Goal: Task Accomplishment & Management: Manage account settings

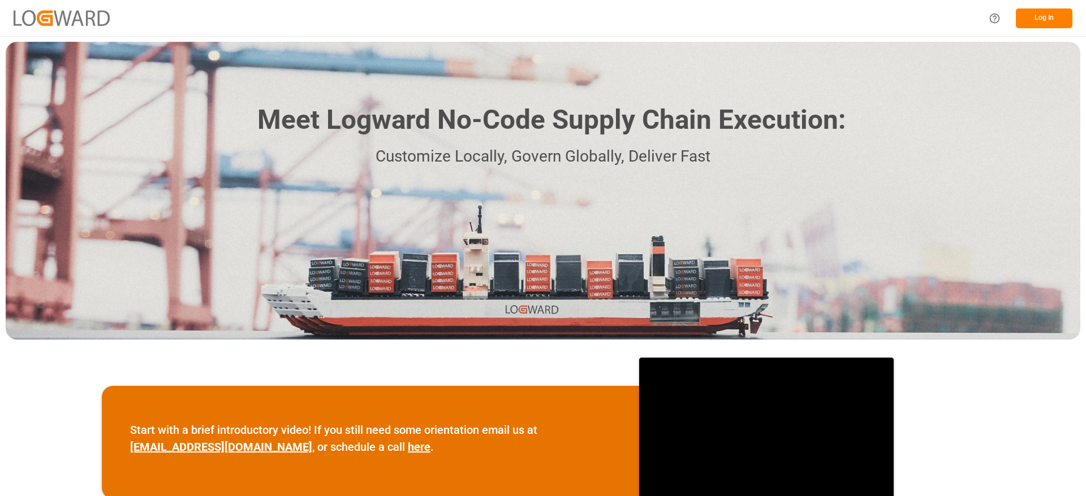
click at [1028, 14] on button "Log In" at bounding box center [1043, 18] width 57 height 20
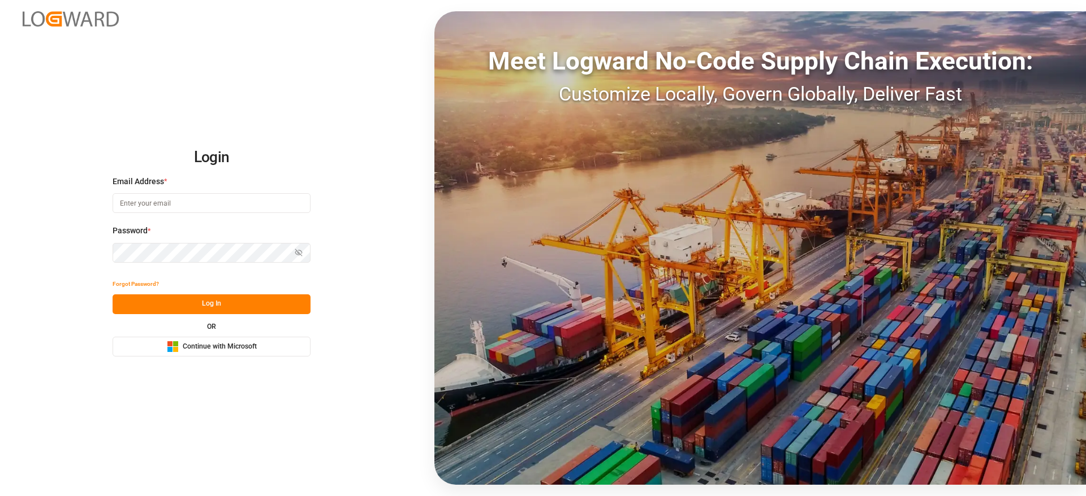
click at [292, 343] on button "Microsoft Logo Continue with Microsoft" at bounding box center [212, 347] width 198 height 20
click at [265, 345] on button "Microsoft Logo Continue with Microsoft" at bounding box center [212, 347] width 198 height 20
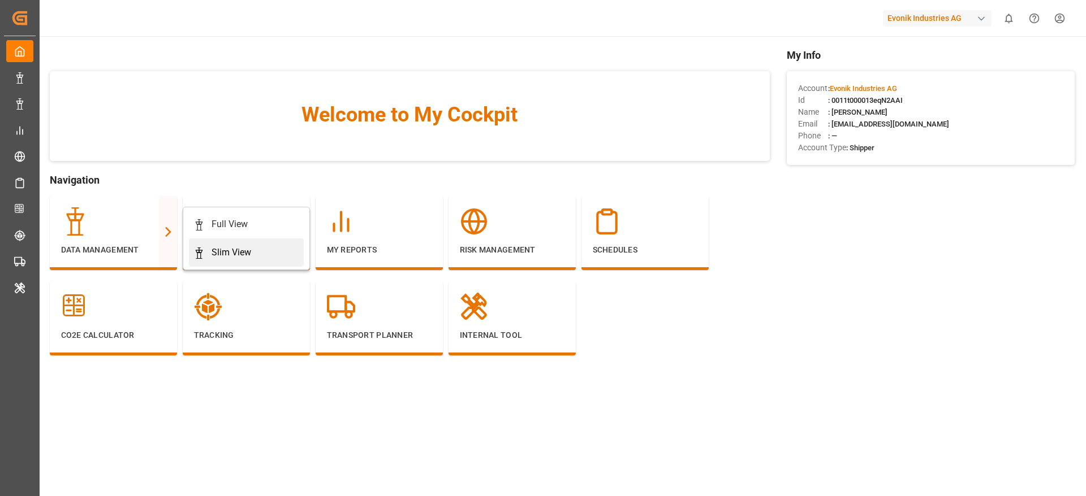
click at [214, 242] on link "Slim View" at bounding box center [246, 253] width 115 height 28
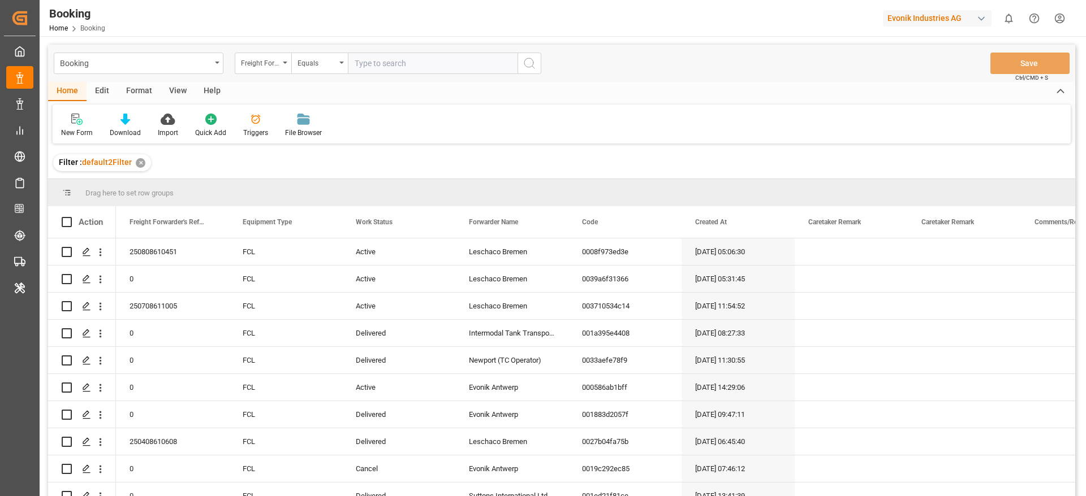
click at [151, 91] on div "Format" at bounding box center [139, 91] width 43 height 19
click at [84, 122] on div at bounding box center [77, 119] width 33 height 12
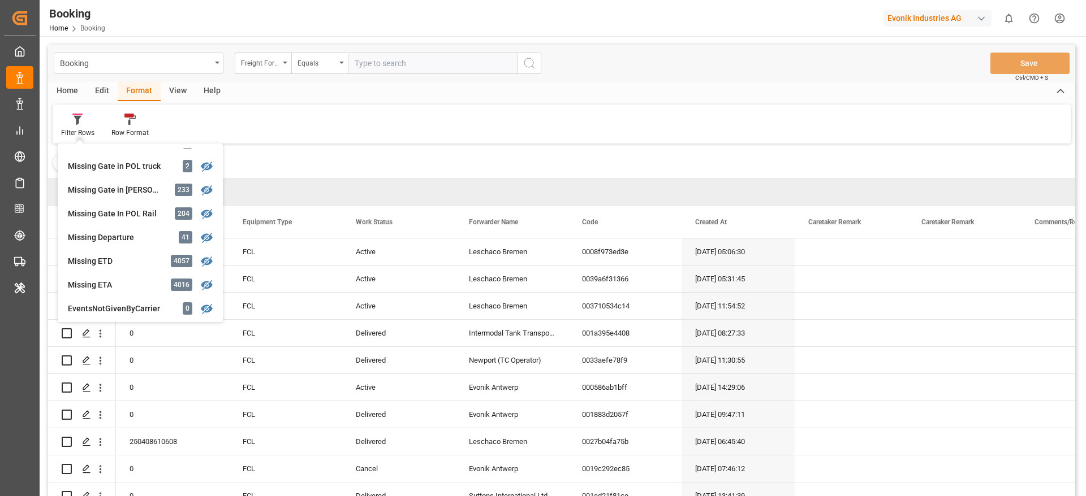
scroll to position [208, 0]
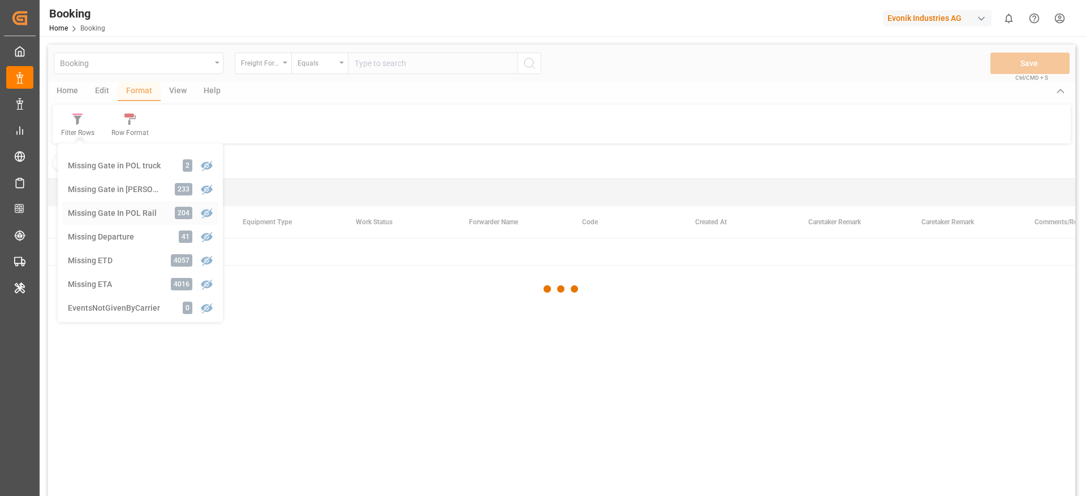
click at [129, 208] on div "Booking Freight Forwarder's Reference No. Equals Save Ctrl/CMD + S Home Edit Fo…" at bounding box center [561, 286] width 1027 height 482
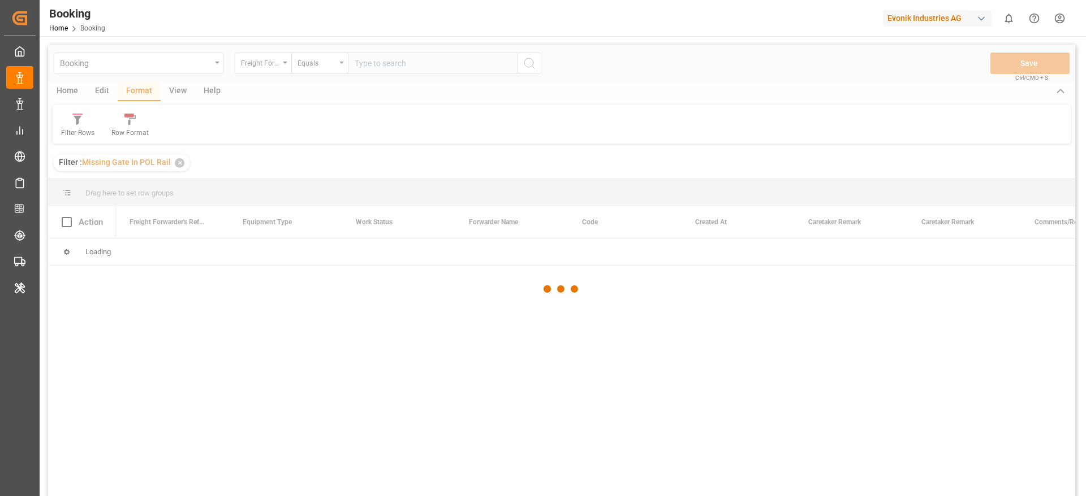
click at [129, 208] on div at bounding box center [561, 290] width 1027 height 490
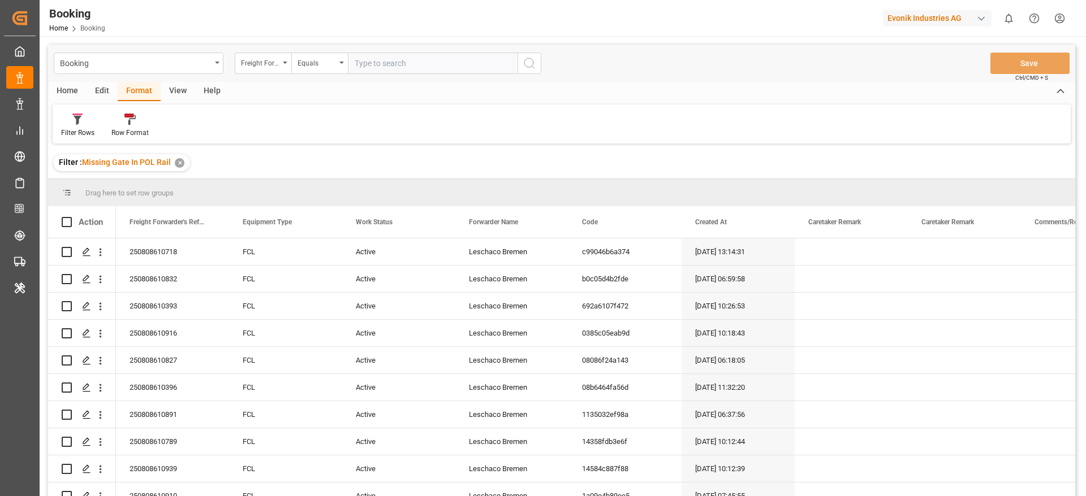
click at [174, 93] on div "View" at bounding box center [178, 91] width 34 height 19
click at [96, 114] on div "Standard Templates" at bounding box center [129, 125] width 74 height 25
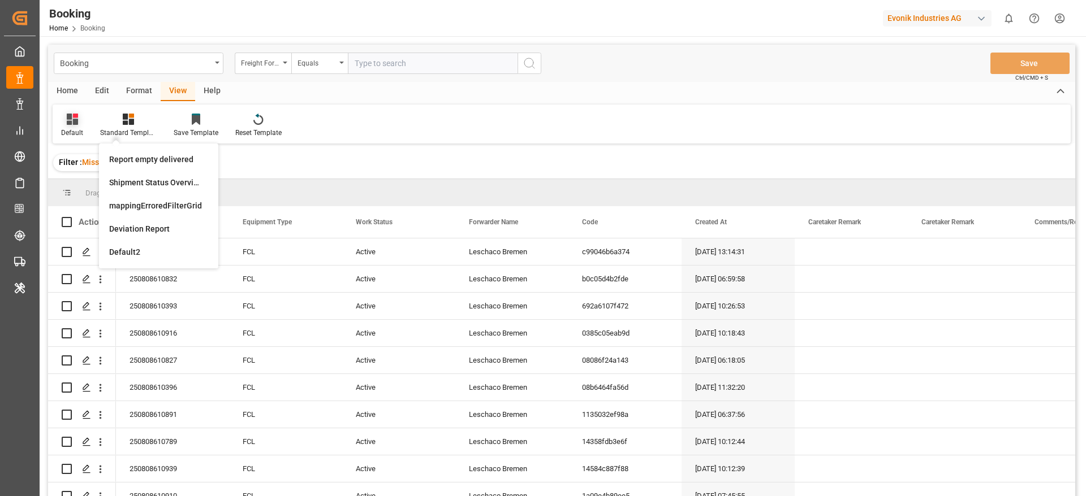
click at [71, 134] on div "Default" at bounding box center [72, 133] width 22 height 10
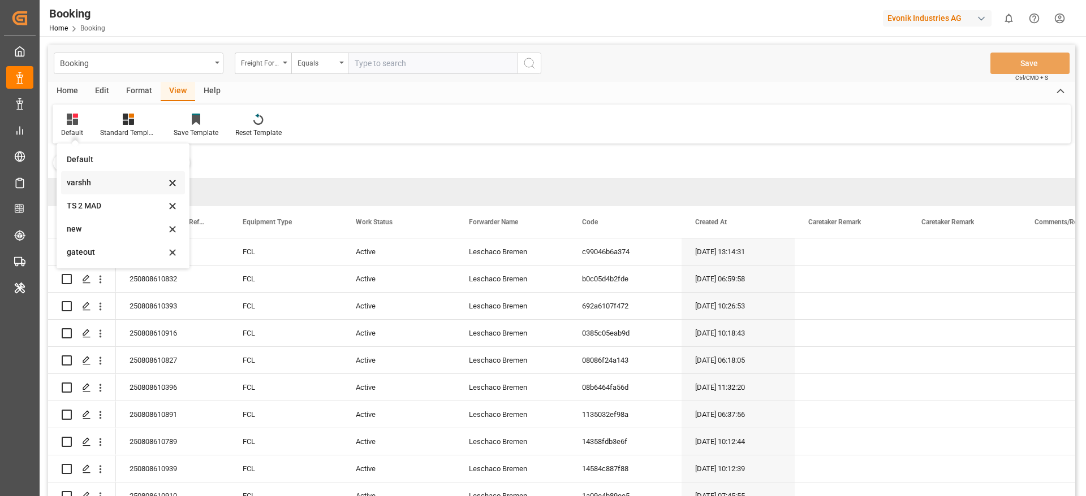
click at [105, 188] on div "varshh" at bounding box center [116, 183] width 99 height 12
click at [105, 189] on span "Drag here to set row groups" at bounding box center [129, 193] width 88 height 8
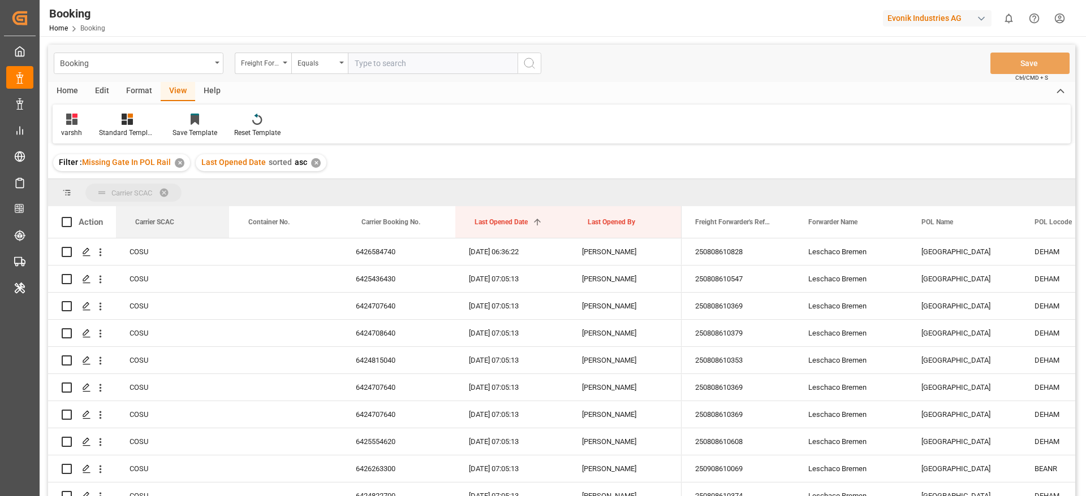
drag, startPoint x: 188, startPoint y: 227, endPoint x: 188, endPoint y: 179, distance: 48.1
click at [188, 179] on div "Carrier SCAC Drag here to set column labels Action Carrier SCAC Container No." at bounding box center [561, 341] width 1027 height 325
drag, startPoint x: 165, startPoint y: 226, endPoint x: 163, endPoint y: 199, distance: 26.6
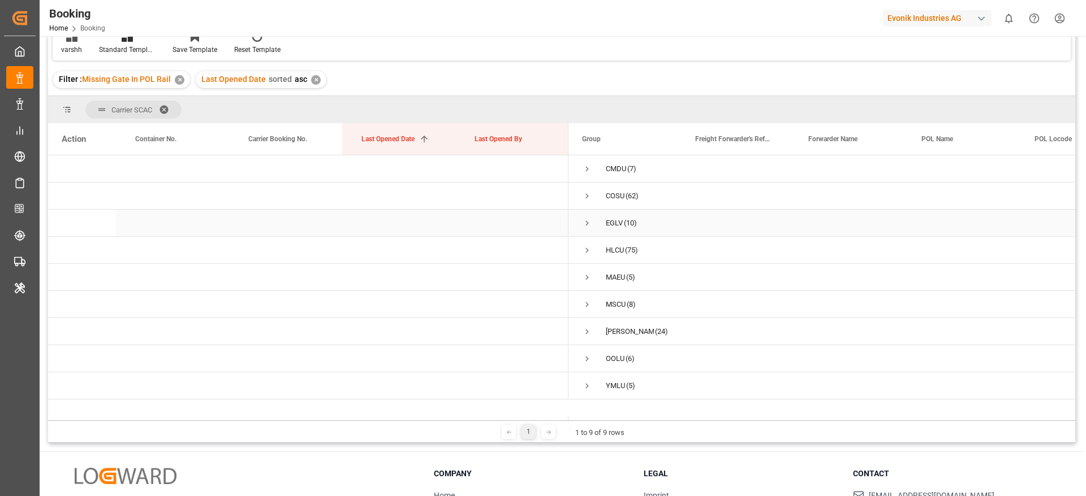
scroll to position [83, 0]
click at [586, 174] on span "Press SPACE to select this row." at bounding box center [587, 170] width 10 height 10
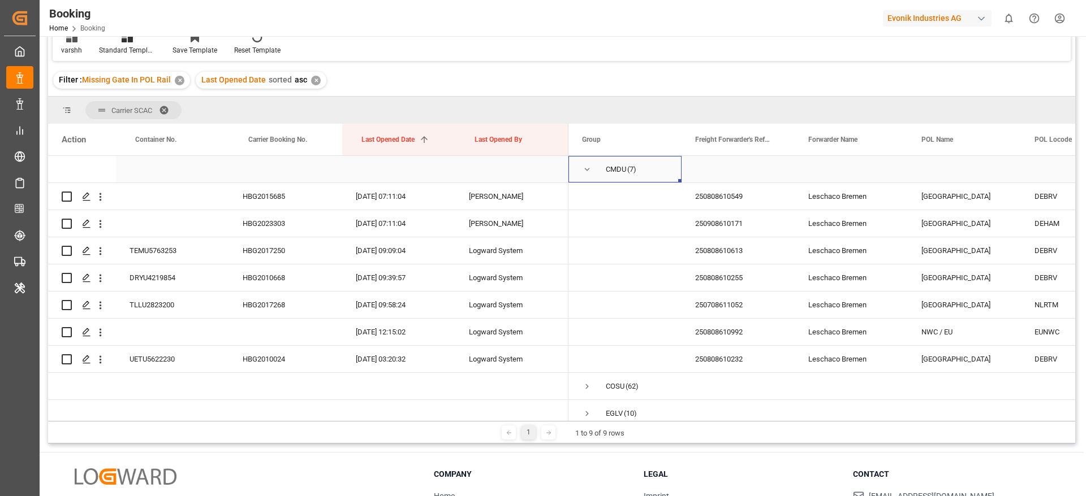
click at [586, 174] on span "Press SPACE to select this row." at bounding box center [587, 170] width 10 height 10
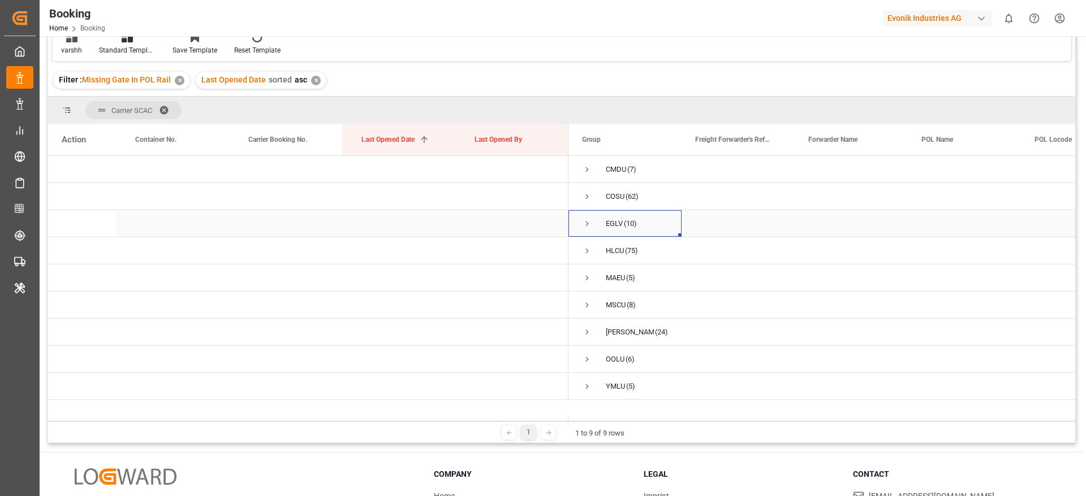
click at [585, 219] on span "Press SPACE to select this row." at bounding box center [587, 224] width 10 height 10
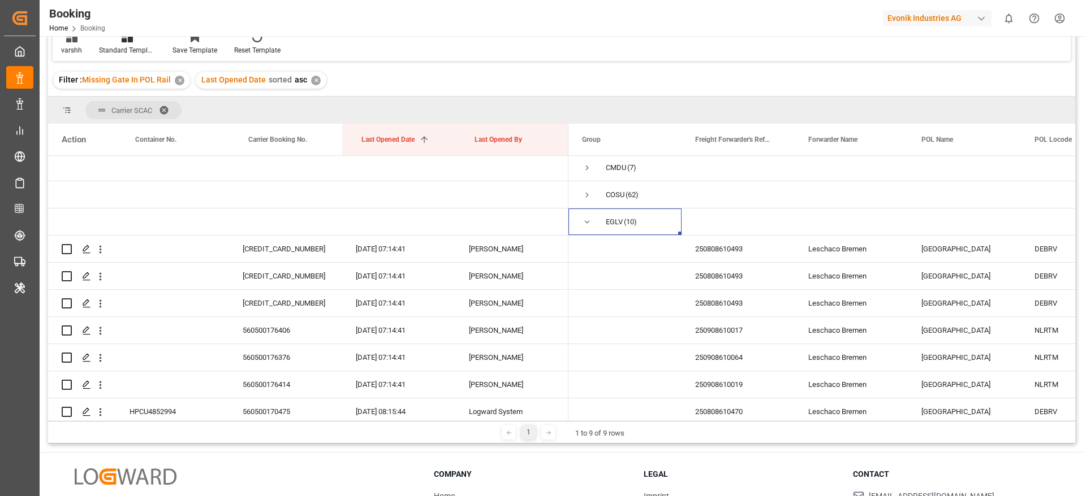
scroll to position [0, 0]
click at [590, 219] on span "Press SPACE to select this row." at bounding box center [587, 224] width 10 height 10
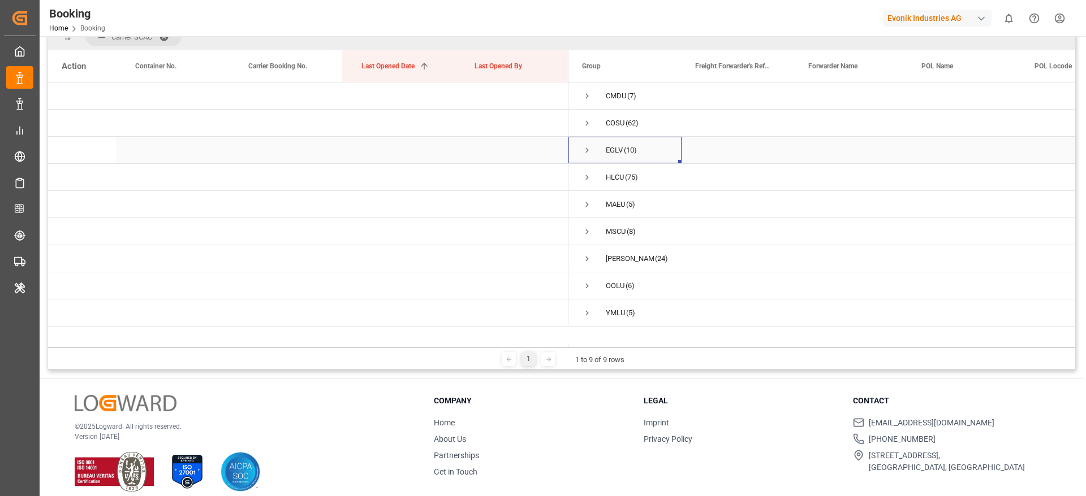
scroll to position [152, 0]
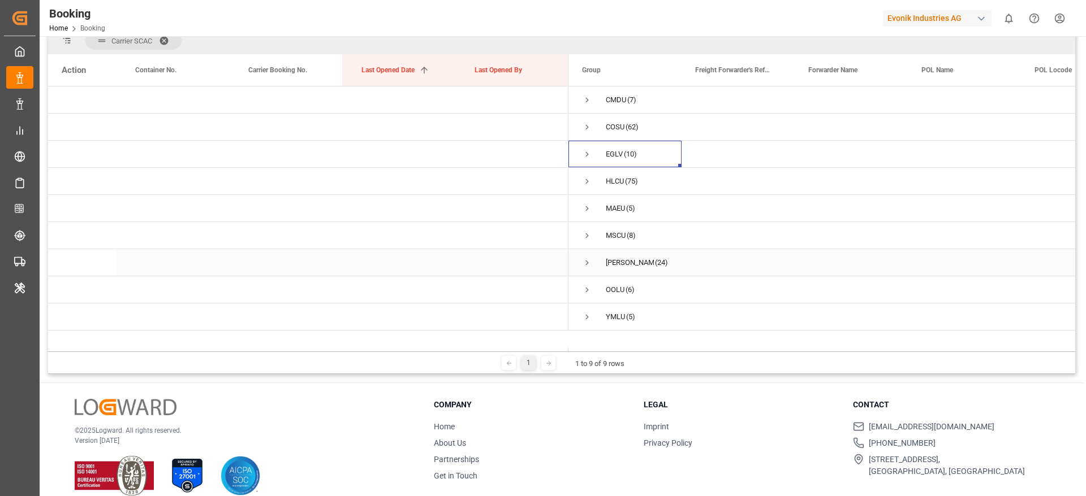
click at [586, 268] on span "Press SPACE to select this row." at bounding box center [587, 263] width 10 height 26
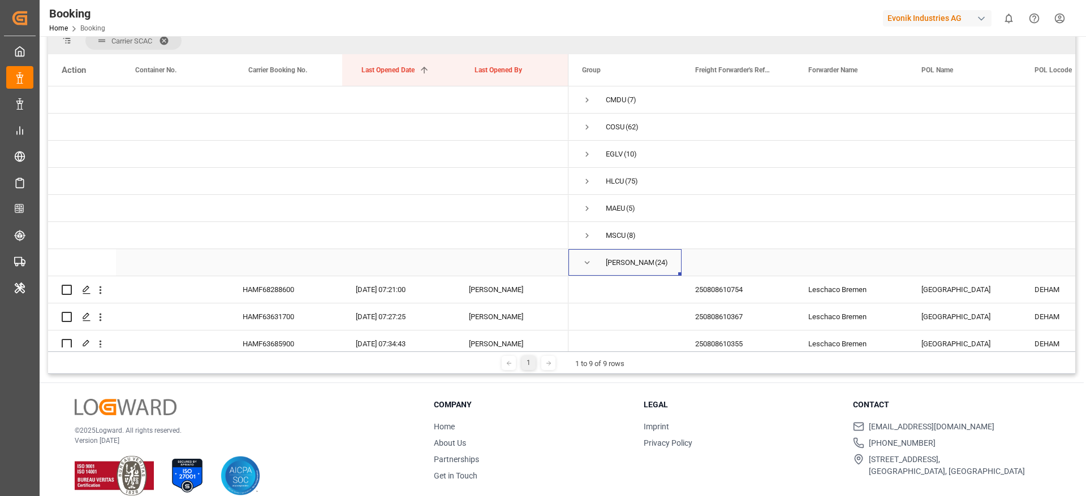
click at [582, 267] on span "Press SPACE to select this row." at bounding box center [587, 263] width 10 height 10
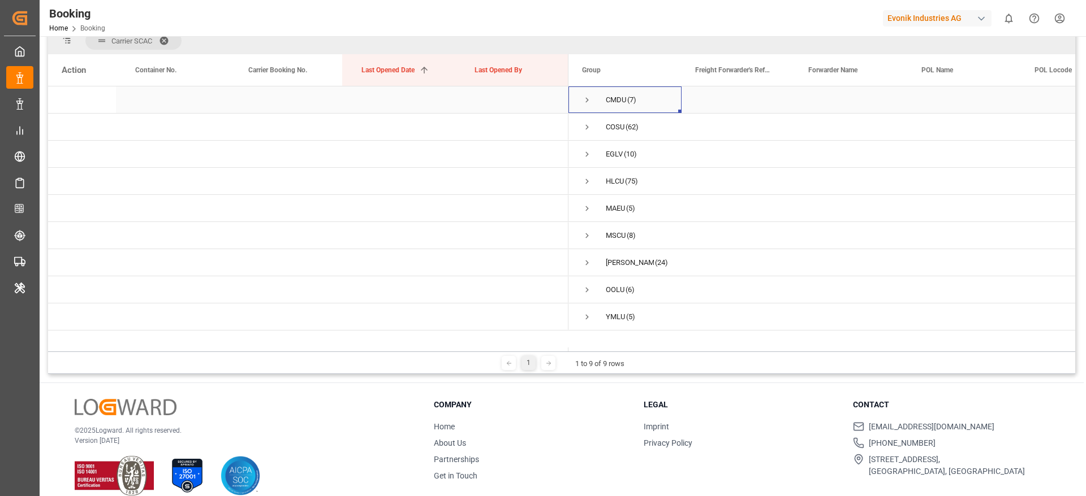
click at [590, 100] on span "Press SPACE to select this row." at bounding box center [587, 100] width 10 height 10
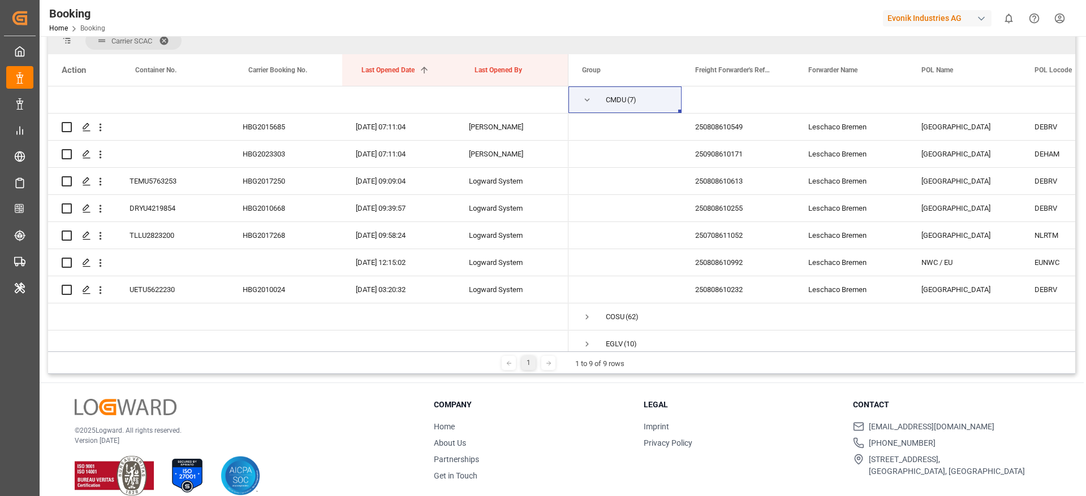
click at [568, 37] on div "Carrier SCAC" at bounding box center [561, 40] width 1027 height 27
click at [104, 132] on icon "open menu" at bounding box center [100, 128] width 12 height 12
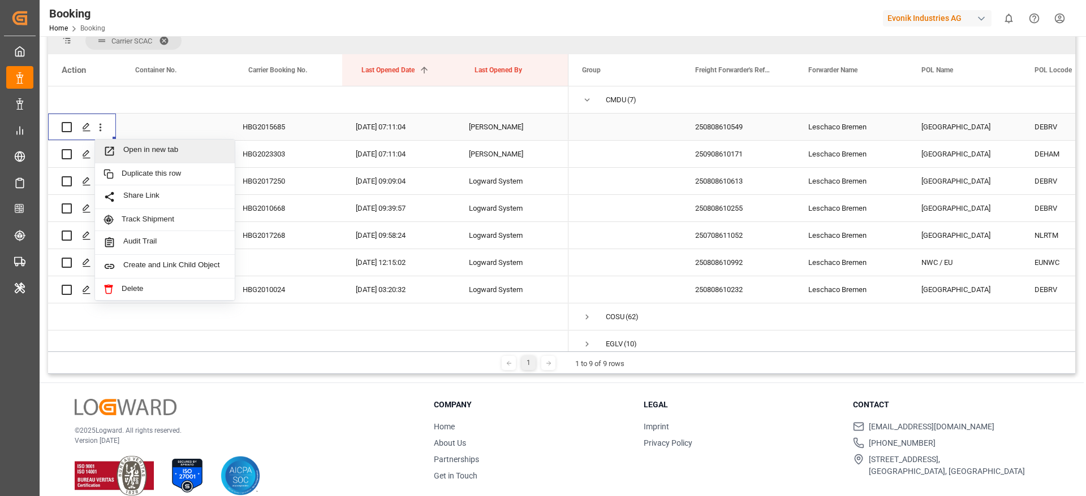
click at [152, 157] on div "Open in new tab" at bounding box center [165, 152] width 140 height 24
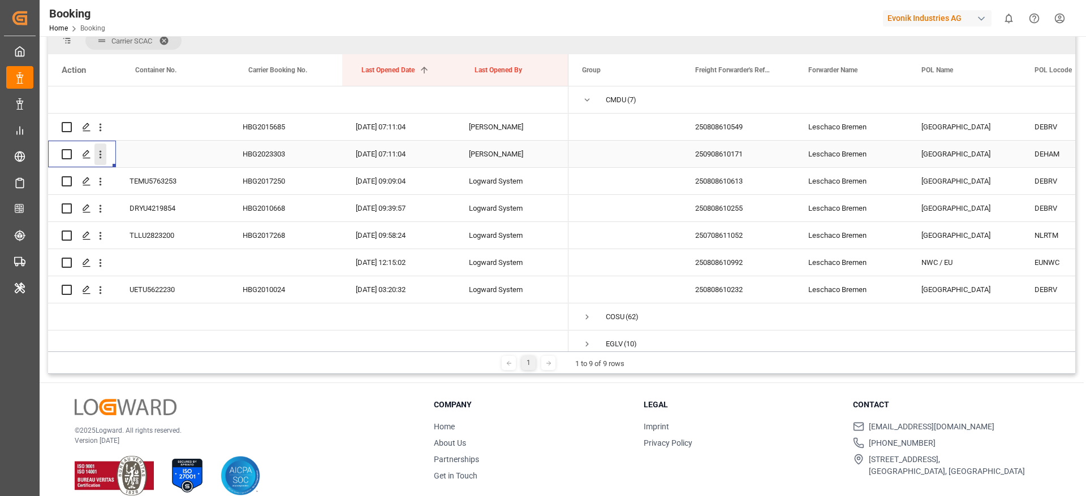
click at [103, 159] on icon "open menu" at bounding box center [100, 155] width 12 height 12
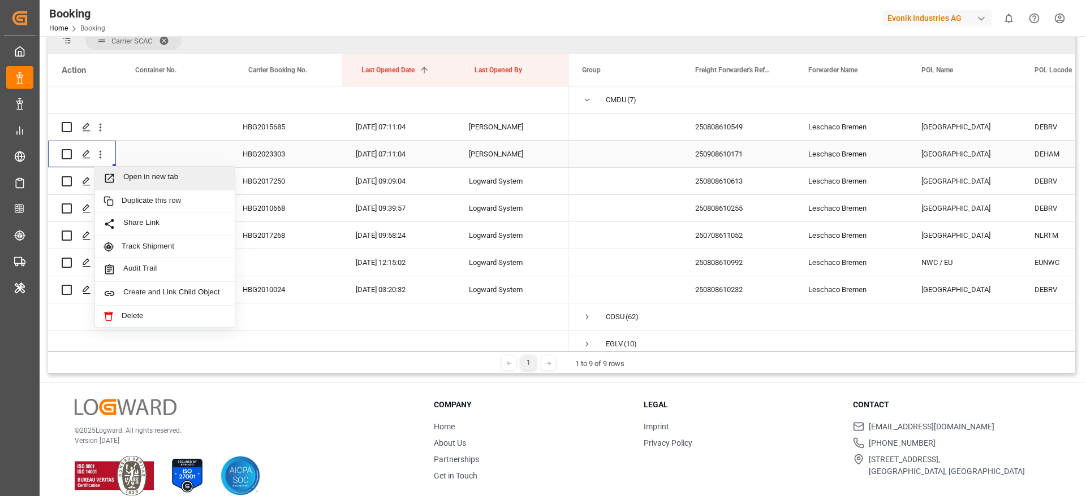
click at [148, 176] on span "Open in new tab" at bounding box center [174, 178] width 103 height 12
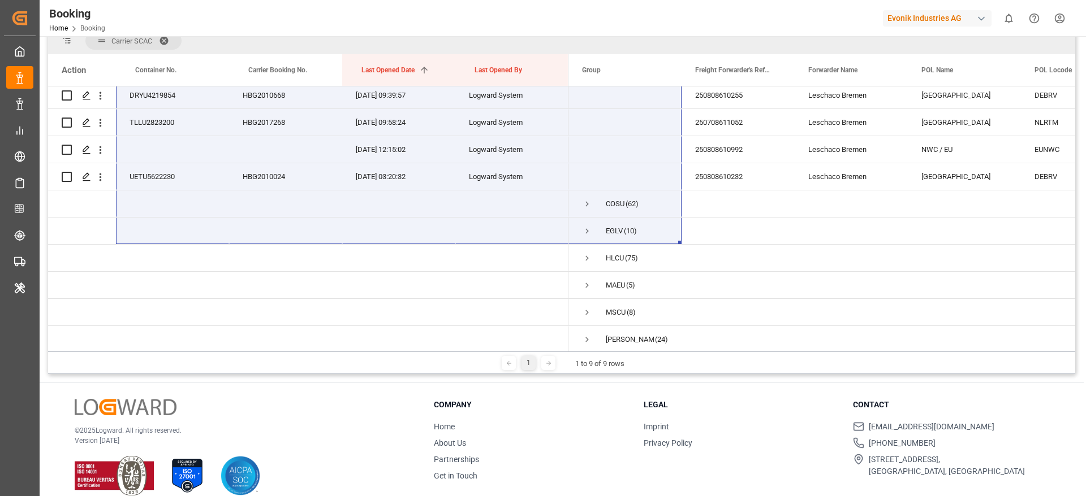
scroll to position [136, 0]
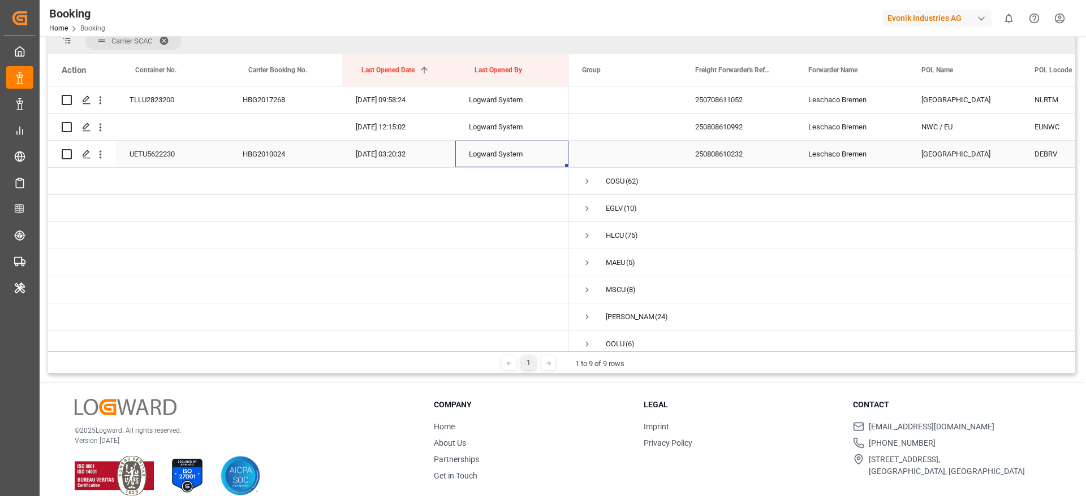
click at [484, 166] on div "Logward System" at bounding box center [511, 154] width 113 height 27
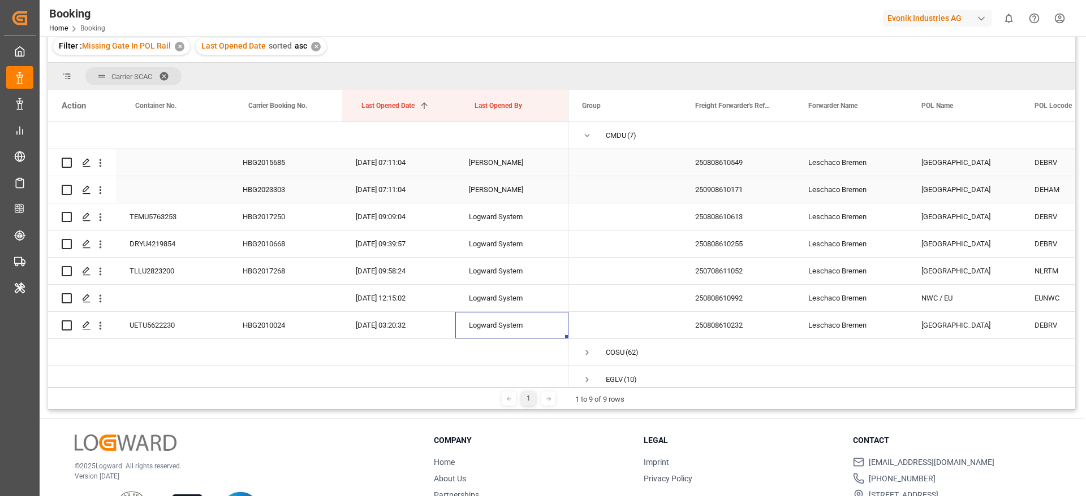
scroll to position [115, 0]
click at [102, 226] on button "open menu" at bounding box center [100, 218] width 12 height 21
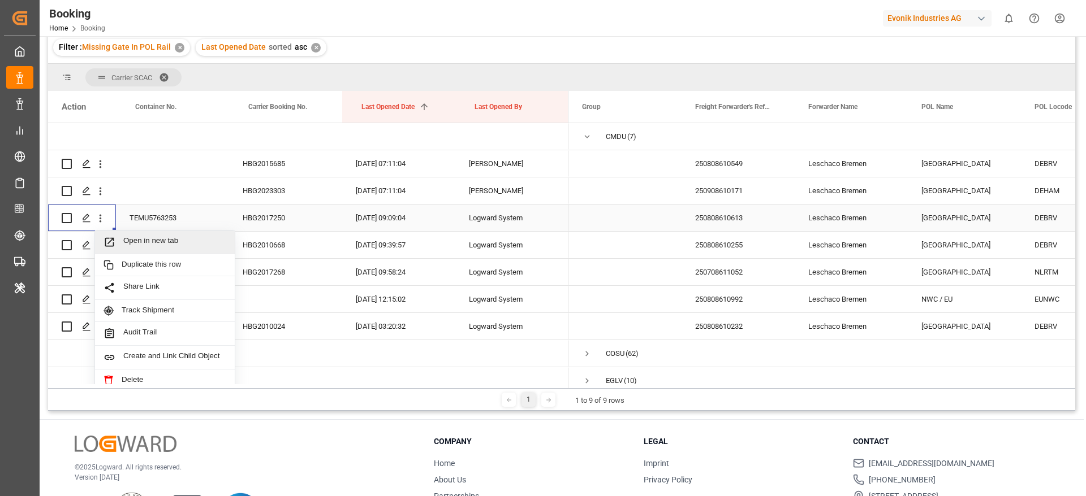
click at [152, 240] on span "Open in new tab" at bounding box center [174, 242] width 103 height 12
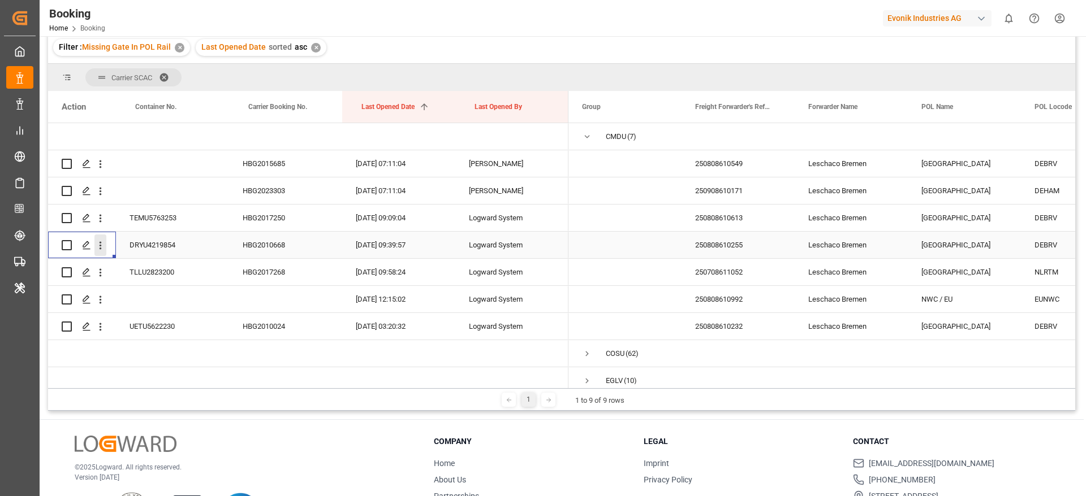
click at [102, 254] on button "open menu" at bounding box center [100, 245] width 12 height 21
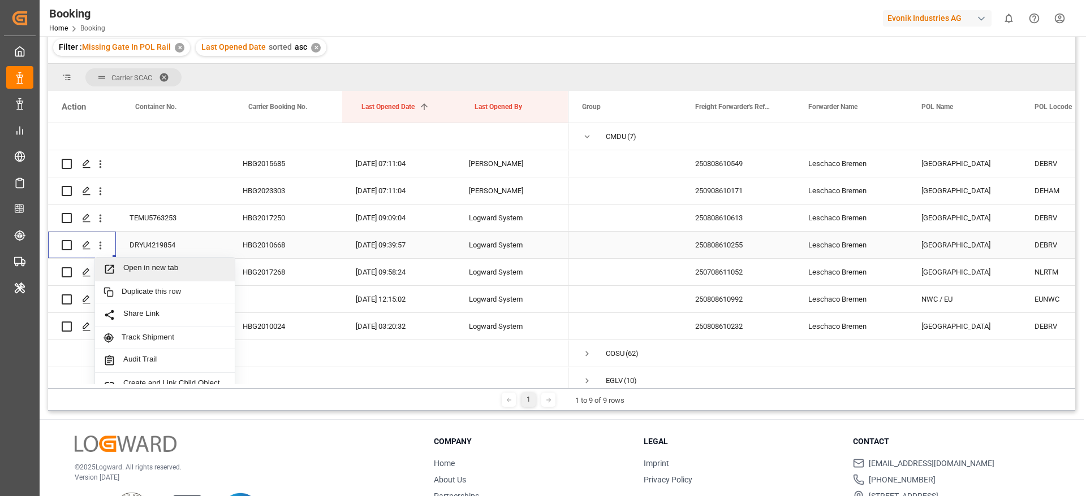
click at [157, 269] on span "Open in new tab" at bounding box center [174, 269] width 103 height 12
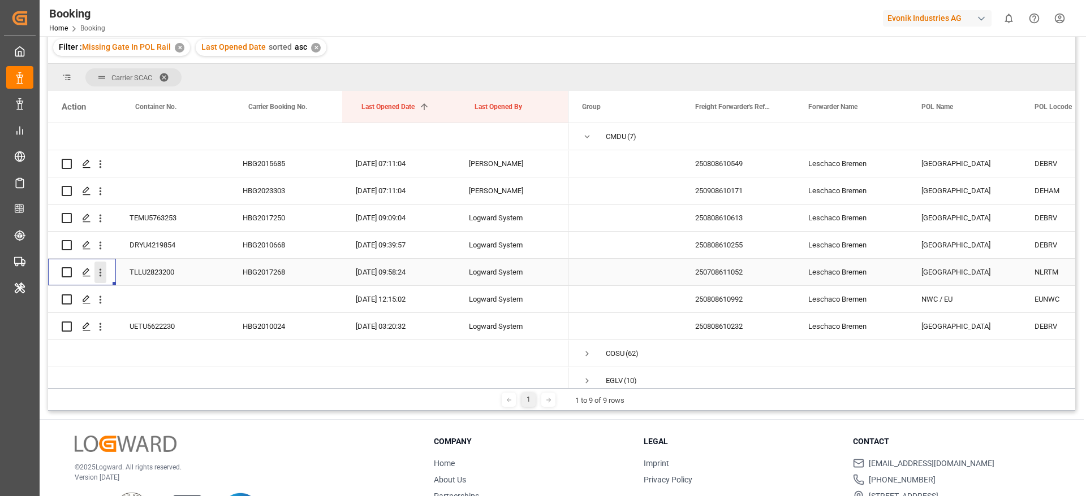
click at [105, 275] on icon "open menu" at bounding box center [100, 273] width 12 height 12
click at [150, 289] on div "Open in new tab" at bounding box center [165, 297] width 140 height 24
click at [108, 308] on div "Press SPACE to select this row." at bounding box center [100, 299] width 29 height 21
click at [105, 302] on icon "open menu" at bounding box center [100, 300] width 12 height 12
click at [164, 319] on span "Open in new tab" at bounding box center [174, 324] width 103 height 12
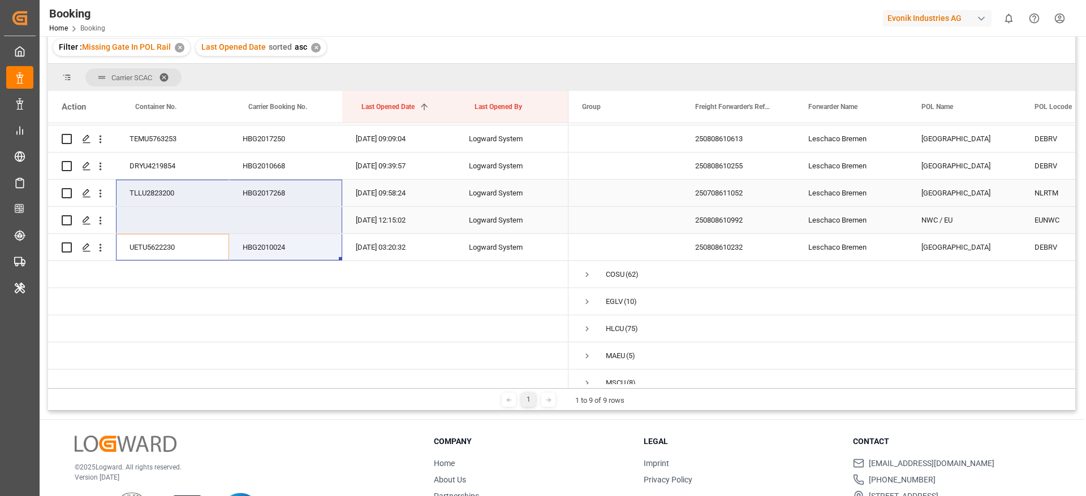
scroll to position [79, 0]
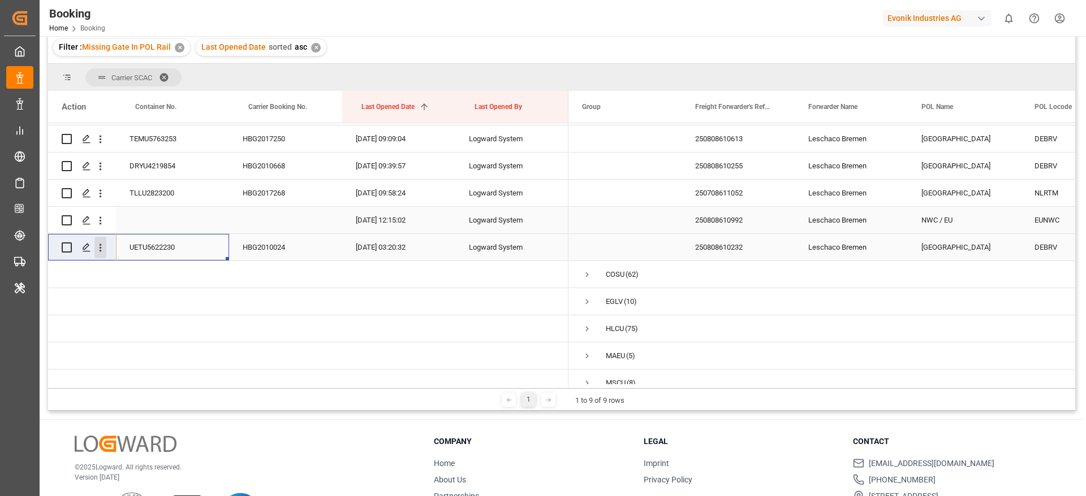
click at [102, 254] on button "open menu" at bounding box center [100, 247] width 12 height 21
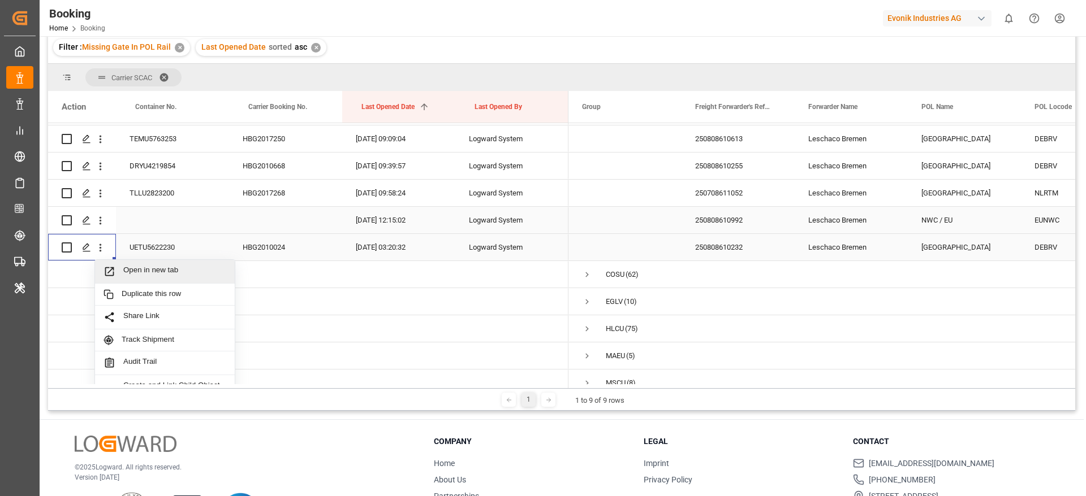
click at [136, 267] on span "Open in new tab" at bounding box center [174, 272] width 103 height 12
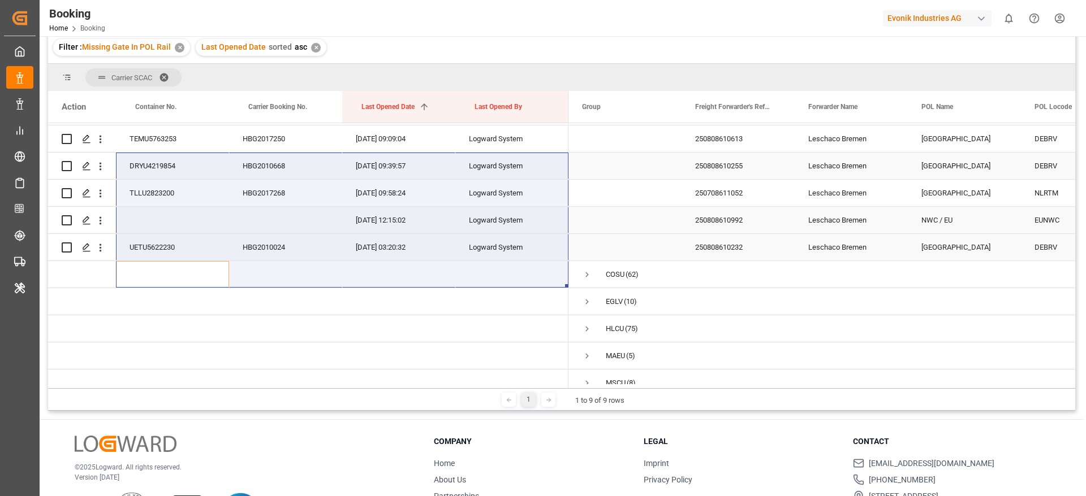
scroll to position [0, 0]
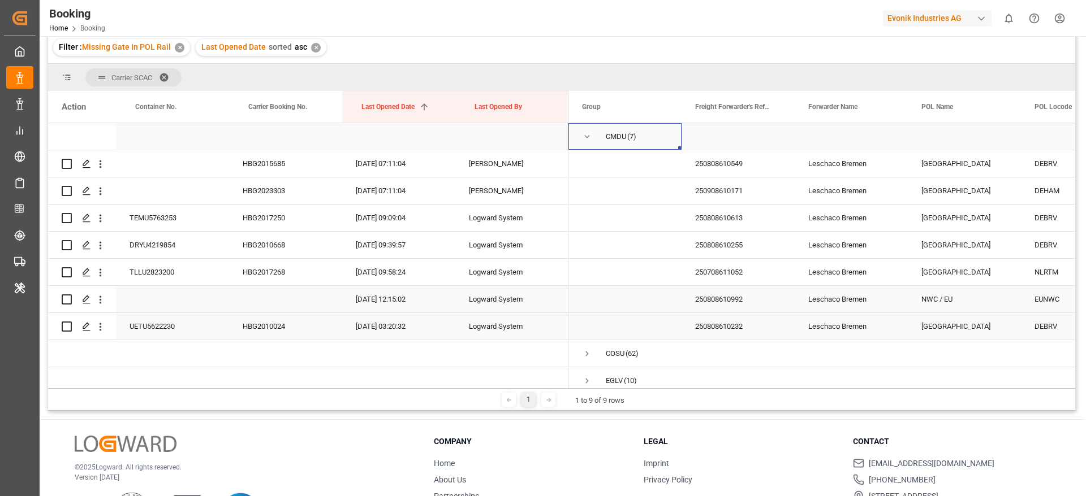
click at [592, 144] on span "CMDU (7)" at bounding box center [625, 136] width 86 height 25
click at [586, 138] on span "Press SPACE to select this row." at bounding box center [587, 137] width 10 height 10
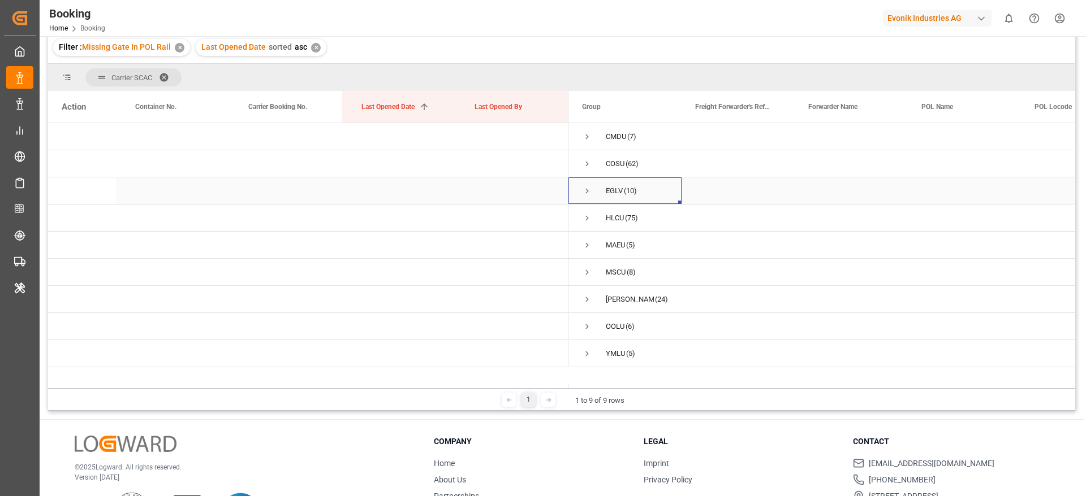
click at [586, 193] on span "Press SPACE to select this row." at bounding box center [587, 191] width 10 height 10
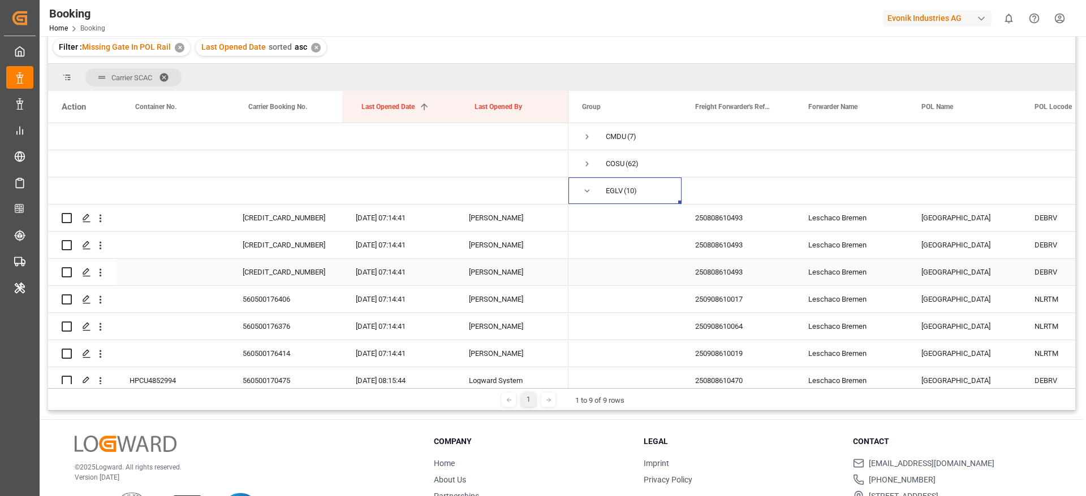
scroll to position [24, 0]
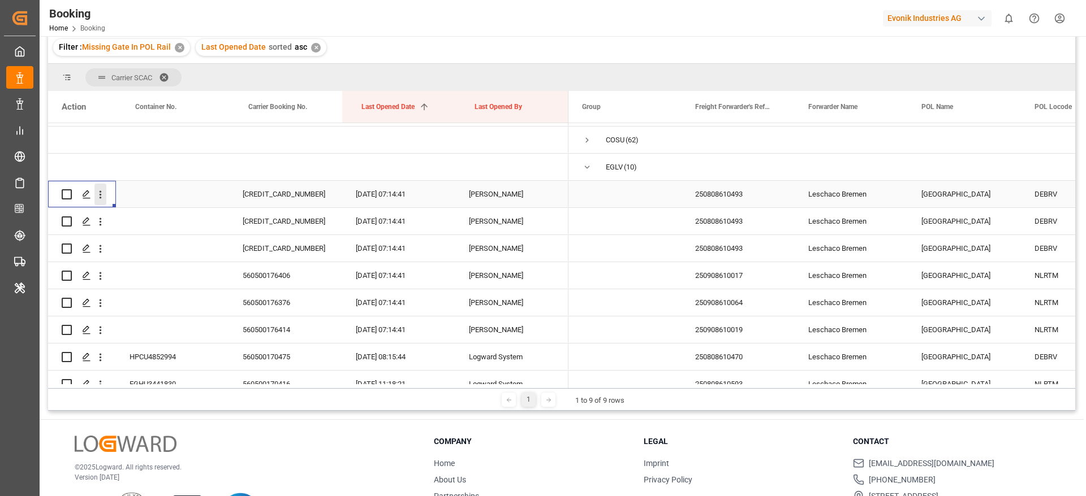
click at [97, 197] on icon "open menu" at bounding box center [100, 195] width 12 height 12
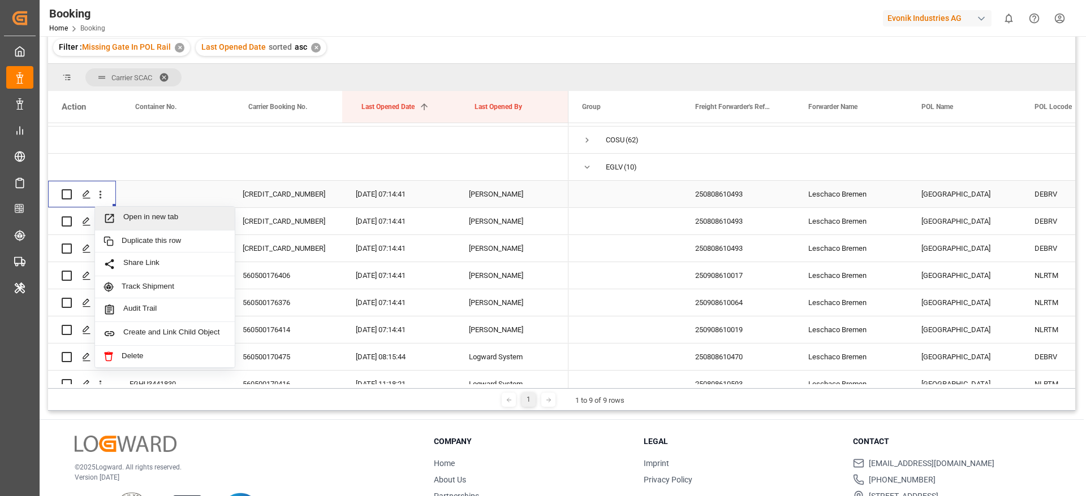
click at [137, 213] on span "Open in new tab" at bounding box center [174, 219] width 103 height 12
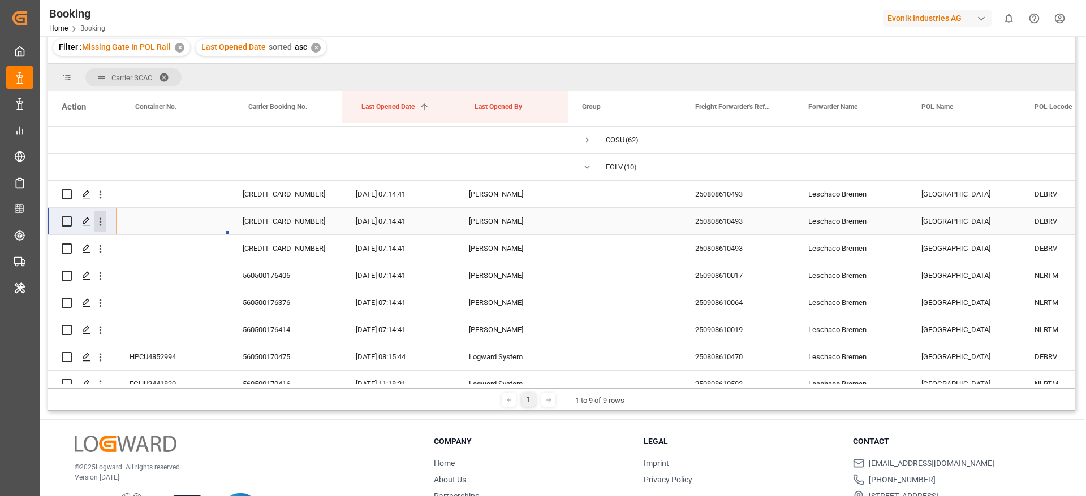
click at [96, 219] on icon "open menu" at bounding box center [100, 222] width 12 height 12
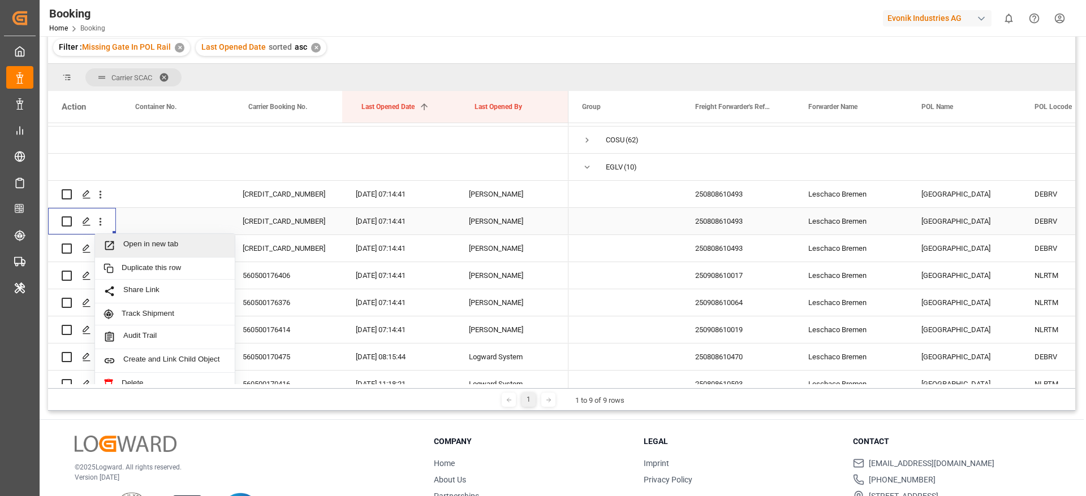
click at [147, 241] on span "Open in new tab" at bounding box center [174, 246] width 103 height 12
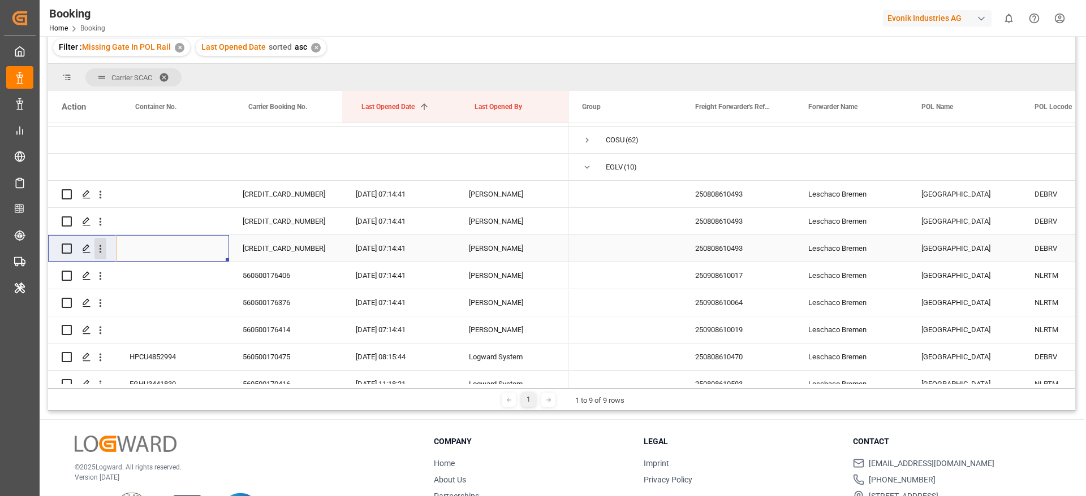
click at [103, 247] on icon "open menu" at bounding box center [100, 249] width 12 height 12
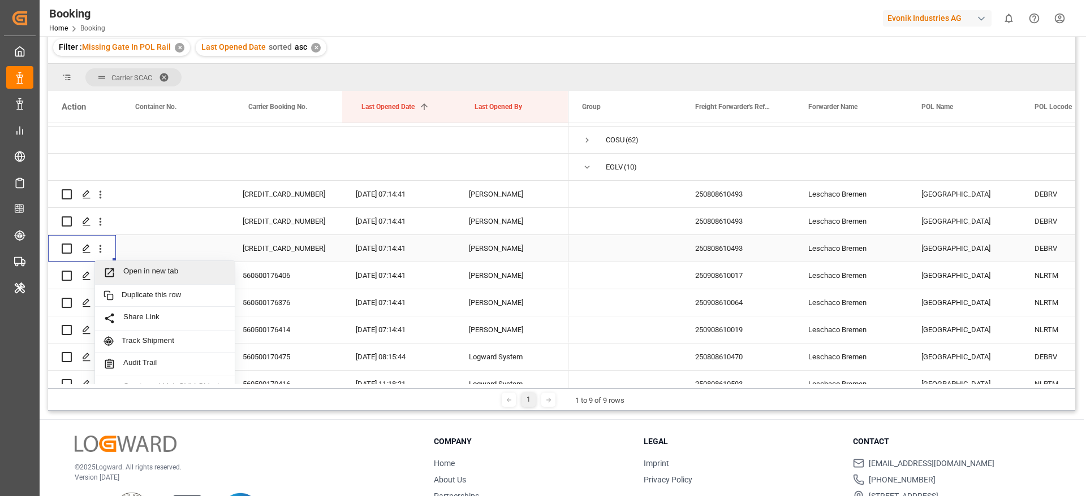
click at [135, 262] on div "Open in new tab" at bounding box center [165, 273] width 140 height 24
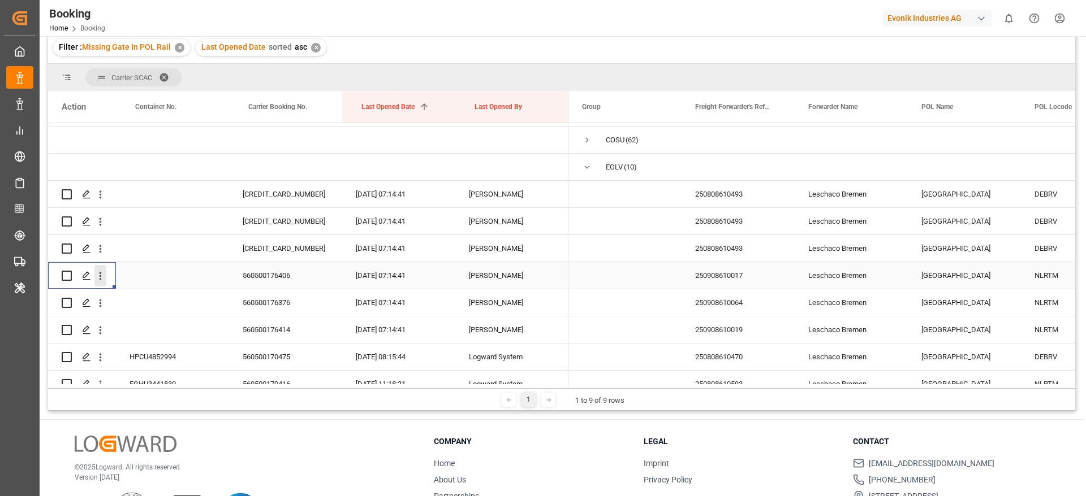
click at [104, 282] on icon "open menu" at bounding box center [100, 276] width 12 height 12
click at [149, 299] on span "Open in new tab" at bounding box center [174, 300] width 103 height 12
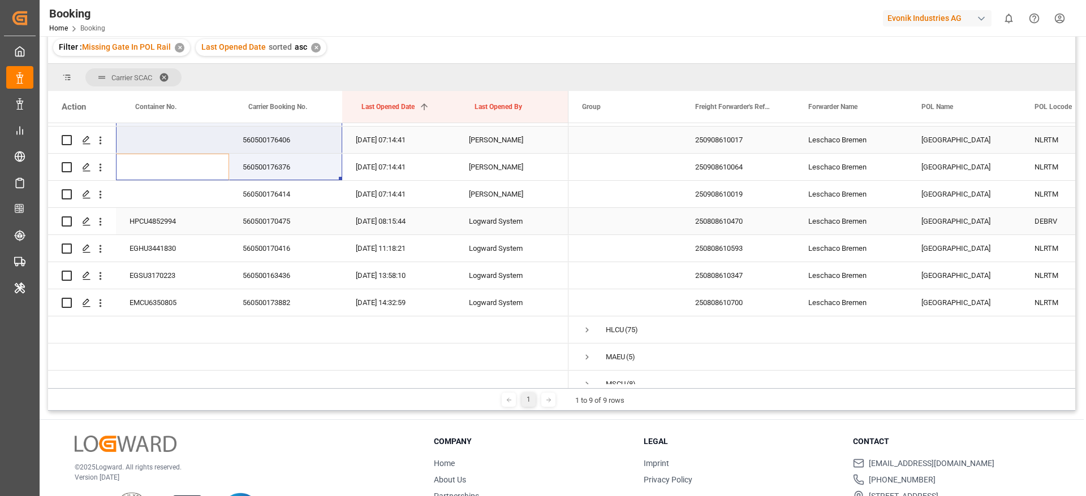
scroll to position [159, 0]
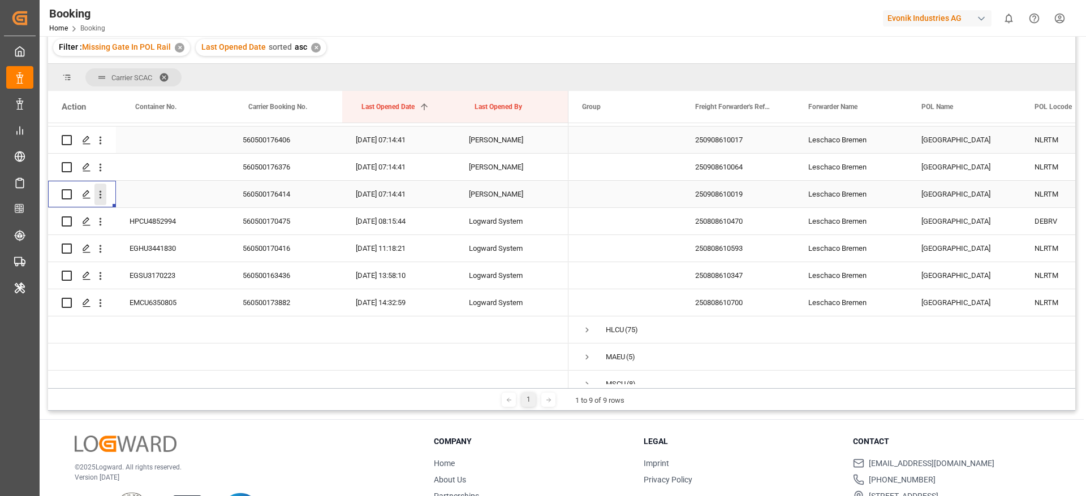
click at [103, 199] on icon "open menu" at bounding box center [100, 195] width 12 height 12
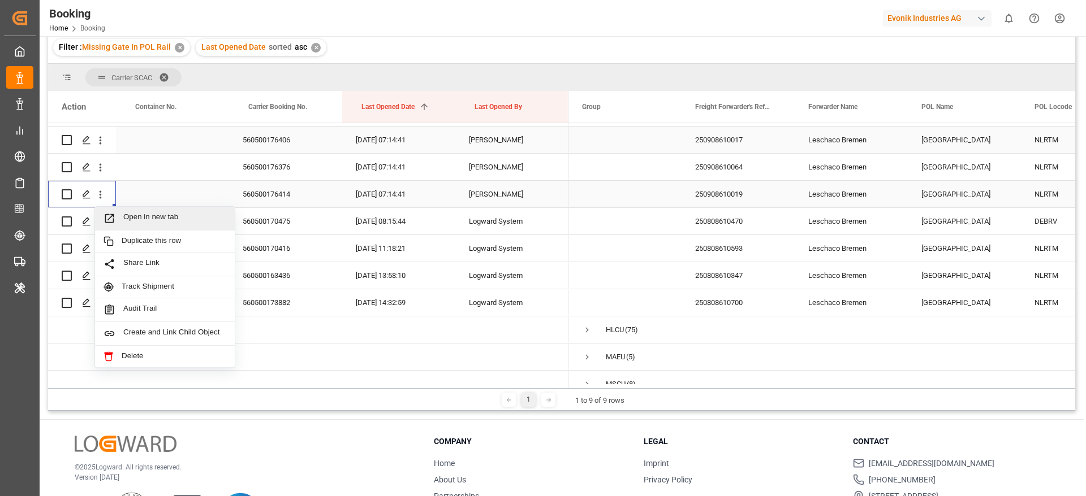
click at [165, 207] on div "Open in new tab" at bounding box center [165, 219] width 140 height 24
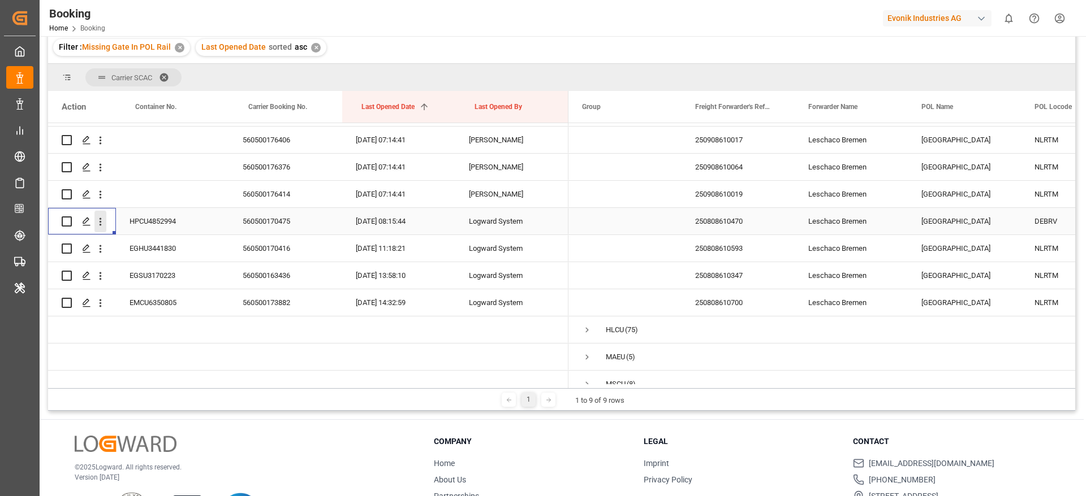
click at [104, 222] on icon "open menu" at bounding box center [100, 222] width 12 height 12
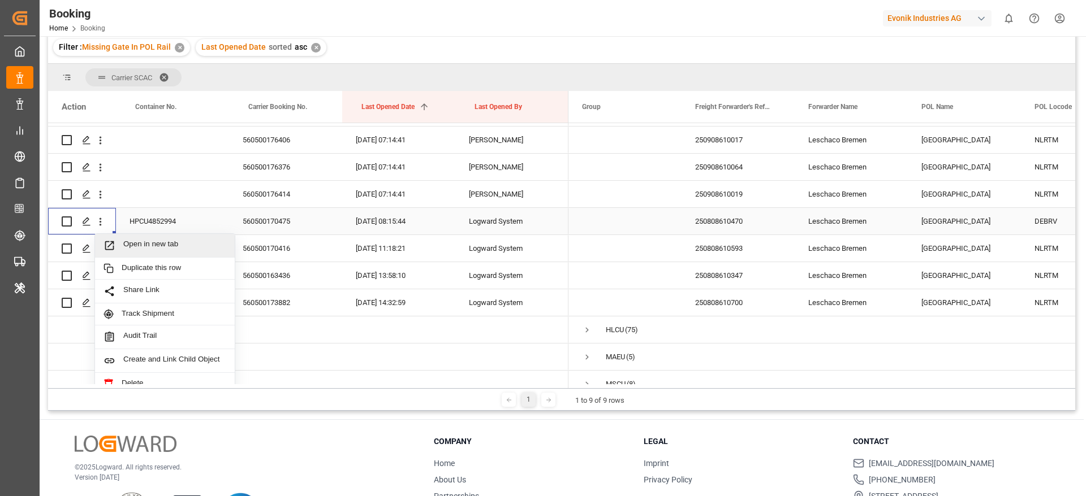
click at [153, 243] on span "Open in new tab" at bounding box center [174, 246] width 103 height 12
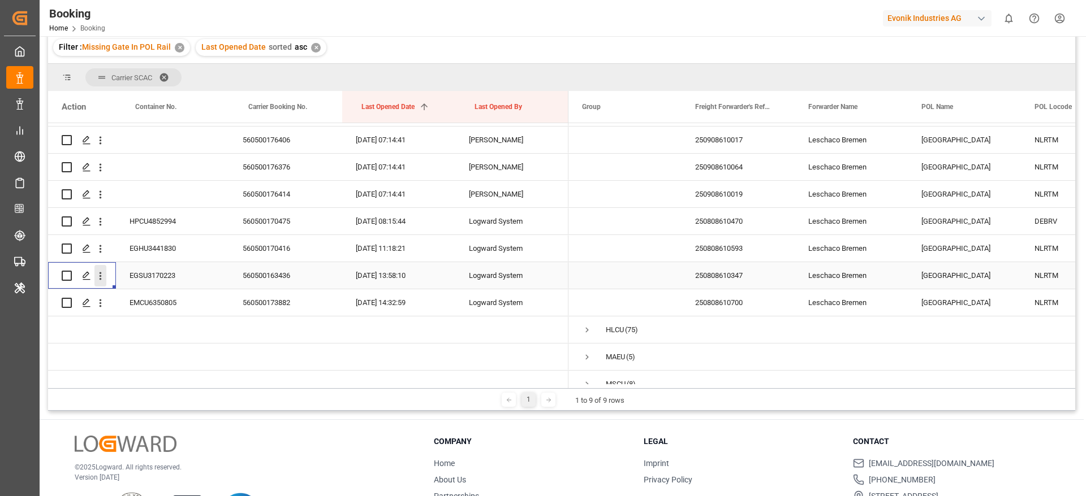
click at [101, 279] on icon "open menu" at bounding box center [101, 277] width 2 height 8
click at [131, 292] on div "Open in new tab" at bounding box center [165, 300] width 140 height 24
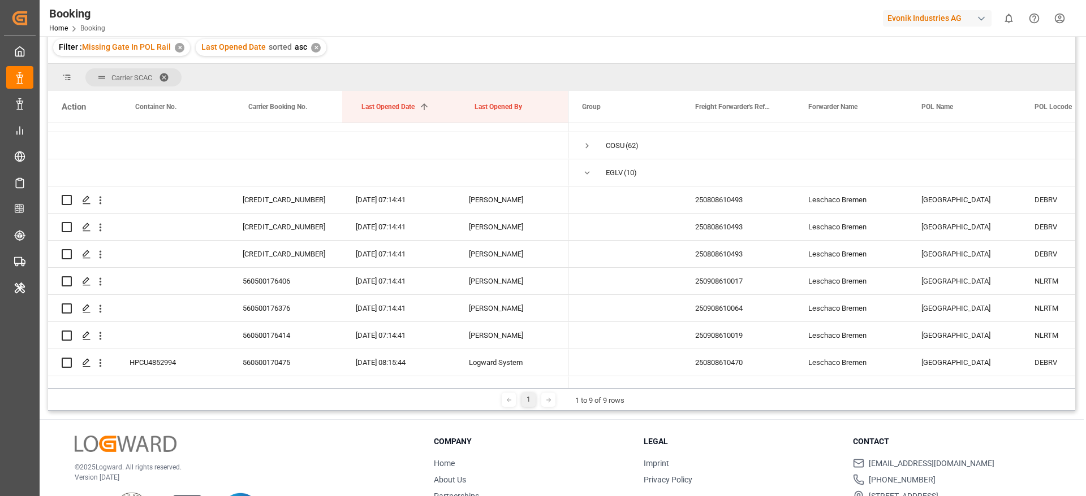
scroll to position [0, 0]
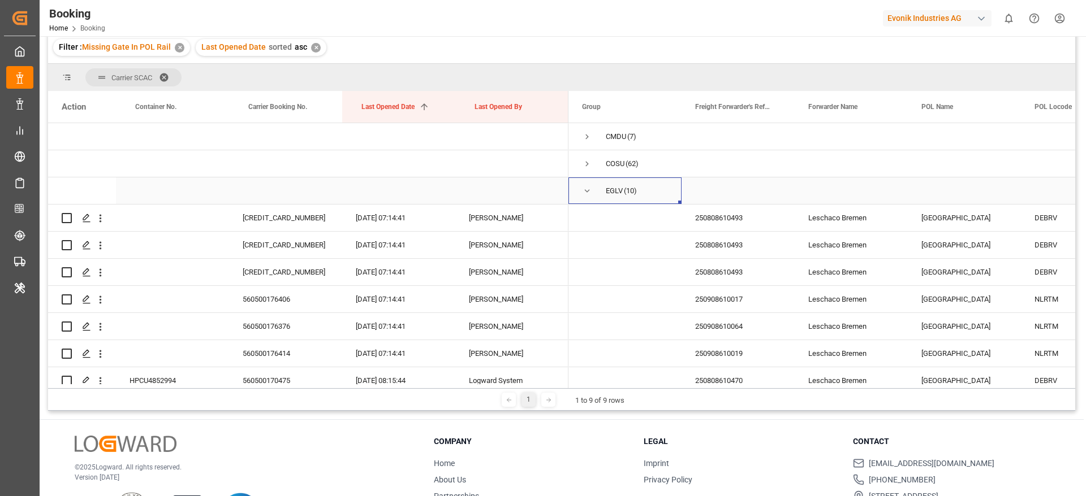
click at [587, 193] on span "Press SPACE to select this row." at bounding box center [587, 191] width 10 height 10
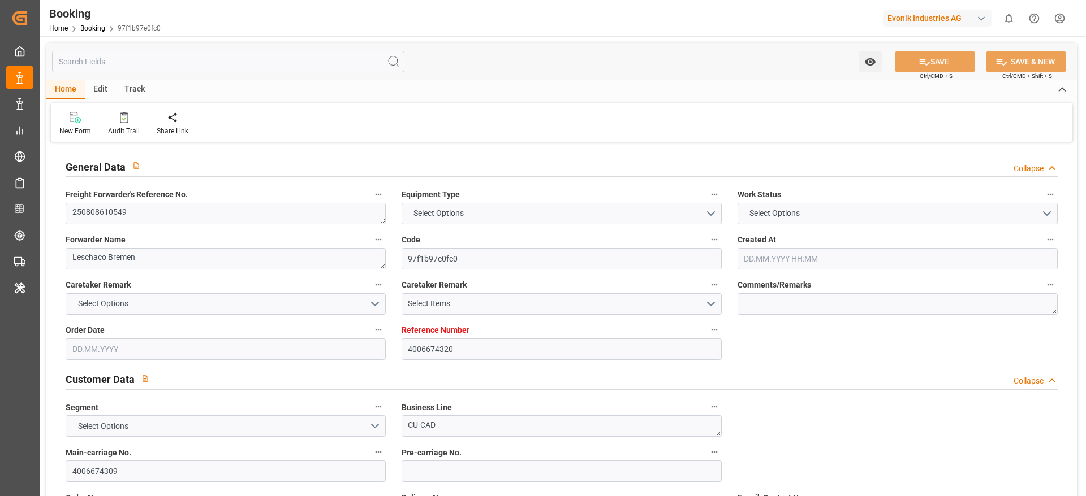
type input "4006674320"
type input "9403619"
type input "CMACGM"
type input "CMA CGM Group"
type input "DEBRV"
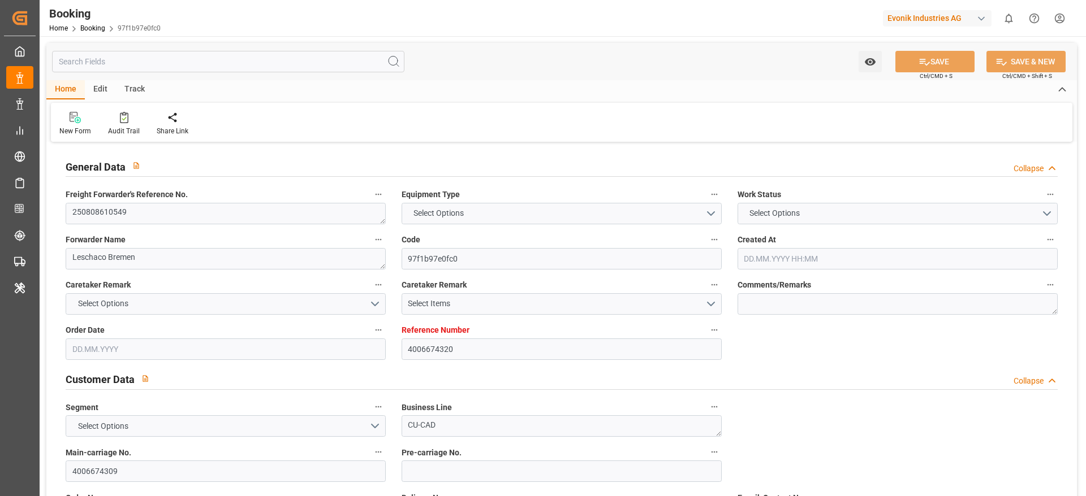
type input "USSAV"
type input "22.07.2025 07:55"
type input "22.07.2025"
type input "18.09.2025"
type input "20.08.2025"
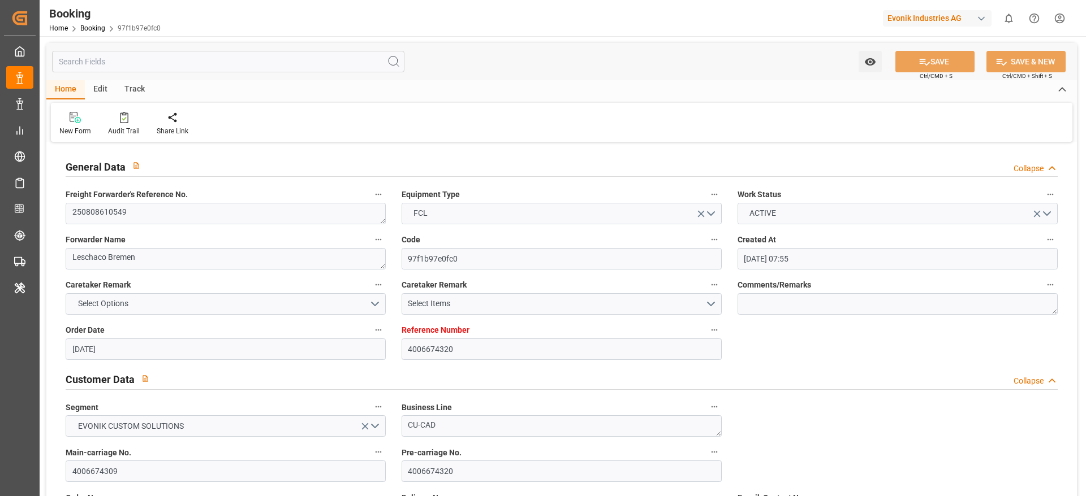
type input "04.08.2025"
type input "11.09.2025 00:00"
type input "12.09.2025 00:00"
type input "25.09.2025 00:00"
type input "26.09.2025 00:00"
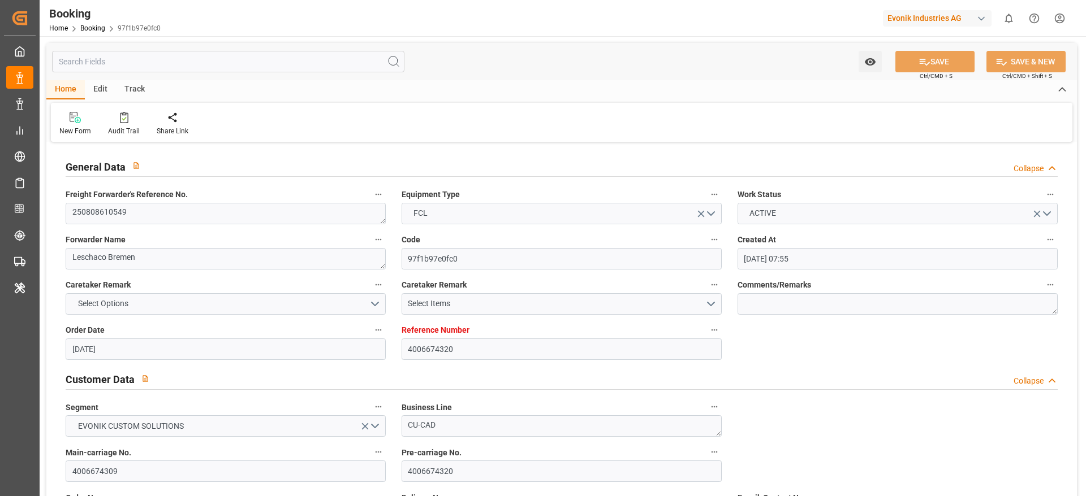
type input "04.08.2025"
type input "13.08.2025 07:11"
click at [204, 210] on textarea "250808610549" at bounding box center [226, 213] width 320 height 21
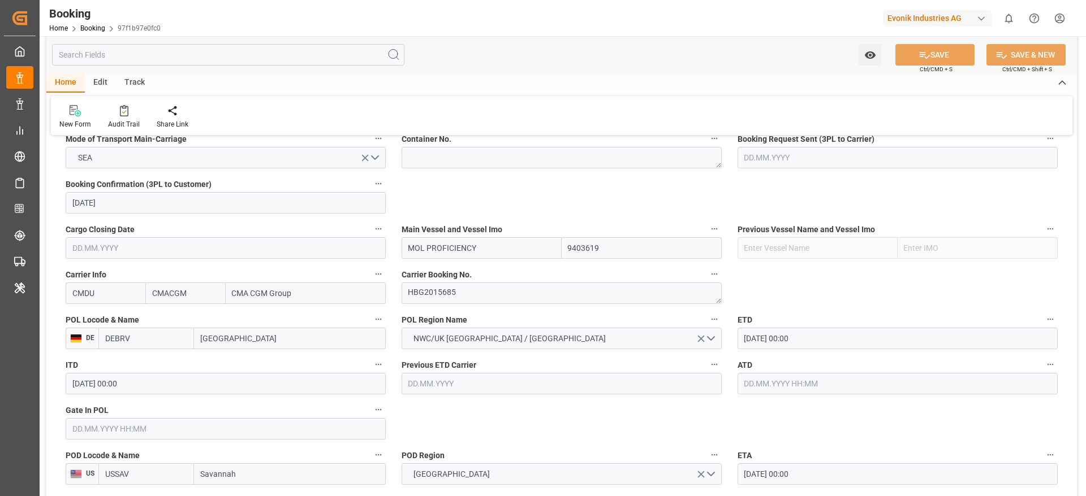
scroll to position [743, 0]
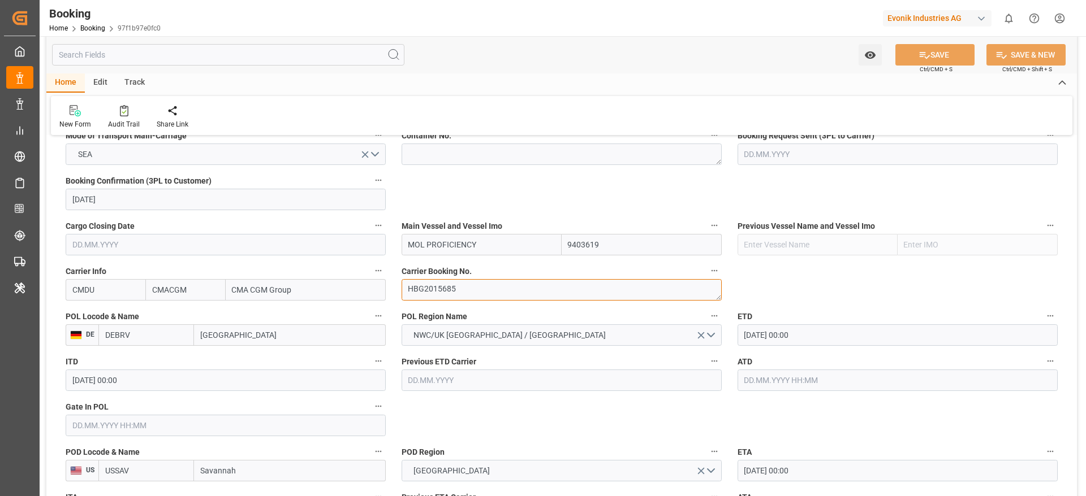
click at [449, 288] on textarea "HBG2015685" at bounding box center [561, 289] width 320 height 21
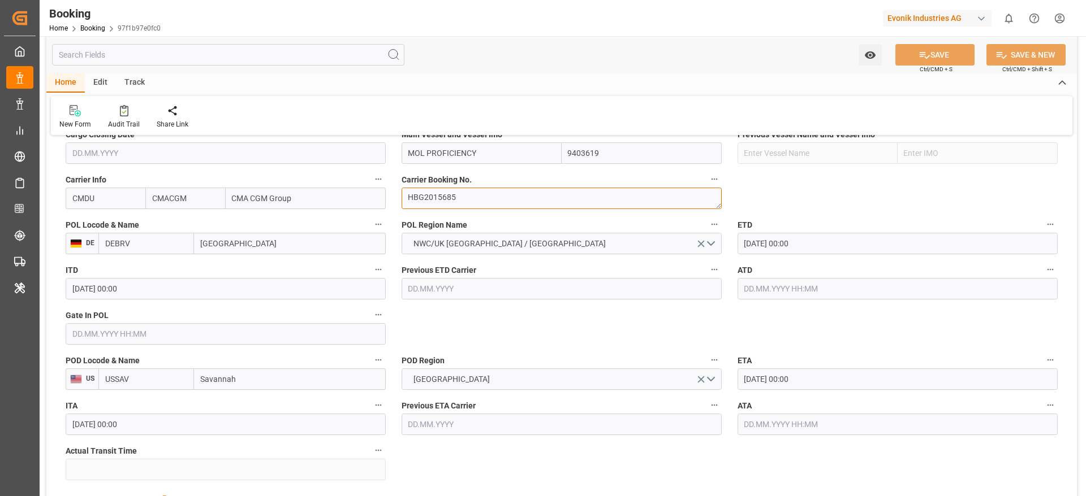
scroll to position [836, 0]
click at [801, 253] on div "ETD 11.09.2025 00:00" at bounding box center [897, 234] width 336 height 45
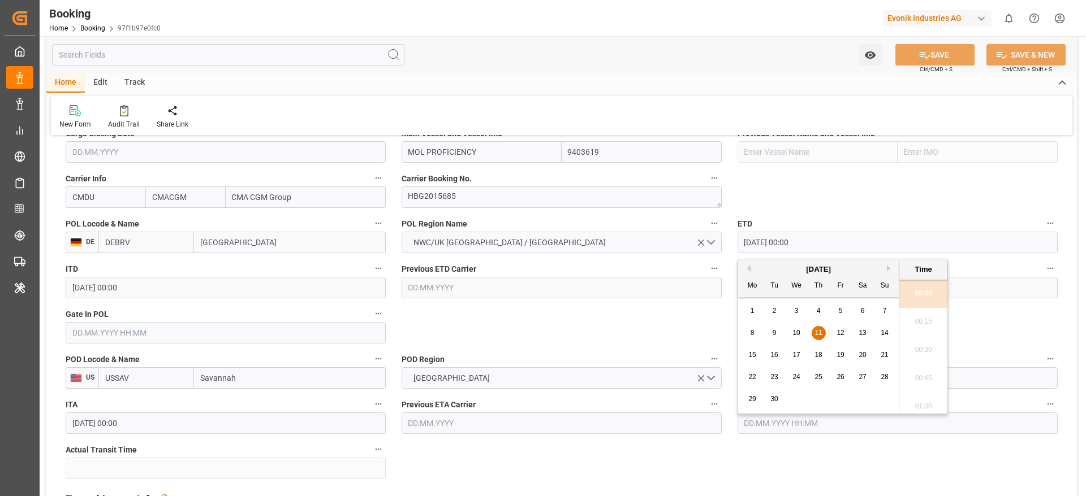
click at [753, 247] on input "[DATE] 00:00" at bounding box center [897, 242] width 320 height 21
click at [865, 333] on span "13" at bounding box center [861, 333] width 7 height 8
type input "[DATE] 00:00"
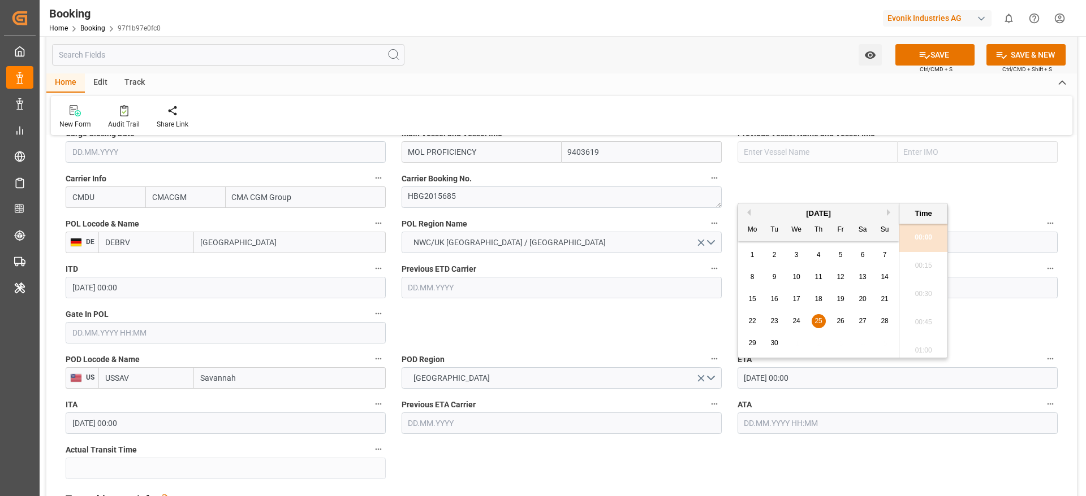
click at [776, 388] on input "25.09.2025 00:00" at bounding box center [897, 378] width 320 height 21
click at [834, 317] on div "26" at bounding box center [840, 322] width 14 height 14
type input "26.09.2025 00:00"
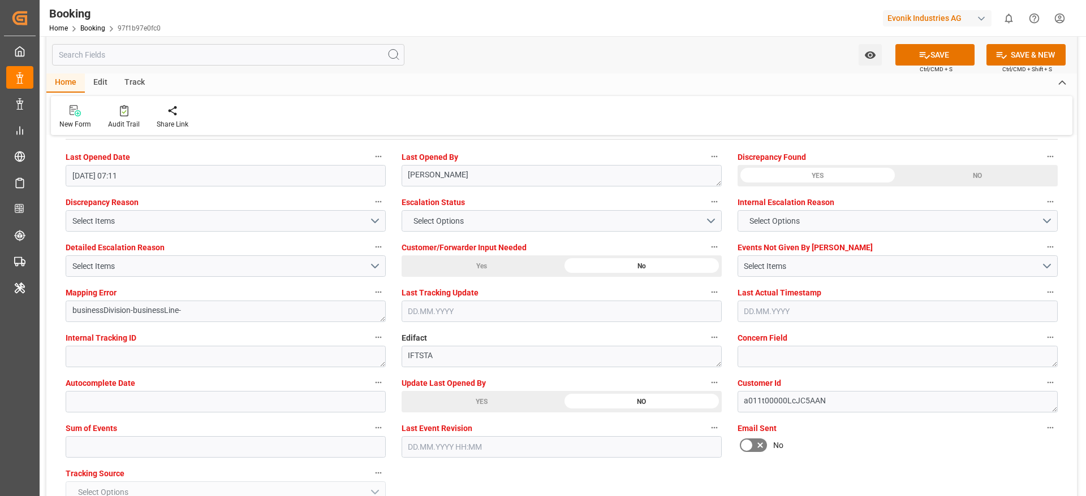
scroll to position [2071, 0]
click at [935, 53] on button "SAVE" at bounding box center [934, 54] width 79 height 21
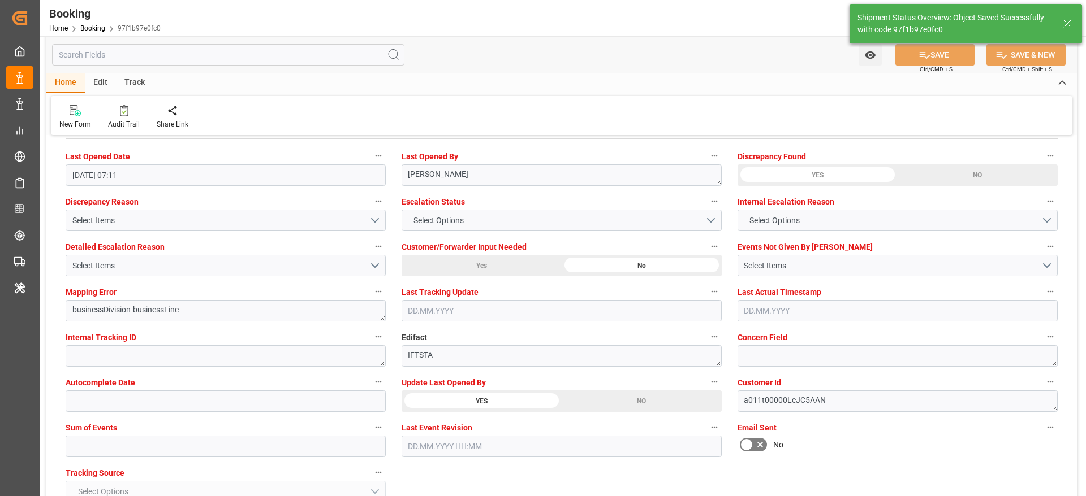
type textarea "[PERSON_NAME]"
type input "14.08.2025 06:17"
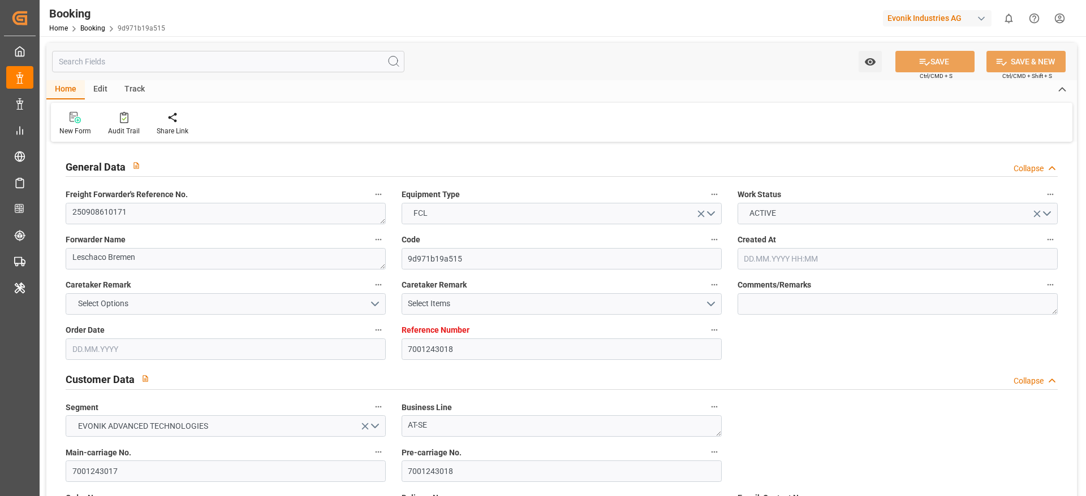
type input "7001243018"
type input "9777589"
type input "CMACGM"
type input "CMA CGM Group"
type input "DEHAM"
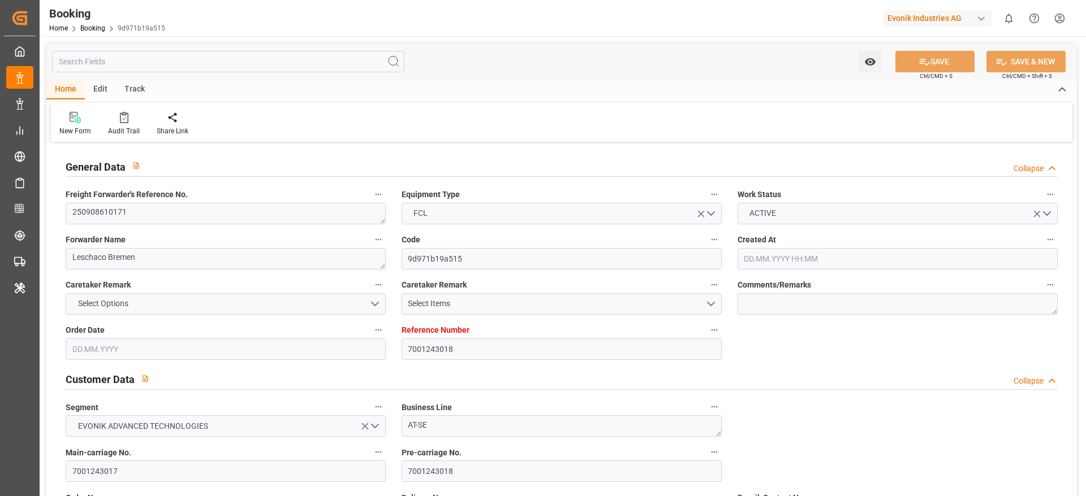
type input "COCTG"
type input "[DATE] 07:29"
type input "[DATE]"
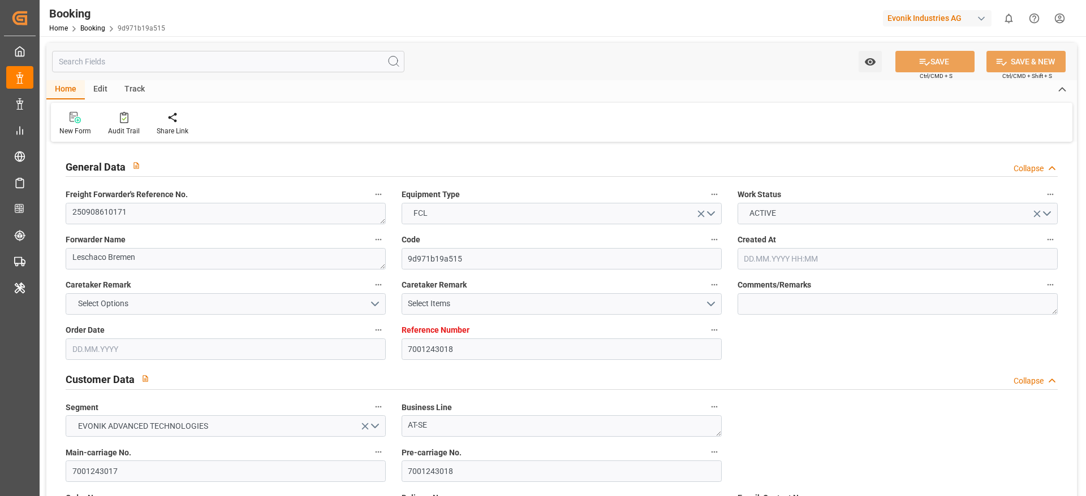
type input "[DATE]"
type input "[DATE] 00:00"
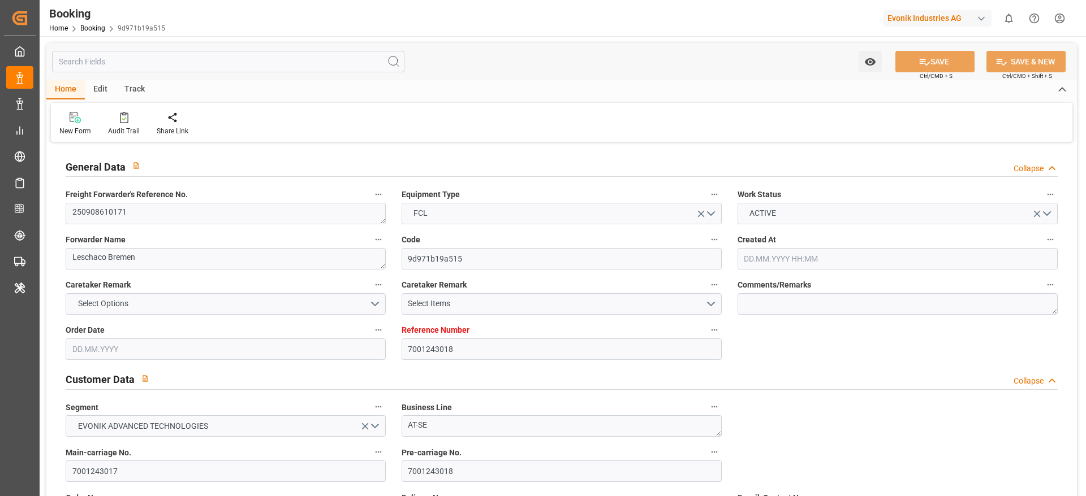
type input "[DATE] 00:00"
type input "[DATE]"
type input "[DATE] 07:11"
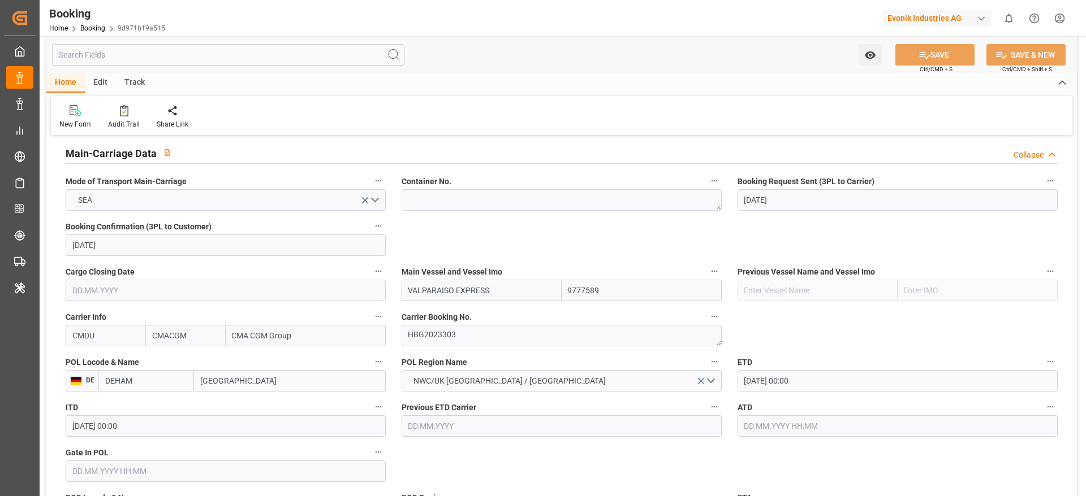
scroll to position [706, 0]
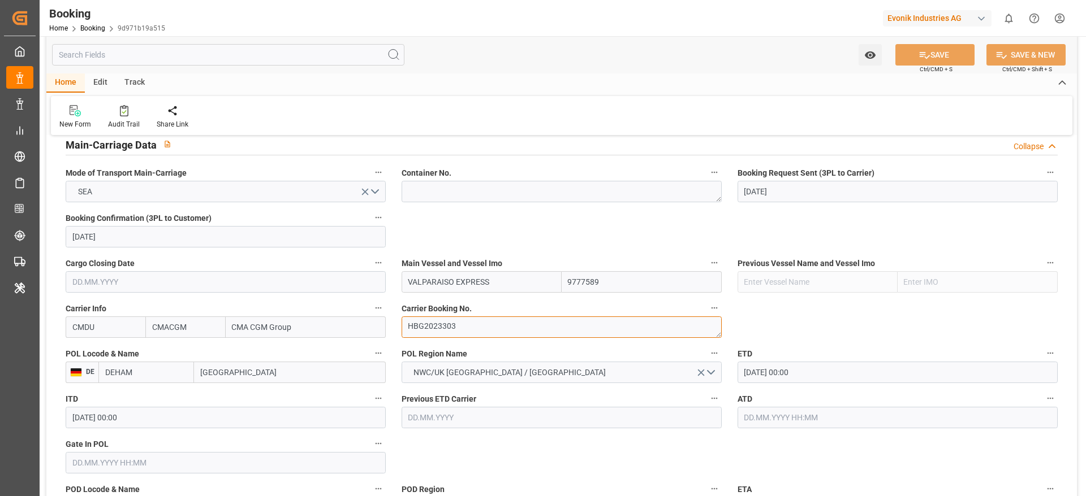
click at [425, 323] on textarea "HBG2023303" at bounding box center [561, 327] width 320 height 21
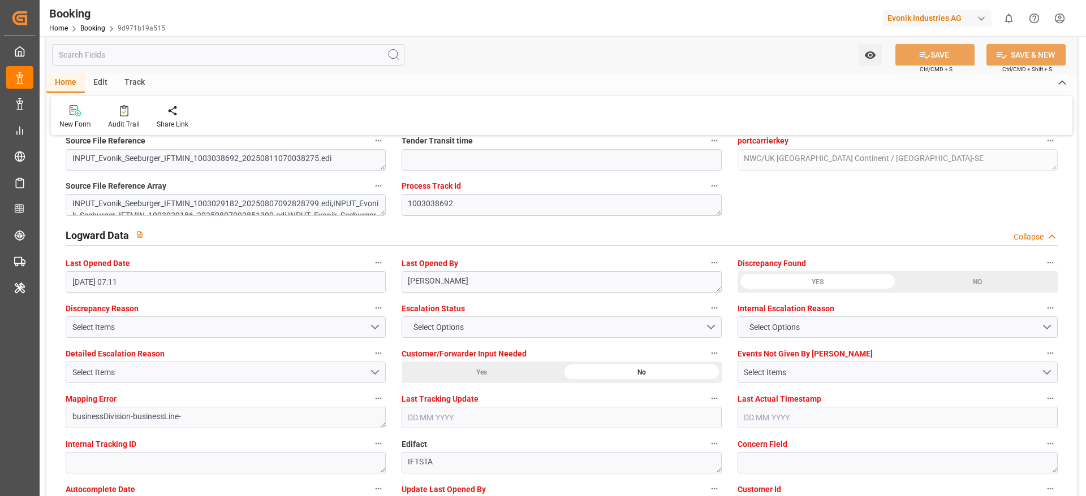
scroll to position [2088, 0]
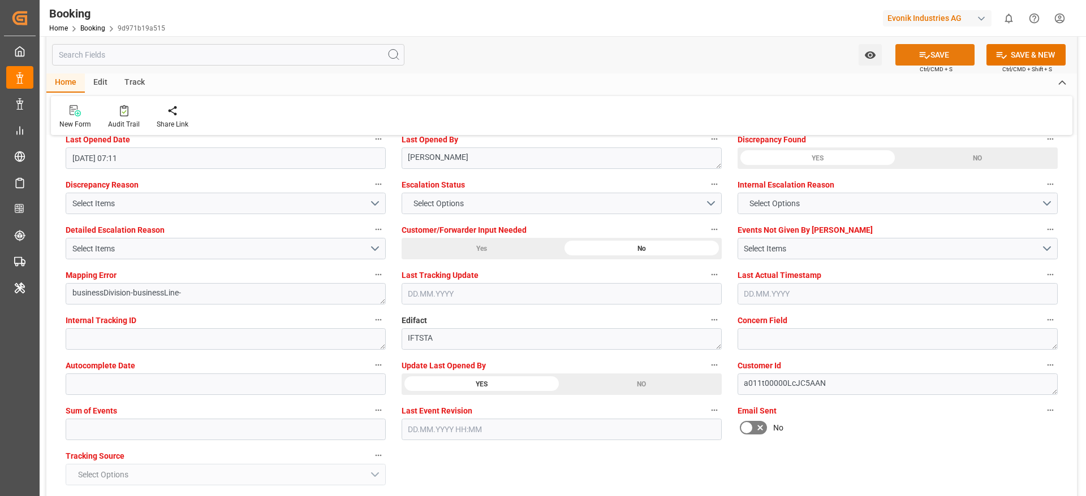
click at [931, 54] on button "SAVE" at bounding box center [934, 54] width 79 height 21
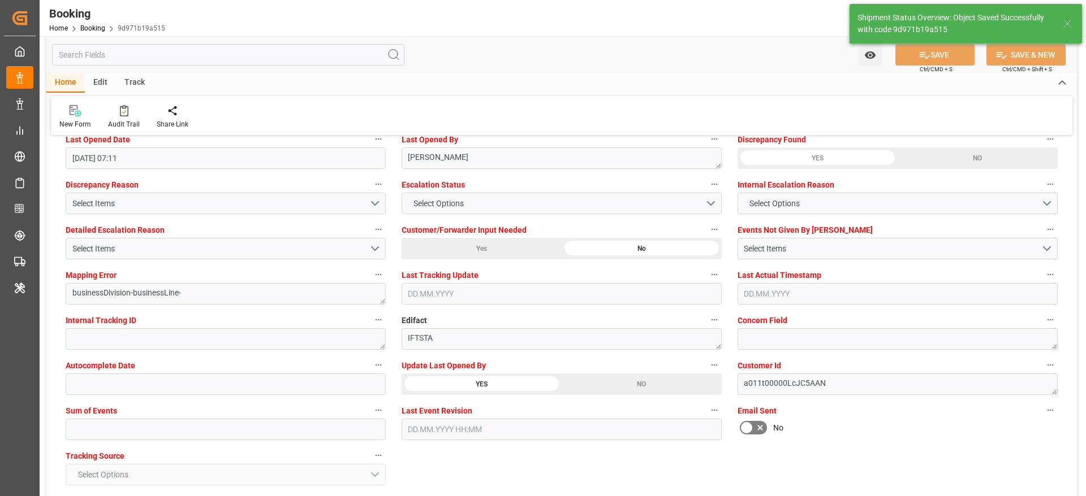
type textarea "[PERSON_NAME]"
type input "14.08.2025 06:17"
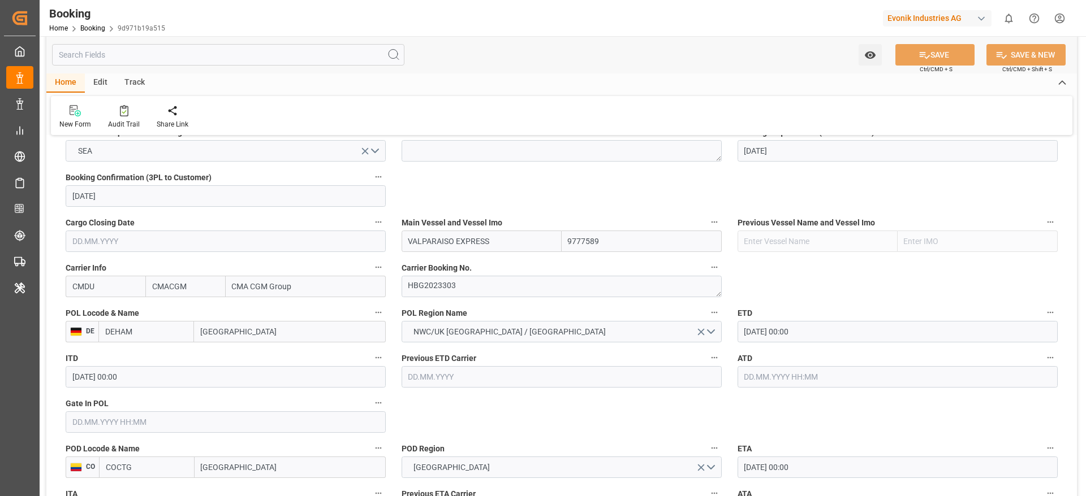
scroll to position [712, 0]
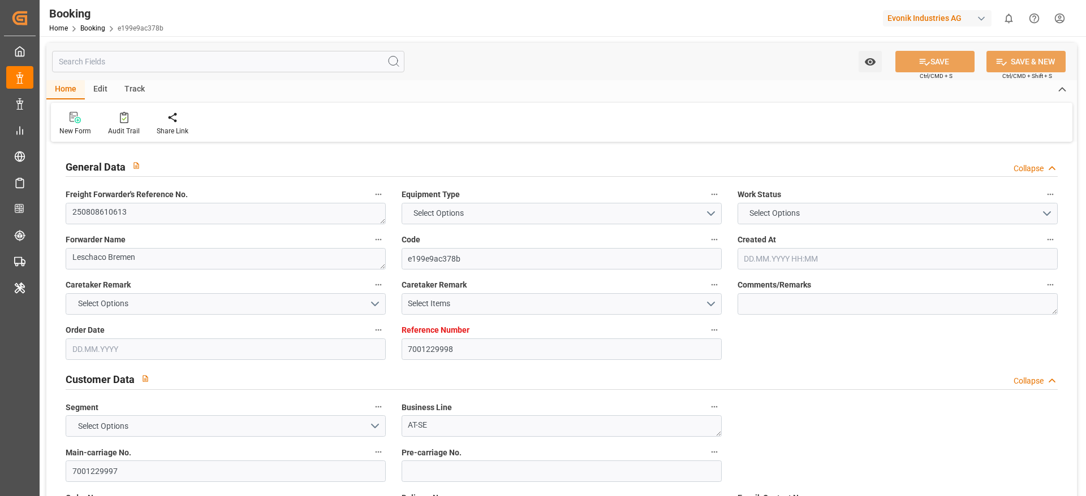
type input "7001229998"
type input "9350044"
type input "CMACGM"
type input "CMA CGM Group"
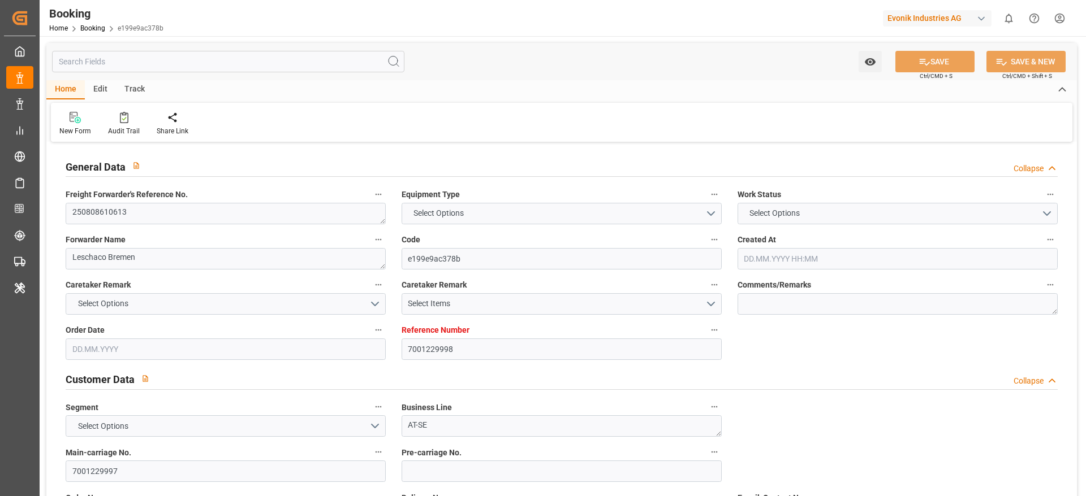
type input "DEBRV"
type input "MXVER"
type input "DEBRV"
type input "MXVER"
type input "9350044"
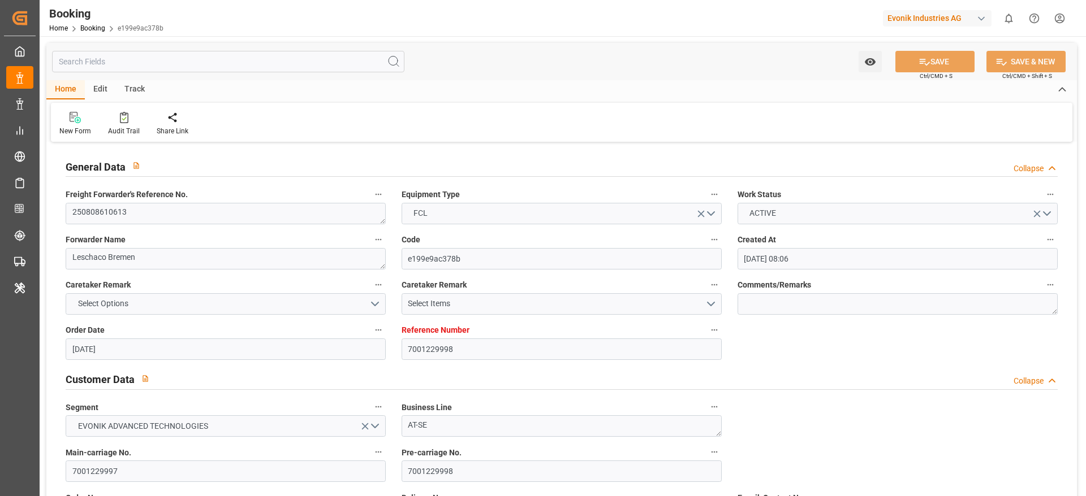
type input "[DATE] 08:06"
type input "[DATE]"
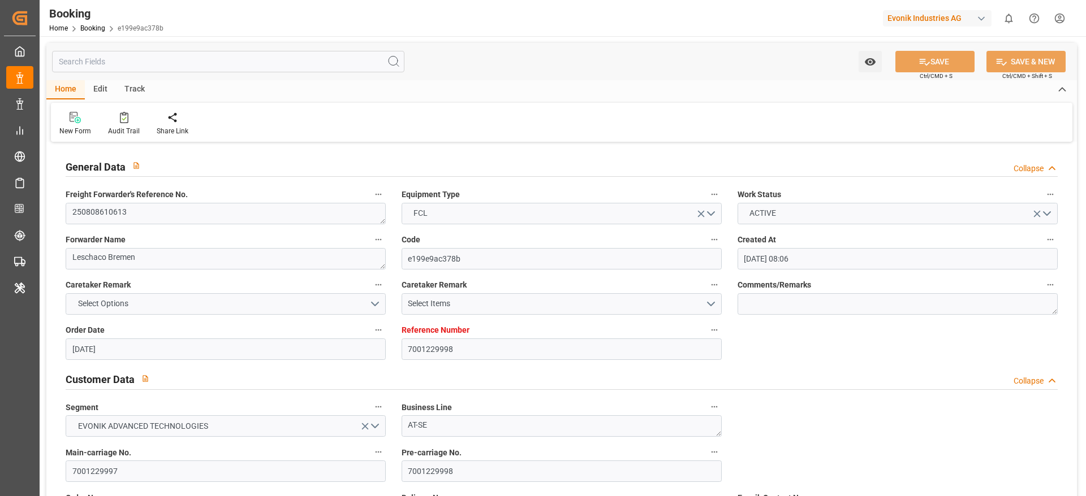
type input "[DATE]"
type input "[DATE] 08:00"
type input "[DATE] 00:00"
type input "[DATE] 03:00"
type input "[DATE] 00:00"
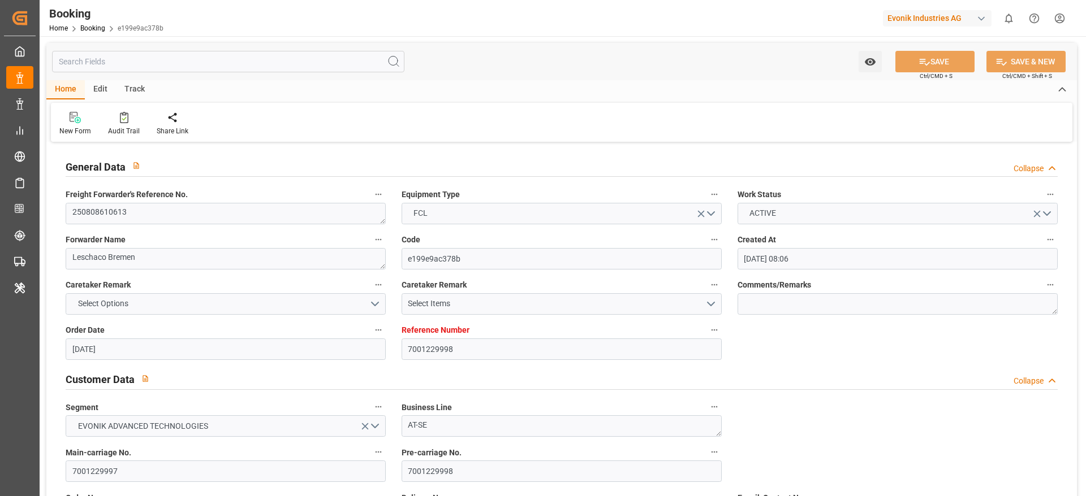
type input "[DATE]"
type input "[DATE] 09:09"
type input "[DATE]"
type input "13.08.2025 06:58"
type input "[DATE] 08:00"
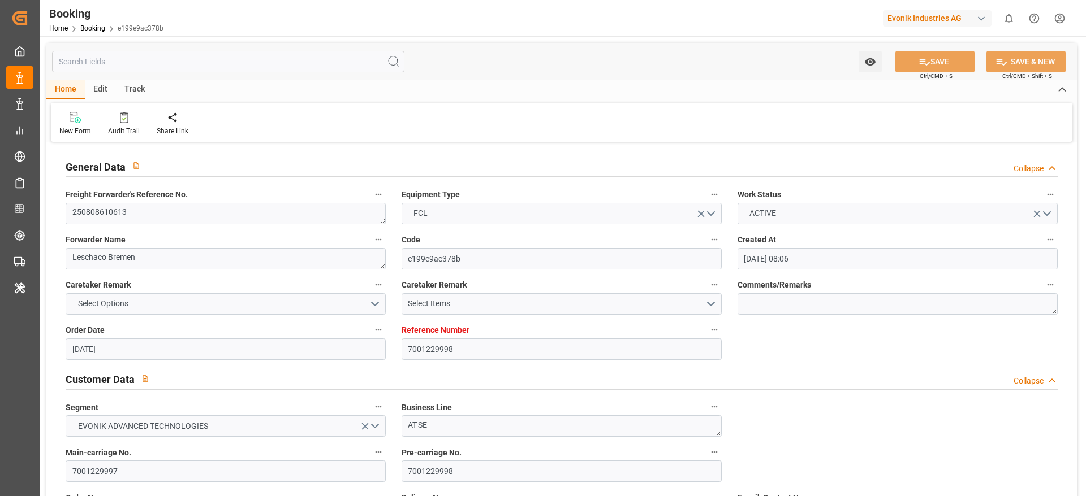
type input "[DATE] 03:00"
type input "[DATE] 14:54"
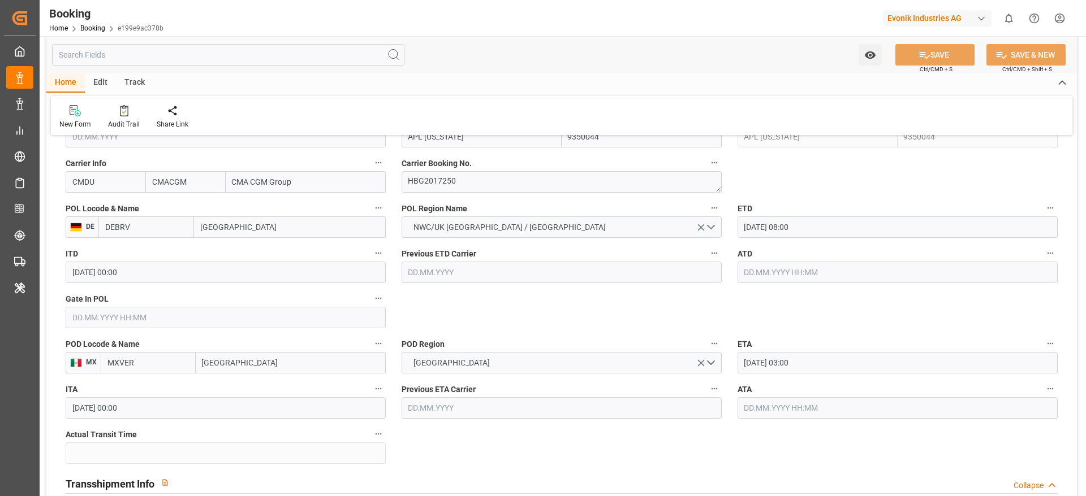
scroll to position [851, 0]
click at [440, 184] on textarea "HBG2017250" at bounding box center [561, 181] width 320 height 21
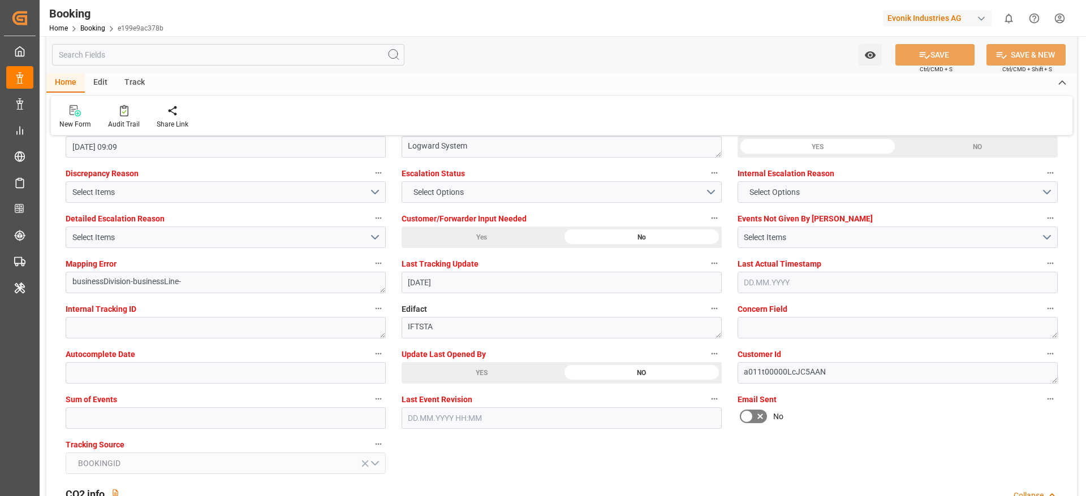
scroll to position [2103, 0]
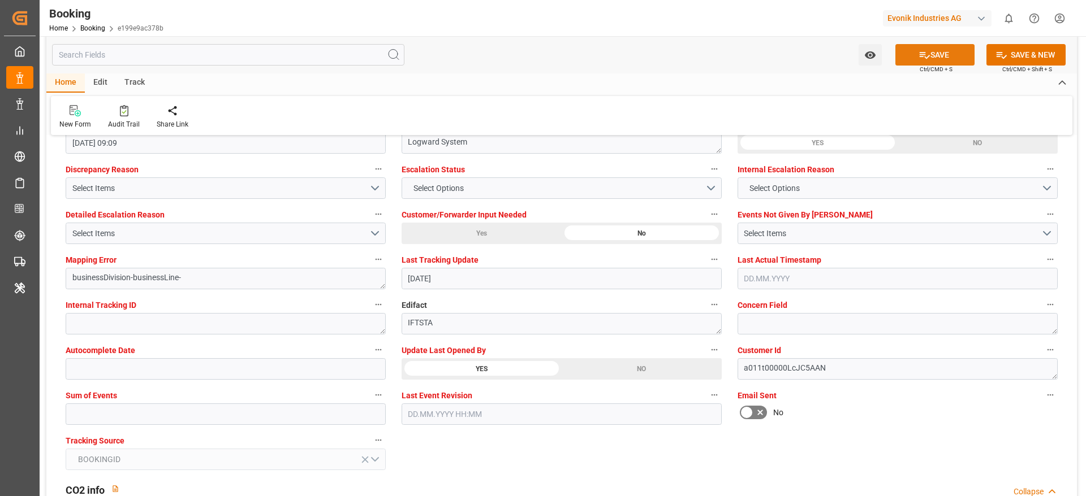
click at [923, 49] on icon at bounding box center [924, 55] width 12 height 12
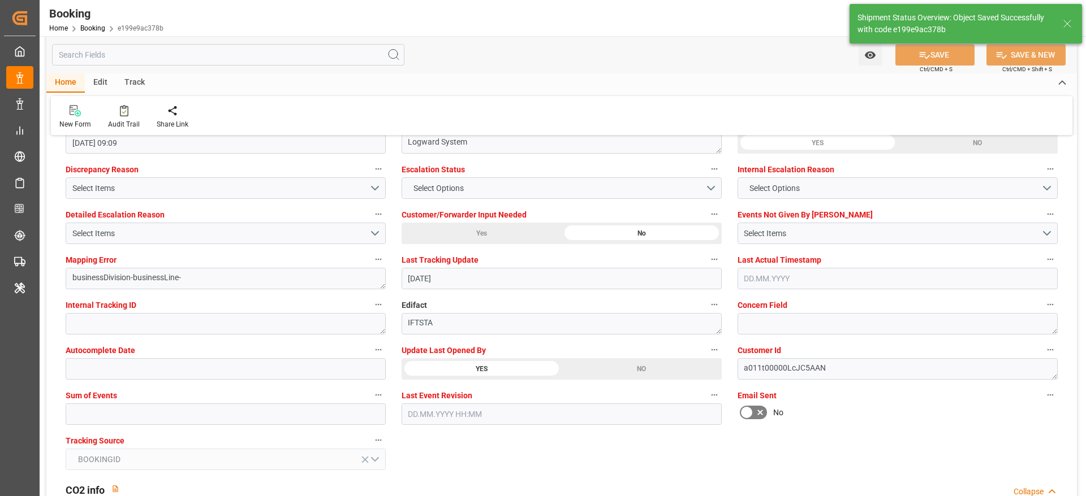
type textarea "[PERSON_NAME]"
type input "14.08.2025 06:23"
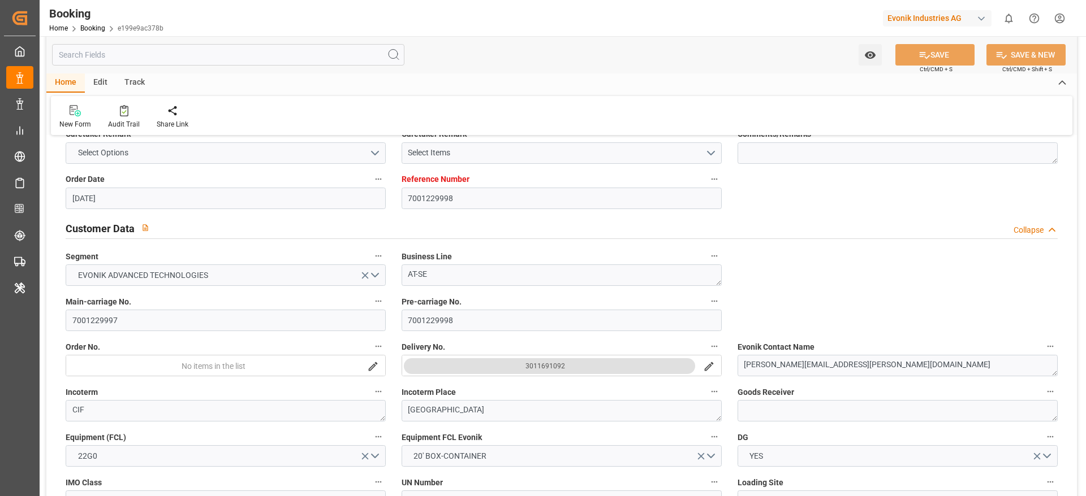
scroll to position [149, 0]
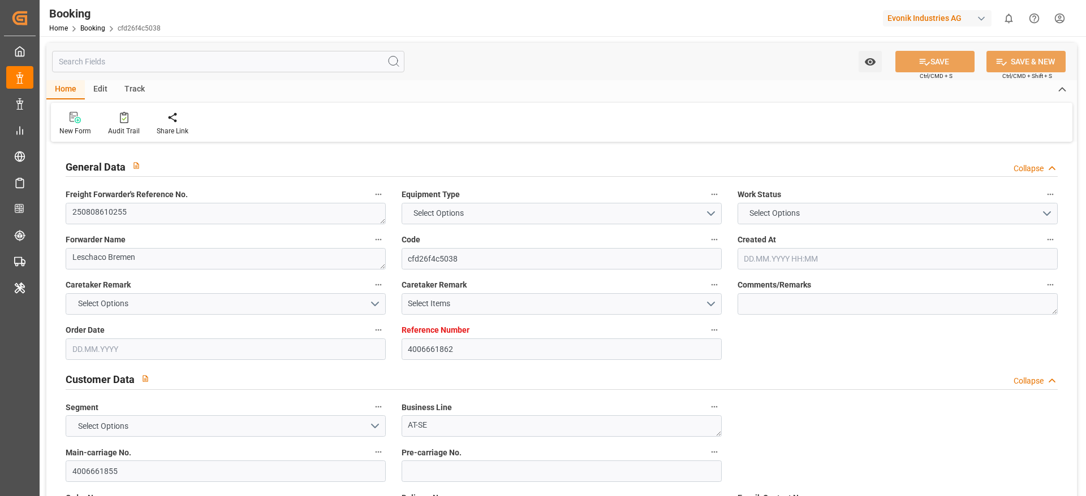
type input "4006661862"
type input "9350044"
type input "CMACGM"
type input "CMA CGM Group"
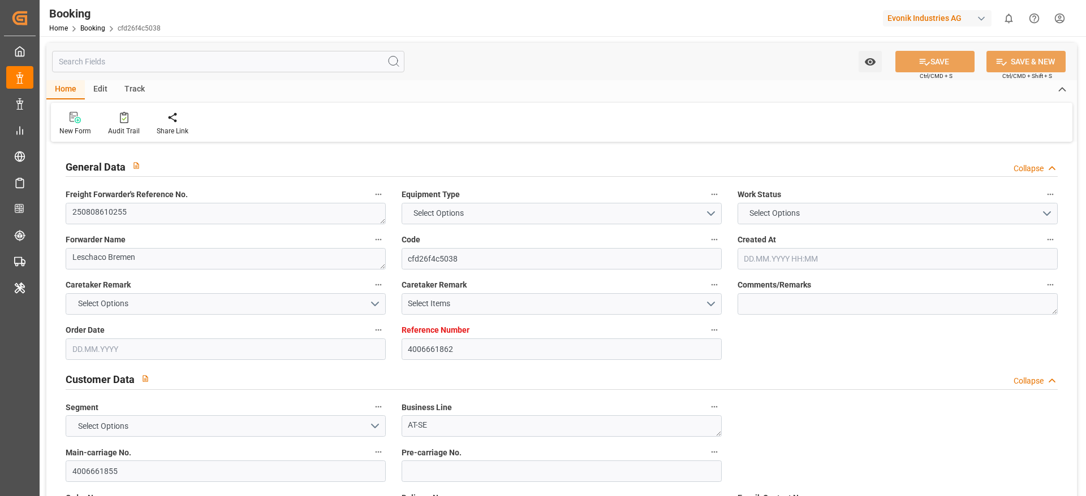
type input "DEBRV"
type input "MXVER"
type input "0"
type input "DEBRV"
type input "MXVER"
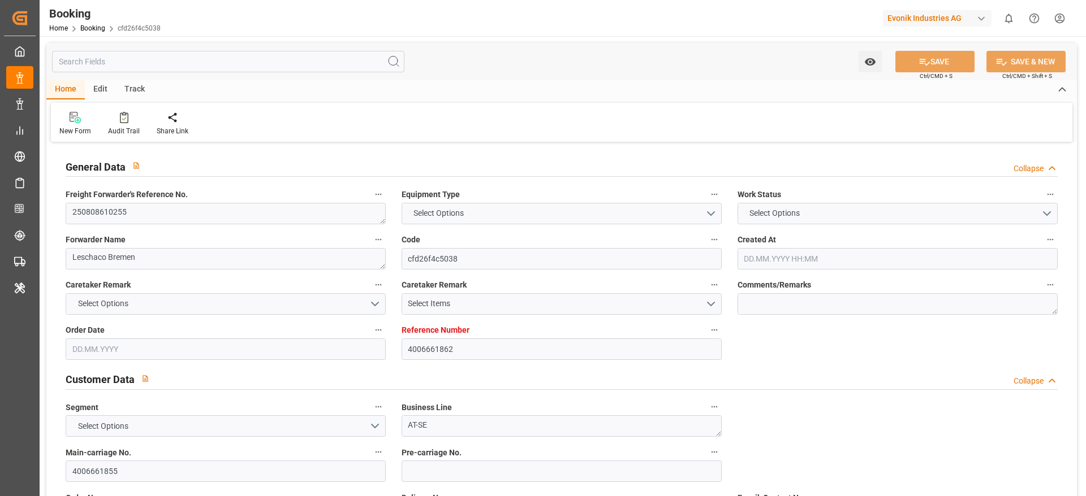
type input "9350044"
type input "[DATE] 07:57"
type input "[DATE]"
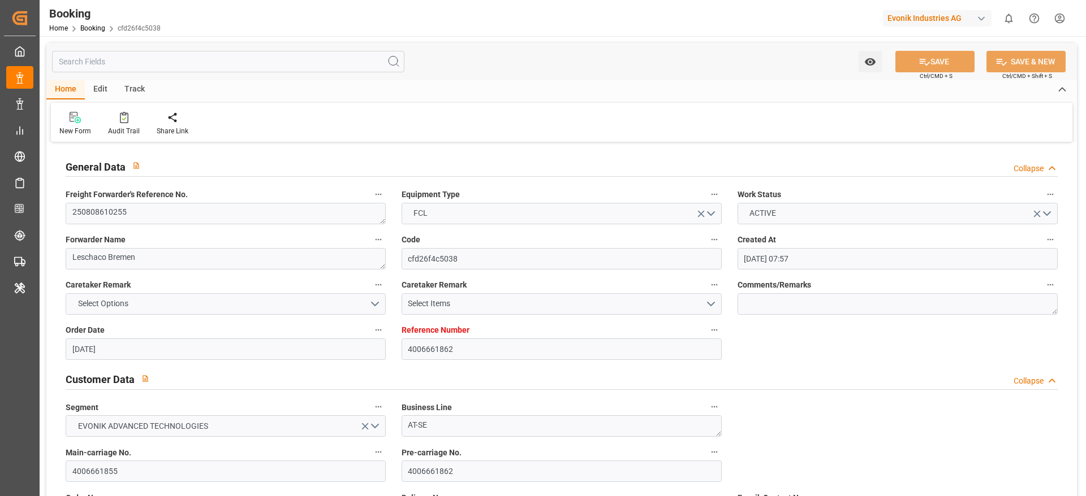
type input "[DATE]"
type input "[DATE] 08:00"
type input "[DATE] 00:00"
type input "[DATE] 03:00"
type input "[DATE] 00:00"
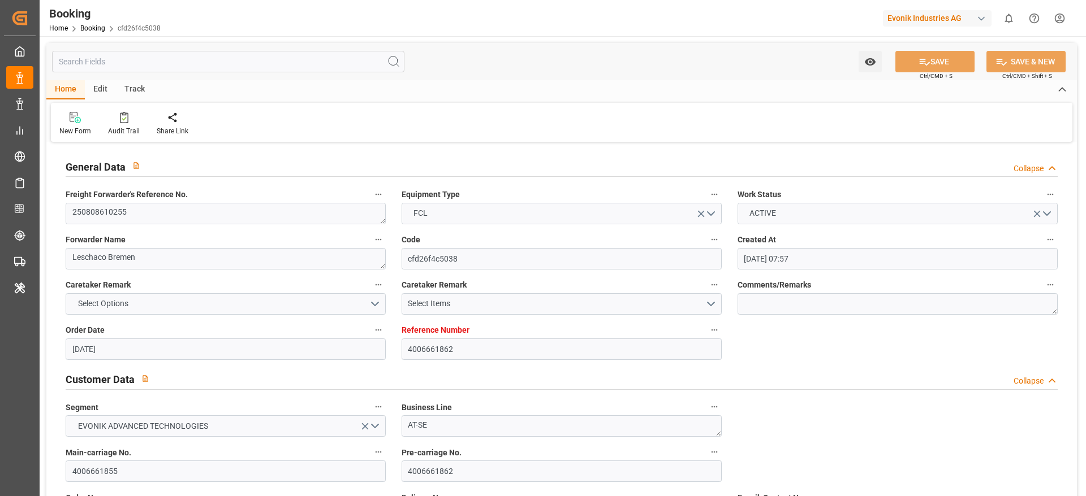
type input "[DATE]"
type input "[DATE] 09:39"
type input "[DATE]"
type input "[DATE] 06:47"
type input "[DATE] 08:00"
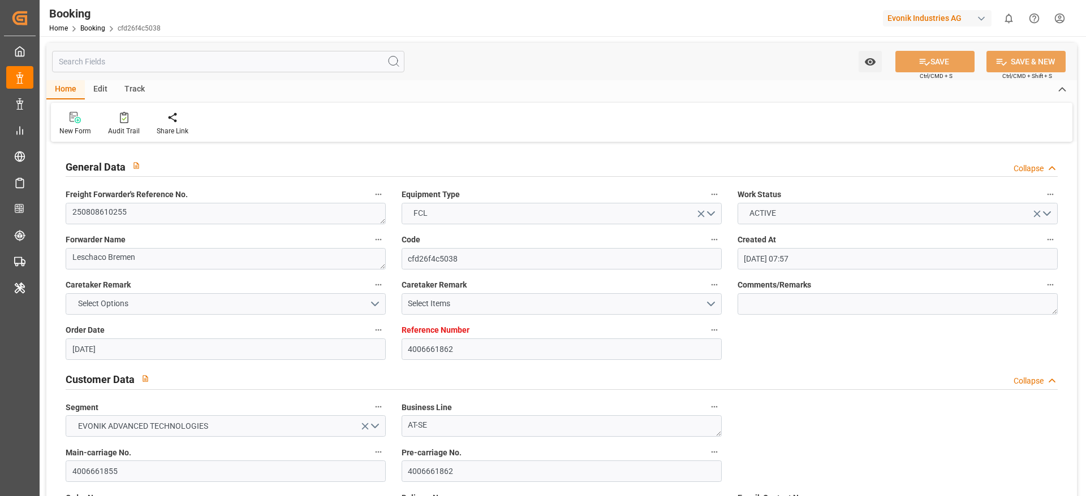
type input "[DATE] 03:00"
type input "[DATE] 14:54"
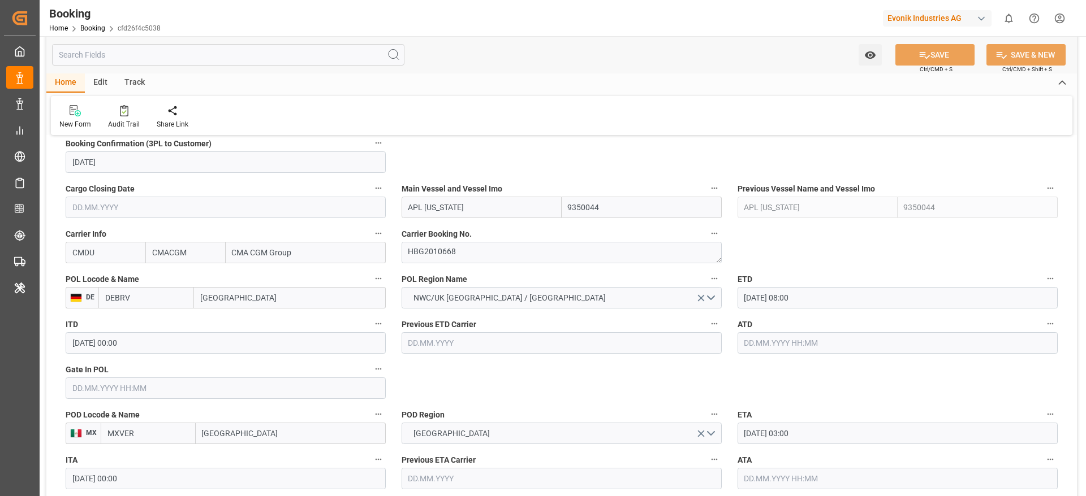
scroll to position [809, 0]
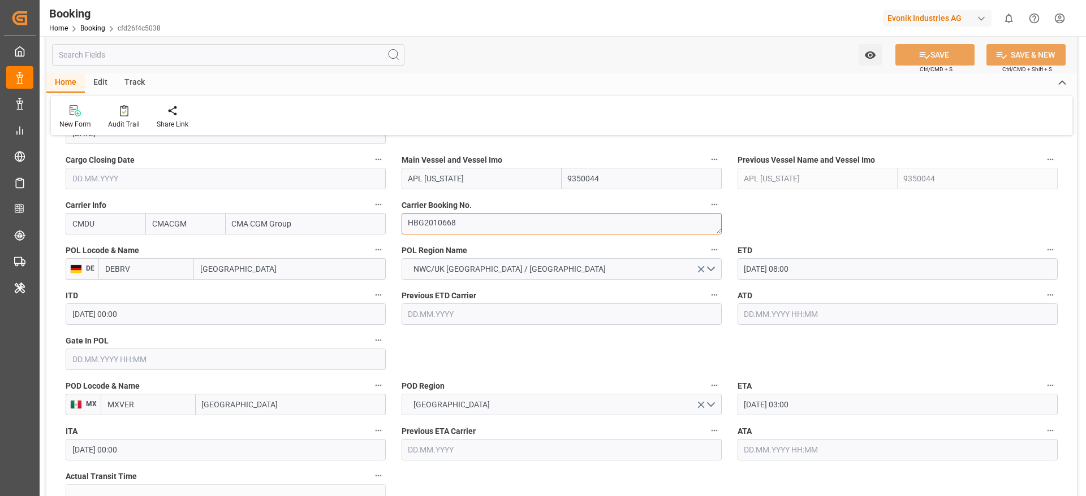
click at [425, 222] on textarea "HBG2010668" at bounding box center [561, 223] width 320 height 21
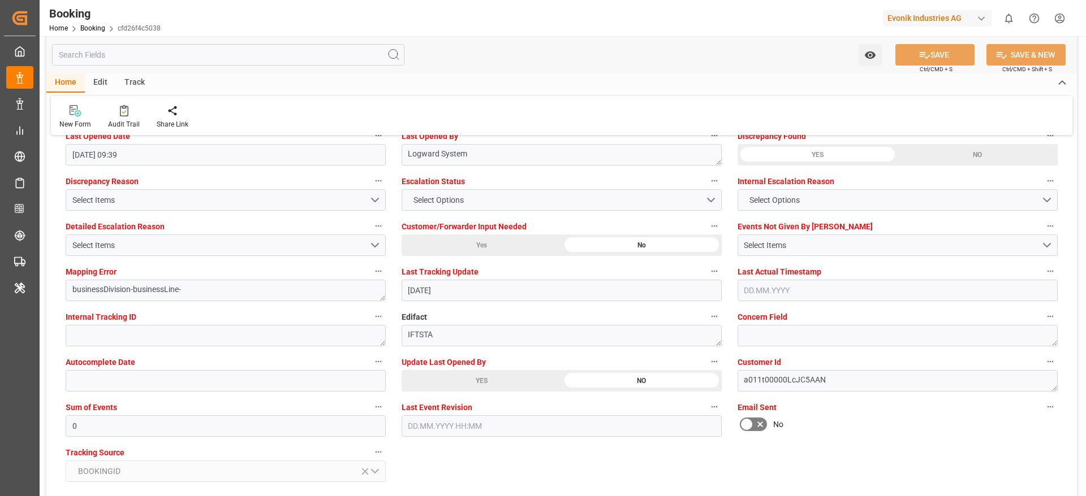
scroll to position [2093, 0]
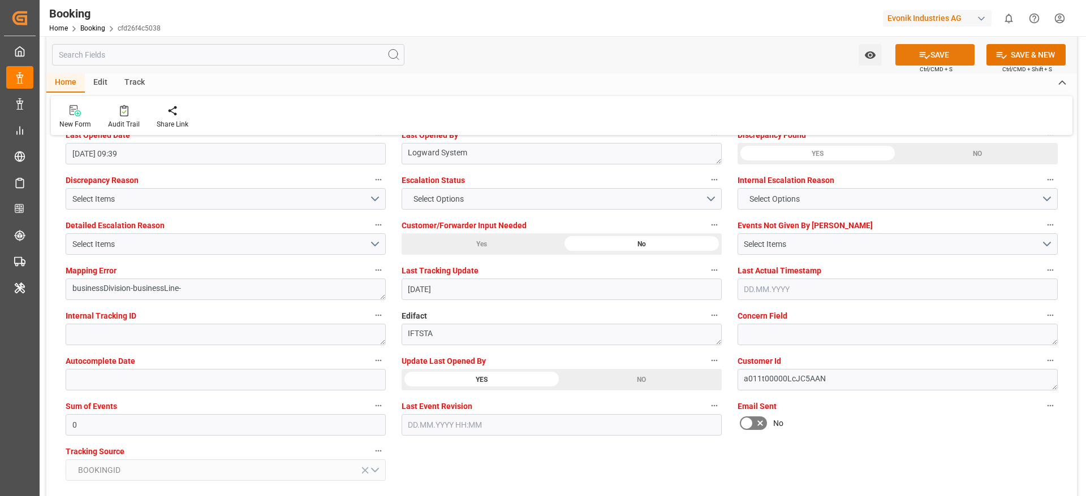
click at [927, 55] on icon at bounding box center [924, 55] width 10 height 7
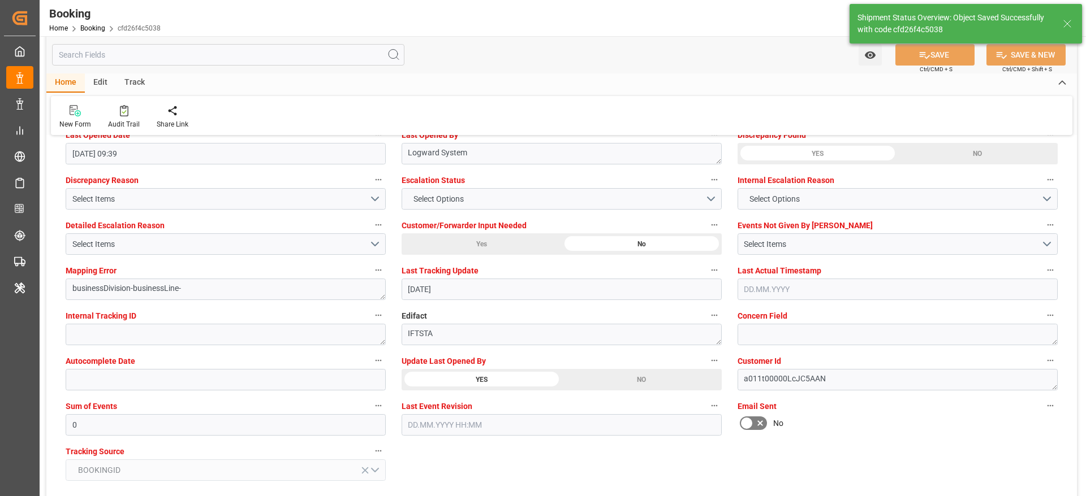
type textarea "[PERSON_NAME]"
type input "[DATE] 06:24"
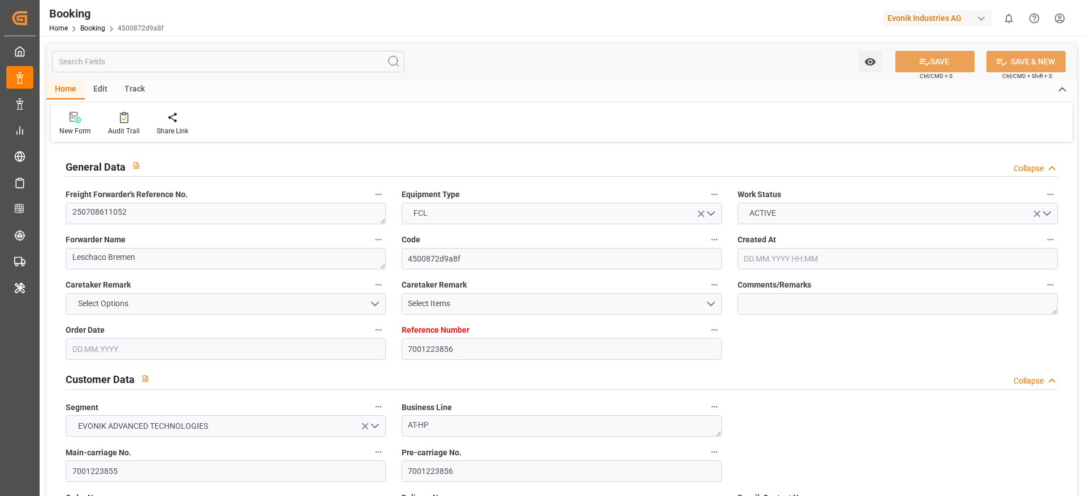
type input "7001223856"
type input "9410741"
type input "CMACGM"
type input "CMA CGM Group"
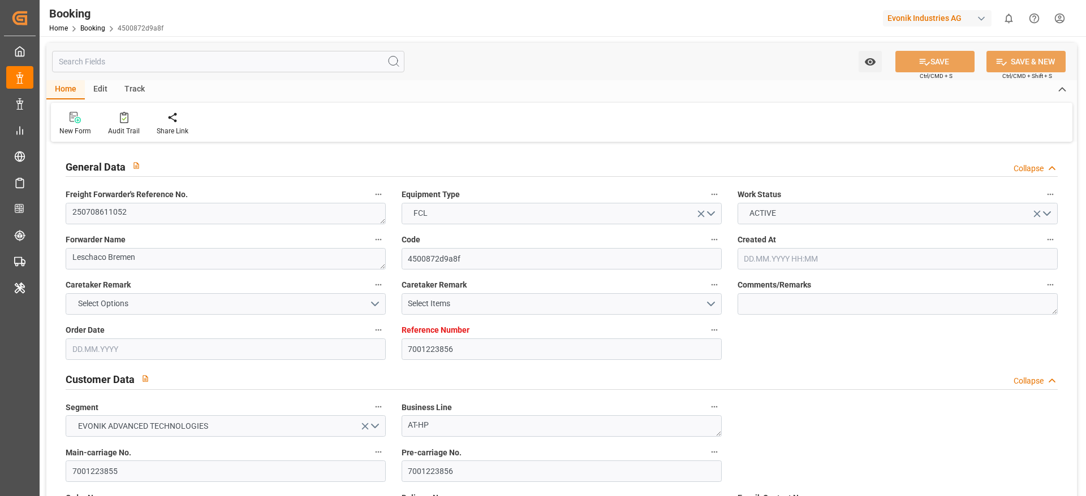
type input "NLRTM"
type input "INNSA"
type input "0"
type input "NLRTM"
type input "INNSA"
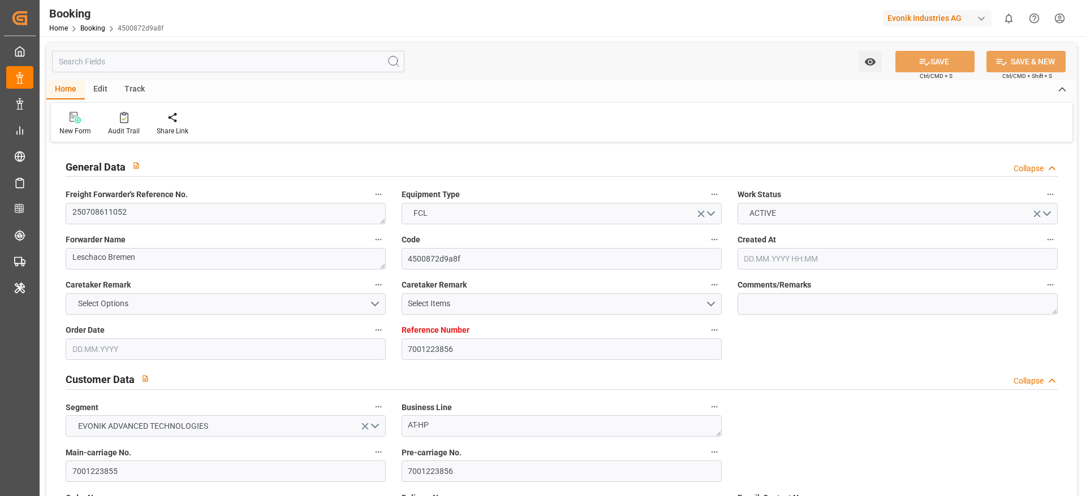
type input "9410741"
type input "[DATE] 08:31"
type input "[DATE]"
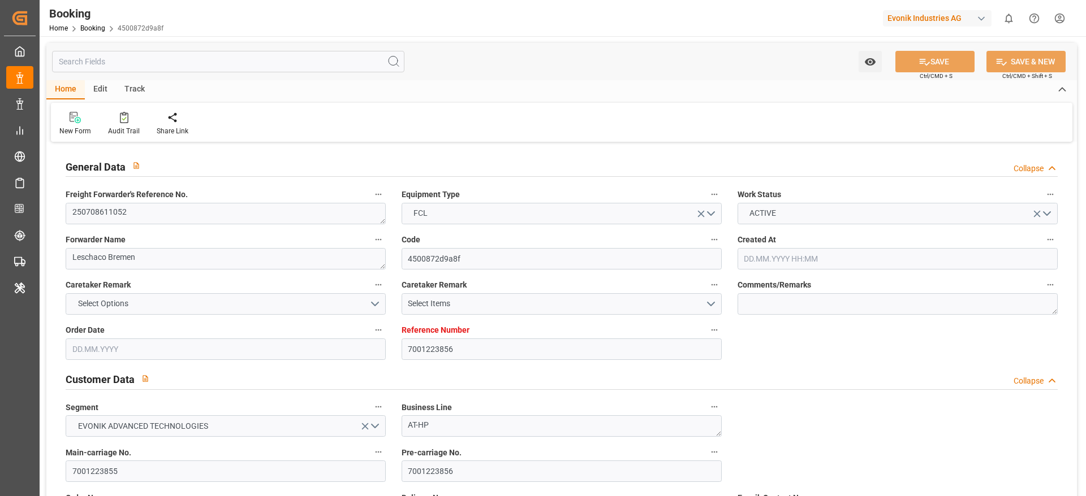
type input "24.07.2025"
type input "25.07.2025"
type input "23.08.2025 09:00"
type input "11.08.2025 00:00"
type input "14.10.2025 16:00"
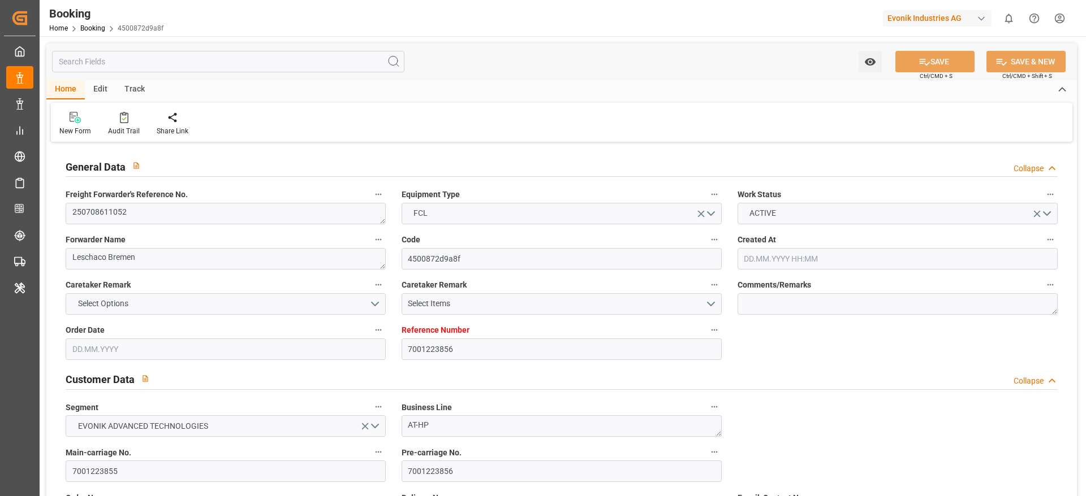
type input "30.09.2025 00:00"
type input "06.08.2025"
type input "13.08.2025 09:58"
type input "[DATE]"
type input "04.08.2025 09:00"
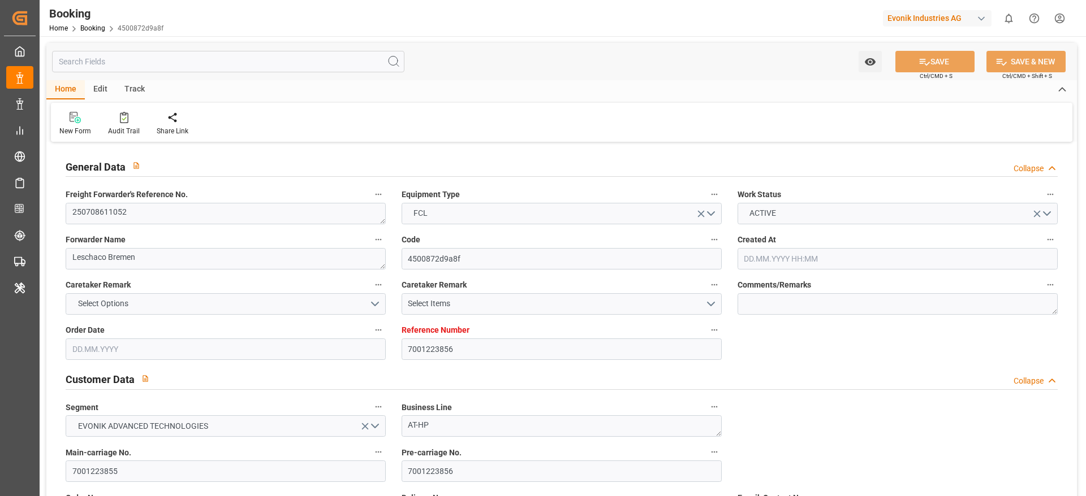
type input "23.08.2025 09:00"
type input "14.10.2025 16:00"
type input "14.10.2025 23:19"
type input "18.10.2025 23:19"
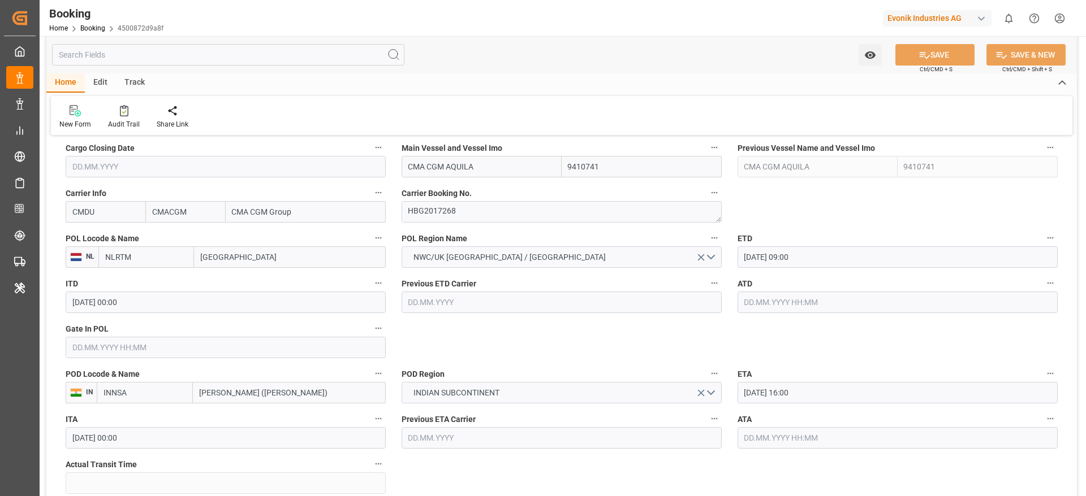
scroll to position [818, 0]
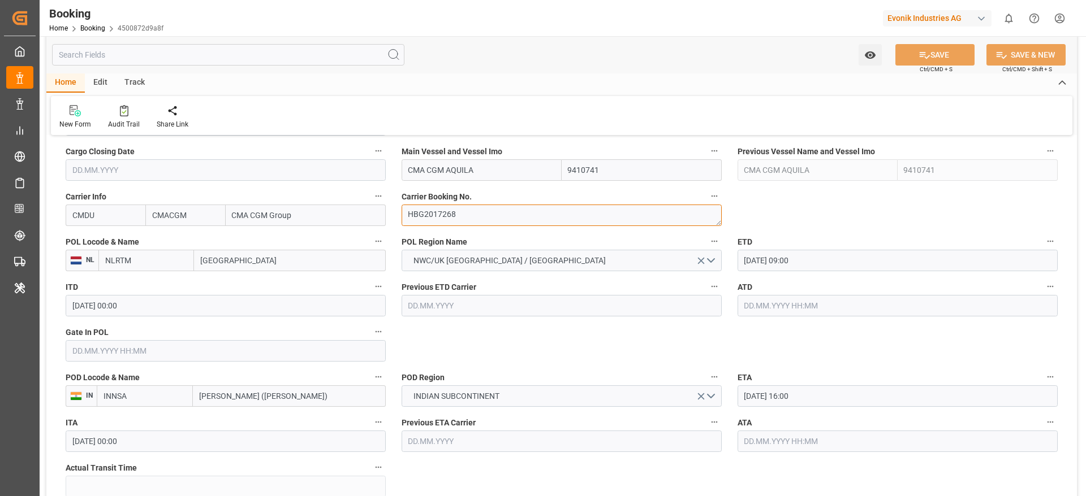
click at [485, 217] on textarea "HBG2017268" at bounding box center [561, 215] width 320 height 21
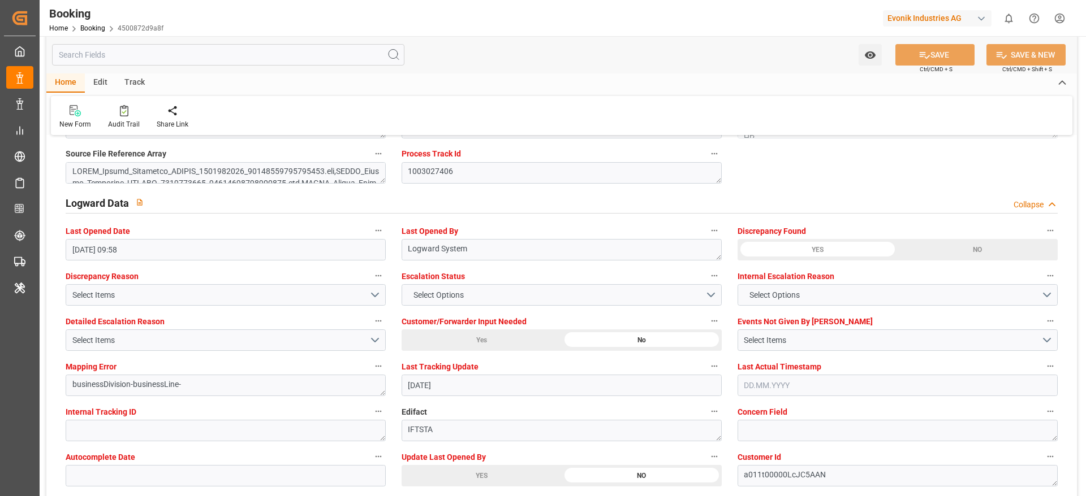
scroll to position [2003, 0]
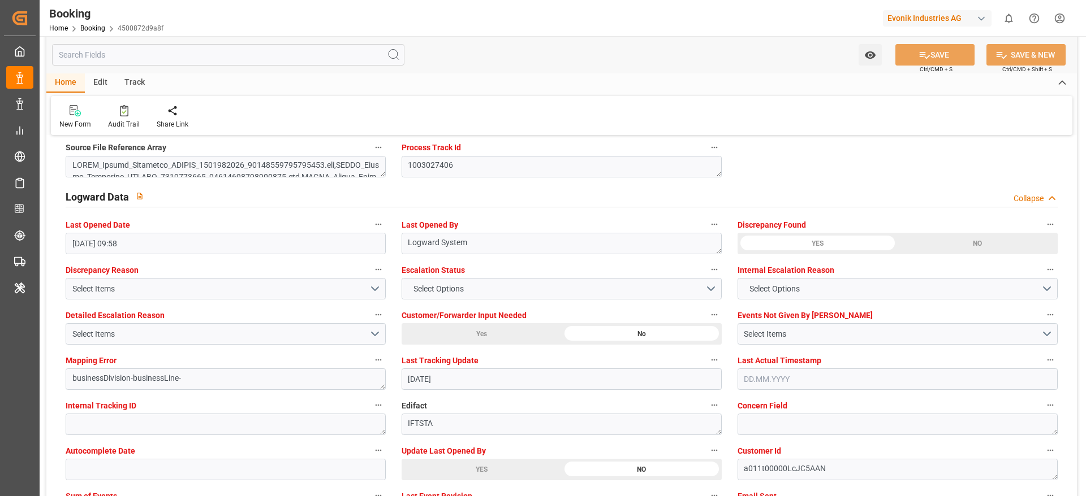
click at [226, 42] on div "YES" at bounding box center [146, 30] width 160 height 21
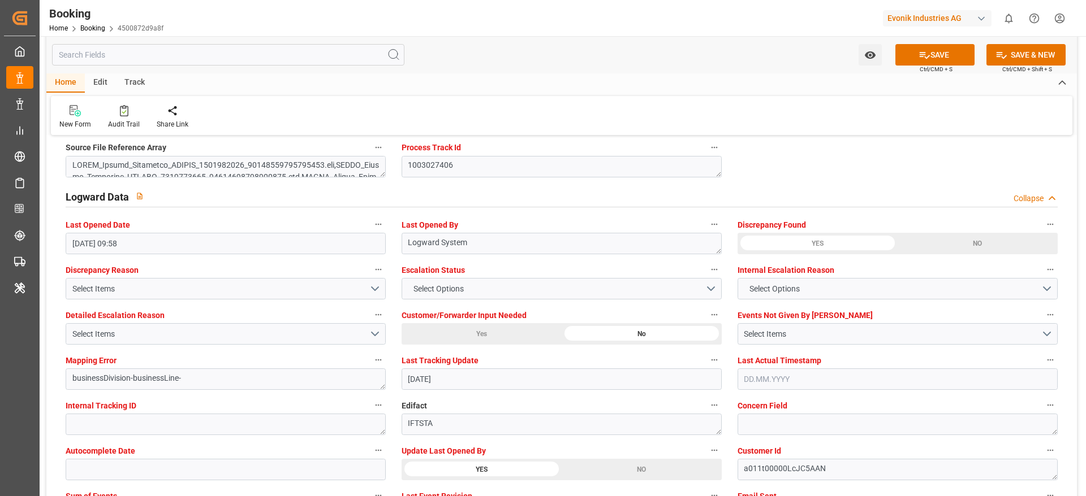
click at [908, 68] on div "Watch Option SAVE Ctrl/CMD + S SAVE & NEW Ctrl/CMD + Shift + S" at bounding box center [561, 54] width 1030 height 37
click at [909, 61] on button "SAVE" at bounding box center [934, 54] width 79 height 21
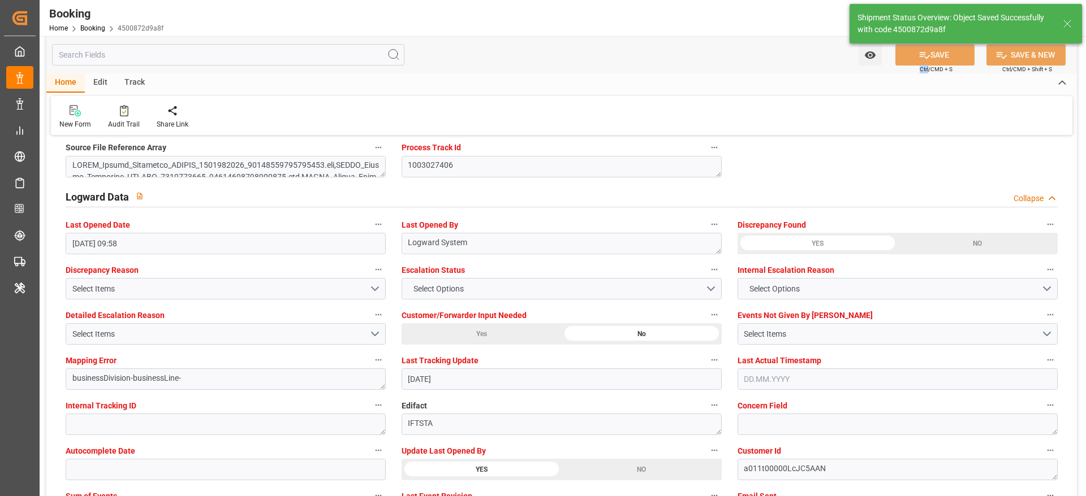
type textarea "[PERSON_NAME]"
type input "[DATE] 06:25"
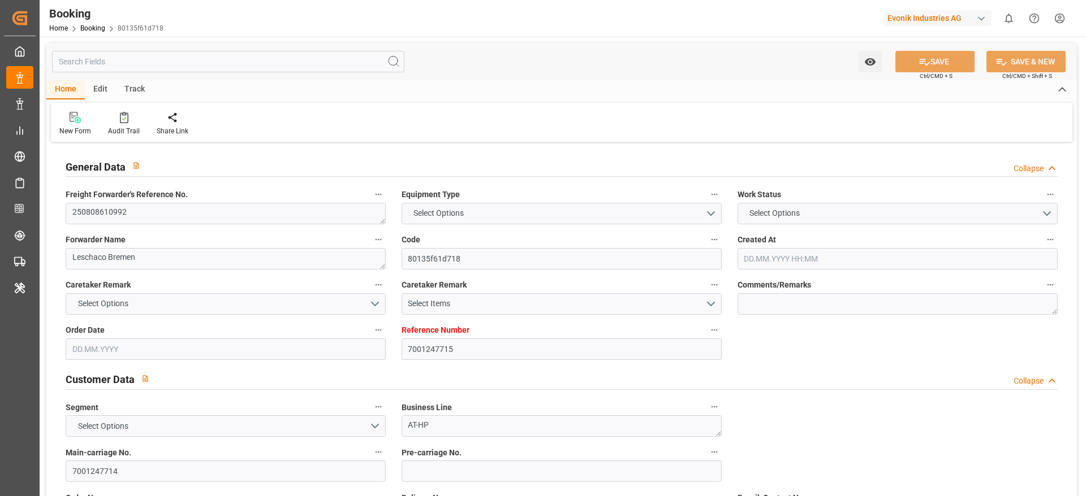
type input "7001247715"
type input "CMACGM"
type input "CMA CGM Group"
type input "EUNWC"
type input "MXVER"
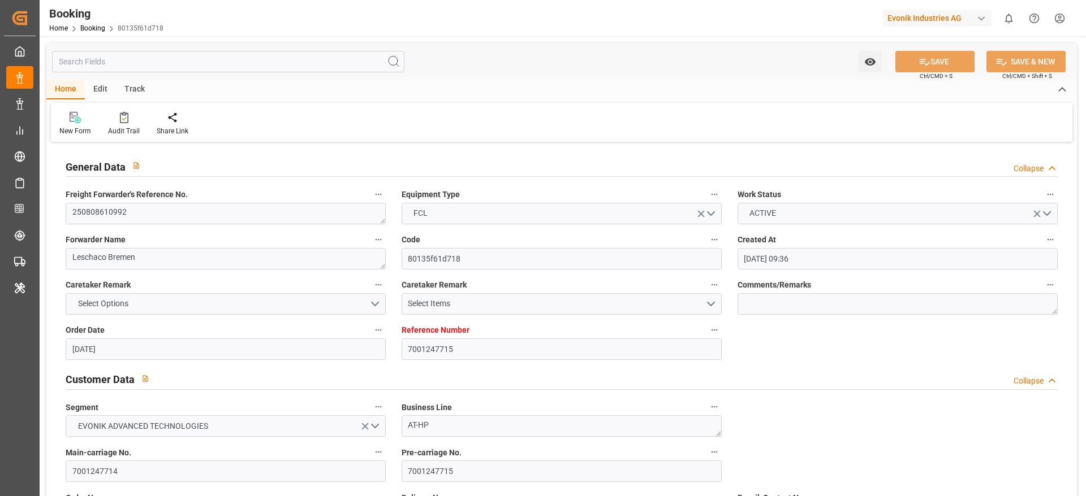
type input "[DATE] 09:36"
type input "[DATE]"
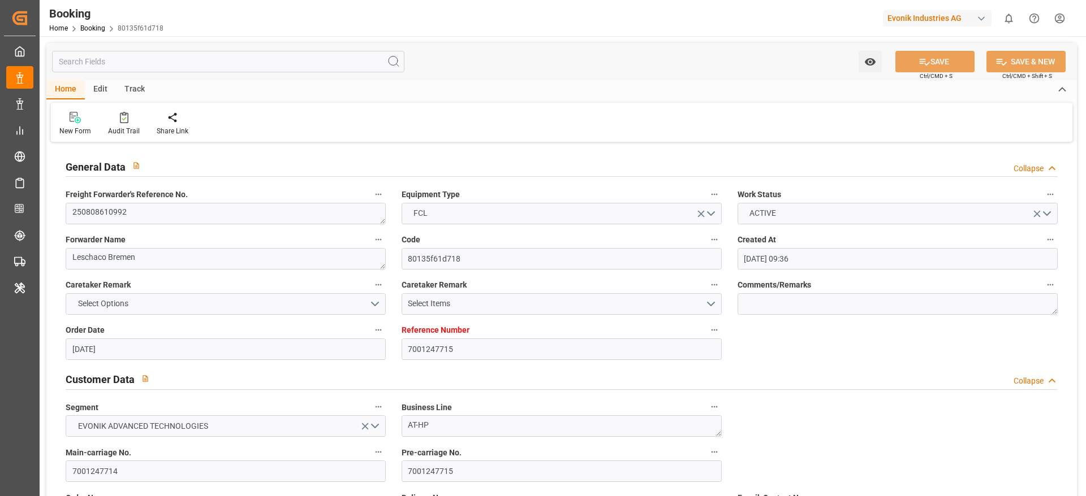
type input "[DATE]"
type input "[DATE] 12:15"
click at [117, 210] on textarea "250808610992" at bounding box center [226, 213] width 320 height 21
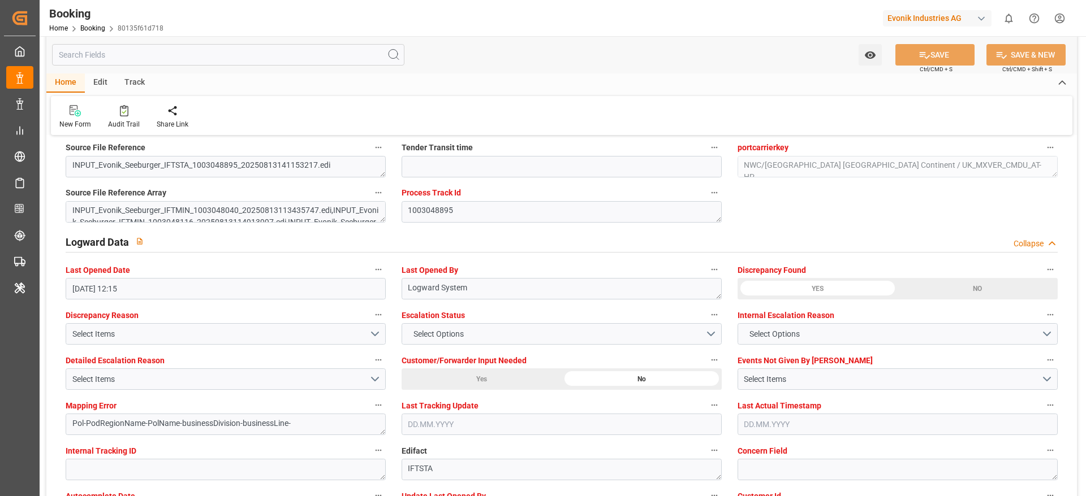
scroll to position [2039, 0]
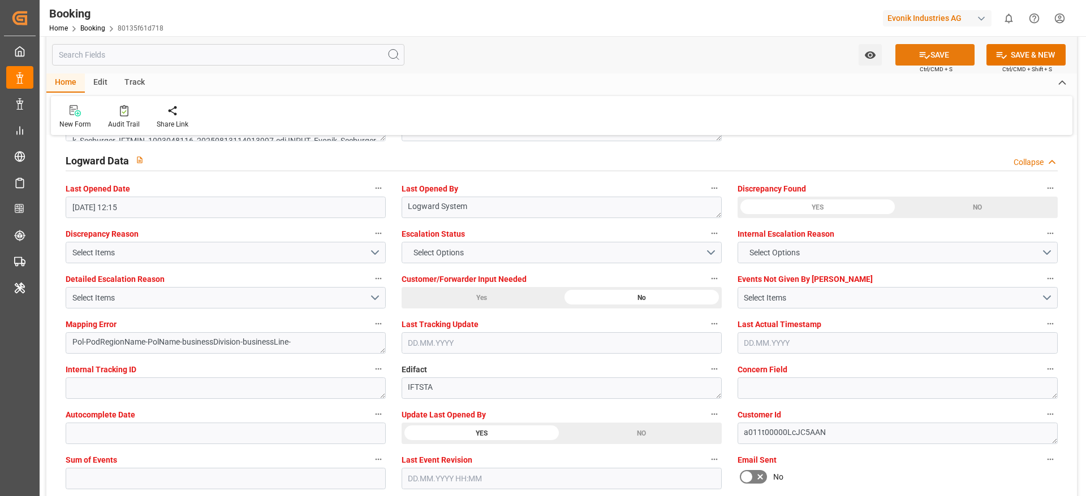
click at [922, 63] on button "SAVE" at bounding box center [934, 54] width 79 height 21
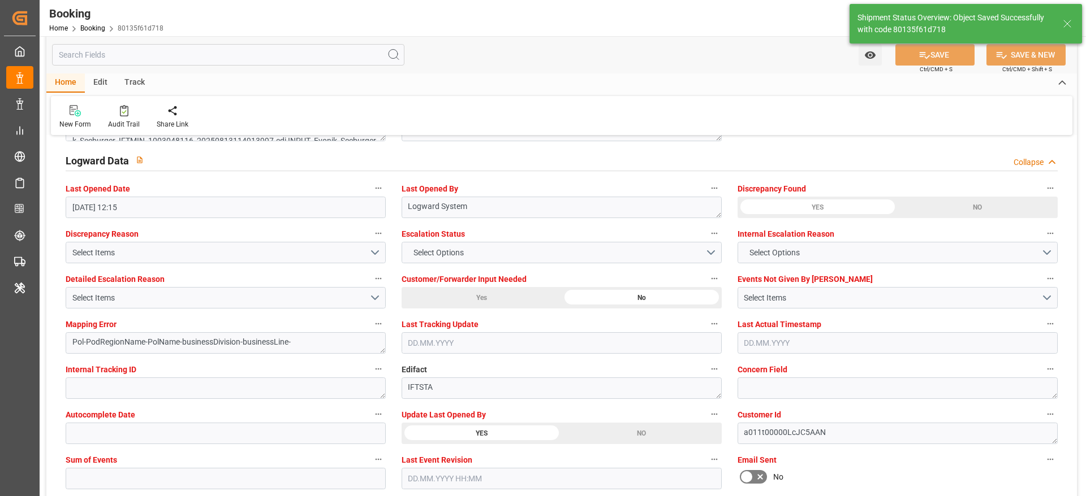
type textarea "[PERSON_NAME]"
type textarea "Pol-PodRegionName-businessDivision-businessLine-"
type input "14.08.2025 06:25"
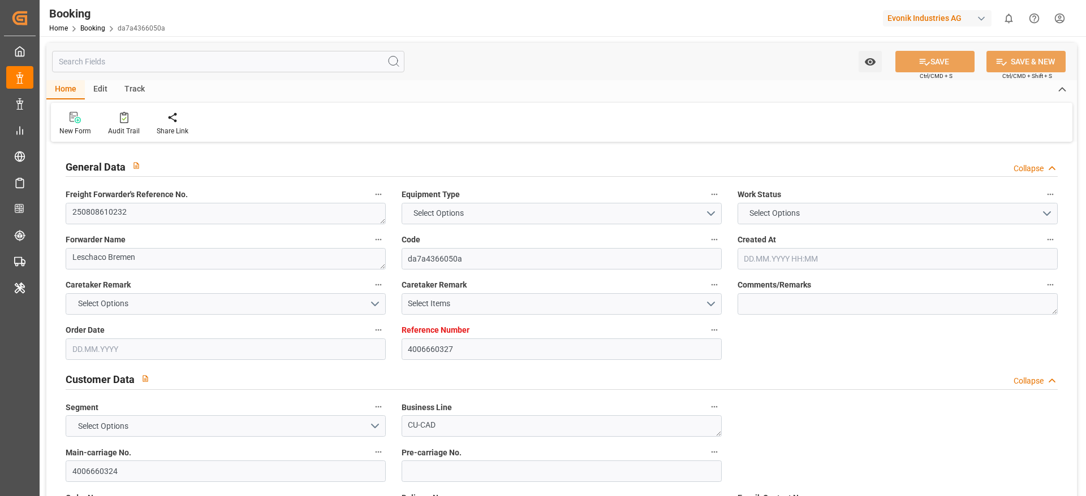
type input "4006660327"
type input "9417244"
type input "CMACGM"
type input "CMA CGM Group"
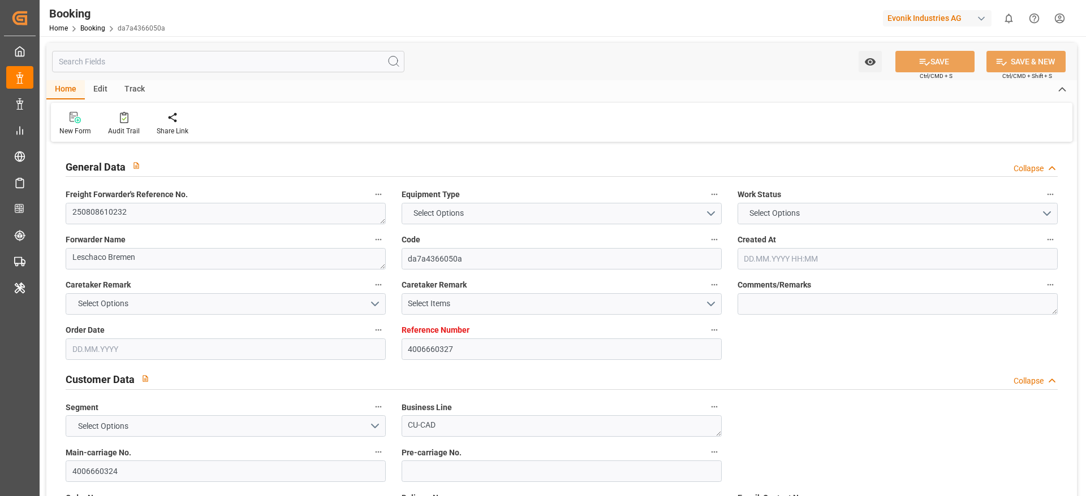
type input "DEBRV"
type input "USNYC"
type input "USCLE"
type input "0"
type input "DEBRV"
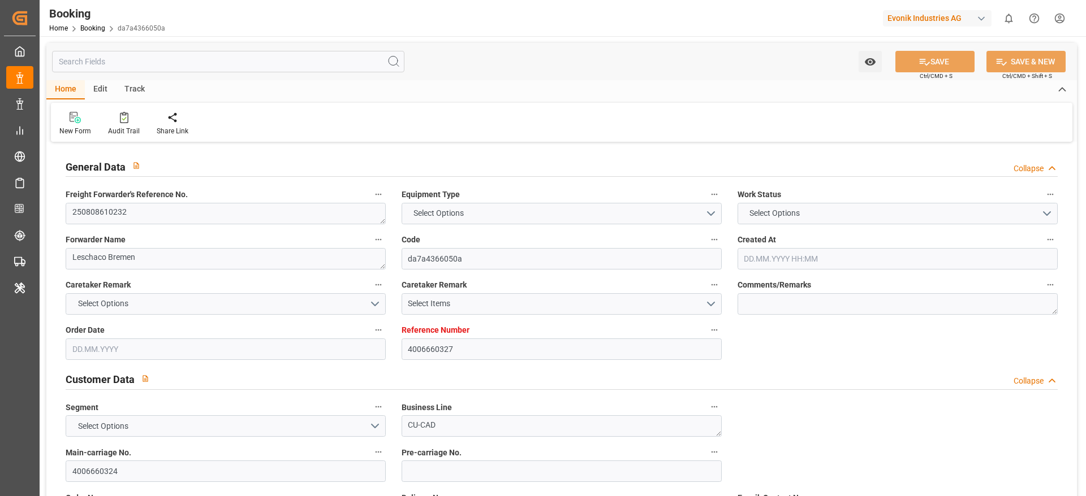
type input "USORF"
type input "9417244"
type input "08.07.2025 08:42"
type input "08.07.2025"
type input "08.09.2025"
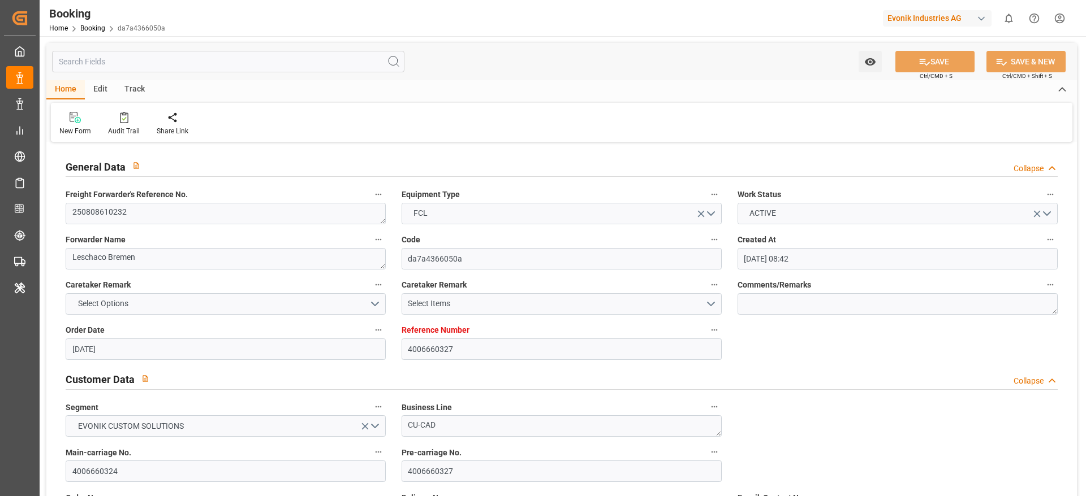
type input "08.08.2025"
type input "05.08.2025"
type input "17.08.2025 06:00"
type input "16.08.2025 00:00"
type input "31.08.2025 06:00"
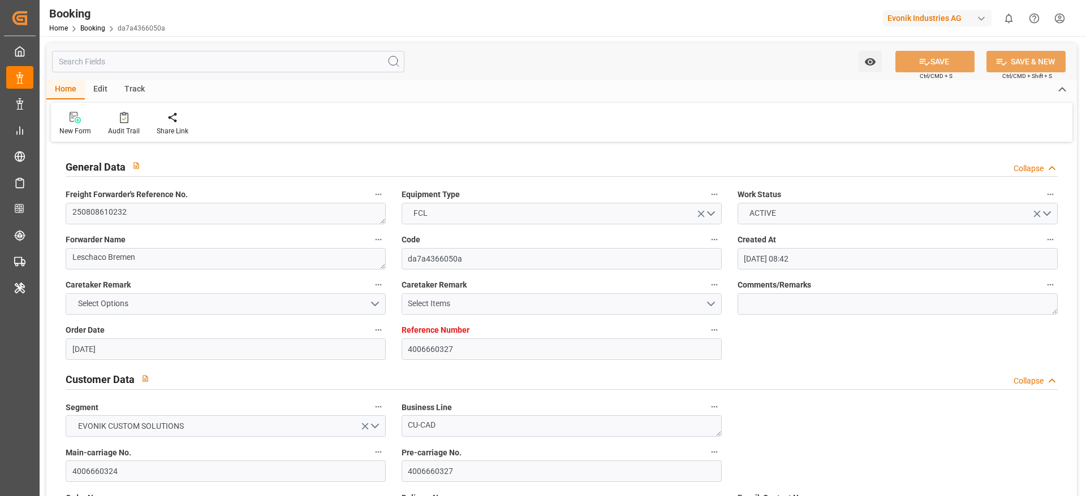
type input "31.08.2025 00:00"
type input "08.08.2025"
type input "14.08.2025 03:20"
type input "14.08.2025"
type input "07.08.2025 07:02"
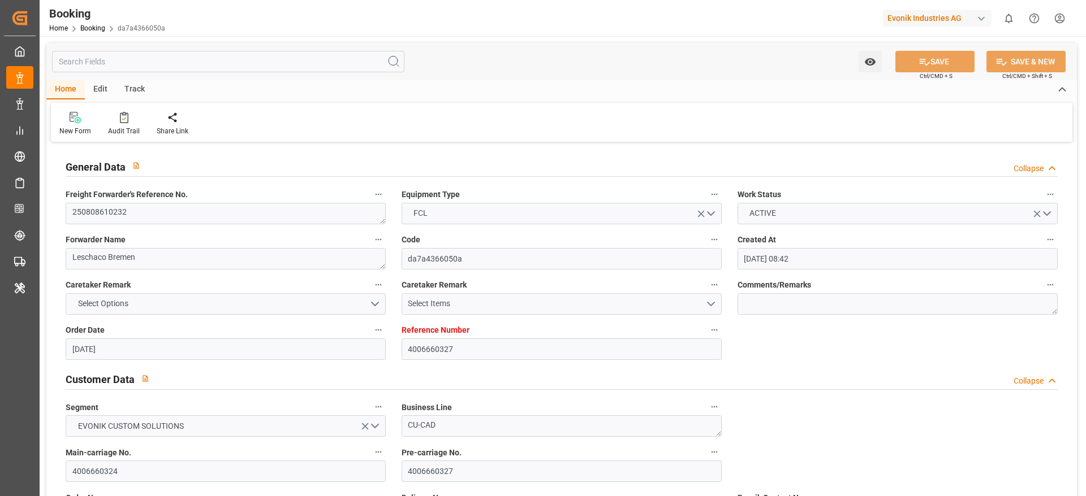
type input "17.08.2025 06:00"
type input "31.08.2025 06:00"
type input "31.08.2025 18:08"
type input "04.09.2025 18:08"
type input "04.09.2025 00:00"
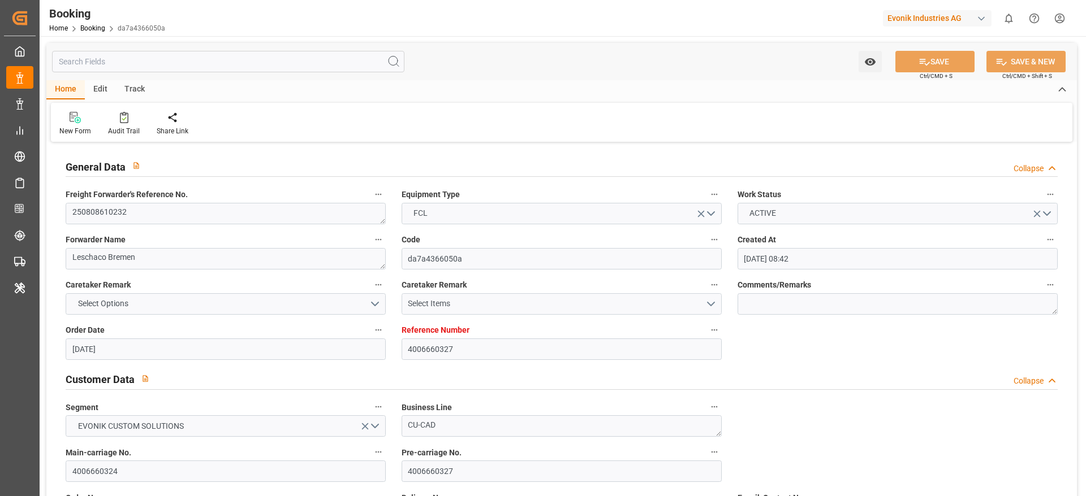
type input "04.09.2025 00:00"
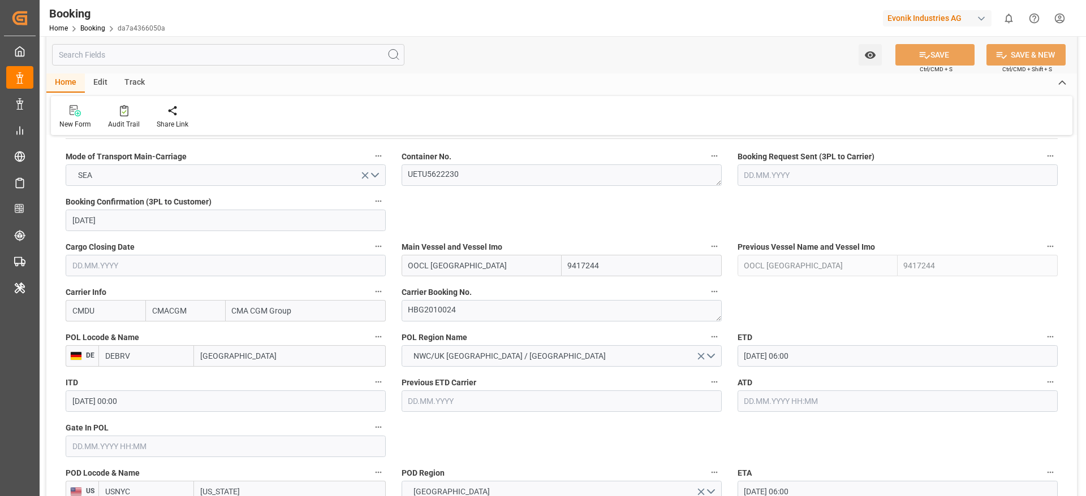
scroll to position [723, 0]
click at [499, 317] on textarea "HBG2010024" at bounding box center [561, 310] width 320 height 21
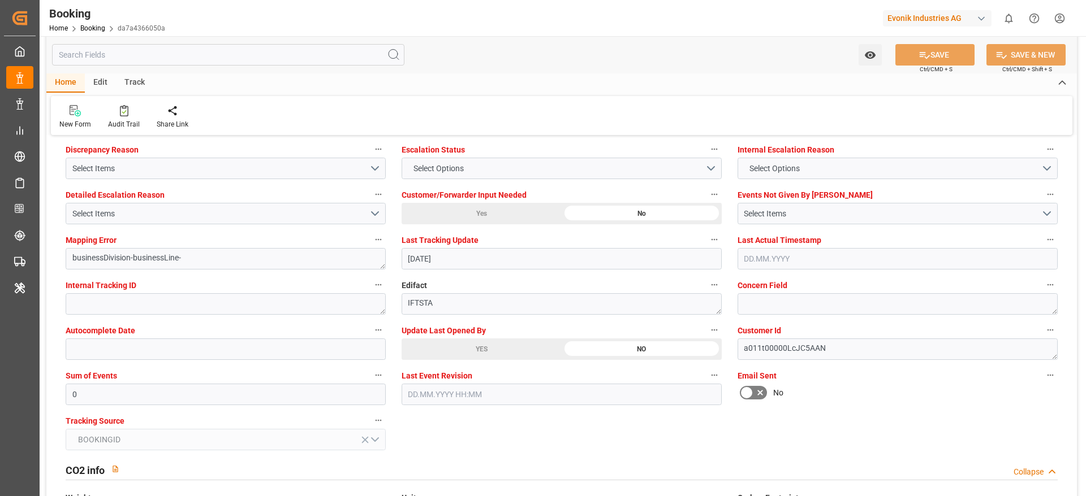
scroll to position [2126, 0]
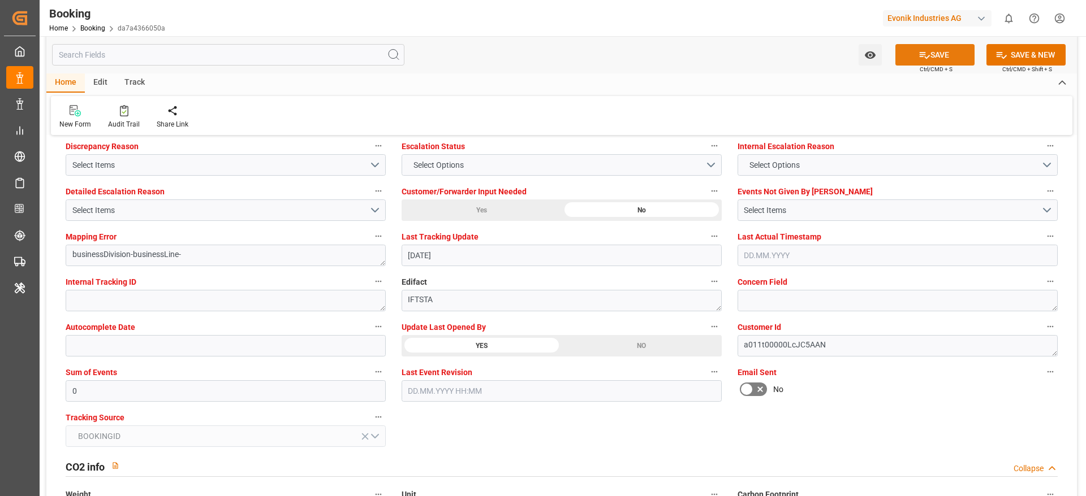
click at [914, 54] on button "SAVE" at bounding box center [934, 54] width 79 height 21
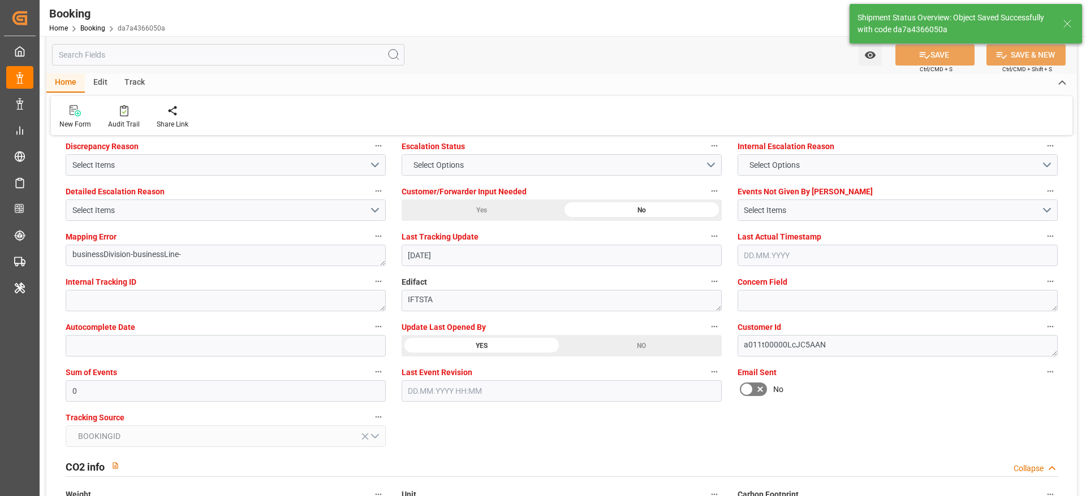
type textarea "varshini suresh"
type input "14.08.2025 06:26"
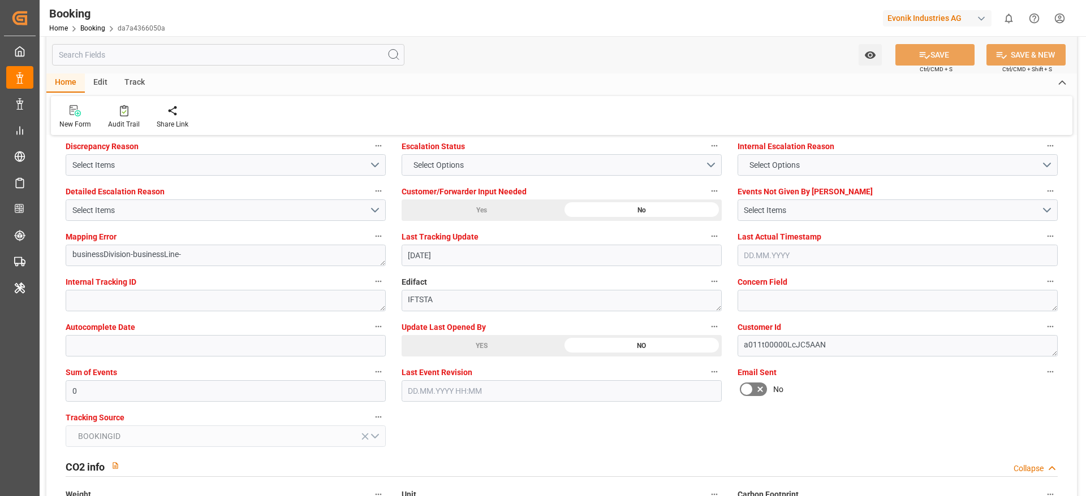
scroll to position [1867, 0]
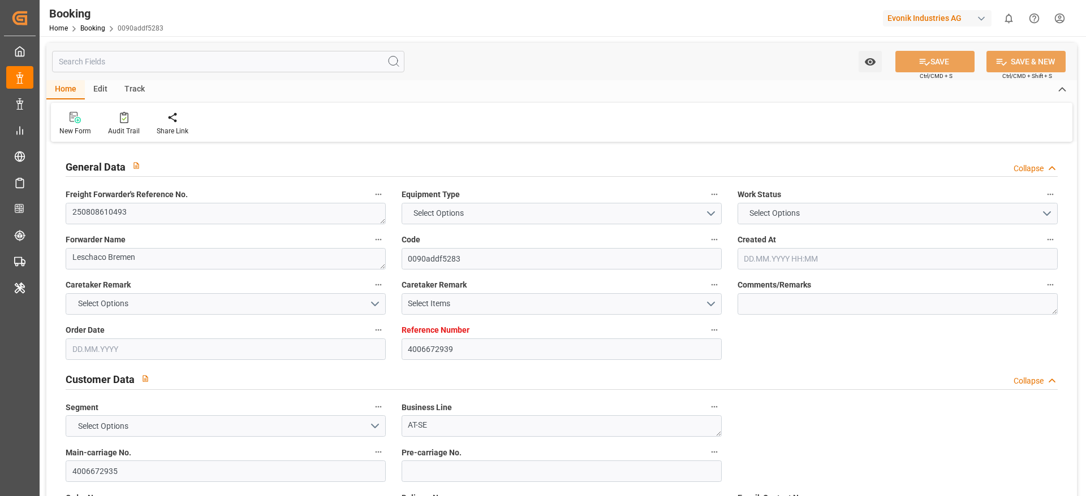
type textarea "250808610493"
type textarea "Leschaco Bremen"
type input "0090addf5283"
type input "4006672939"
type textarea "AT-SE"
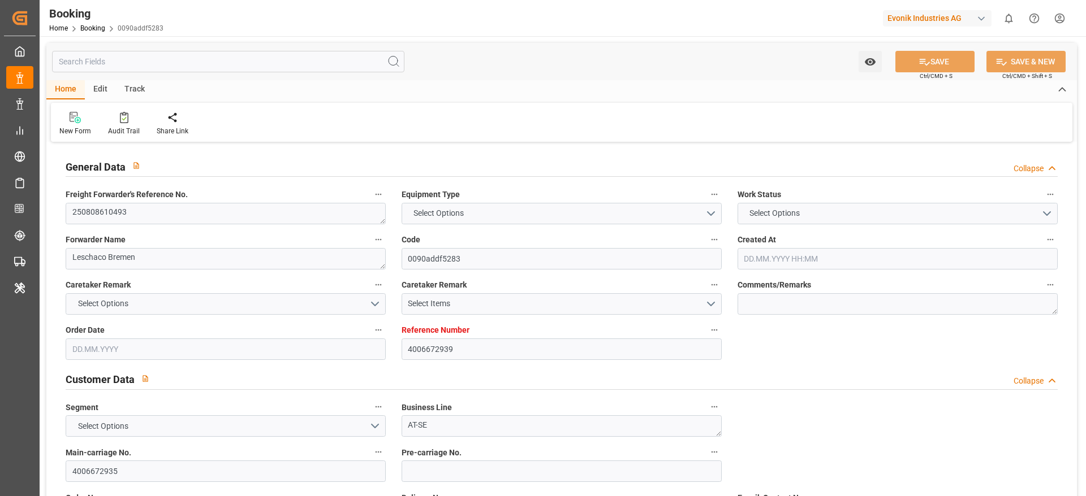
type input "4006672935"
type textarea "[PERSON_NAME][EMAIL_ADDRESS][PERSON_NAME][DOMAIN_NAME]"
type textarea "DAP"
type textarea "[GEOGRAPHIC_DATA], [GEOGRAPHIC_DATA]"
type textarea "Evonik Plant 7250042121"
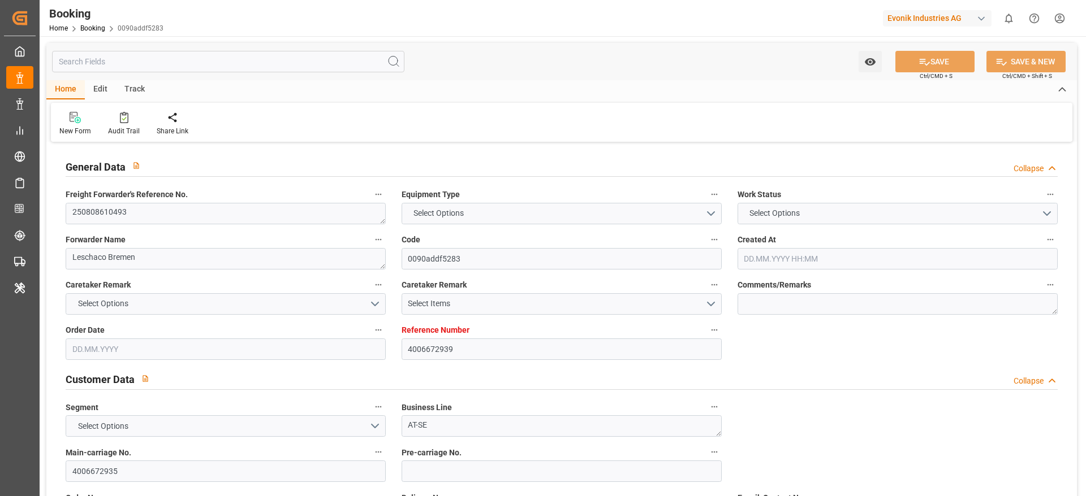
type textarea "Hombourg"
type input "Ever Forever"
type input "EGLV"
type textarea "[CREDIT_CARD_NUMBER]"
type input "[GEOGRAPHIC_DATA]"
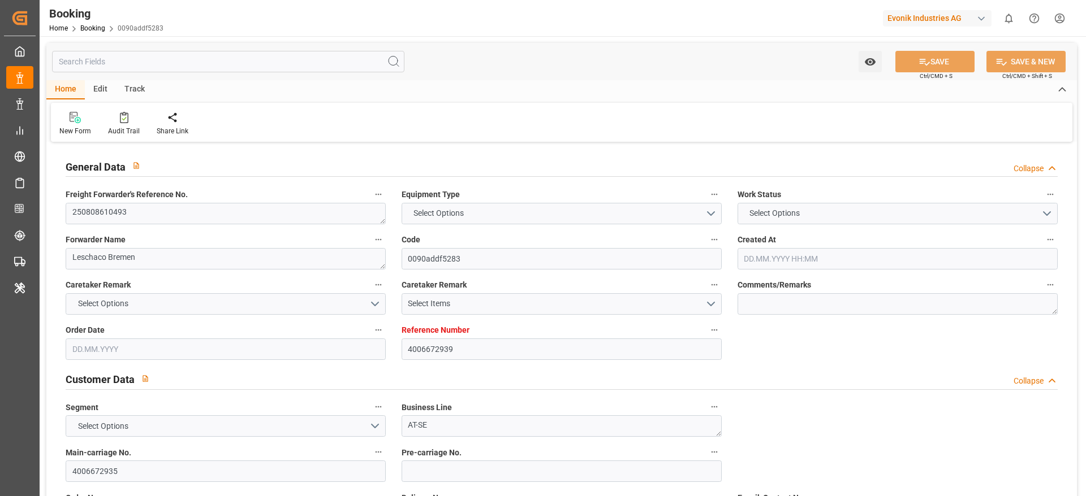
type input "[US_STATE]"
type textarea "vesselName etd [PERSON_NAME]"
type textarea "INPUT_Evonik_Seeburger_LoadTenderOcean_1002996977_20250728111025237.xml"
type textarea "NWC/[GEOGRAPHIC_DATA] [GEOGRAPHIC_DATA] Continent / [GEOGRAPHIC_DATA]-SE"
type textarea "INPUT_Evonik_Seeburger_LoadTenderOcean_1002975351_20250721105526951.xml,INPUT_E…"
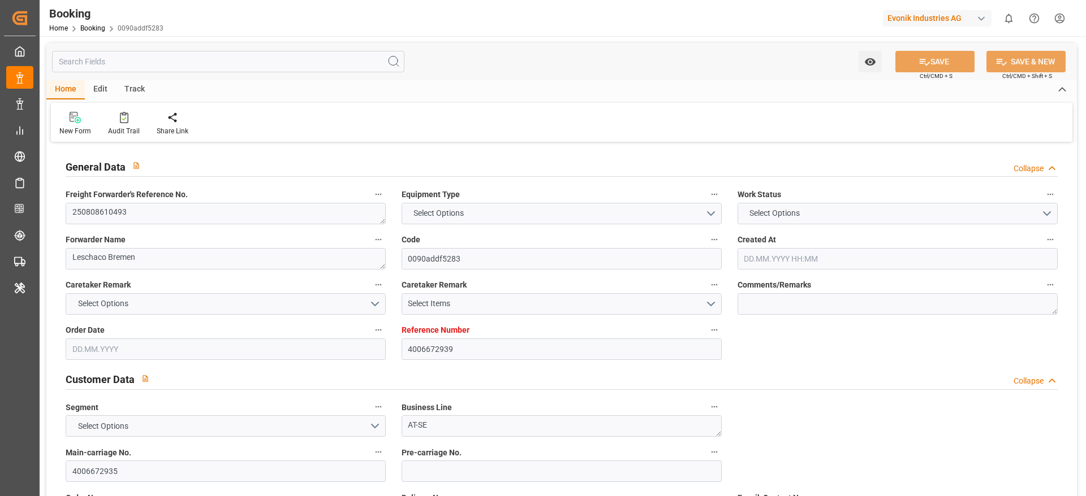
type textarea "1002996977"
type textarea "[PERSON_NAME]"
type textarea "businessDivision-businessLine-"
type textarea "IFTSTA"
type textarea "a011t00000LcJC5AAN"
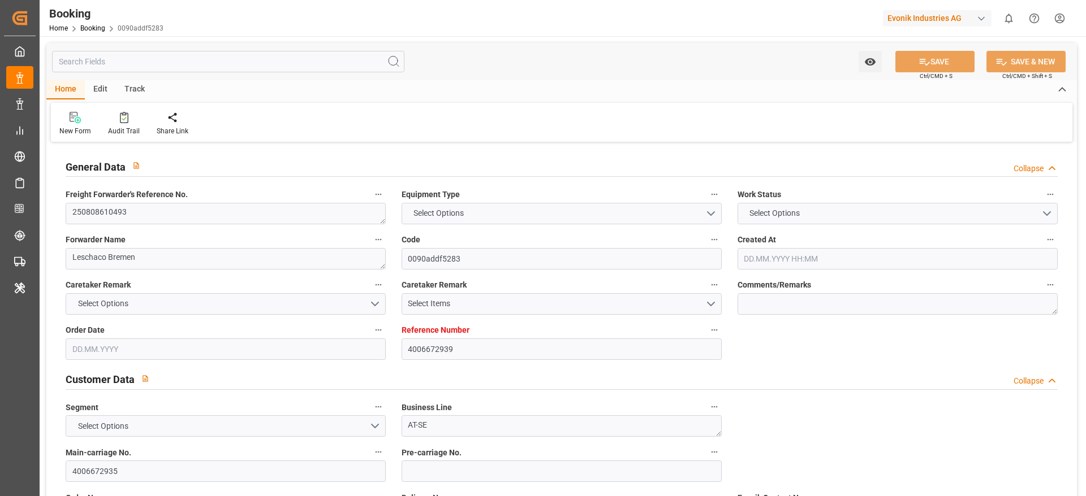
type textarea "No"
type input "4006672939"
type input "9850575"
type input "Evergreen"
type input "Evergreen Marine Corp."
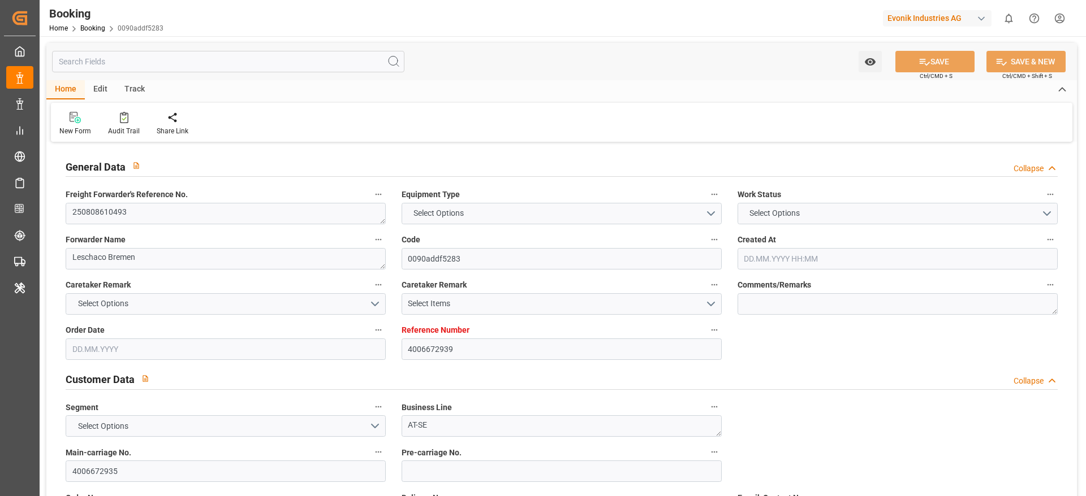
type input "DEBRV"
type input "USNYC"
type input "[DATE] 08:59"
type input "[DATE]"
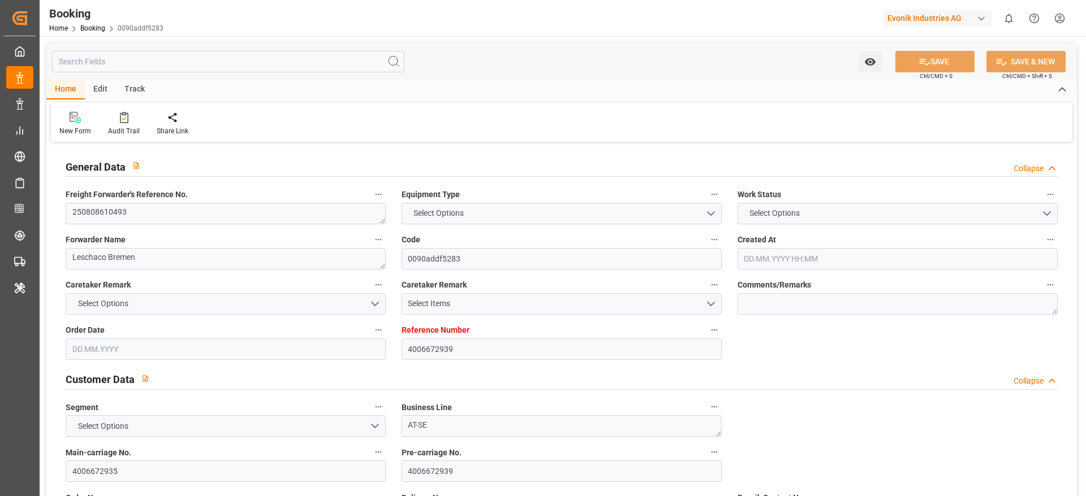
type input "[DATE]"
type input "[DATE] 00:00"
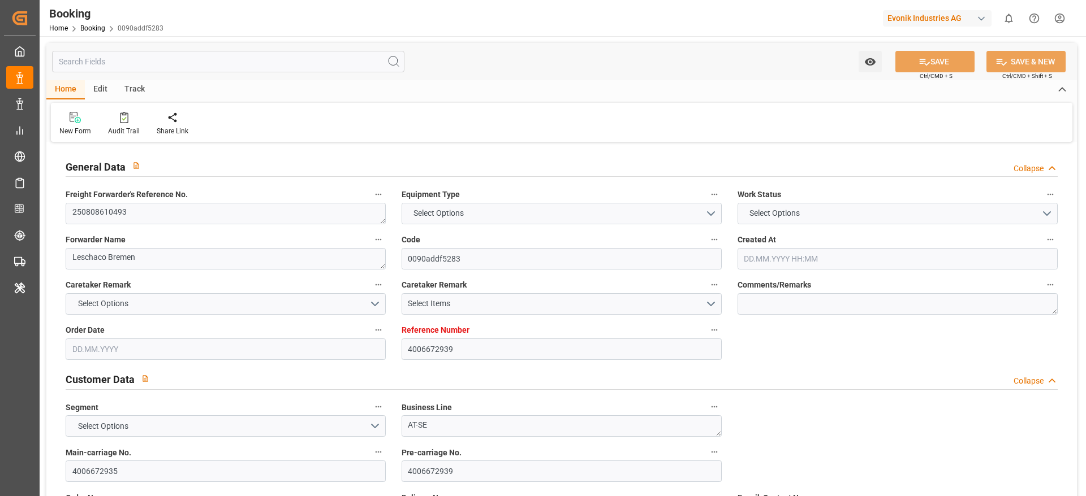
type input "[DATE] 00:00"
type input "[DATE]"
type input "[DATE] 07:14"
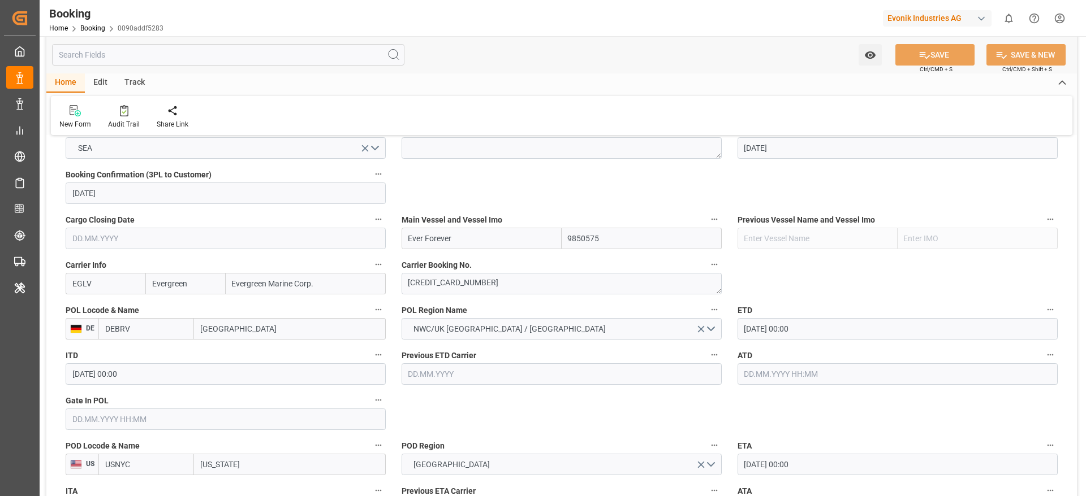
scroll to position [751, 0]
click at [100, 279] on input "EGLV" at bounding box center [106, 281] width 80 height 21
click at [91, 306] on b "EGLV" at bounding box center [82, 306] width 19 height 9
type input "EGLV"
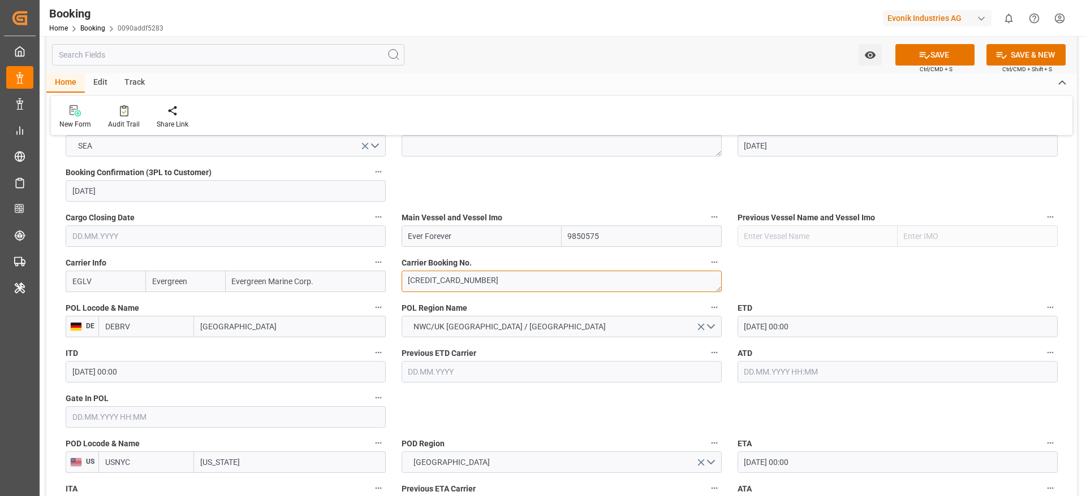
click at [450, 289] on textarea "[CREDIT_CARD_NUMBER]" at bounding box center [561, 281] width 320 height 21
click at [446, 289] on textarea "[CREDIT_CARD_NUMBER]" at bounding box center [561, 281] width 320 height 21
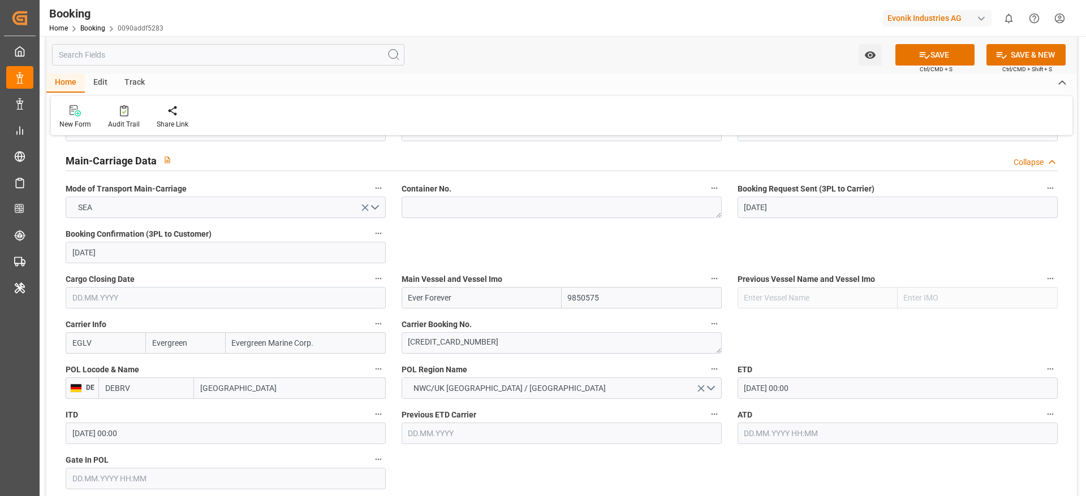
scroll to position [706, 0]
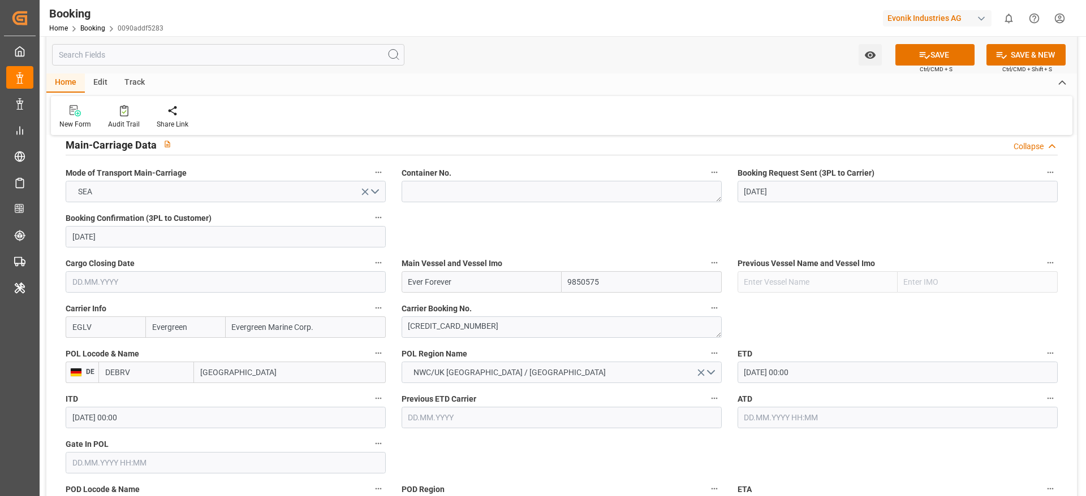
click at [469, 275] on input "Ever Forever" at bounding box center [481, 281] width 160 height 21
click at [465, 314] on div "Ever Forever - 9850575" at bounding box center [448, 307] width 93 height 25
type input "Ever Forever"
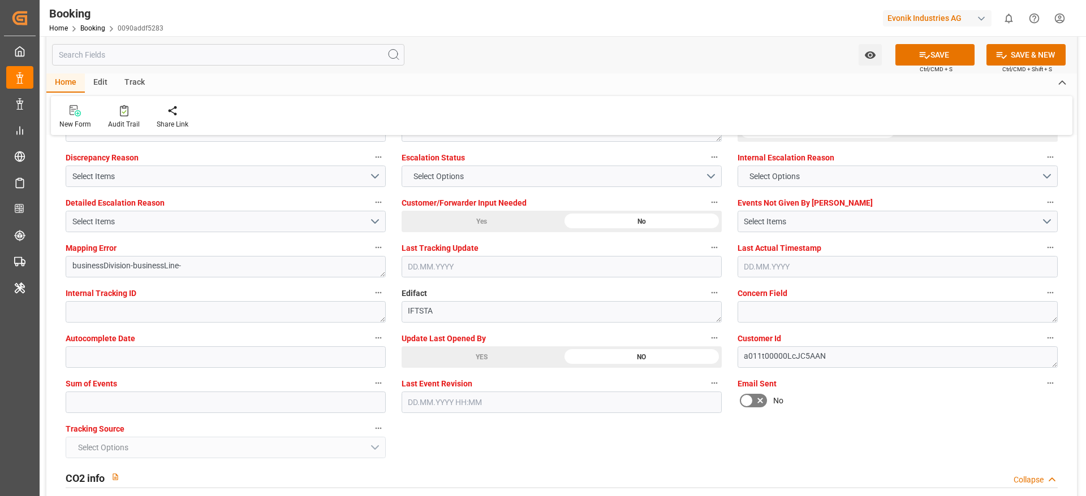
scroll to position [2117, 0]
click at [907, 54] on button "SAVE" at bounding box center [934, 54] width 79 height 21
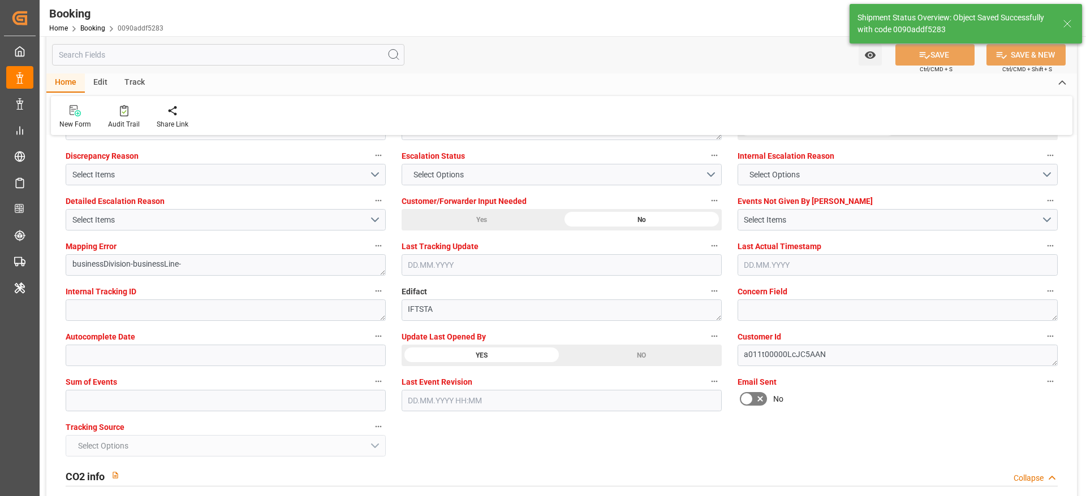
type textarea "[PERSON_NAME]"
type input "[DATE] 06:31"
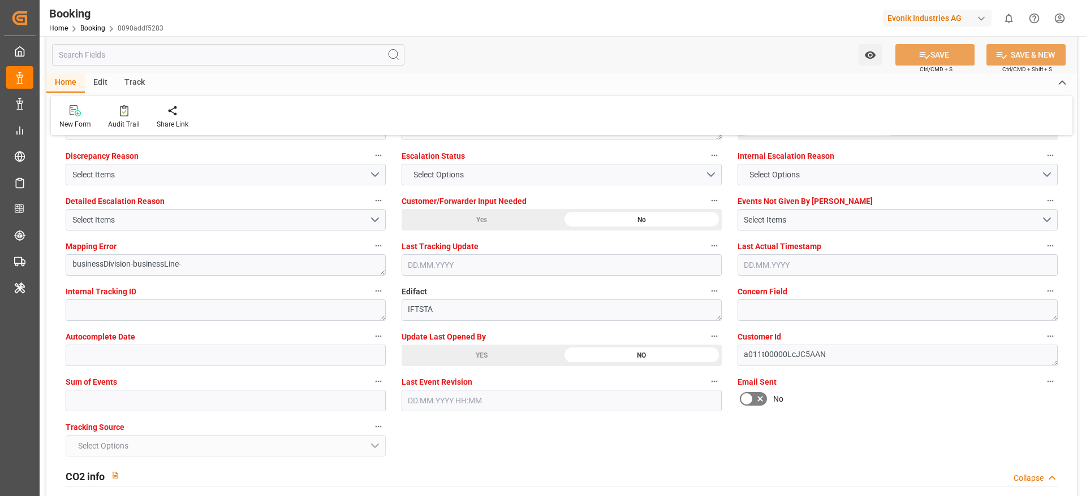
scroll to position [2026, 0]
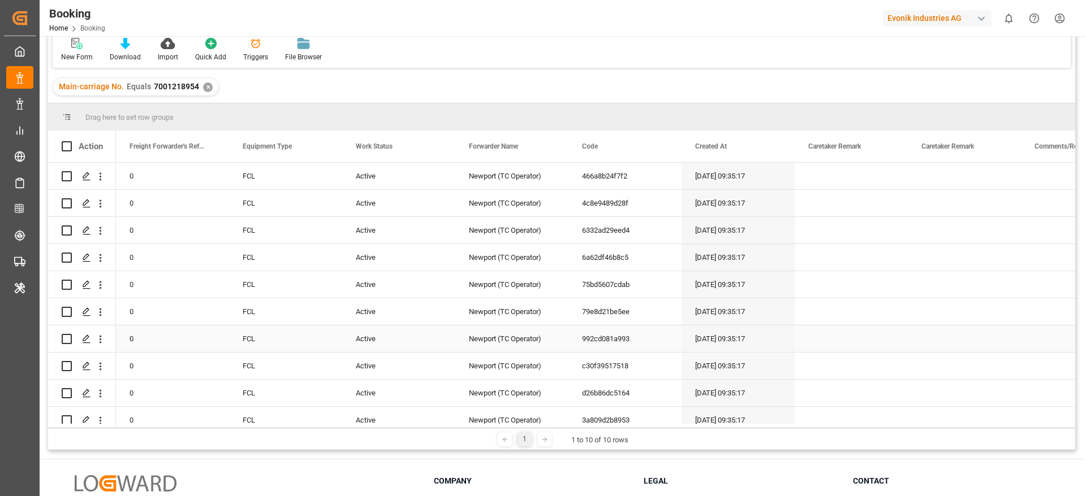
scroll to position [74, 0]
click at [102, 182] on icon "open menu" at bounding box center [100, 178] width 12 height 12
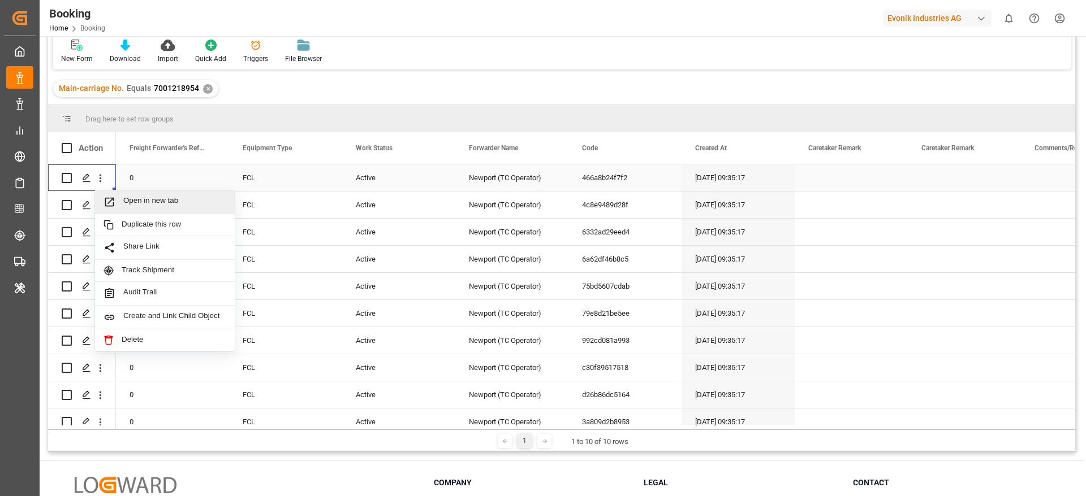
click at [148, 195] on div "Open in new tab" at bounding box center [165, 203] width 140 height 24
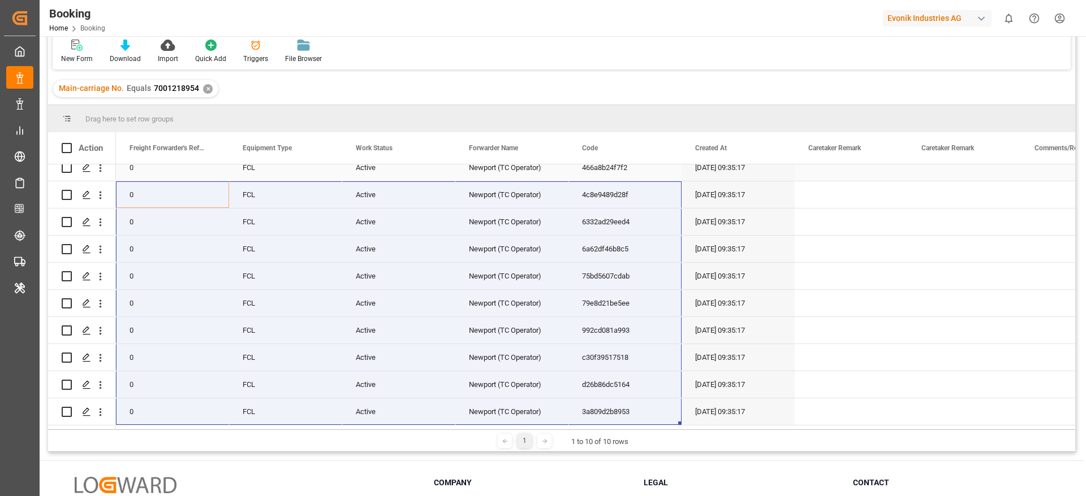
scroll to position [0, 0]
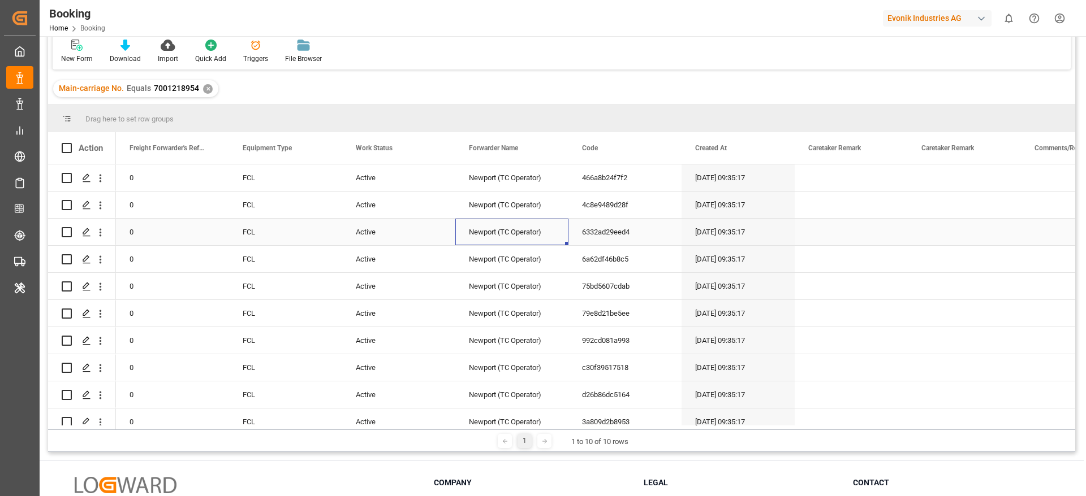
click at [489, 235] on div "Newport (TC Operator)" at bounding box center [511, 232] width 113 height 27
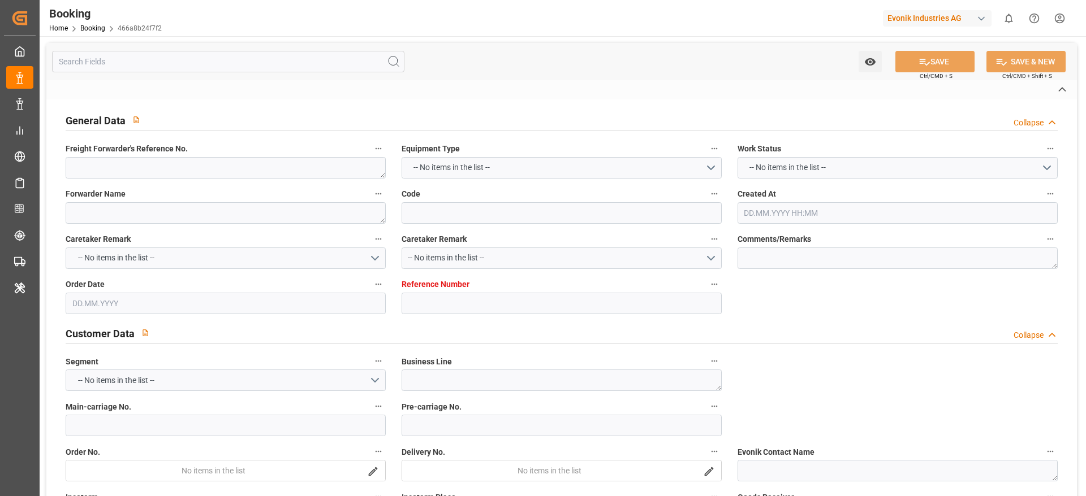
type textarea "0"
type textarea "Newport (TC Operator)"
type input "466a8b24f7f2"
type input "7001218957"
type textarea "Oxeno"
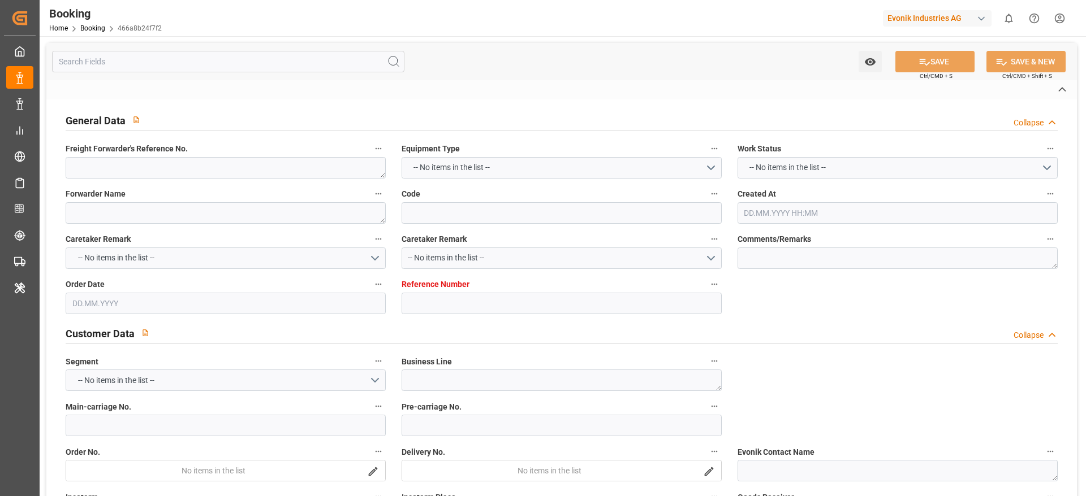
type input "7001218954"
type textarea "cora.stockhoff@evonik.com"
type textarea "CIF"
type textarea "LAEM CHABANG"
type textarea "Marl"
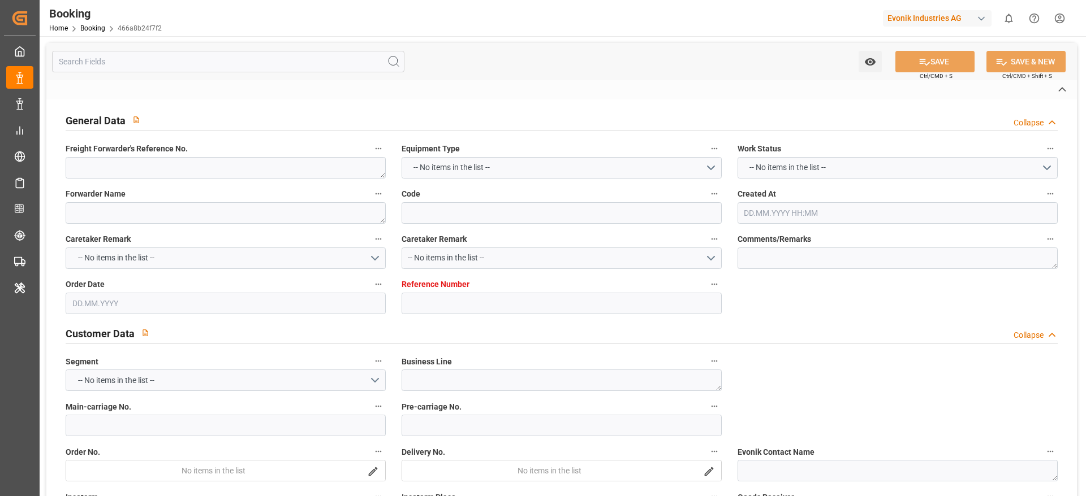
type textarea "GMCU2103711"
type input "MAYVIEW MAERSK"
type input "MAEU"
type input "Rotterdam"
type input "Laem Chabang"
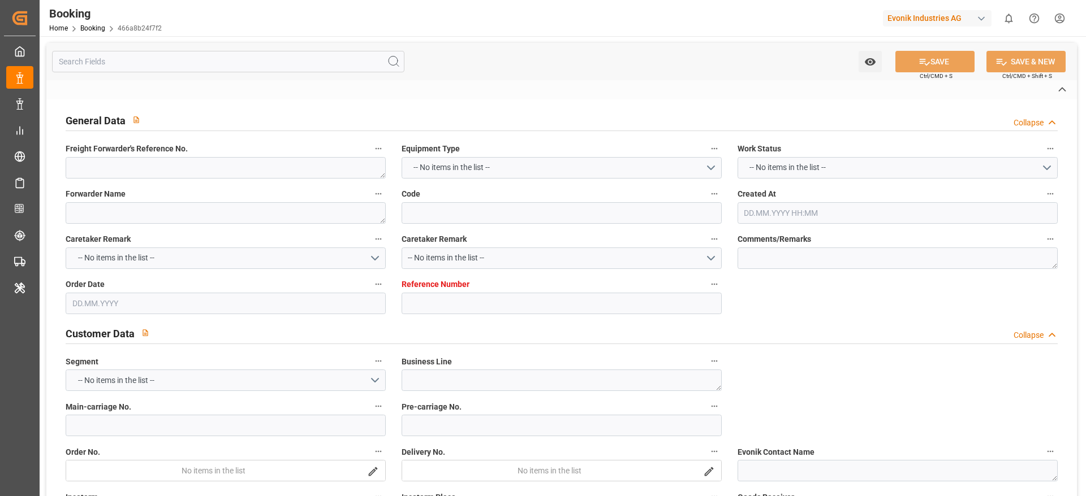
type input "Tanjung Pelepas"
type textarea "vesselName etd [PERSON_NAME]"
type textarea "INPUT_Evonik_Seeburger_IFTMIN_1003030474_20250807143834768.edi"
type textarea "NWC/UK North West Continent / UK_THLCH_MAEU_Oxeno"
type textarea "INPUT_Evonik_Seeburger_IFTMIN_1002941166_20250710113323983.edi,INPUT_Evonik_See…"
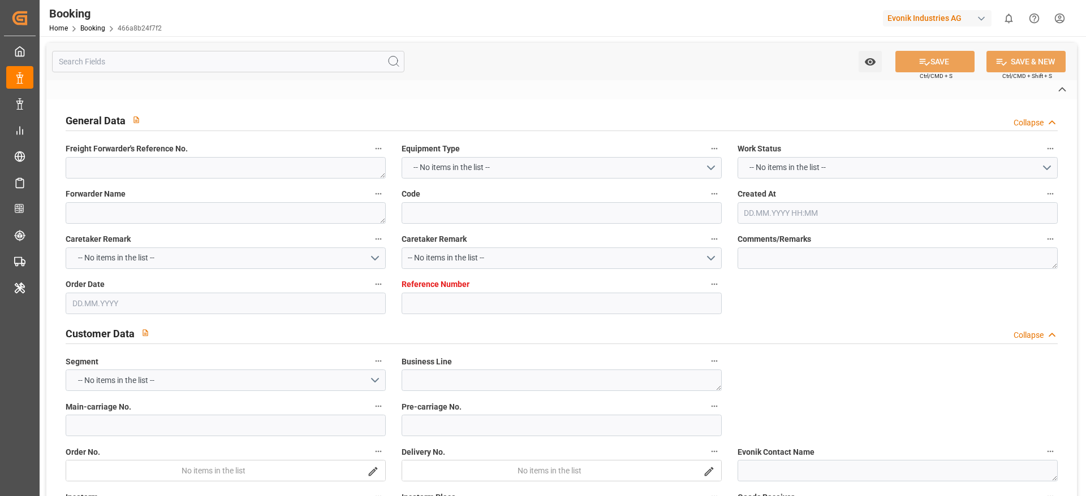
type textarea "1003030474"
type textarea "Meenakshi Manjunatha"
type textarea "businessLine-"
type textarea "IFTMIN"
type textarea "a011t00000LcJC5AAN"
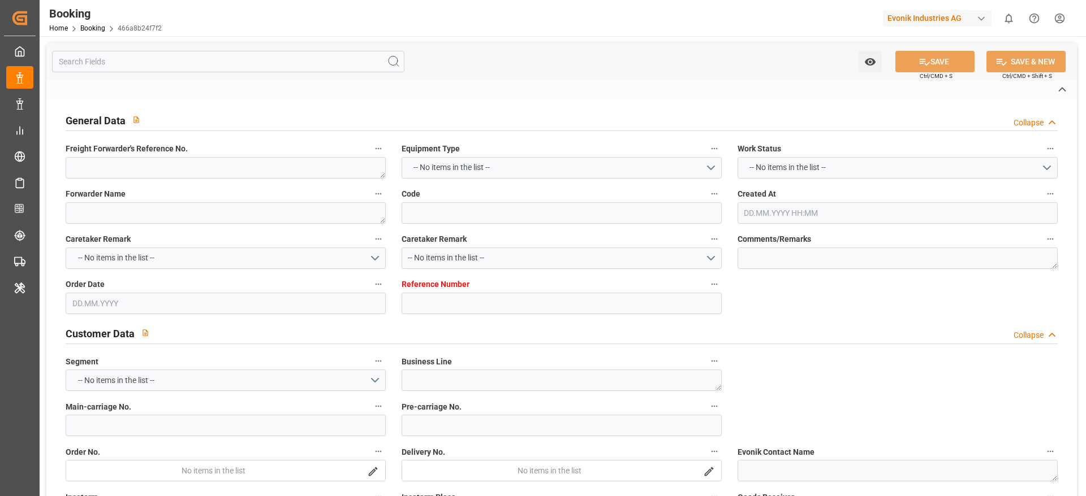
type textarea "Yes"
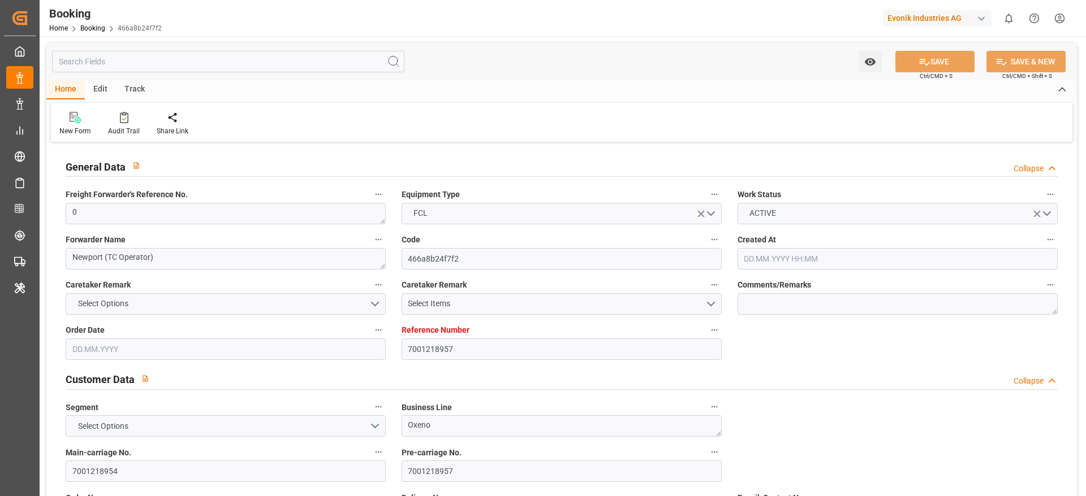
type input "7001218957"
type input "9619995"
type input "Maersk"
type input "Maersk Line AS"
type input "NLRTM"
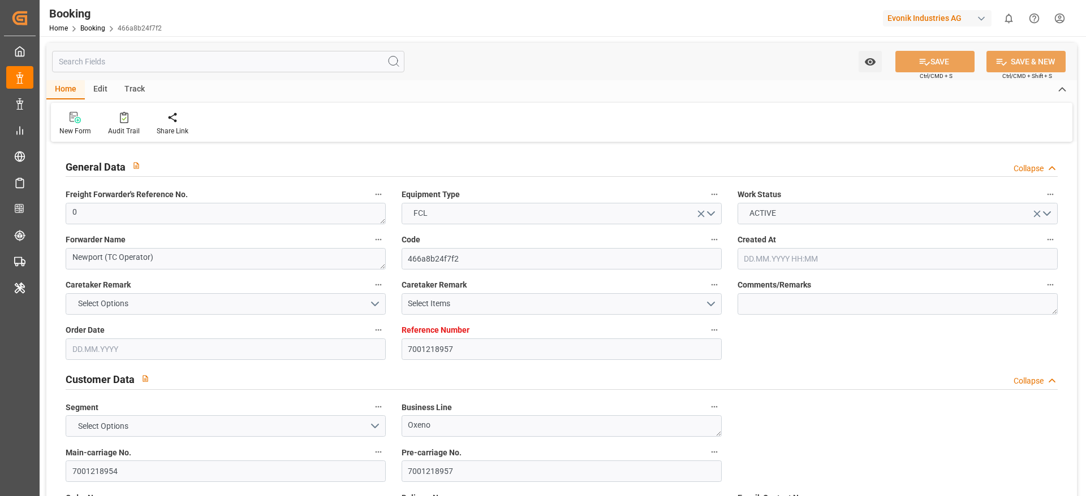
type input "THLCH"
type input "MYTPP"
type input "0"
type input "10.07.2025 09:35"
type input "10.07.2025"
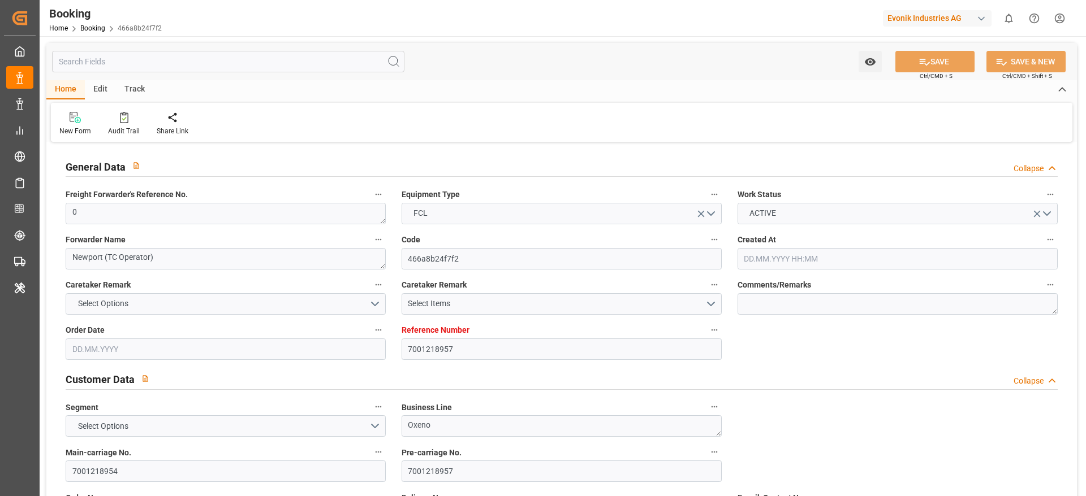
type input "17.09.2025"
type input "06.08.2025"
type input "11.08.2025 00:00"
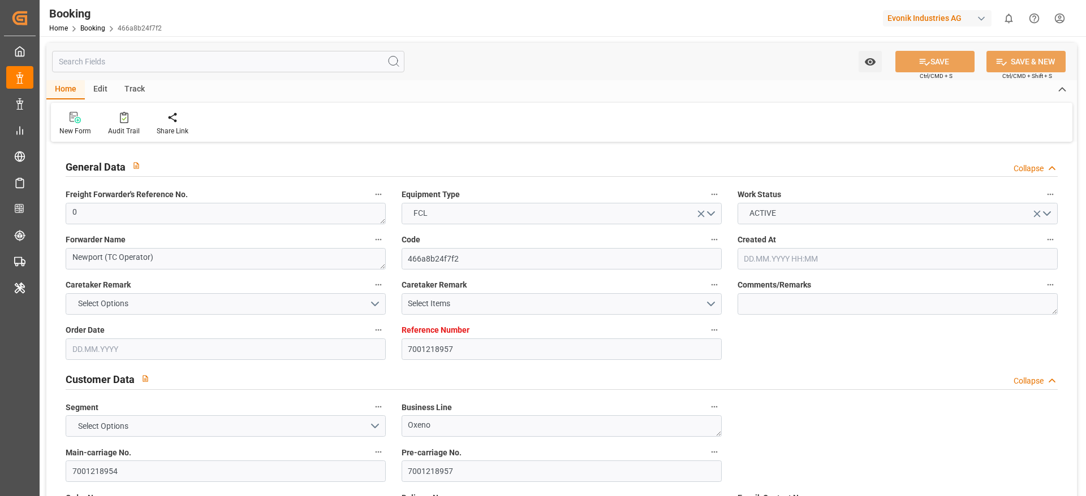
type input "06.08.2025 00:00"
type input "17.09.2025 00:00"
type input "[DATE] 00:00"
type input "13.09.2025 00:00"
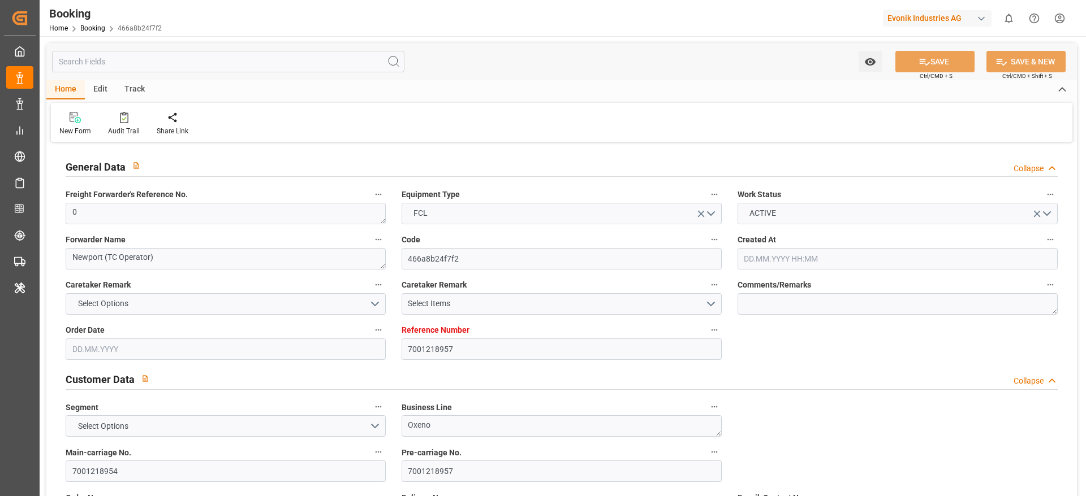
type input "15.09.2025 00:00"
type input "07.08.2025"
type input "14.08.2025 06:17"
click at [124, 136] on div "New Form Audit Trail Share Link" at bounding box center [561, 122] width 1021 height 39
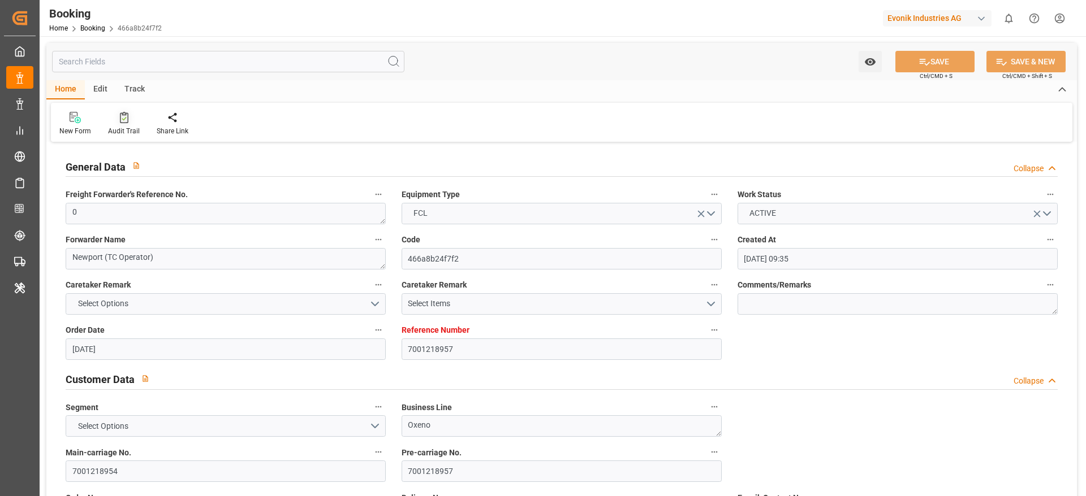
click at [124, 134] on div "Audit Trail" at bounding box center [124, 131] width 32 height 10
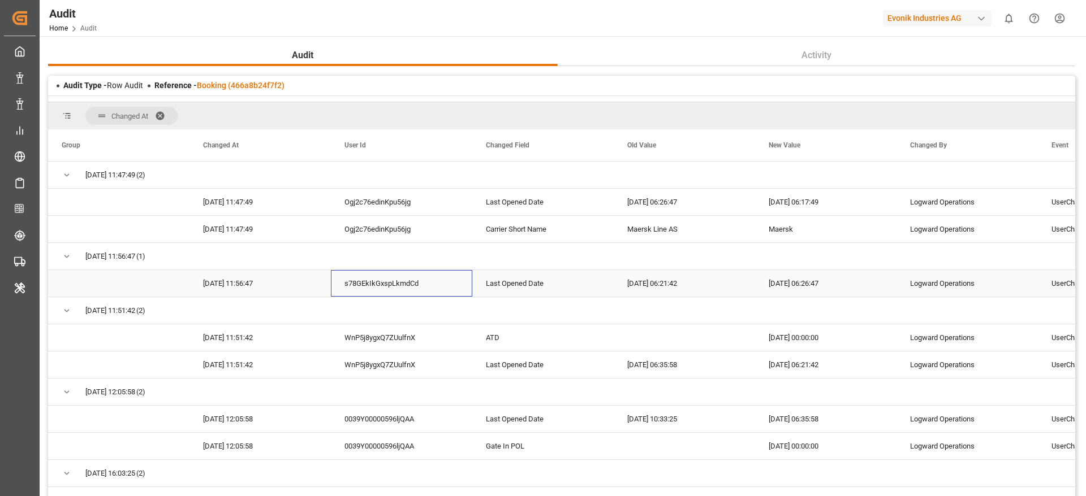
click at [332, 271] on div "s78GEkIkGxspLkmdCd" at bounding box center [401, 283] width 141 height 27
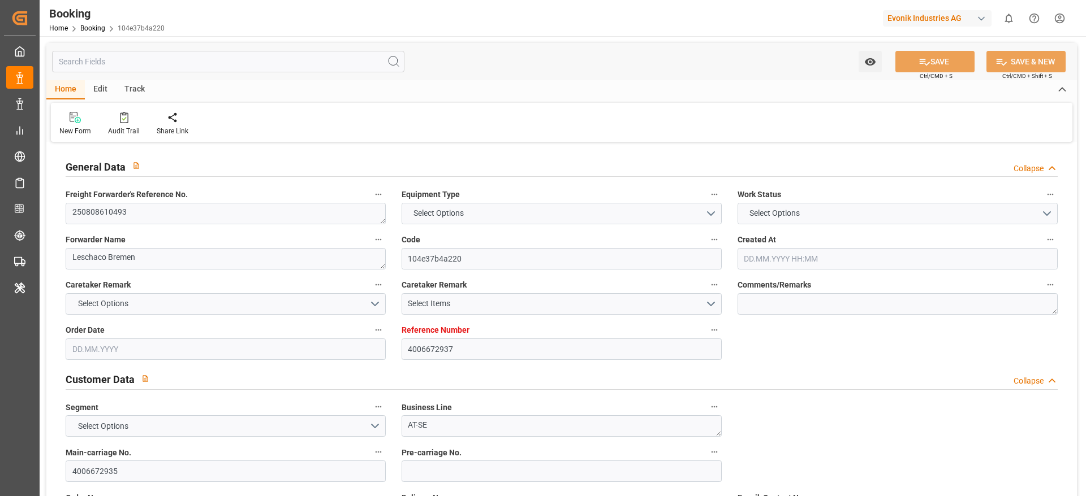
type input "4006672937"
type input "9850575"
type input "Evergreen"
type input "Evergreen Marine Corp."
type input "DEBRV"
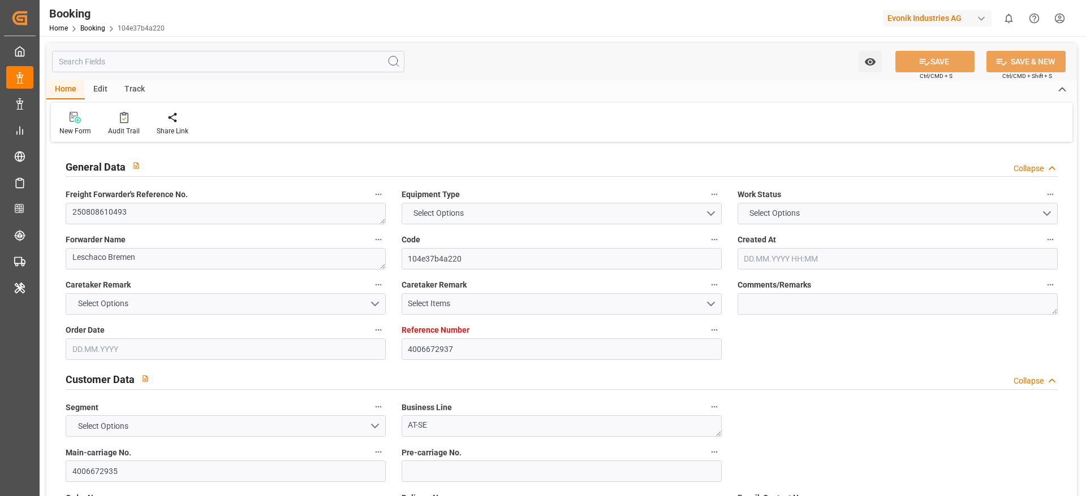
type input "USNYC"
type input "[DATE] 08:59"
type input "[DATE]"
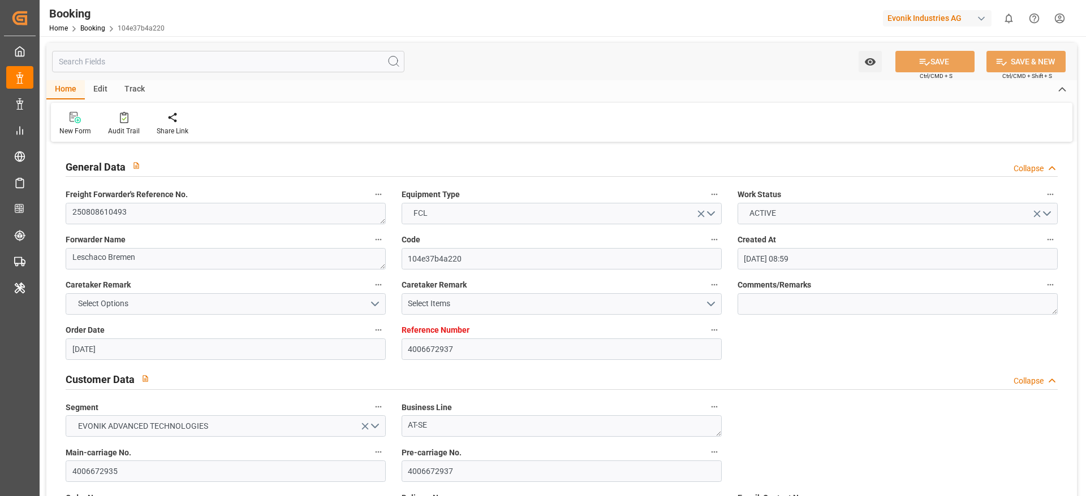
type input "[DATE]"
type input "[DATE] 00:00"
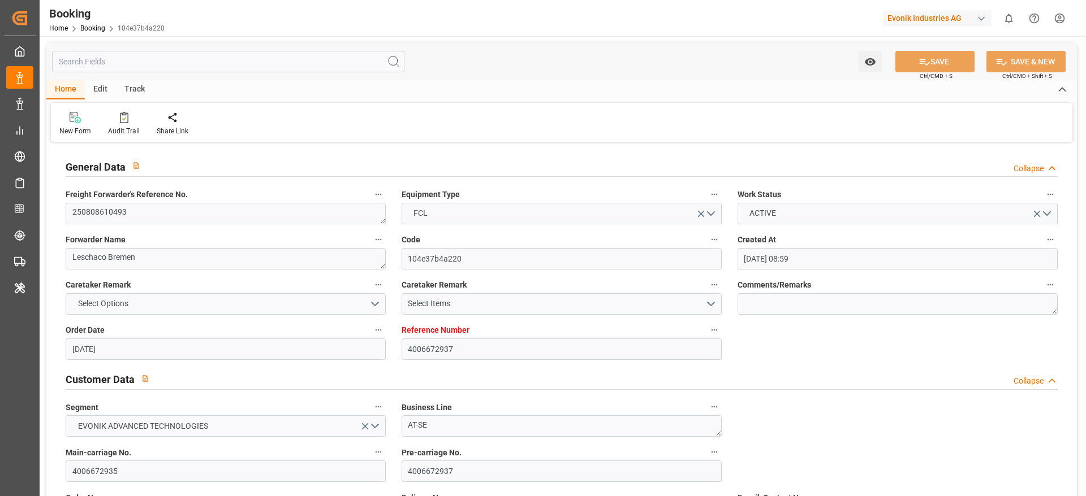
type input "[DATE] 00:00"
type input "[DATE]"
type input "[DATE] 07:14"
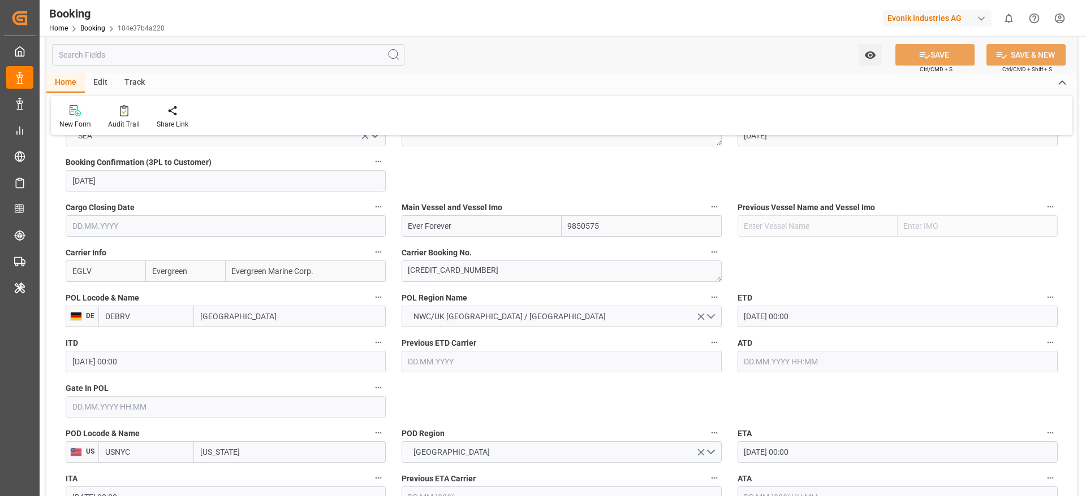
scroll to position [772, 0]
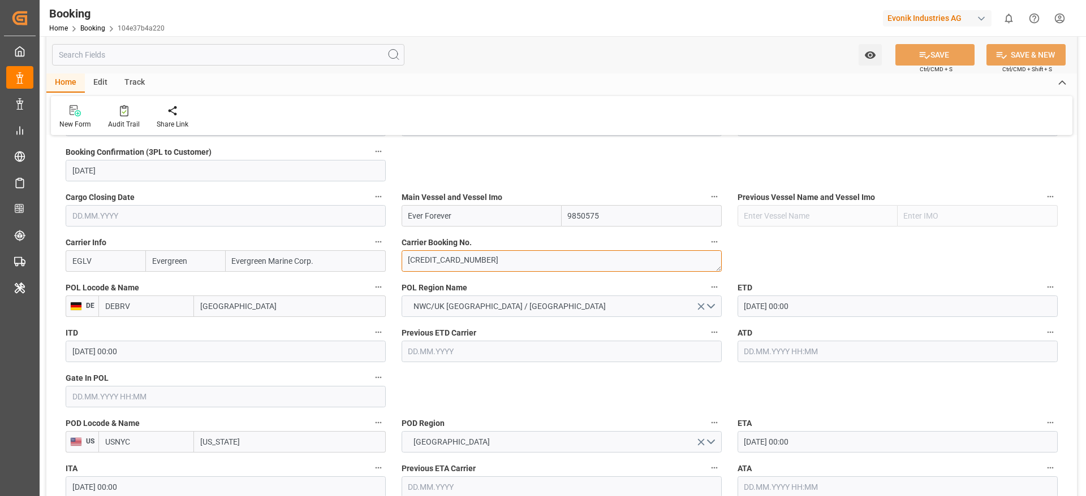
click at [437, 267] on textarea "560500170785" at bounding box center [561, 260] width 320 height 21
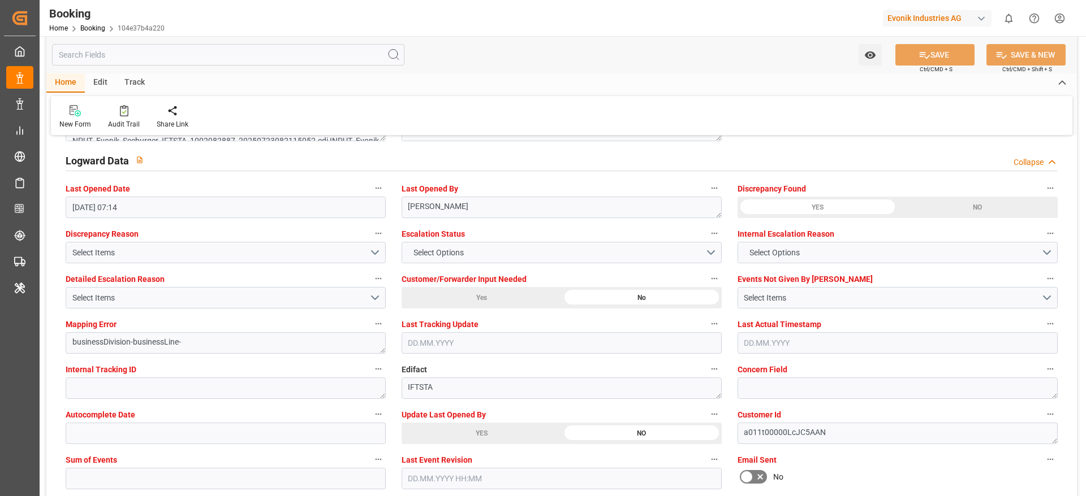
scroll to position [2095, 0]
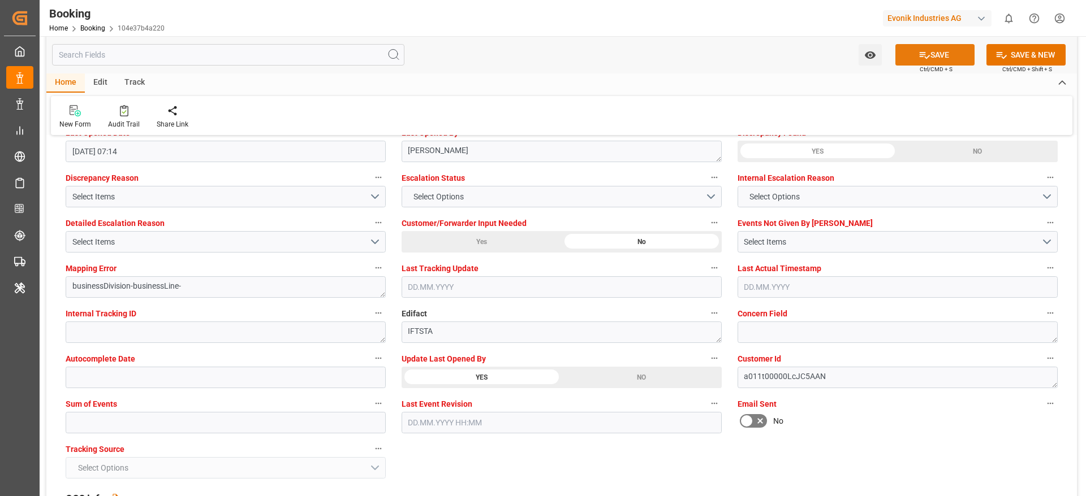
click at [933, 57] on button "SAVE" at bounding box center [934, 54] width 79 height 21
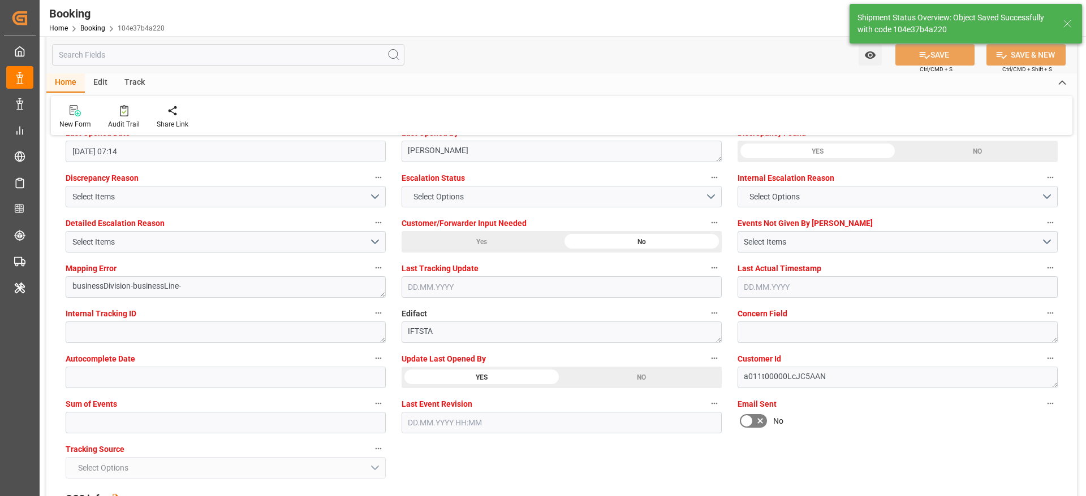
type textarea "[PERSON_NAME]"
type input "14.08.2025 06:31"
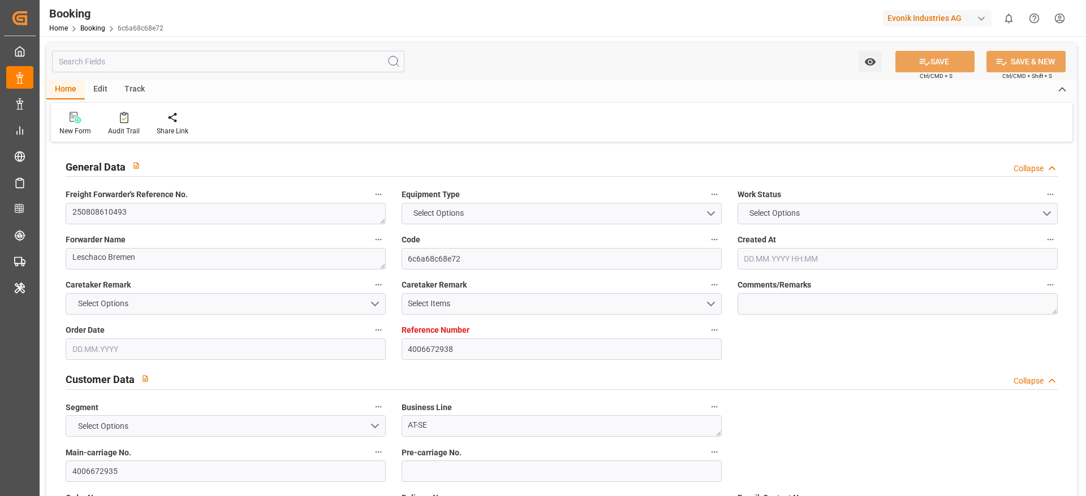
type input "4006672938"
type input "9850575"
type input "Evergreen"
type input "Evergreen Marine Corp."
type input "DEBRV"
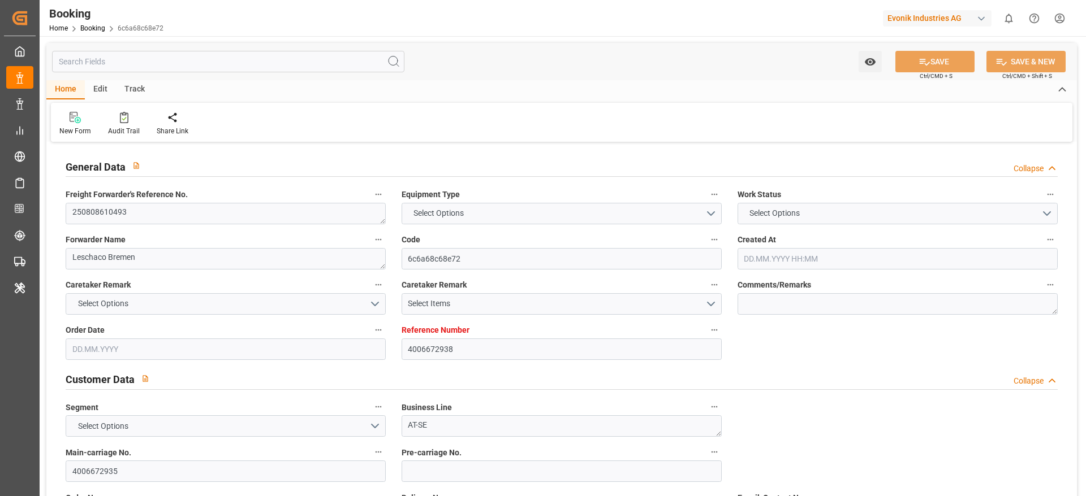
type input "USNYC"
type input "[DATE] 08:59"
type input "[DATE]"
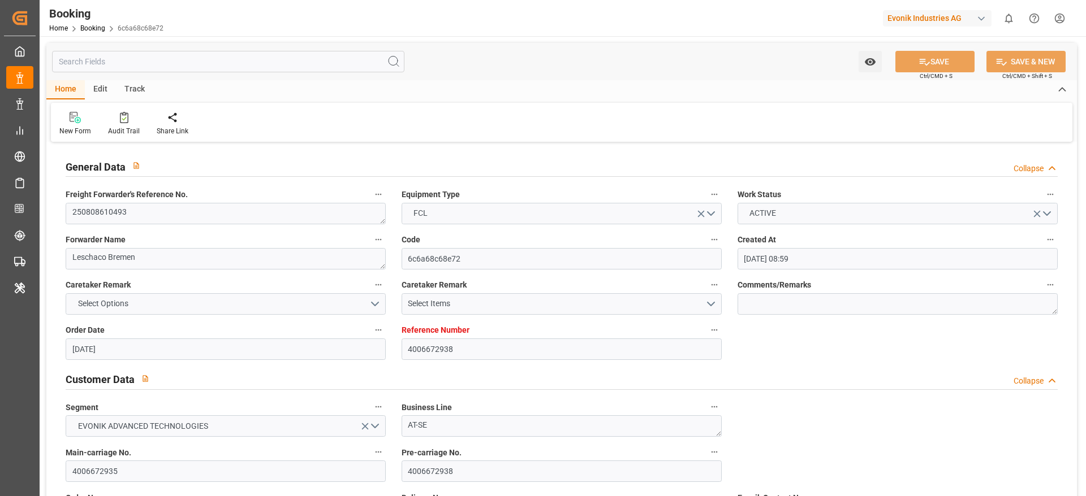
type input "[DATE]"
type input "[DATE] 00:00"
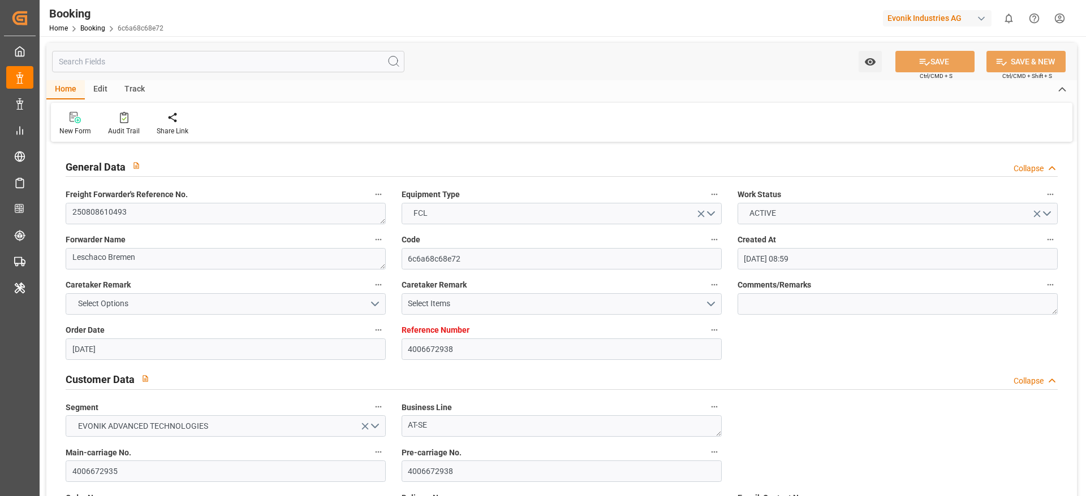
type input "[DATE] 00:00"
type input "[DATE]"
type input "[DATE] 07:14"
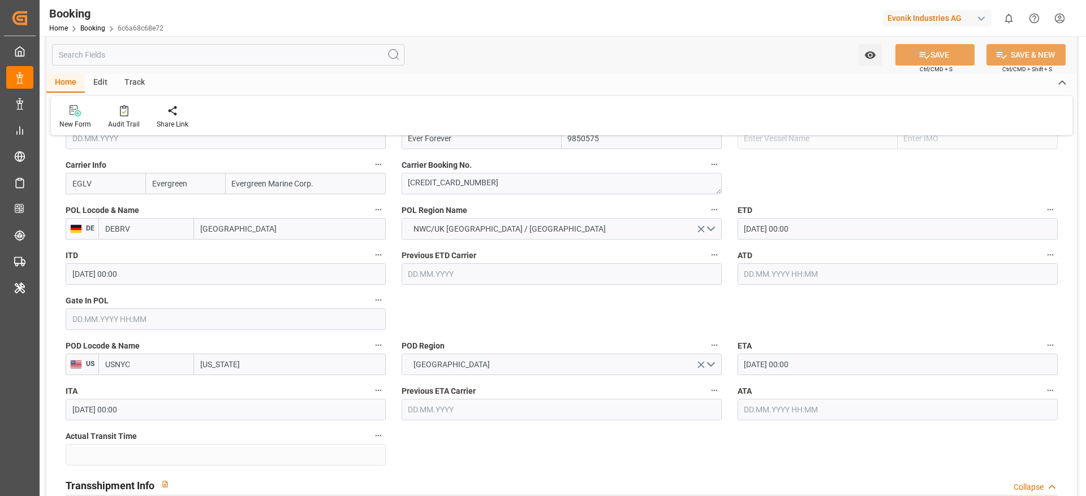
scroll to position [850, 0]
click at [442, 192] on textarea "[CREDIT_CARD_NUMBER]" at bounding box center [561, 182] width 320 height 21
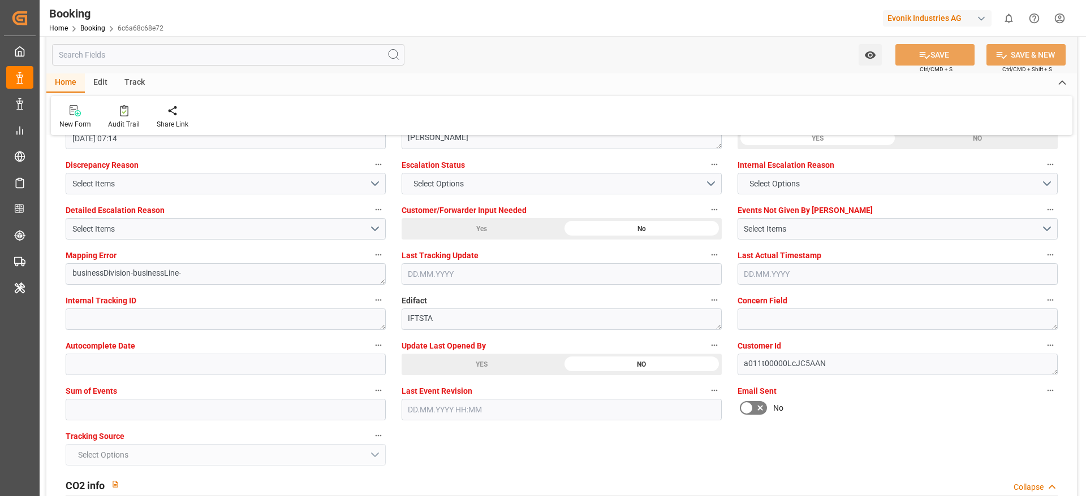
scroll to position [2130, 0]
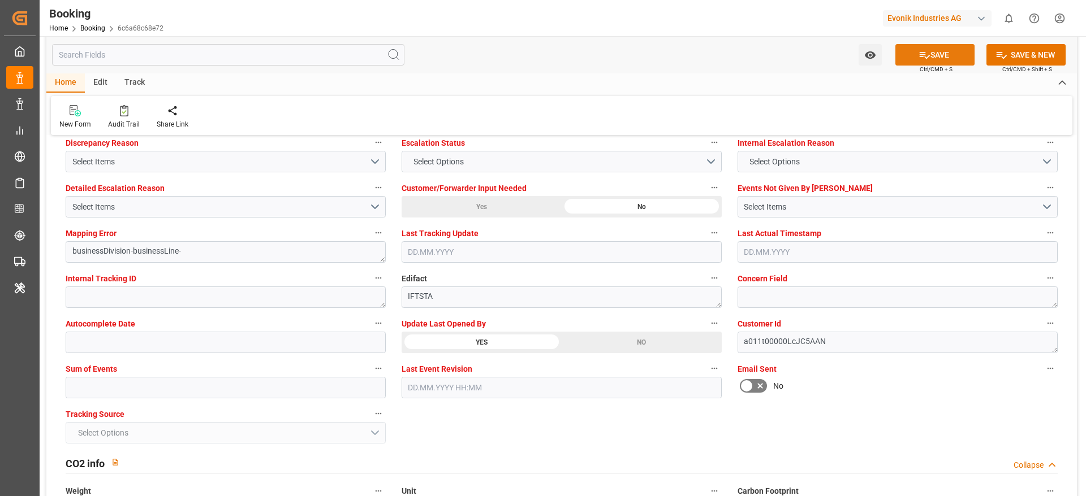
click at [923, 60] on button "SAVE" at bounding box center [934, 54] width 79 height 21
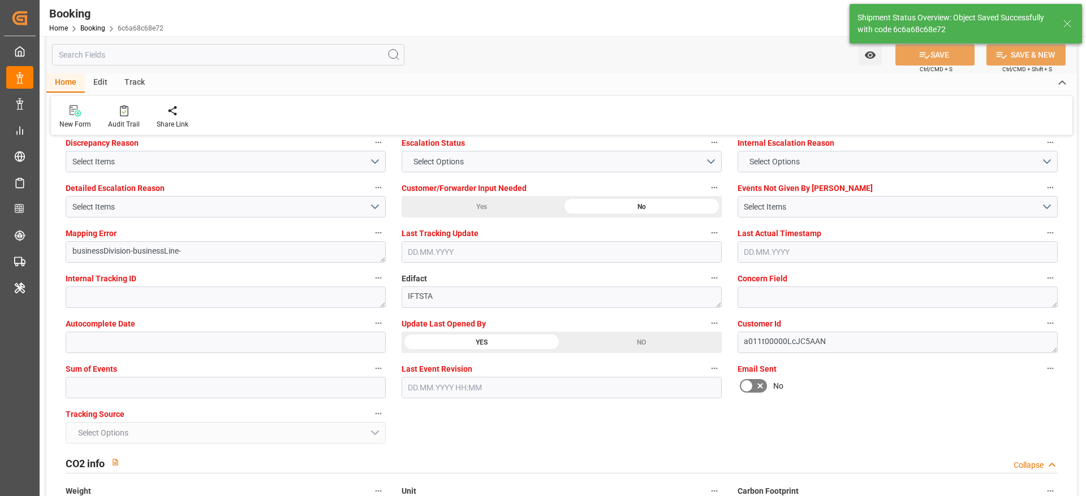
type textarea "[PERSON_NAME]"
type input "[DATE] 06:32"
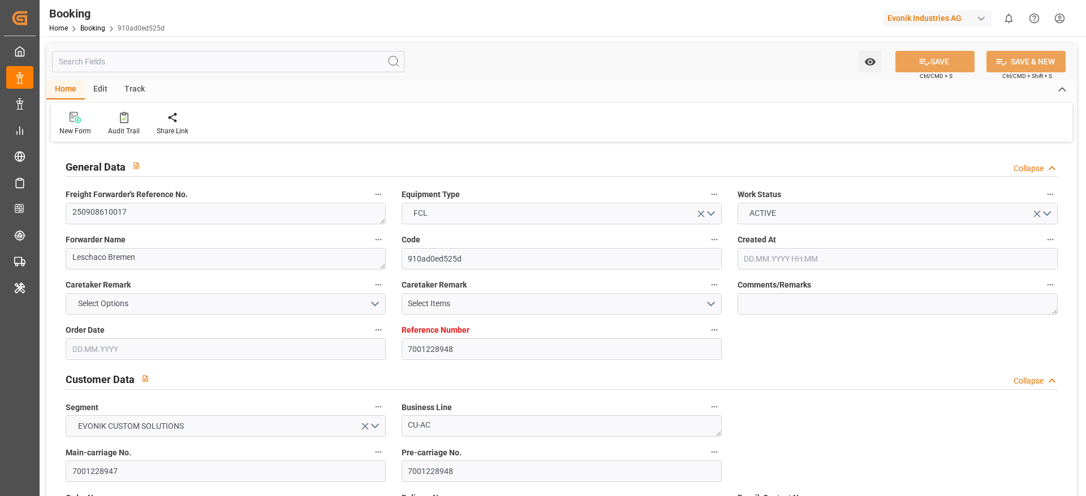
type input "7001228948"
type input "9622629"
type input "9461881"
type input "Evergreen"
type input "Evergreen Marine Corp."
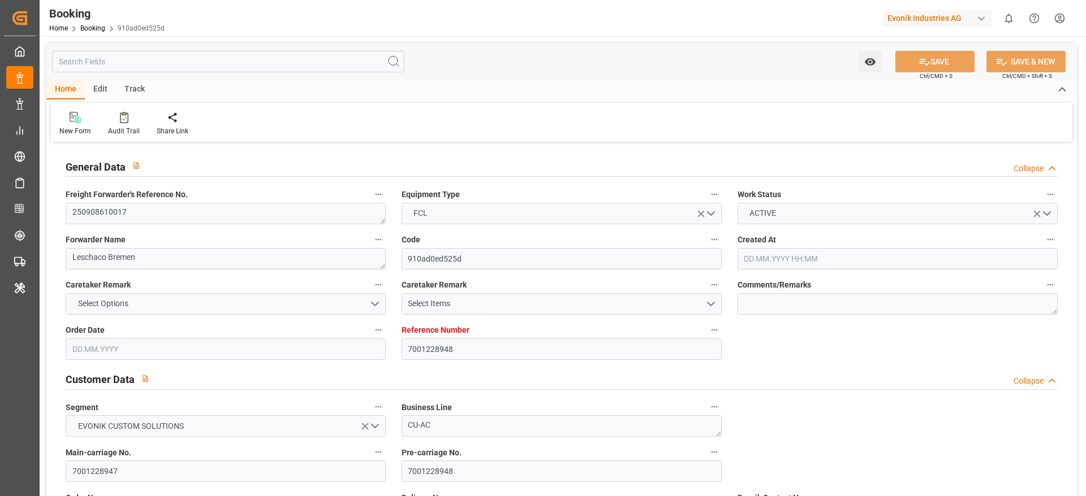
type input "NLRTM"
type input "USNYC"
type input "[DATE] 10:07"
type input "[DATE]"
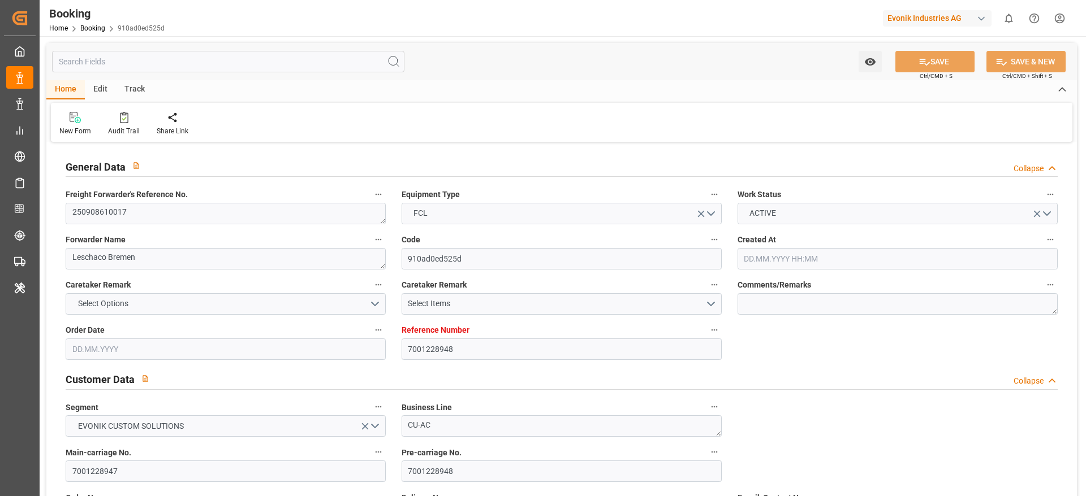
type input "[DATE]"
type input "[DATE] 00:00"
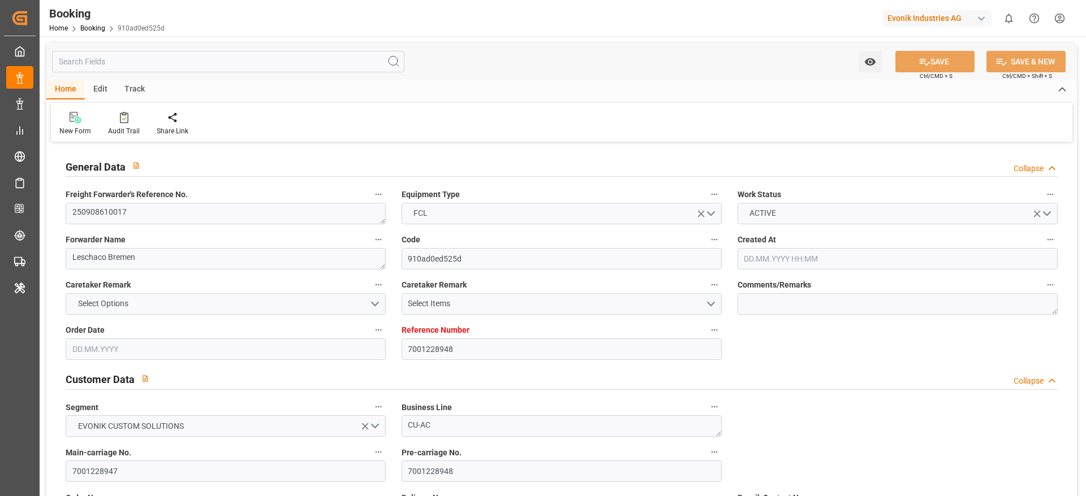
type input "[DATE] 00:00"
type input "[DATE]"
type input "[DATE] 07:14"
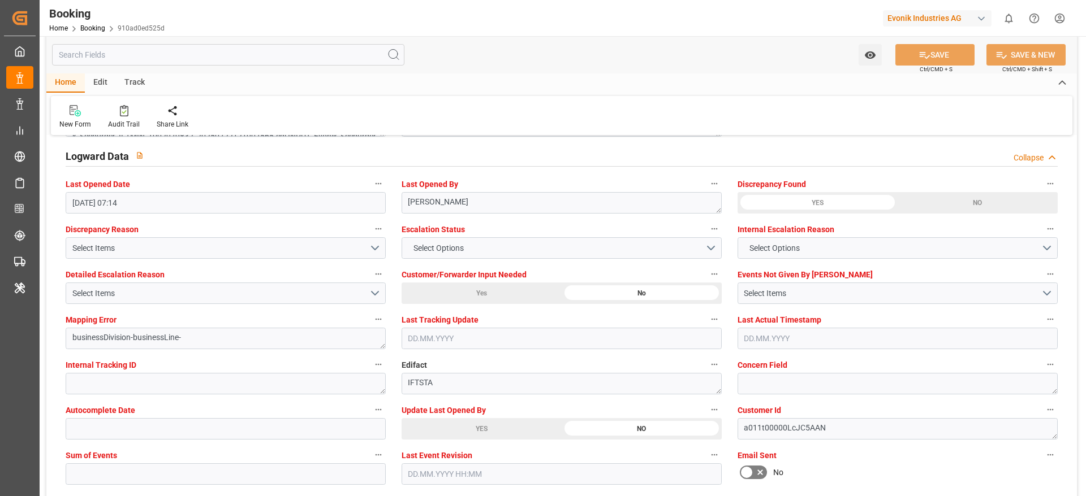
scroll to position [2044, 0]
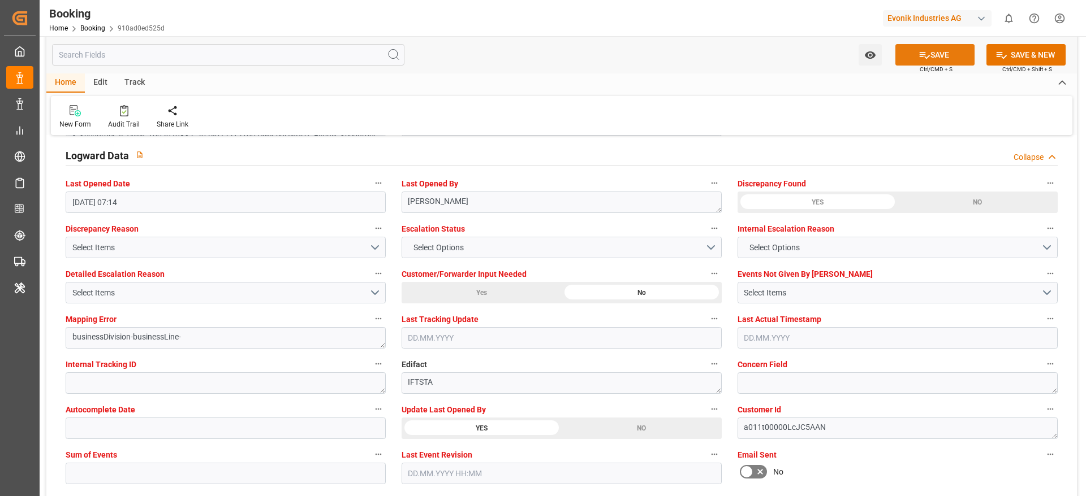
click at [909, 56] on button "SAVE" at bounding box center [934, 54] width 79 height 21
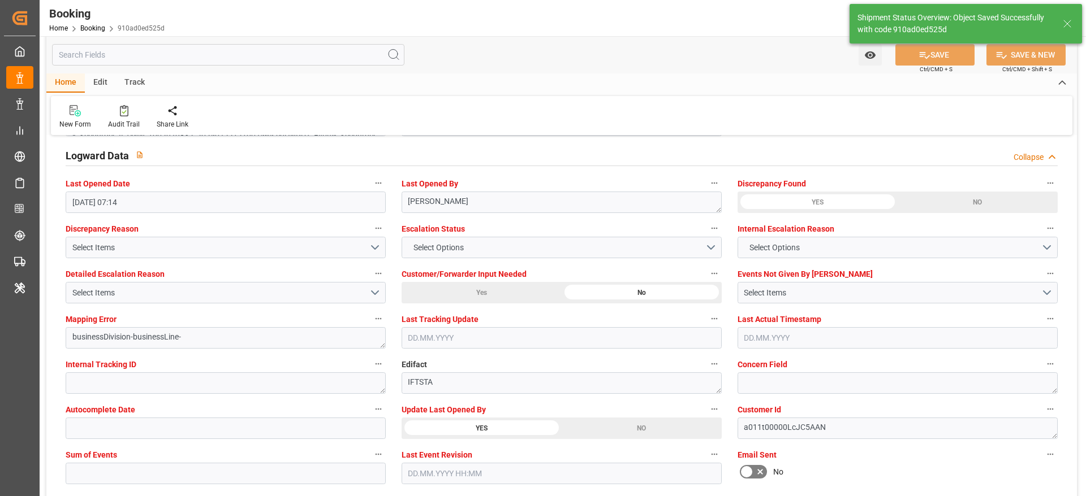
type textarea "[PERSON_NAME]"
type input "[DATE] 06:32"
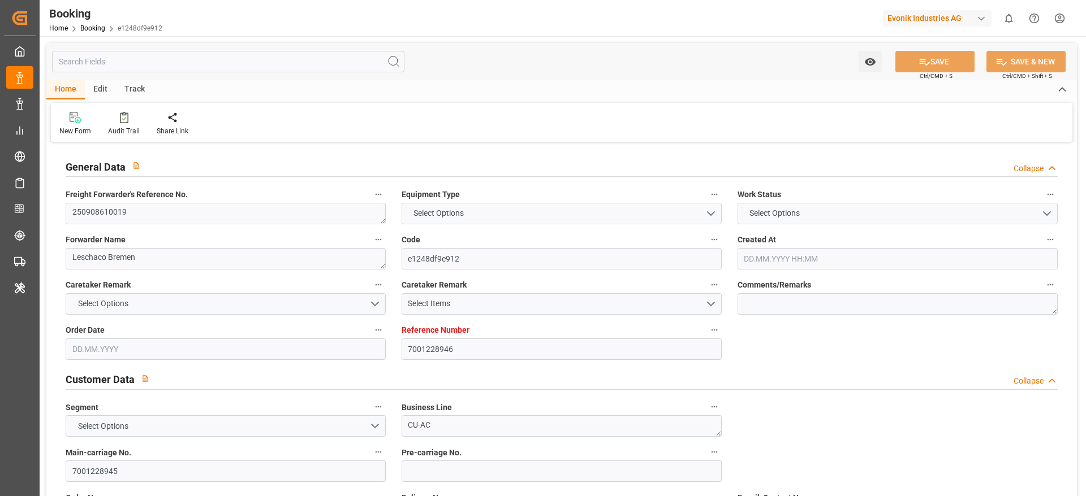
type input "7001228946"
type input "9622629"
type input "Evergreen"
type input "Evergreen Marine Corp."
type input "NLRTM"
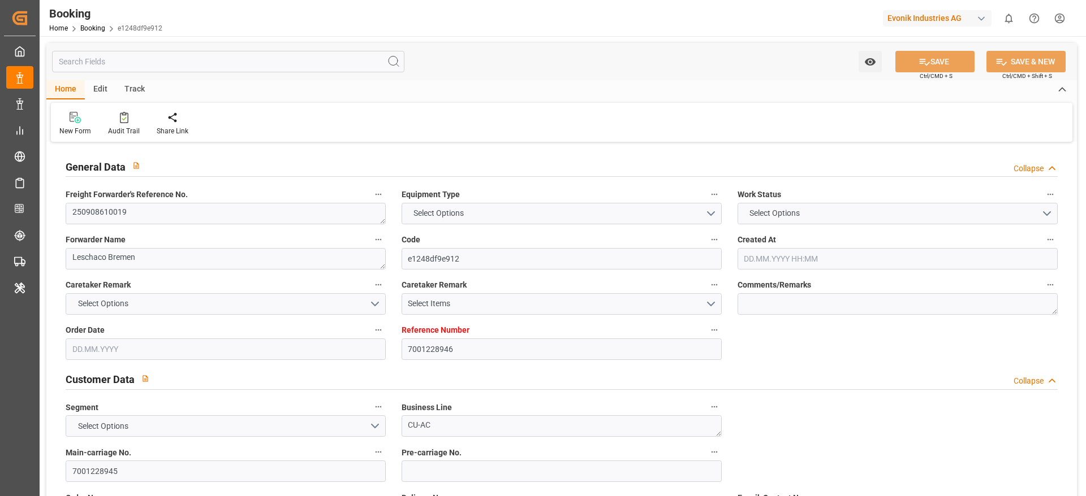
type input "USNYC"
type input "22.07.2025 10:07"
type input "22.07.2025"
type input "25.09.2025"
type input "02.09.2025"
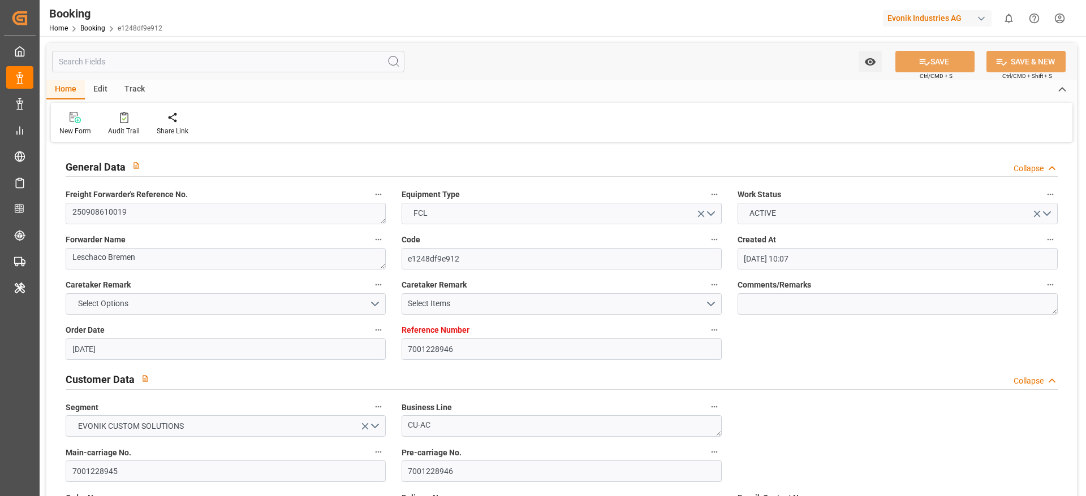
type input "31.07.2025"
type input "01.08.2025"
type input "10.09.2025 00:00"
type input "17.09.2025 00:00"
type input "24.09.2025 00:00"
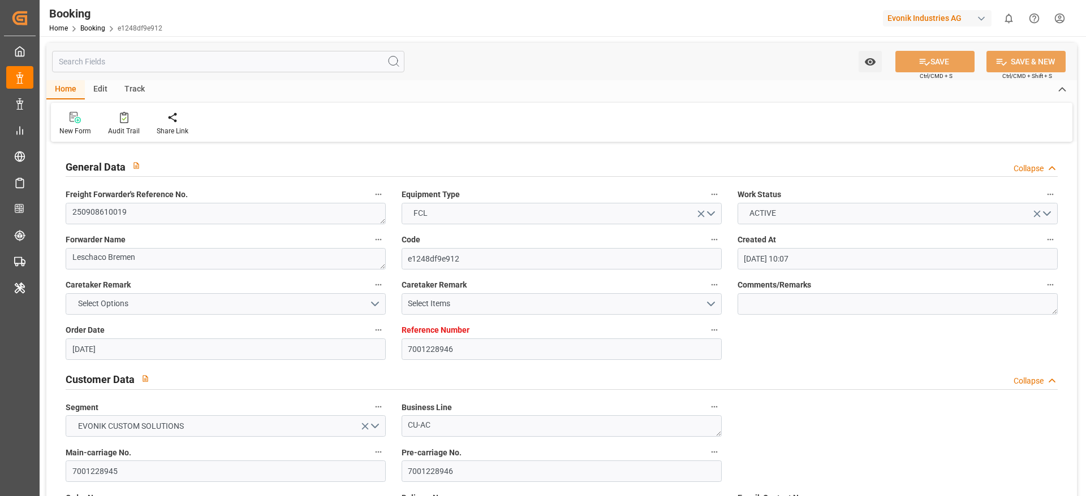
type input "24.09.2025 00:00"
type input "01.08.2025"
type input "13.08.2025 07:14"
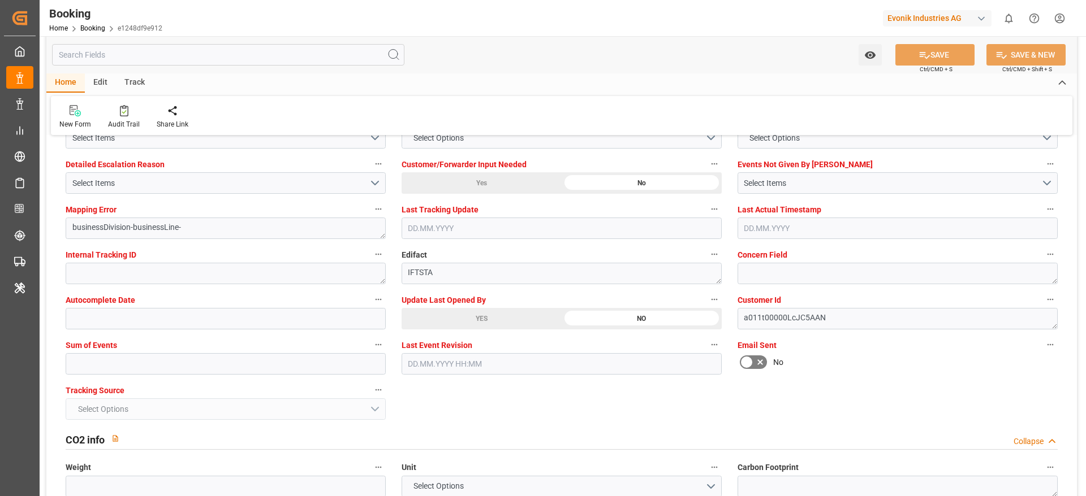
scroll to position [2167, 0]
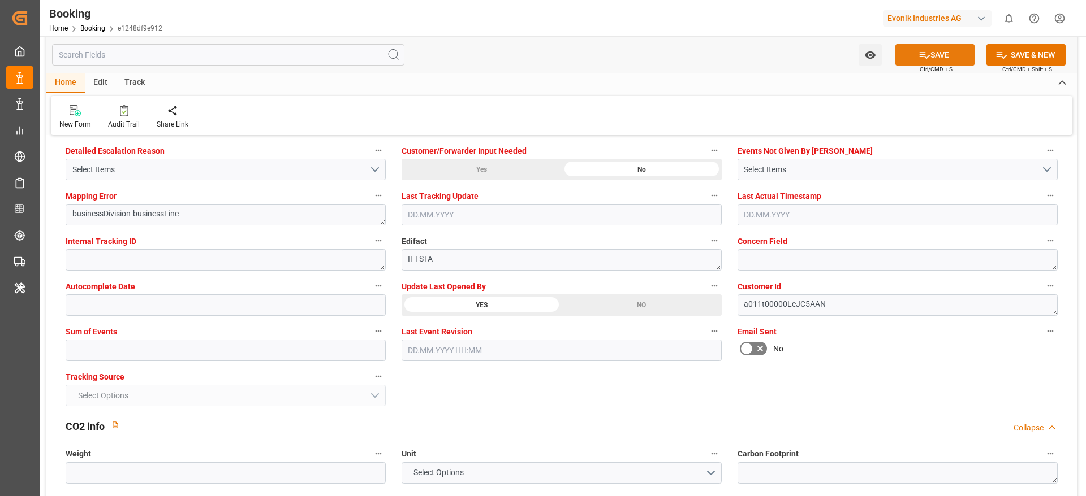
click at [931, 58] on button "SAVE" at bounding box center [934, 54] width 79 height 21
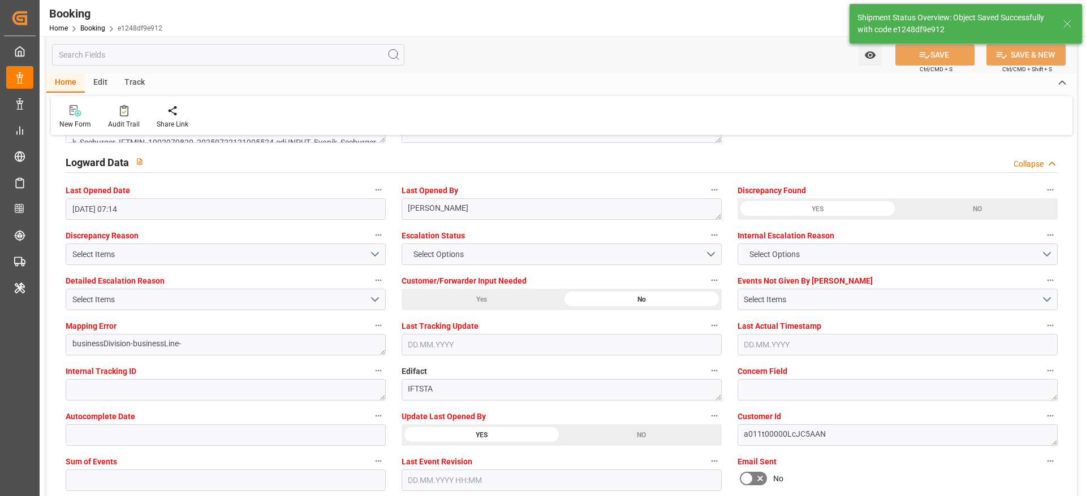
type textarea "[PERSON_NAME]"
type input "14.08.2025 06:33"
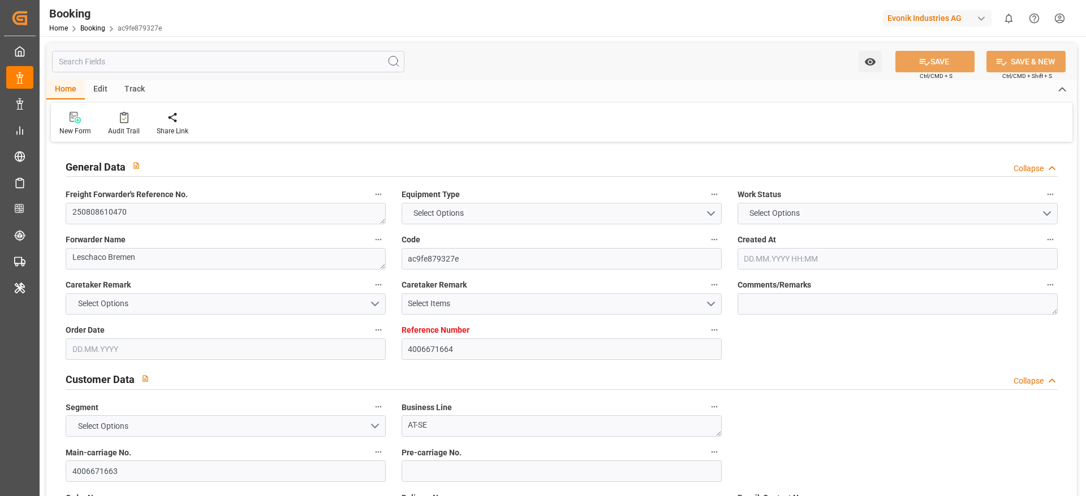
type input "4006671664"
type input "9417244"
type input "Evergreen"
type input "Evergreen Marine Corp."
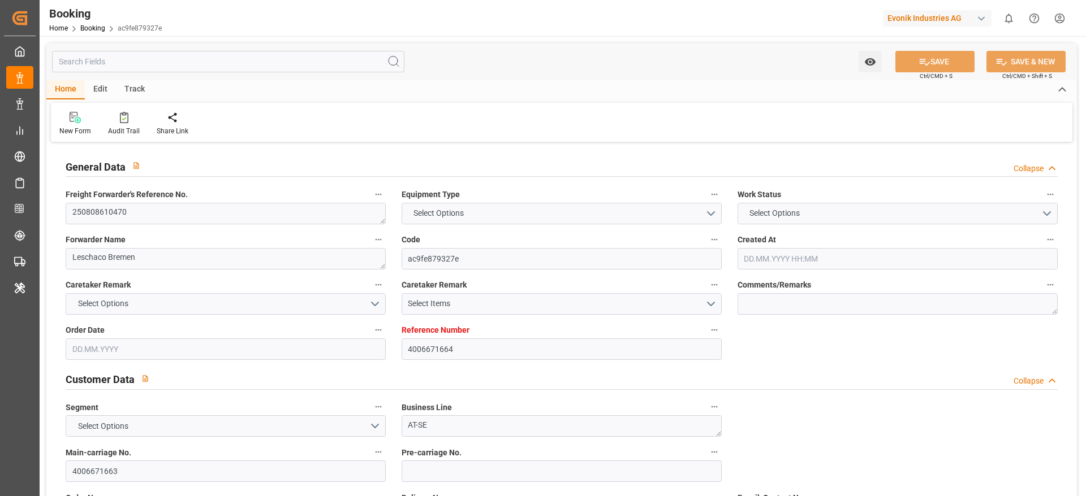
type input "DEBRV"
type input "USNYC"
type input "0"
type input "DEBRV"
type input "USNYC"
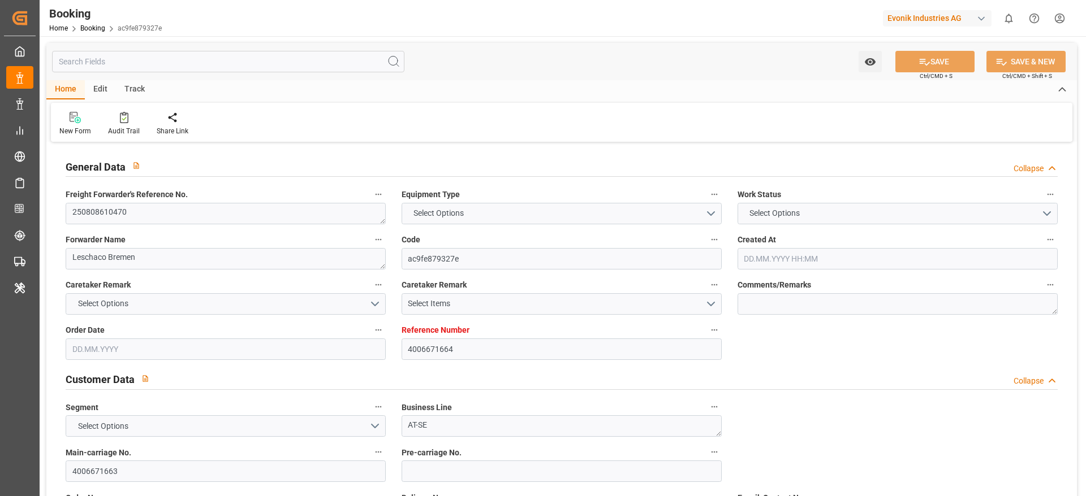
type input "9417244"
type input "21.07.2025 07:03"
type input "21.07.2025"
type input "08.09.2025"
type input "[DATE]"
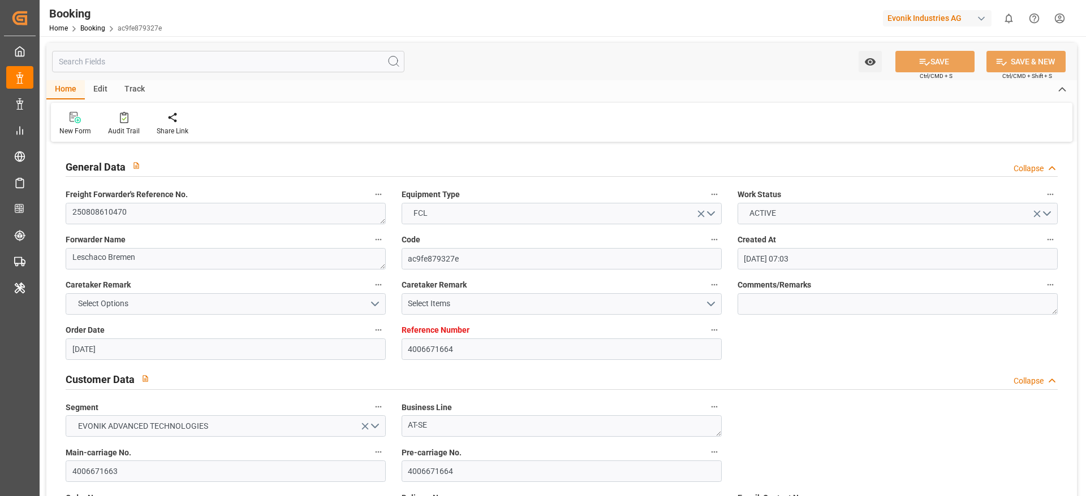
type input "04.08.2025"
type input "06.08.2025"
type input "16.08.2025 00:01"
type input "16.08.2025 00:00"
type input "27.08.2025 12:00"
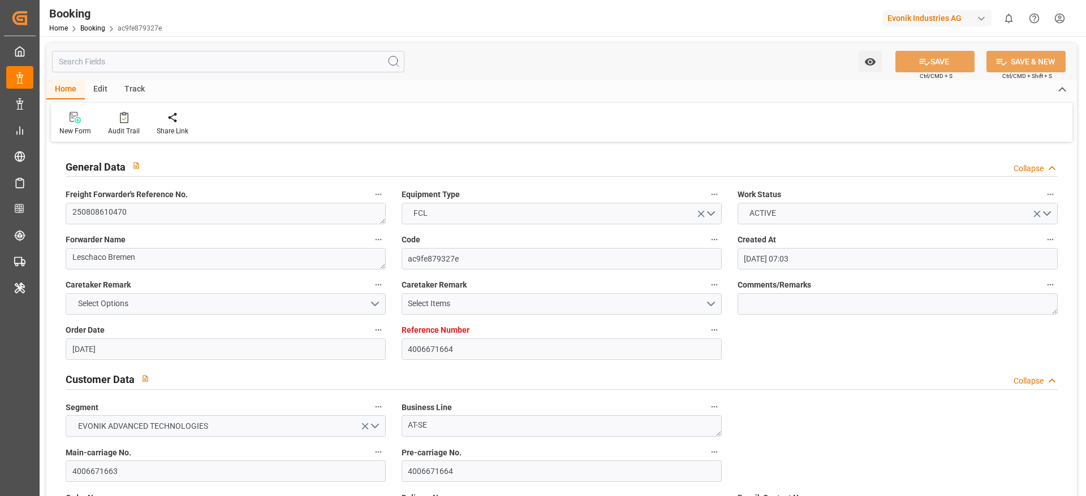
type input "27.08.2025 00:00"
type input "[DATE]"
type input "13.08.2025 08:15"
type input "[DATE]"
type input "07.08.2025 12:00"
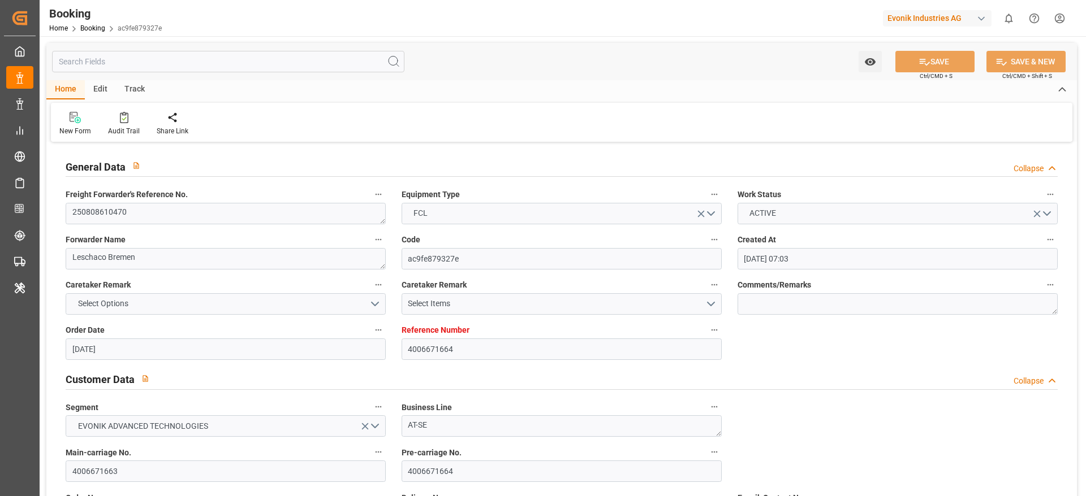
type input "16.08.2025 00:02"
type input "16.08.2025 00:01"
type input "27.08.2025 12:00"
type input "28.08.2025 06:46"
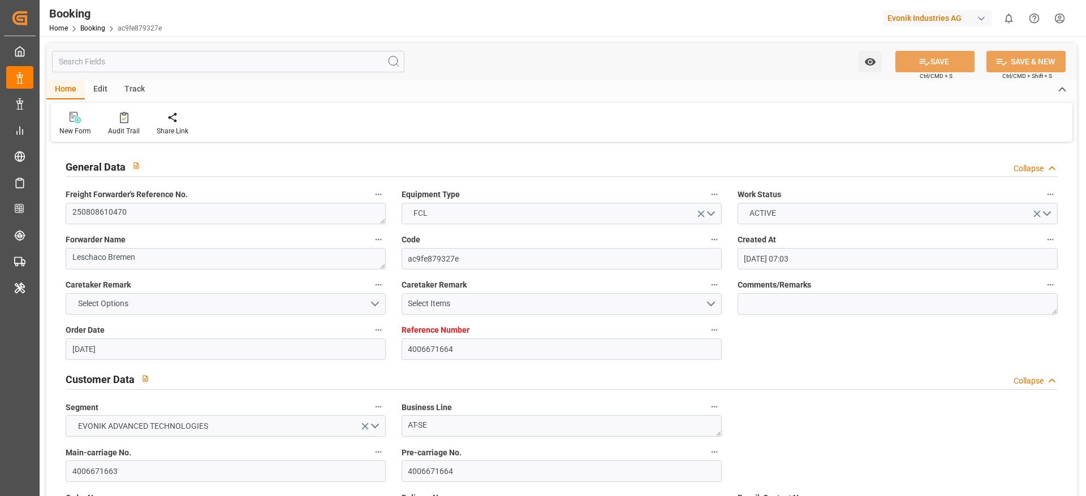
type input "01.09.2025 06:46"
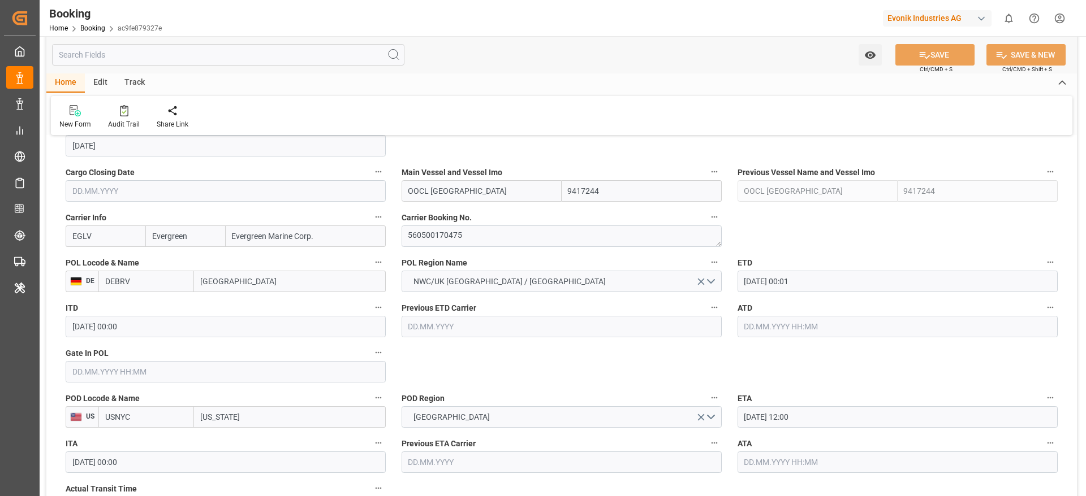
scroll to position [797, 0]
click at [429, 240] on textarea "560500170475" at bounding box center [561, 235] width 320 height 21
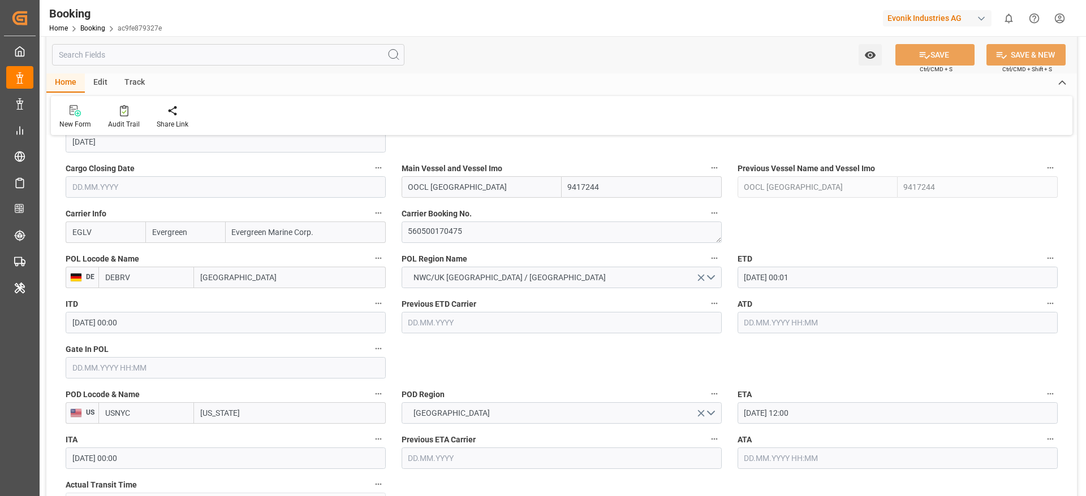
scroll to position [814, 0]
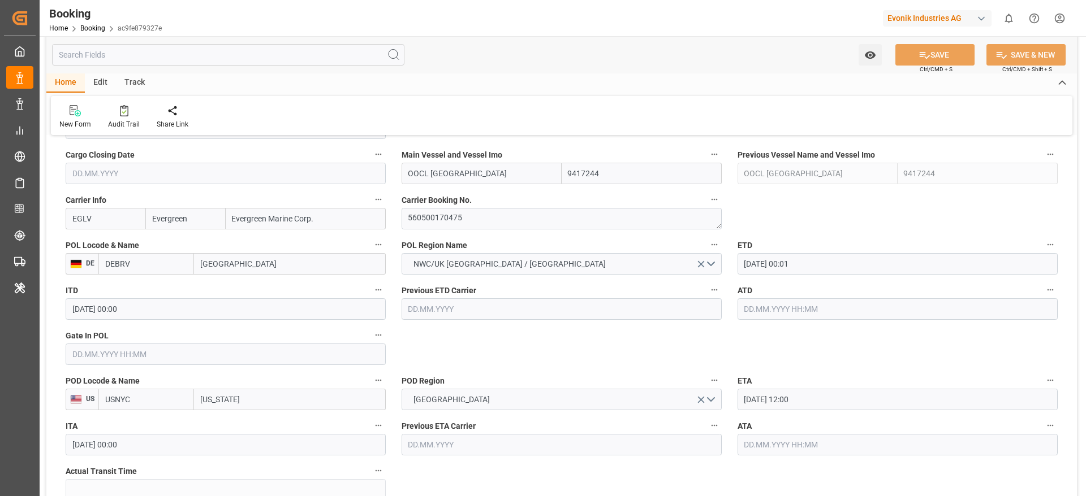
click at [763, 271] on input "16.08.2025 00:01" at bounding box center [897, 263] width 320 height 21
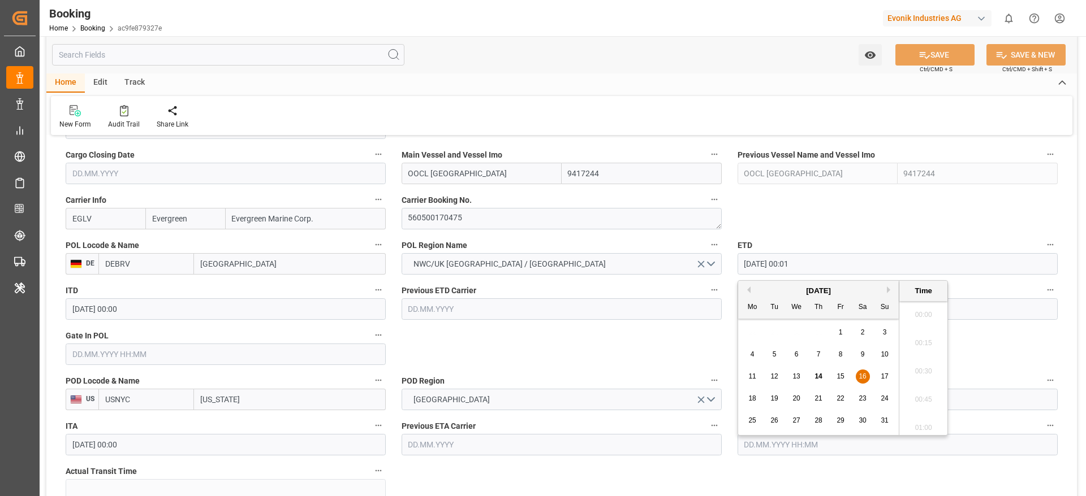
click at [883, 375] on span "17" at bounding box center [883, 377] width 7 height 8
type input "17.08.2025 00:01"
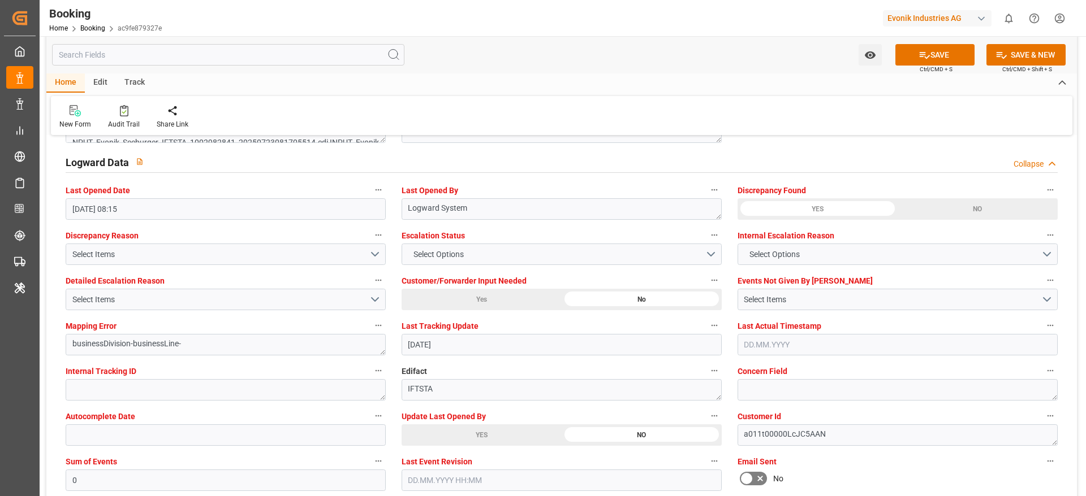
scroll to position [2064, 0]
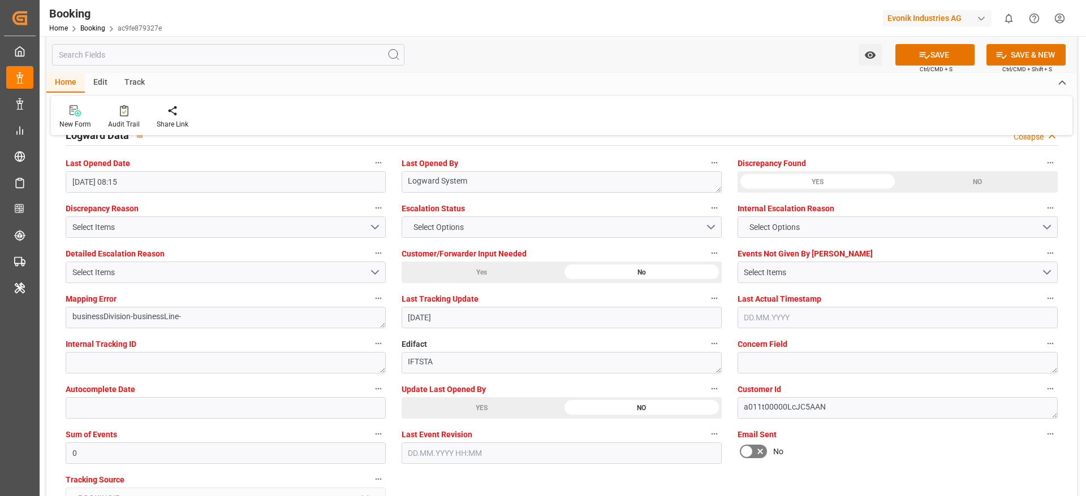
click at [928, 49] on button "SAVE" at bounding box center [934, 54] width 79 height 21
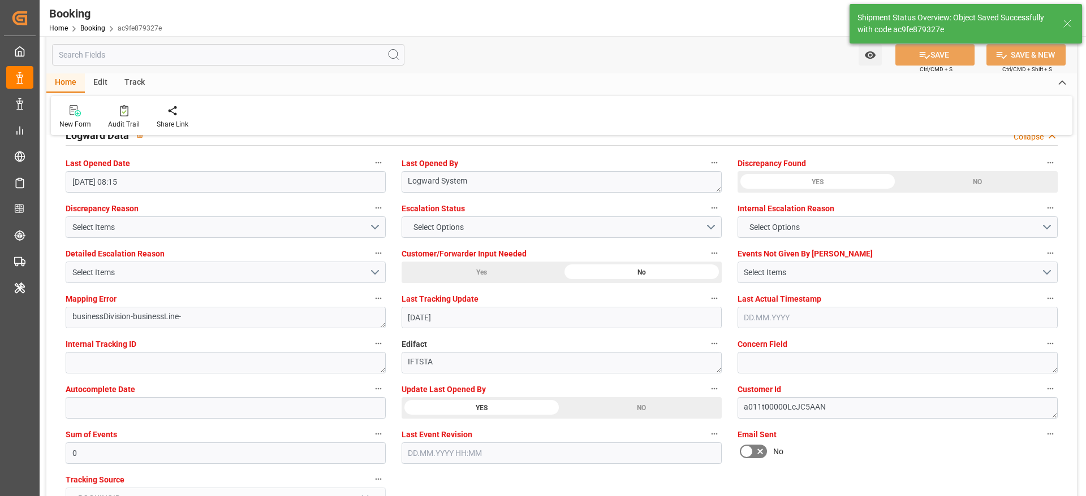
type textarea "[PERSON_NAME]"
type input "14.08.2025 06:34"
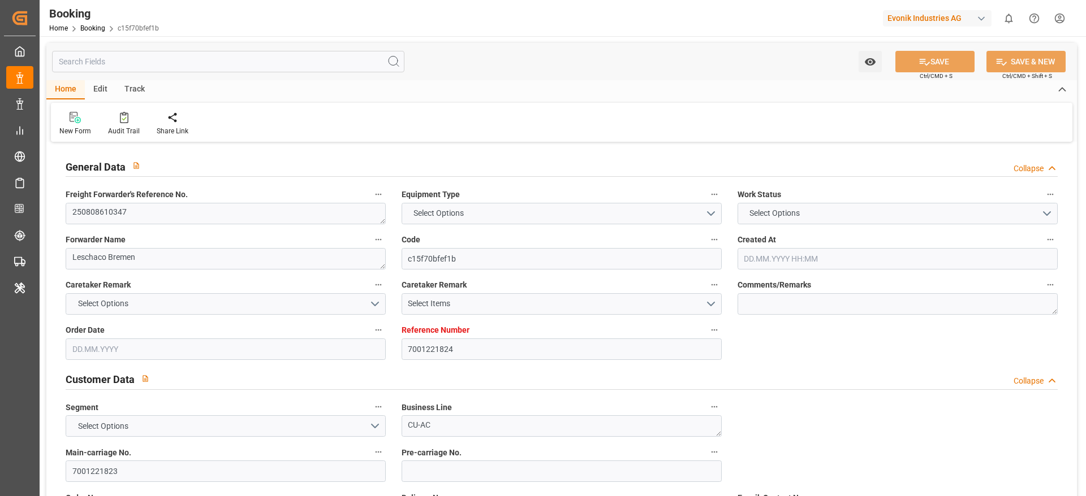
type input "7001221824"
type input "9472165"
type input "Evergreen"
type input "Evergreen Marine Corp."
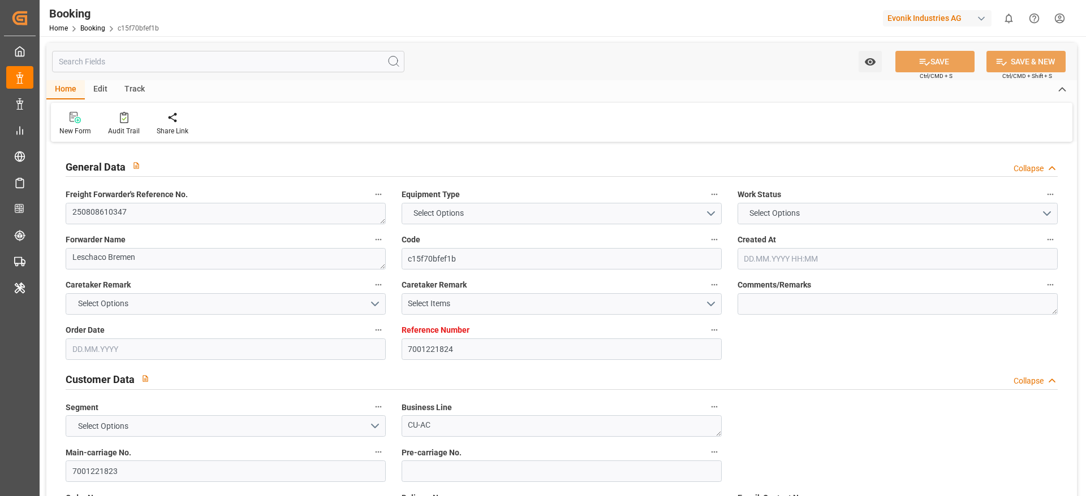
type input "NLRTM"
type input "USNYC"
type input "0"
type input "NLRTM"
type input "USNYC"
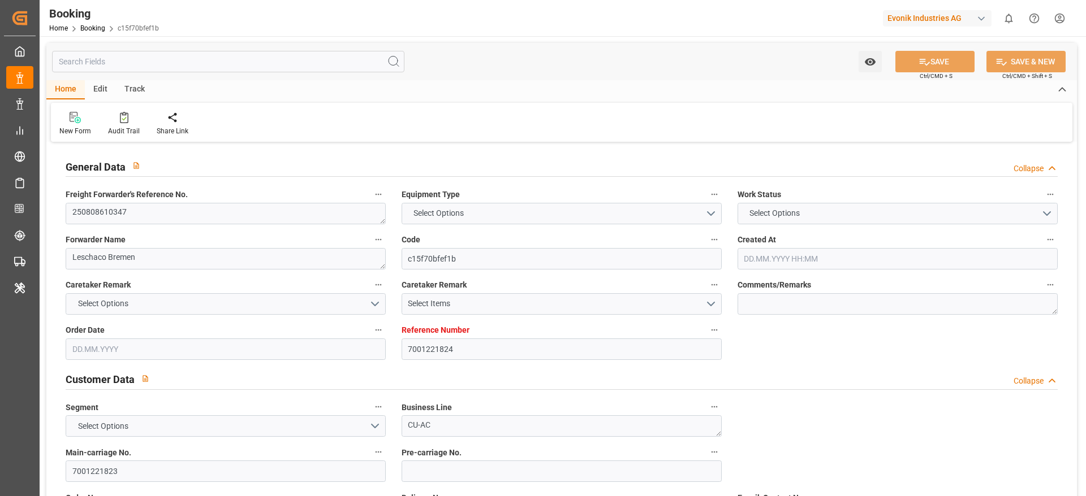
type input "9472165"
type input "[DATE] 12:04"
type input "[DATE]"
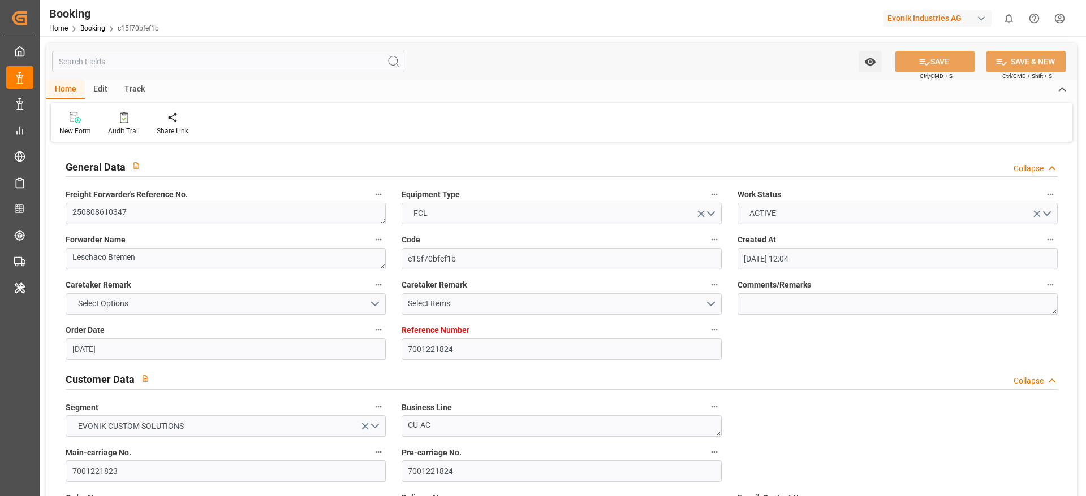
type input "[DATE]"
type input "[DATE] 00:01"
type input "20.08.2025 00:00"
type input "03.09.2025 12:00"
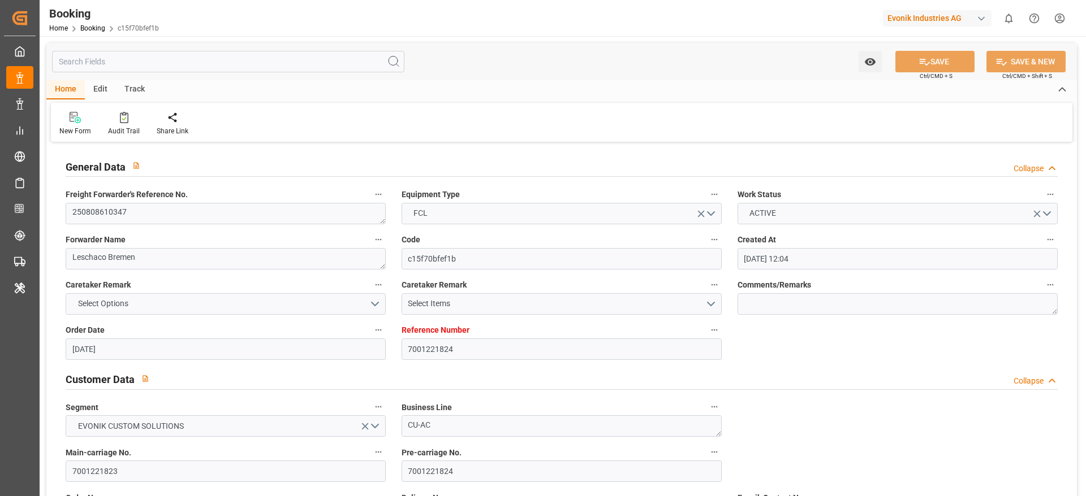
type input "20.09.2025 00:00"
type input "[DATE]"
type input "13.08.2025 13:58"
type input "[DATE]"
type input "05.08.2025 12:00"
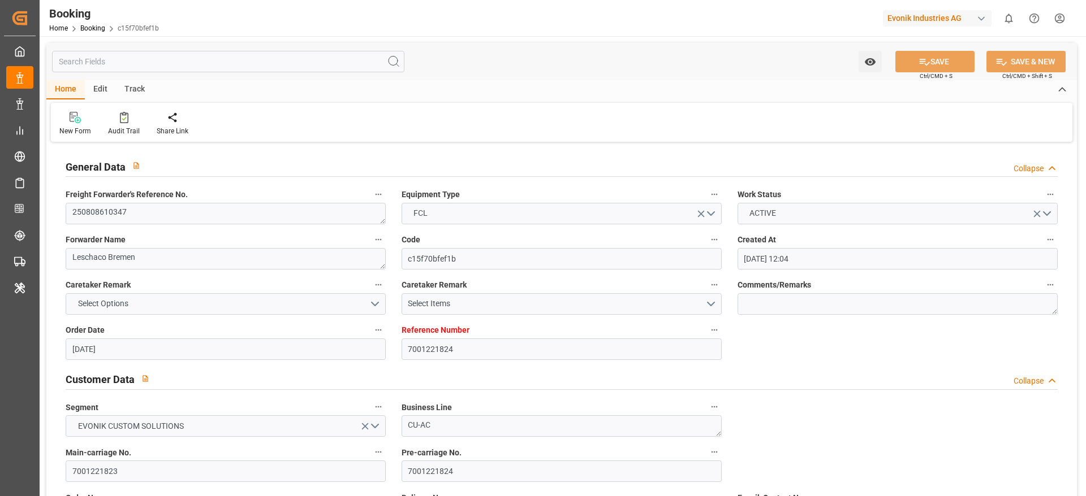
type input "23.08.2025 00:02"
type input "20.08.2025 00:02"
type input "23.08.2025 00:01"
type input "03.09.2025 12:00"
type input "04.09.2025 06:16"
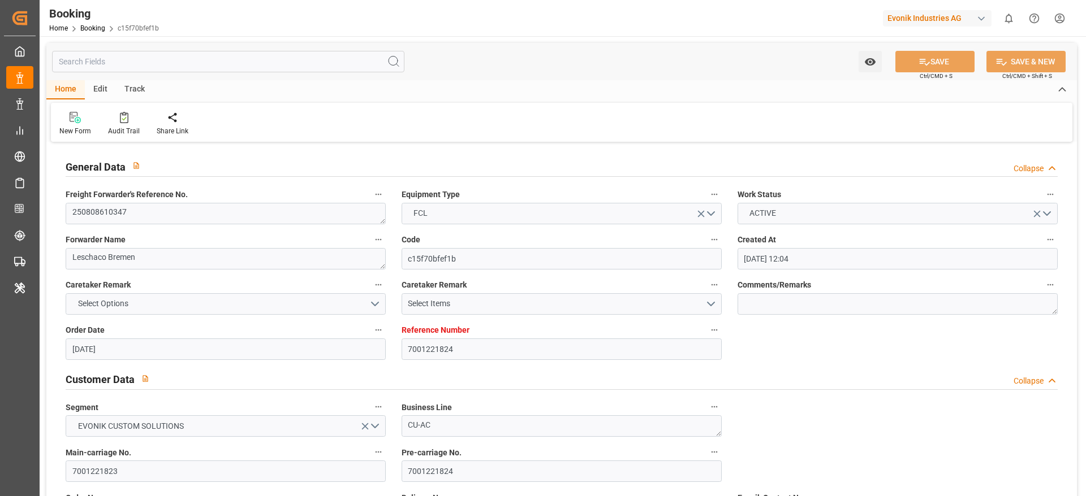
type input "08.09.2025 06:16"
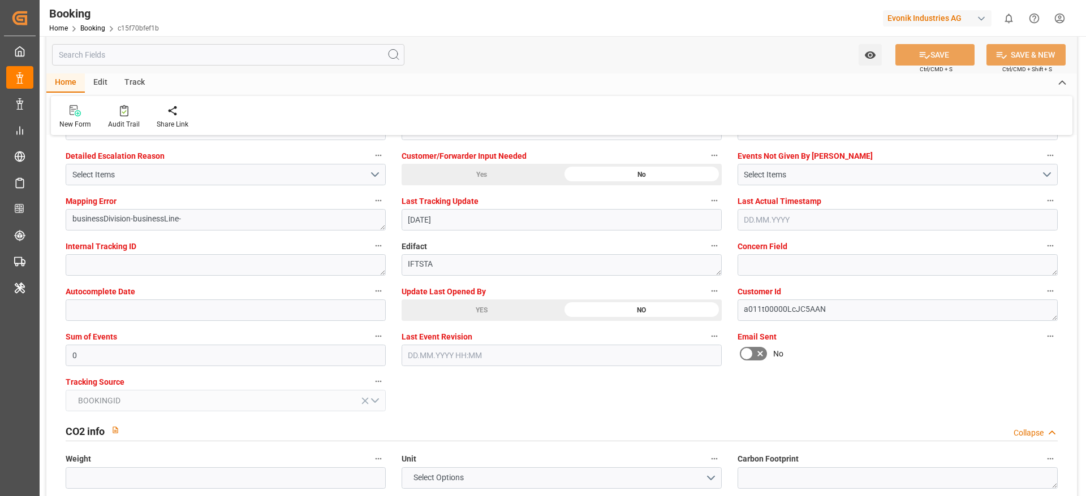
scroll to position [2164, 0]
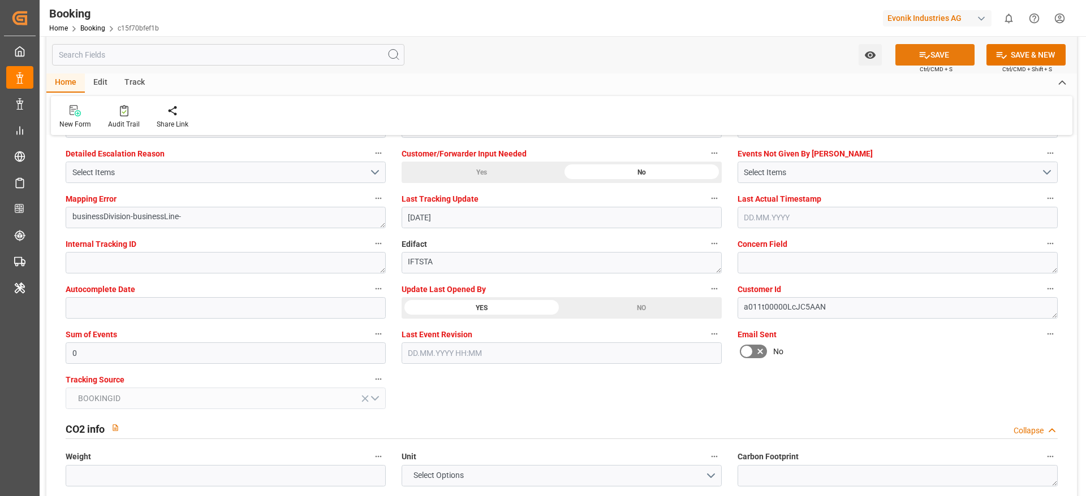
click at [940, 54] on button "SAVE" at bounding box center [934, 54] width 79 height 21
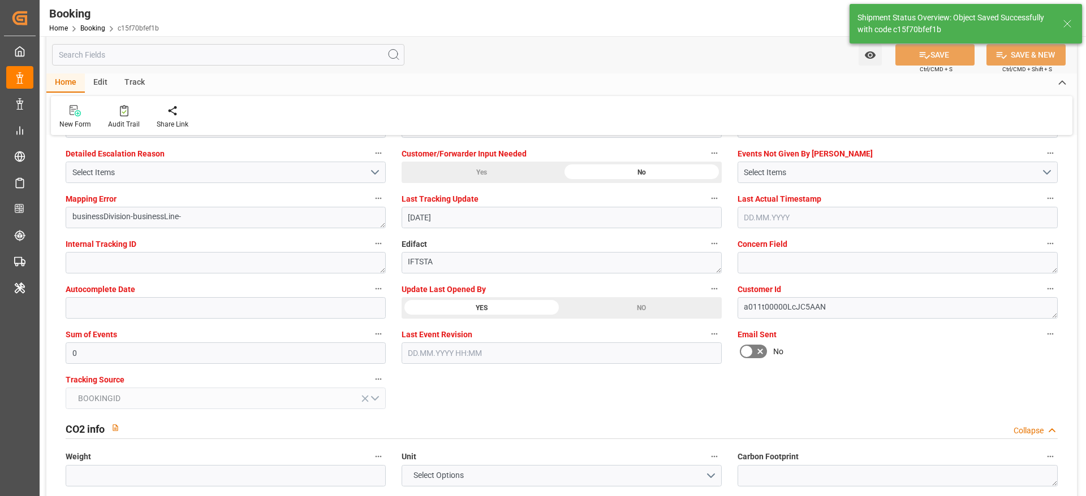
type textarea "[PERSON_NAME]"
type input "14.08.2025 06:35"
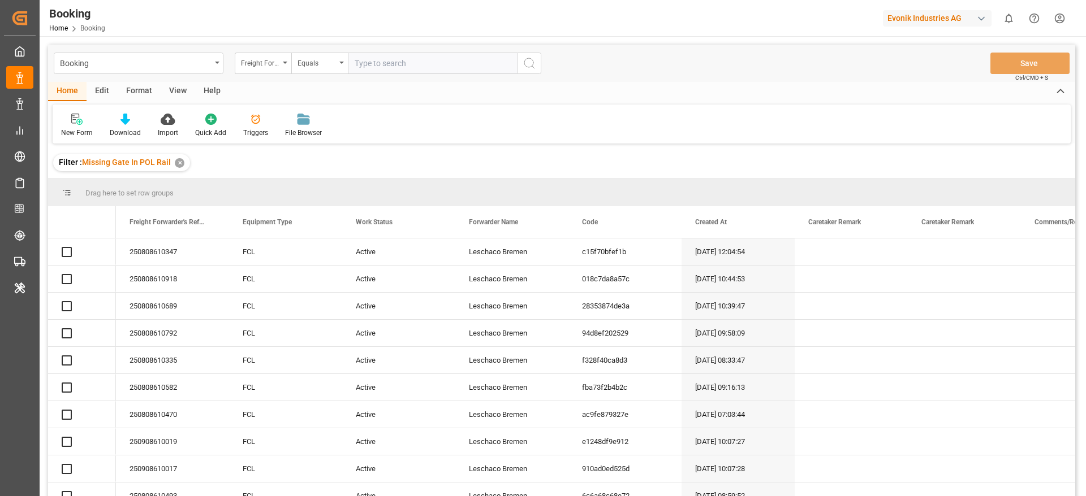
click at [146, 86] on div "Format" at bounding box center [139, 91] width 43 height 19
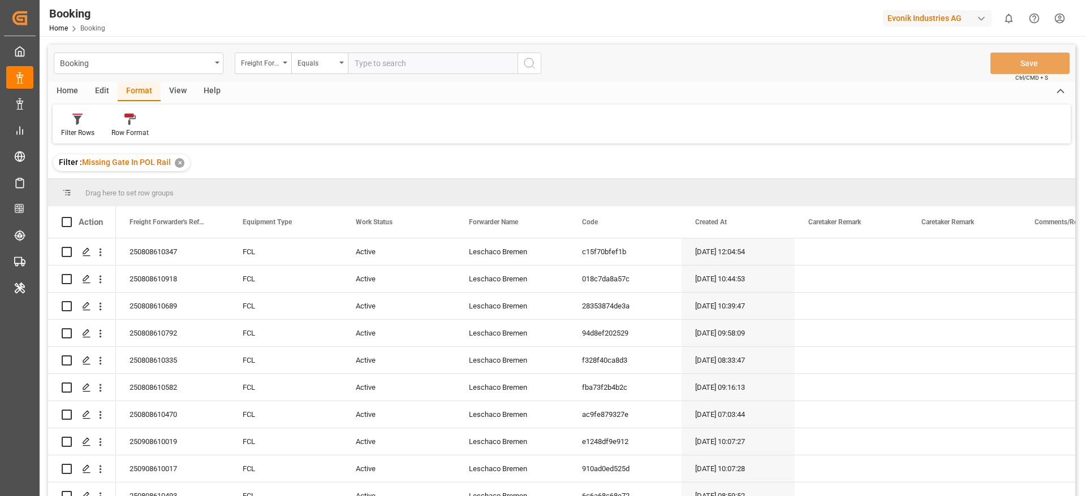
click at [177, 87] on div "View" at bounding box center [178, 91] width 34 height 19
click at [81, 124] on div at bounding box center [72, 119] width 22 height 12
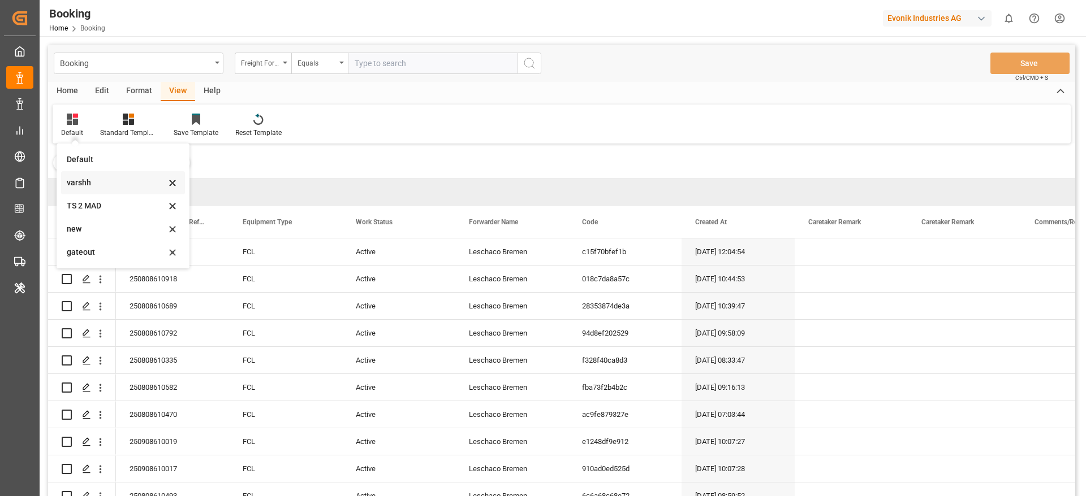
click at [79, 175] on div "varshh" at bounding box center [123, 182] width 124 height 23
click at [79, 175] on div "Filter : Missing Gate In POL Rail ✕" at bounding box center [561, 163] width 1027 height 32
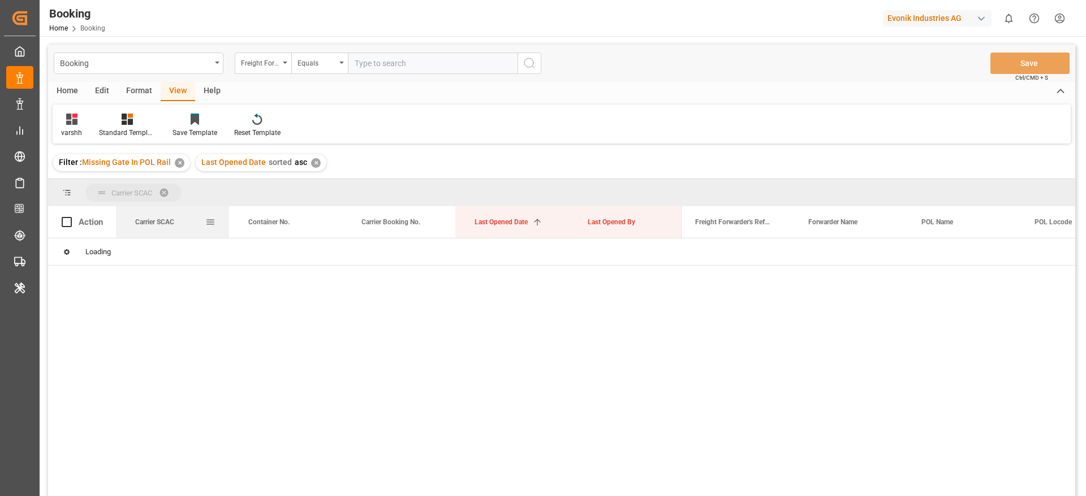
drag, startPoint x: 162, startPoint y: 234, endPoint x: 160, endPoint y: 206, distance: 28.3
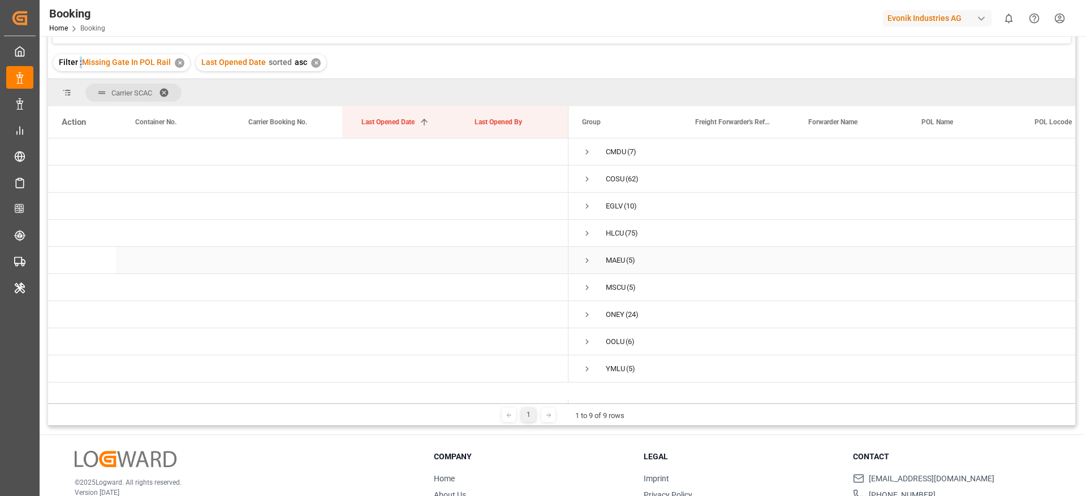
scroll to position [106, 0]
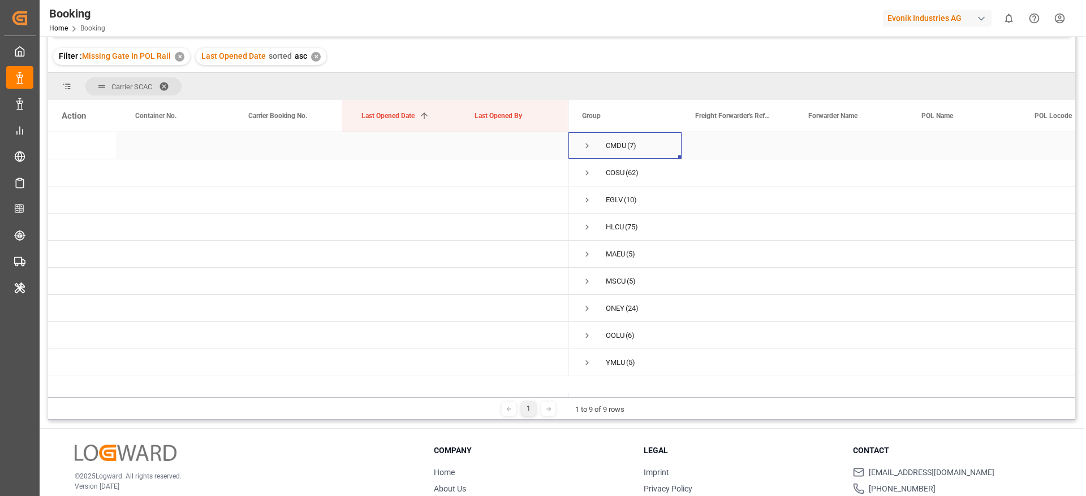
click at [583, 148] on span "Press SPACE to select this row." at bounding box center [587, 146] width 10 height 10
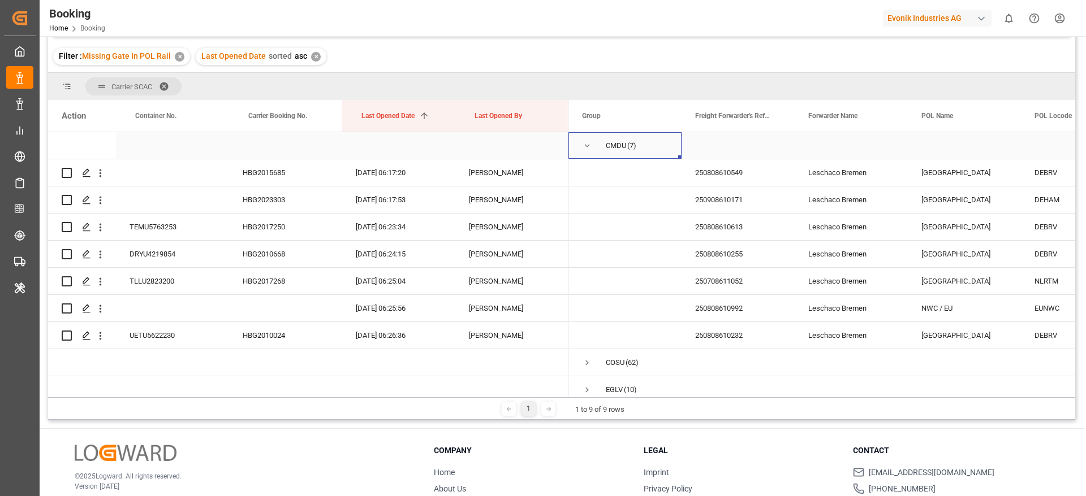
click at [583, 148] on span "Press SPACE to select this row." at bounding box center [587, 146] width 10 height 10
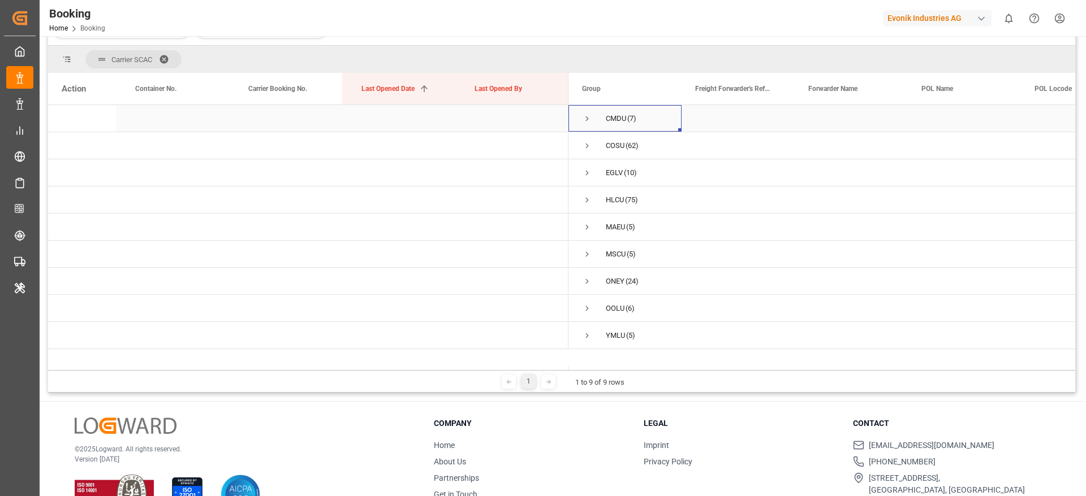
scroll to position [132, 0]
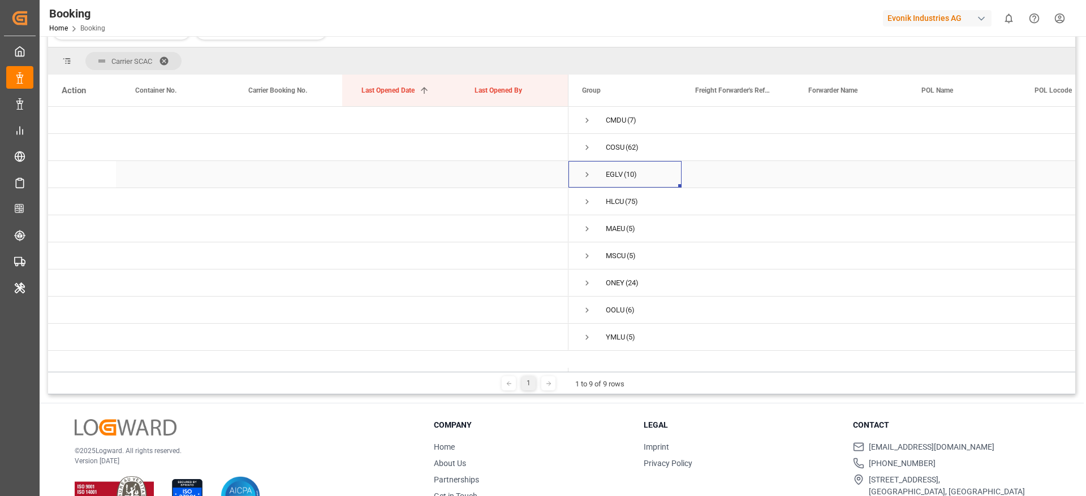
click at [585, 176] on span "Press SPACE to select this row." at bounding box center [587, 175] width 10 height 10
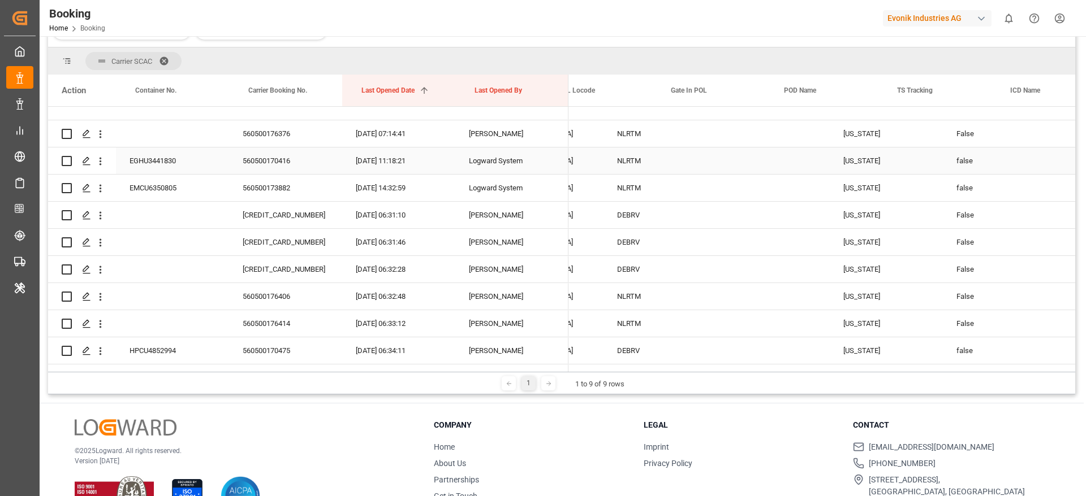
scroll to position [0, 0]
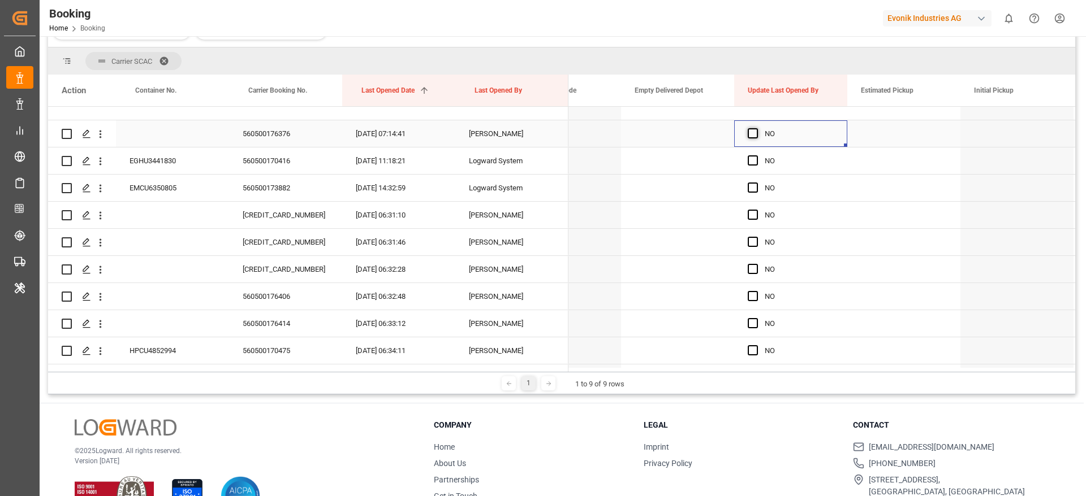
click at [747, 137] on span "Press SPACE to select this row." at bounding box center [752, 133] width 10 height 10
click at [756, 128] on input "Press SPACE to select this row." at bounding box center [756, 128] width 0 height 0
click at [749, 155] on span "Press SPACE to select this row." at bounding box center [752, 160] width 10 height 10
click at [756, 155] on input "Press SPACE to select this row." at bounding box center [756, 155] width 0 height 0
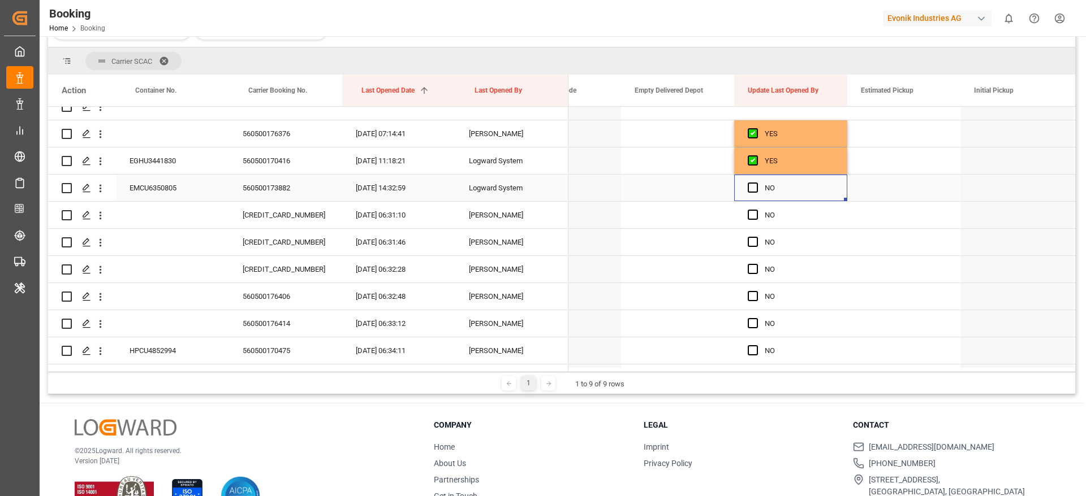
click at [754, 194] on div "Press SPACE to select this row." at bounding box center [755, 188] width 17 height 26
click at [752, 187] on span "Press SPACE to select this row." at bounding box center [752, 188] width 10 height 10
click at [756, 183] on input "Press SPACE to select this row." at bounding box center [756, 183] width 0 height 0
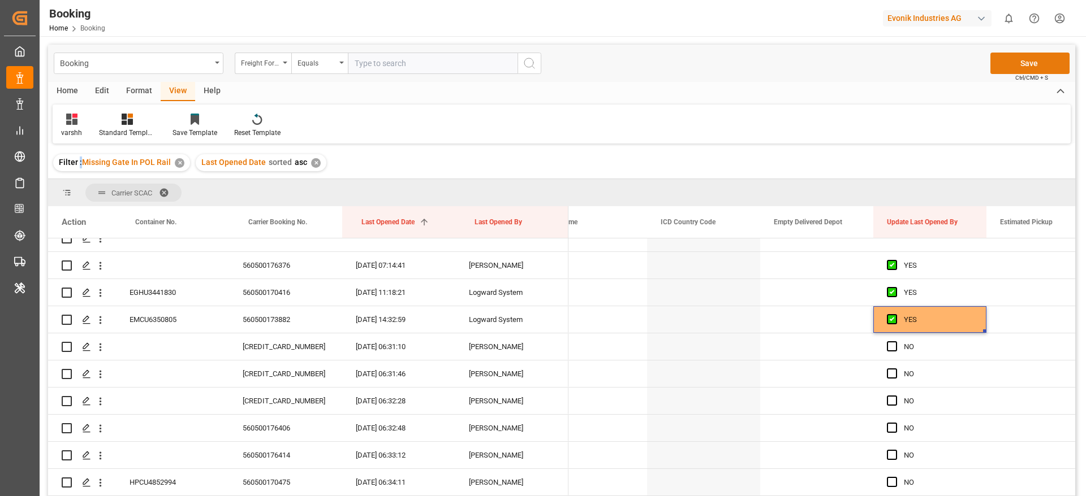
click at [1014, 55] on button "Save" at bounding box center [1029, 63] width 79 height 21
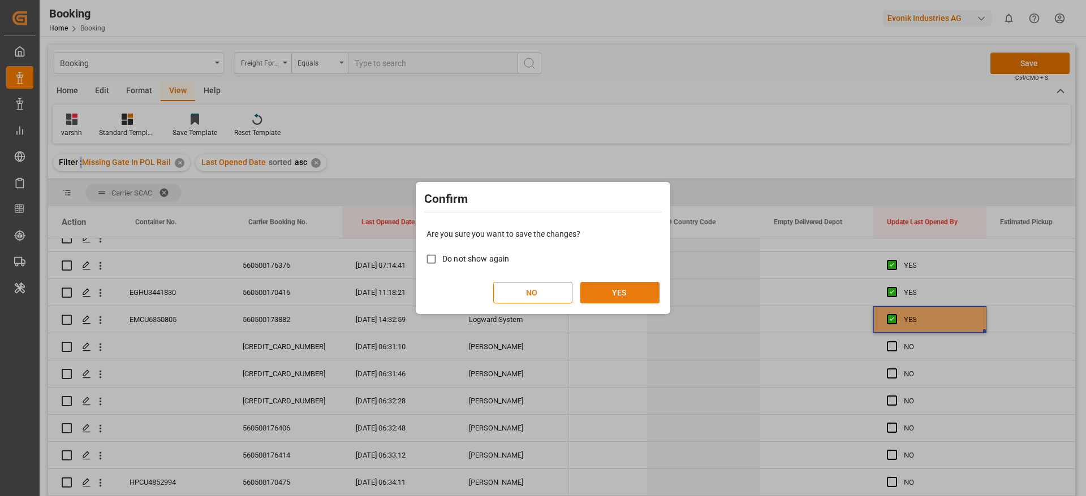
click at [620, 293] on button "YES" at bounding box center [619, 292] width 79 height 21
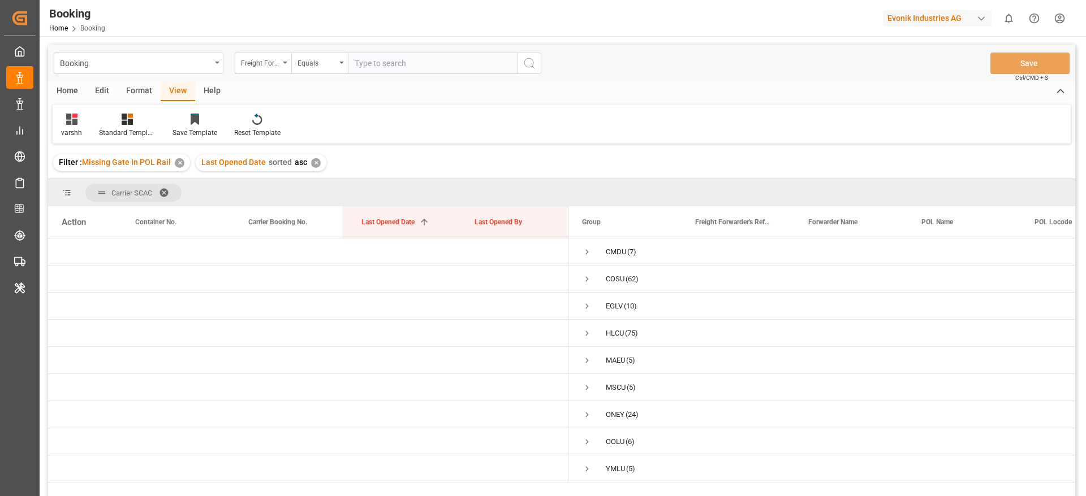
click at [141, 91] on div "Format" at bounding box center [139, 91] width 43 height 19
click at [72, 123] on icon at bounding box center [77, 119] width 10 height 11
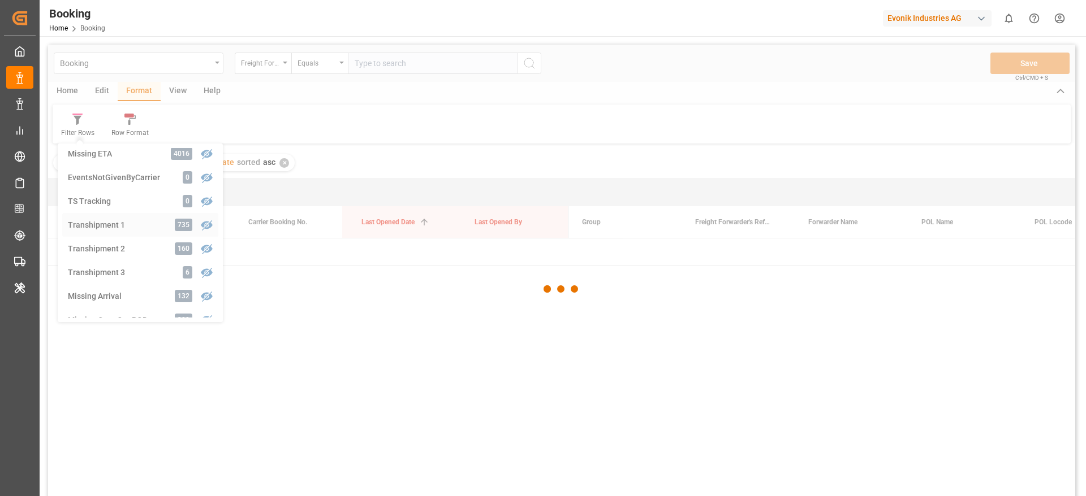
click at [117, 218] on div "Booking Freight Forwarder's Reference No. Equals Save Ctrl/CMD + S Home Edit Fo…" at bounding box center [561, 286] width 1027 height 482
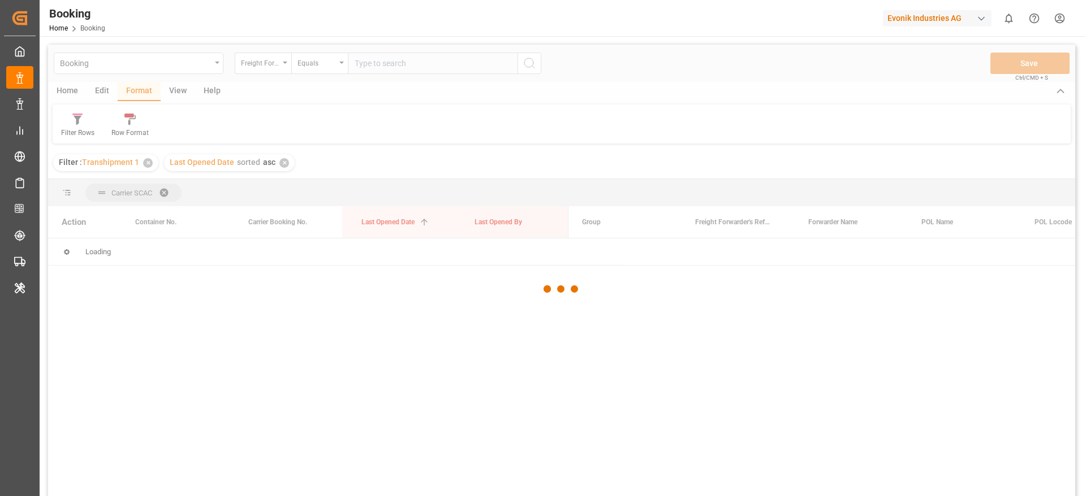
click at [117, 218] on div at bounding box center [561, 290] width 1027 height 490
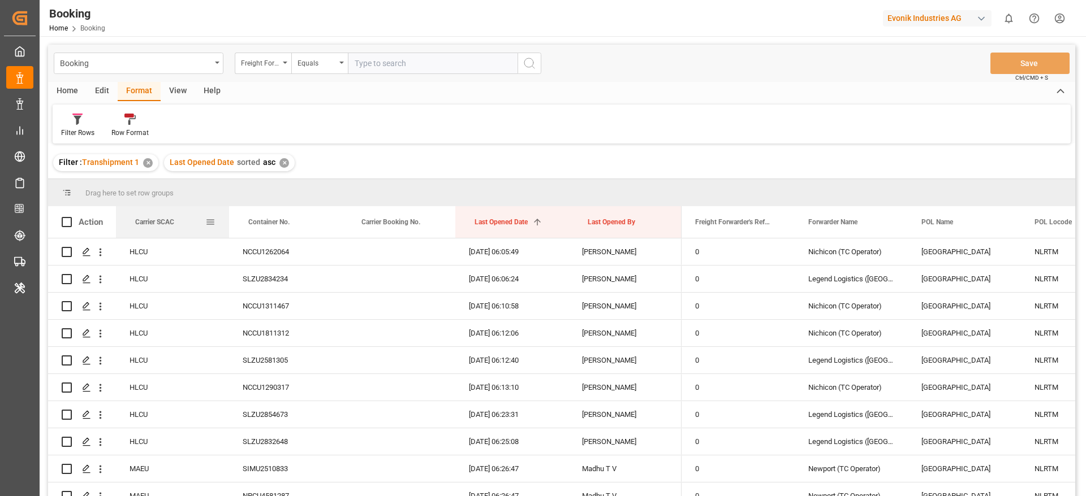
drag, startPoint x: 149, startPoint y: 223, endPoint x: 154, endPoint y: 207, distance: 16.5
click at [154, 207] on div "Carrier SCAC" at bounding box center [170, 222] width 70 height 32
drag, startPoint x: 153, startPoint y: 224, endPoint x: 157, endPoint y: 189, distance: 35.2
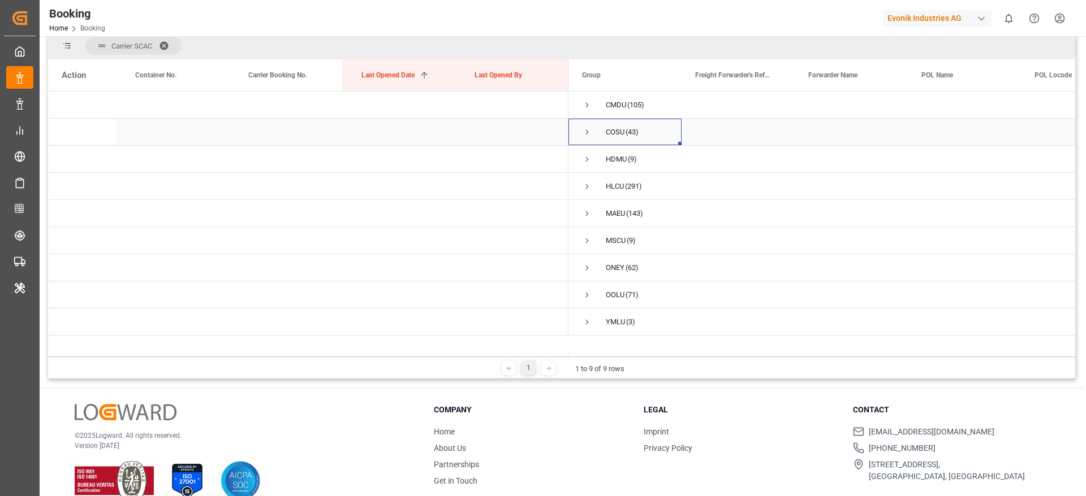
click at [586, 132] on span "Press SPACE to select this row." at bounding box center [587, 132] width 10 height 10
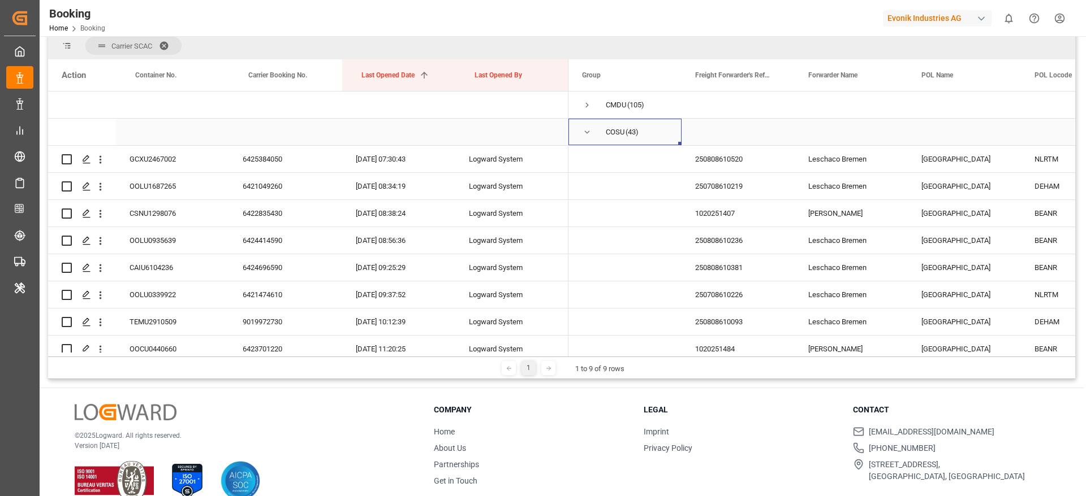
click at [587, 131] on span "Press SPACE to select this row." at bounding box center [587, 132] width 10 height 10
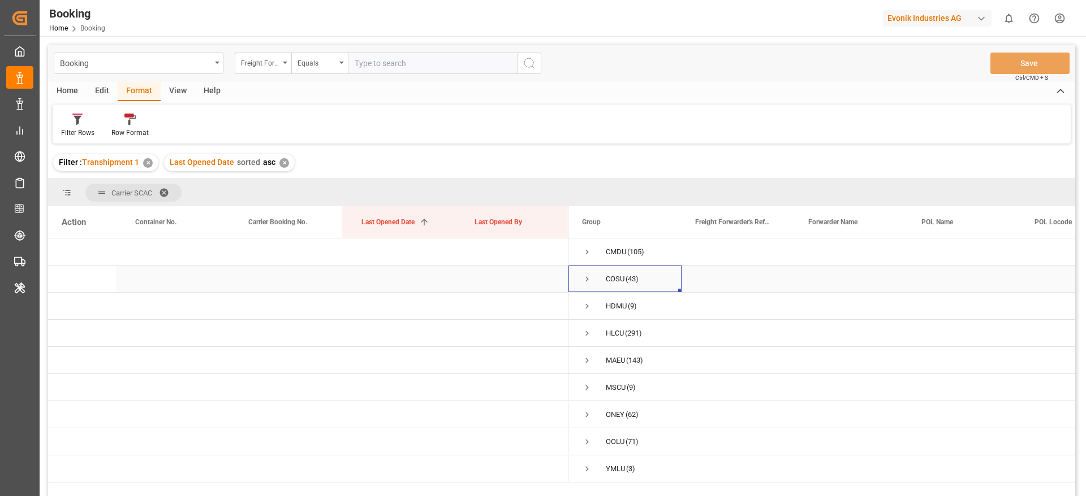
click at [591, 274] on span "Press SPACE to select this row." at bounding box center [587, 279] width 10 height 10
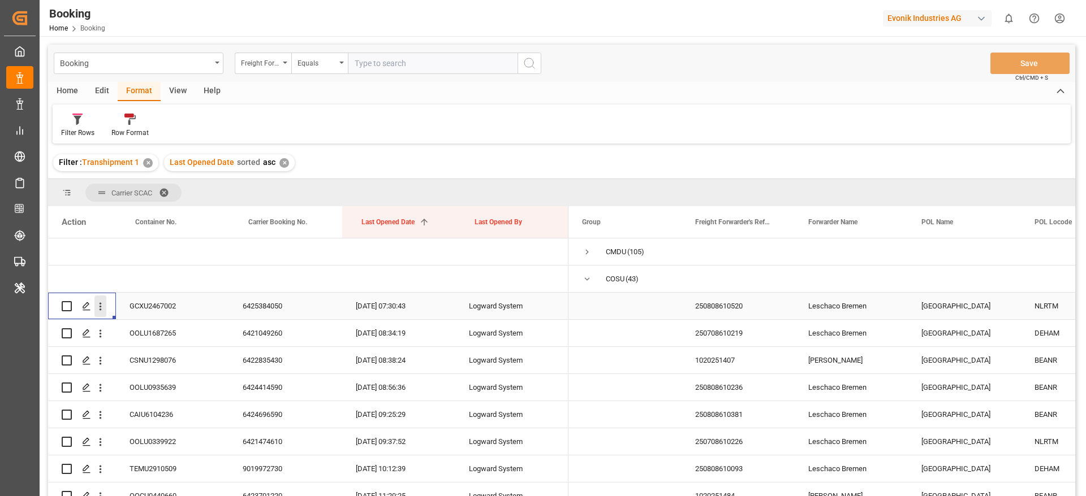
click at [96, 309] on icon "open menu" at bounding box center [100, 307] width 12 height 12
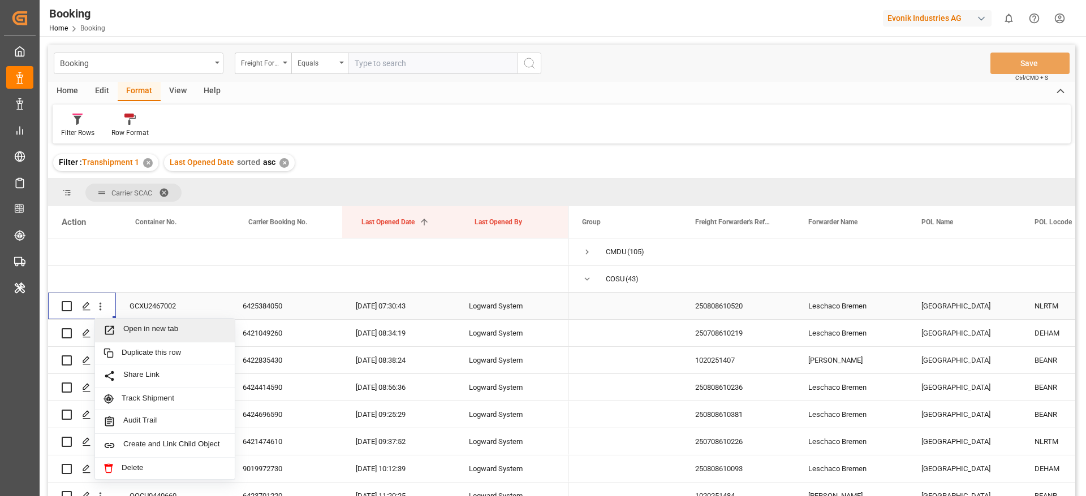
click at [162, 326] on span "Open in new tab" at bounding box center [174, 331] width 103 height 12
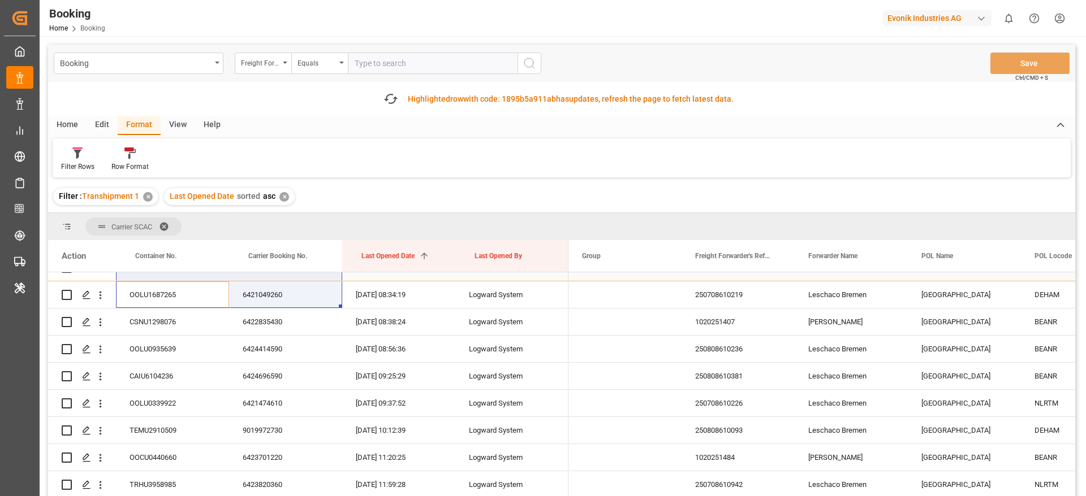
scroll to position [73, 0]
click at [100, 299] on icon "open menu" at bounding box center [100, 295] width 12 height 12
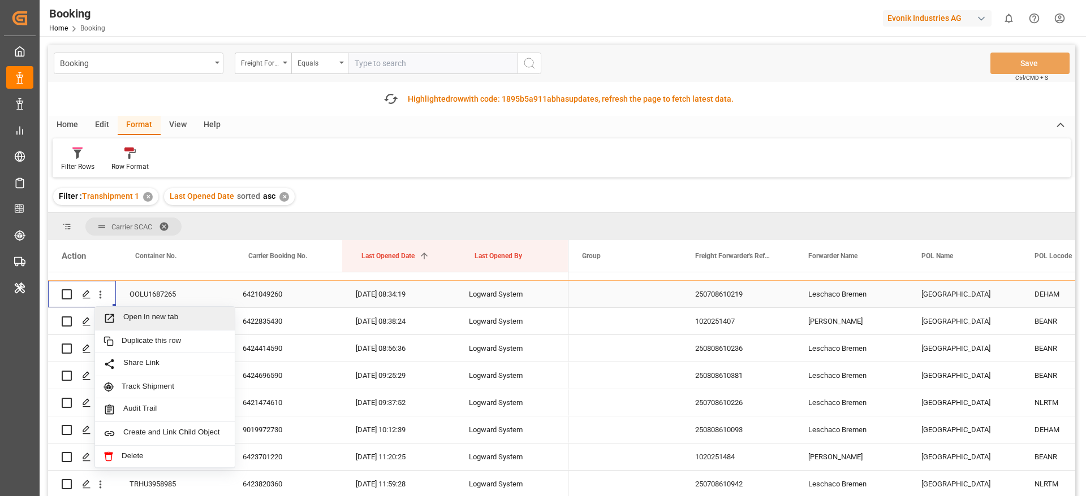
click at [153, 315] on span "Open in new tab" at bounding box center [174, 319] width 103 height 12
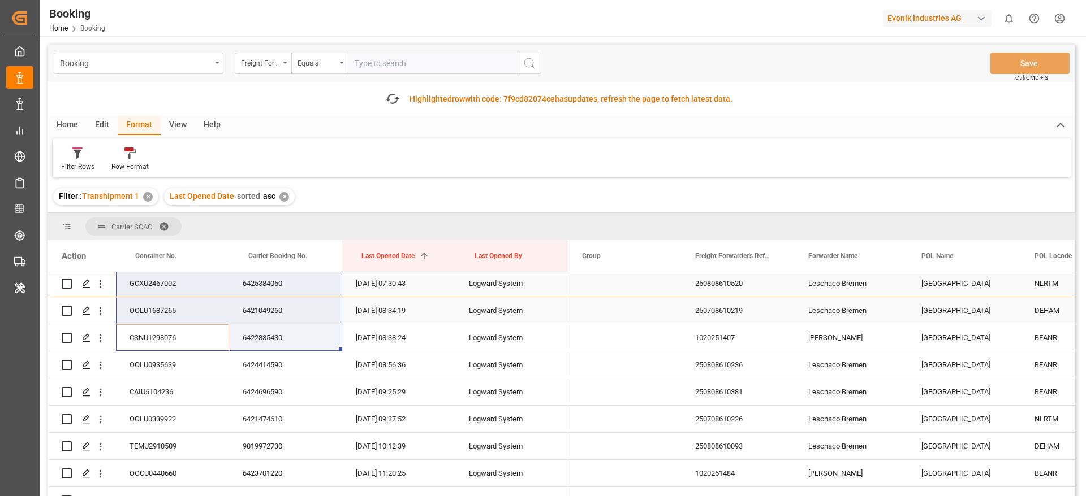
scroll to position [79, 0]
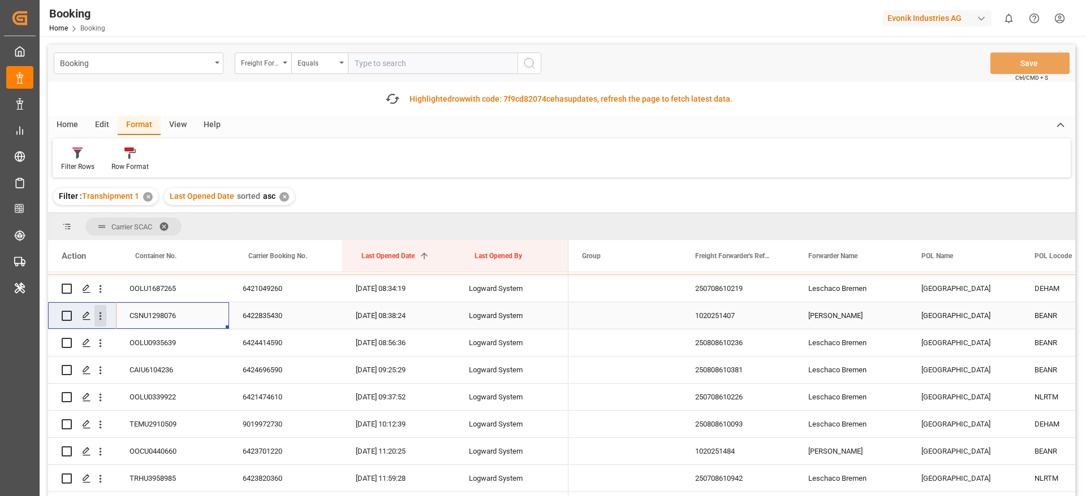
click at [100, 322] on button "open menu" at bounding box center [100, 315] width 12 height 21
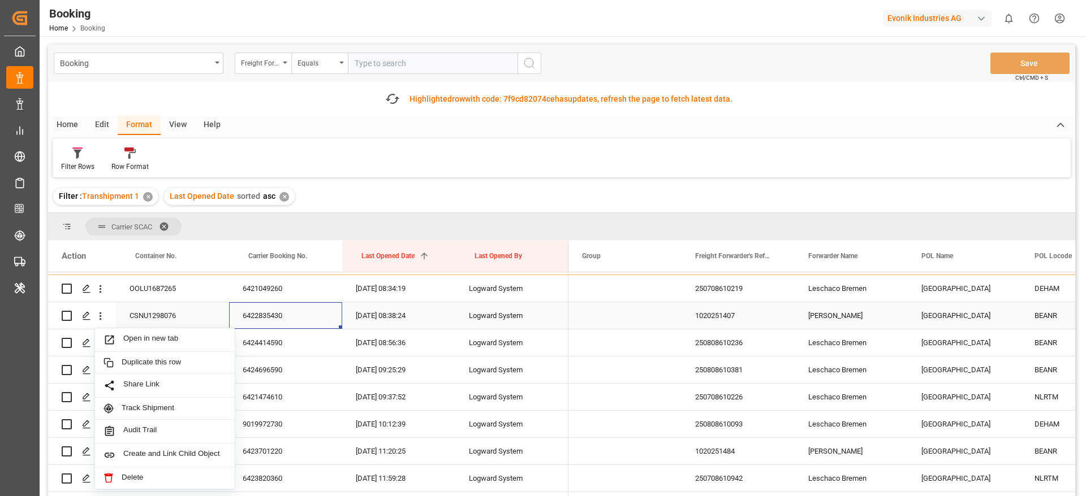
click at [278, 305] on div "6422835430" at bounding box center [285, 315] width 113 height 27
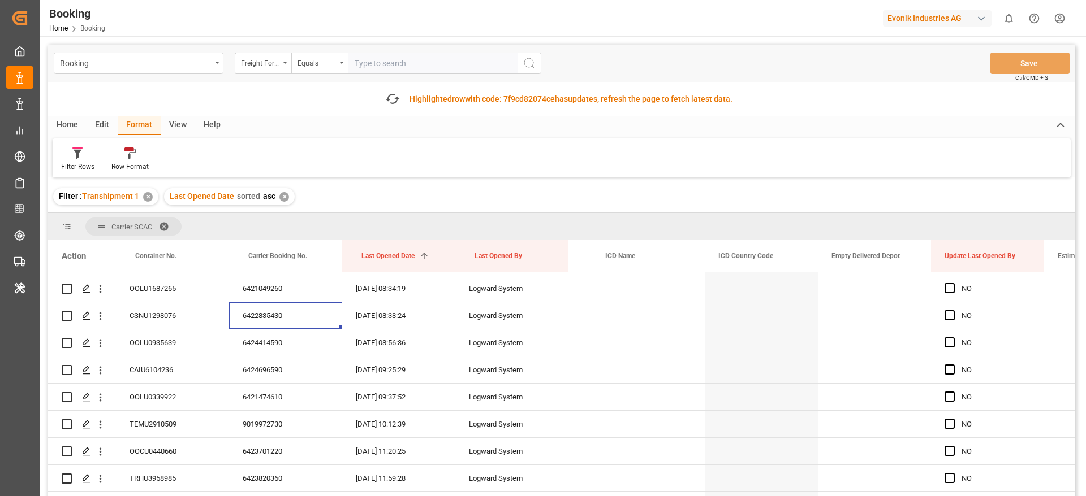
scroll to position [0, 891]
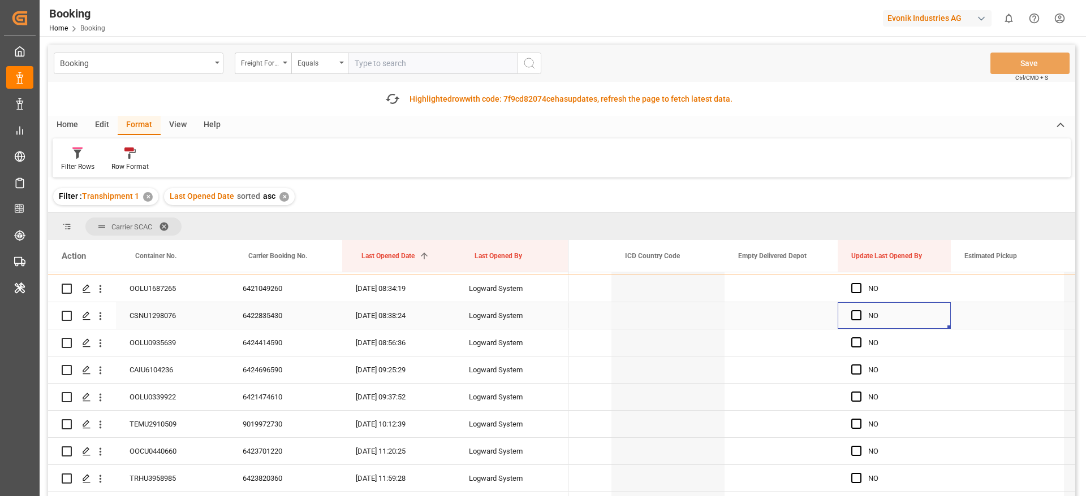
click at [862, 309] on div "Press SPACE to select this row." at bounding box center [859, 316] width 17 height 26
click at [854, 314] on span "Press SPACE to select this row." at bounding box center [856, 315] width 10 height 10
click at [859, 310] on input "Press SPACE to select this row." at bounding box center [859, 310] width 0 height 0
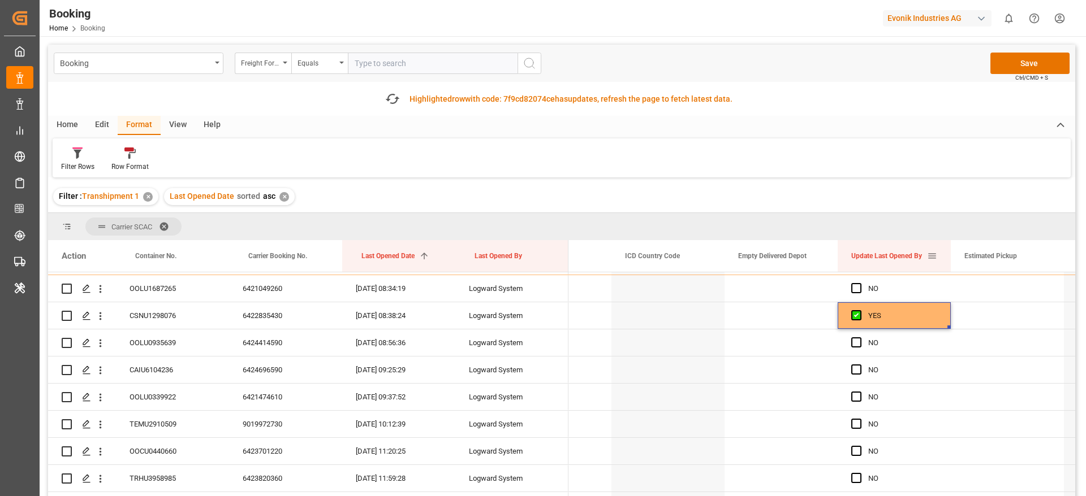
click at [933, 257] on span at bounding box center [932, 256] width 10 height 10
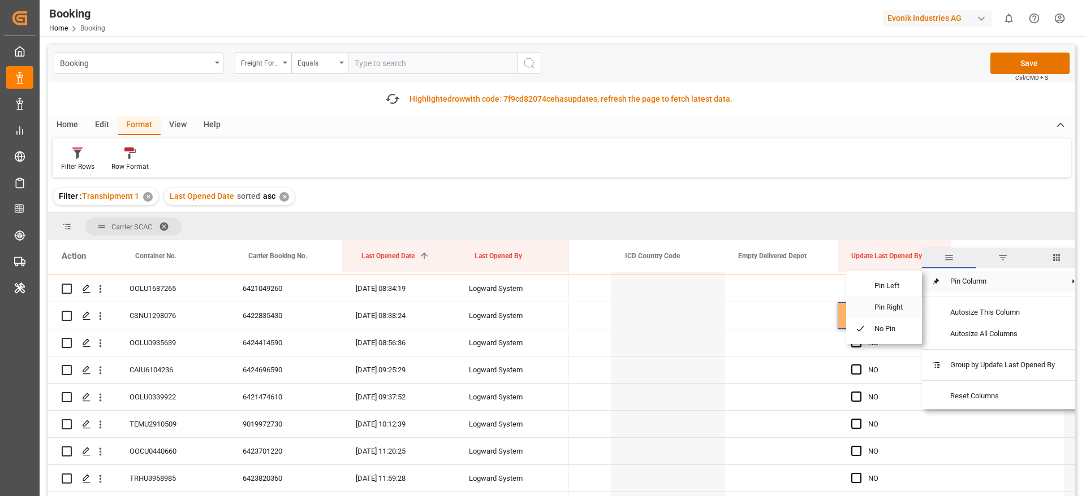
click at [907, 306] on span "Pin Right" at bounding box center [888, 307] width 47 height 21
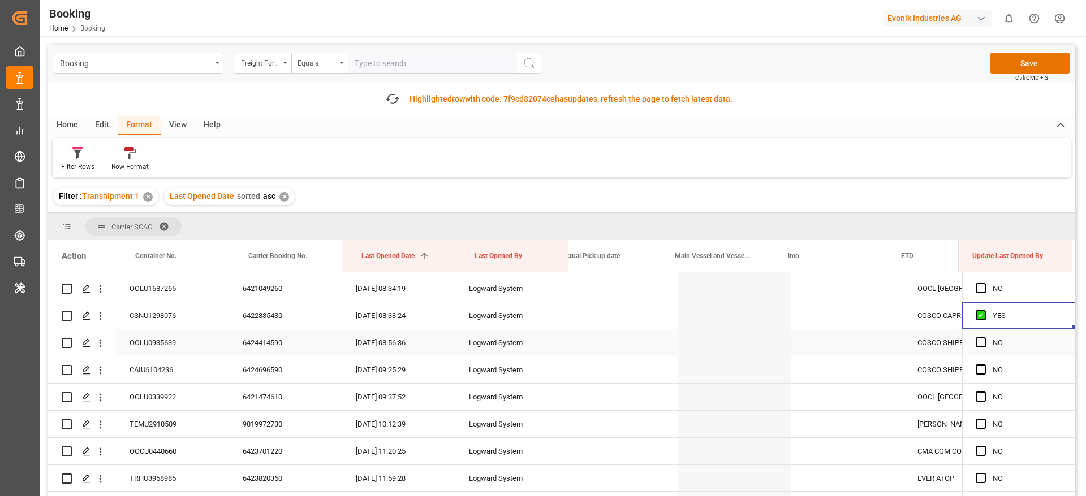
scroll to position [0, 1567]
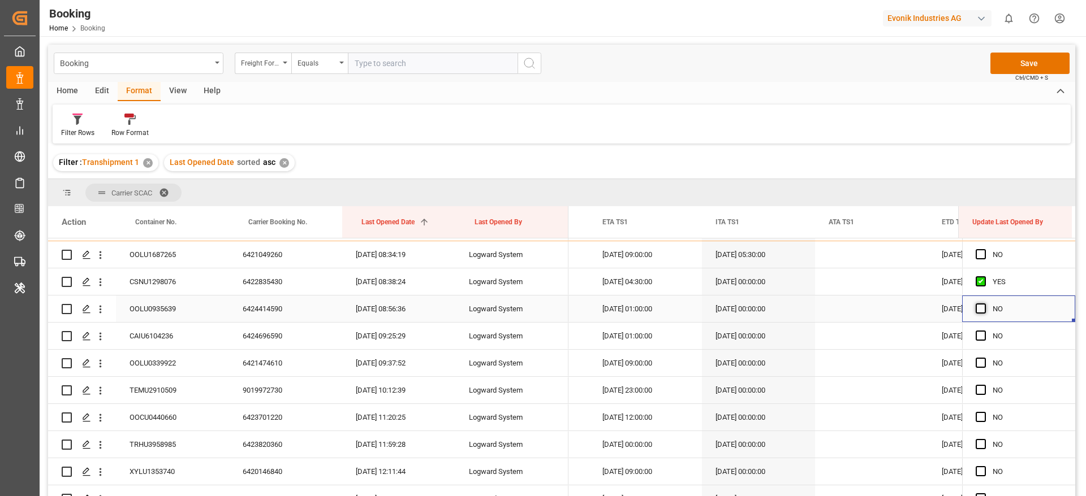
click at [975, 310] on span "Press SPACE to select this row." at bounding box center [980, 309] width 10 height 10
click at [984, 304] on input "Press SPACE to select this row." at bounding box center [984, 304] width 0 height 0
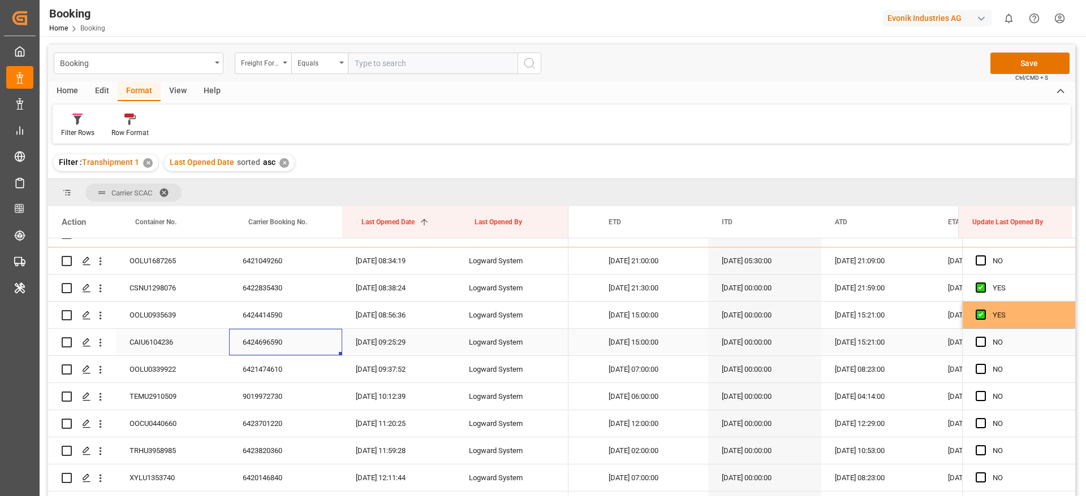
click at [256, 341] on div "6424696590" at bounding box center [285, 342] width 113 height 27
click at [975, 345] on span "Press SPACE to select this row." at bounding box center [980, 342] width 10 height 10
click at [984, 337] on input "Press SPACE to select this row." at bounding box center [984, 337] width 0 height 0
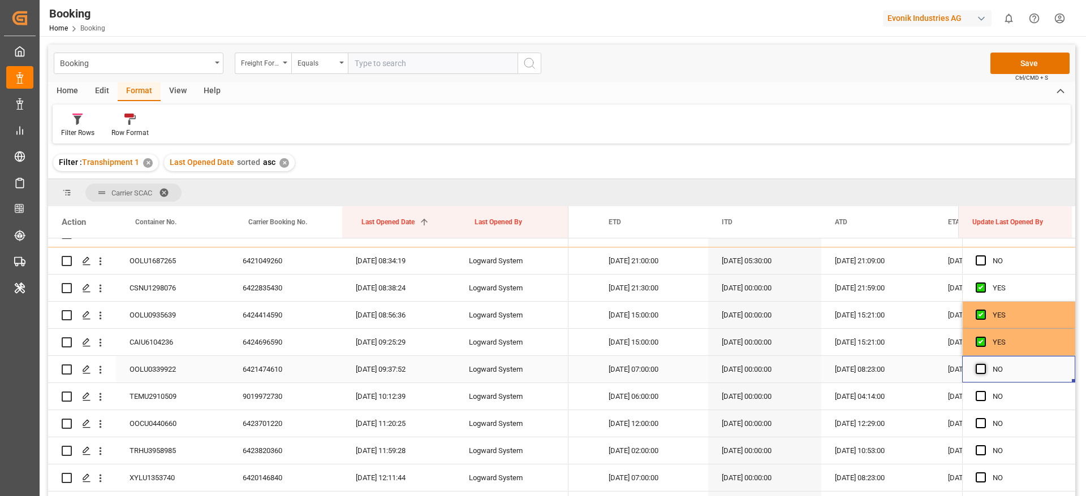
click at [975, 371] on span "Press SPACE to select this row." at bounding box center [980, 369] width 10 height 10
click at [984, 364] on input "Press SPACE to select this row." at bounding box center [984, 364] width 0 height 0
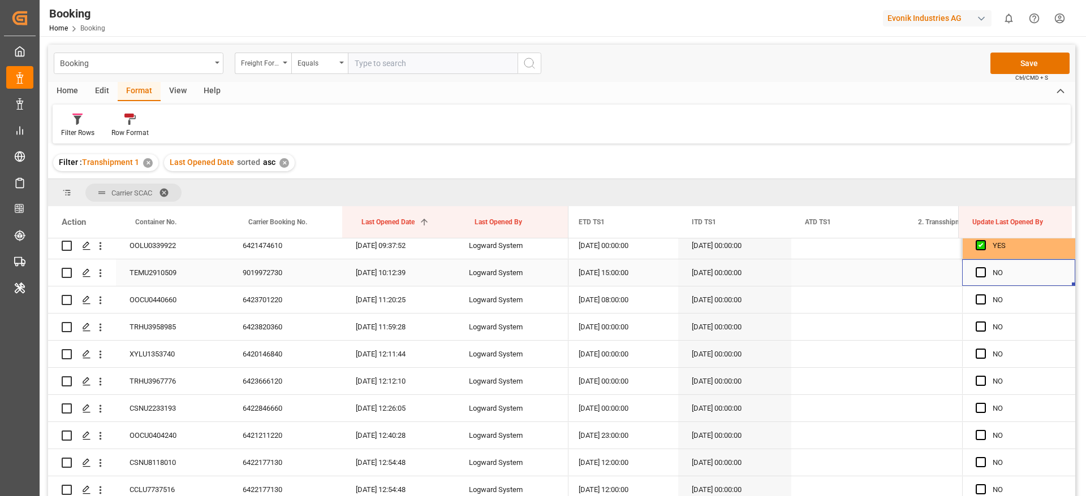
click at [983, 275] on div "Press SPACE to select this row." at bounding box center [983, 273] width 17 height 26
click at [975, 276] on span "Press SPACE to select this row." at bounding box center [980, 272] width 10 height 10
click at [984, 267] on input "Press SPACE to select this row." at bounding box center [984, 267] width 0 height 0
click at [979, 308] on div "Press SPACE to select this row." at bounding box center [983, 300] width 17 height 26
click at [979, 298] on span "Press SPACE to select this row." at bounding box center [980, 300] width 10 height 10
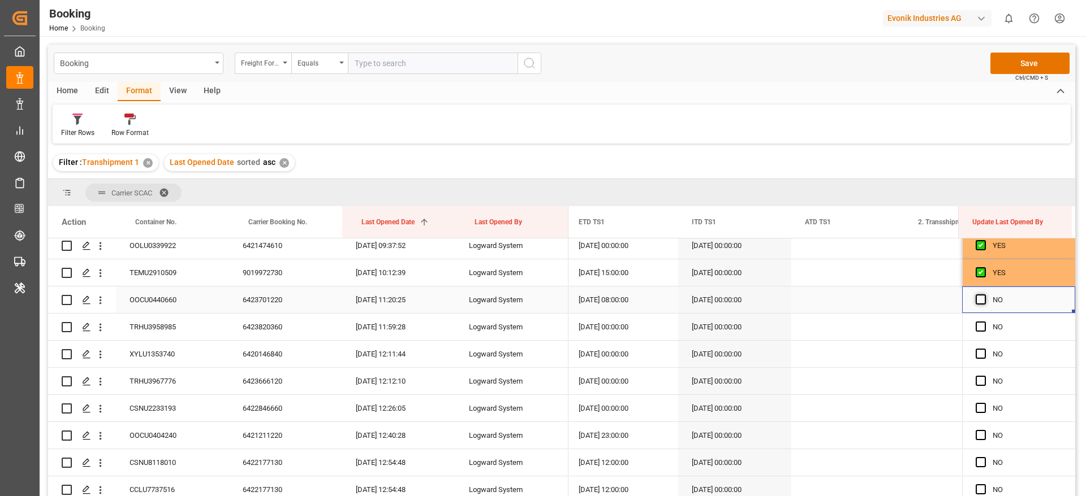
click at [984, 295] on input "Press SPACE to select this row." at bounding box center [984, 295] width 0 height 0
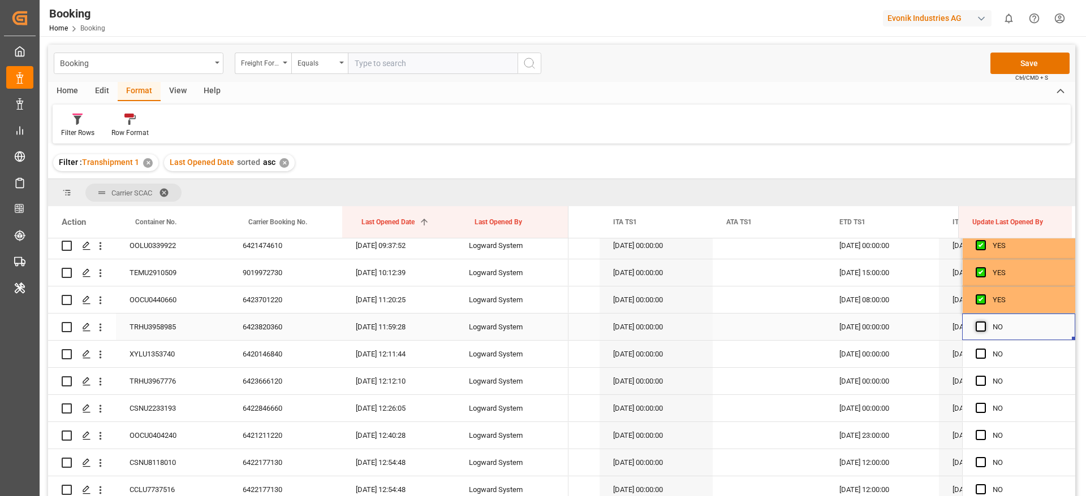
click at [978, 330] on span "Press SPACE to select this row." at bounding box center [980, 327] width 10 height 10
click at [984, 322] on input "Press SPACE to select this row." at bounding box center [984, 322] width 0 height 0
click at [975, 352] on span "Press SPACE to select this row." at bounding box center [980, 354] width 10 height 10
click at [984, 349] on input "Press SPACE to select this row." at bounding box center [984, 349] width 0 height 0
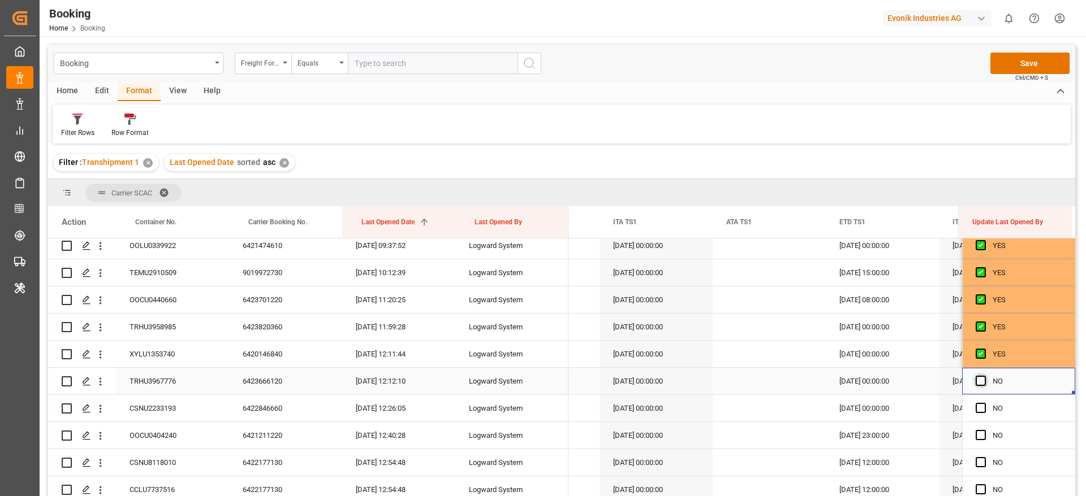
click at [976, 379] on span "Press SPACE to select this row." at bounding box center [980, 381] width 10 height 10
click at [984, 376] on input "Press SPACE to select this row." at bounding box center [984, 376] width 0 height 0
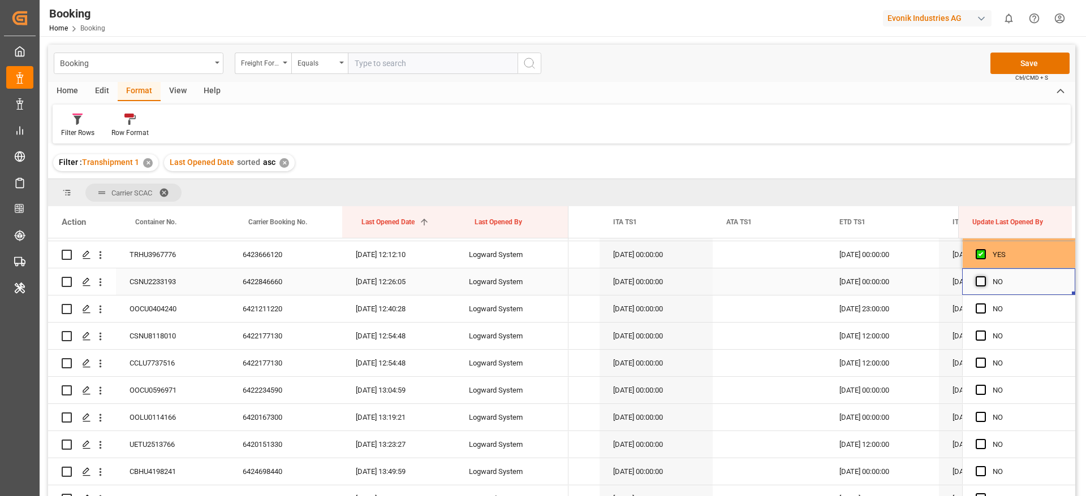
click at [978, 279] on span "Press SPACE to select this row." at bounding box center [980, 281] width 10 height 10
click at [984, 276] on input "Press SPACE to select this row." at bounding box center [984, 276] width 0 height 0
click at [978, 309] on span "Press SPACE to select this row." at bounding box center [980, 309] width 10 height 10
click at [984, 304] on input "Press SPACE to select this row." at bounding box center [984, 304] width 0 height 0
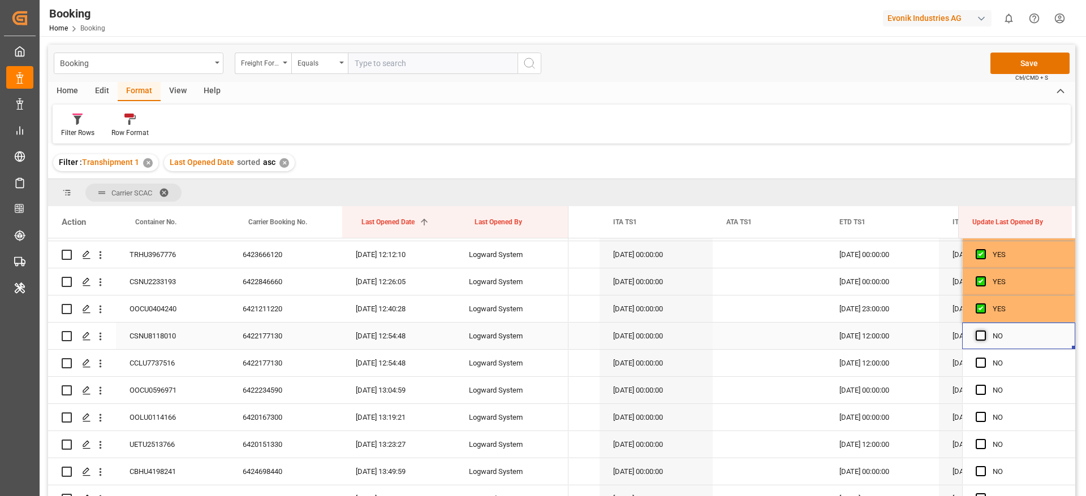
click at [979, 338] on span "Press SPACE to select this row." at bounding box center [980, 336] width 10 height 10
click at [984, 331] on input "Press SPACE to select this row." at bounding box center [984, 331] width 0 height 0
click at [979, 364] on span "Press SPACE to select this row." at bounding box center [980, 363] width 10 height 10
click at [984, 358] on input "Press SPACE to select this row." at bounding box center [984, 358] width 0 height 0
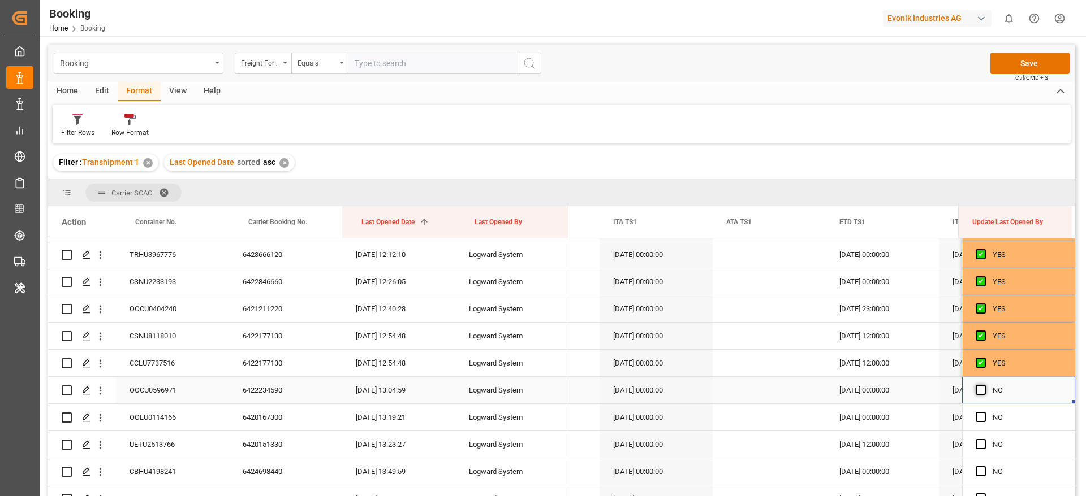
click at [978, 395] on span "Press SPACE to select this row." at bounding box center [980, 390] width 10 height 10
click at [984, 385] on input "Press SPACE to select this row." at bounding box center [984, 385] width 0 height 0
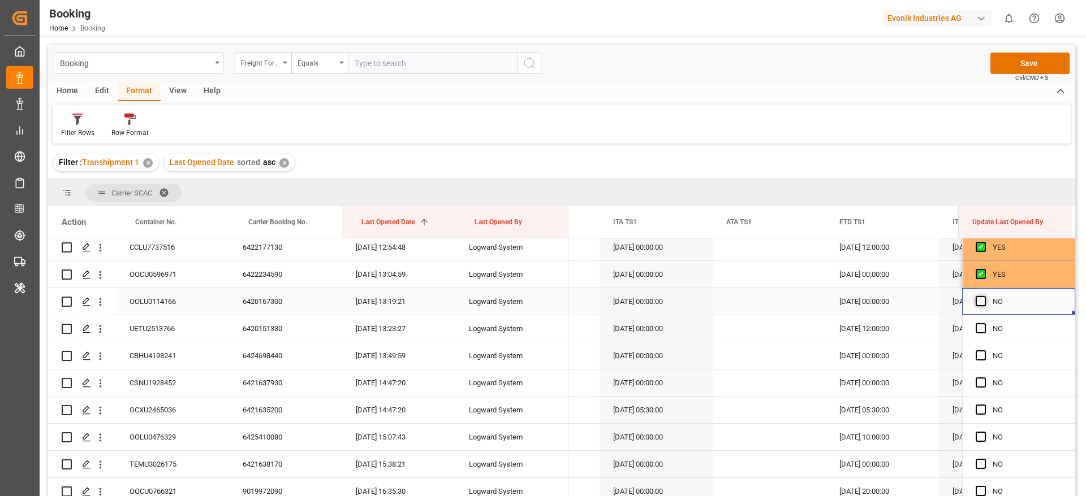
click at [980, 297] on span "Press SPACE to select this row." at bounding box center [980, 301] width 10 height 10
click at [984, 296] on input "Press SPACE to select this row." at bounding box center [984, 296] width 0 height 0
drag, startPoint x: 978, startPoint y: 336, endPoint x: 977, endPoint y: 326, distance: 10.2
click at [977, 326] on div "Press SPACE to select this row." at bounding box center [983, 329] width 17 height 26
click at [977, 326] on span "Press SPACE to select this row." at bounding box center [980, 328] width 10 height 10
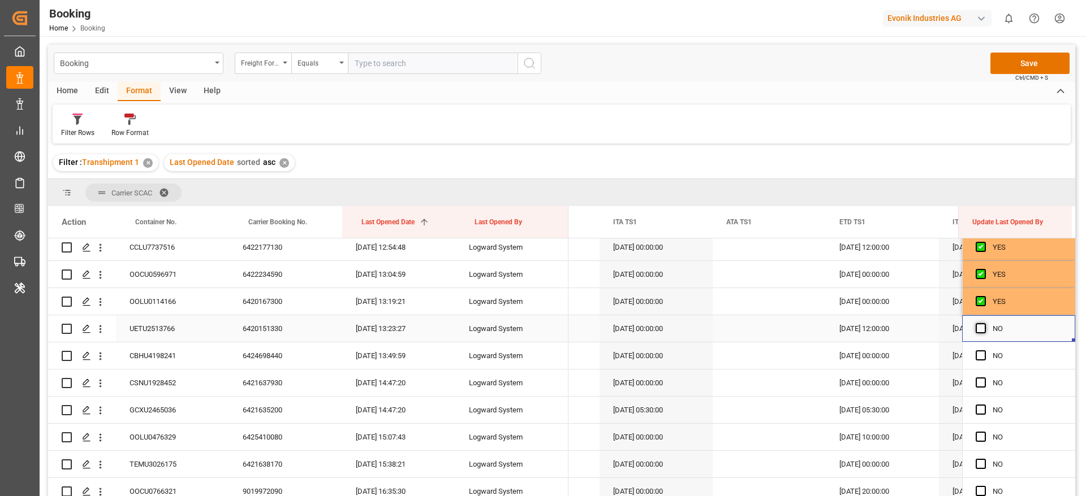
click at [984, 323] on input "Press SPACE to select this row." at bounding box center [984, 323] width 0 height 0
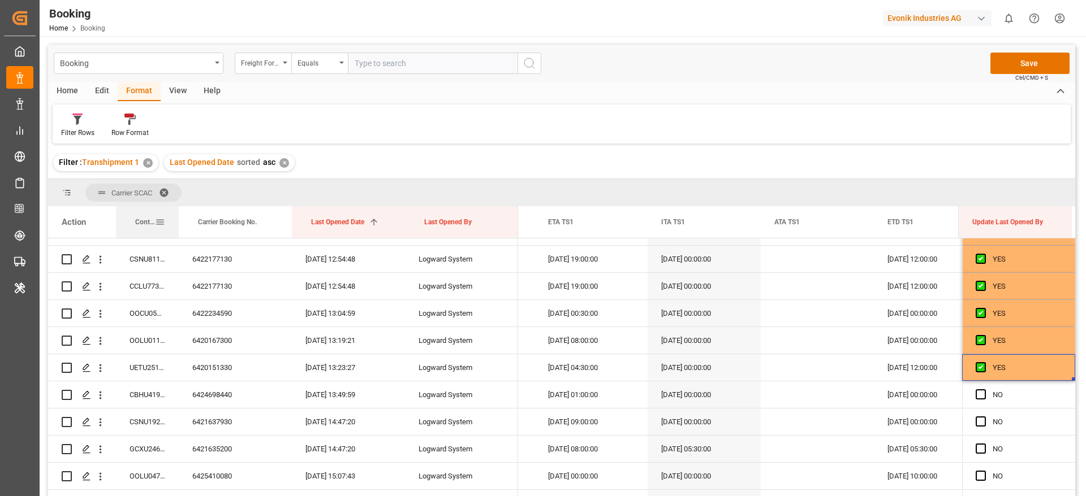
drag, startPoint x: 228, startPoint y: 220, endPoint x: 179, endPoint y: 232, distance: 51.2
click at [179, 232] on div at bounding box center [178, 222] width 5 height 32
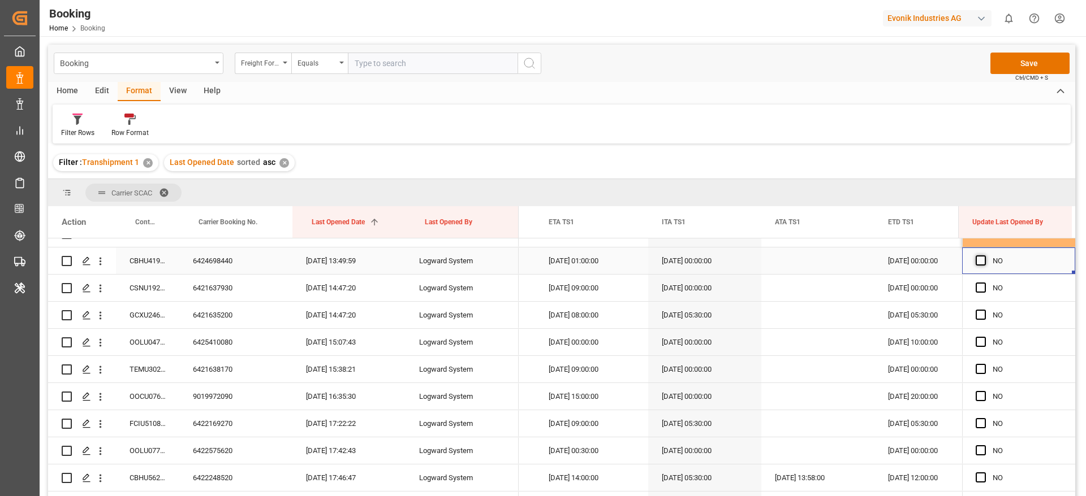
click at [975, 262] on span "Press SPACE to select this row." at bounding box center [980, 261] width 10 height 10
click at [984, 256] on input "Press SPACE to select this row." at bounding box center [984, 256] width 0 height 0
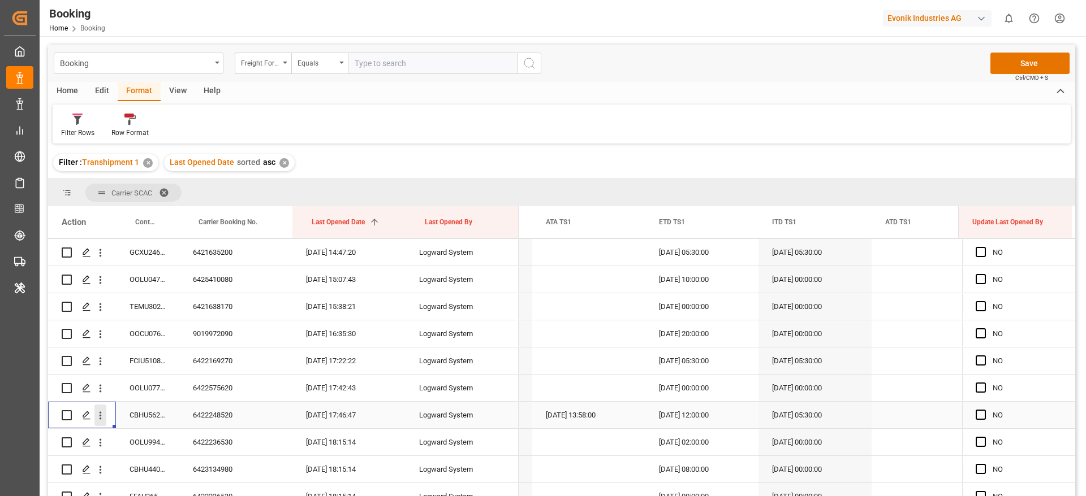
click at [103, 418] on icon "open menu" at bounding box center [100, 416] width 12 height 12
click at [144, 429] on div "Open in new tab" at bounding box center [165, 440] width 140 height 24
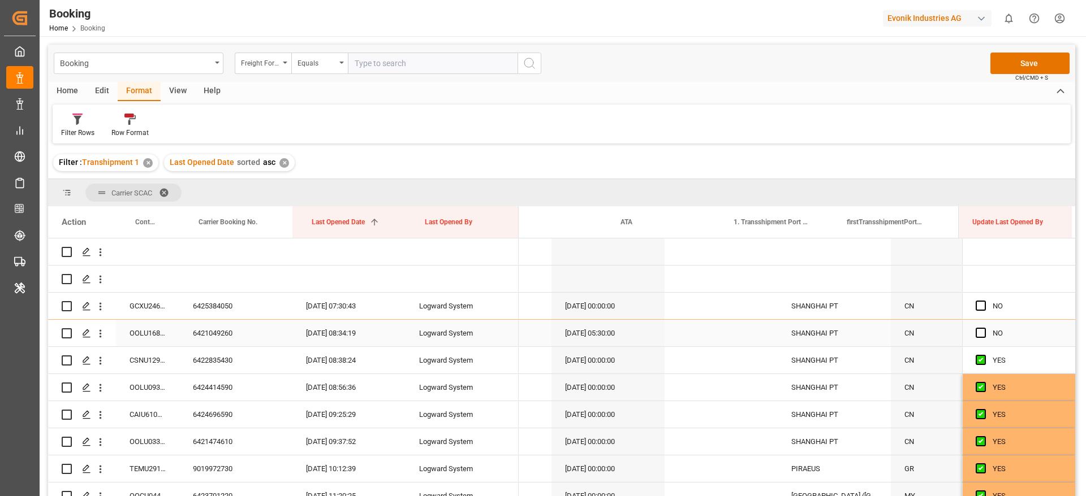
scroll to position [0, 2186]
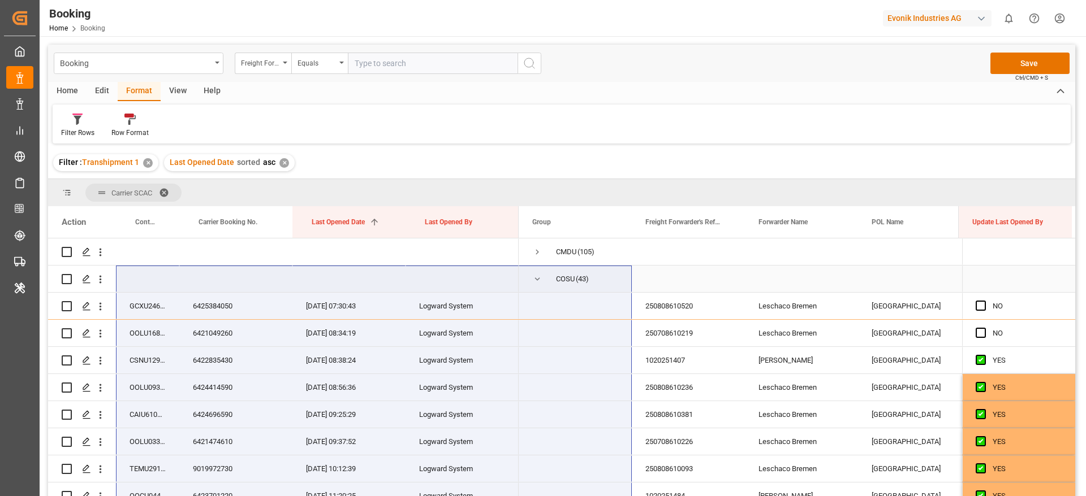
click at [544, 283] on span "COSU (43)" at bounding box center [575, 278] width 86 height 25
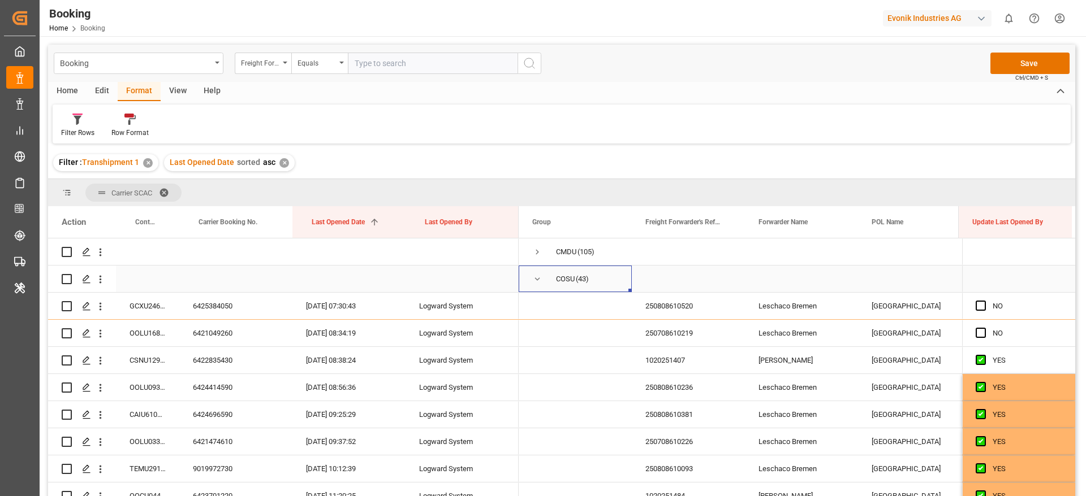
click at [542, 283] on span "Press SPACE to select this row." at bounding box center [537, 279] width 10 height 10
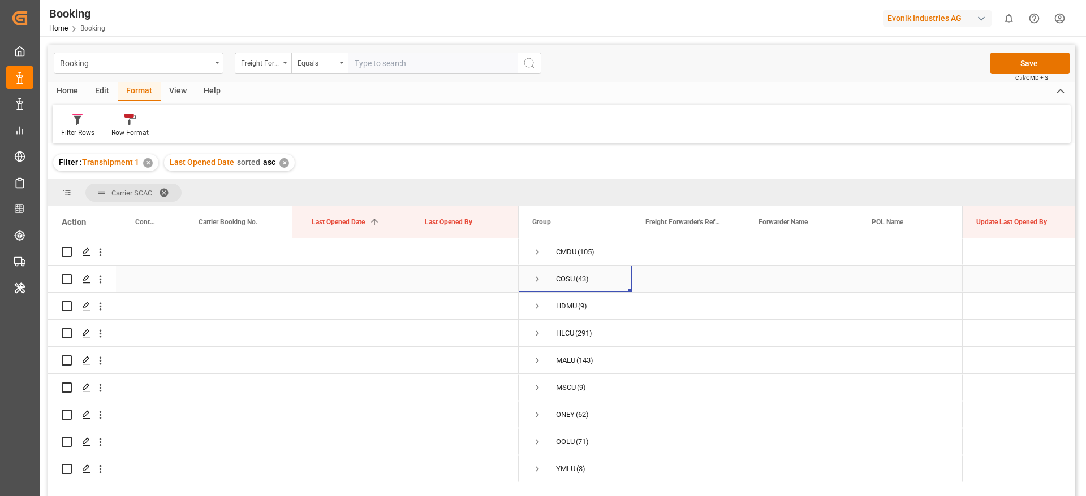
click at [542, 283] on span "Press SPACE to select this row." at bounding box center [537, 279] width 10 height 10
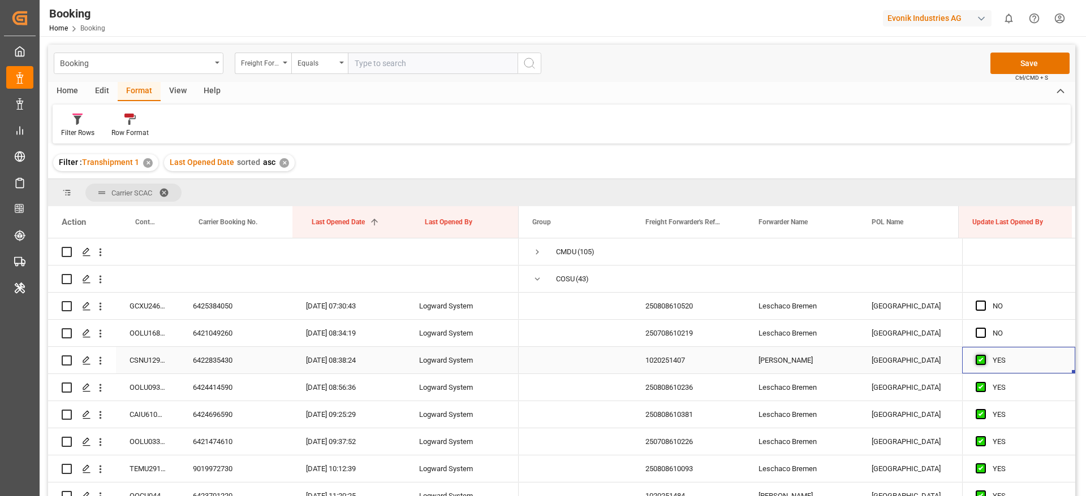
click at [975, 360] on span "Press SPACE to select this row." at bounding box center [980, 360] width 10 height 10
click at [984, 355] on input "Press SPACE to select this row." at bounding box center [984, 355] width 0 height 0
click at [978, 392] on span "Press SPACE to select this row." at bounding box center [980, 387] width 10 height 10
click at [984, 382] on input "Press SPACE to select this row." at bounding box center [984, 382] width 0 height 0
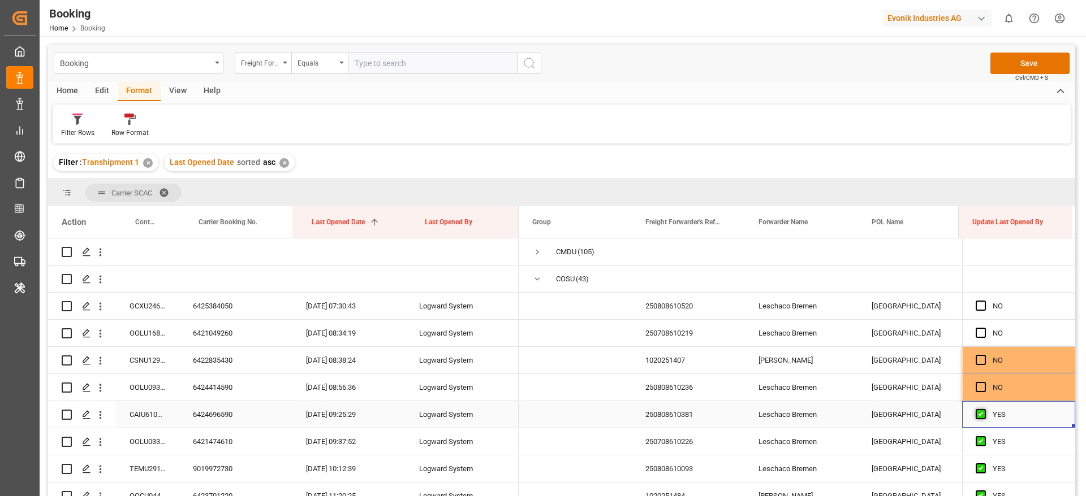
click at [980, 416] on span "Press SPACE to select this row." at bounding box center [980, 414] width 10 height 10
click at [984, 409] on input "Press SPACE to select this row." at bounding box center [984, 409] width 0 height 0
click at [980, 444] on span "Press SPACE to select this row." at bounding box center [980, 441] width 10 height 10
click at [984, 436] on input "Press SPACE to select this row." at bounding box center [984, 436] width 0 height 0
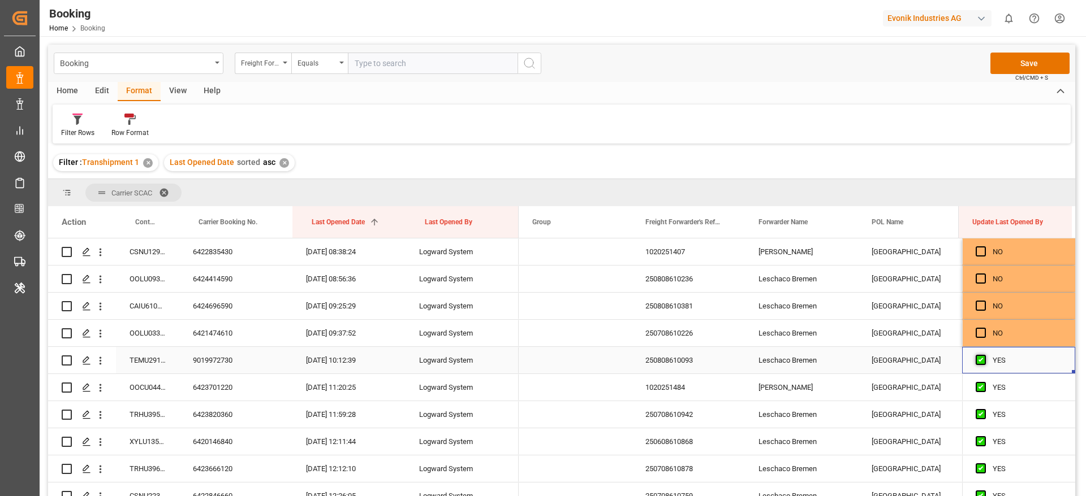
click at [977, 364] on span "Press SPACE to select this row." at bounding box center [980, 360] width 10 height 10
click at [984, 355] on input "Press SPACE to select this row." at bounding box center [984, 355] width 0 height 0
click at [975, 390] on span "Press SPACE to select this row." at bounding box center [980, 387] width 10 height 10
click at [984, 382] on input "Press SPACE to select this row." at bounding box center [984, 382] width 0 height 0
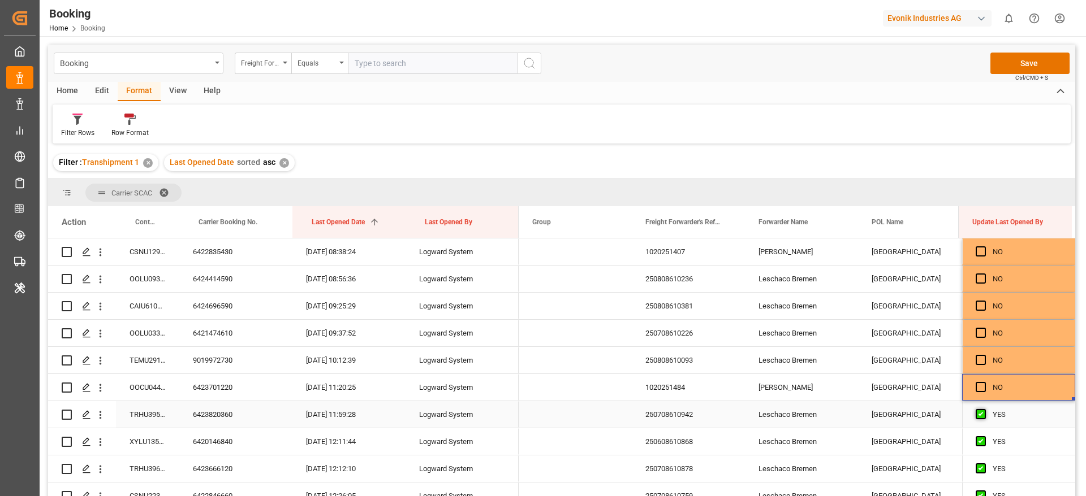
click at [977, 417] on span "Press SPACE to select this row." at bounding box center [980, 414] width 10 height 10
click at [984, 409] on input "Press SPACE to select this row." at bounding box center [984, 409] width 0 height 0
click at [980, 443] on span "Press SPACE to select this row." at bounding box center [980, 441] width 10 height 10
click at [984, 436] on input "Press SPACE to select this row." at bounding box center [984, 436] width 0 height 0
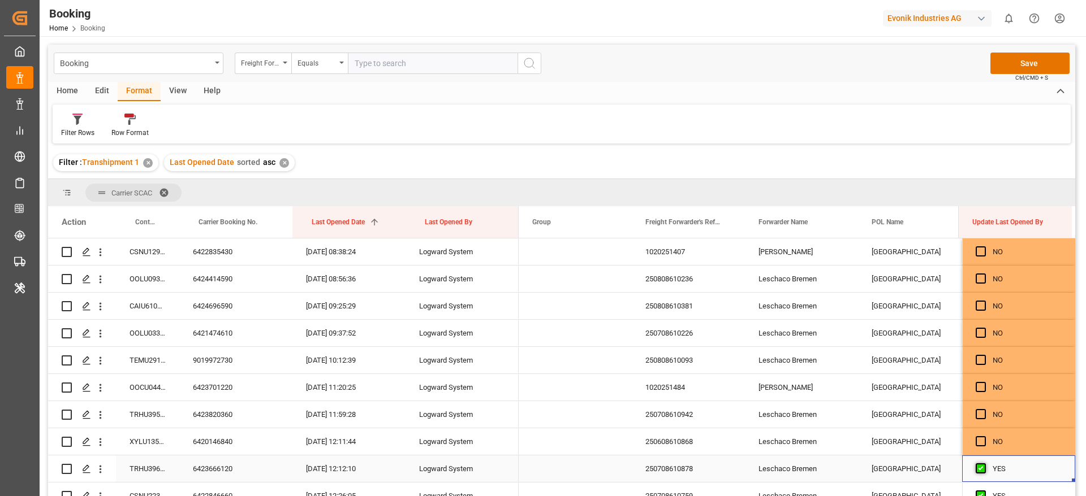
click at [978, 466] on span "Press SPACE to select this row." at bounding box center [980, 469] width 10 height 10
click at [984, 464] on input "Press SPACE to select this row." at bounding box center [984, 464] width 0 height 0
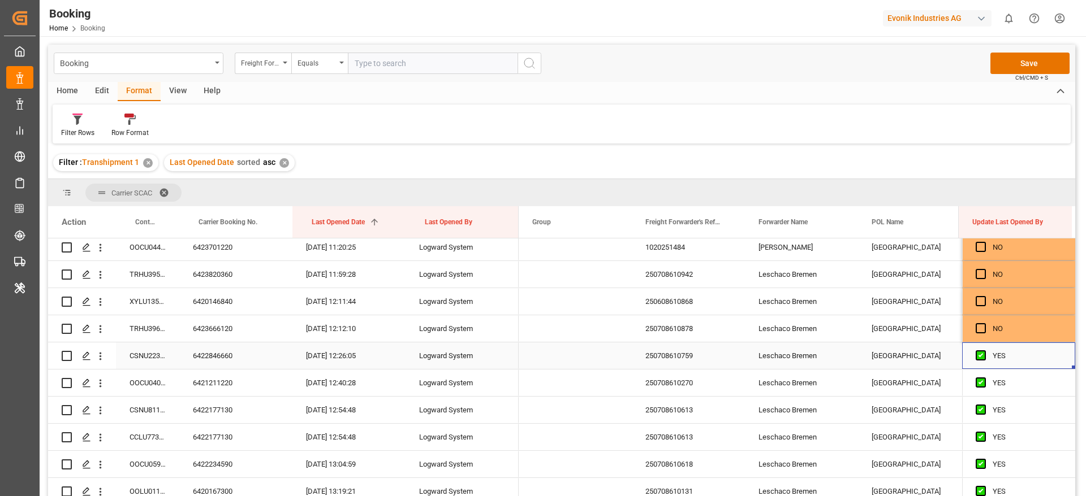
click at [975, 362] on div "Press SPACE to select this row." at bounding box center [983, 356] width 17 height 26
click at [975, 360] on span "Press SPACE to select this row." at bounding box center [980, 356] width 10 height 10
click at [984, 351] on input "Press SPACE to select this row." at bounding box center [984, 351] width 0 height 0
click at [976, 379] on span "Press SPACE to select this row." at bounding box center [980, 383] width 10 height 10
click at [984, 378] on input "Press SPACE to select this row." at bounding box center [984, 378] width 0 height 0
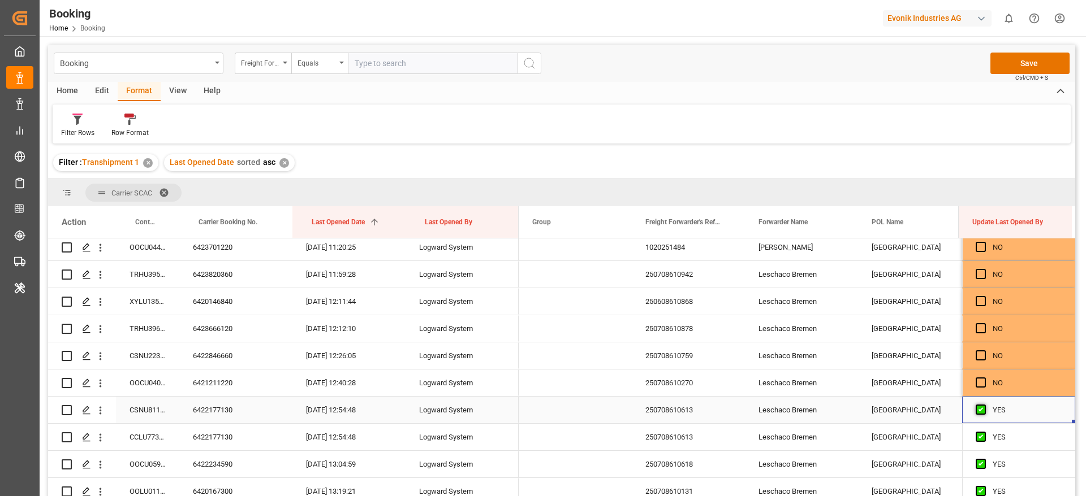
click at [977, 407] on span "Press SPACE to select this row." at bounding box center [980, 410] width 10 height 10
click at [984, 405] on input "Press SPACE to select this row." at bounding box center [984, 405] width 0 height 0
click at [975, 442] on div "Press SPACE to select this row." at bounding box center [983, 438] width 17 height 26
click at [976, 433] on span "Press SPACE to select this row." at bounding box center [980, 437] width 10 height 10
click at [984, 432] on input "Press SPACE to select this row." at bounding box center [984, 432] width 0 height 0
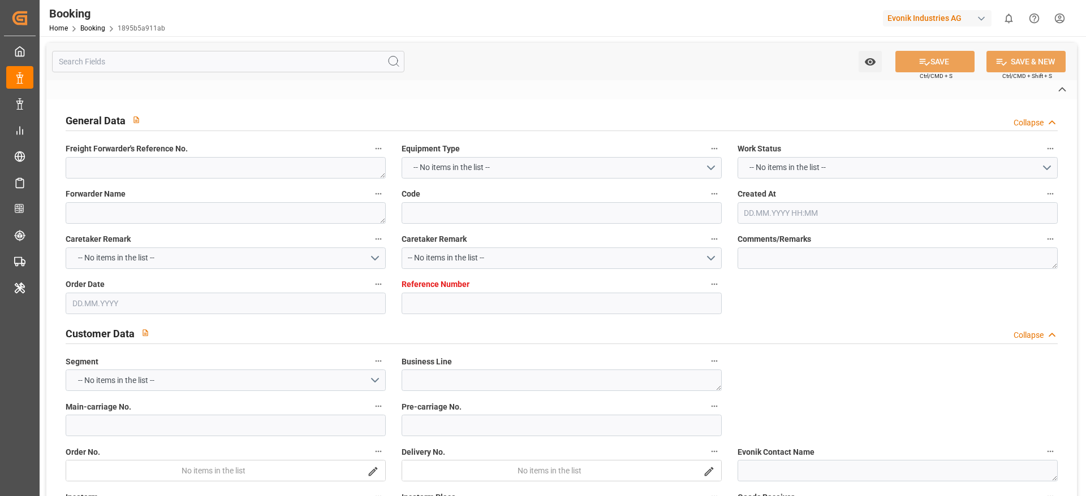
type textarea "250808610520"
type textarea "Leschaco Bremen"
type input "1895b5a911ab"
type input "7001227292"
type textarea "CU-CAD"
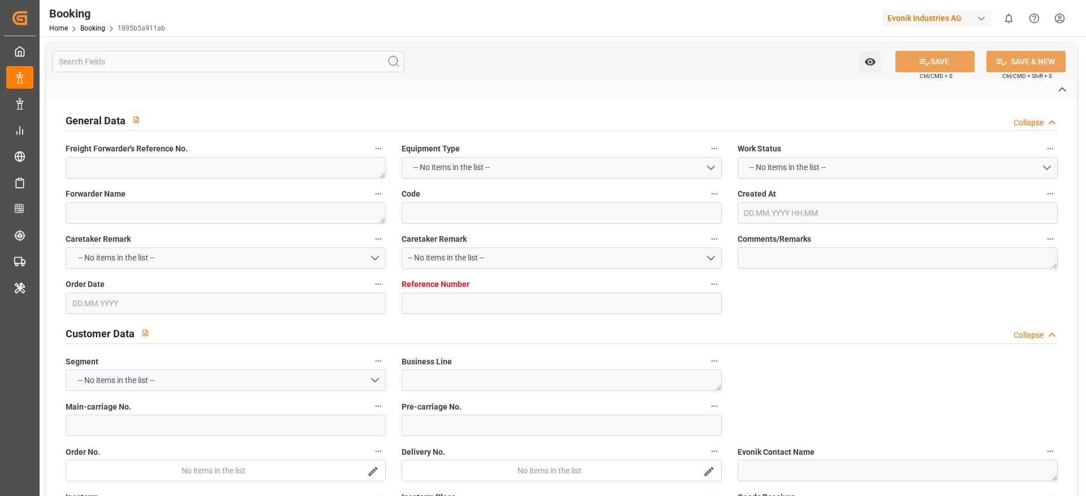
type input "7001227291"
type textarea "[PERSON_NAME][EMAIL_ADDRESS][PERSON_NAME][DOMAIN_NAME]"
type textarea "CIF"
type textarea "[GEOGRAPHIC_DATA]"
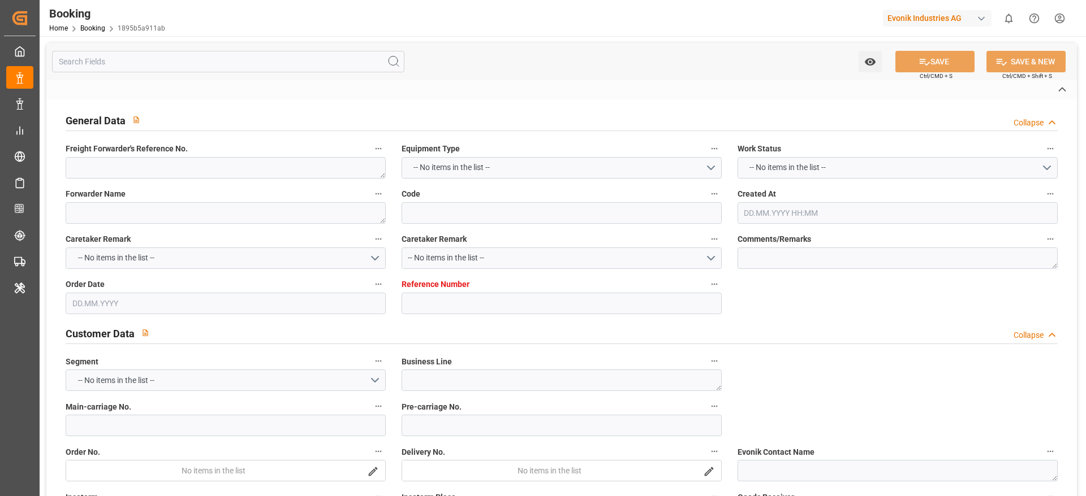
type textarea "GCXU2467002"
type input "COSCO SHIPPING UNIVERSE"
type input "COSCO Shipping Universe"
type input "COSU"
type textarea "6425384050"
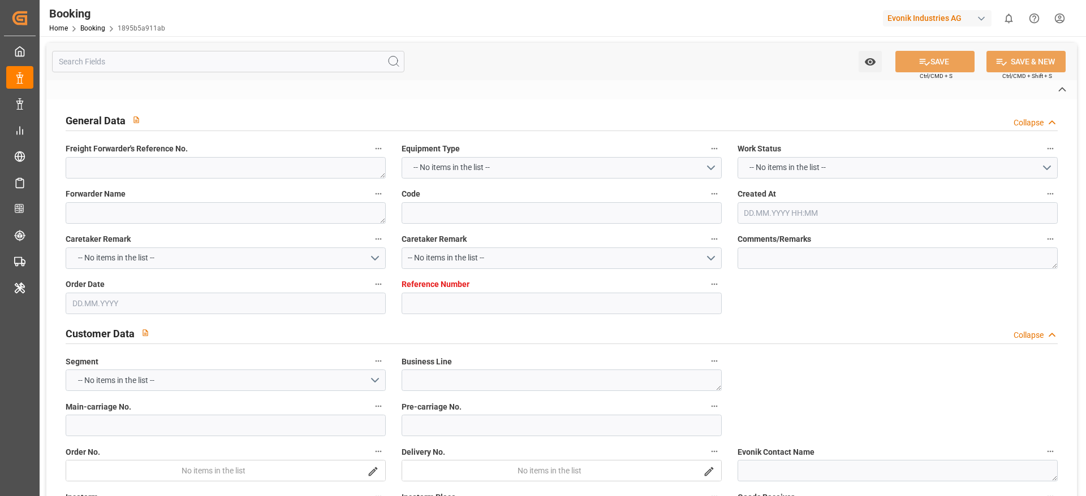
type input "[GEOGRAPHIC_DATA]"
type input "SHANGHAI PT"
type textarea "vesselName"
type textarea "INPUT_Evonik_Seeburger_IFTSTA_1003012456_20250801140338205.edi"
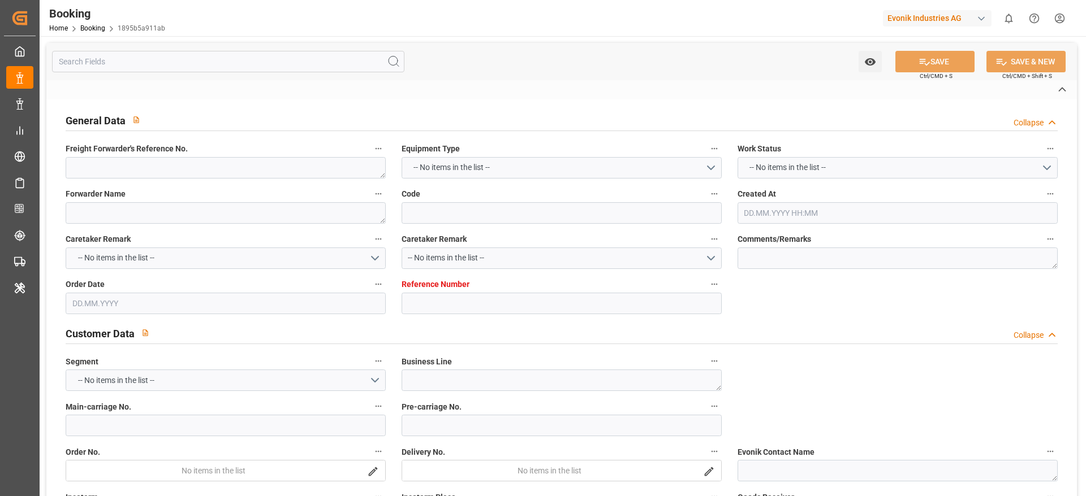
type textarea "NWC/[GEOGRAPHIC_DATA] [GEOGRAPHIC_DATA] Continent / [GEOGRAPHIC_DATA]-CAD"
type textarea "INPUT_Evonik_Seeburger_IFTMIN_1002974649_20250721081916688.edi,INPUT_Evonik_See…"
type textarea "1003012456"
type textarea "Logward System"
type textarea "businessDivision-businessLine-"
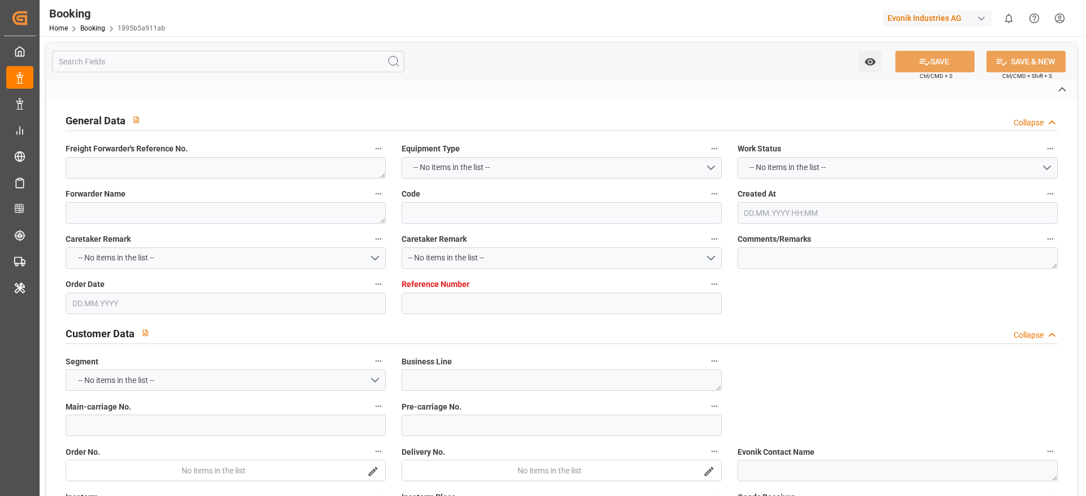
type textarea "IFTSTA"
type textarea "a011t00000LcJC5AAN"
type textarea "Yes"
type input "[GEOGRAPHIC_DATA]"
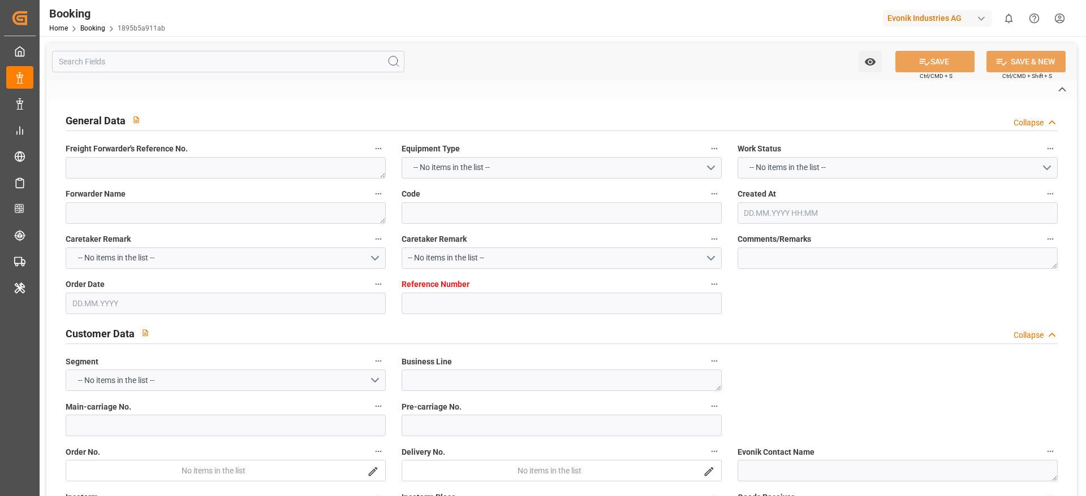
type input "BONN"
type input "DE"
type input "BARGE"
type input "032E"
type input "VESSEL"
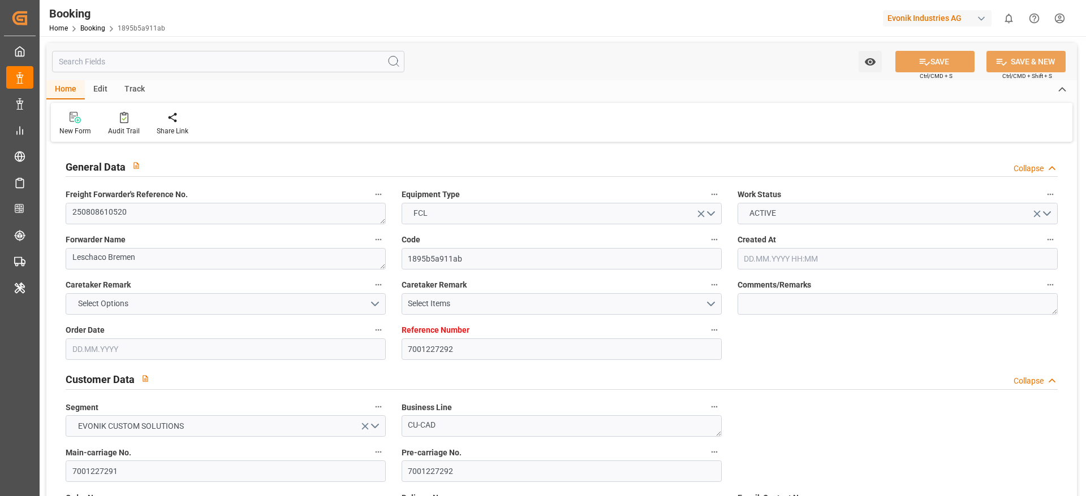
type input "7001227292"
type input "9795610"
type input "Cosco"
type input "COSCO Shipping Co. Ltd."
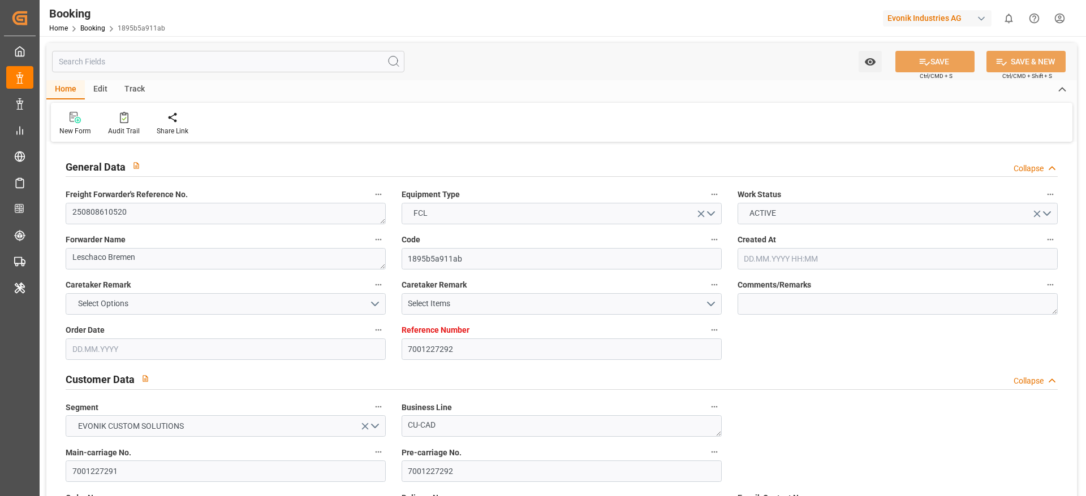
type input "NLRTM"
type input "JPYOK"
type input "CNSHG"
type input "0"
type input "NLRTM"
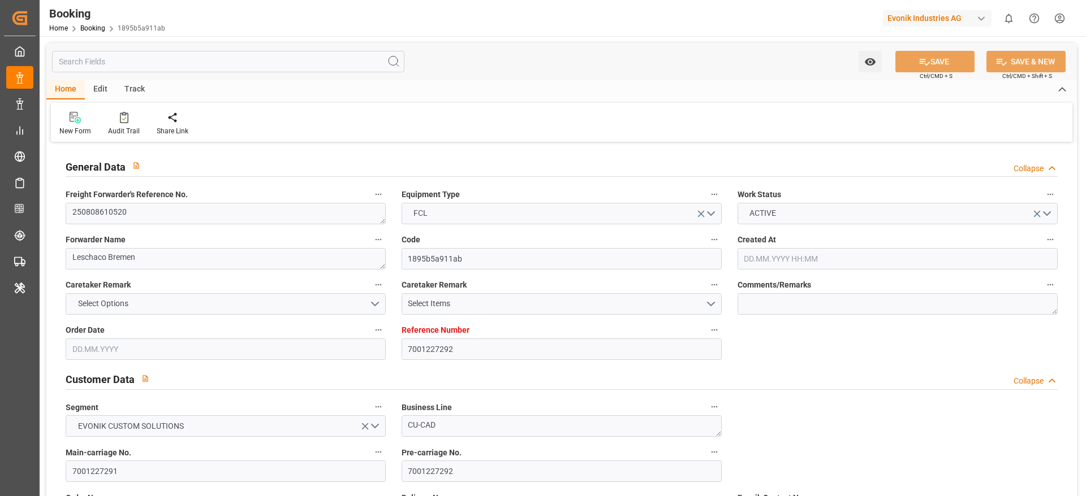
type input "JPYOK"
type input "21.07.2025 06:21"
type input "21.07.2025"
type input "03.10.2025"
type input "01.08.2025"
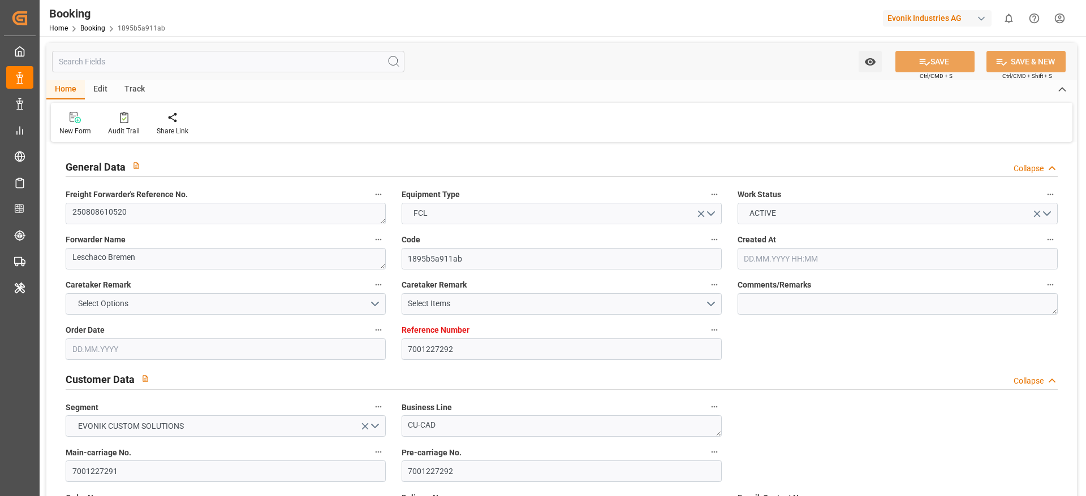
type input "21.07.2025"
type input "24.07.2025"
type input "10.08.2025 03:00"
type input "15.08.2025 00:00"
type input "09.08.2025 13:33"
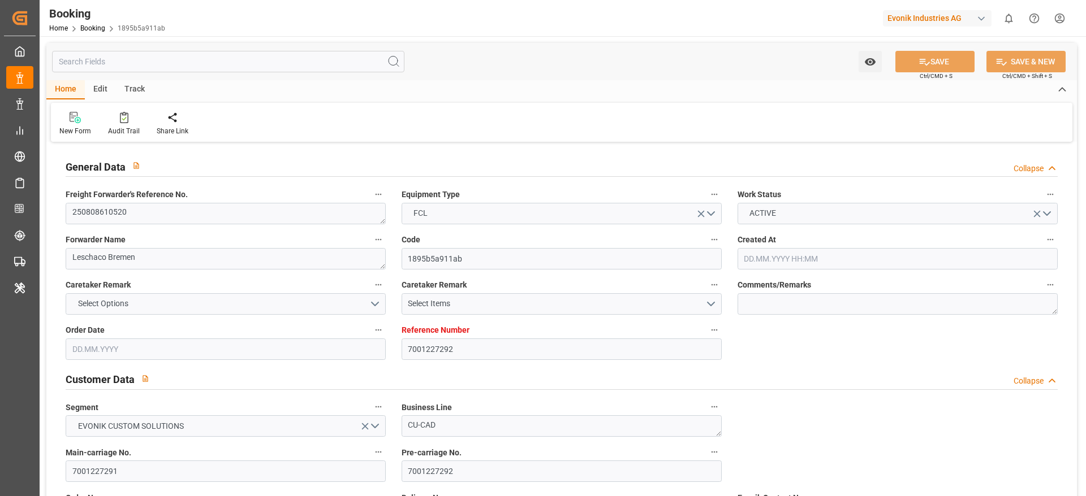
type input "03.08.2025 10:09"
type input "30.09.2025 08:59"
type input "08.10.2025 00:00"
type input "23.09.2025 08:00"
type input "30.09.2025 00:00"
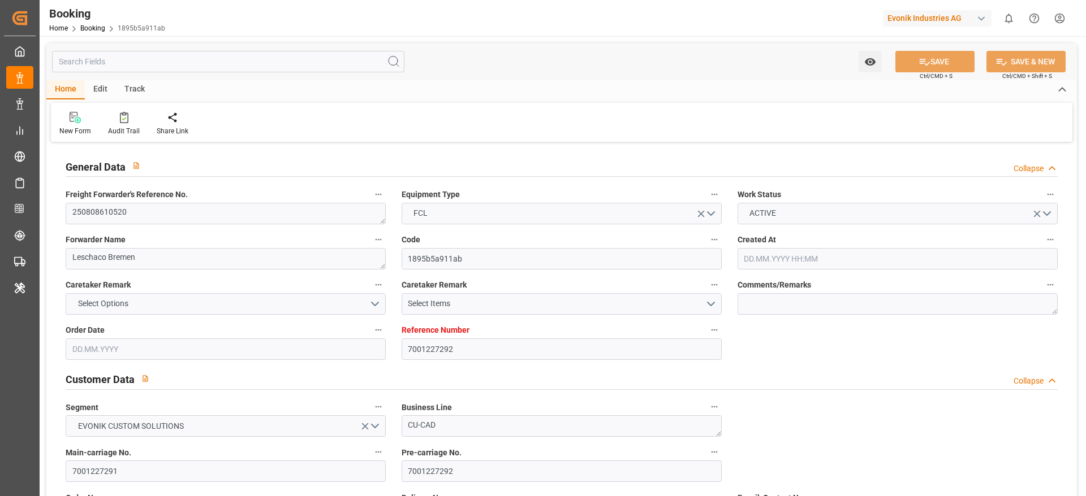
type input "02.10.2025 00:00"
type input "01.08.2025"
type input "13.08.2025 07:30"
type input "[DATE]"
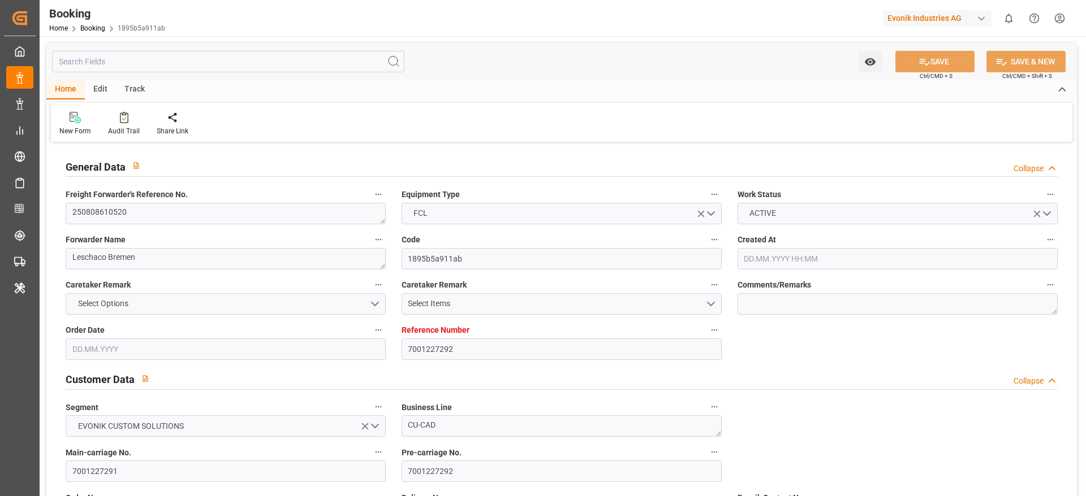
type input "01.08.2025 10:57"
type input "08.08.2025 16:41"
type input "10.08.2025 03:00"
type input "09.08.2025 14:36"
type input "23.09.2025 08:00"
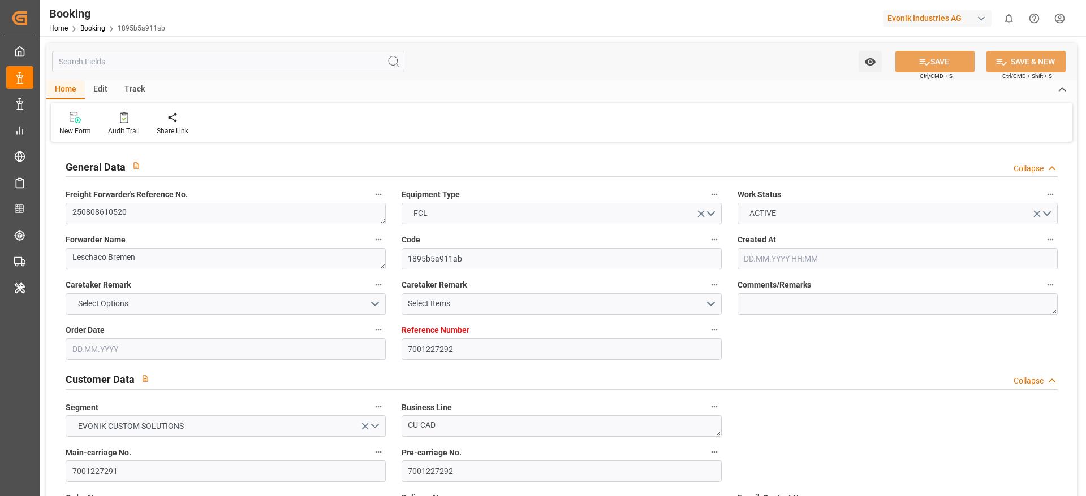
type input "23.09.2025 16:57"
type input "30.09.2025 08:59"
type input "30.09.2025 10:06"
type input "30.09.2025 09:00"
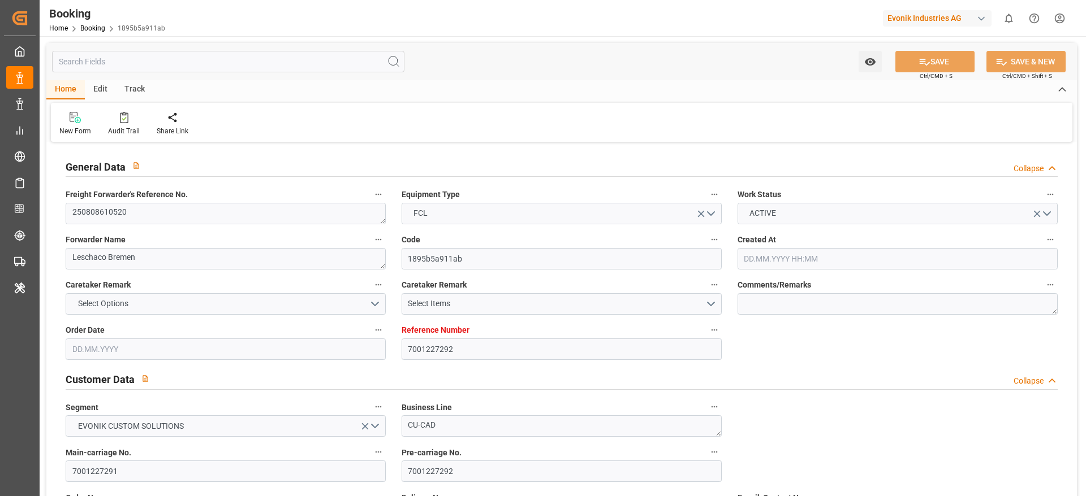
type input "04.10.2025 10:06"
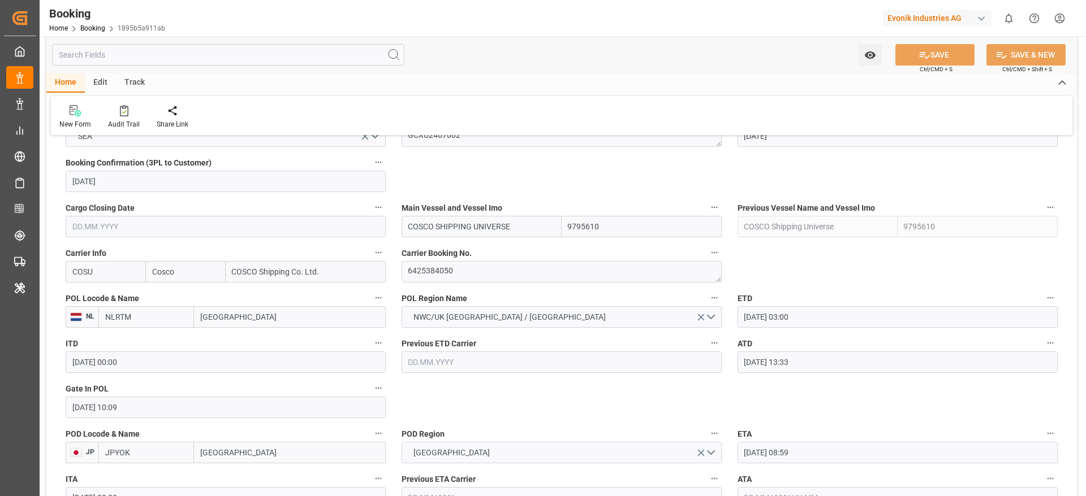
scroll to position [762, 0]
click at [443, 273] on textarea "6425384050" at bounding box center [561, 271] width 320 height 21
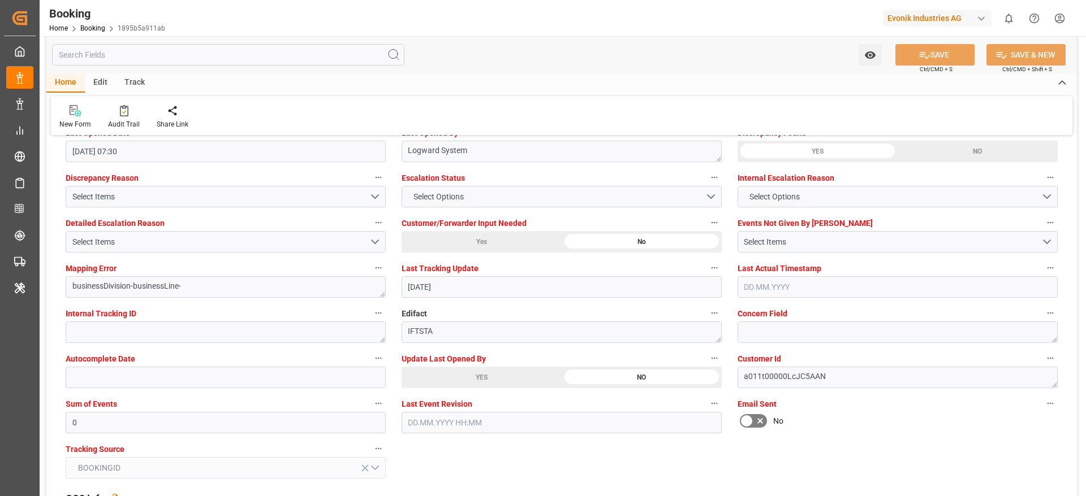
scroll to position [2105, 0]
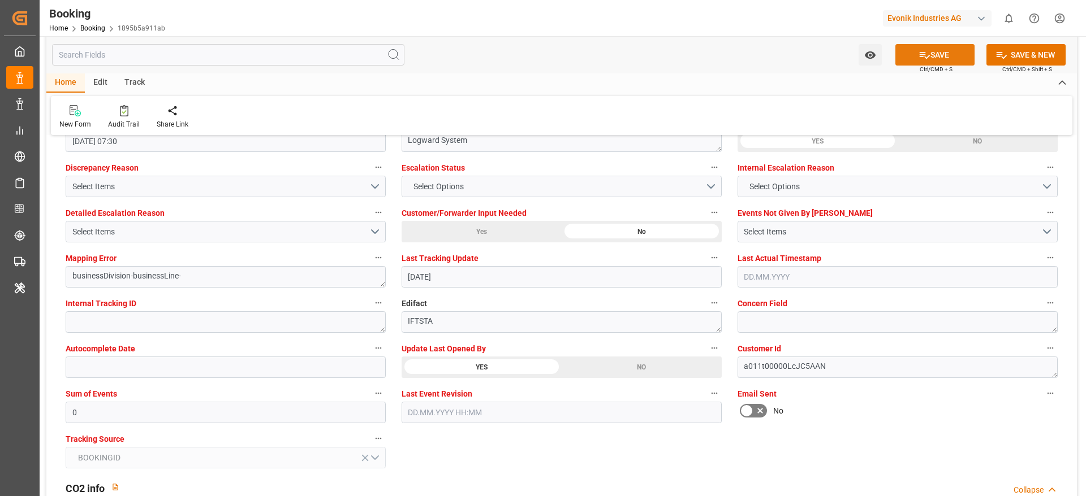
click at [920, 54] on icon at bounding box center [924, 55] width 10 height 7
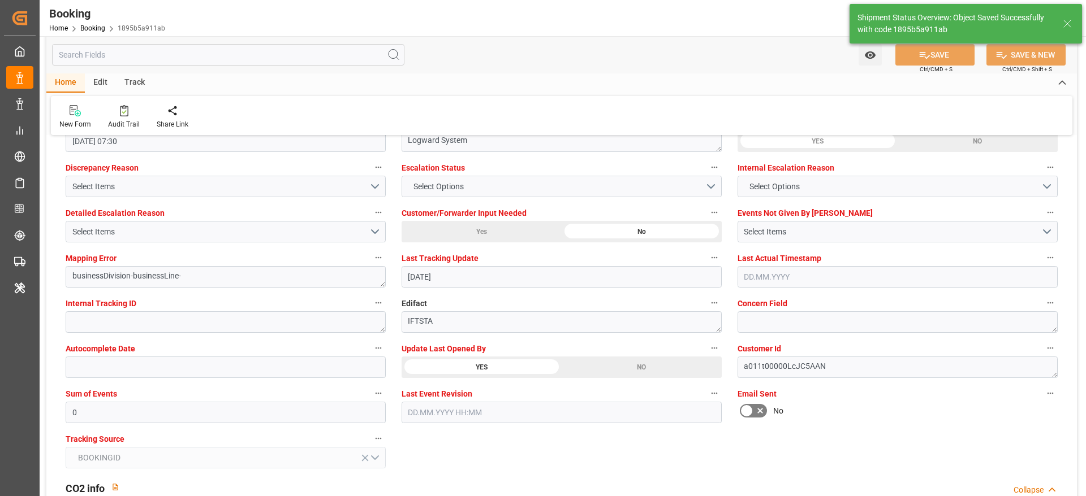
type textarea "[PERSON_NAME]"
type input "14.08.2025 06:39"
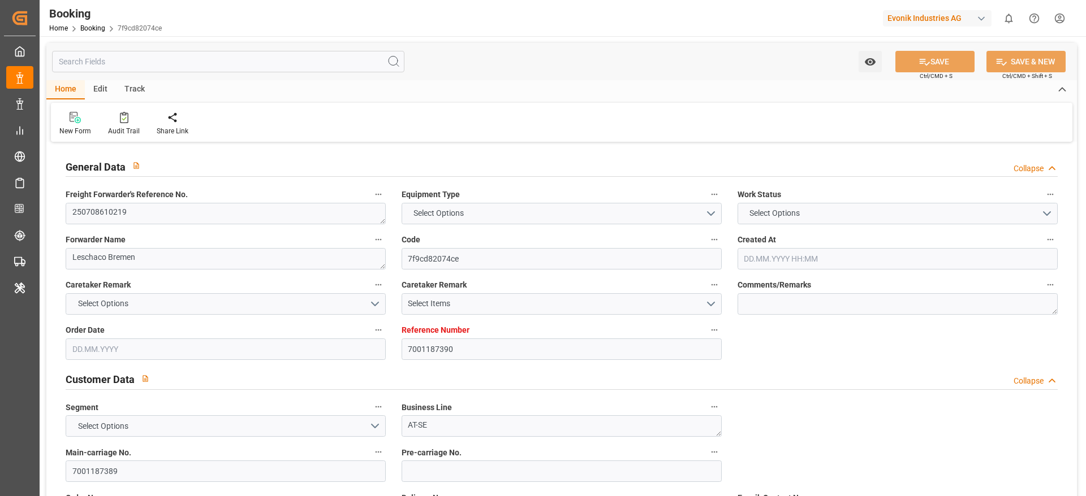
type input "7001187390"
type input "9922548"
type input "Cosco"
type input "COSCO Shipping Co. Ltd."
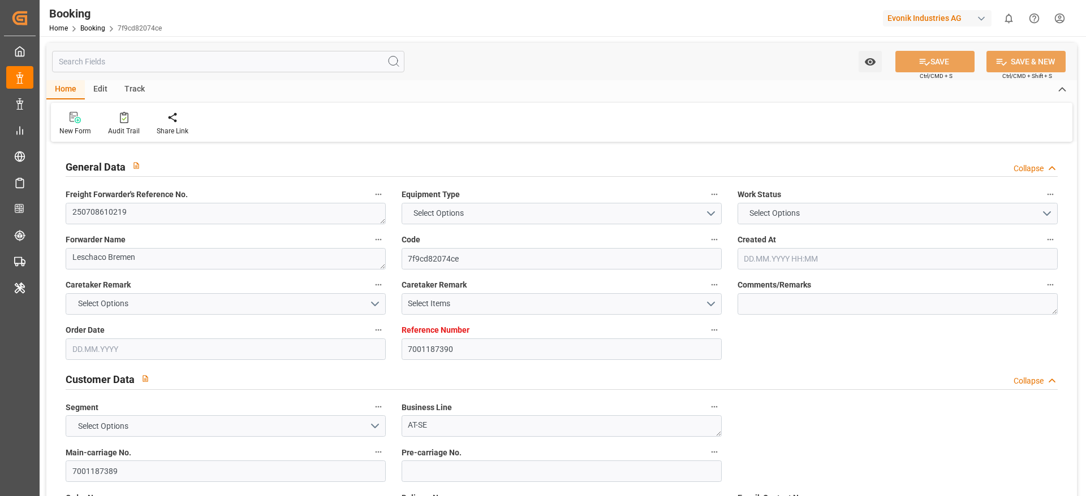
type input "DEHAM"
type input "JPYOK"
type input "CNSHG"
type input "0"
type input "DEHAM"
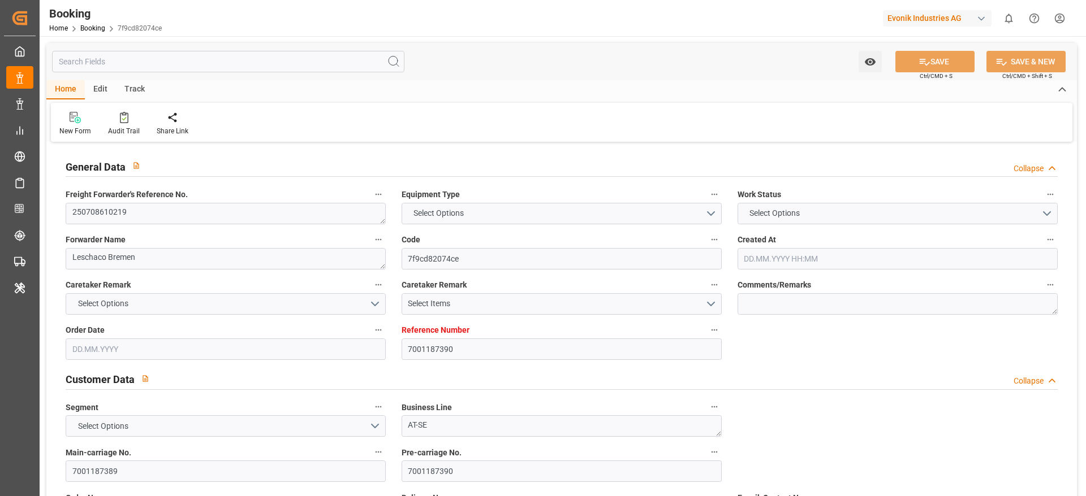
type input "JPYOK"
type input "05.06.2025 05:07"
type input "[DATE]"
type input "20.08.2025"
type input "27.06.2025"
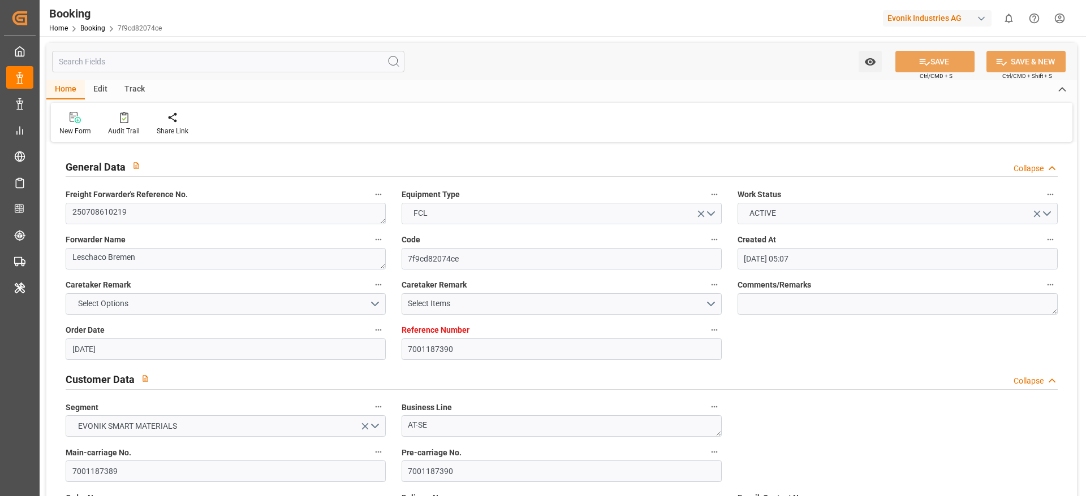
type input "[DATE]"
type input "12.07.2025 21:00"
type input "10.07.2025 05:30"
type input "12.07.2025 21:09"
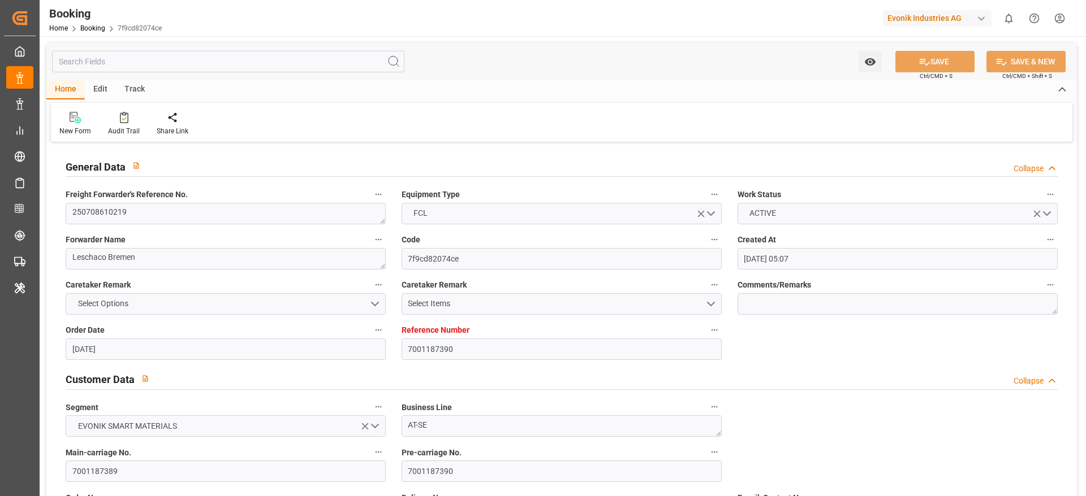
type input "08.07.2025 14:38"
type input "30.08.2025 08:59"
type input "30.08.2025 05:30"
type input "19.08.2025 09:00"
type input "19.08.2025 05:30"
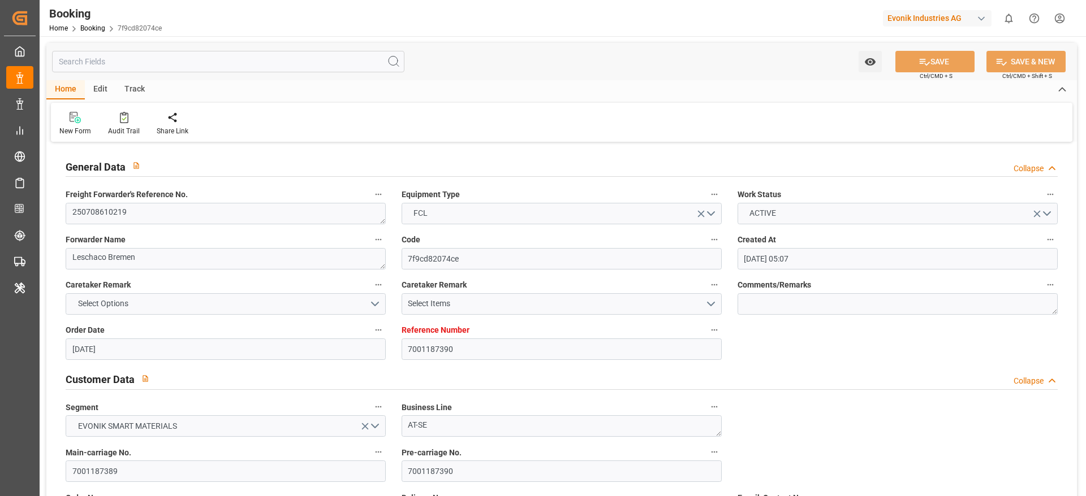
type input "21.08.2025 05:30"
type input "06.08.2025"
type input "13.08.2025 08:34"
type input "13.08.2025"
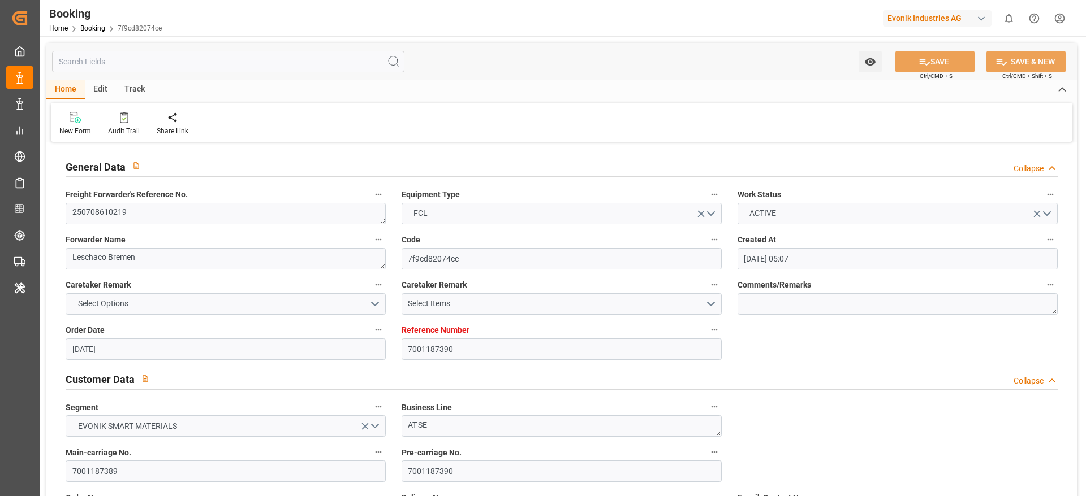
type input "02.07.2025 10:54"
type input "11.07.2025 09:48"
type input "12.07.2025 07:00"
type input "12.07.2025 21:51"
type input "19.08.2025 09:00"
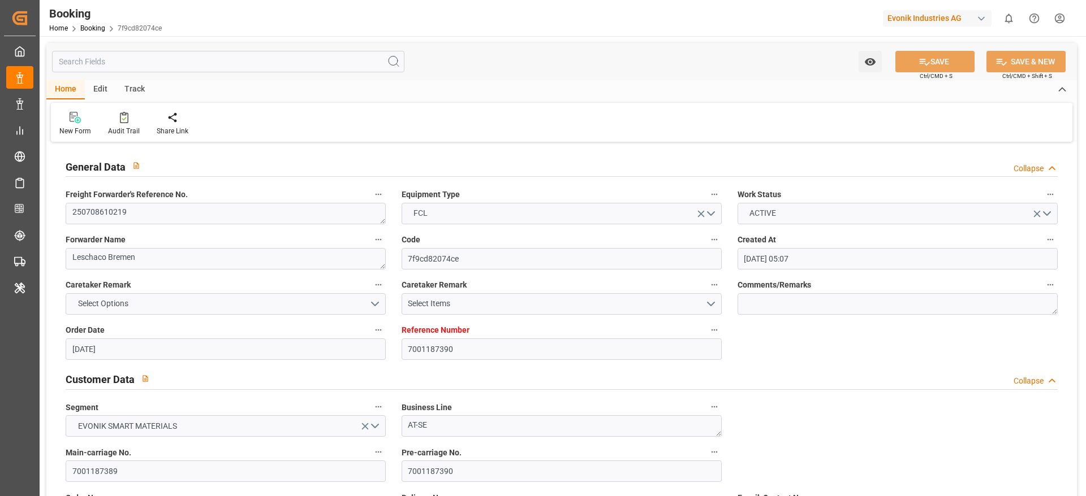
type input "19.08.2025 17:57"
type input "30.08.2025 08:59"
type input "30.08.2025 10:06"
type input "30.08.2025 09:00"
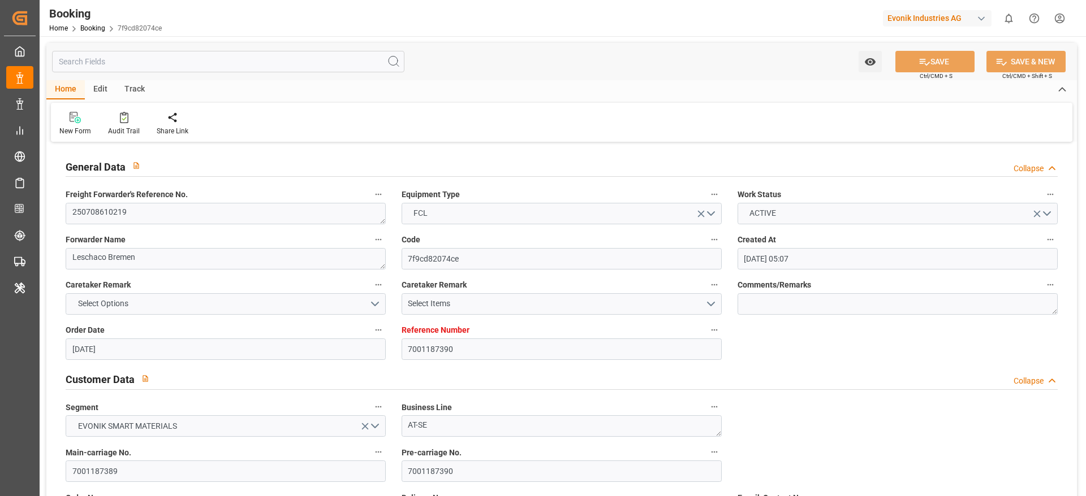
type input "03.09.2025 10:06"
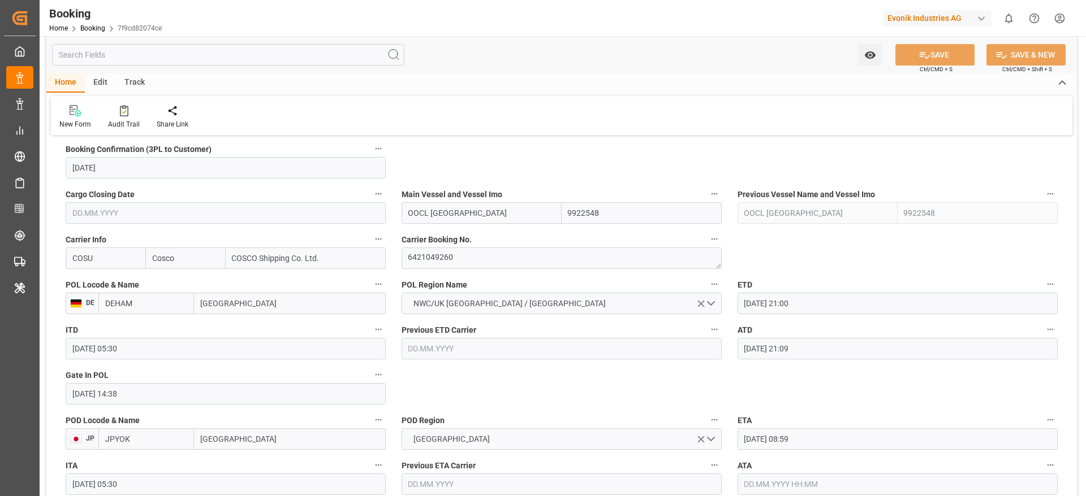
scroll to position [780, 0]
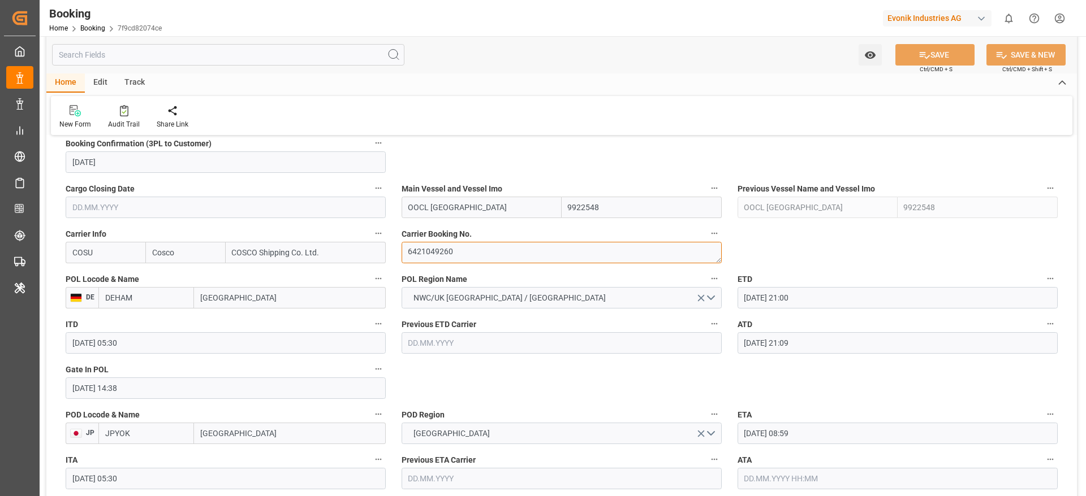
click at [442, 259] on textarea "6421049260" at bounding box center [561, 252] width 320 height 21
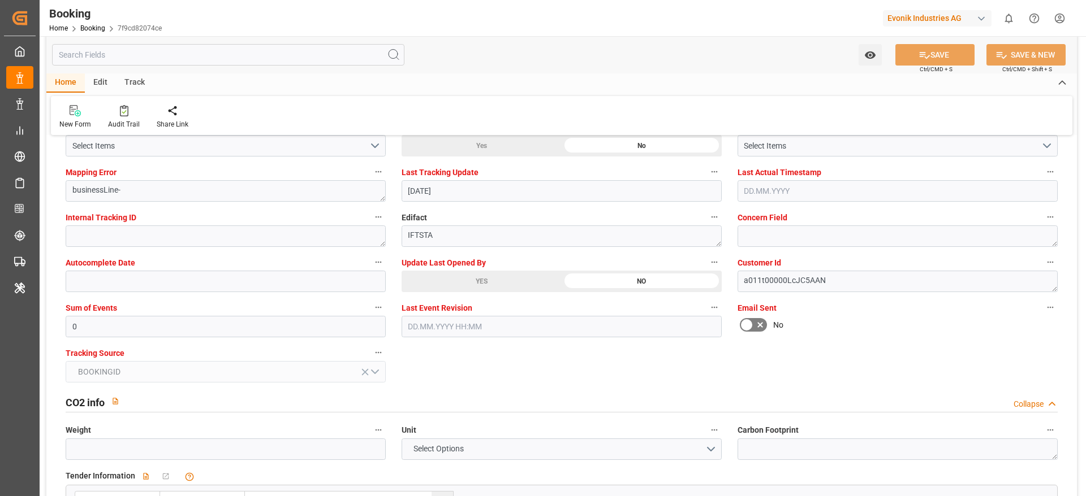
scroll to position [2197, 0]
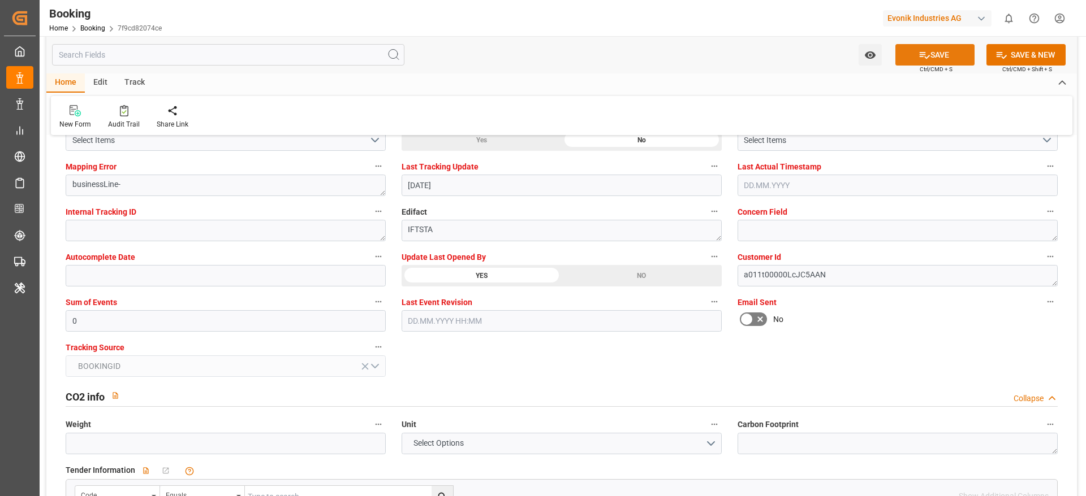
click at [928, 57] on button "SAVE" at bounding box center [934, 54] width 79 height 21
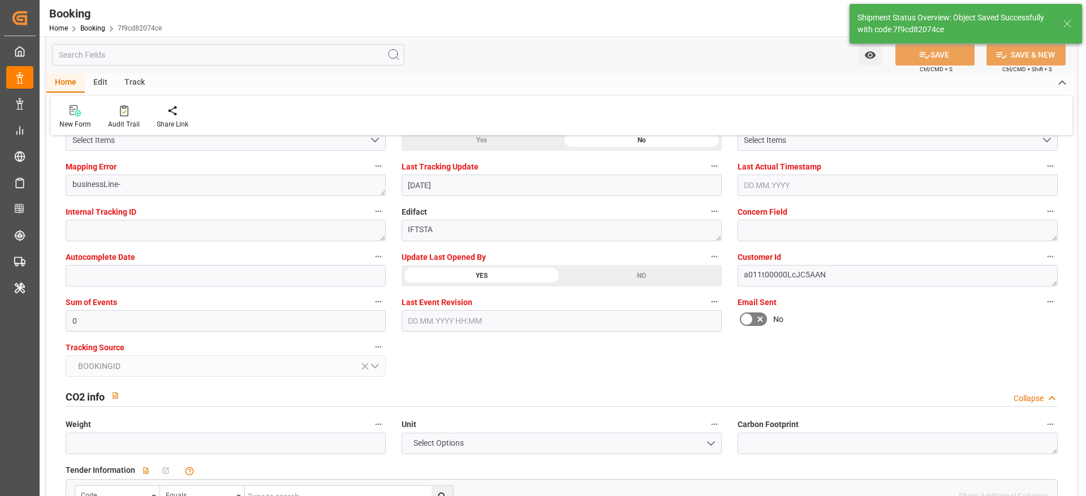
type textarea "[PERSON_NAME]"
type input "14.08.2025 06:39"
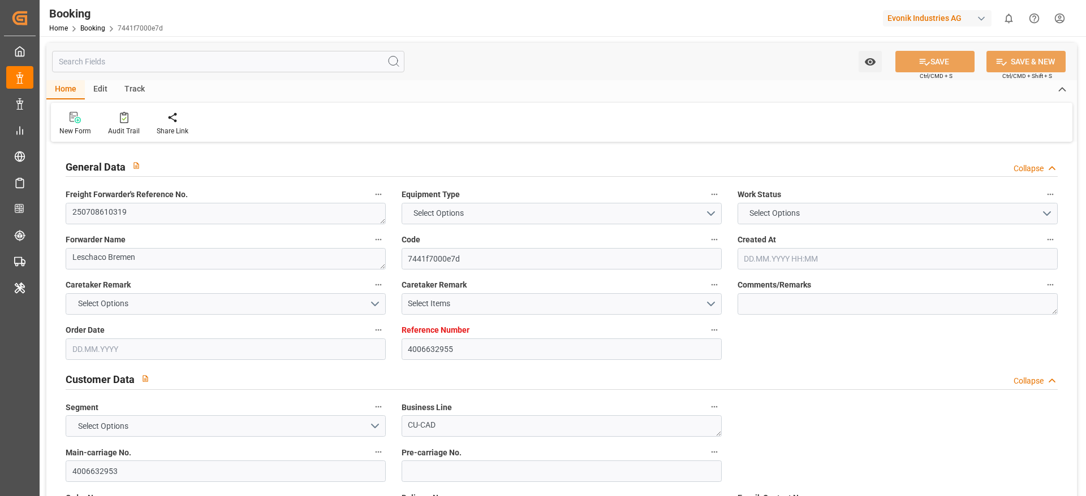
type input "4006632955"
type input "9908140"
type input "Cosco"
type input "COSCO Shipping Co. Ltd."
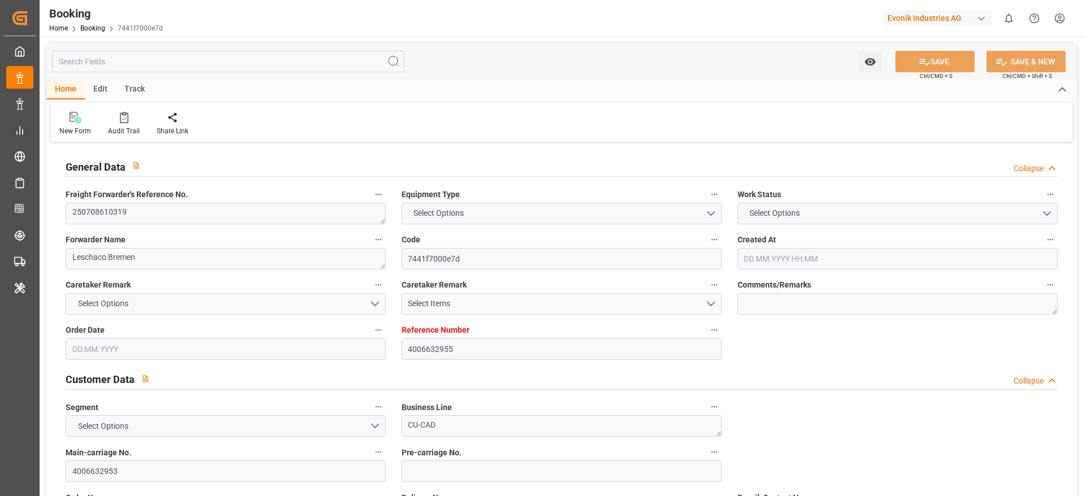
type input "DEWVN"
type input "PHMNN"
type input "SGSIN"
type input "0"
type input "DEWVN"
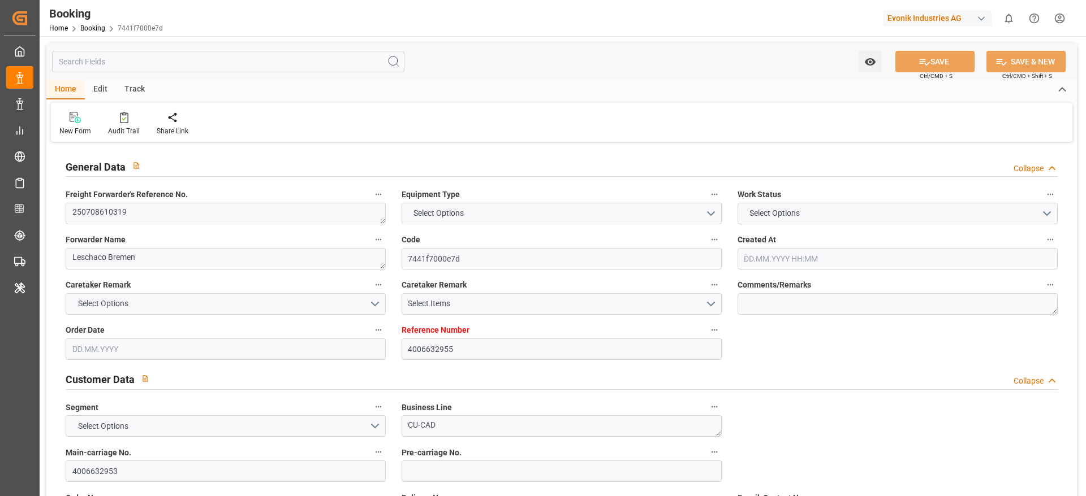
type input "PHMNL"
type input "9373474"
type input "[DATE] 13:28"
type input "[DATE]"
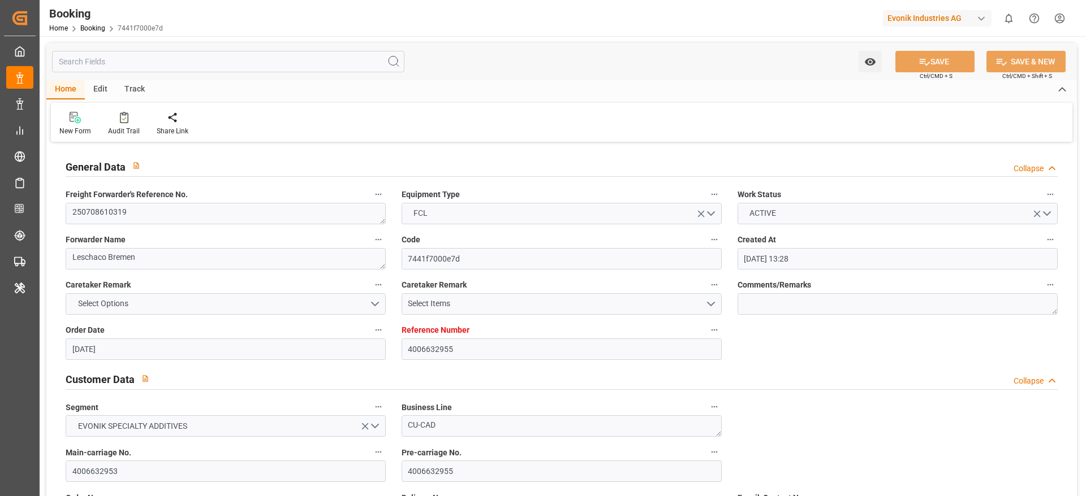
type input "[DATE]"
type input "[DATE] 12:00"
type input "[DATE] 00:00"
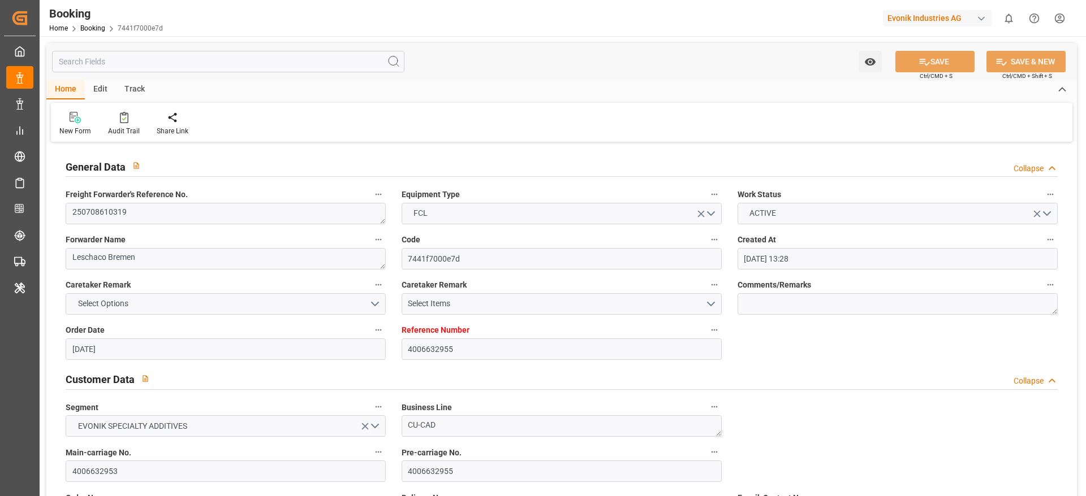
type input "[DATE] 12:43"
type input "[DATE] 08:10"
type input "[DATE] 01:59"
type input "[DATE] 05:30"
type input "[DATE] 14:00"
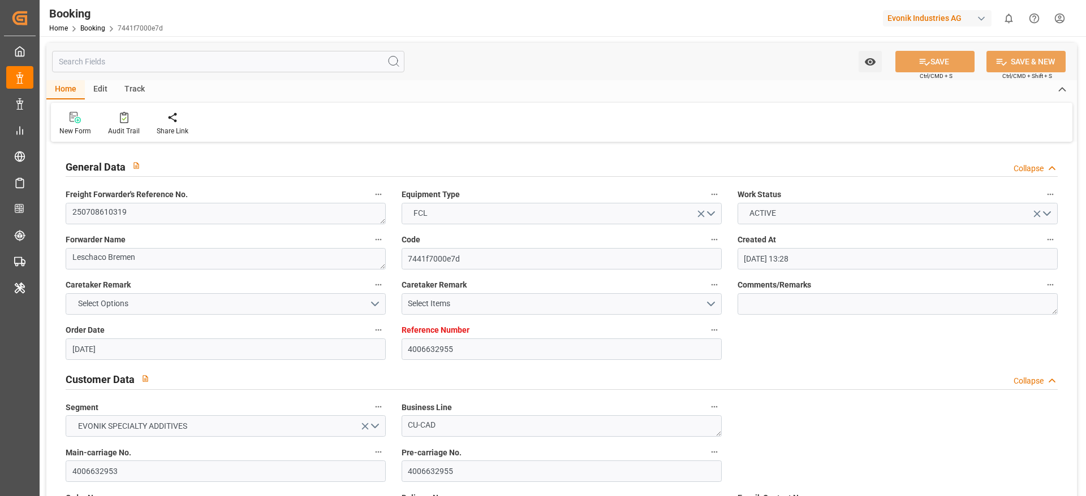
type input "[DATE] 05:30"
type input "[DATE] 13:58"
type input "[DATE] 12:00"
type input "[DATE] 05:30"
type input "[DATE]"
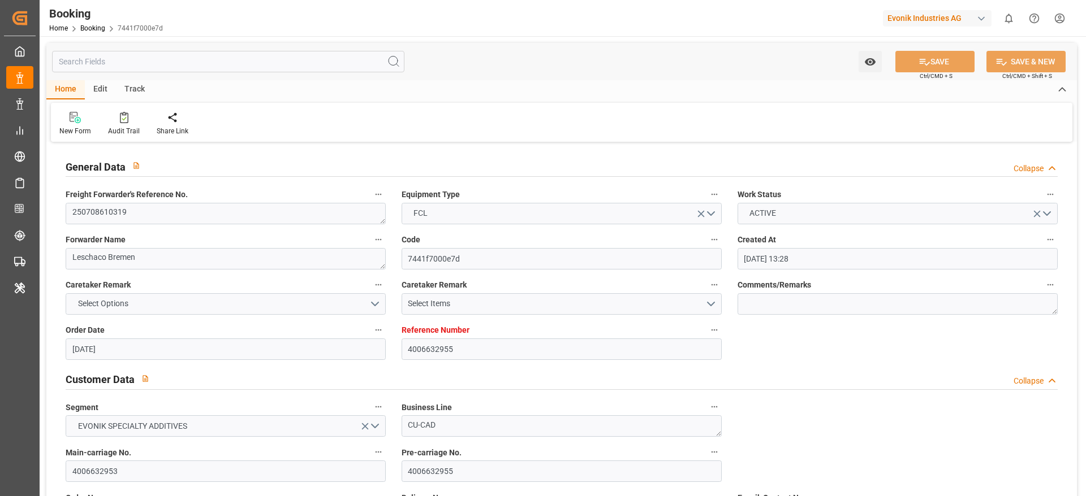
type input "[DATE] 17:46"
type input "[DATE]"
type input "[DATE] 11:19"
type input "[DATE] 02:54"
type input "[DATE] 10:00"
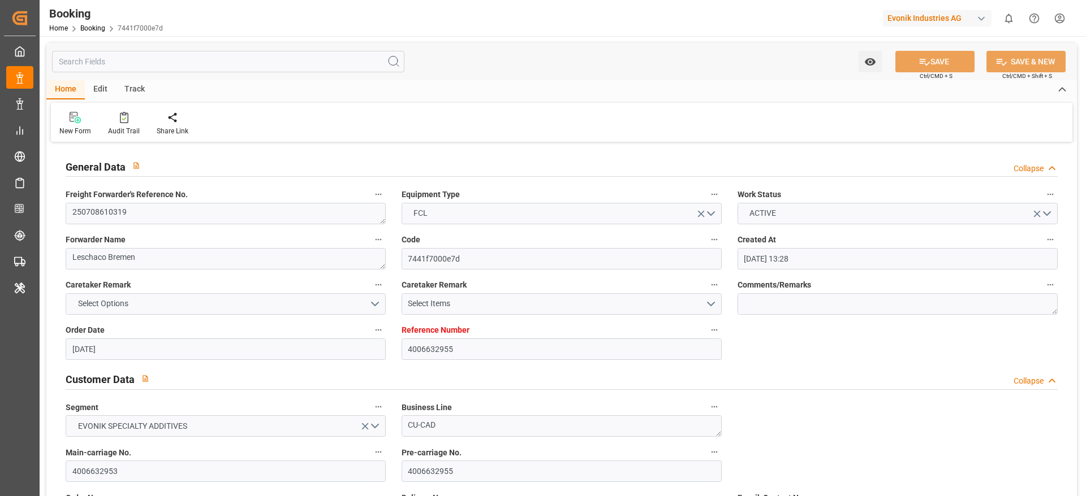
type input "[DATE] 13:01"
type input "[DATE] 11:00"
type input "[DATE] 13:36"
type input "[DATE] 02:25"
type input "[DATE] 06:22"
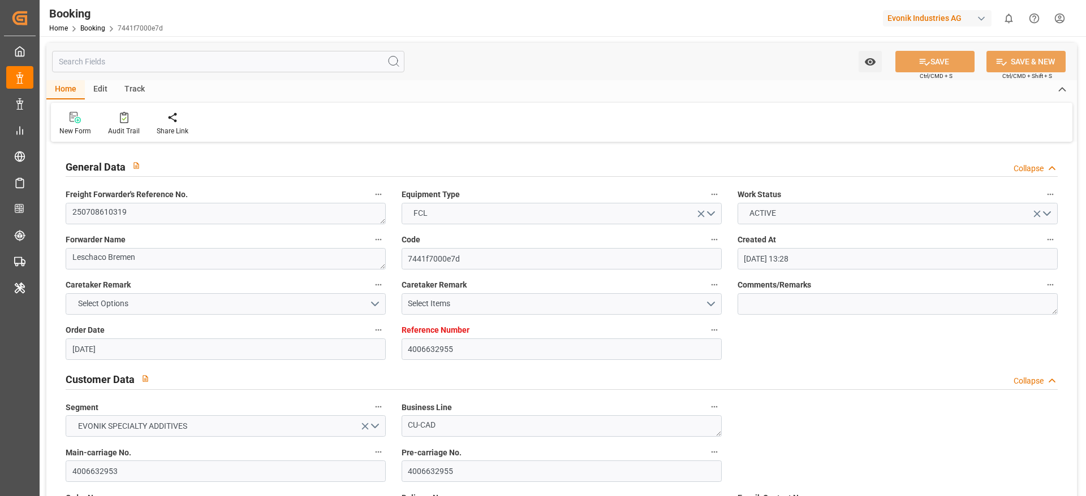
type input "[DATE] 12:00"
type input "[DATE] 01:59"
type input "[DATE] 20:39"
type input "[DATE] 02:00"
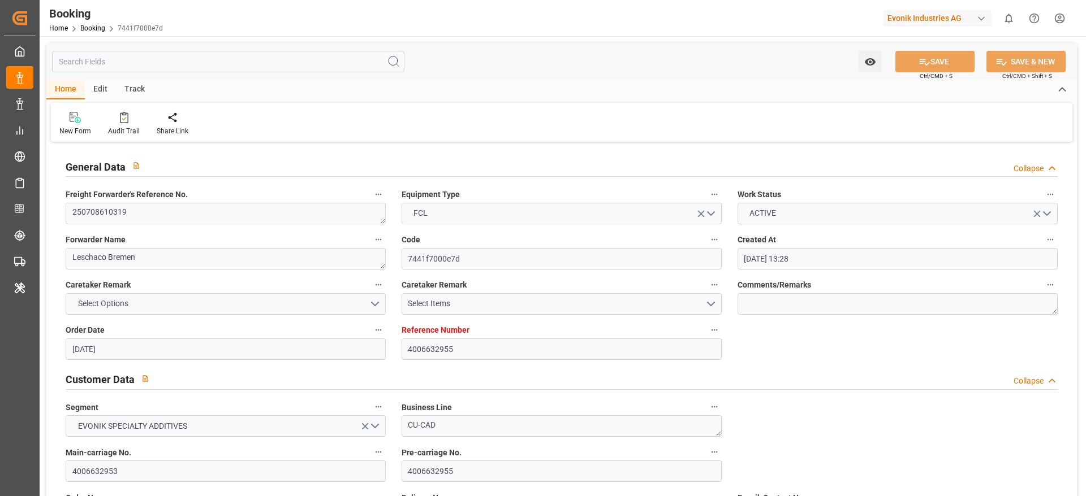
type input "[DATE] 20:39"
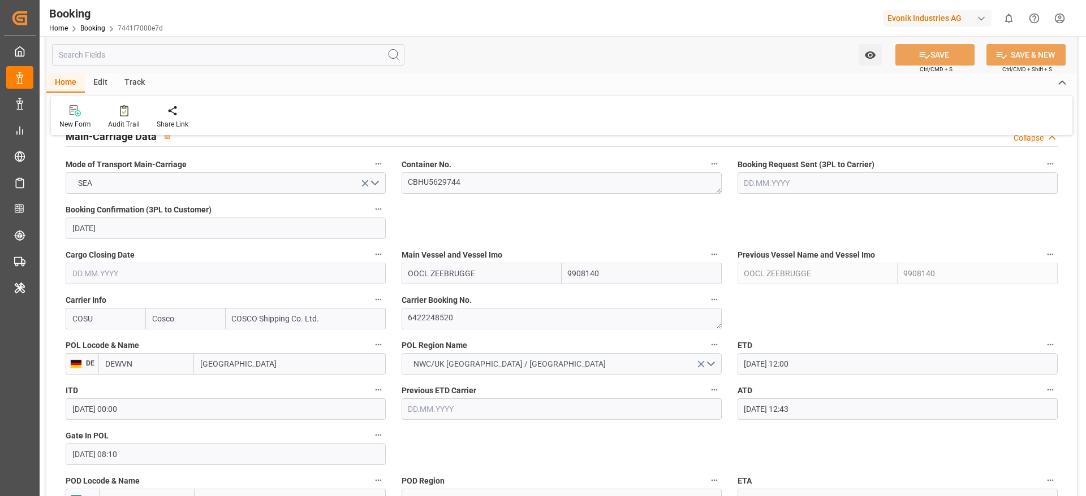
scroll to position [714, 0]
click at [431, 312] on textarea "6422248520" at bounding box center [561, 319] width 320 height 21
click at [433, 191] on textarea "CBHU5629744" at bounding box center [561, 183] width 320 height 21
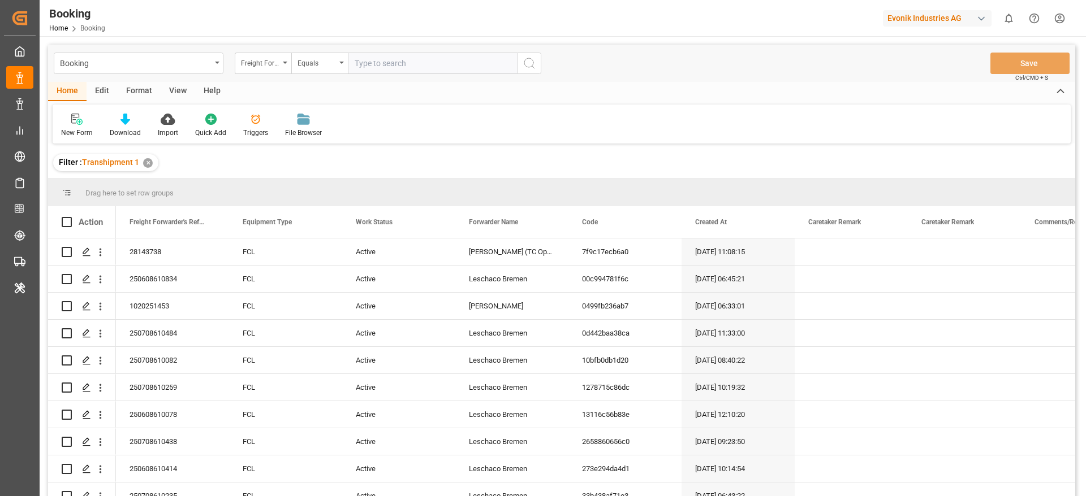
click at [601, 88] on div "Home Edit Format View Help" at bounding box center [561, 91] width 1027 height 19
click at [137, 83] on div "Format" at bounding box center [139, 91] width 43 height 19
click at [79, 133] on div "Filter Rows" at bounding box center [77, 133] width 33 height 10
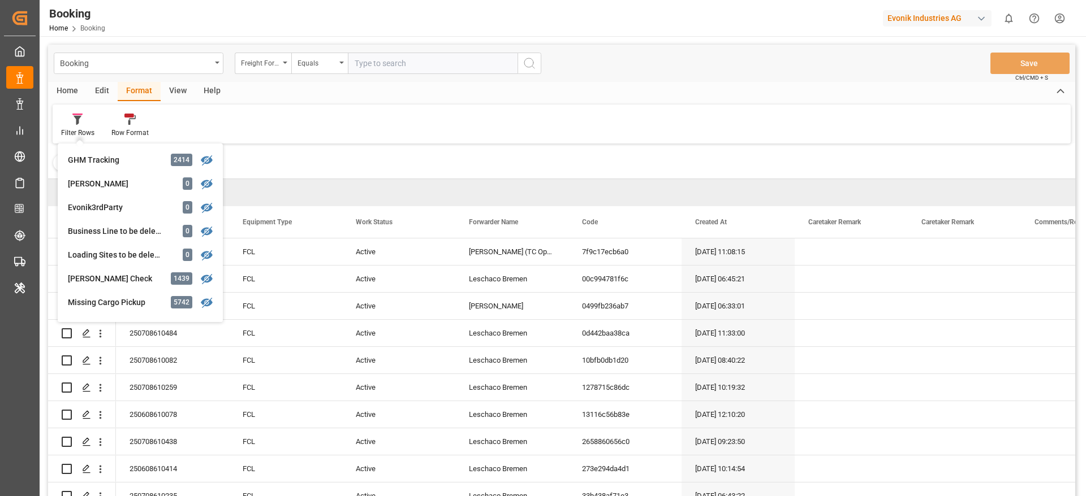
click at [174, 89] on div "View" at bounding box center [178, 91] width 34 height 19
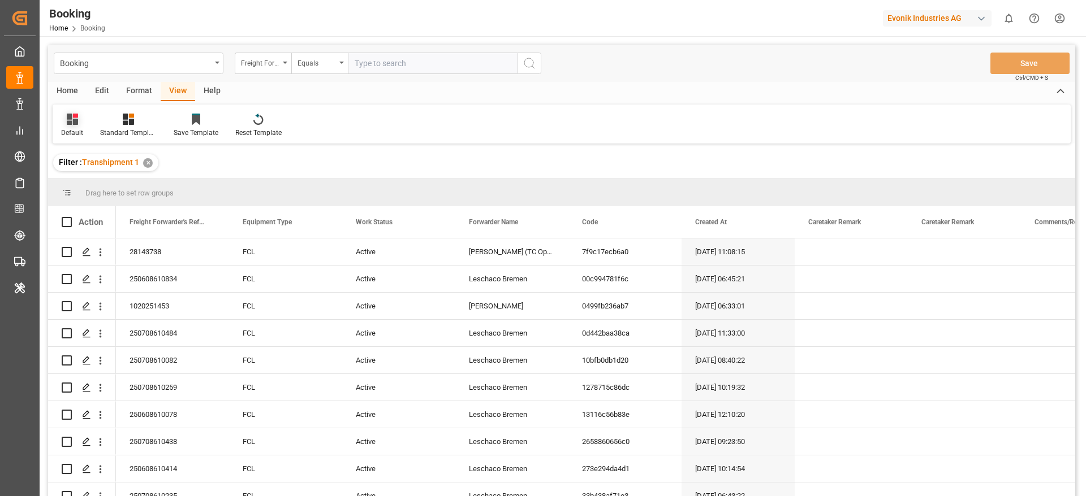
click at [75, 128] on div "Default" at bounding box center [72, 133] width 22 height 10
click at [92, 178] on div "varshh" at bounding box center [116, 183] width 99 height 12
click at [92, 179] on div at bounding box center [561, 179] width 1027 height 1
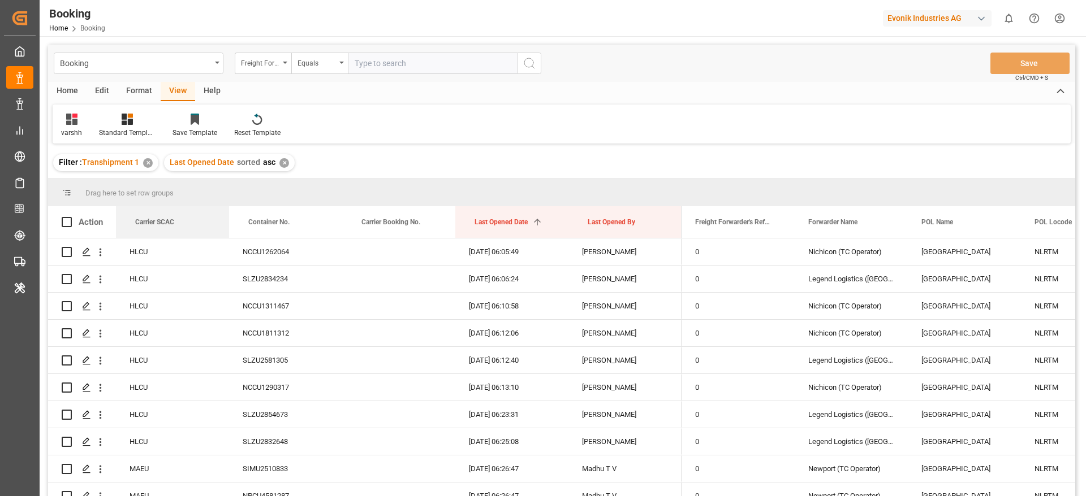
drag, startPoint x: 190, startPoint y: 234, endPoint x: 192, endPoint y: 172, distance: 62.2
click at [192, 172] on div "Booking Freight Forwarder's Reference No. Equals Save Ctrl/CMD + S Home Edit Fo…" at bounding box center [561, 286] width 1027 height 482
drag, startPoint x: 171, startPoint y: 229, endPoint x: 167, endPoint y: 202, distance: 26.8
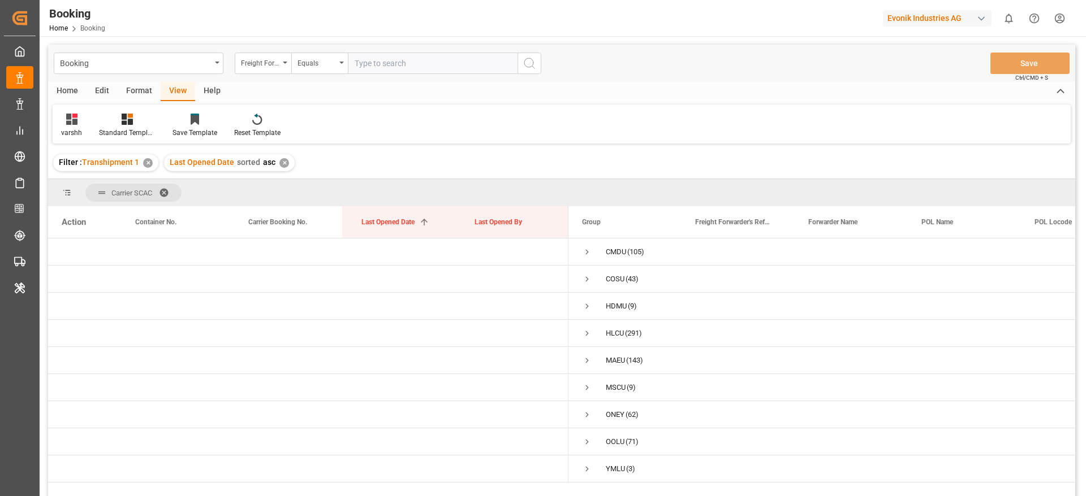
click at [624, 154] on div "Filter : Transhipment 1 ✕ Last Opened Date sorted asc ✕" at bounding box center [561, 163] width 1027 height 32
click at [583, 252] on span "Press SPACE to select this row." at bounding box center [587, 252] width 10 height 10
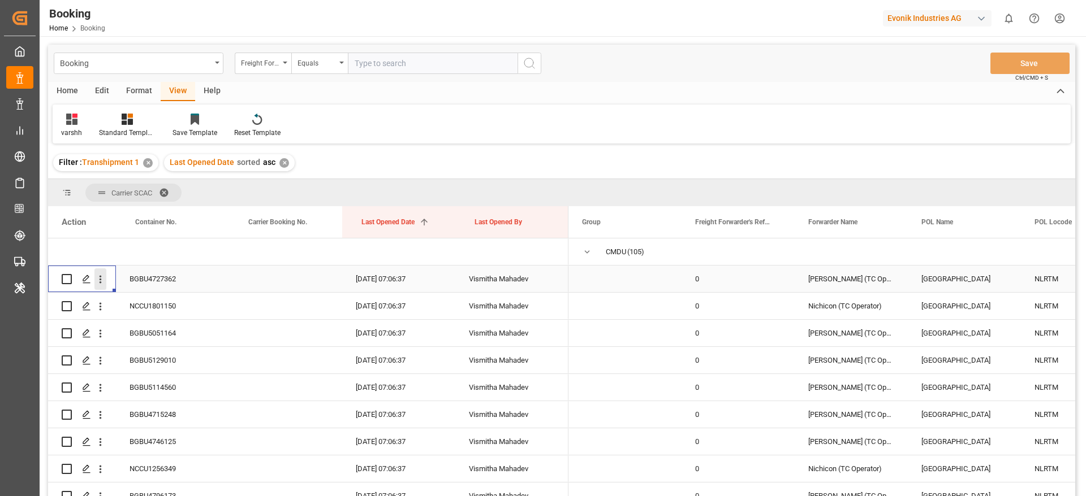
click at [100, 282] on icon "open menu" at bounding box center [101, 280] width 2 height 8
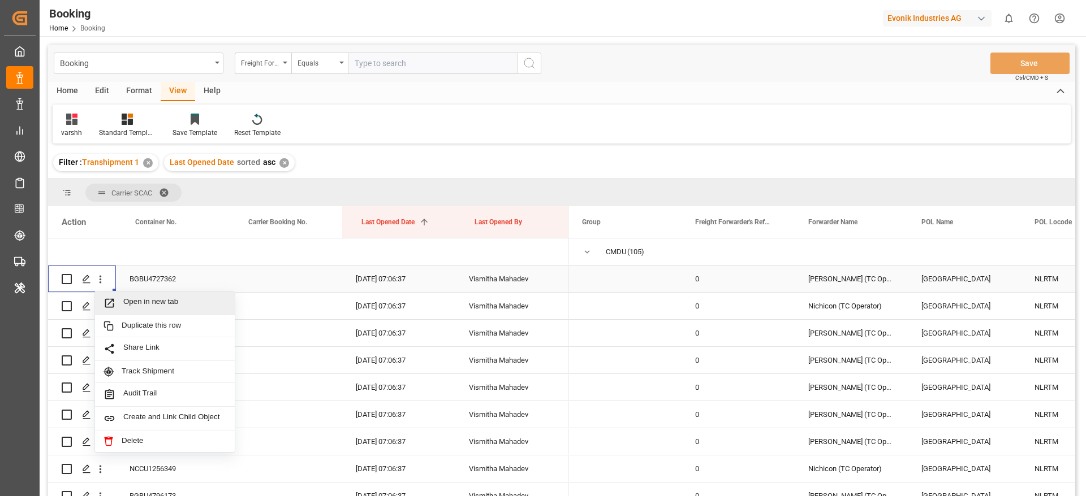
click at [155, 303] on span "Open in new tab" at bounding box center [174, 303] width 103 height 12
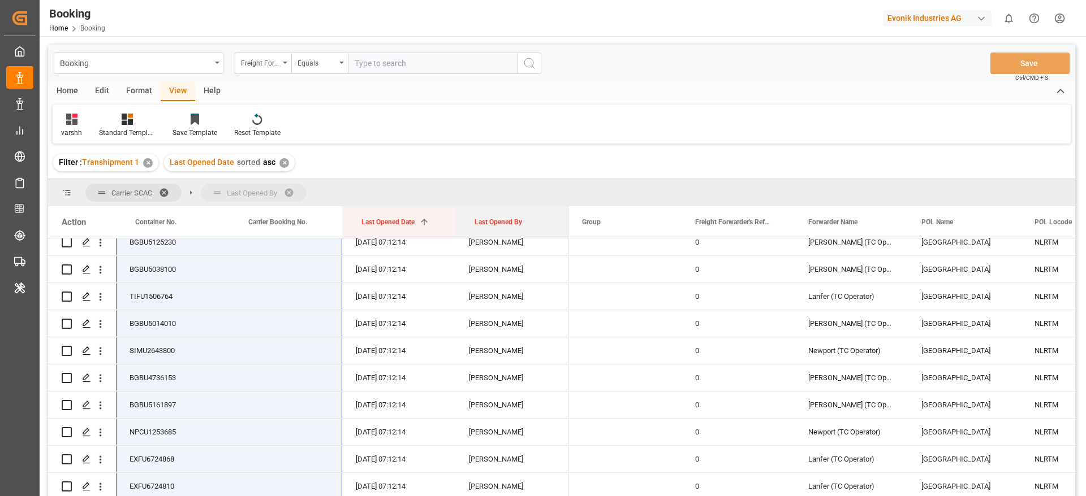
scroll to position [561, 0]
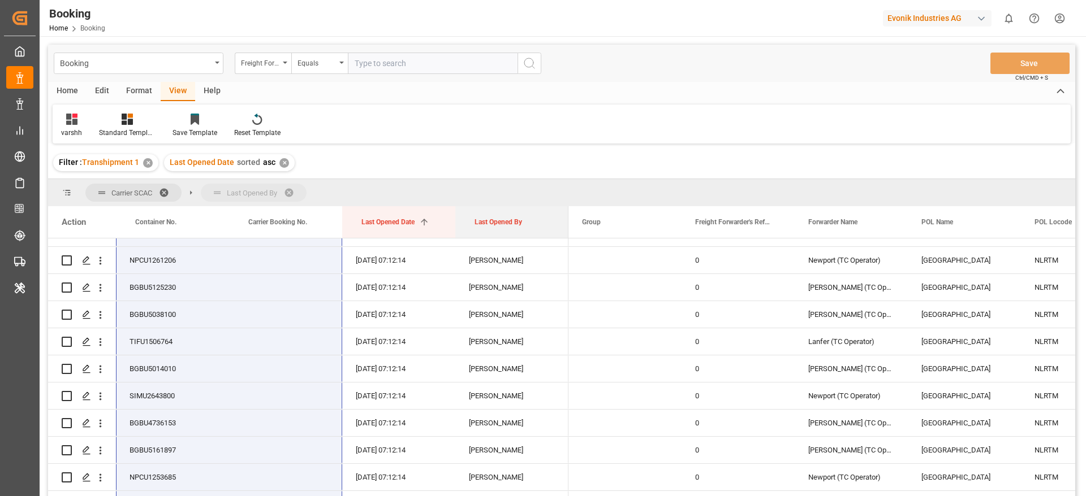
drag, startPoint x: 486, startPoint y: 222, endPoint x: 489, endPoint y: 206, distance: 16.0
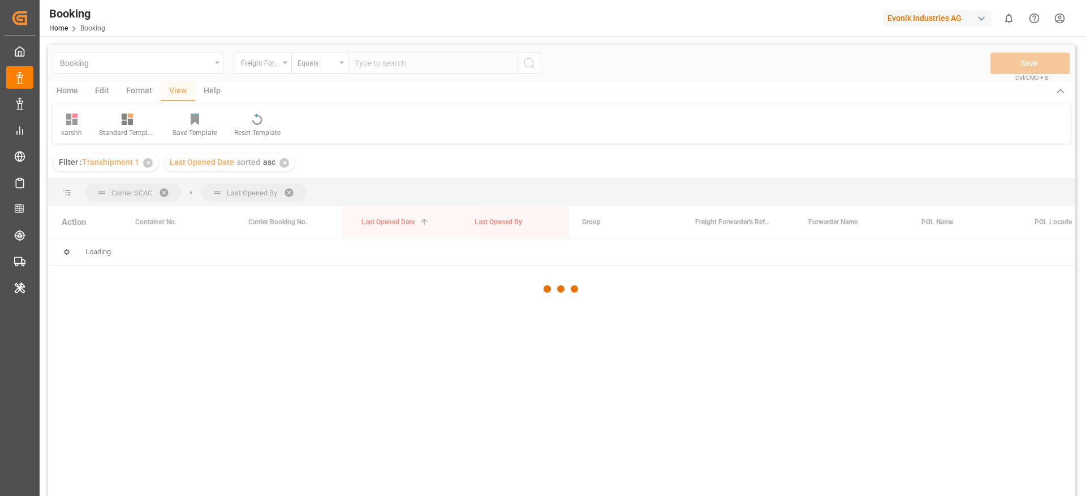
scroll to position [0, 0]
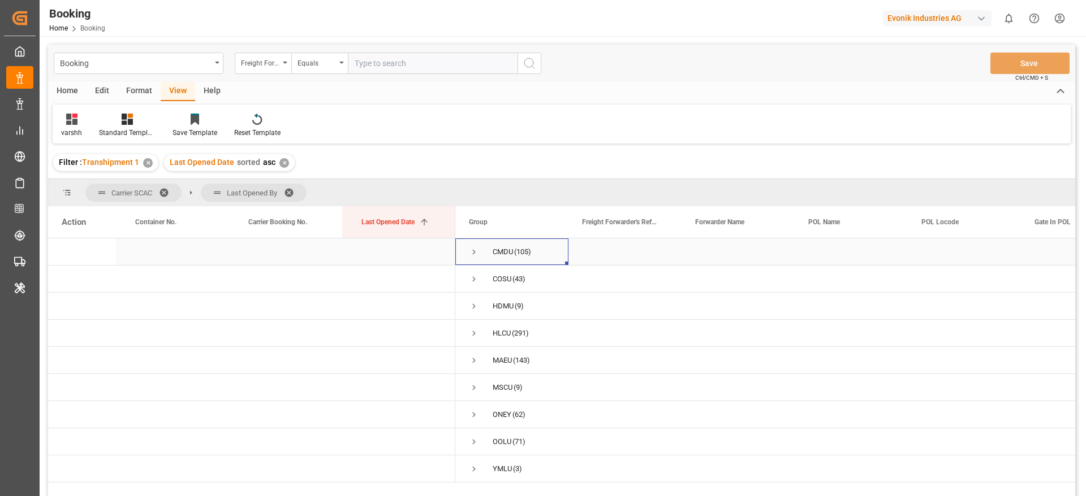
click at [473, 253] on span "Press SPACE to select this row." at bounding box center [474, 252] width 10 height 10
click at [474, 422] on span "Press SPACE to select this row." at bounding box center [474, 415] width 10 height 26
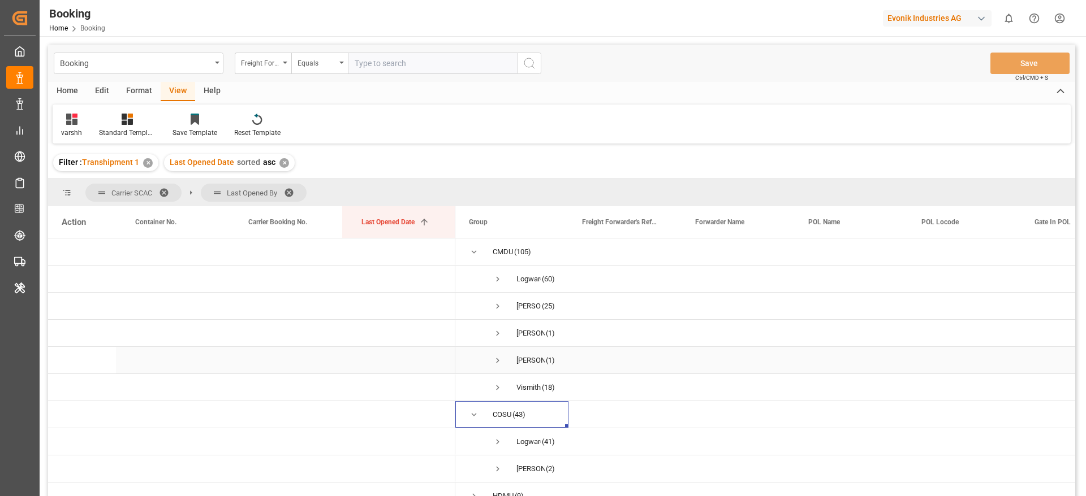
scroll to position [35, 0]
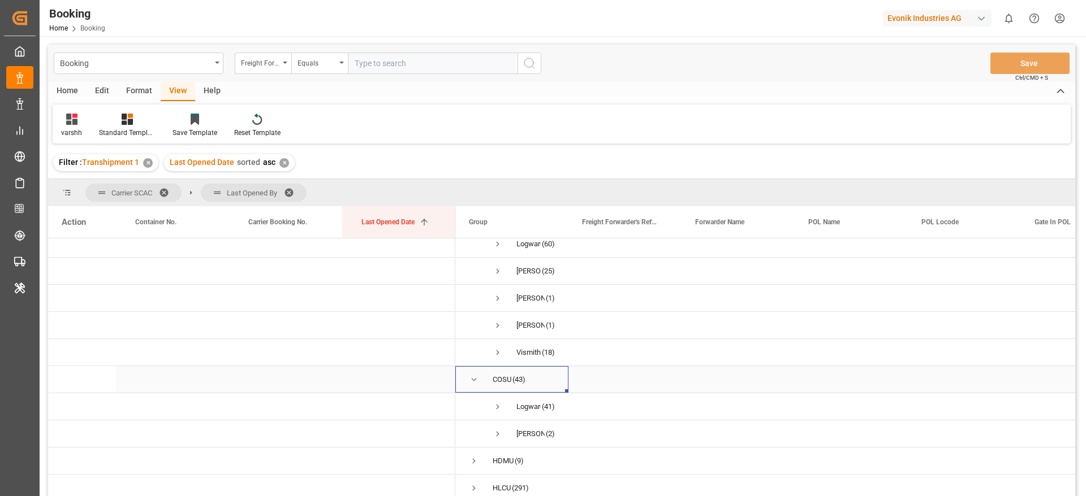
click at [469, 381] on span "Press SPACE to select this row." at bounding box center [474, 380] width 10 height 10
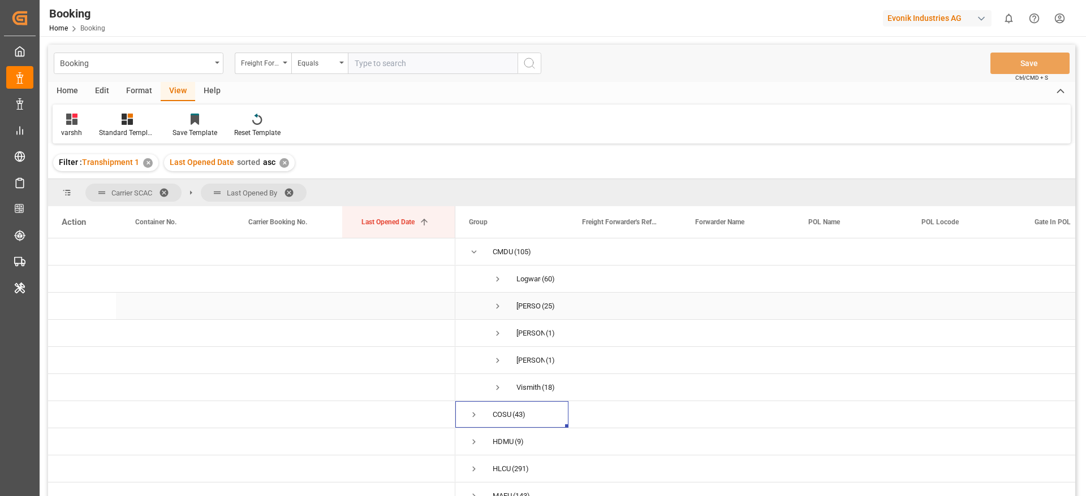
click at [496, 308] on span "Press SPACE to select this row." at bounding box center [497, 306] width 10 height 10
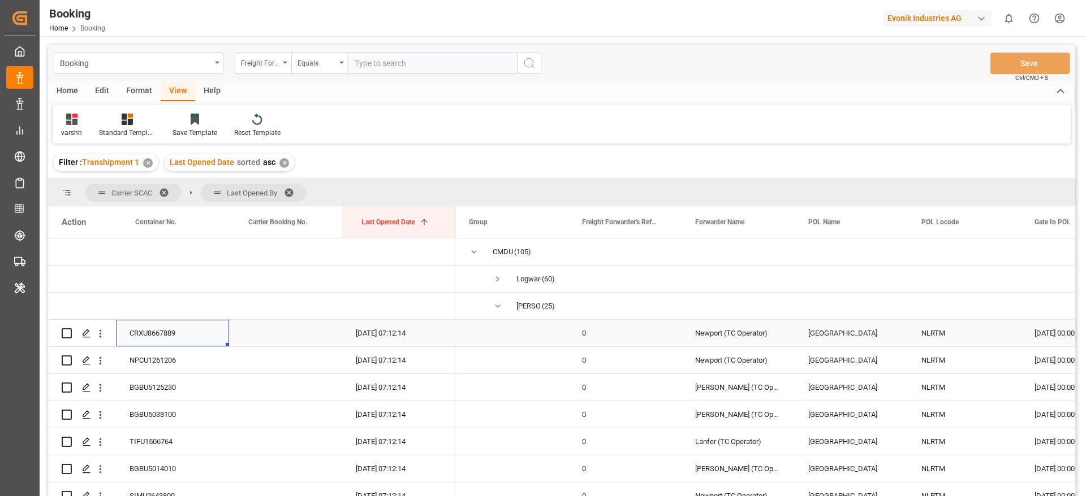
click at [142, 341] on div "CRXU8667889" at bounding box center [172, 333] width 113 height 27
click at [101, 335] on icon "open menu" at bounding box center [100, 334] width 12 height 12
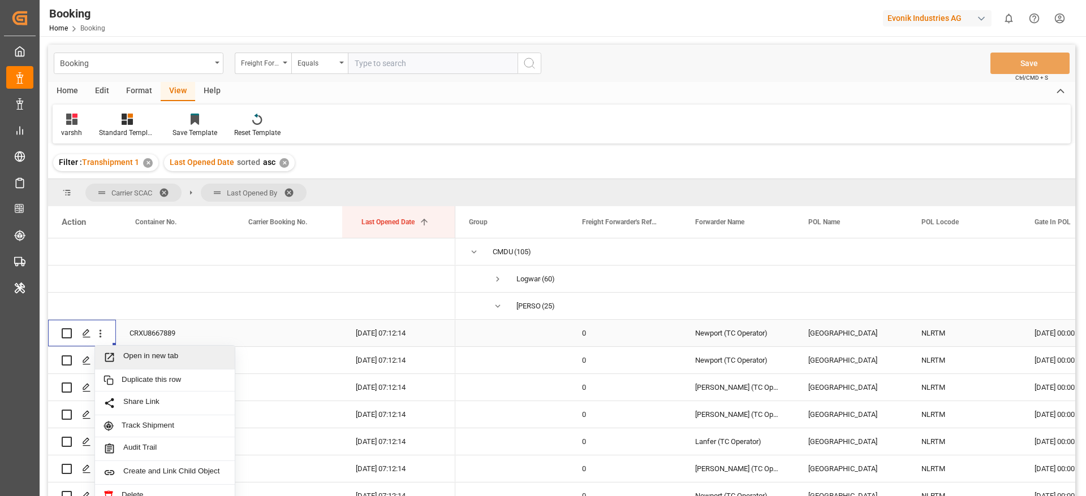
click at [131, 349] on div "Open in new tab" at bounding box center [165, 358] width 140 height 24
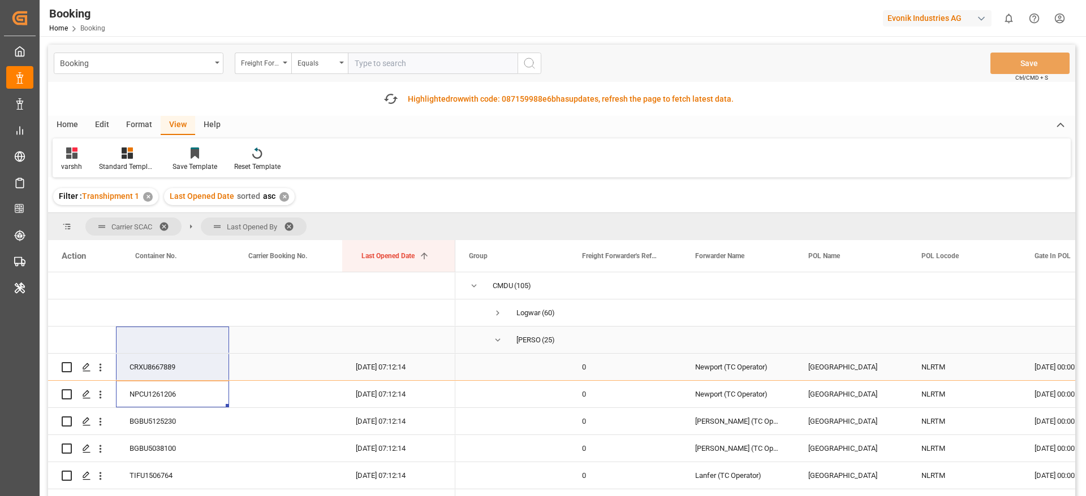
scroll to position [81, 0]
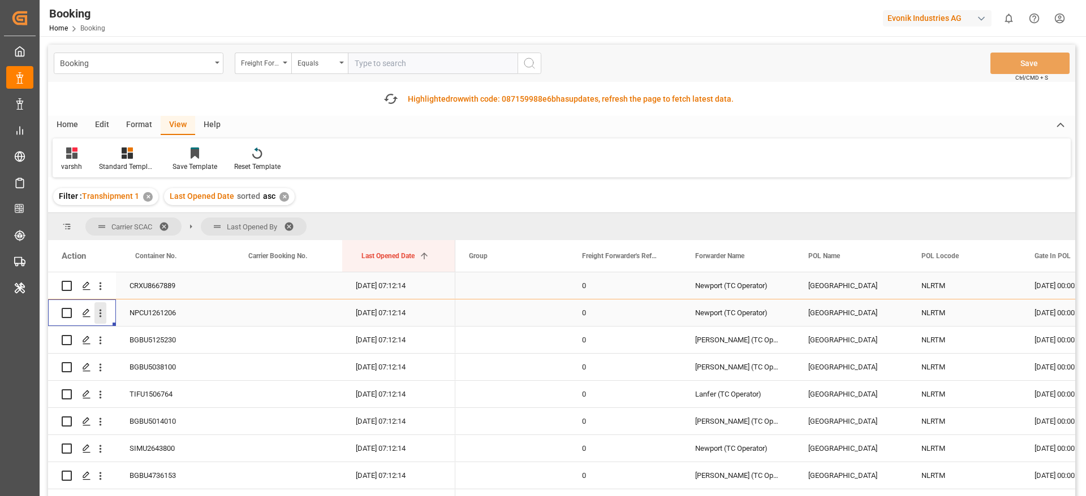
click at [100, 319] on button "open menu" at bounding box center [100, 312] width 12 height 21
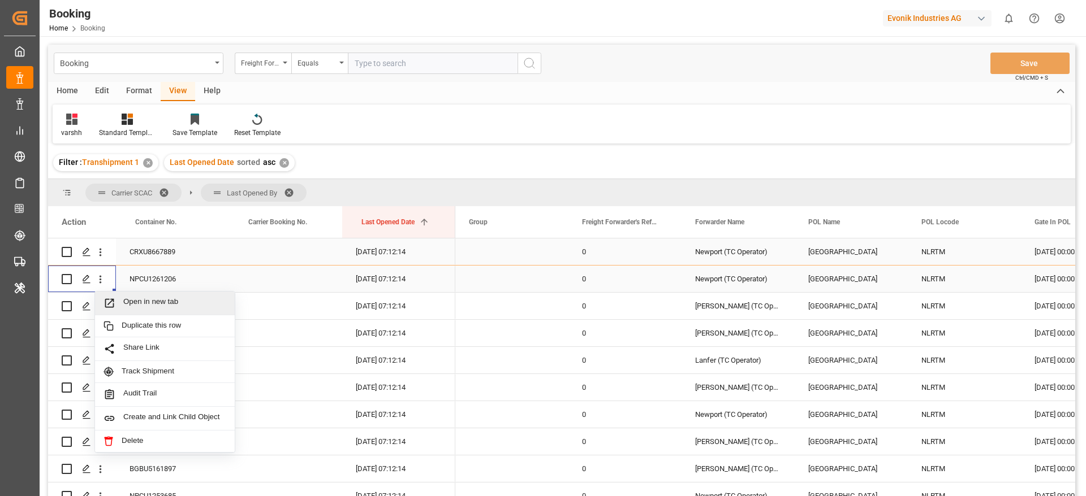
click at [131, 336] on div "Duplicate this row" at bounding box center [165, 326] width 140 height 22
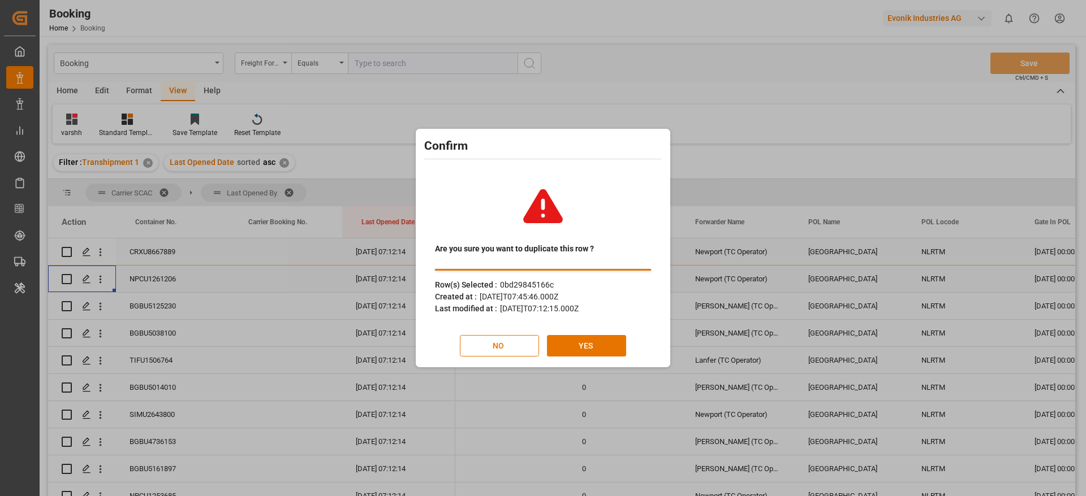
click at [131, 336] on div "Confirm Are you sure you want to duplicate this row ? Row(s) Selected : 0bd2984…" at bounding box center [543, 248] width 1086 height 496
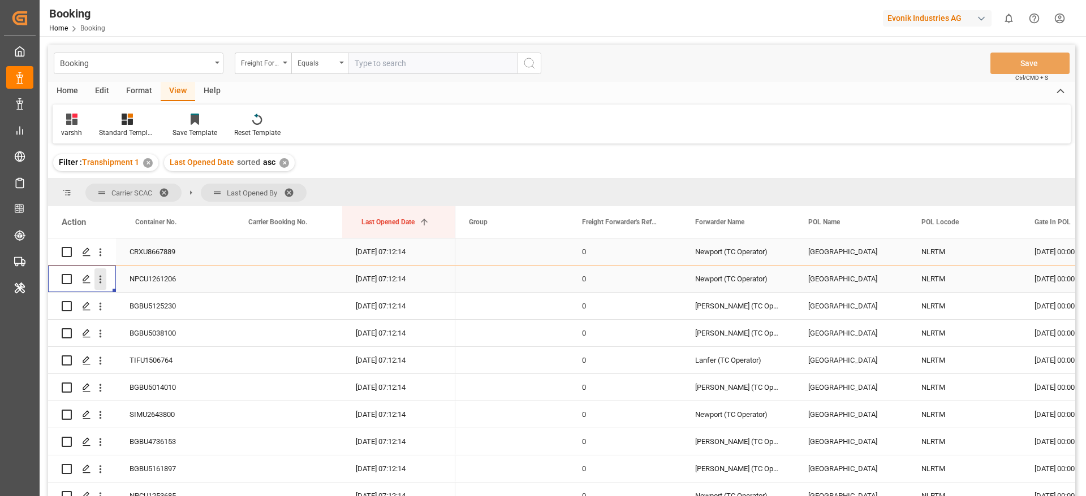
click at [105, 288] on button "open menu" at bounding box center [100, 279] width 12 height 21
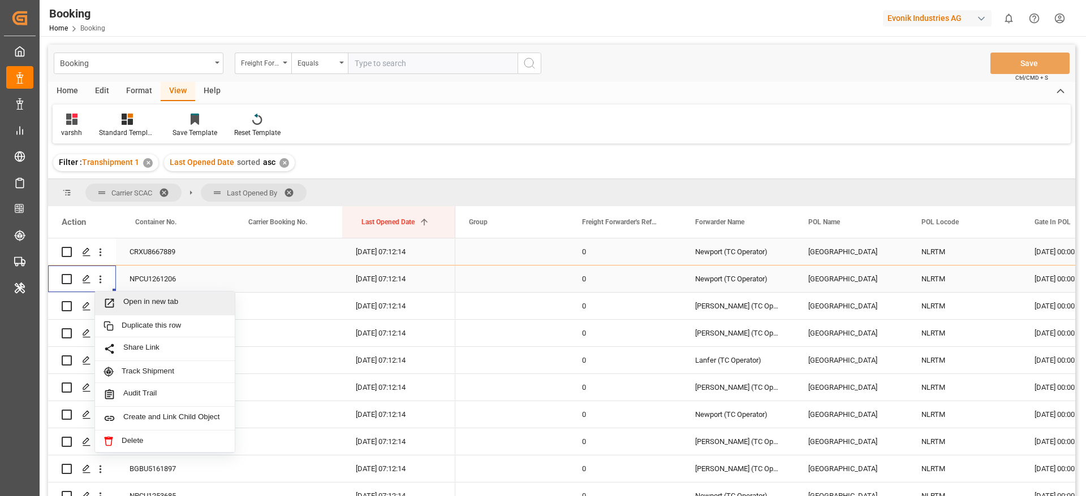
click at [155, 297] on span "Open in new tab" at bounding box center [174, 303] width 103 height 12
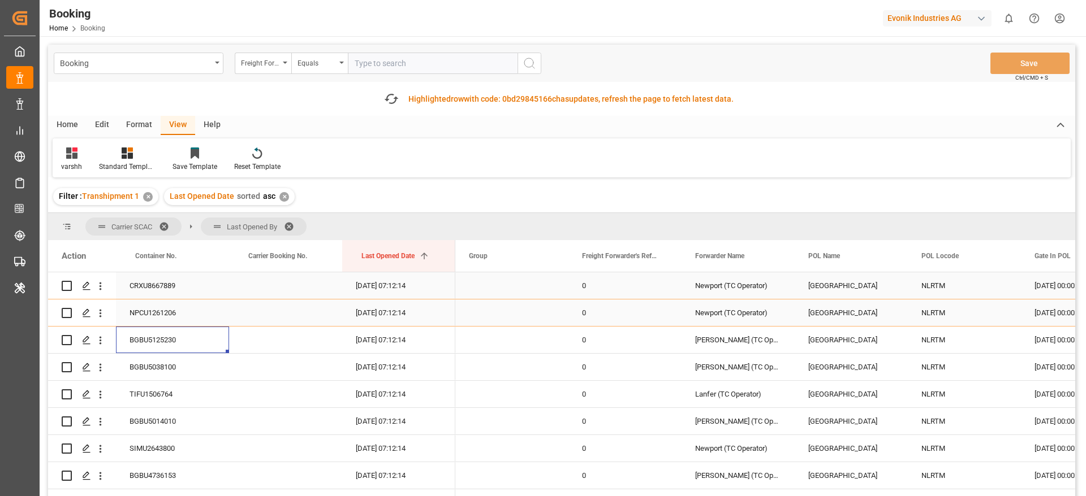
scroll to position [59, 0]
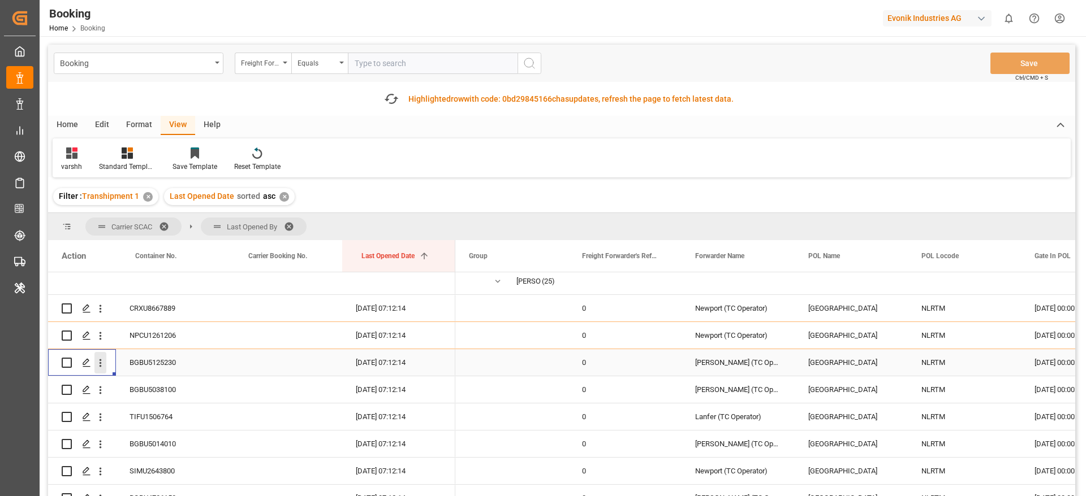
click at [100, 367] on icon "open menu" at bounding box center [100, 363] width 12 height 12
click at [139, 384] on span "Open in new tab" at bounding box center [174, 387] width 103 height 12
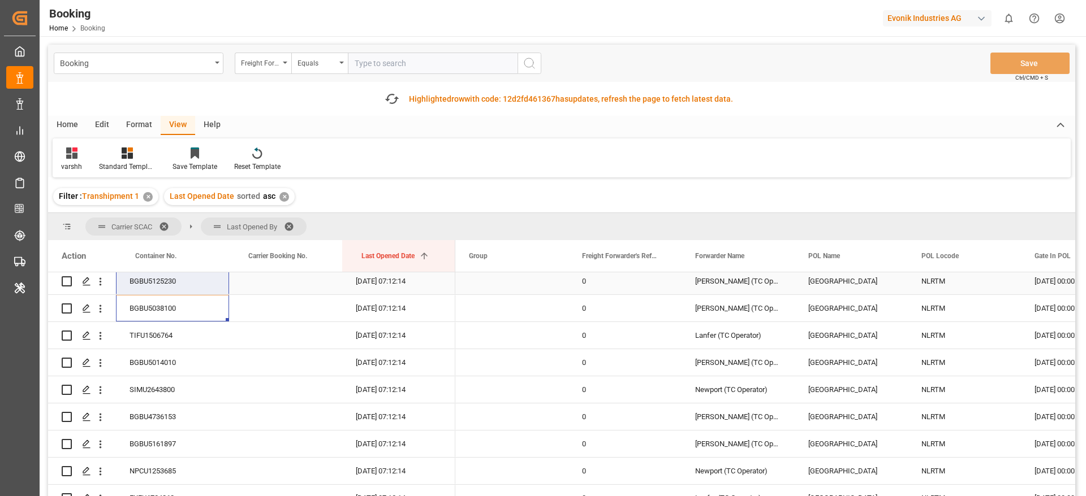
scroll to position [142, 0]
click at [97, 338] on icon "open menu" at bounding box center [100, 334] width 12 height 12
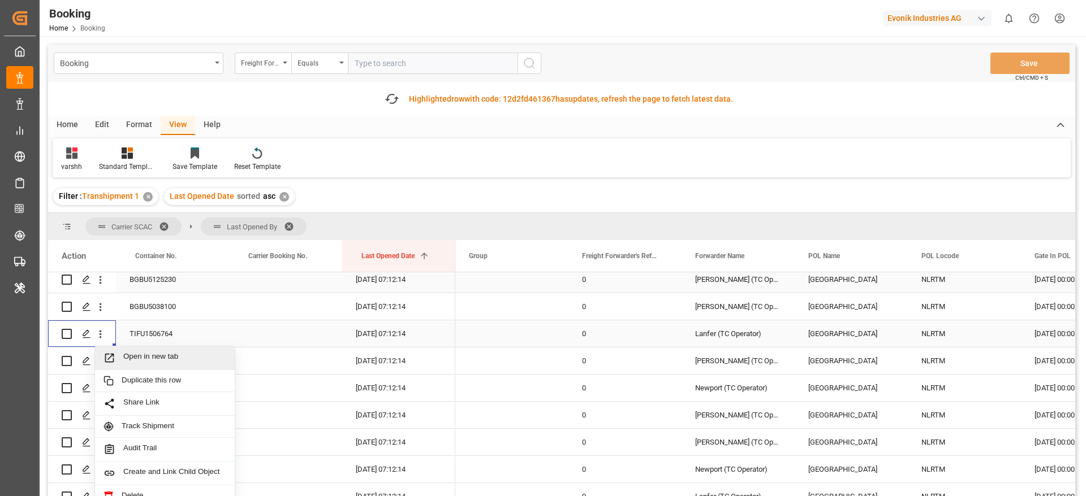
click at [129, 351] on div "Open in new tab" at bounding box center [165, 359] width 140 height 24
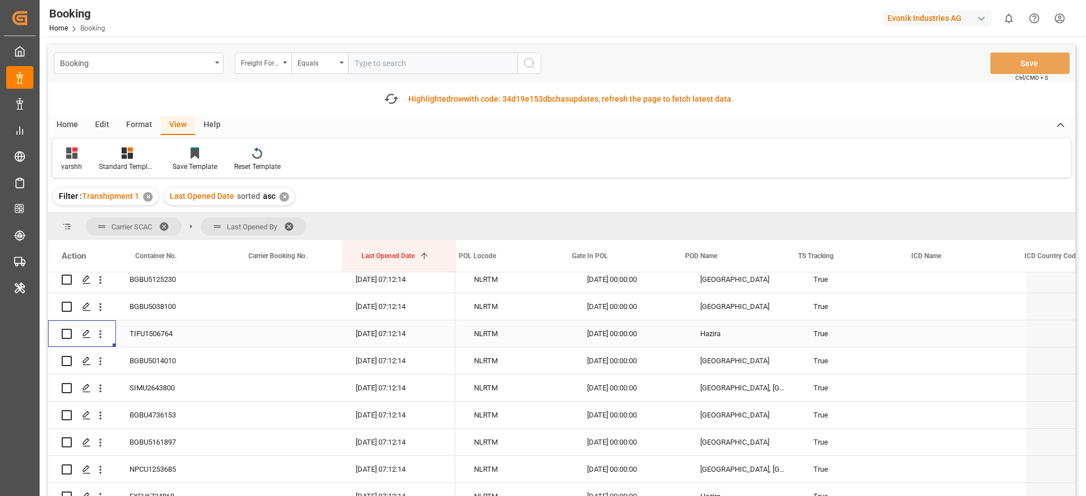
scroll to position [0, 0]
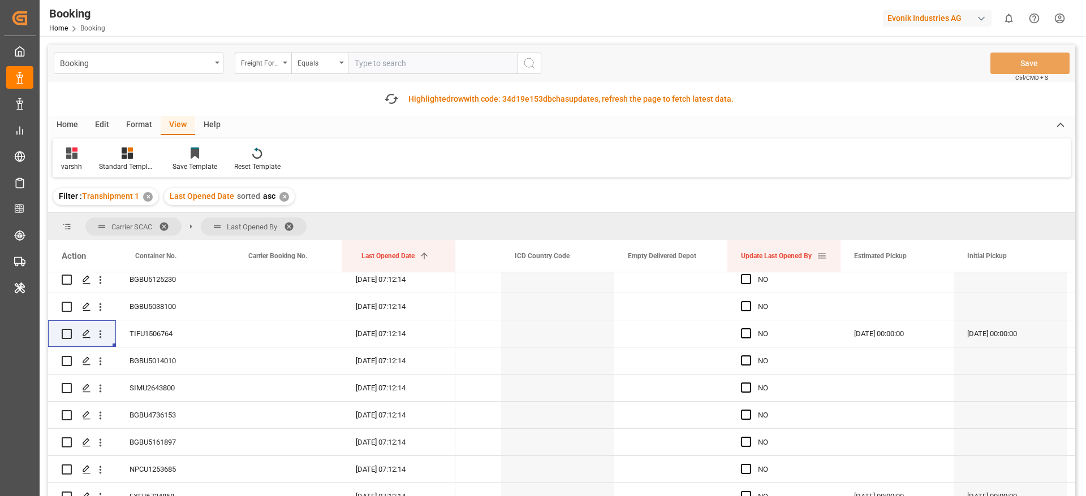
click at [823, 256] on span at bounding box center [821, 256] width 10 height 10
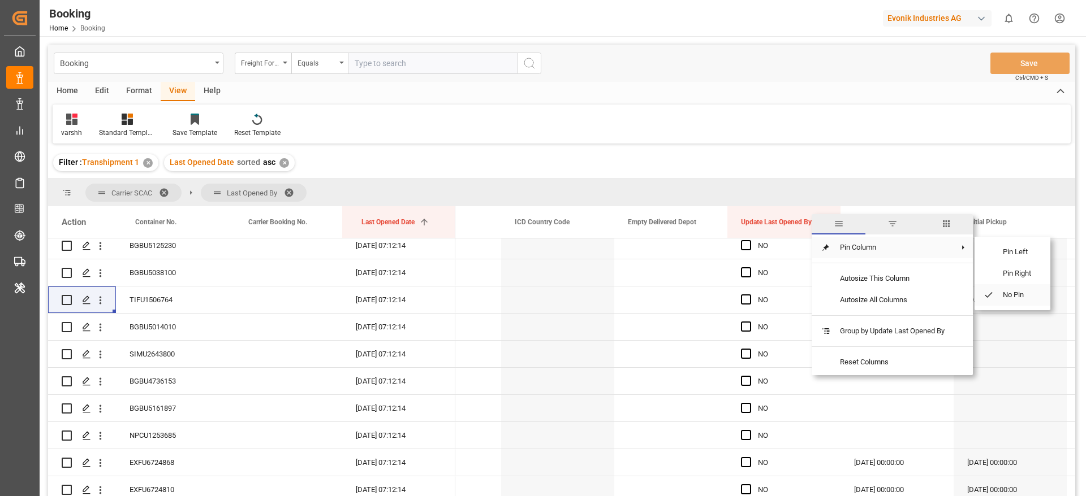
click at [1009, 301] on div "Pin Left Pin Right No Pin" at bounding box center [1012, 274] width 76 height 74
click at [1005, 273] on span "Pin Right" at bounding box center [1016, 273] width 47 height 21
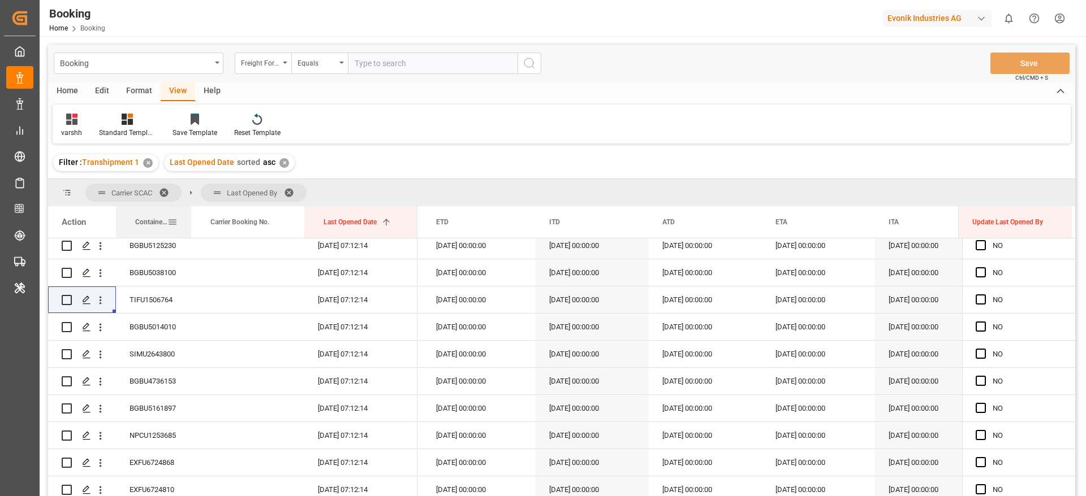
drag, startPoint x: 227, startPoint y: 216, endPoint x: 189, endPoint y: 228, distance: 40.2
click at [189, 228] on div at bounding box center [191, 222] width 5 height 32
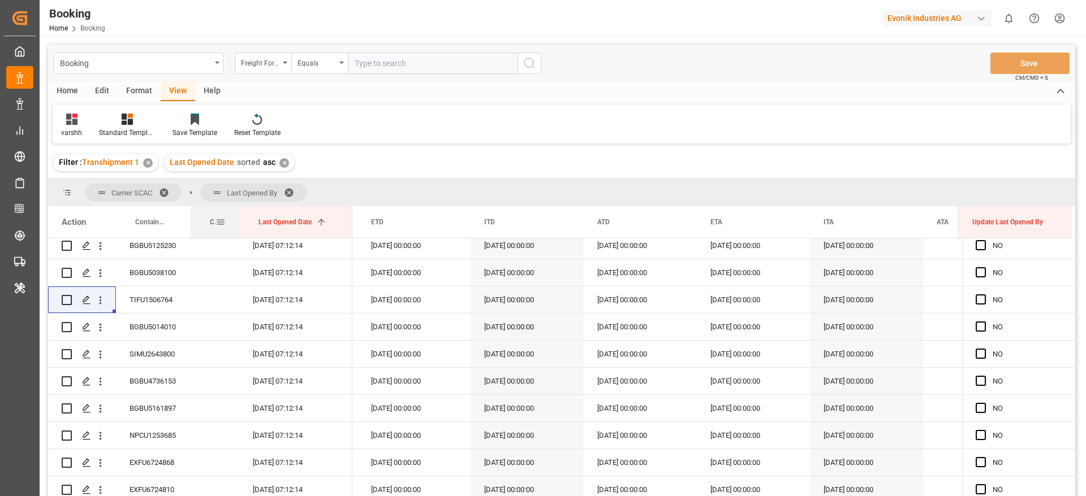
drag, startPoint x: 303, startPoint y: 220, endPoint x: 238, endPoint y: 224, distance: 65.1
click at [238, 224] on div at bounding box center [239, 222] width 5 height 32
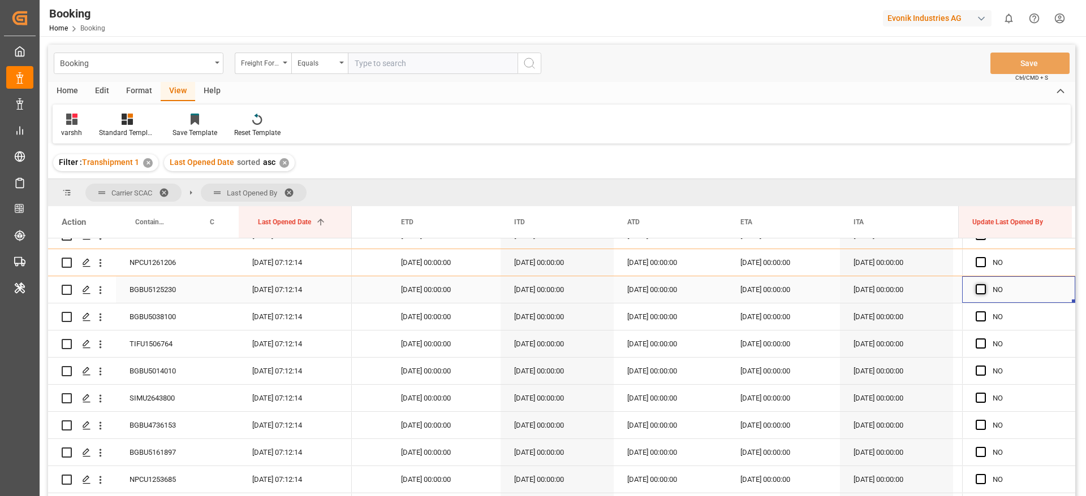
click at [975, 291] on span "Press SPACE to select this row." at bounding box center [980, 289] width 10 height 10
click at [984, 284] on input "Press SPACE to select this row." at bounding box center [984, 284] width 0 height 0
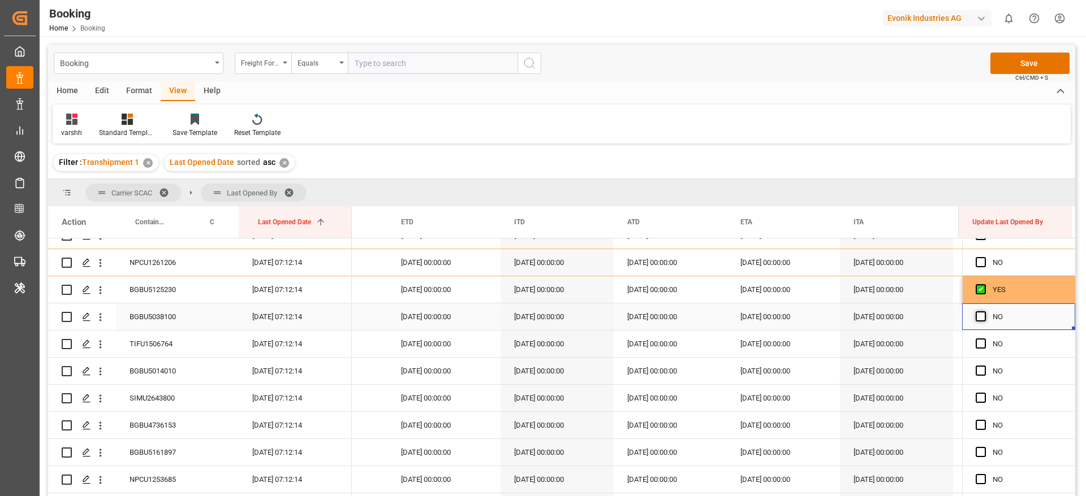
click at [981, 315] on span "Press SPACE to select this row." at bounding box center [980, 317] width 10 height 10
click at [984, 312] on input "Press SPACE to select this row." at bounding box center [984, 312] width 0 height 0
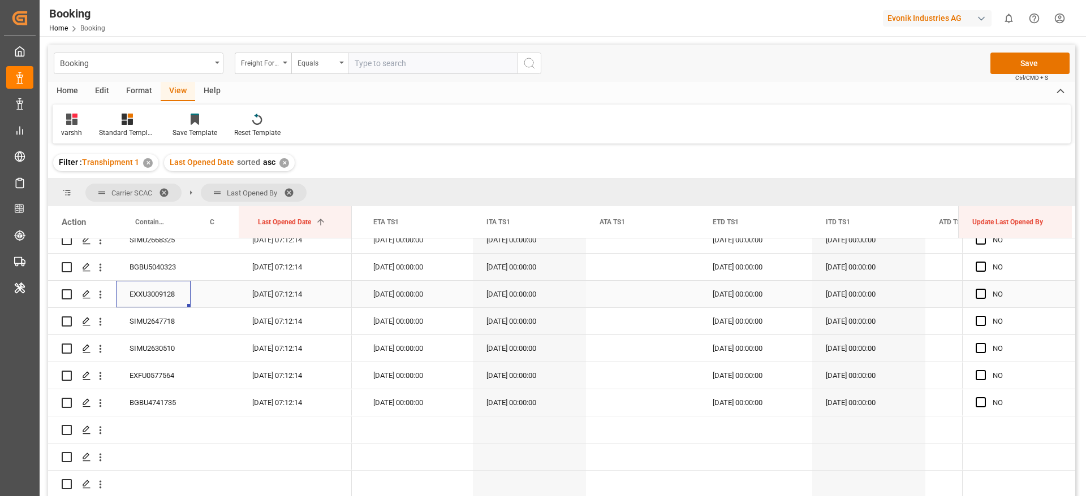
click at [140, 304] on div "EXXU3009128" at bounding box center [153, 294] width 75 height 27
click at [975, 377] on span "Press SPACE to select this row." at bounding box center [980, 375] width 10 height 10
click at [984, 370] on input "Press SPACE to select this row." at bounding box center [984, 370] width 0 height 0
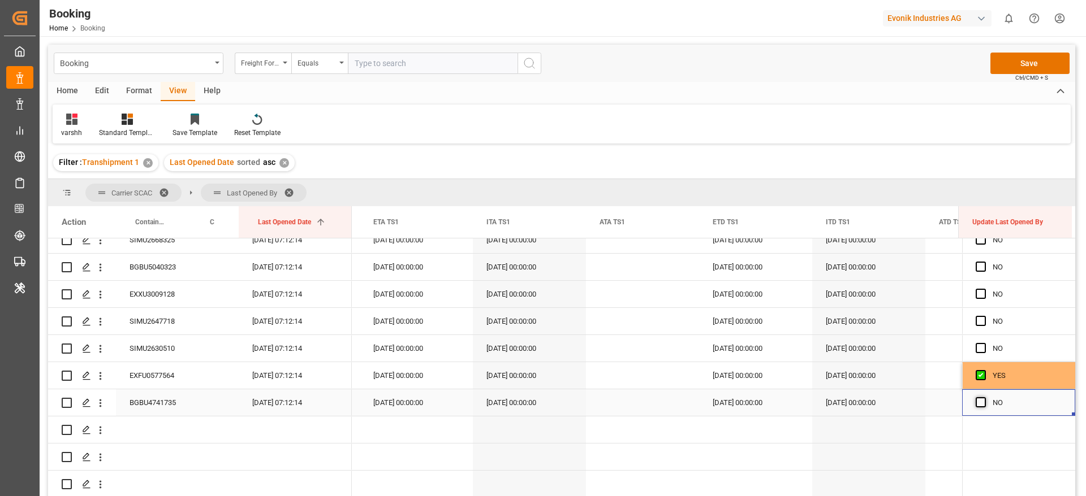
click at [980, 401] on span "Press SPACE to select this row." at bounding box center [980, 402] width 10 height 10
click at [984, 397] on input "Press SPACE to select this row." at bounding box center [984, 397] width 0 height 0
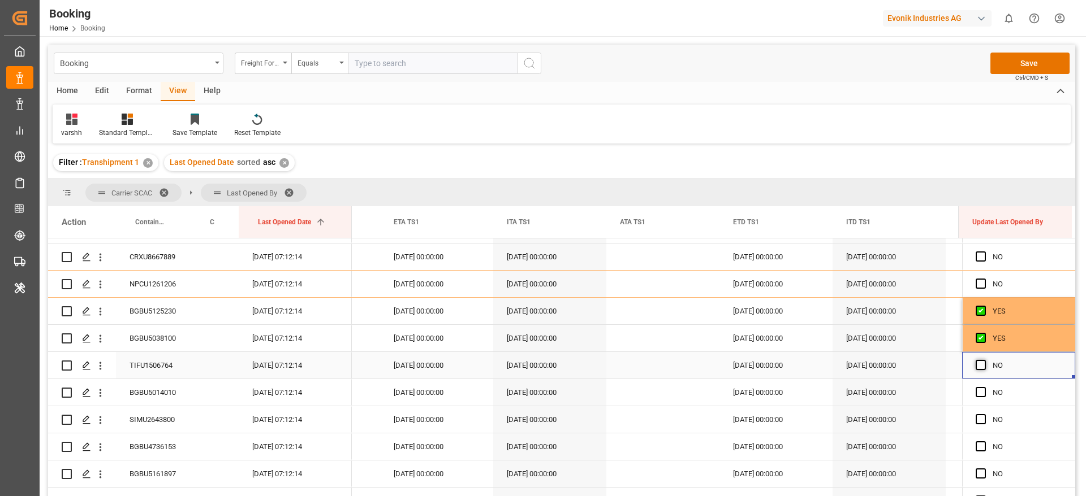
click at [975, 364] on span "Press SPACE to select this row." at bounding box center [980, 365] width 10 height 10
click at [984, 360] on input "Press SPACE to select this row." at bounding box center [984, 360] width 0 height 0
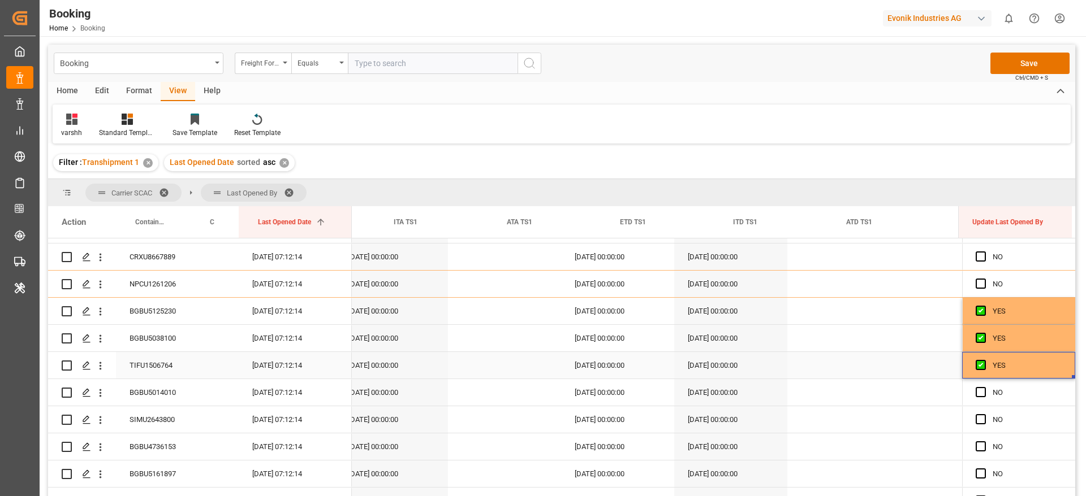
click at [1070, 375] on div "YES" at bounding box center [1018, 365] width 113 height 27
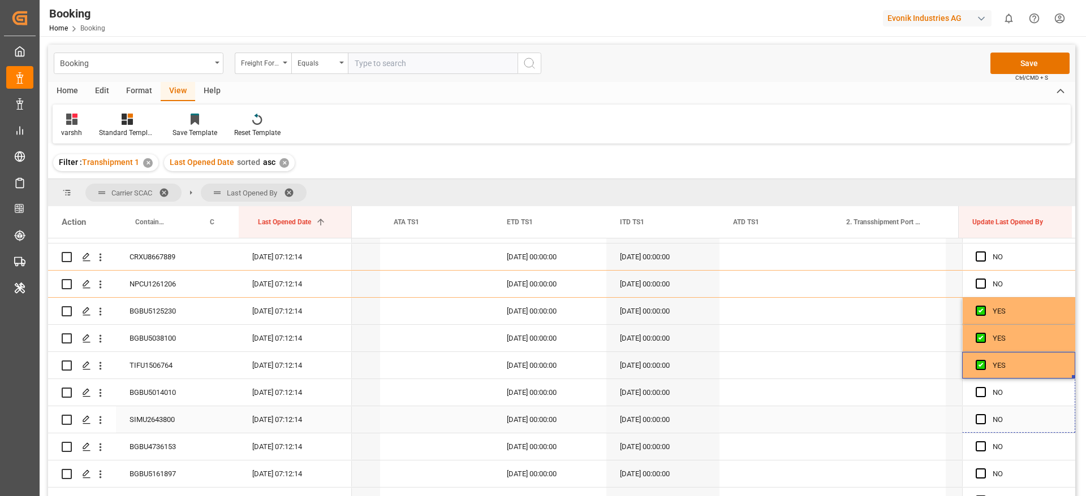
drag, startPoint x: 1067, startPoint y: 377, endPoint x: 1052, endPoint y: 451, distance: 75.7
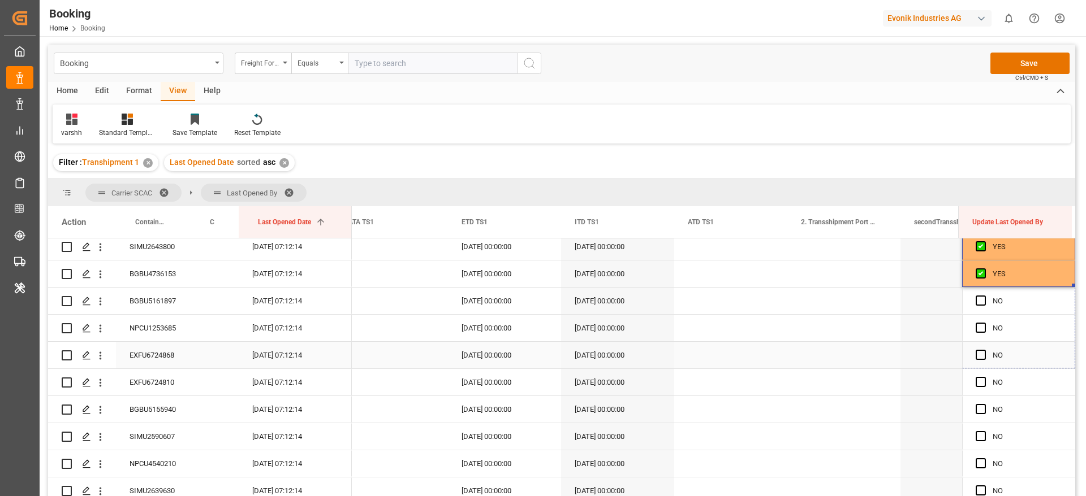
drag, startPoint x: 1067, startPoint y: 286, endPoint x: 1046, endPoint y: 442, distance: 157.5
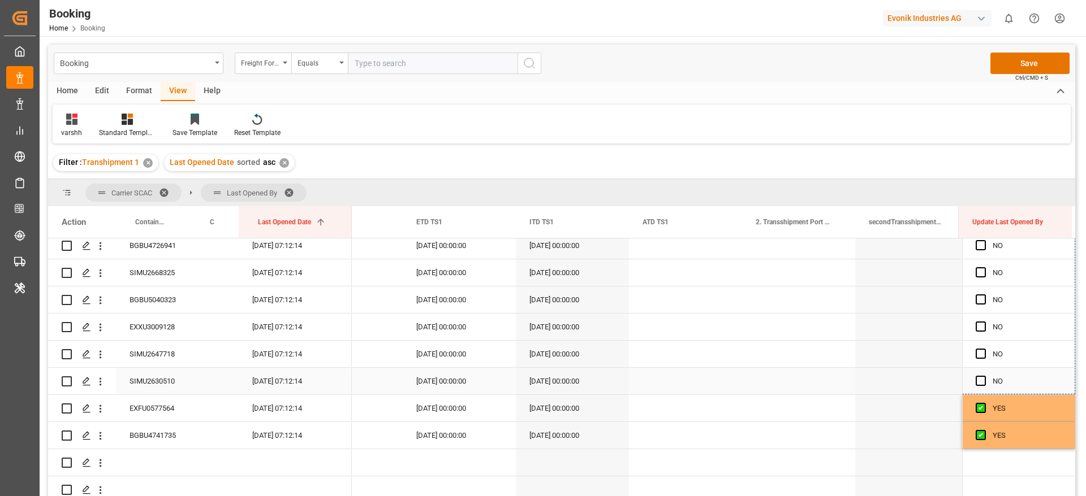
drag, startPoint x: 1069, startPoint y: 283, endPoint x: 1014, endPoint y: 374, distance: 106.3
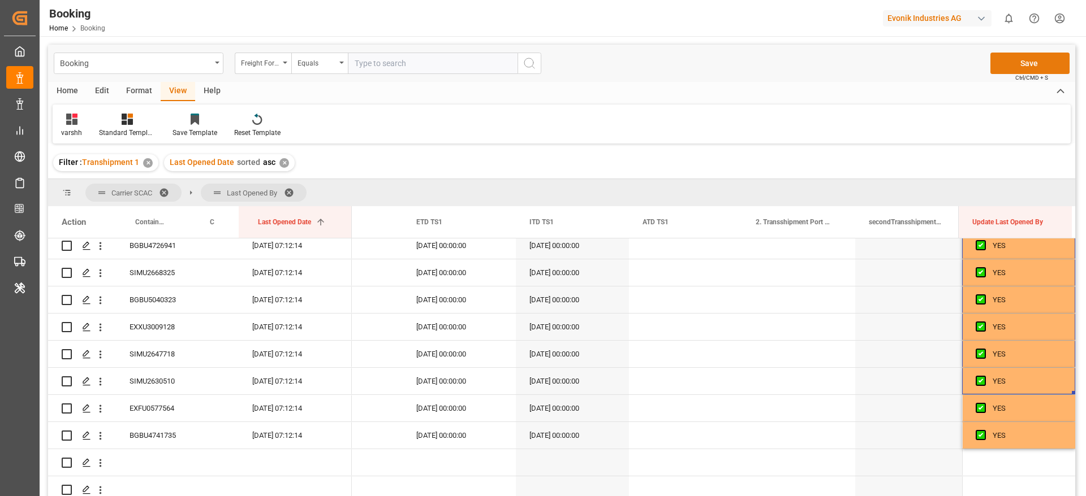
click at [1004, 60] on button "Save" at bounding box center [1029, 63] width 79 height 21
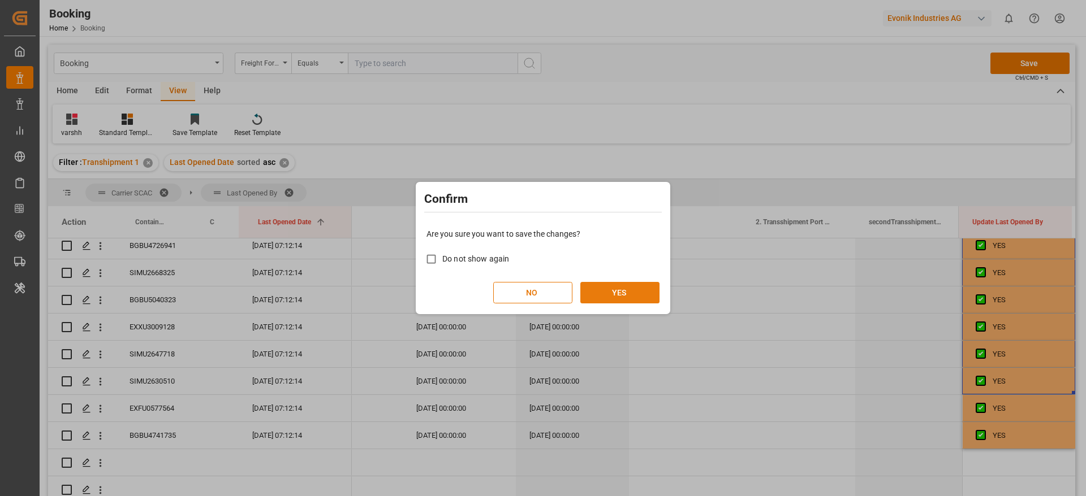
click at [629, 288] on button "YES" at bounding box center [619, 292] width 79 height 21
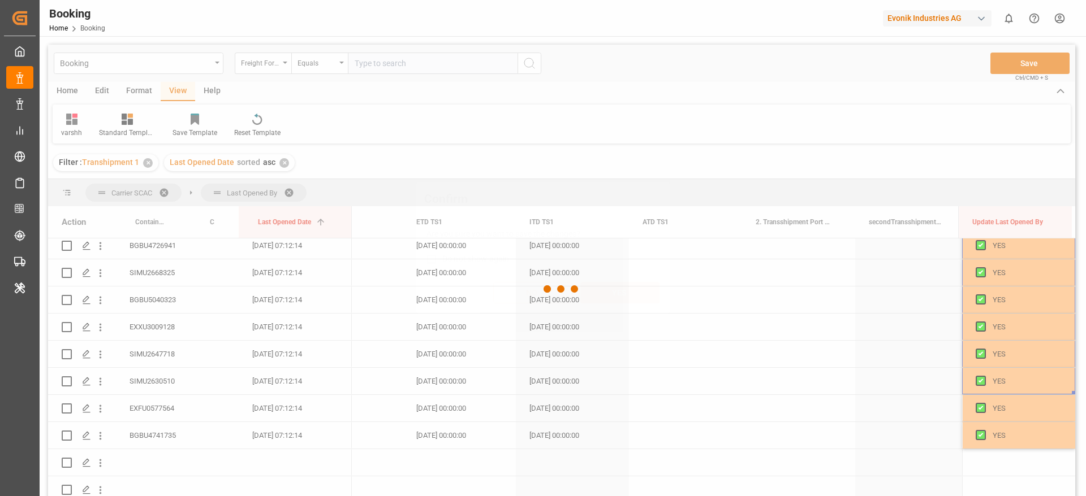
click at [629, 288] on button "YES" at bounding box center [619, 292] width 79 height 21
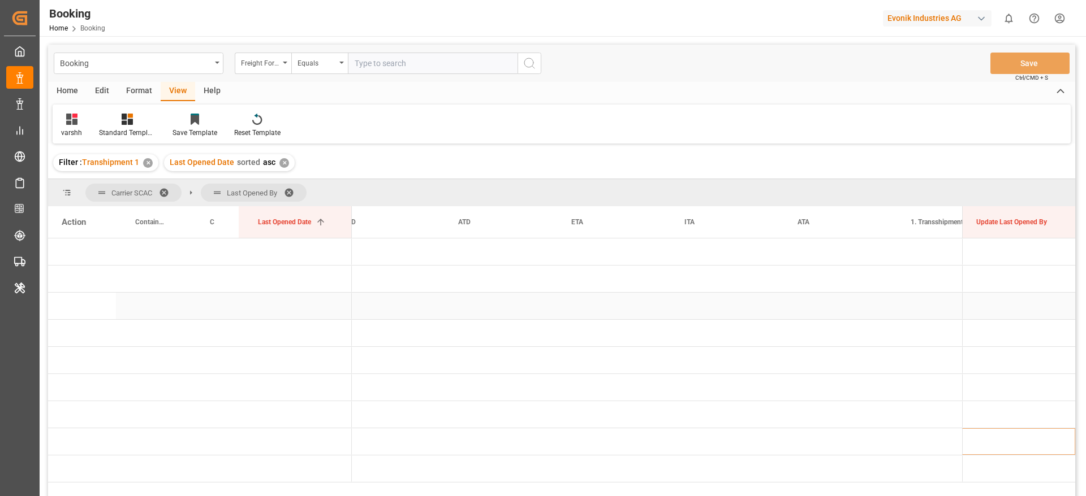
scroll to position [0, 1789]
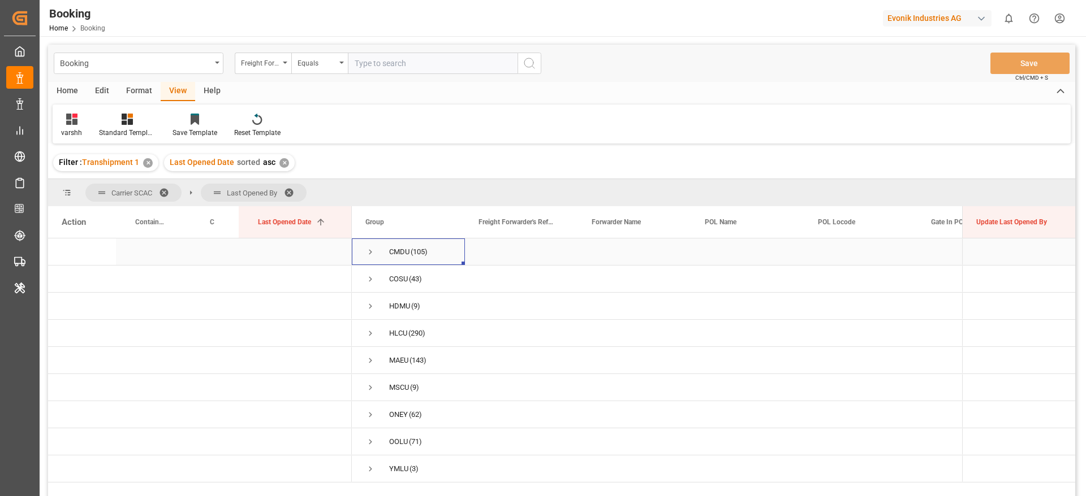
click at [374, 256] on span "Press SPACE to select this row." at bounding box center [370, 252] width 10 height 10
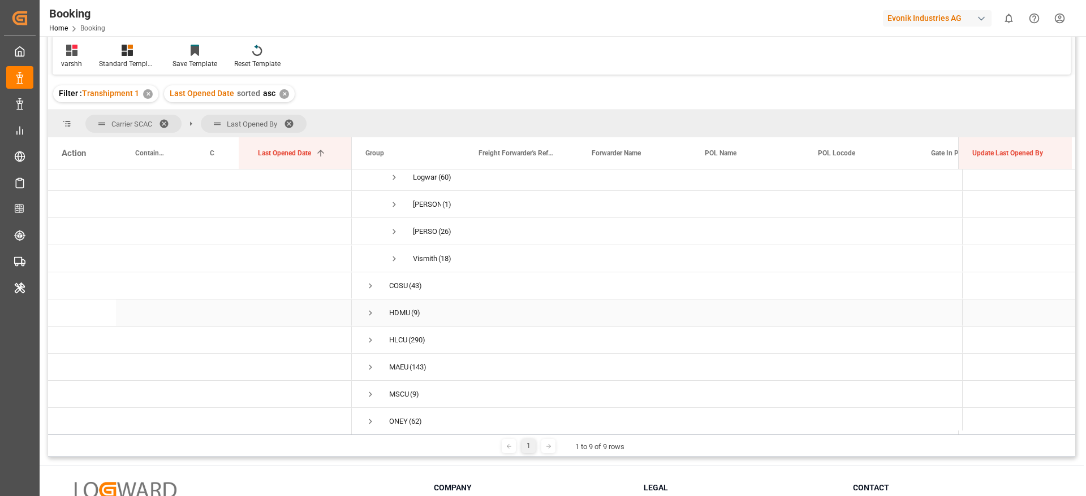
scroll to position [0, 0]
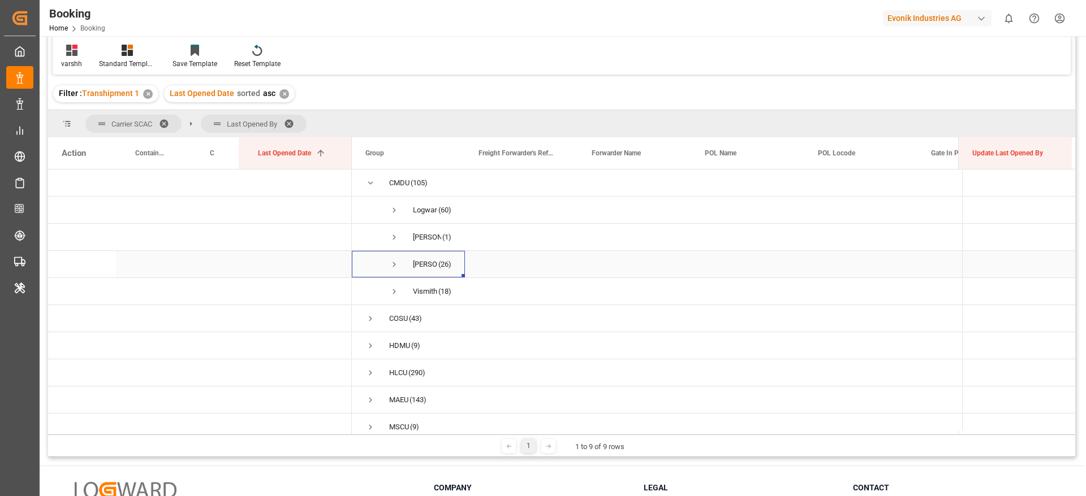
click at [394, 262] on span "Press SPACE to select this row." at bounding box center [394, 265] width 10 height 10
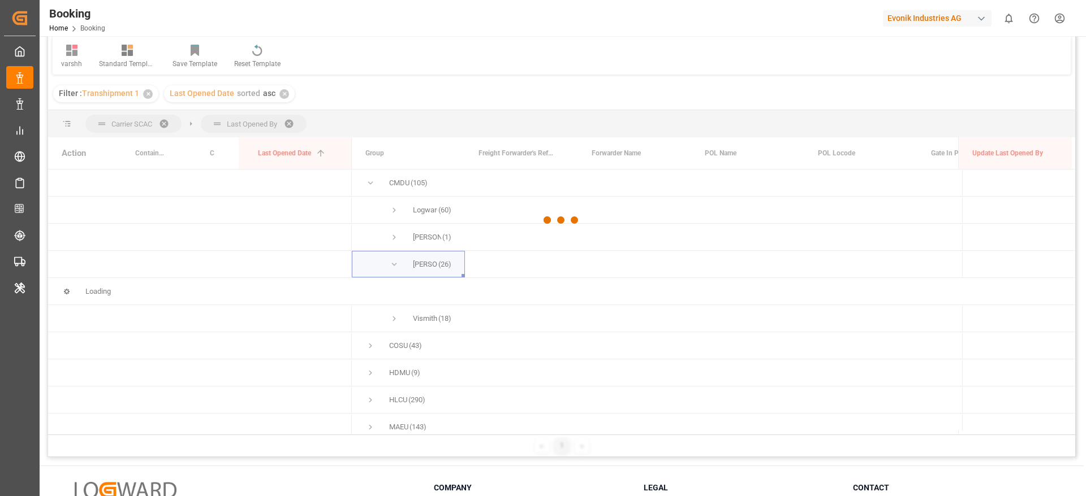
click at [394, 262] on div at bounding box center [561, 221] width 1027 height 490
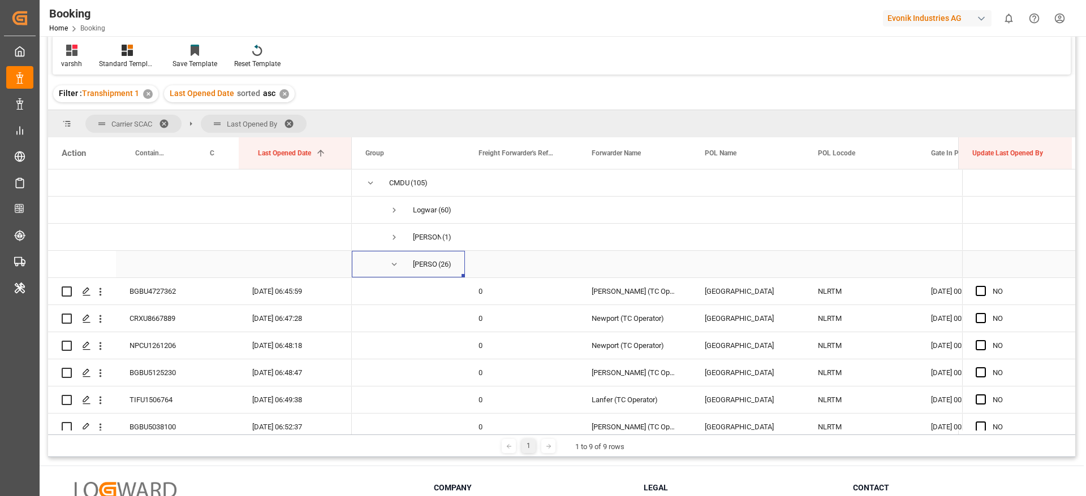
click at [394, 262] on span "Press SPACE to select this row." at bounding box center [394, 265] width 10 height 10
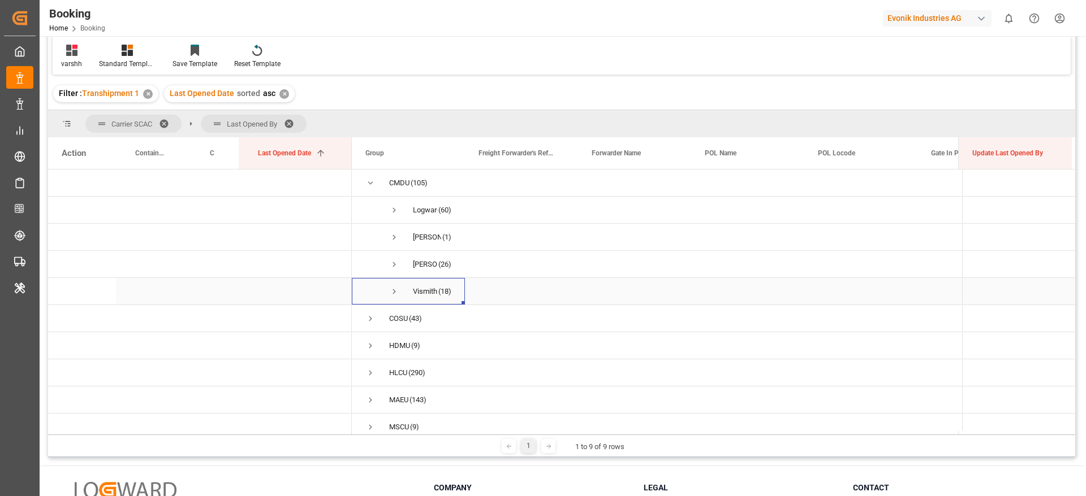
click at [396, 287] on span "Press SPACE to select this row." at bounding box center [394, 292] width 10 height 10
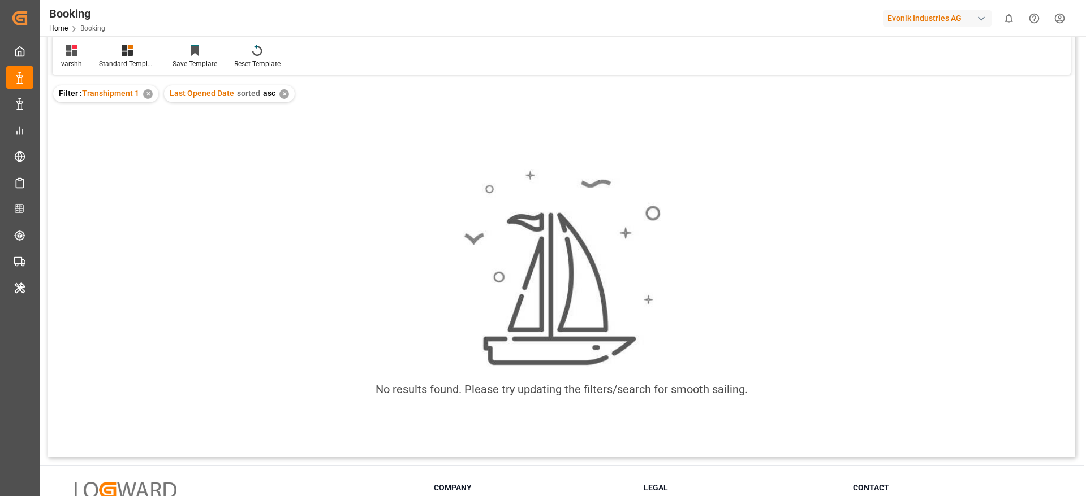
click at [280, 90] on div "✕" at bounding box center [284, 94] width 10 height 10
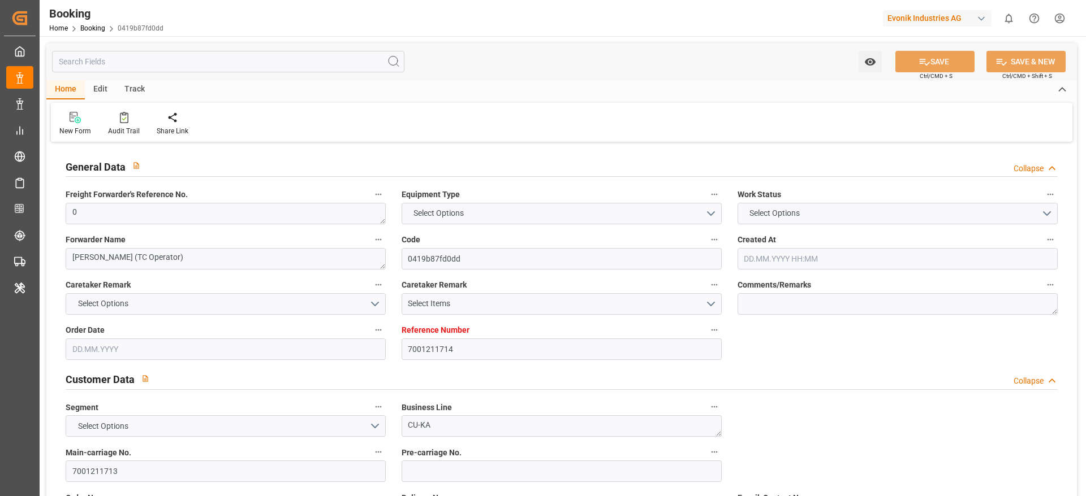
type input "7001211714"
type input "9839208"
type input "CMACGM"
type input "CMA CGM Group"
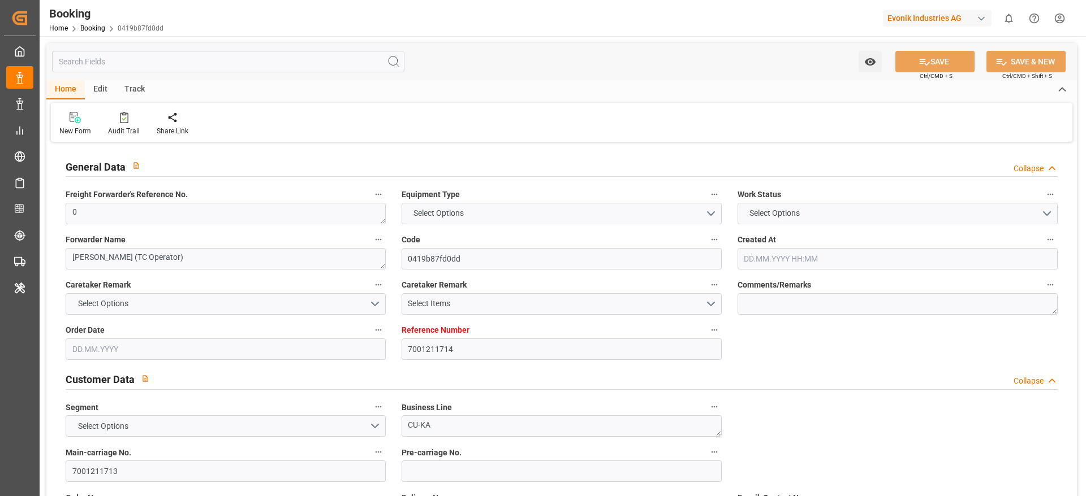
type input "NLRTM"
type input "IDBDJ"
type input "MYPKG"
type input "IDJKT"
type input "0"
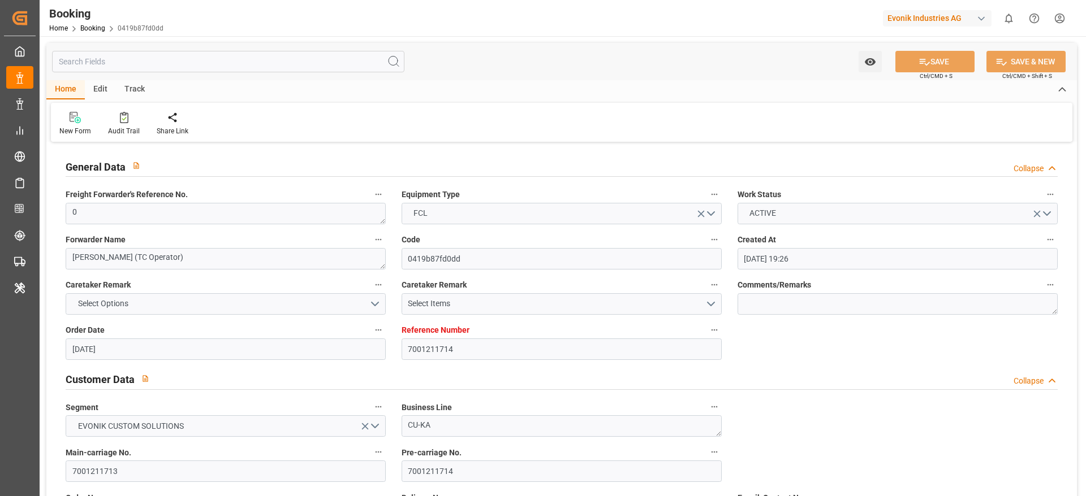
type input "[DATE] 19:26"
type input "[DATE]"
type input "[DATE] 00:00"
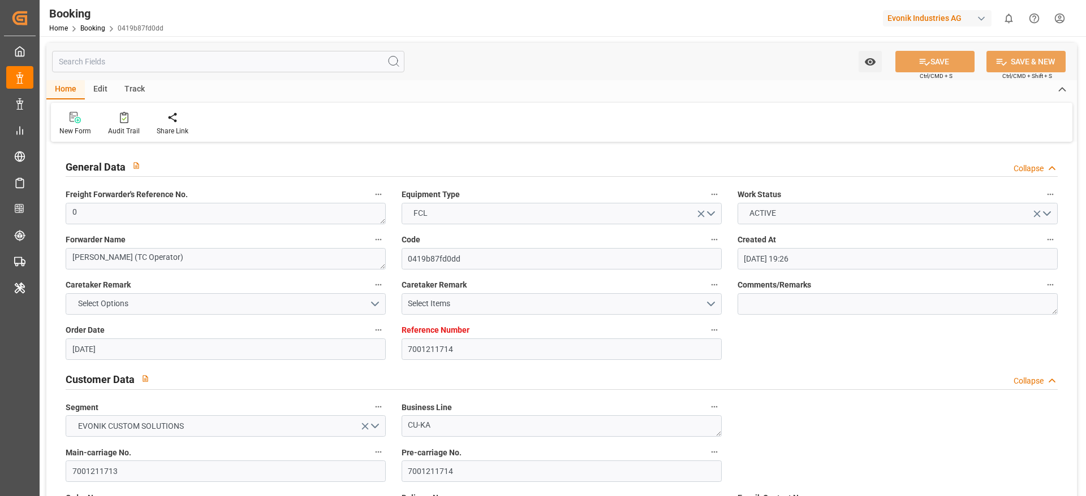
type input "[DATE] 00:00"
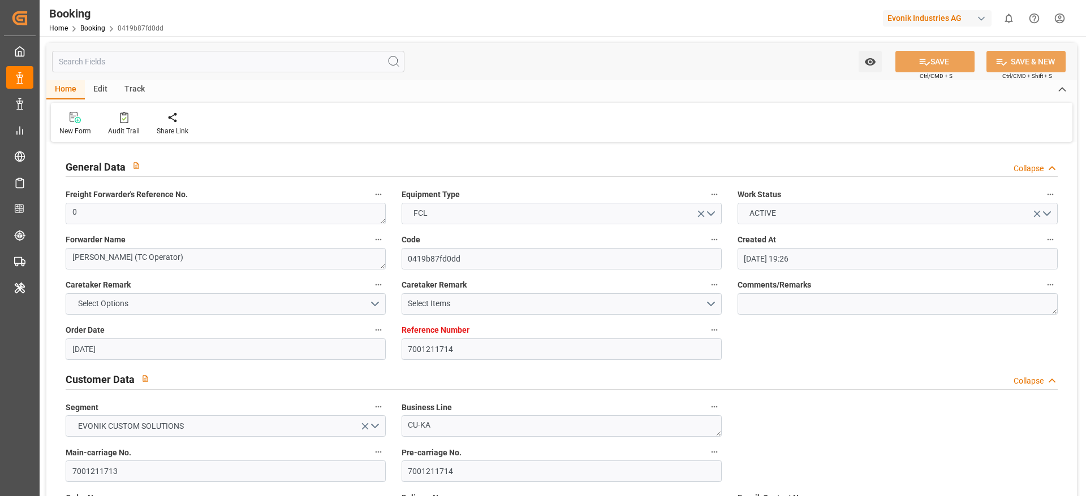
type input "[DATE] 00:00"
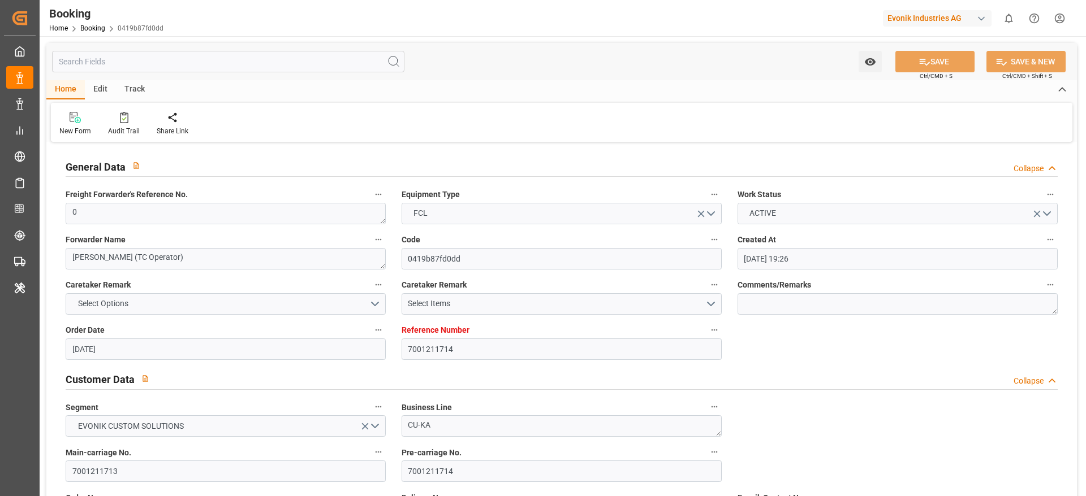
type input "[DATE] 00:00"
type input "[DATE]"
type input "[DATE] 07:06"
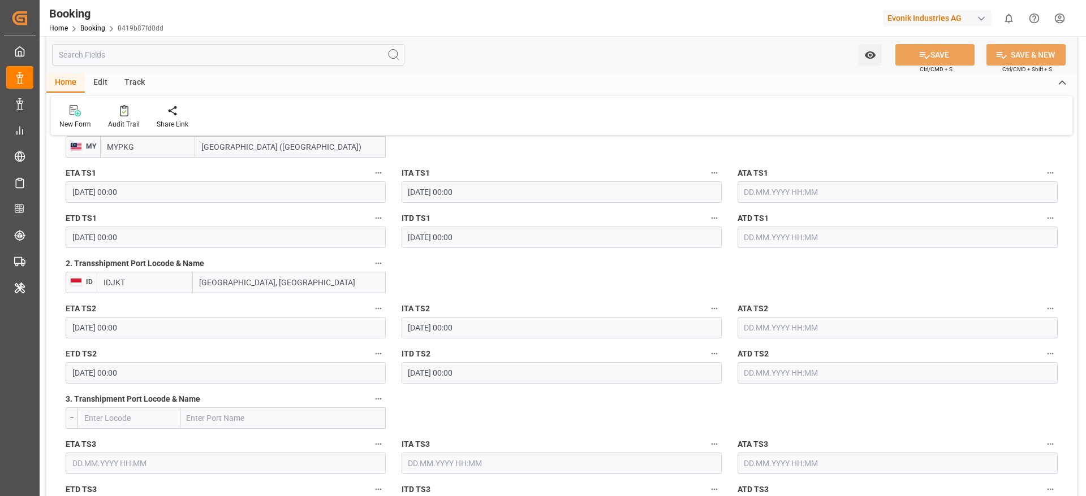
scroll to position [1281, 0]
click at [428, 310] on span "ITA TS2" at bounding box center [415, 308] width 28 height 12
click at [707, 310] on button "ITA TS2" at bounding box center [714, 308] width 15 height 15
click at [428, 310] on div at bounding box center [543, 248] width 1086 height 496
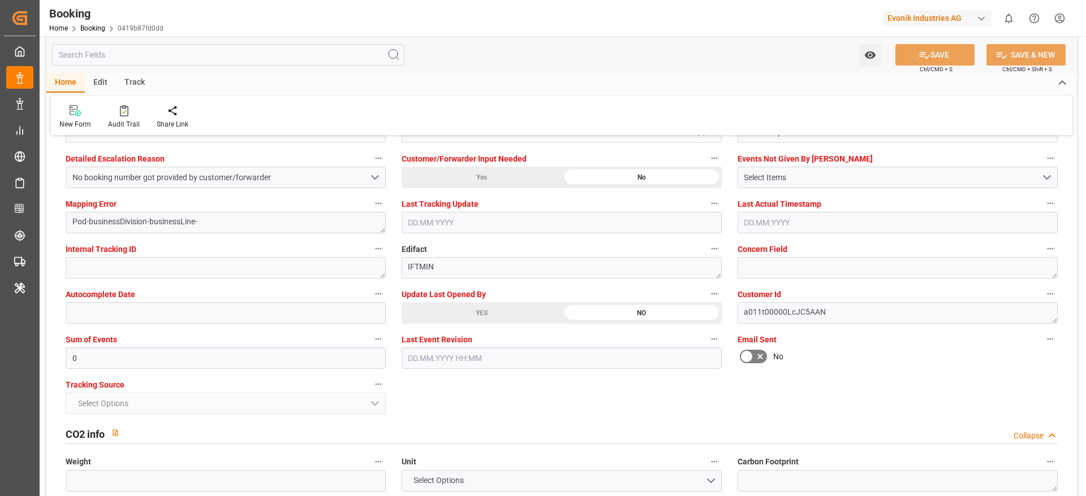
scroll to position [2157, 0]
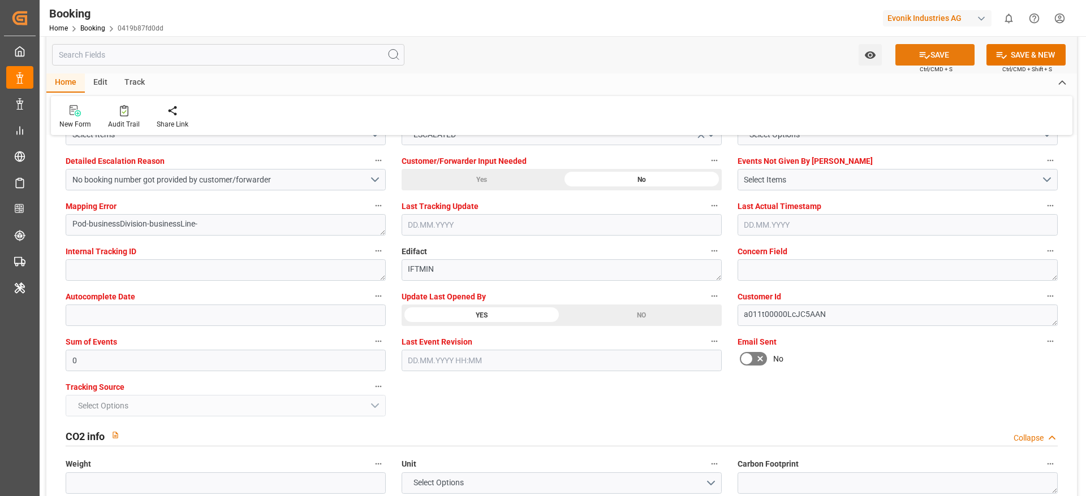
click at [927, 52] on icon at bounding box center [924, 55] width 12 height 12
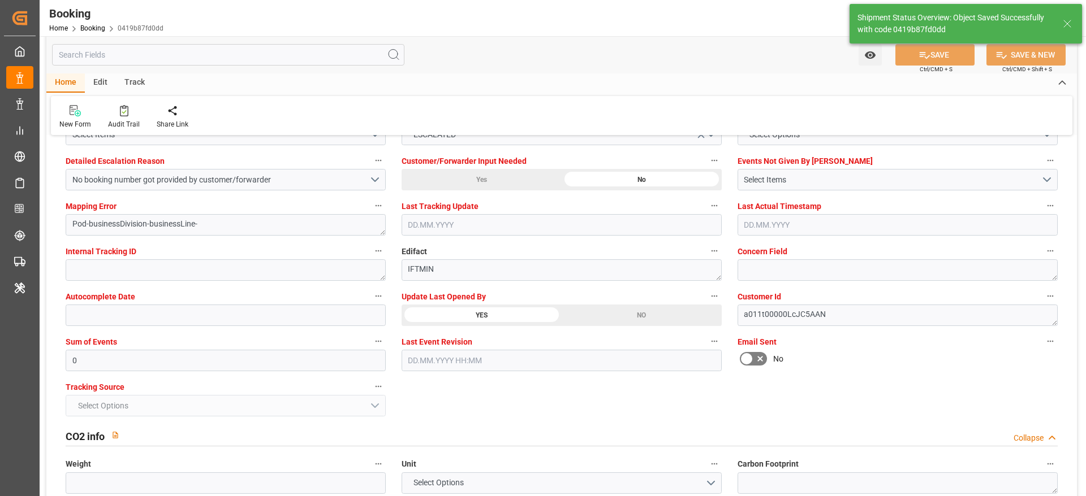
type textarea "[PERSON_NAME]"
type input "[DATE] 06:45"
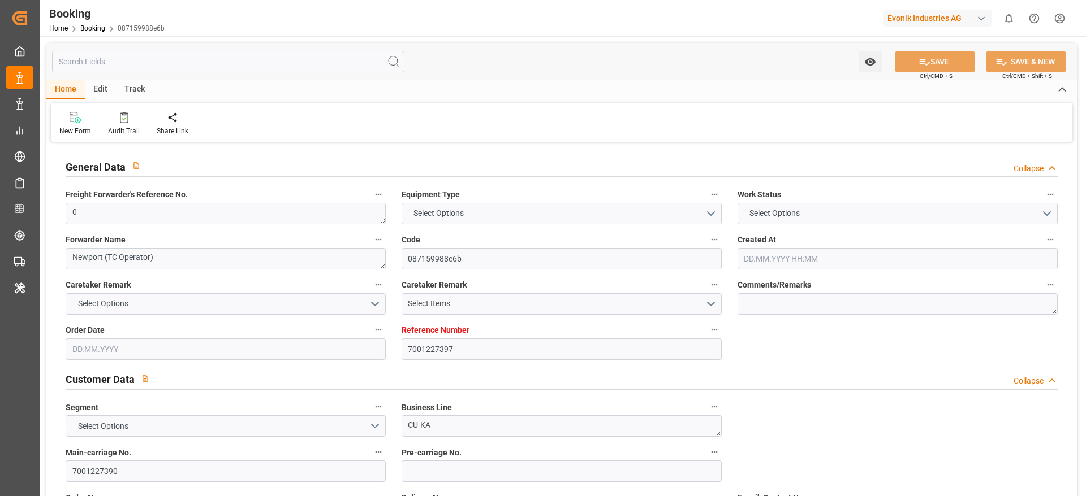
type input "7001227397"
type input "9987201"
type input "CMACGM"
type input "CMA CGM Group"
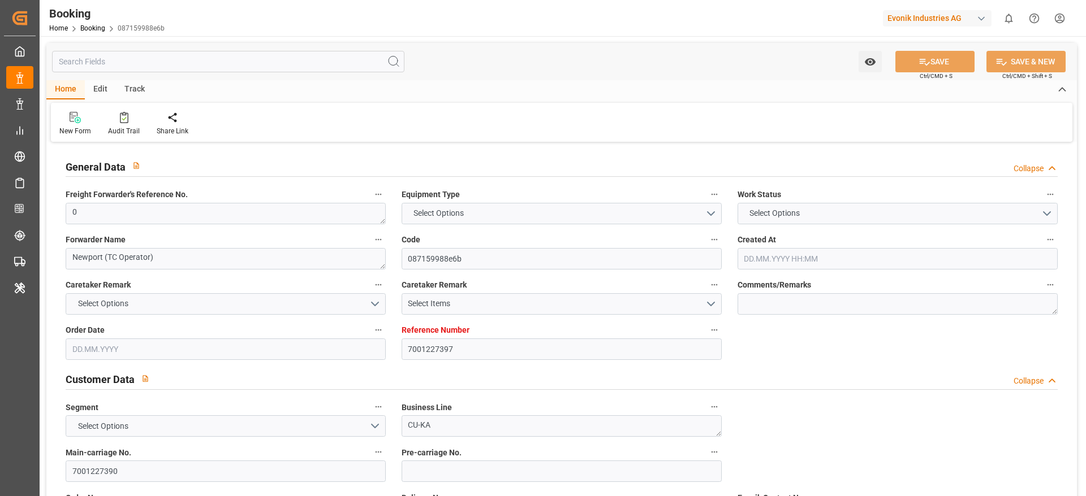
type input "NLRTM"
type input "MYPGU"
type input "MYPKG"
type input "0"
type input "[DATE] 07:45"
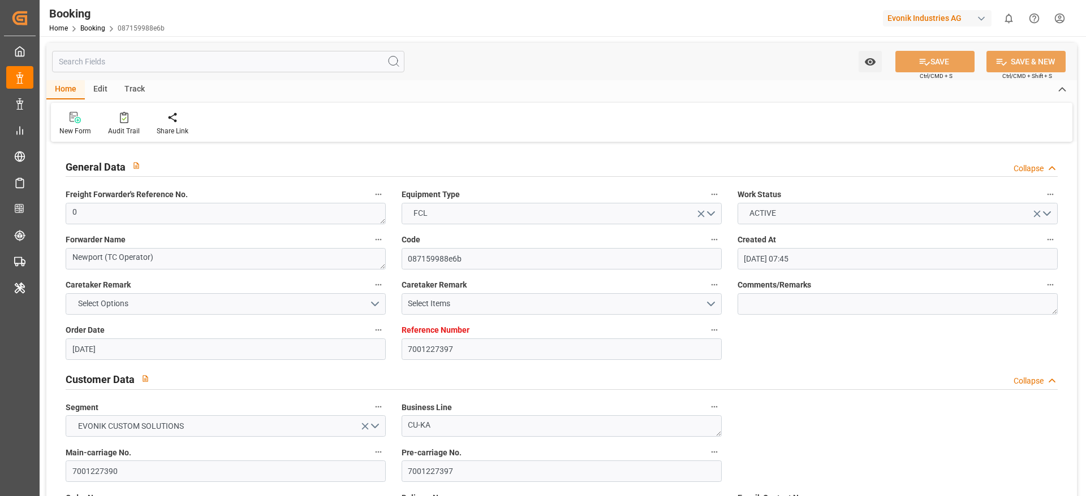
type input "[DATE]"
type input "[DATE] 00:00"
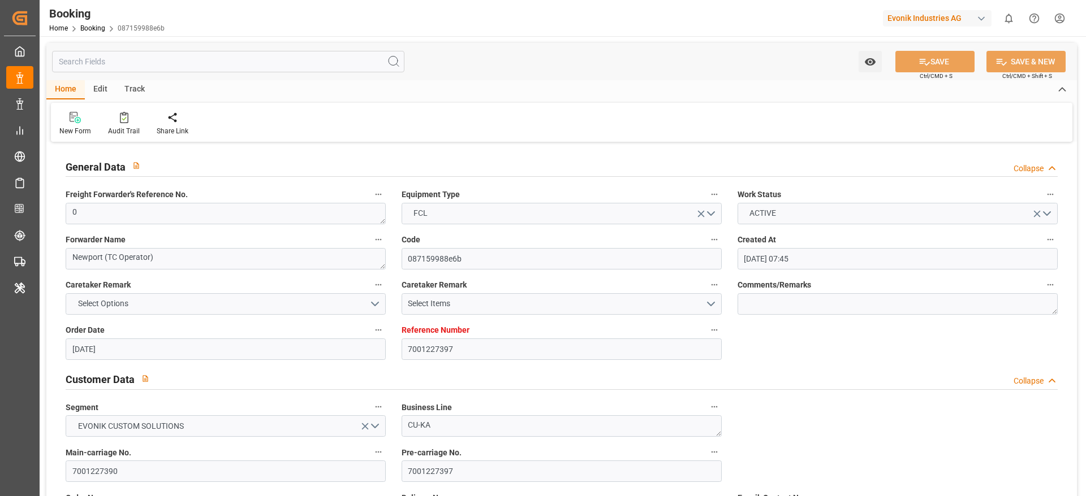
type input "[DATE] 00:00"
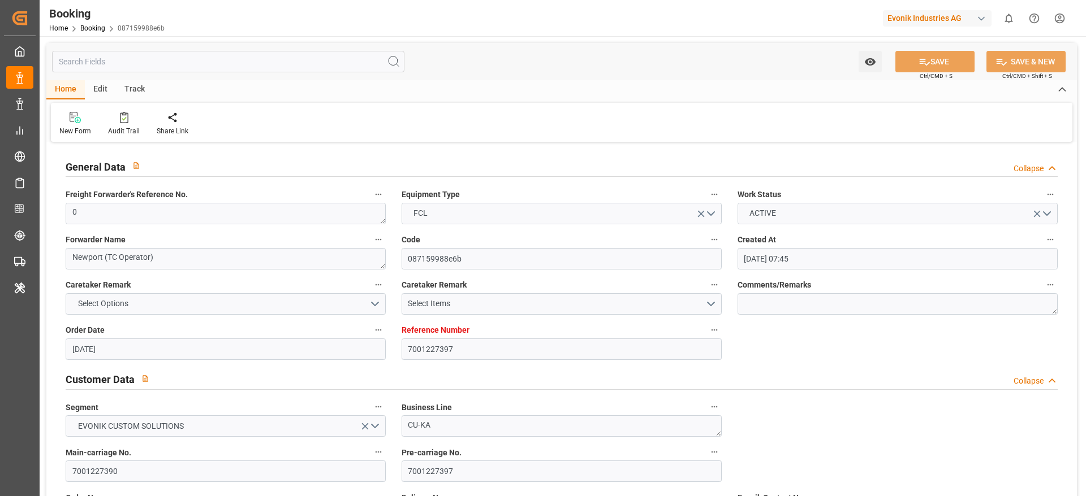
type input "[DATE] 00:00"
type input "[DATE]"
type input "[DATE] 07:12"
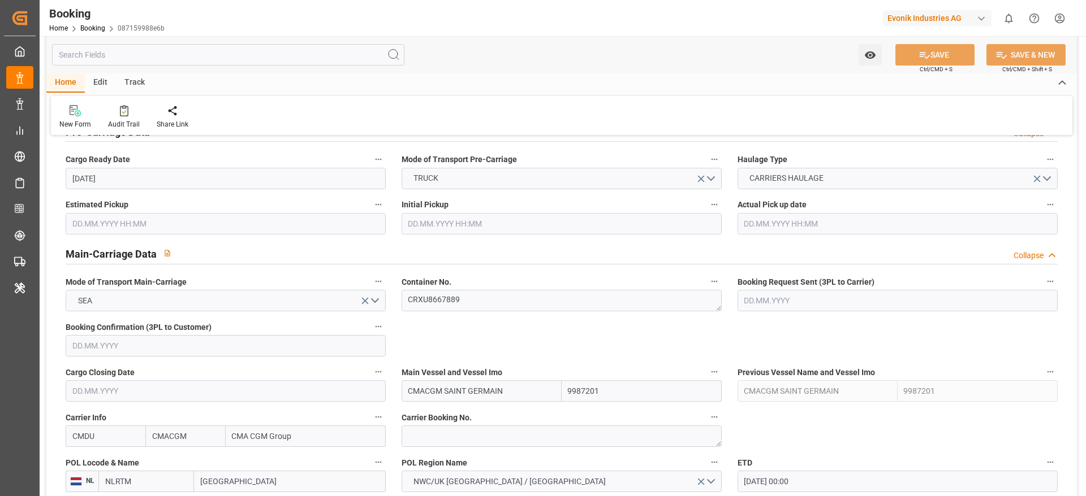
scroll to position [630, 0]
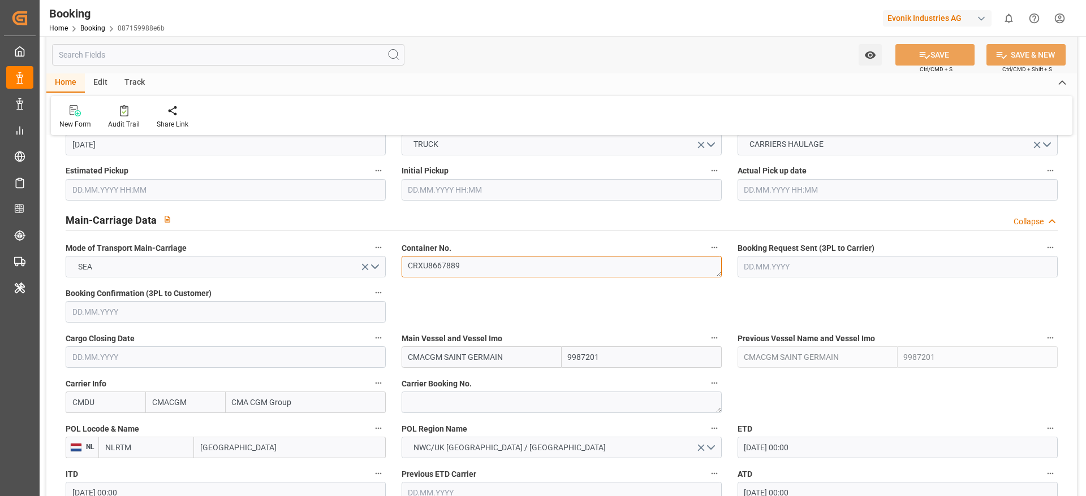
click at [442, 267] on textarea "CRXU8667889" at bounding box center [561, 266] width 320 height 21
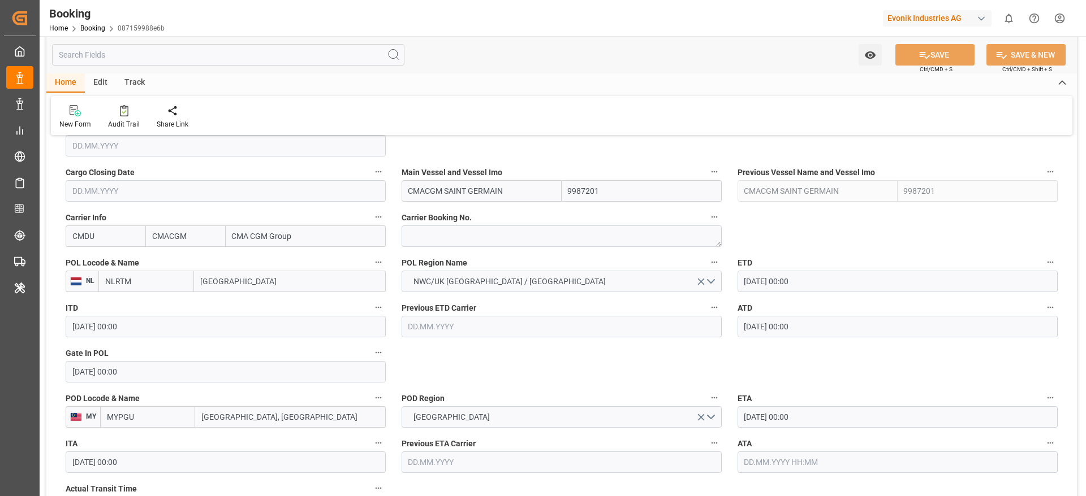
scroll to position [796, 0]
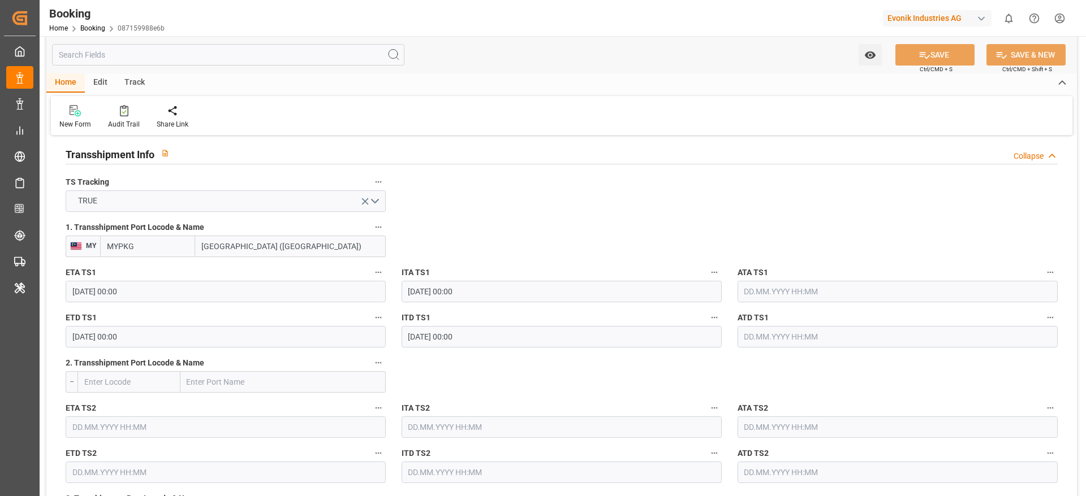
scroll to position [1235, 0]
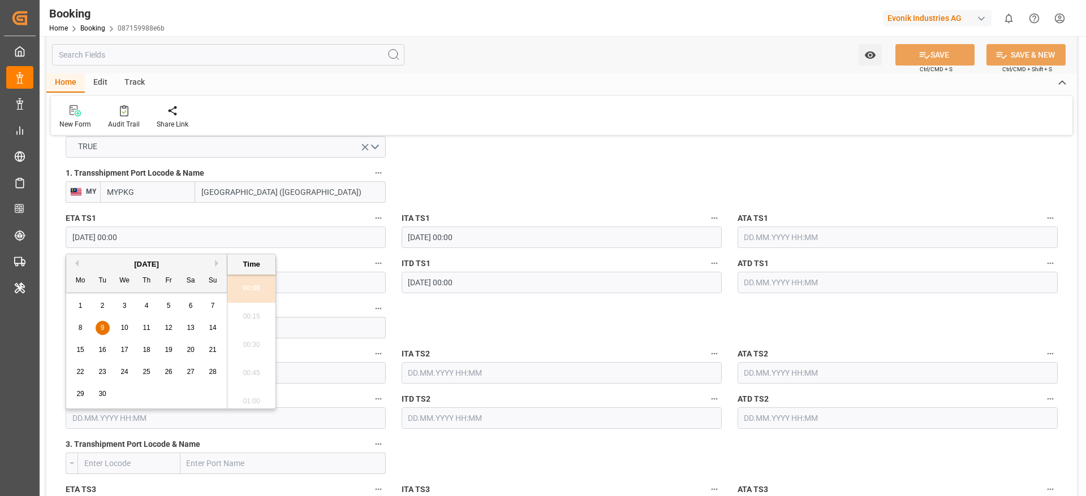
click at [87, 240] on input "[DATE] 00:00" at bounding box center [226, 237] width 320 height 21
click at [120, 326] on div "10" at bounding box center [125, 329] width 14 height 14
type input "[DATE] 00:00"
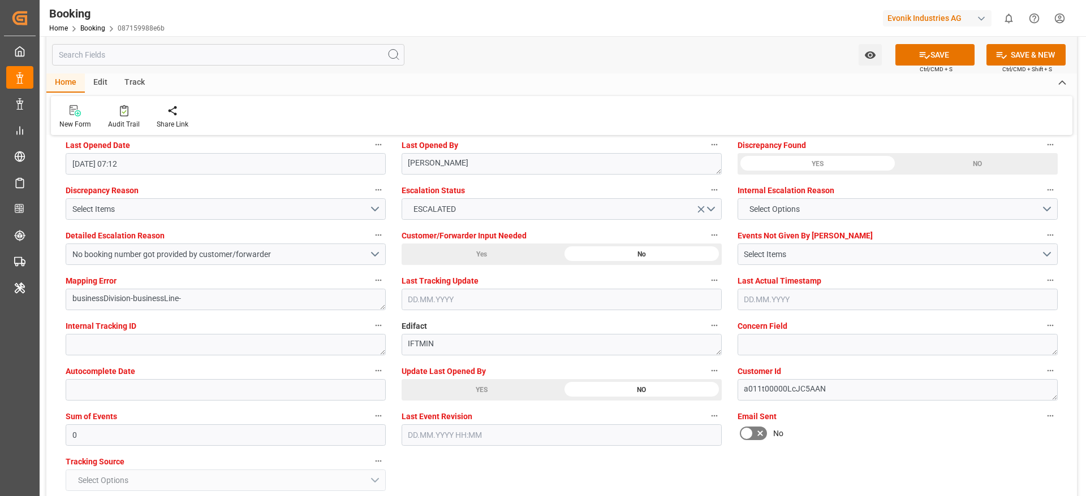
scroll to position [2093, 0]
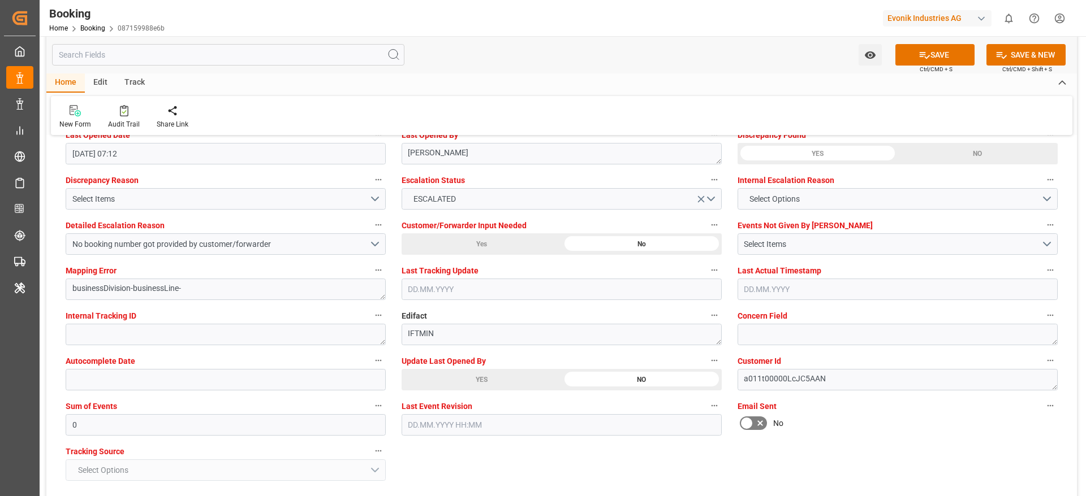
click at [910, 59] on button "SAVE" at bounding box center [934, 54] width 79 height 21
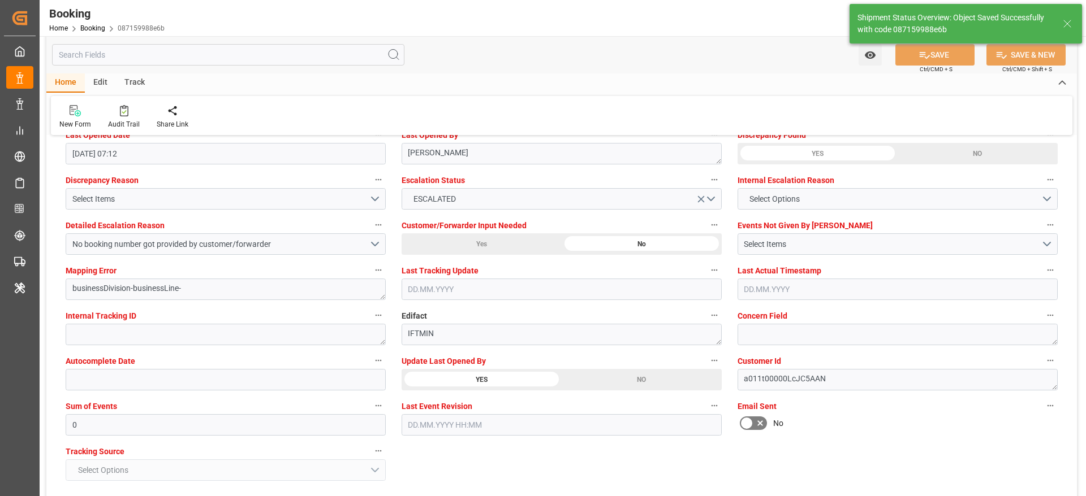
type textarea "[PERSON_NAME]"
type input "14.08.2025 06:47"
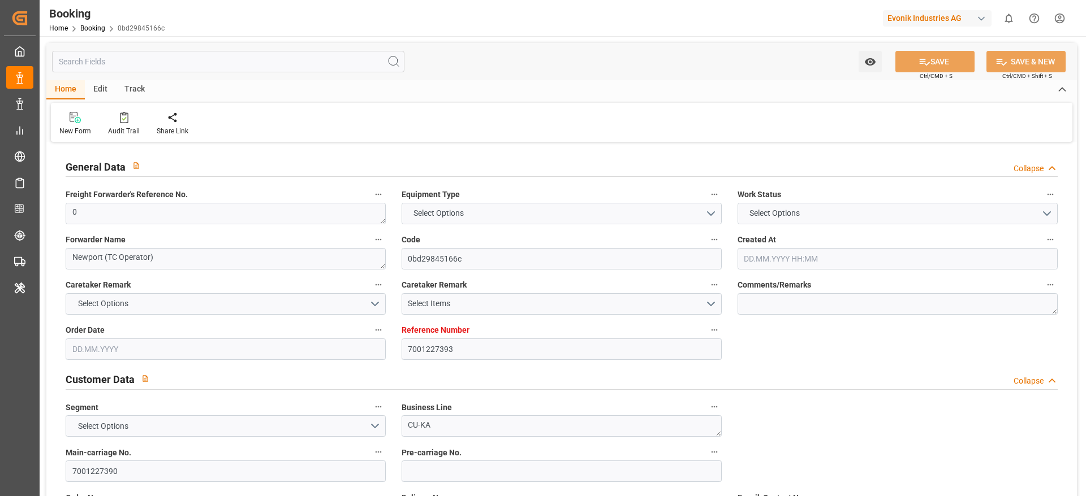
type input "7001227393"
type input "9987201"
type input "CMACGM"
type input "CMA CGM Group"
type input "NLRTM"
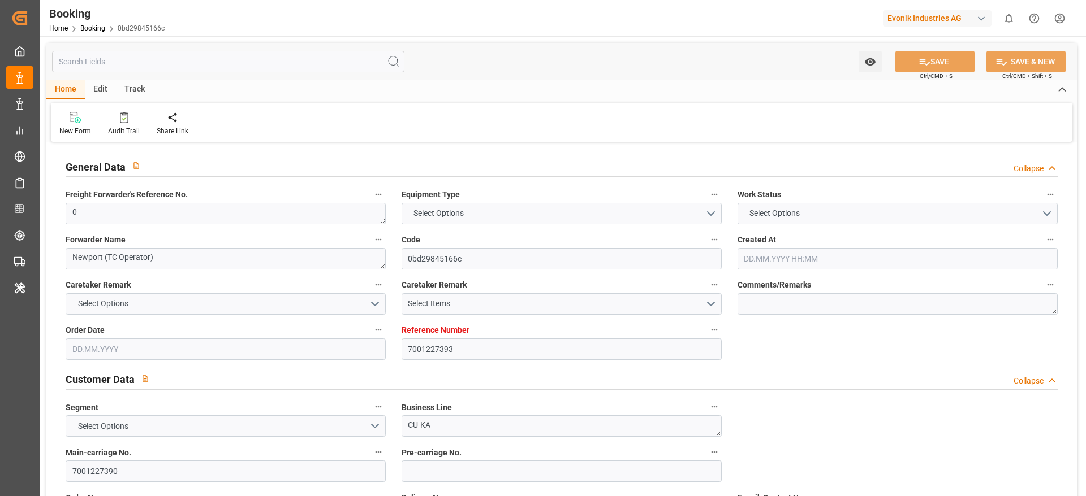
type input "MYPGU"
type input "MYPKG"
type input "0"
type input "[DATE] 07:45"
type input "[DATE]"
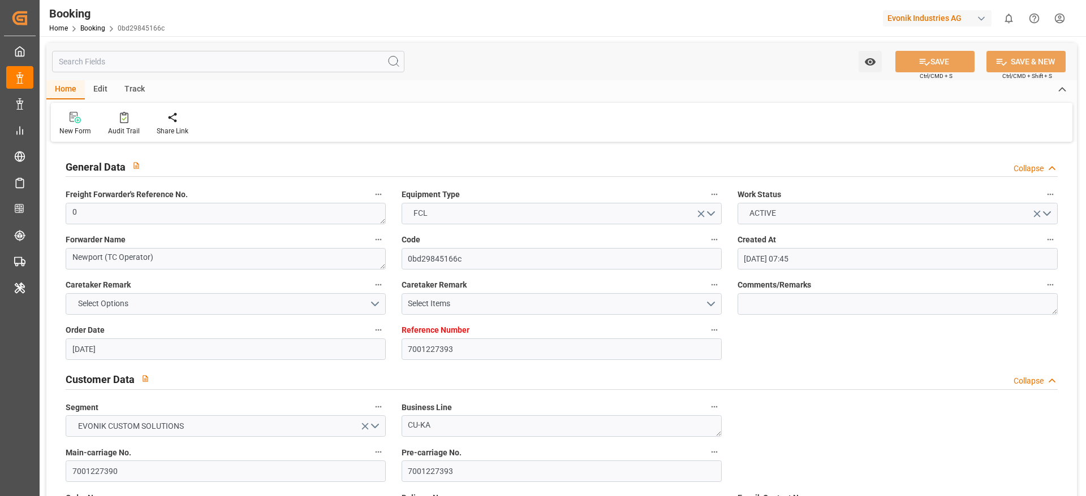
type input "[DATE]"
type input "[DATE] 00:00"
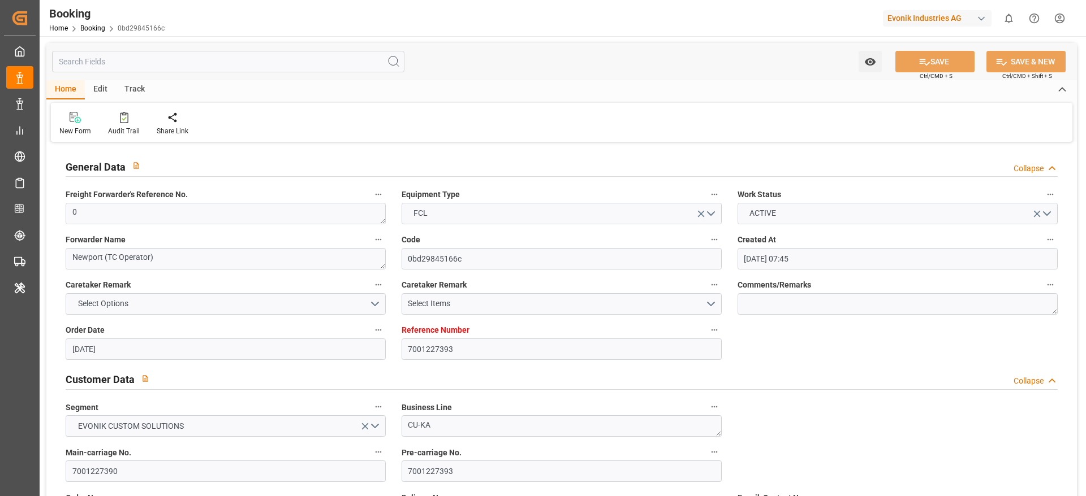
type input "[DATE] 00:00"
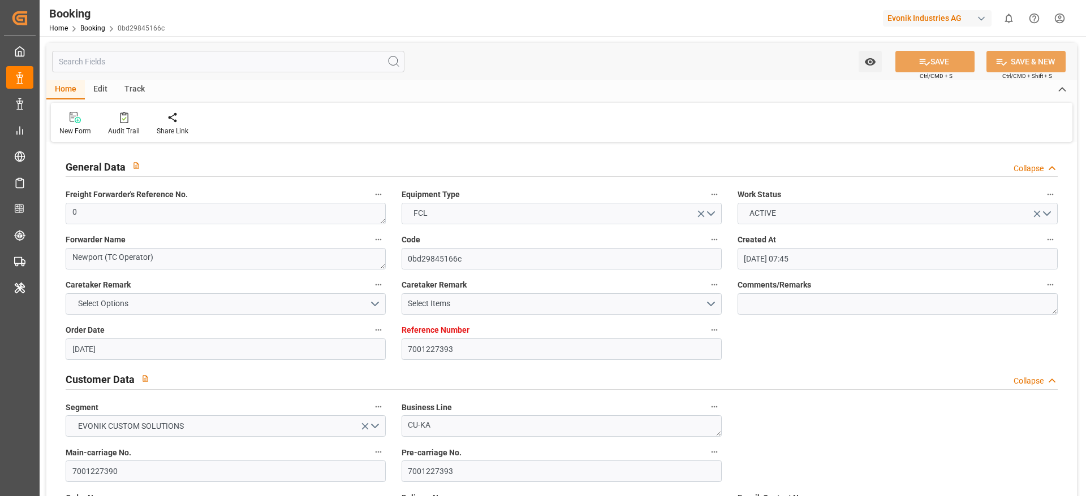
type input "[DATE] 00:00"
type input "[DATE]"
type input "[DATE] 07:12"
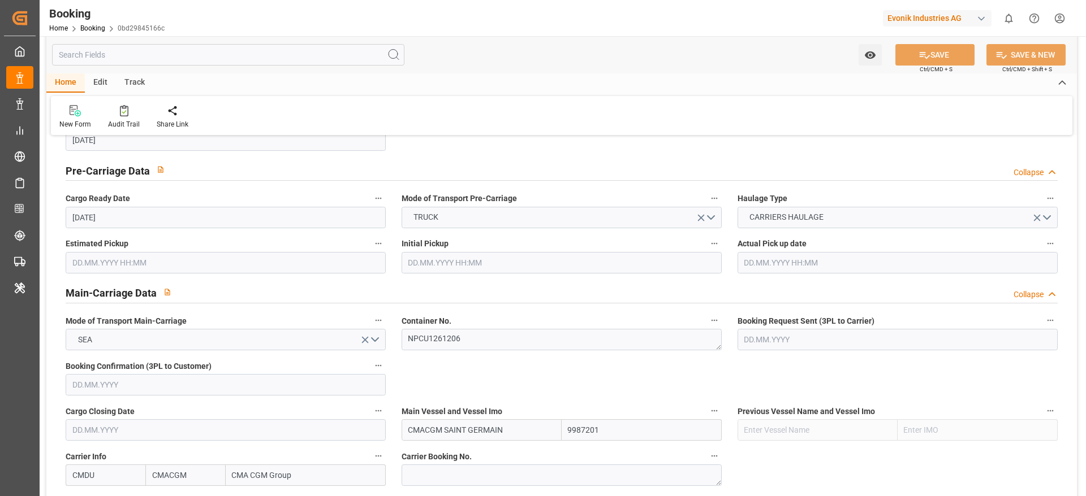
scroll to position [687, 0]
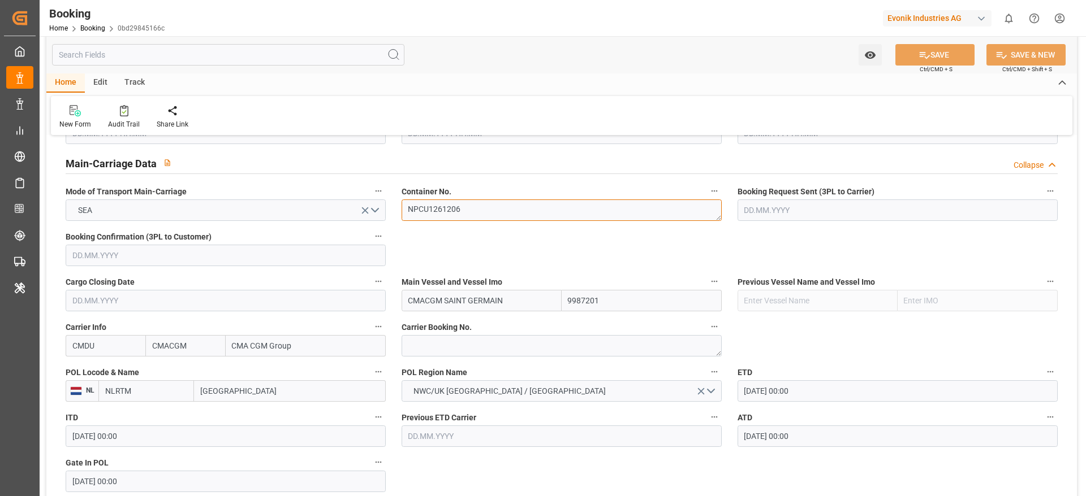
click at [428, 218] on textarea "NPCU1261206" at bounding box center [561, 210] width 320 height 21
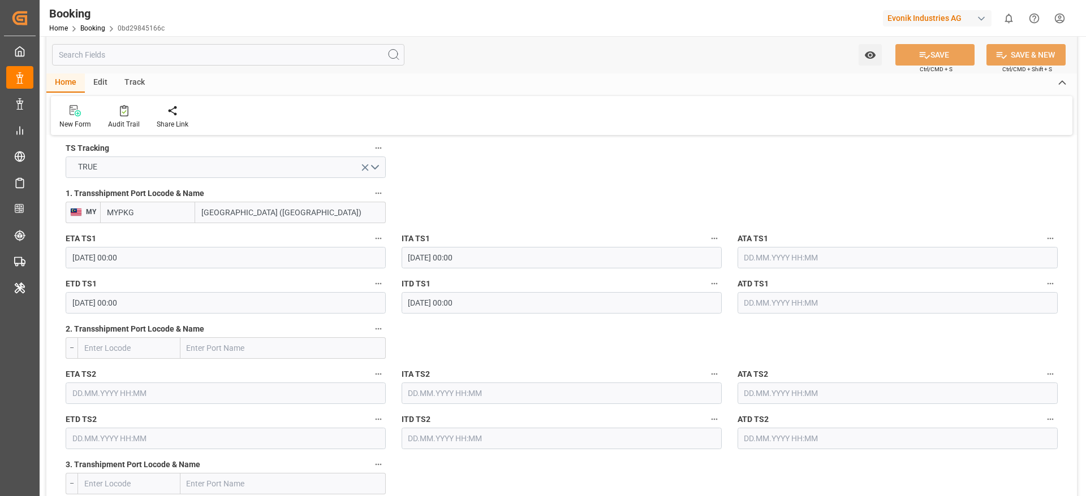
scroll to position [1207, 0]
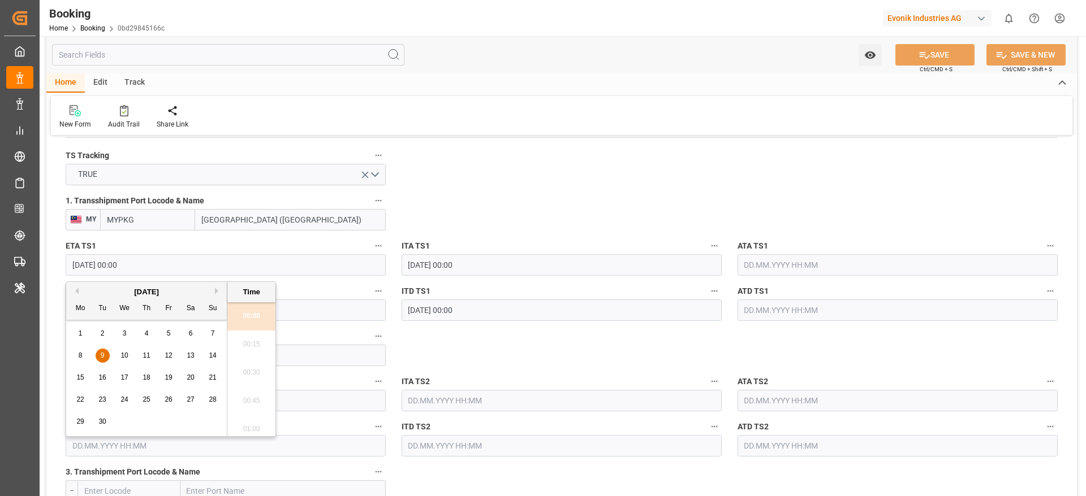
click at [89, 274] on input "[DATE] 00:00" at bounding box center [226, 264] width 320 height 21
click at [127, 352] on span "10" at bounding box center [123, 356] width 7 height 8
type input "[DATE] 00:00"
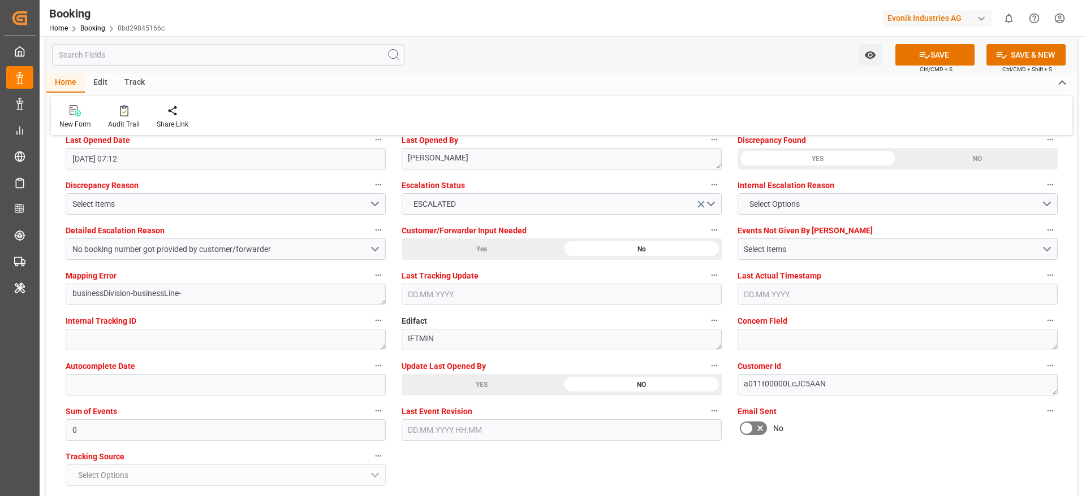
scroll to position [2086, 0]
click at [932, 58] on button "SAVE" at bounding box center [934, 54] width 79 height 21
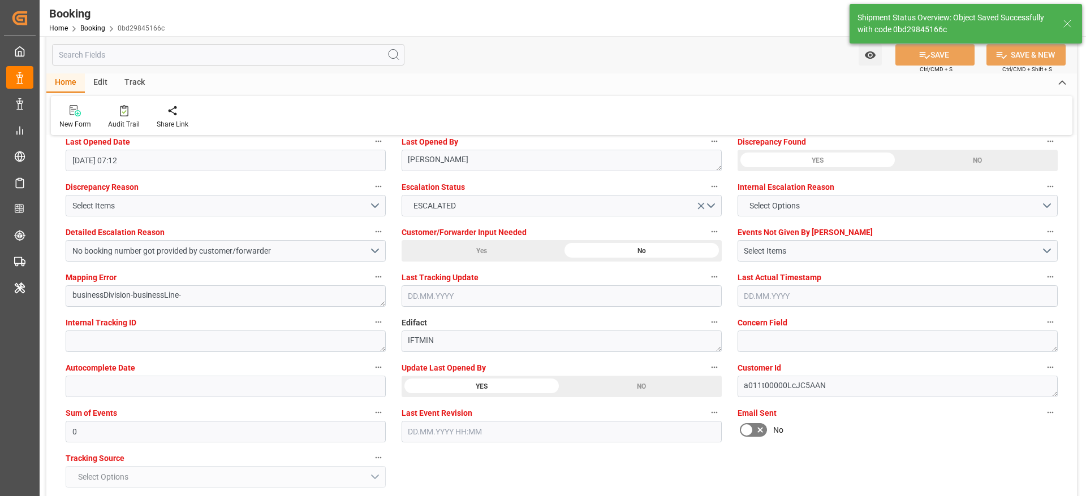
type textarea "[PERSON_NAME]"
type input "[DATE] 06:48"
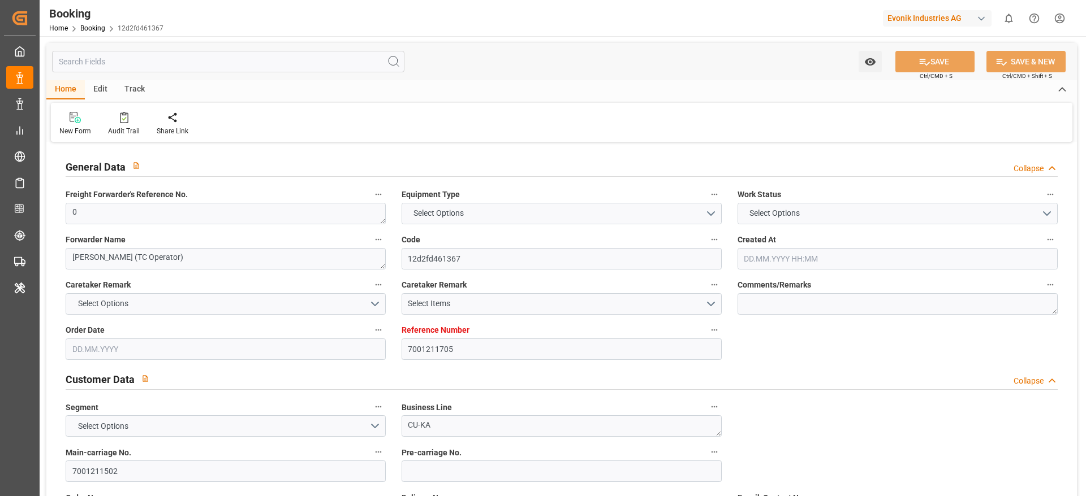
type input "7001211705"
type input "9987201"
type input "CMACGM"
type input "CMA CGM Group"
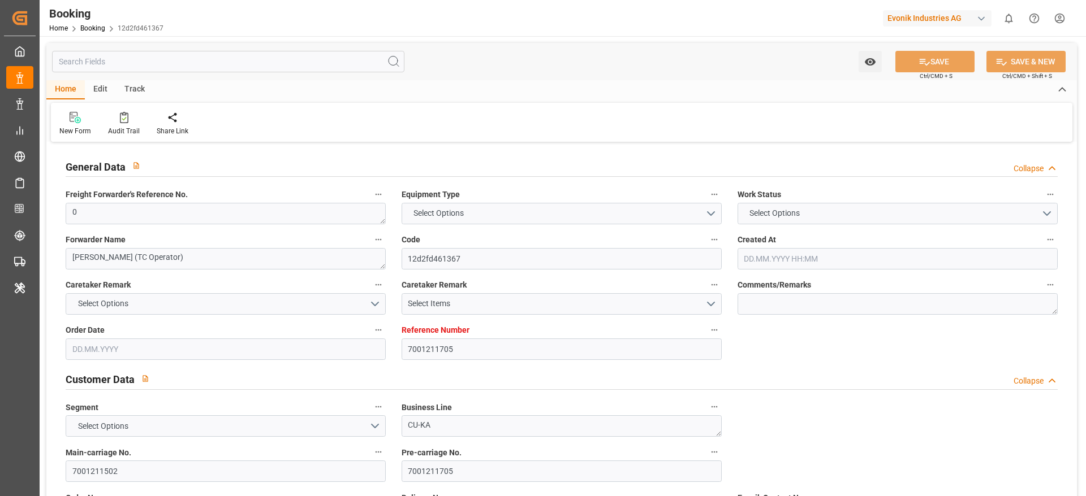
type input "NLRTM"
type input "IDBDJ"
type input "MYPKG"
type input "0"
type input "[DATE] 19:11"
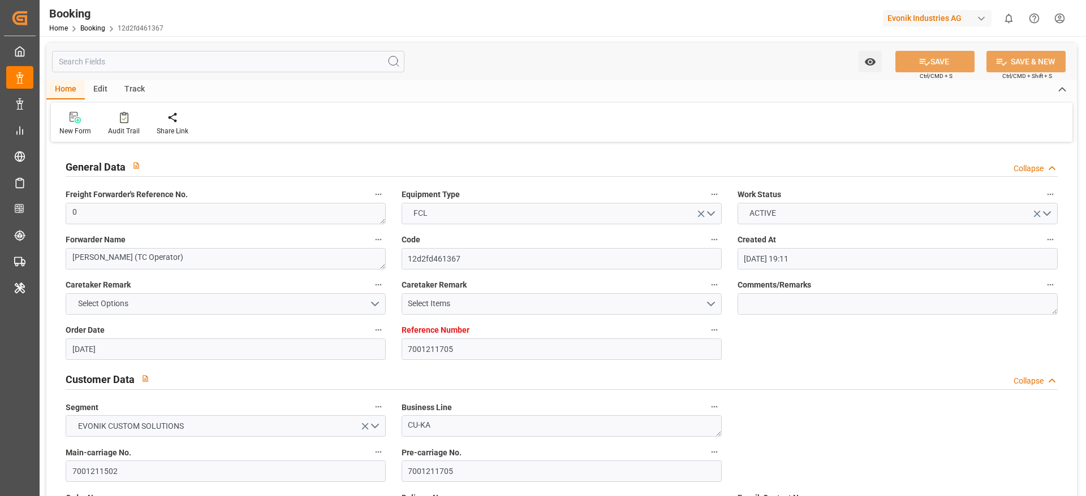
type input "[DATE]"
type input "[DATE] 00:00"
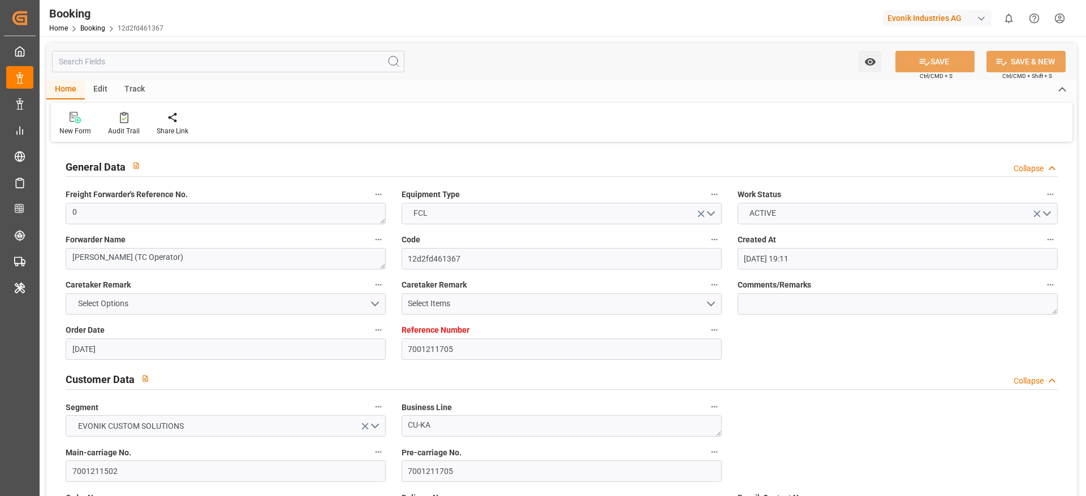
type input "[DATE] 00:00"
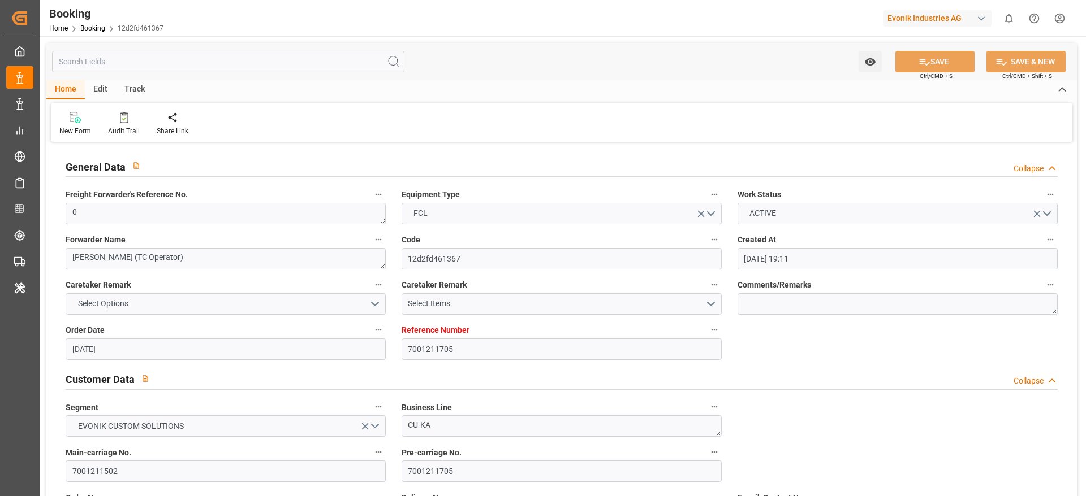
type input "[DATE] 00:00"
type input "[DATE]"
type input "[DATE] 07:12"
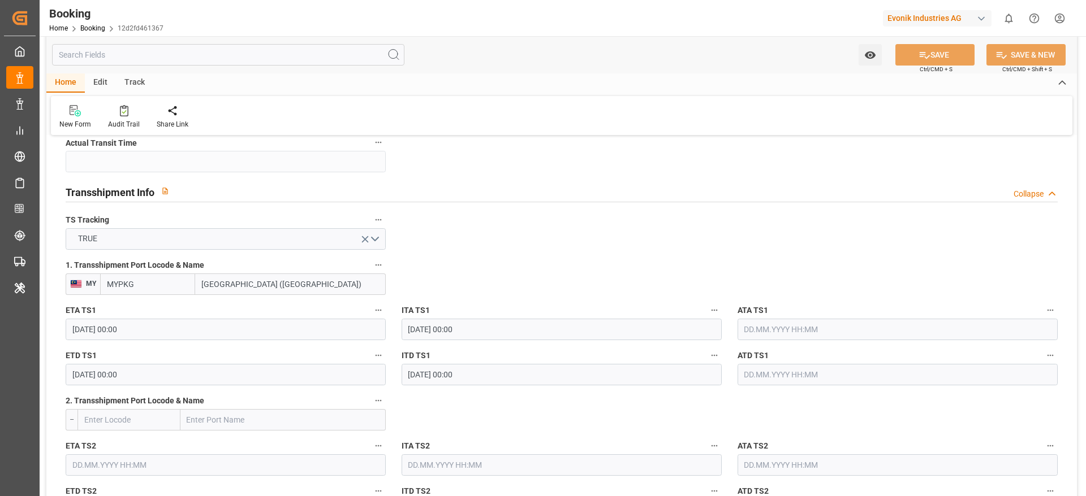
scroll to position [1143, 0]
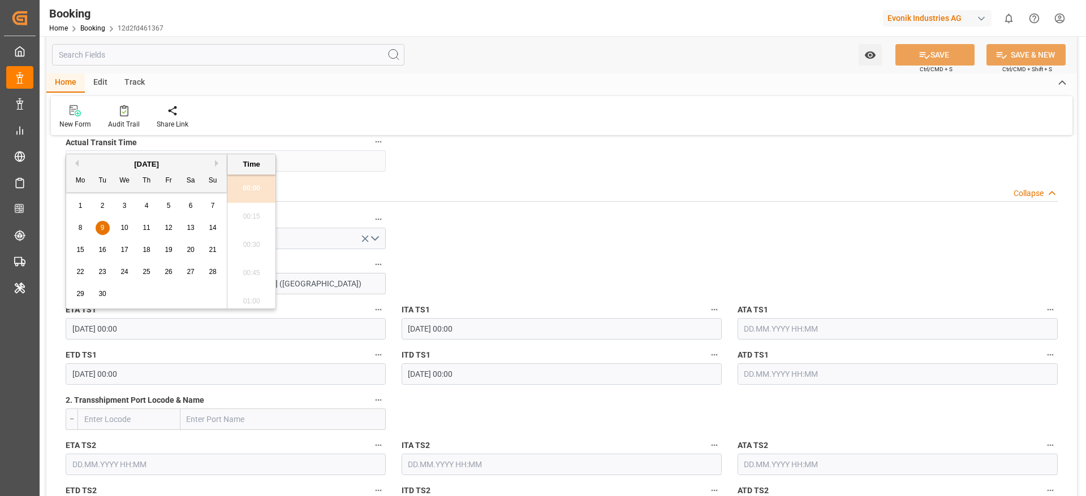
click at [90, 334] on input "[DATE] 00:00" at bounding box center [226, 328] width 320 height 21
click at [123, 228] on span "10" at bounding box center [123, 228] width 7 height 8
type input "10.09.2025 00:00"
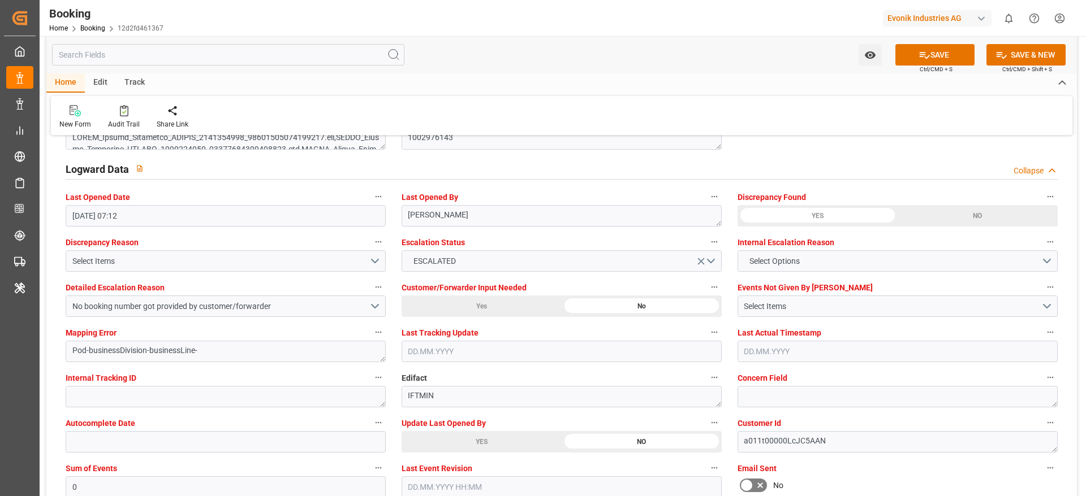
scroll to position [2058, 0]
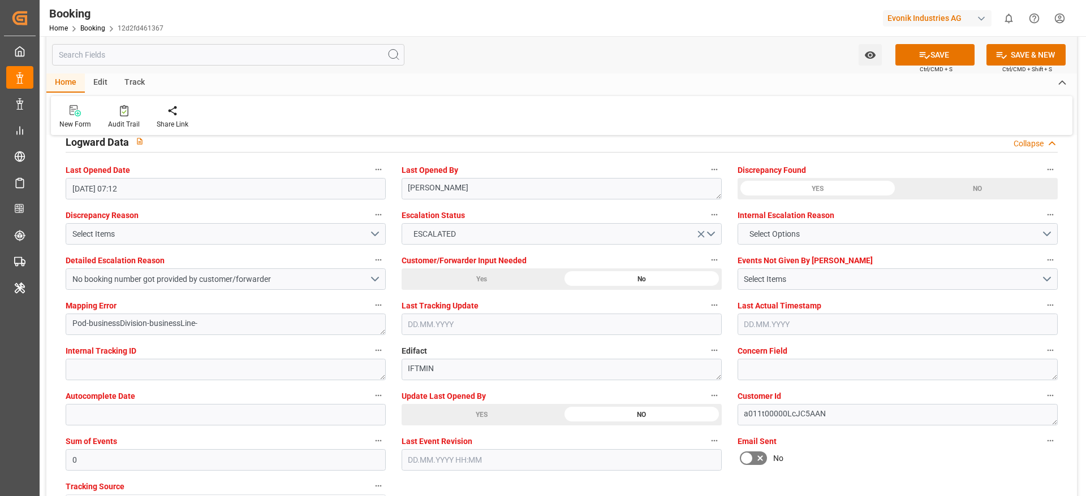
click at [918, 50] on icon at bounding box center [924, 55] width 12 height 12
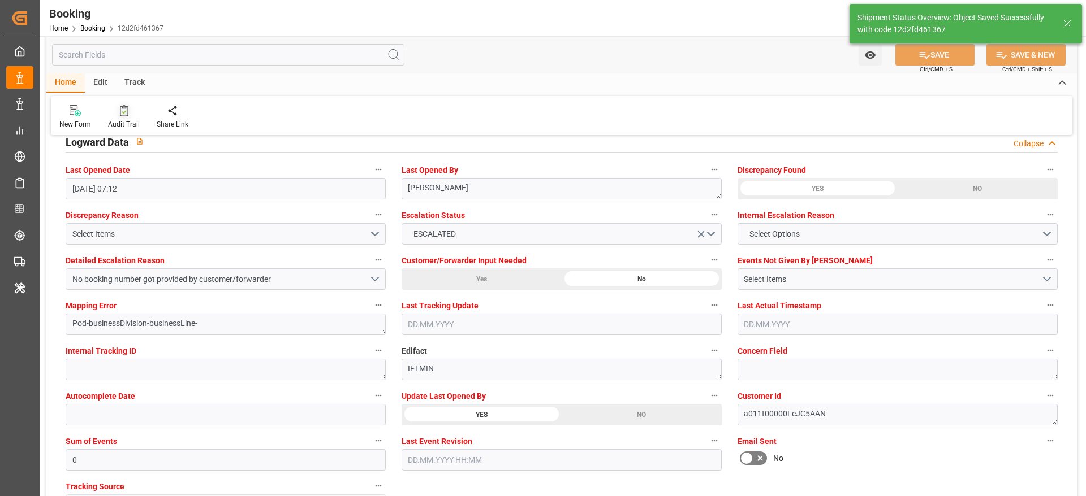
type textarea "[PERSON_NAME]"
type input "14.08.2025 06:48"
click at [116, 117] on div "Audit Trail" at bounding box center [124, 117] width 49 height 25
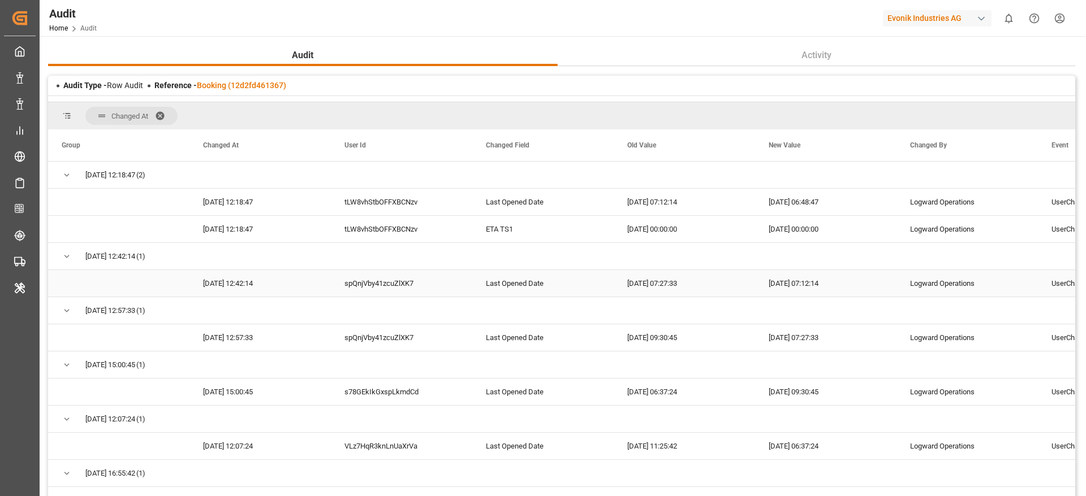
click at [417, 282] on div "spQnjVby41zcuZlXK7" at bounding box center [401, 283] width 141 height 27
click at [258, 88] on link "Booking (12d2fd461367)" at bounding box center [241, 85] width 89 height 9
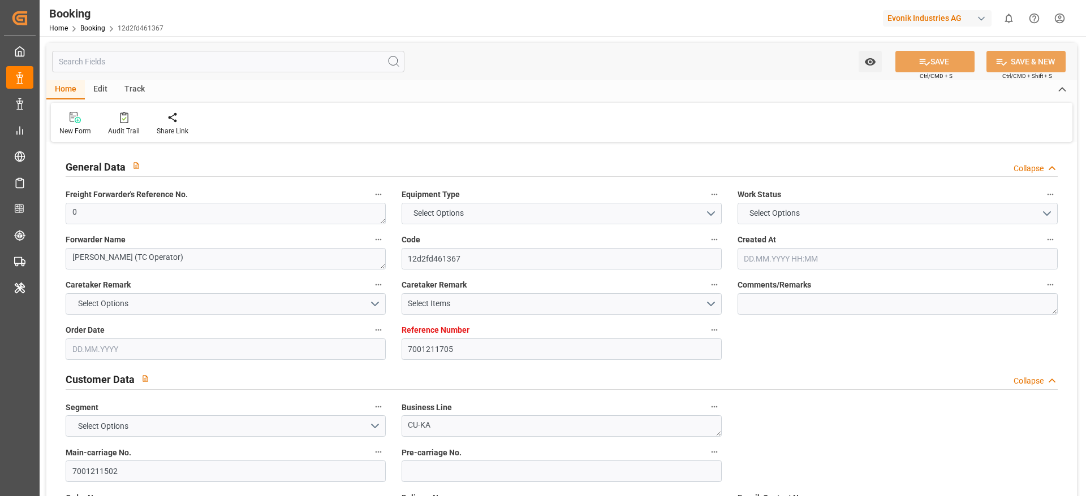
type input "7001211705"
type input "9987201"
type input "CMACGM"
type input "CMA CGM Group"
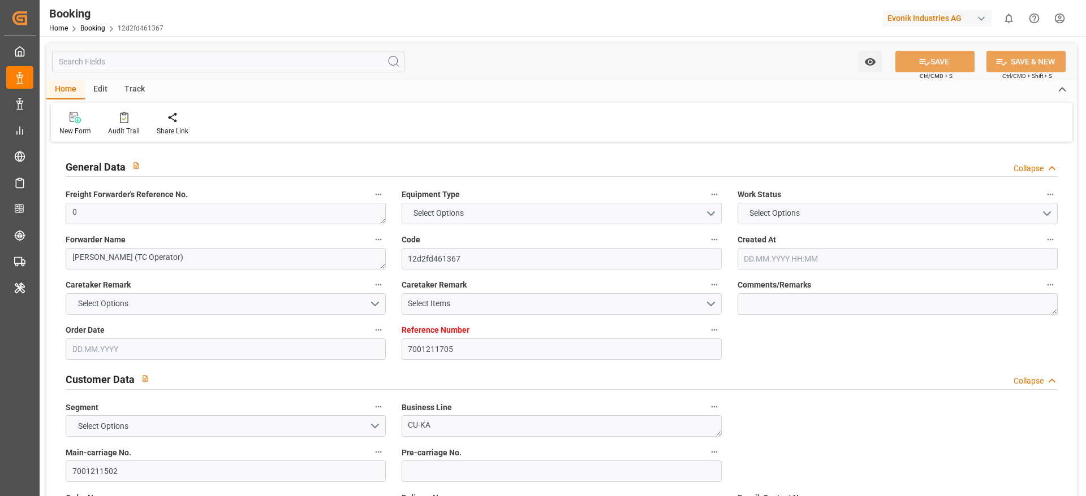
type input "NLRTM"
type input "IDBDJ"
type input "MYPKG"
type input "0"
type input "02.07.2025 19:11"
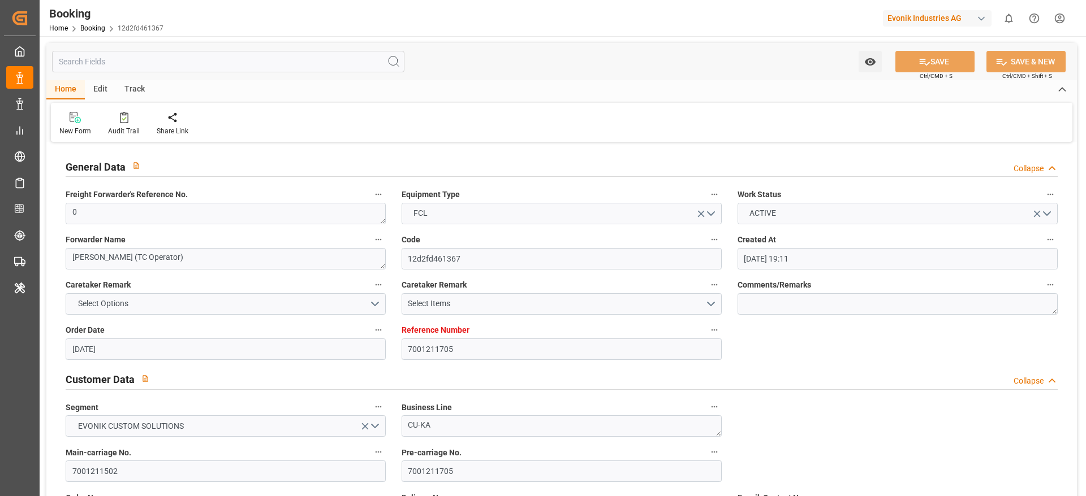
type input "02.07.2025"
type input "10.09.2025"
type input "15.07.2025"
type input "31.07.2025 00:00"
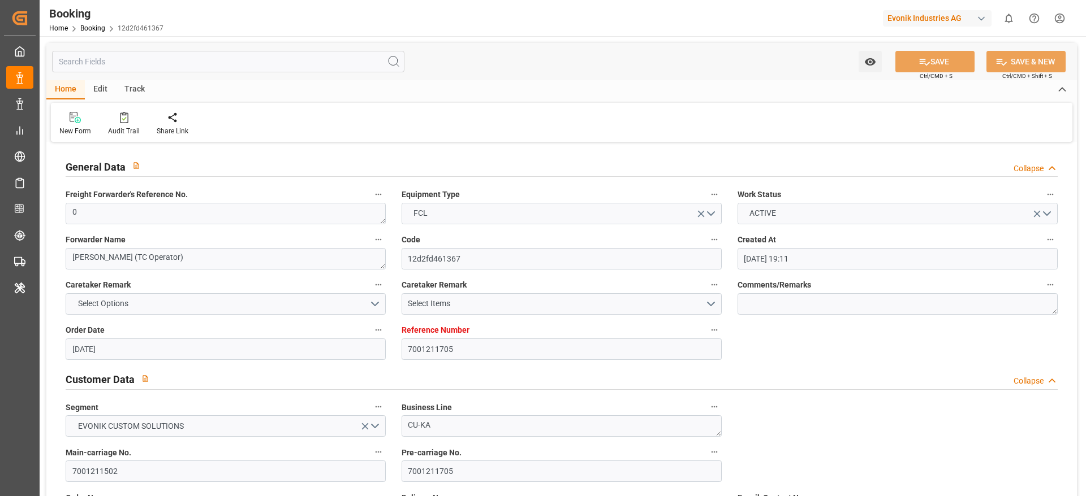
type input "01.08.2025 00:00"
type input "24.07.2025 00:00"
type input "14.09.2025 00:00"
type input "10.09.2025 00:00"
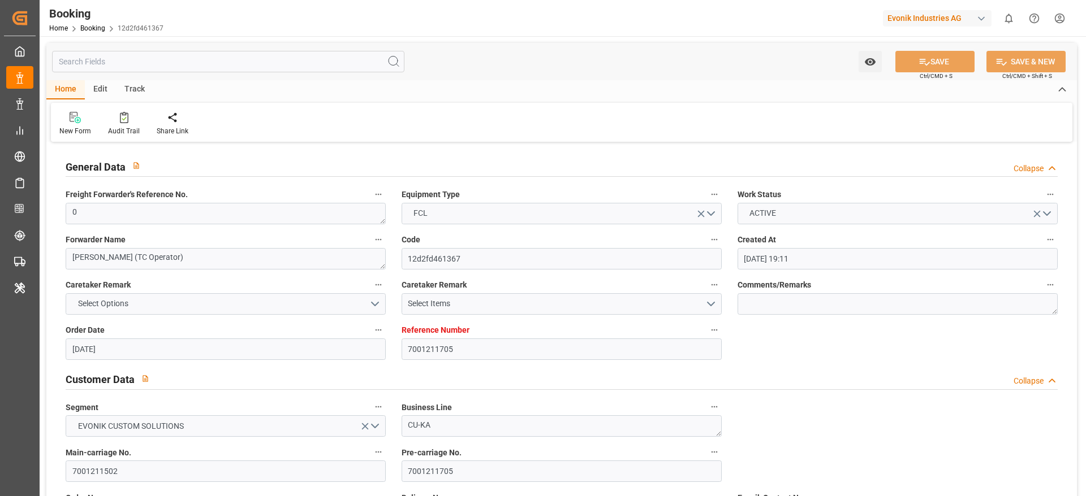
type input "07.09.2025 00:00"
type input "11.09.2025 00:00"
type input "08.09.2025 00:00"
type input "21.07.2025"
type input "14.08.2025 06:48"
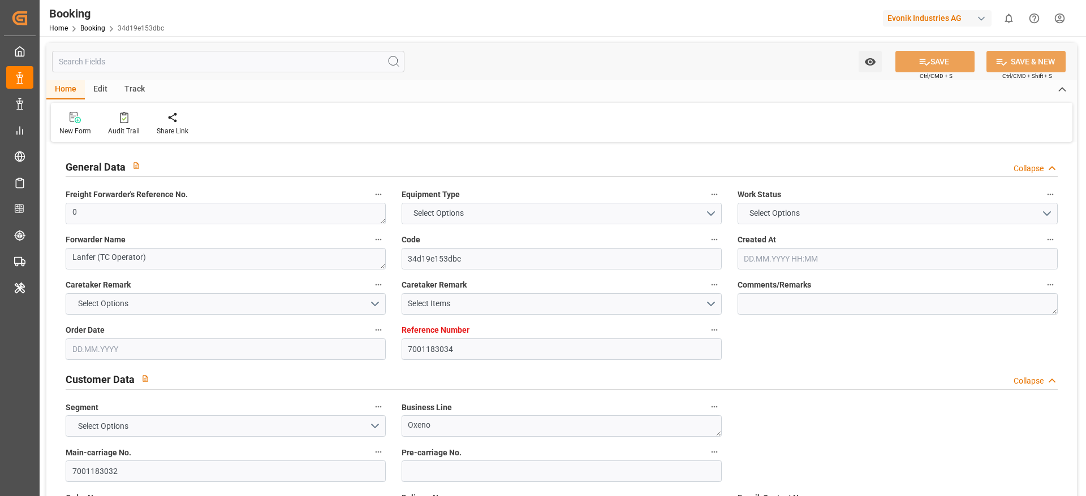
type input "7001183034"
type input "9410789"
type input "CMACGM"
type input "CMA CGM Group"
type input "NLRTM"
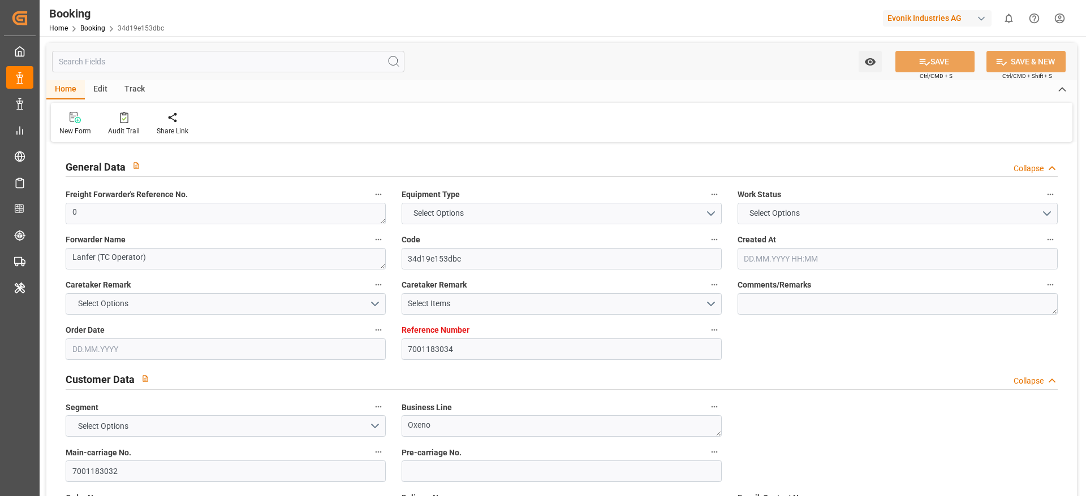
type input "INHZR"
type input "INMUN"
type input "0"
type input "[DATE] 08:17"
type input "[DATE]"
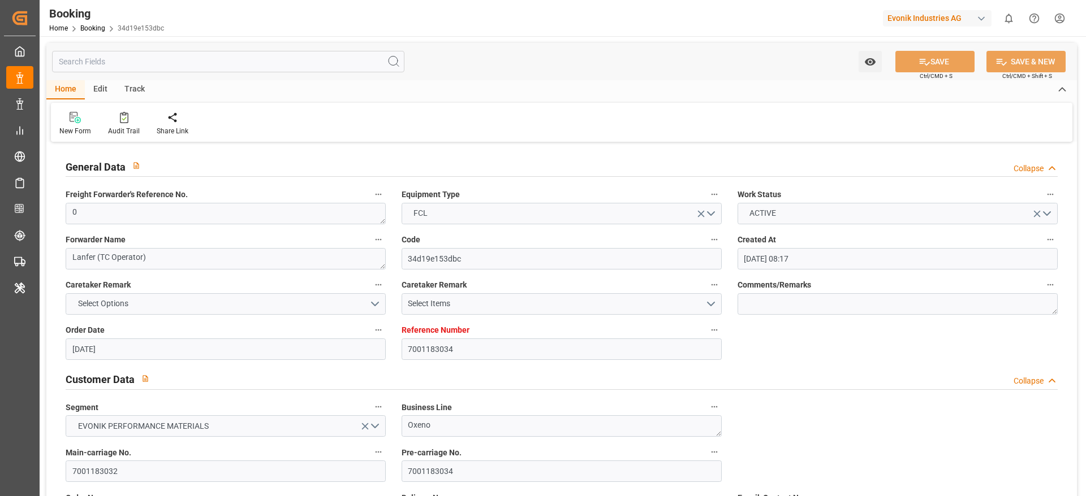
type input "[DATE]"
type input "[DATE] 00:00"
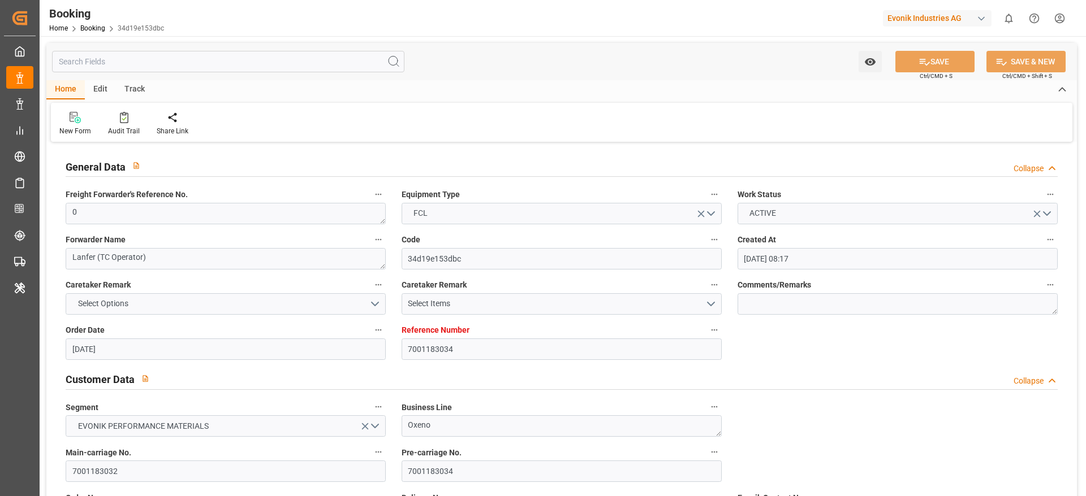
type input "[DATE] 00:00"
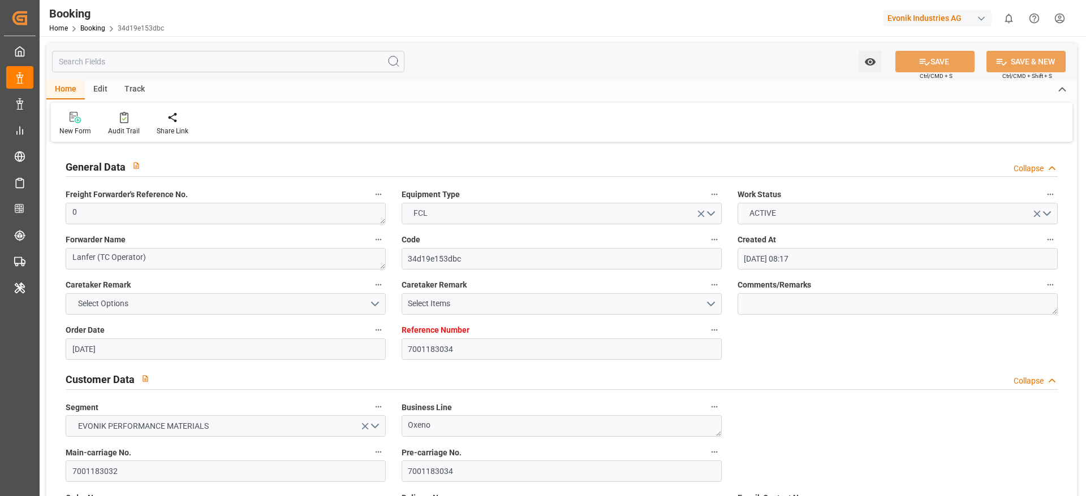
type input "[DATE] 00:00"
type input "[DATE]"
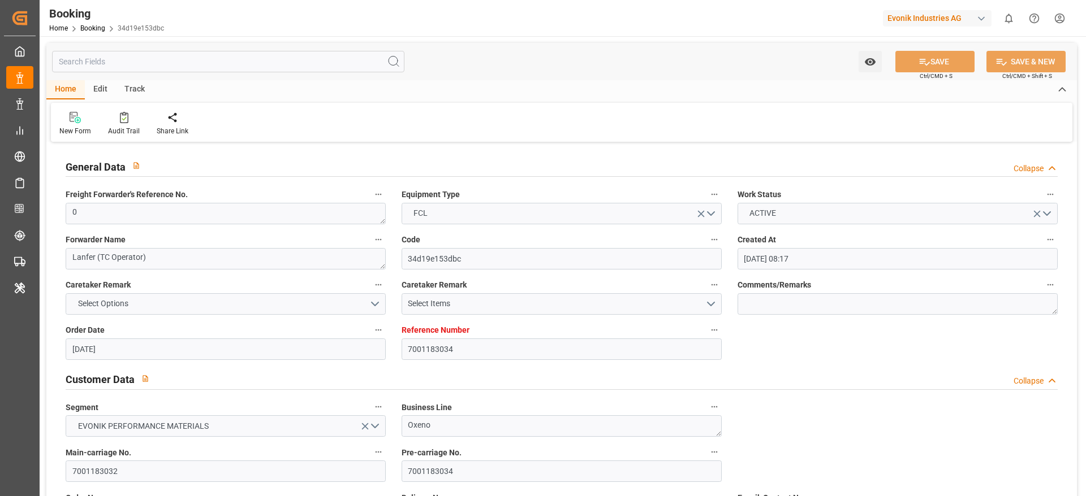
type input "[DATE] 07:12"
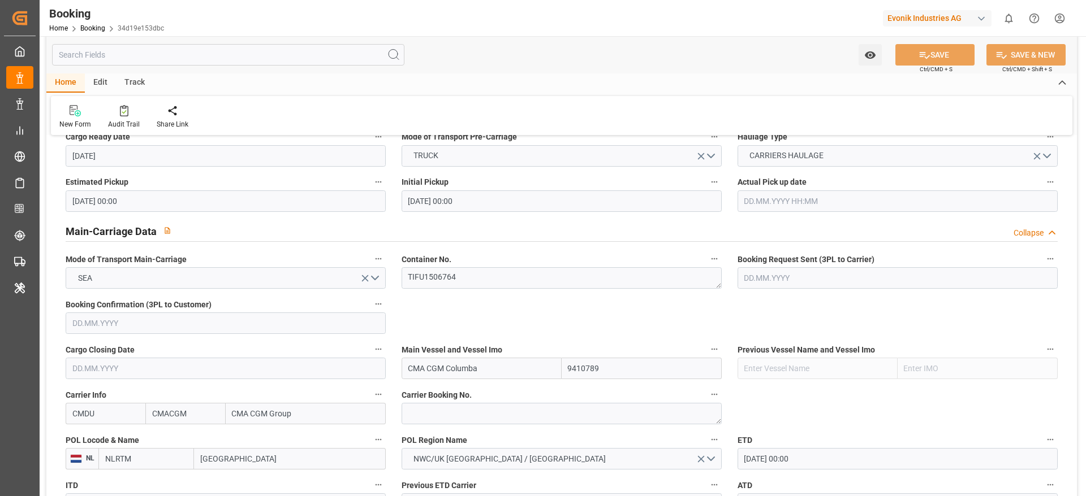
scroll to position [620, 0]
click at [430, 277] on textarea "TIFU1506764" at bounding box center [561, 276] width 320 height 21
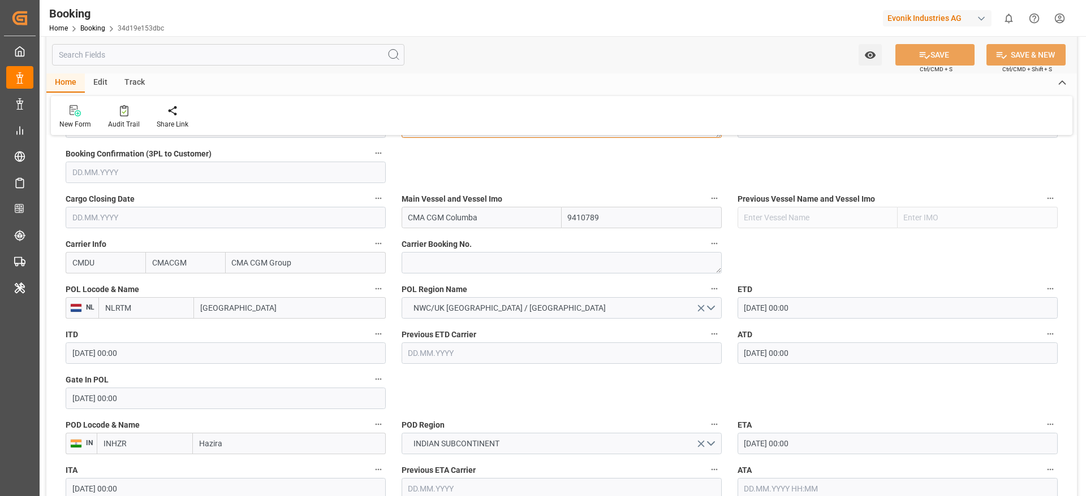
scroll to position [772, 0]
click at [496, 332] on label "Previous ETD Carrier" at bounding box center [561, 333] width 320 height 16
click at [707, 332] on button "Previous ETD Carrier" at bounding box center [714, 332] width 15 height 15
click at [472, 387] on div at bounding box center [543, 248] width 1086 height 496
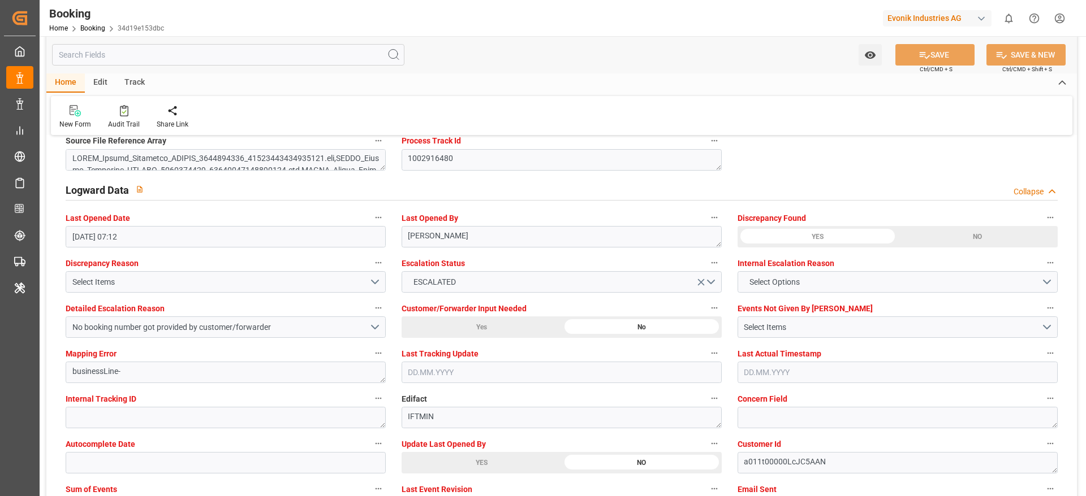
scroll to position [2013, 0]
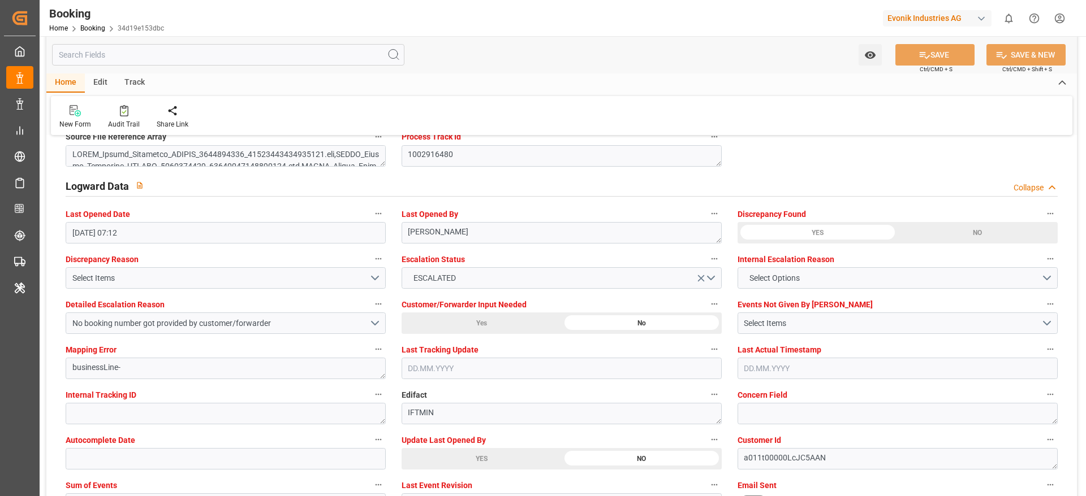
click at [226, 31] on div "YES" at bounding box center [146, 20] width 160 height 21
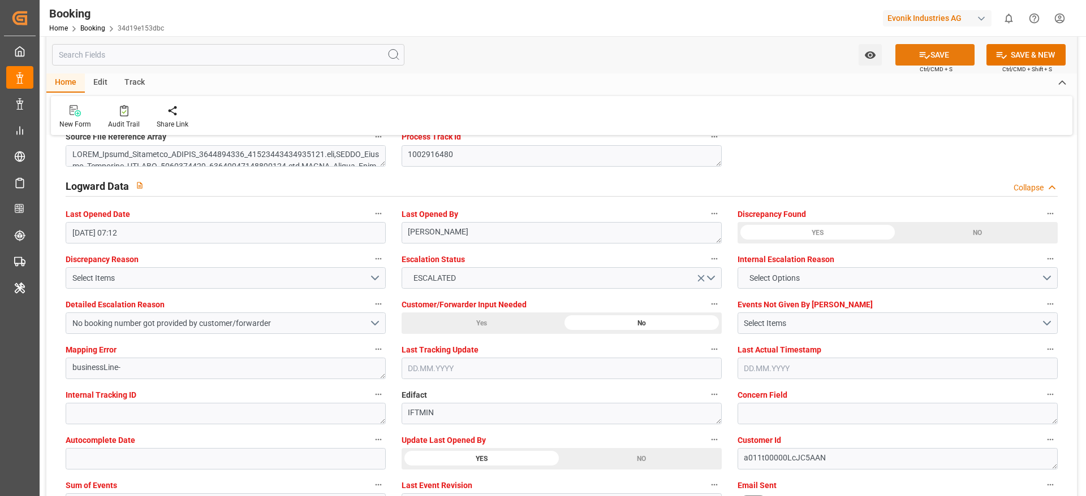
click at [943, 53] on button "SAVE" at bounding box center [934, 54] width 79 height 21
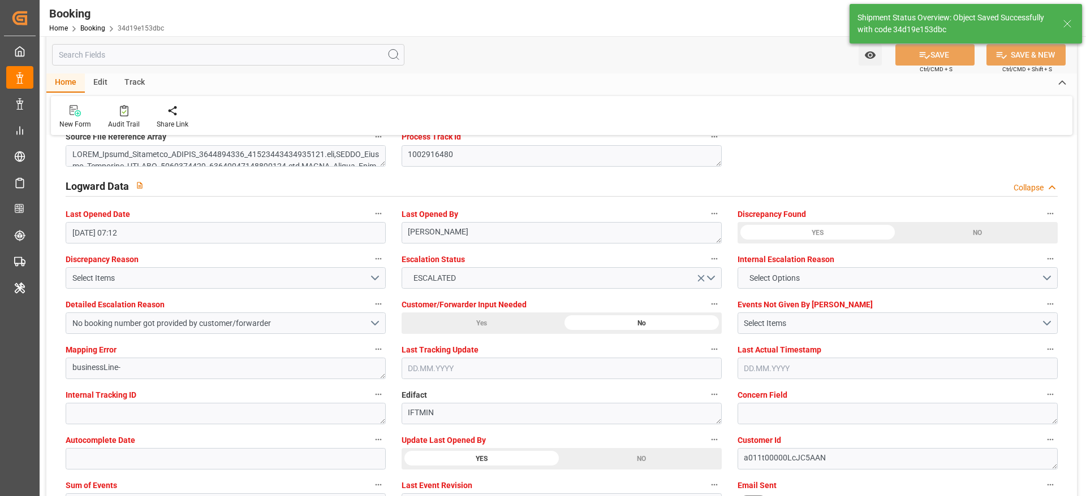
type textarea "[PERSON_NAME]"
type input "[DATE] 06:49"
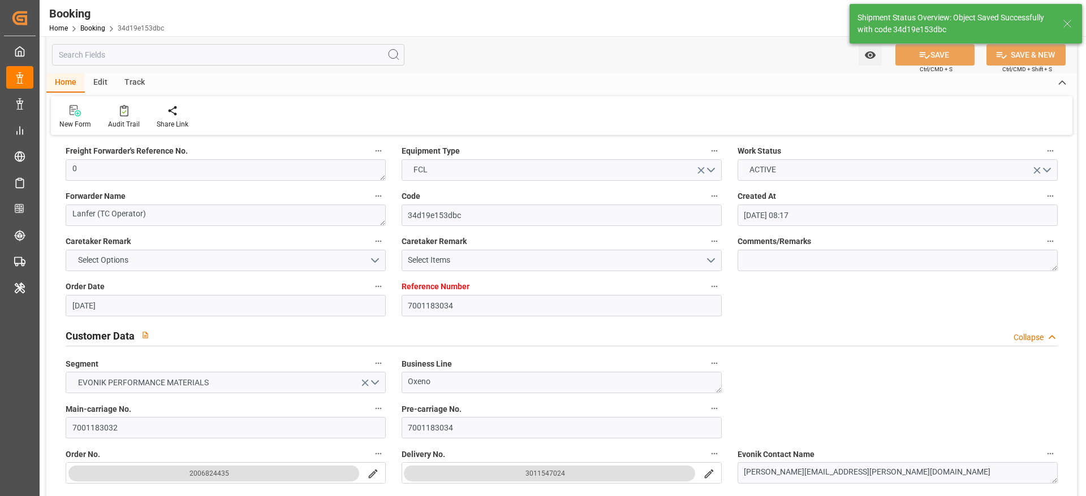
scroll to position [0, 0]
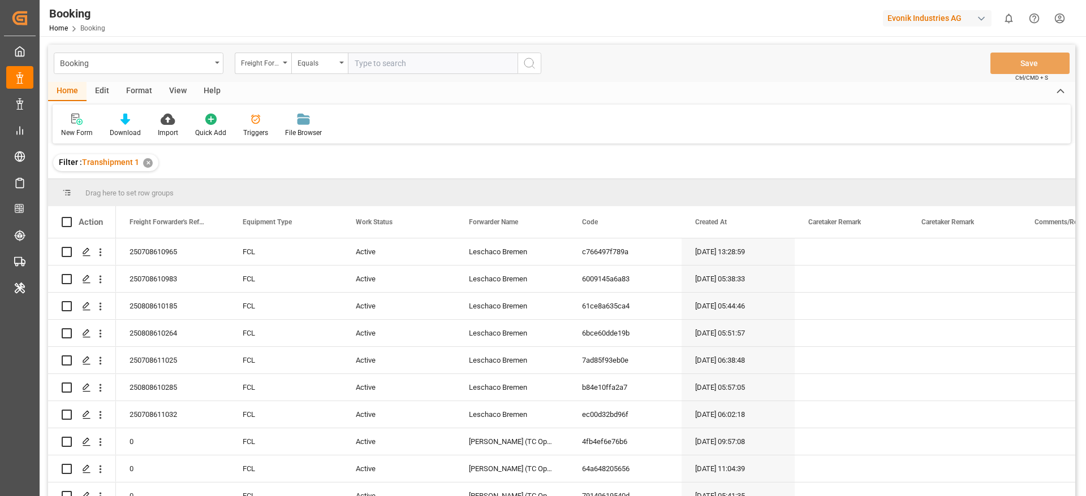
click at [180, 92] on div "View" at bounding box center [178, 91] width 34 height 19
click at [80, 126] on div "Default" at bounding box center [72, 125] width 39 height 25
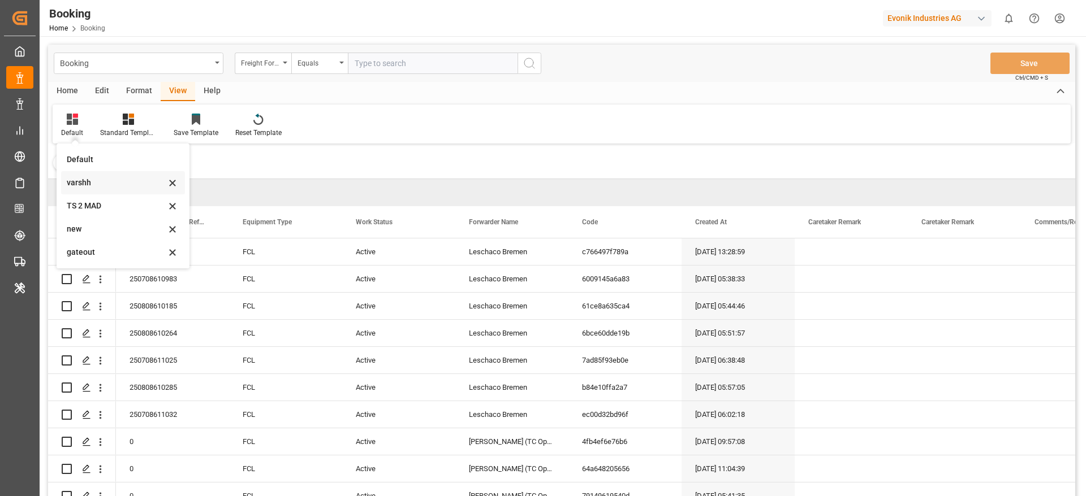
click at [90, 174] on div "varshh" at bounding box center [123, 182] width 124 height 23
drag, startPoint x: 90, startPoint y: 174, endPoint x: 805, endPoint y: 162, distance: 714.8
click at [90, 174] on div "Filter : Transhipment 1 ✕" at bounding box center [561, 163] width 1027 height 32
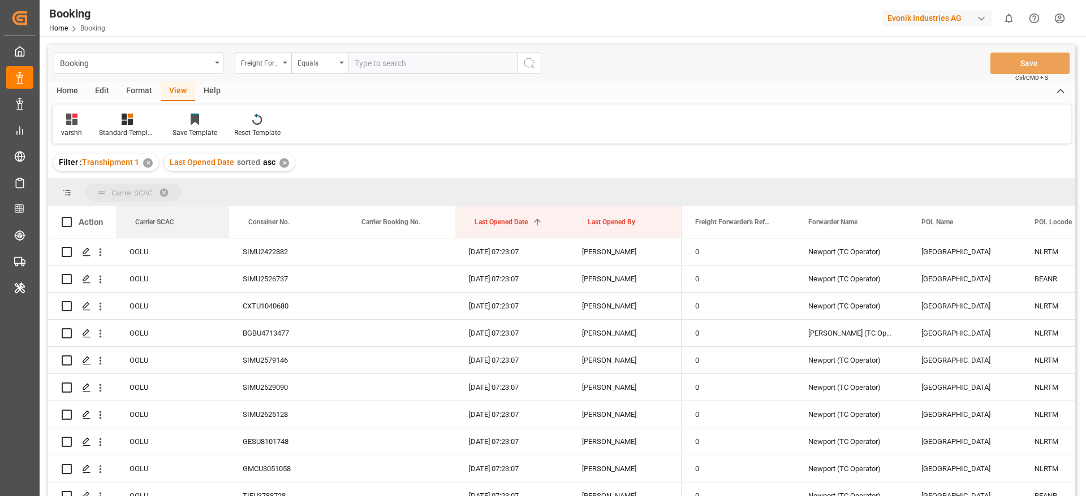
drag, startPoint x: 200, startPoint y: 230, endPoint x: 197, endPoint y: 191, distance: 39.2
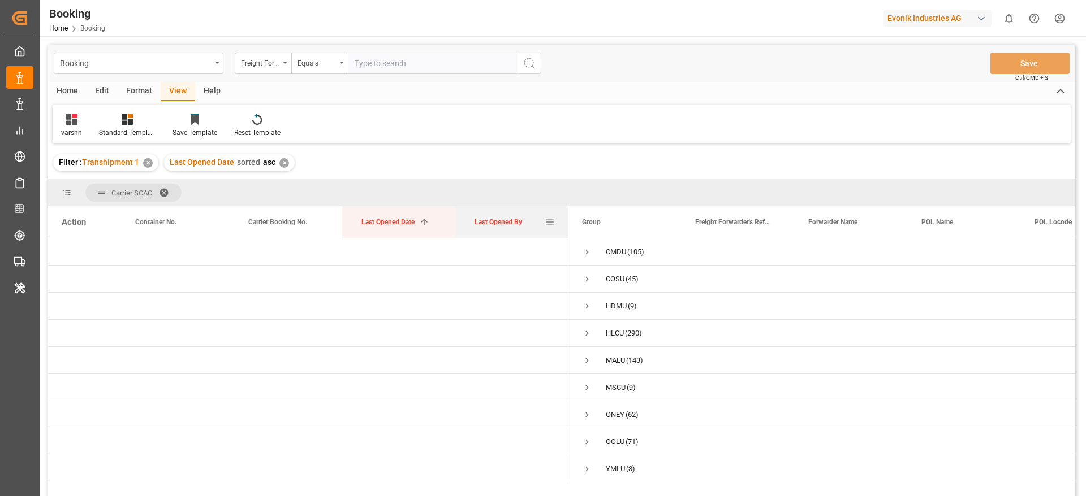
drag, startPoint x: 489, startPoint y: 227, endPoint x: 488, endPoint y: 195, distance: 31.7
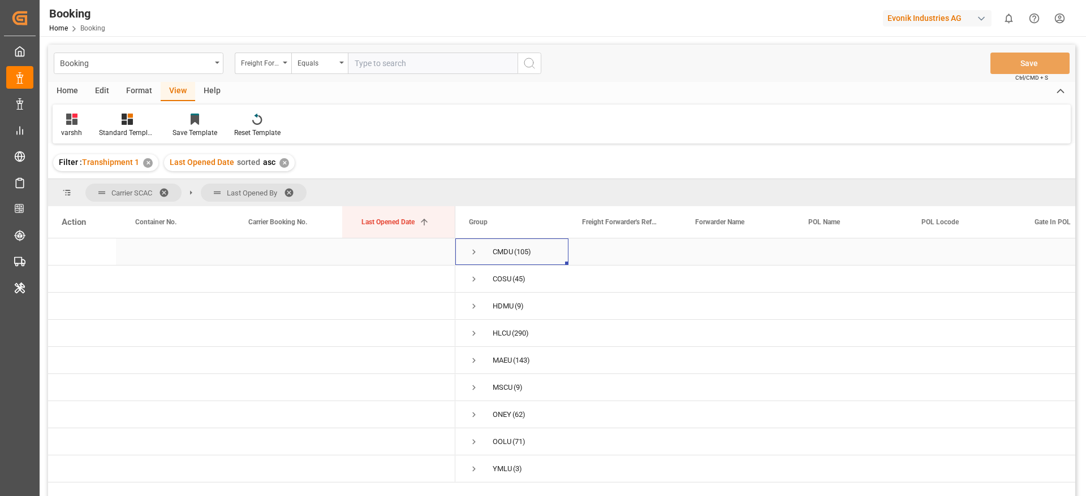
click at [472, 257] on span "Press SPACE to select this row." at bounding box center [474, 252] width 10 height 26
click at [495, 279] on span "Press SPACE to select this row." at bounding box center [497, 279] width 10 height 10
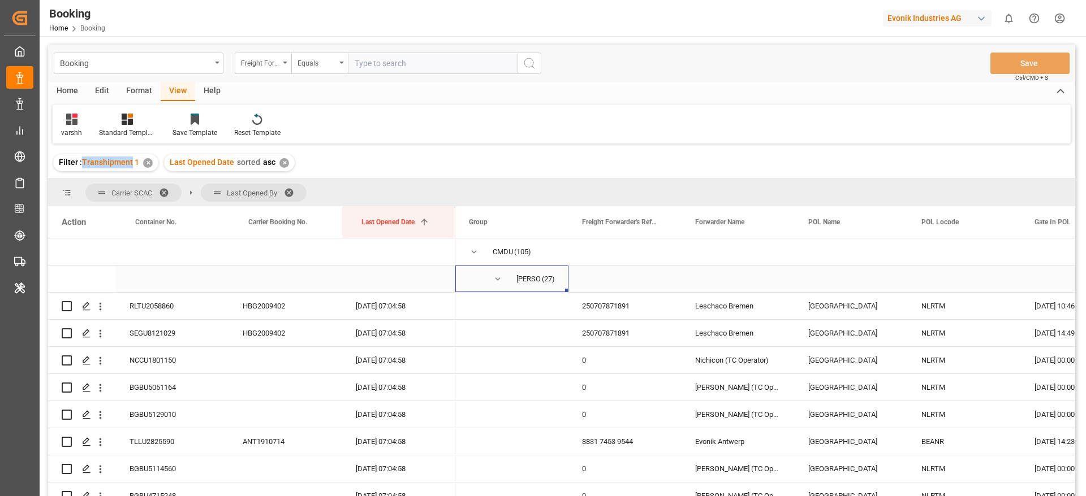
click at [500, 280] on span "Press SPACE to select this row." at bounding box center [497, 279] width 10 height 10
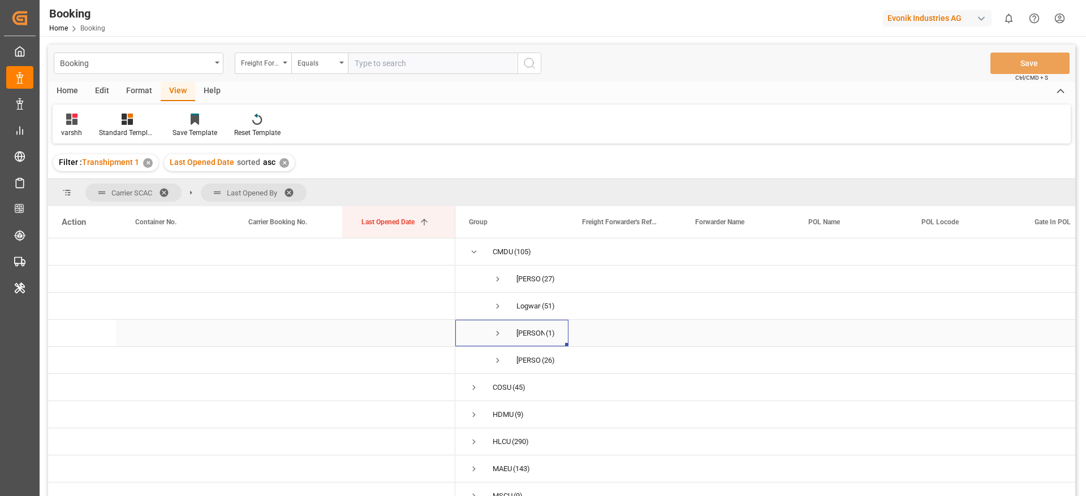
click at [499, 335] on span "Press SPACE to select this row." at bounding box center [497, 333] width 10 height 10
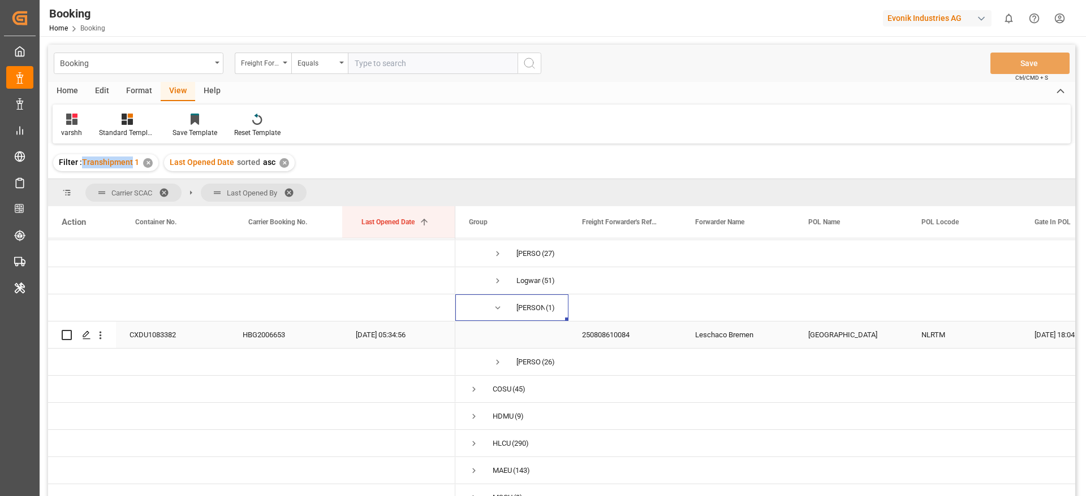
scroll to position [25, 0]
click at [495, 308] on span "Press SPACE to select this row." at bounding box center [497, 308] width 10 height 10
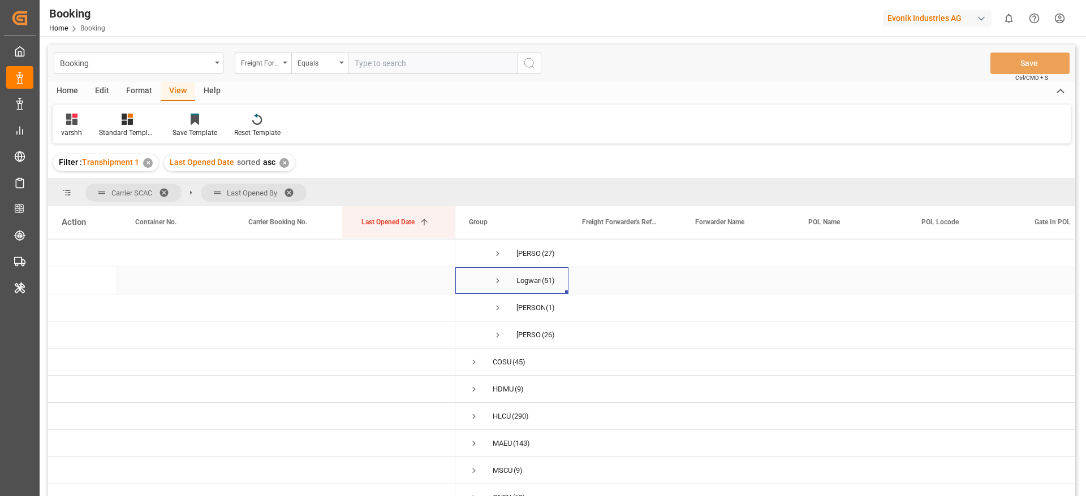
click at [498, 280] on span "Press SPACE to select this row." at bounding box center [497, 281] width 10 height 10
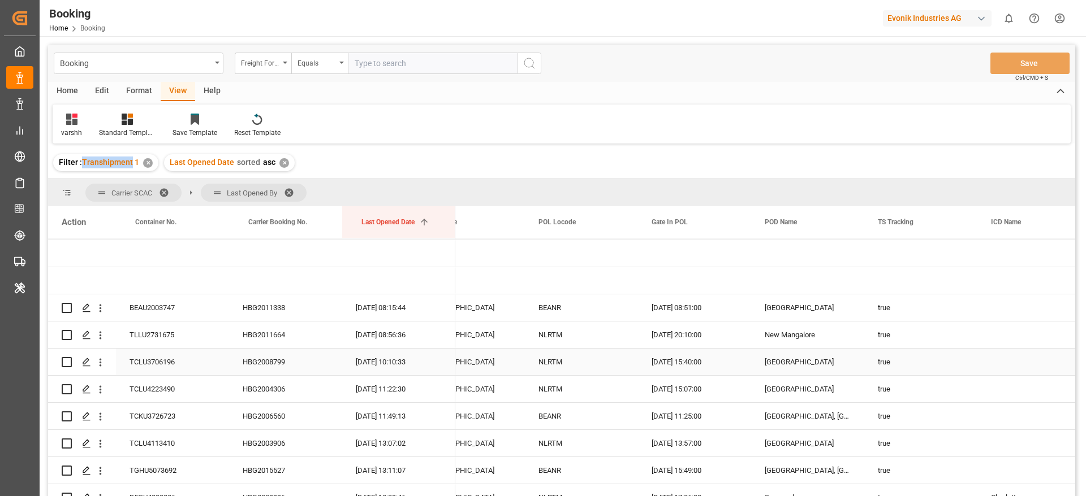
scroll to position [0, 0]
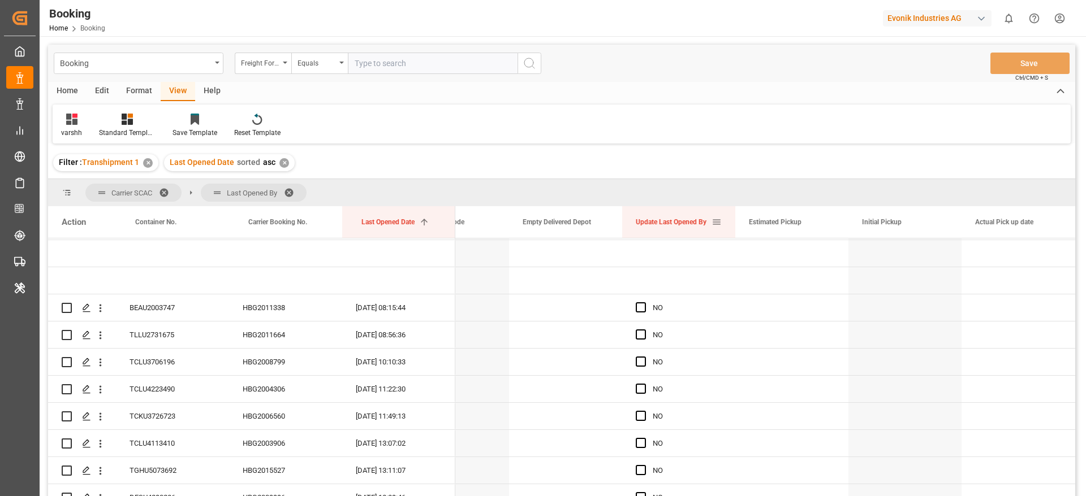
click at [712, 224] on span at bounding box center [716, 222] width 10 height 10
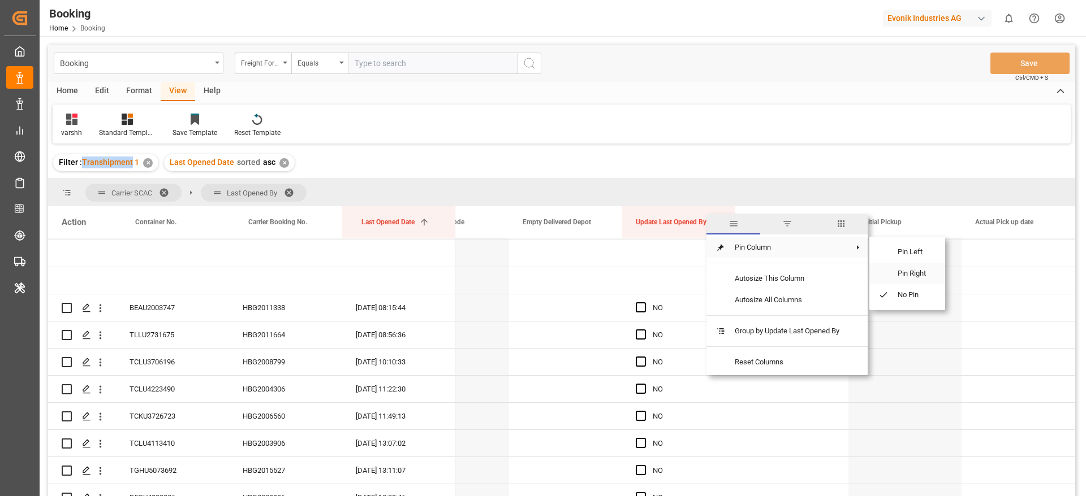
click at [909, 265] on span "Pin Right" at bounding box center [911, 273] width 47 height 21
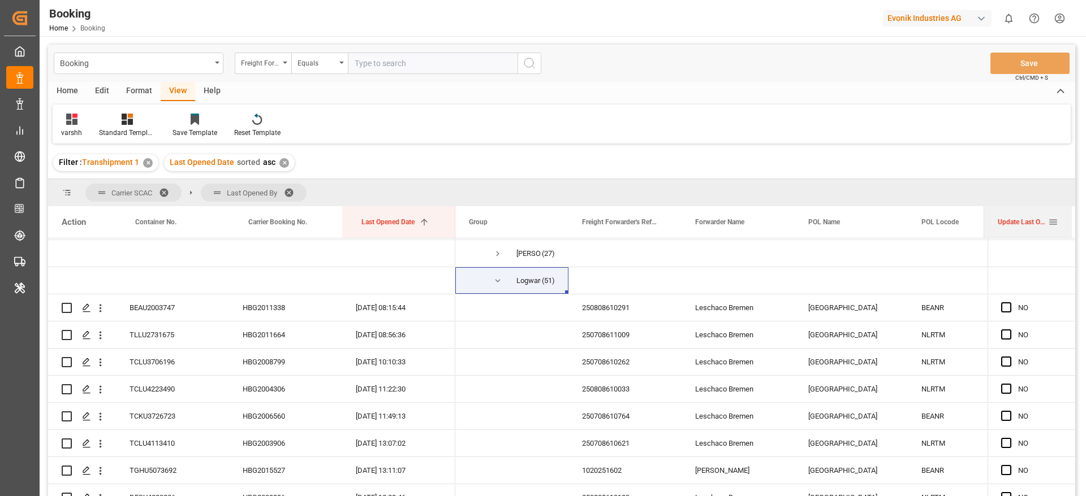
drag, startPoint x: 959, startPoint y: 228, endPoint x: 993, endPoint y: 223, distance: 34.2
click at [986, 223] on div at bounding box center [984, 222] width 5 height 32
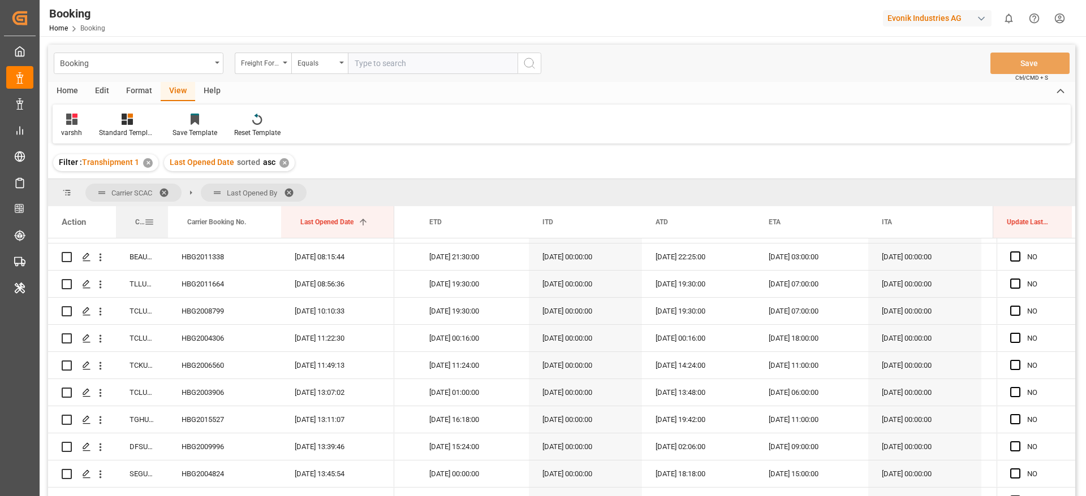
drag, startPoint x: 227, startPoint y: 220, endPoint x: 179, endPoint y: 231, distance: 49.4
click at [170, 231] on div at bounding box center [168, 222] width 5 height 32
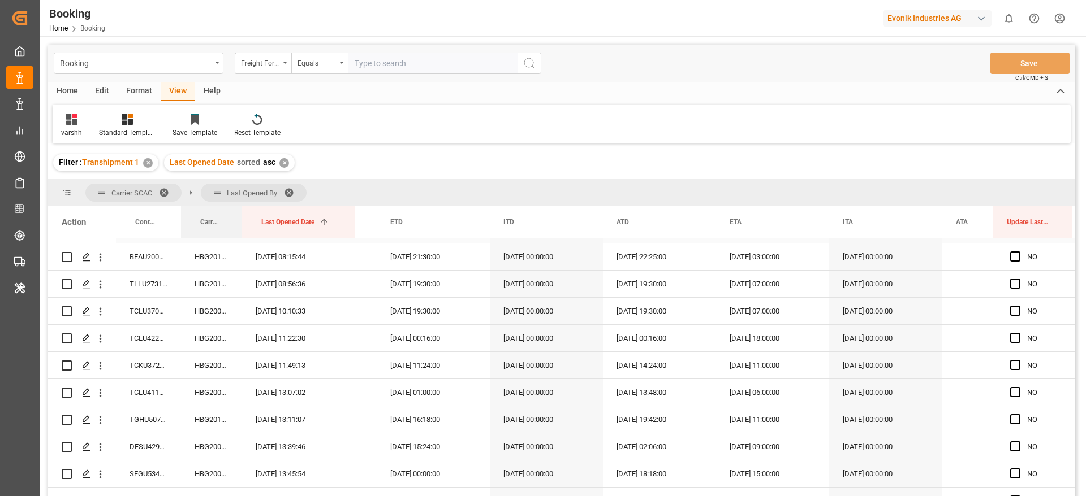
drag, startPoint x: 293, startPoint y: 227, endPoint x: 241, endPoint y: 238, distance: 53.2
click at [241, 238] on div "Action Container No. Carrier Booking No. Last Opened Date 1 imo ETD" at bounding box center [561, 354] width 1027 height 297
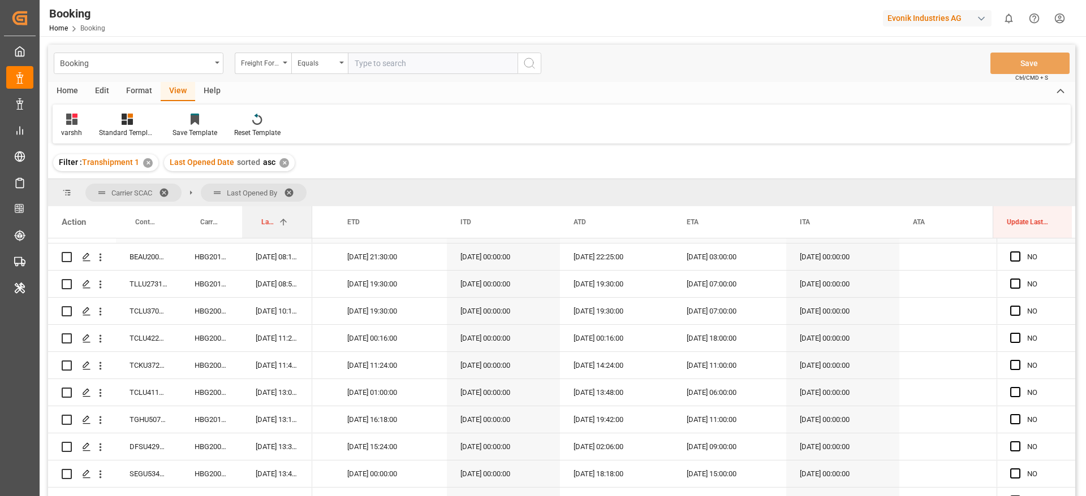
drag, startPoint x: 354, startPoint y: 223, endPoint x: 311, endPoint y: 241, distance: 46.6
click at [311, 241] on div "Action Container No. Carrier Booking No. Last Opened Date 1 imo ETD" at bounding box center [561, 354] width 1027 height 297
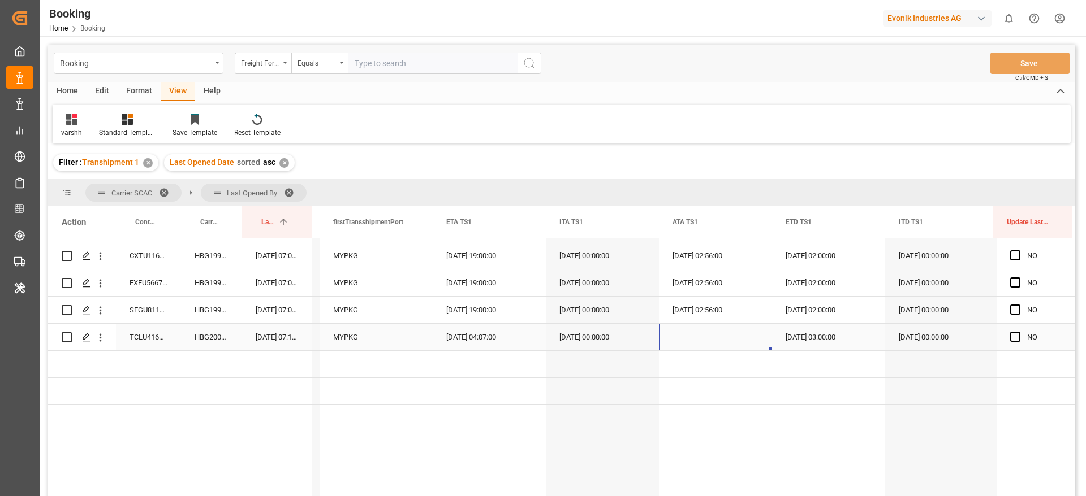
click at [718, 340] on div "Press SPACE to select this row." at bounding box center [715, 337] width 113 height 27
click at [793, 343] on div "[DATE] 03:00:00" at bounding box center [828, 337] width 113 height 27
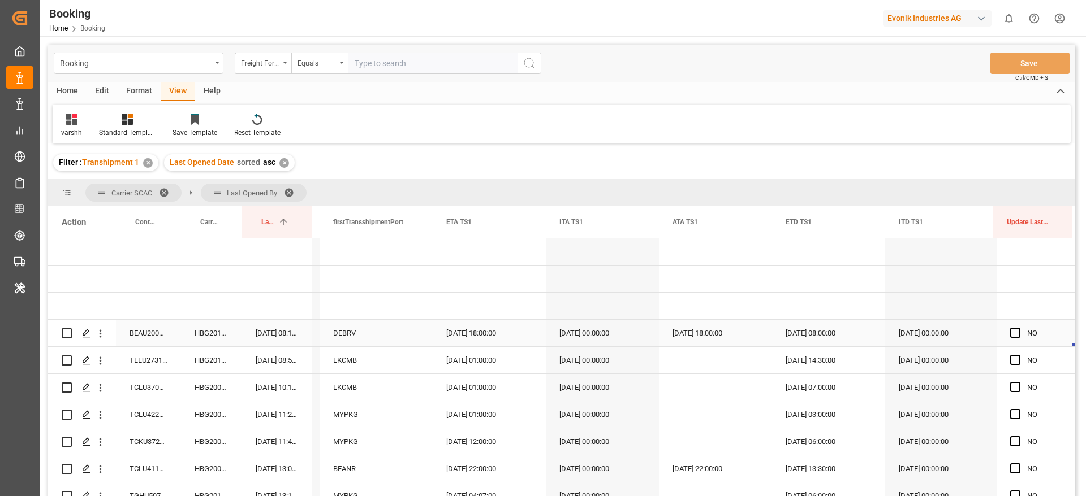
click at [1017, 336] on div "Press SPACE to select this row." at bounding box center [1018, 334] width 17 height 26
click at [1010, 335] on span "Press SPACE to select this row." at bounding box center [1015, 333] width 10 height 10
click at [1018, 328] on input "Press SPACE to select this row." at bounding box center [1018, 328] width 0 height 0
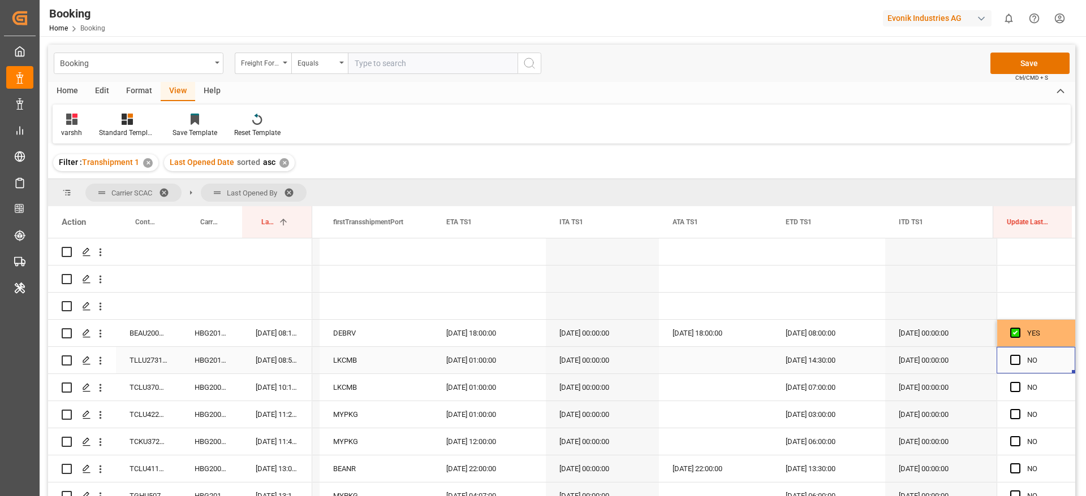
click at [1013, 365] on div "Press SPACE to select this row." at bounding box center [1018, 361] width 17 height 26
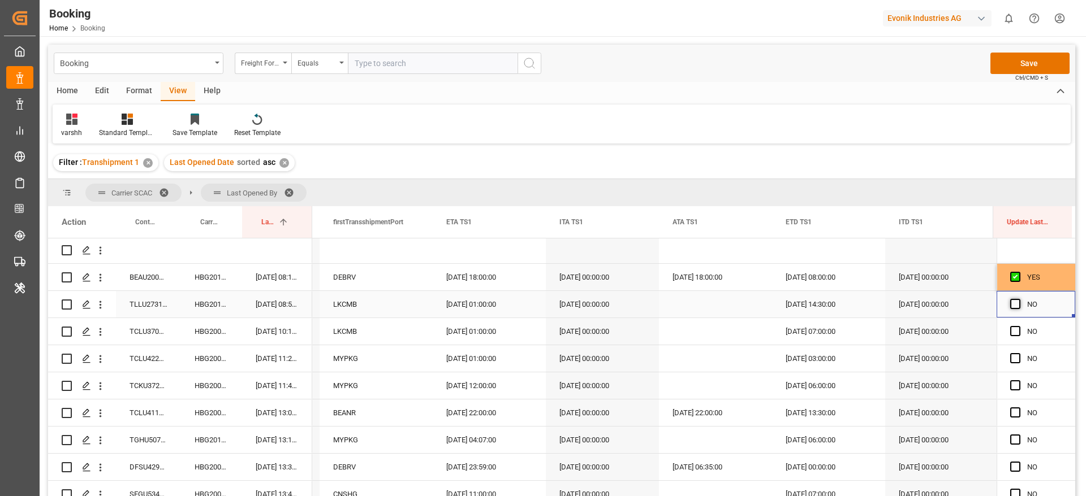
click at [1012, 302] on span "Press SPACE to select this row." at bounding box center [1015, 304] width 10 height 10
click at [1018, 299] on input "Press SPACE to select this row." at bounding box center [1018, 299] width 0 height 0
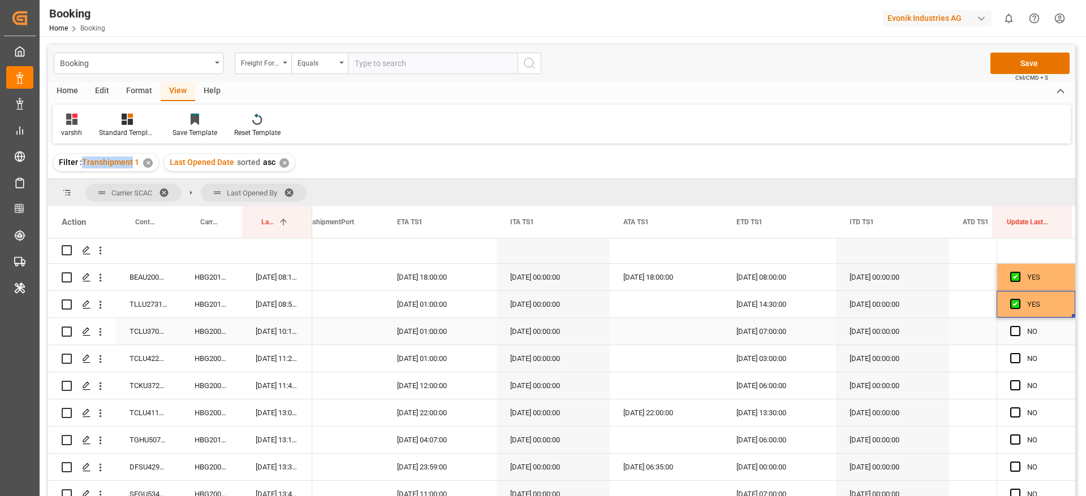
scroll to position [0, 2769]
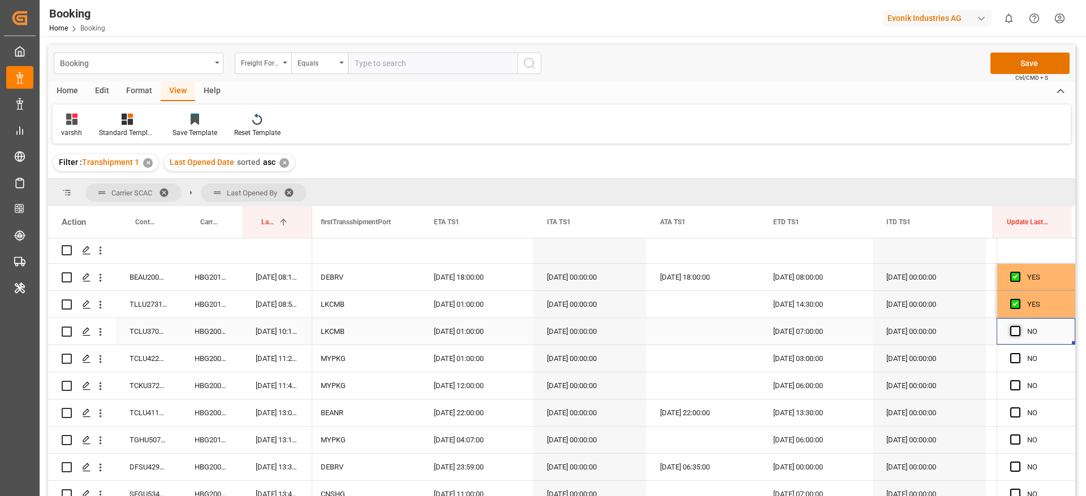
click at [1010, 335] on span "Press SPACE to select this row." at bounding box center [1015, 331] width 10 height 10
click at [1018, 326] on input "Press SPACE to select this row." at bounding box center [1018, 326] width 0 height 0
click at [1010, 361] on span "Press SPACE to select this row." at bounding box center [1015, 358] width 10 height 10
click at [1018, 353] on input "Press SPACE to select this row." at bounding box center [1018, 353] width 0 height 0
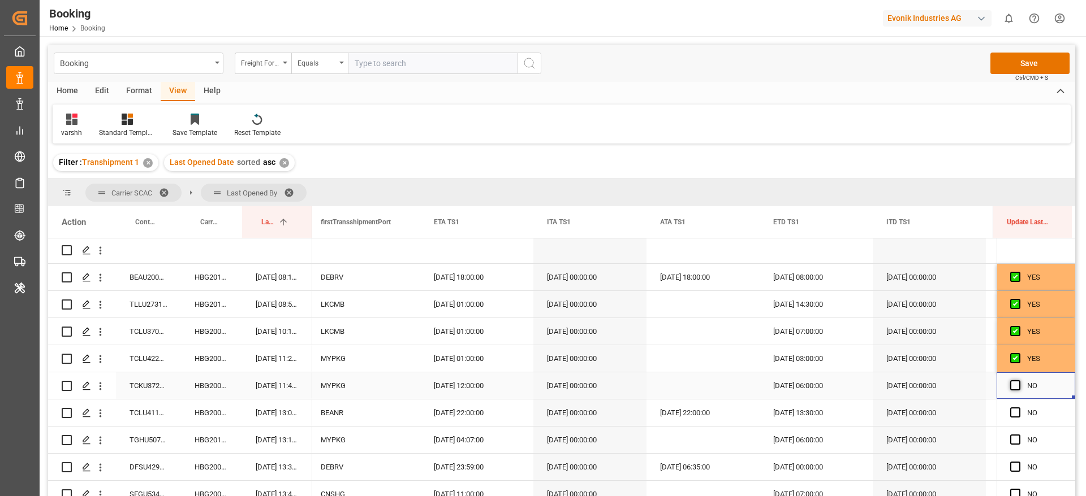
click at [1011, 387] on span "Press SPACE to select this row." at bounding box center [1015, 386] width 10 height 10
click at [1018, 381] on input "Press SPACE to select this row." at bounding box center [1018, 381] width 0 height 0
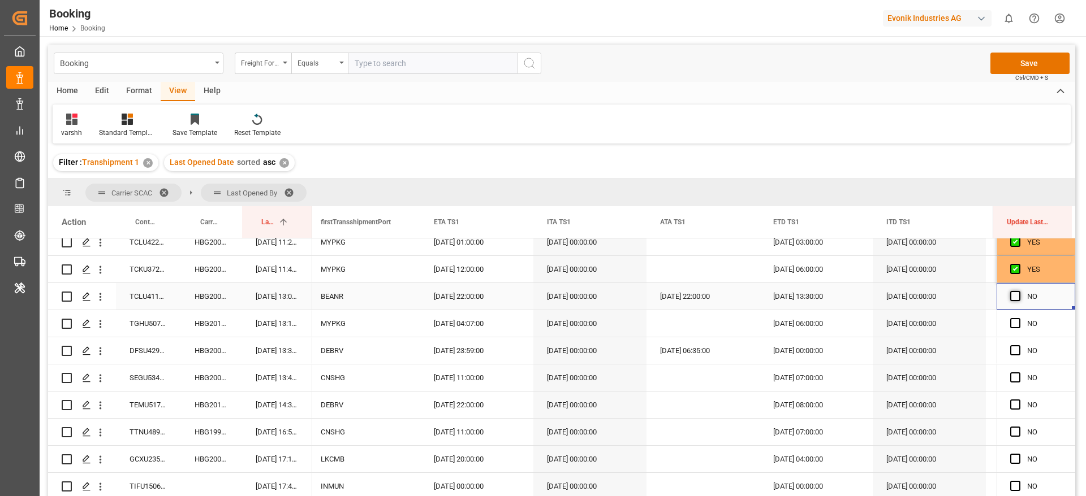
click at [1010, 298] on span "Press SPACE to select this row." at bounding box center [1015, 296] width 10 height 10
click at [1018, 291] on input "Press SPACE to select this row." at bounding box center [1018, 291] width 0 height 0
click at [1013, 327] on span "Press SPACE to select this row." at bounding box center [1015, 323] width 10 height 10
click at [1018, 318] on input "Press SPACE to select this row." at bounding box center [1018, 318] width 0 height 0
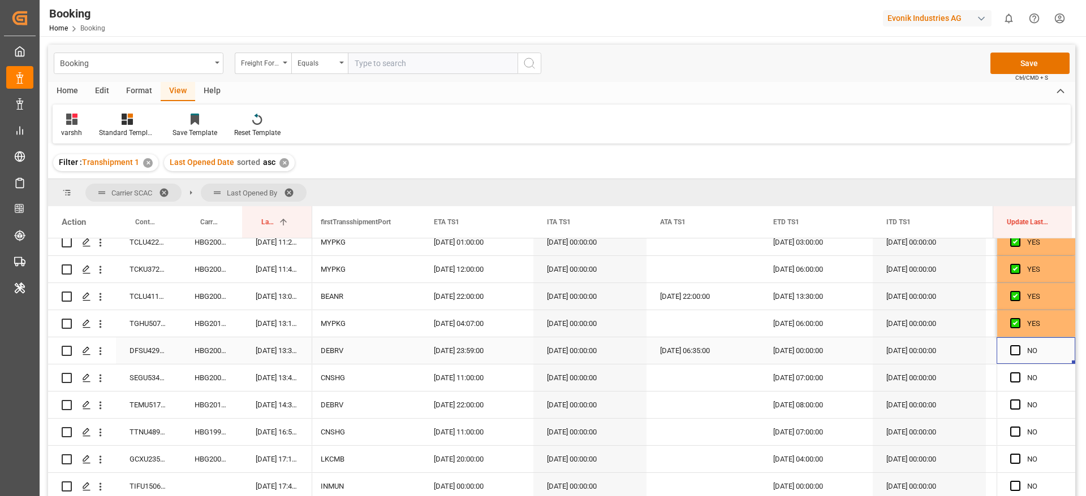
click at [1010, 344] on div "Press SPACE to select this row." at bounding box center [1018, 351] width 17 height 26
click at [1010, 347] on span "Press SPACE to select this row." at bounding box center [1015, 350] width 10 height 10
click at [1018, 345] on input "Press SPACE to select this row." at bounding box center [1018, 345] width 0 height 0
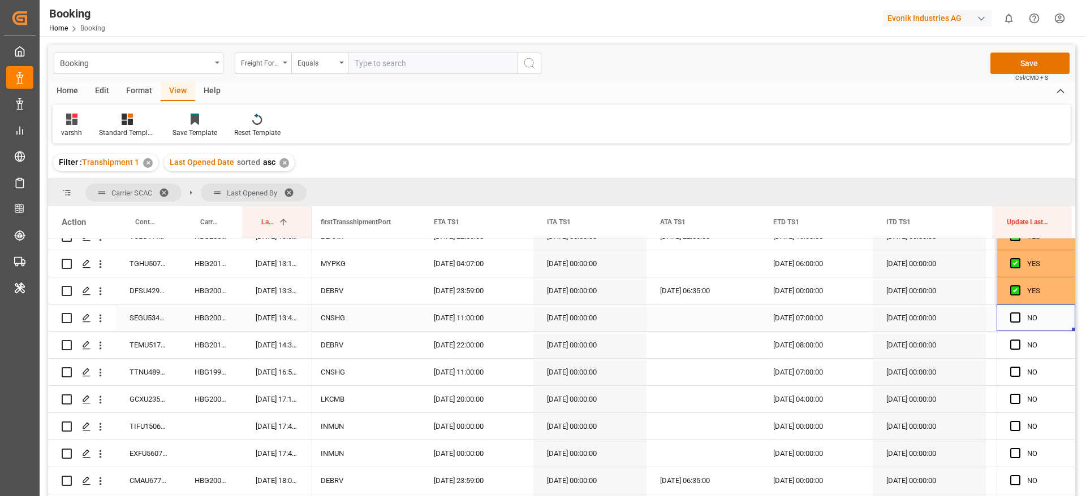
click at [1004, 314] on div "NO" at bounding box center [1035, 318] width 79 height 27
click at [1010, 315] on span "Press SPACE to select this row." at bounding box center [1015, 318] width 10 height 10
click at [1018, 313] on input "Press SPACE to select this row." at bounding box center [1018, 313] width 0 height 0
click at [1010, 347] on span "Press SPACE to select this row." at bounding box center [1015, 345] width 10 height 10
click at [1018, 340] on input "Press SPACE to select this row." at bounding box center [1018, 340] width 0 height 0
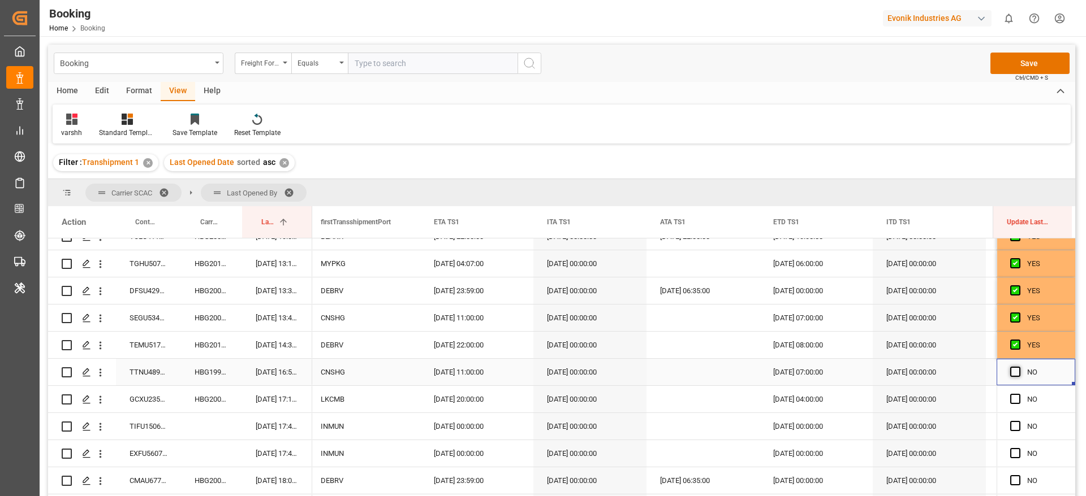
click at [1014, 369] on span "Press SPACE to select this row." at bounding box center [1015, 372] width 10 height 10
click at [1018, 367] on input "Press SPACE to select this row." at bounding box center [1018, 367] width 0 height 0
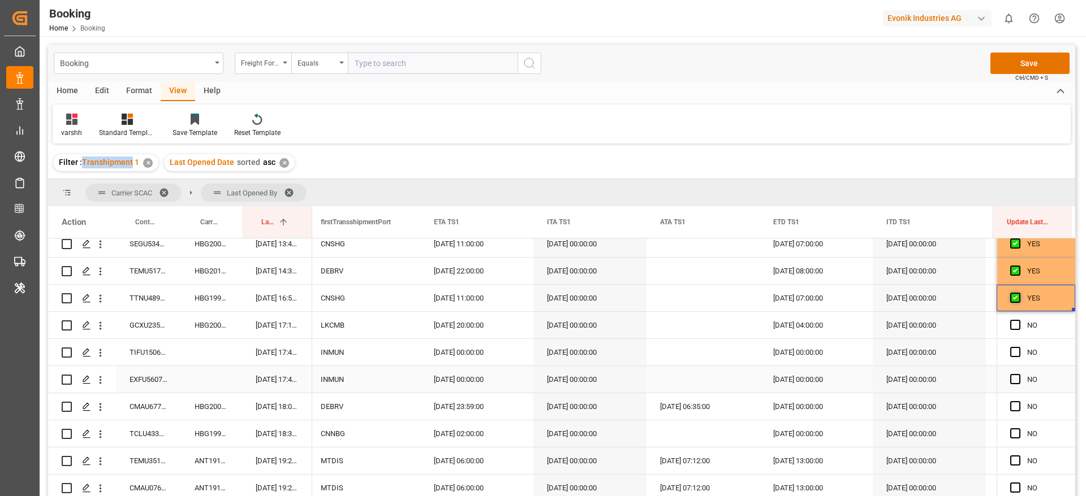
scroll to position [307, 0]
click at [213, 328] on div "HBG2006648" at bounding box center [211, 325] width 61 height 27
click at [690, 327] on div "Press SPACE to select this row." at bounding box center [702, 325] width 113 height 27
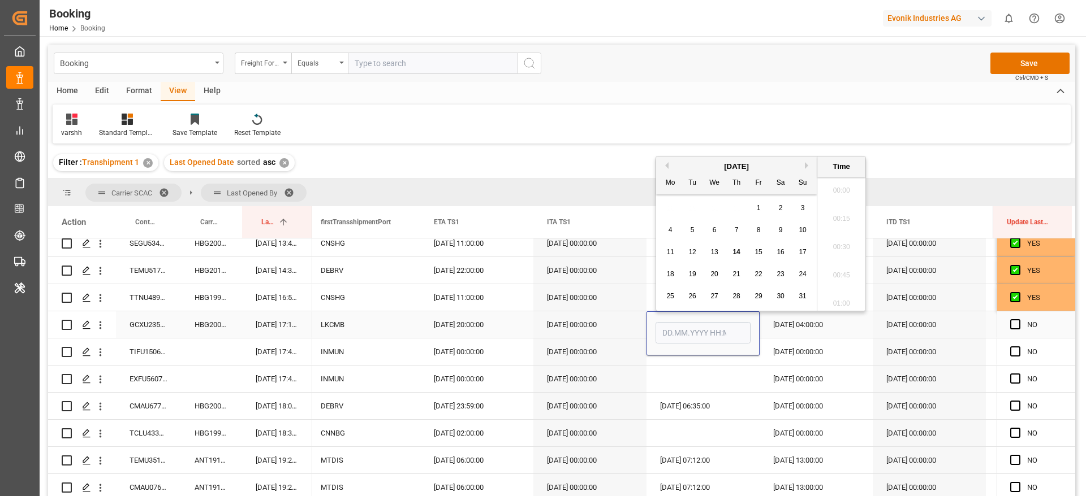
scroll to position [1389, 0]
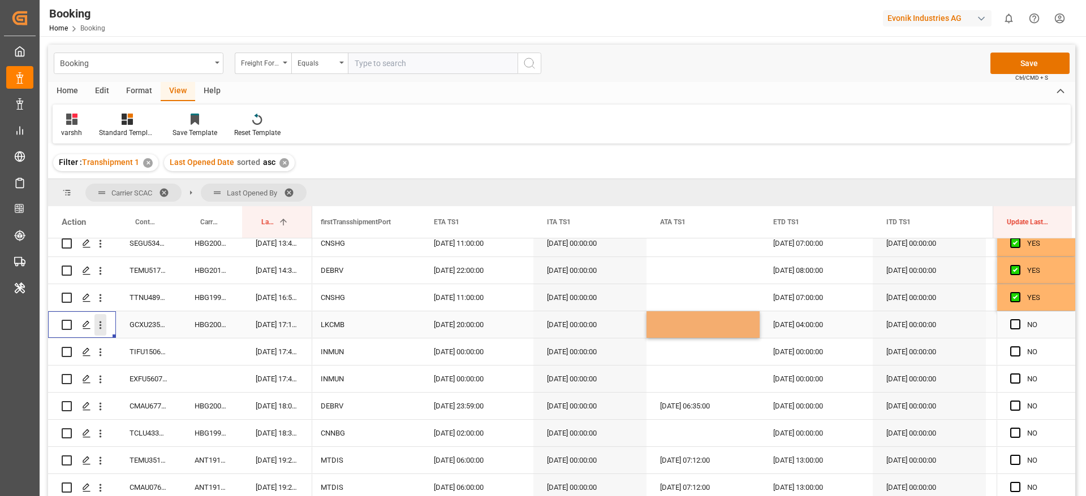
click at [102, 331] on icon "open menu" at bounding box center [100, 325] width 12 height 12
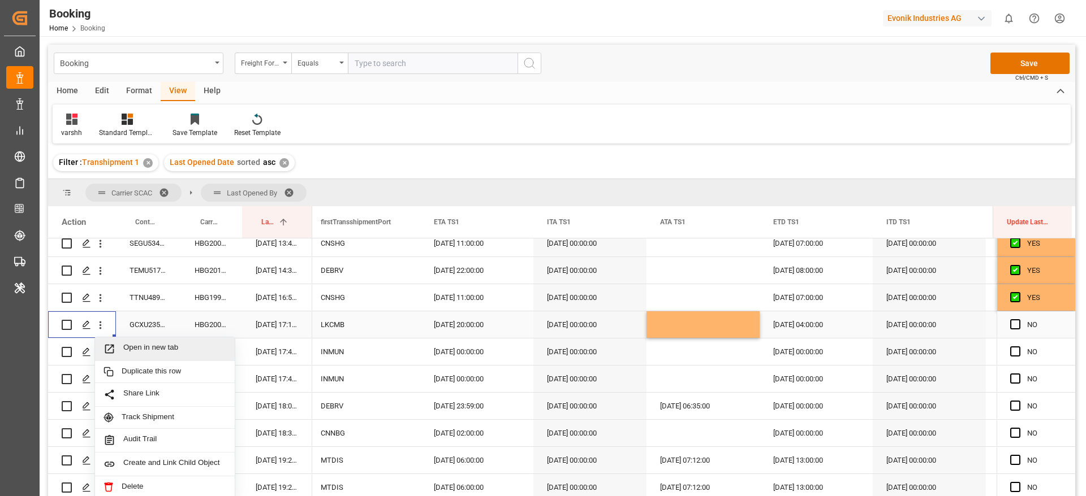
click at [132, 343] on span "Open in new tab" at bounding box center [174, 349] width 103 height 12
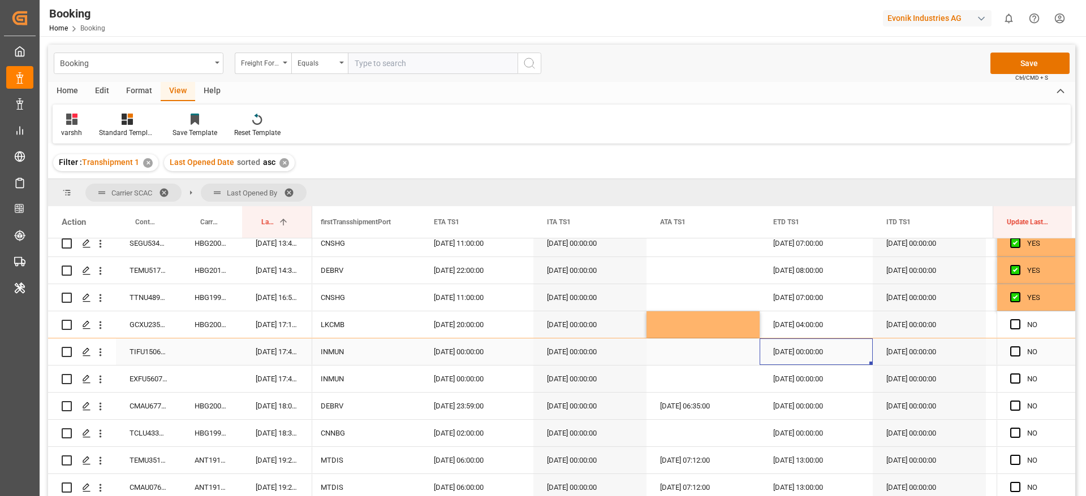
click at [837, 361] on div "12.09.2025 00:00:00" at bounding box center [815, 352] width 113 height 27
click at [1015, 355] on span "Press SPACE to select this row." at bounding box center [1015, 352] width 10 height 10
click at [1018, 347] on input "Press SPACE to select this row." at bounding box center [1018, 347] width 0 height 0
click at [1012, 370] on div "Press SPACE to select this row." at bounding box center [1018, 379] width 17 height 26
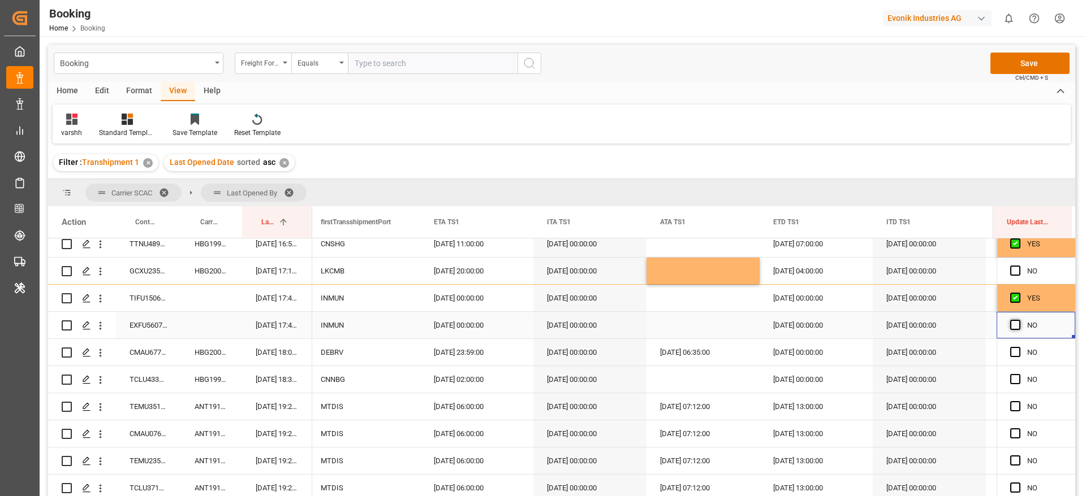
click at [1010, 330] on span "Press SPACE to select this row." at bounding box center [1015, 325] width 10 height 10
click at [1018, 320] on input "Press SPACE to select this row." at bounding box center [1018, 320] width 0 height 0
click at [1010, 353] on span "Press SPACE to select this row." at bounding box center [1015, 352] width 10 height 10
click at [1018, 347] on input "Press SPACE to select this row." at bounding box center [1018, 347] width 0 height 0
click at [1010, 376] on span "Press SPACE to select this row." at bounding box center [1015, 379] width 10 height 10
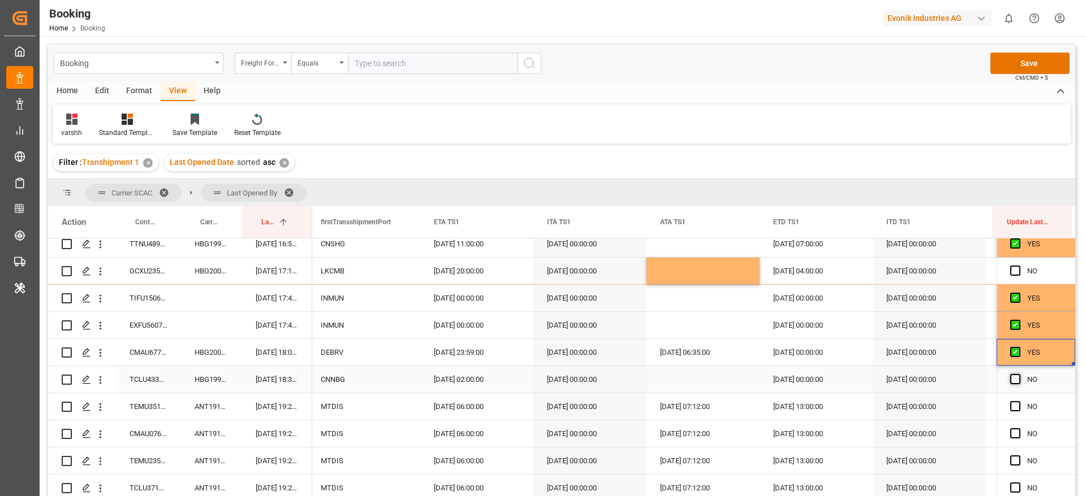
click at [1018, 374] on input "Press SPACE to select this row." at bounding box center [1018, 374] width 0 height 0
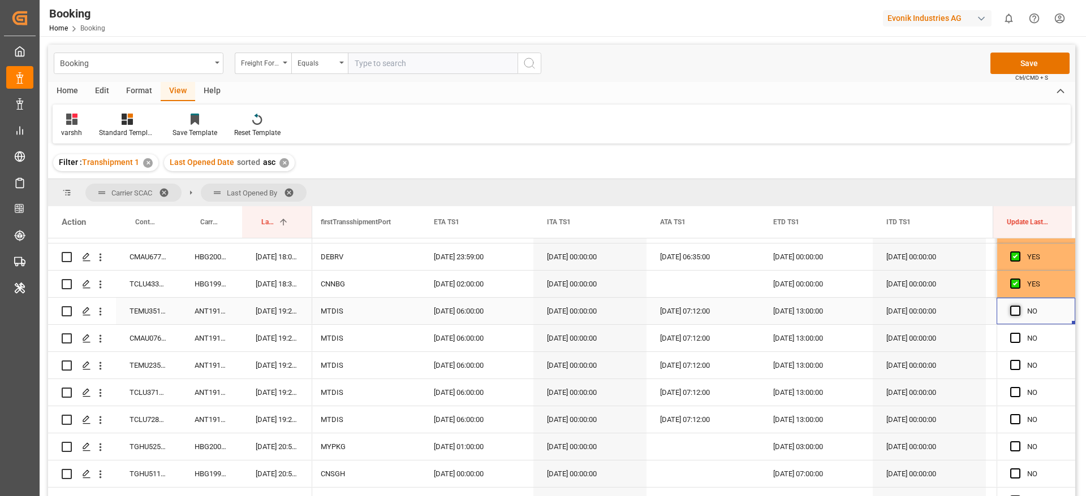
click at [1010, 314] on span "Press SPACE to select this row." at bounding box center [1015, 311] width 10 height 10
click at [1018, 306] on input "Press SPACE to select this row." at bounding box center [1018, 306] width 0 height 0
click at [1010, 333] on span "Press SPACE to select this row." at bounding box center [1015, 338] width 10 height 10
click at [1018, 333] on input "Press SPACE to select this row." at bounding box center [1018, 333] width 0 height 0
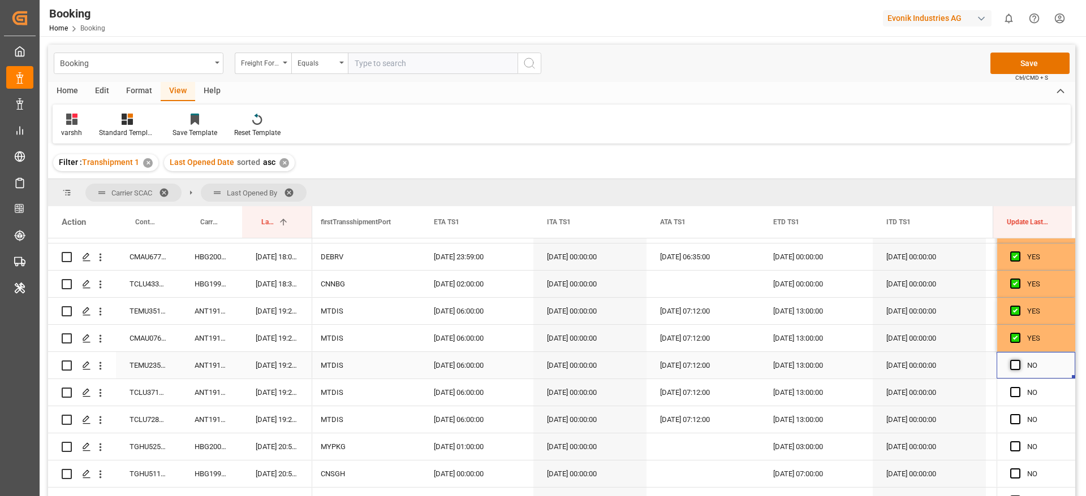
click at [1013, 364] on span "Press SPACE to select this row." at bounding box center [1015, 365] width 10 height 10
click at [1018, 360] on input "Press SPACE to select this row." at bounding box center [1018, 360] width 0 height 0
click at [1014, 388] on span "Press SPACE to select this row." at bounding box center [1015, 392] width 10 height 10
click at [1018, 387] on input "Press SPACE to select this row." at bounding box center [1018, 387] width 0 height 0
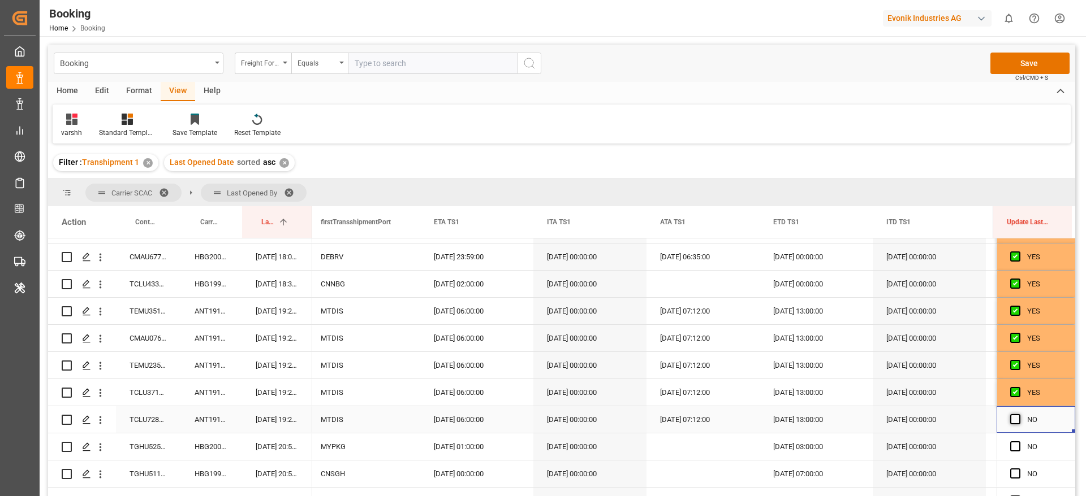
click at [1013, 414] on span "Press SPACE to select this row." at bounding box center [1015, 419] width 10 height 10
click at [1018, 414] on input "Press SPACE to select this row." at bounding box center [1018, 414] width 0 height 0
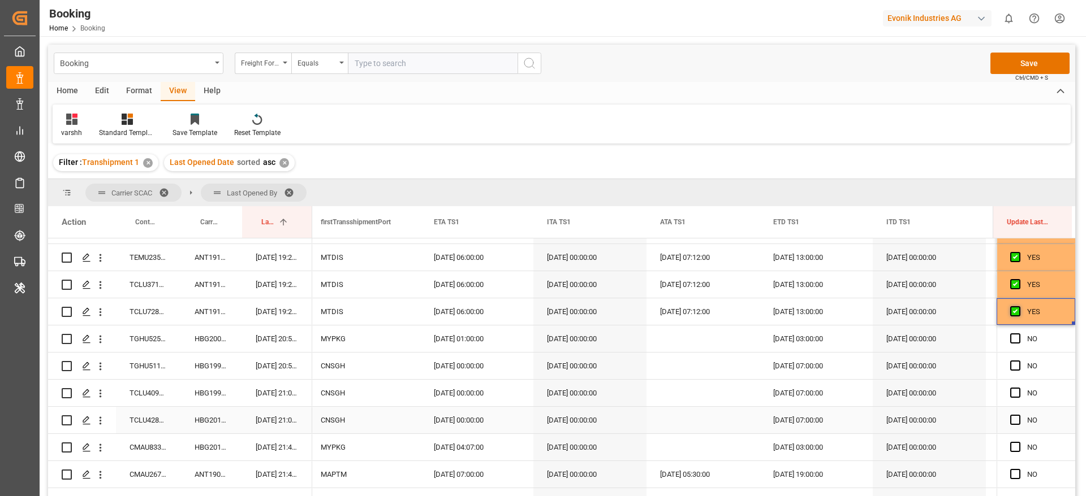
scroll to position [567, 0]
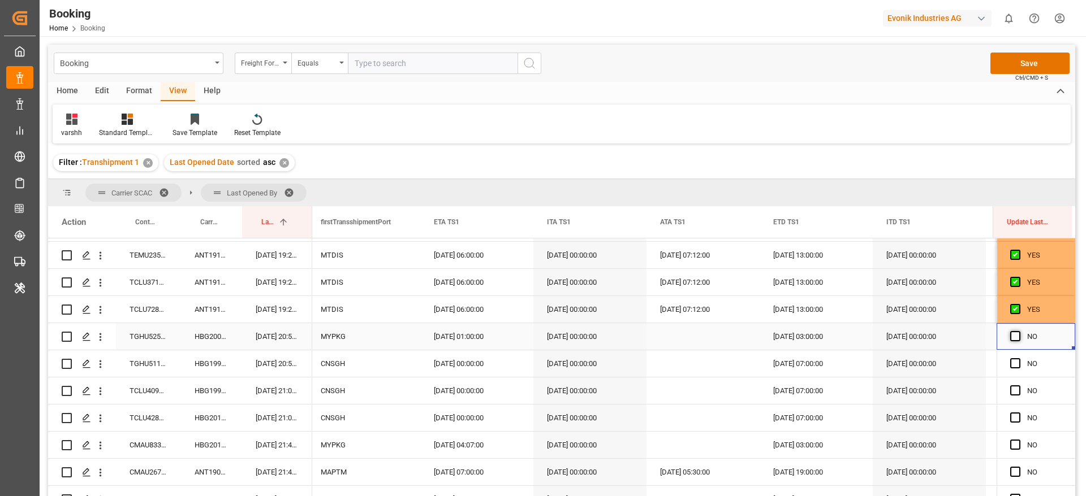
click at [1012, 335] on span "Press SPACE to select this row." at bounding box center [1015, 336] width 10 height 10
click at [1018, 331] on input "Press SPACE to select this row." at bounding box center [1018, 331] width 0 height 0
click at [1013, 366] on span "Press SPACE to select this row." at bounding box center [1015, 363] width 10 height 10
click at [1018, 358] on input "Press SPACE to select this row." at bounding box center [1018, 358] width 0 height 0
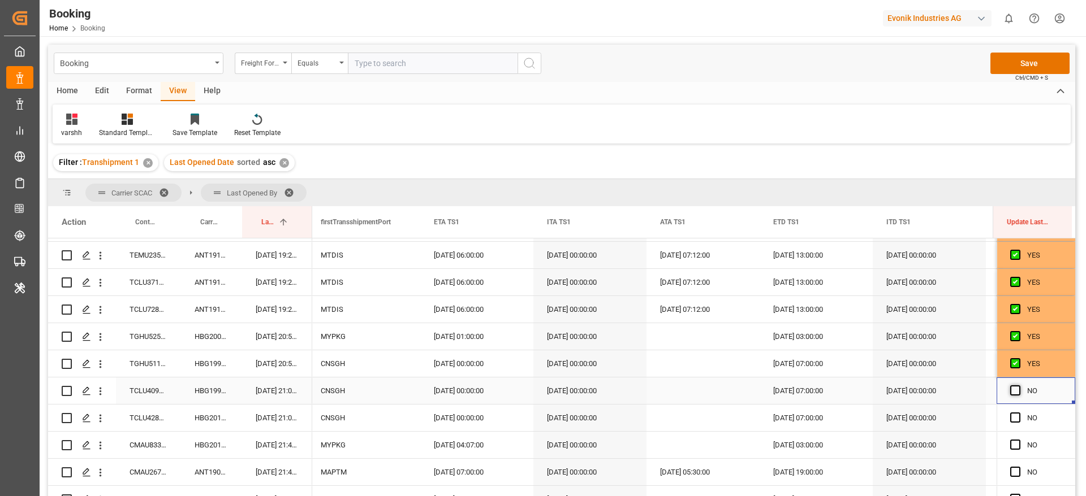
click at [1013, 387] on span "Press SPACE to select this row." at bounding box center [1015, 391] width 10 height 10
click at [1018, 386] on input "Press SPACE to select this row." at bounding box center [1018, 386] width 0 height 0
click at [1013, 415] on span "Press SPACE to select this row." at bounding box center [1015, 418] width 10 height 10
click at [1018, 413] on input "Press SPACE to select this row." at bounding box center [1018, 413] width 0 height 0
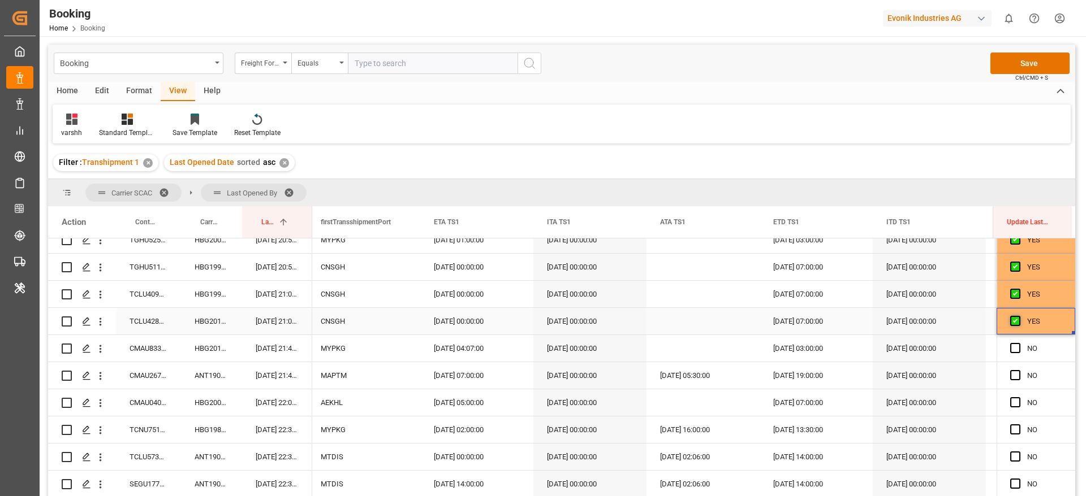
scroll to position [666, 0]
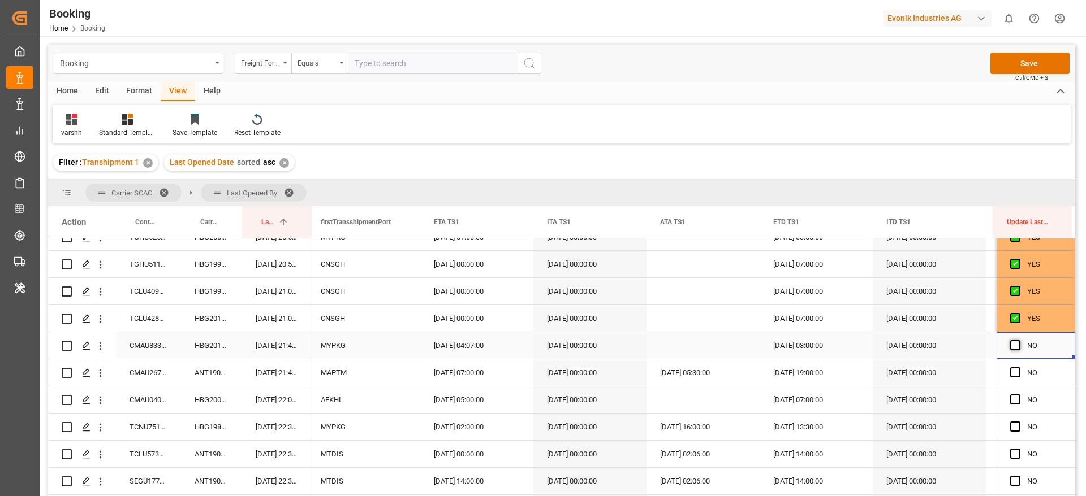
click at [1010, 345] on span "Press SPACE to select this row." at bounding box center [1015, 345] width 10 height 10
click at [1018, 340] on input "Press SPACE to select this row." at bounding box center [1018, 340] width 0 height 0
click at [229, 366] on div "ANT1903117" at bounding box center [211, 373] width 61 height 27
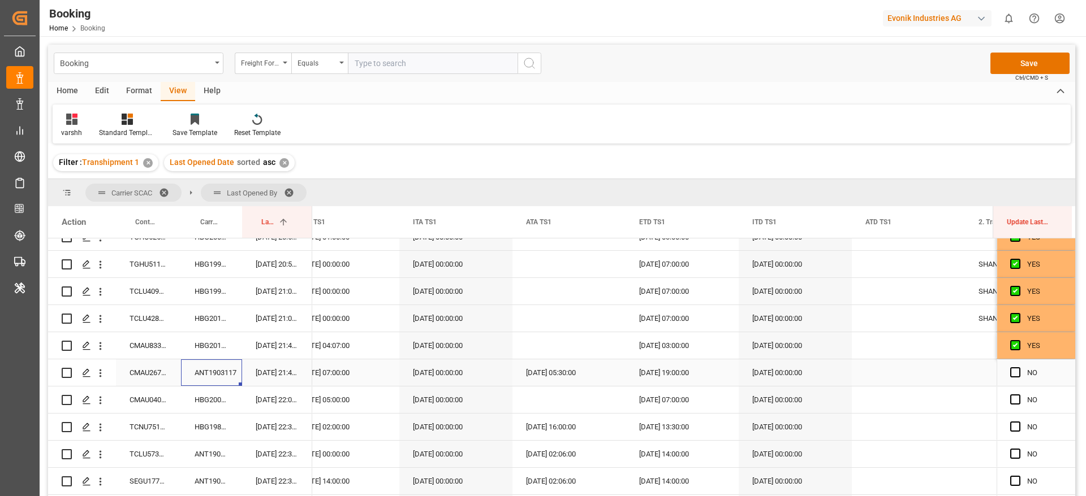
scroll to position [0, 2851]
click at [878, 375] on div "Press SPACE to select this row." at bounding box center [909, 373] width 113 height 27
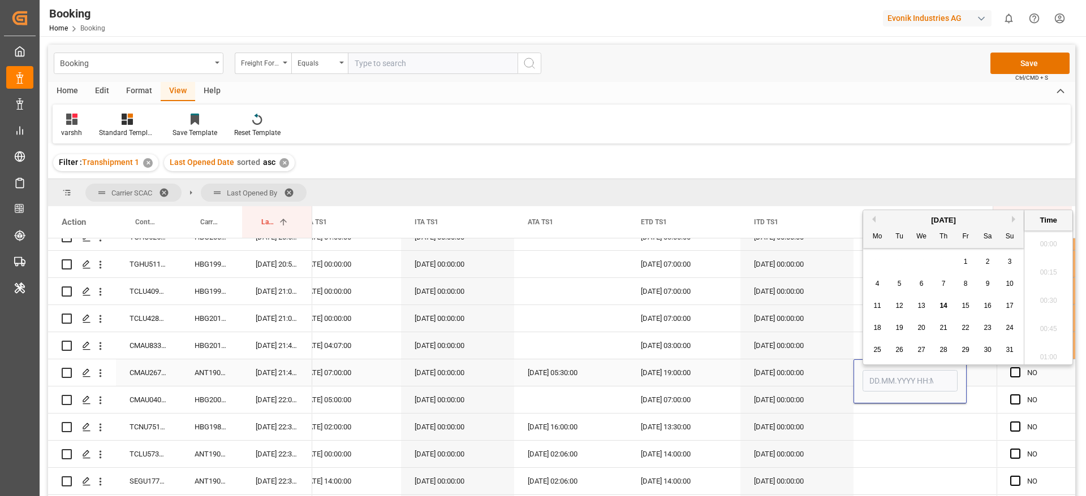
scroll to position [1389, 0]
click at [923, 301] on span "13" at bounding box center [920, 300] width 7 height 8
type input "[DATE] 00:00"
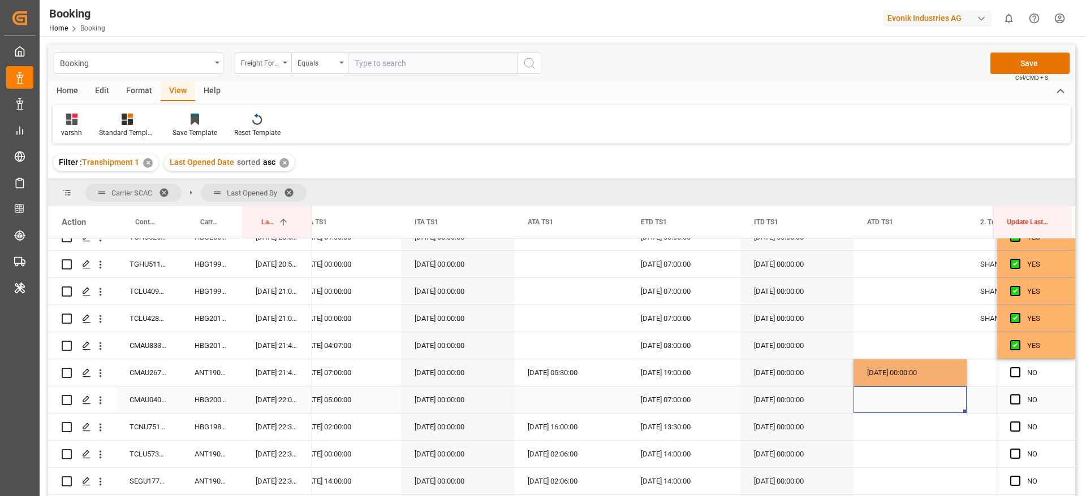
click at [889, 409] on div "Press SPACE to select this row." at bounding box center [909, 400] width 113 height 27
click at [1015, 371] on span "Press SPACE to select this row." at bounding box center [1015, 373] width 10 height 10
click at [1018, 368] on input "Press SPACE to select this row." at bounding box center [1018, 368] width 0 height 0
click at [1012, 403] on span "Press SPACE to select this row." at bounding box center [1015, 400] width 10 height 10
click at [1018, 395] on input "Press SPACE to select this row." at bounding box center [1018, 395] width 0 height 0
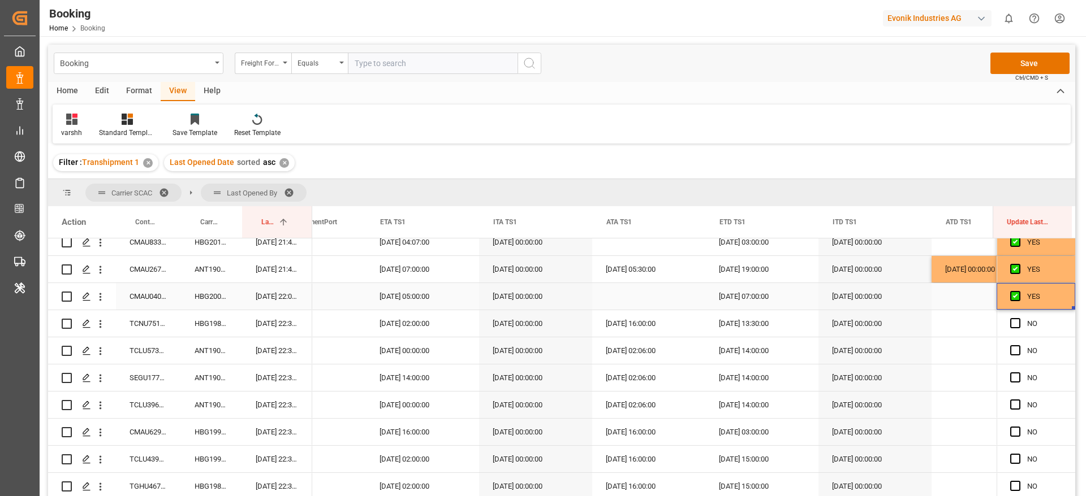
scroll to position [0, 2772]
click at [1010, 322] on span "Press SPACE to select this row." at bounding box center [1015, 323] width 10 height 10
click at [1018, 318] on input "Press SPACE to select this row." at bounding box center [1018, 318] width 0 height 0
click at [233, 347] on div "ANT1906294" at bounding box center [211, 351] width 61 height 27
click at [149, 361] on div "TCLU5738530" at bounding box center [148, 351] width 65 height 27
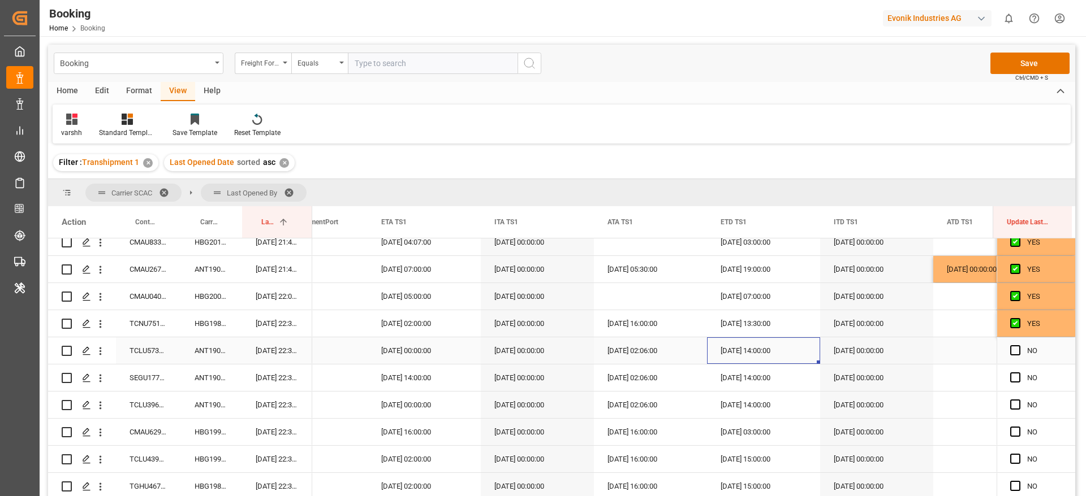
click at [765, 349] on div "13.08.2025 14:00:00" at bounding box center [763, 351] width 113 height 27
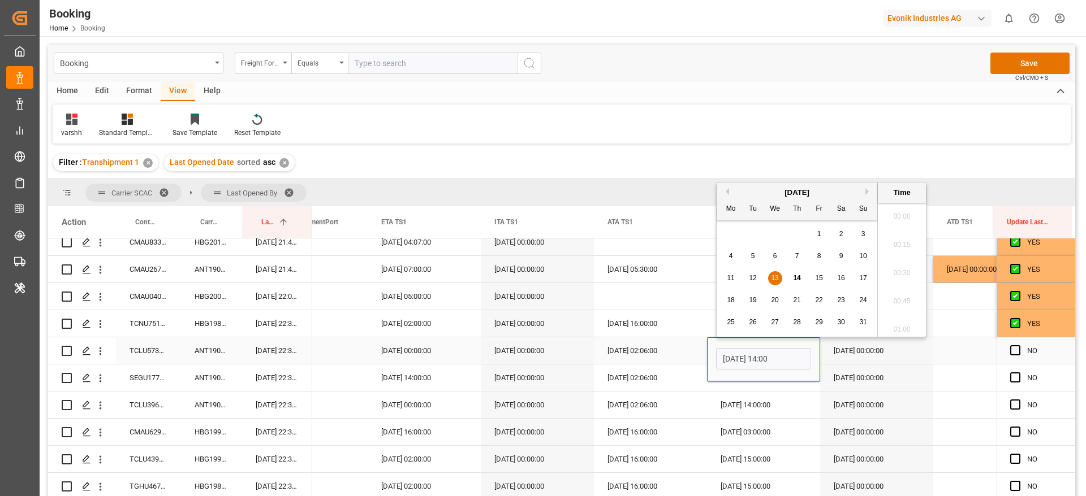
scroll to position [1531, 0]
click at [728, 305] on div "18" at bounding box center [731, 301] width 14 height 14
type input "18.08.2025 14:00"
click at [1010, 349] on span "Press SPACE to select this row." at bounding box center [1015, 350] width 10 height 10
click at [1018, 345] on input "Press SPACE to select this row." at bounding box center [1018, 345] width 0 height 0
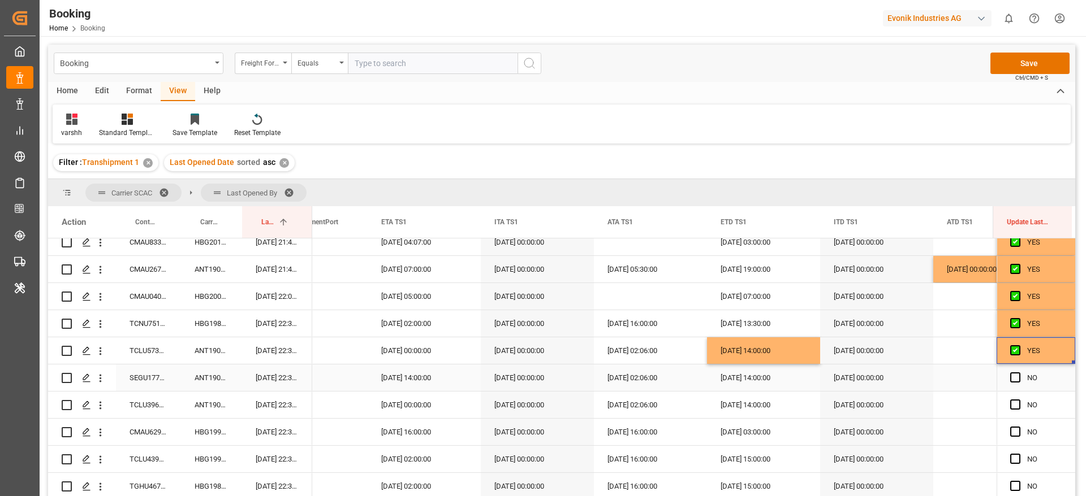
click at [736, 375] on div "13.08.2025 14:00:00" at bounding box center [763, 378] width 113 height 27
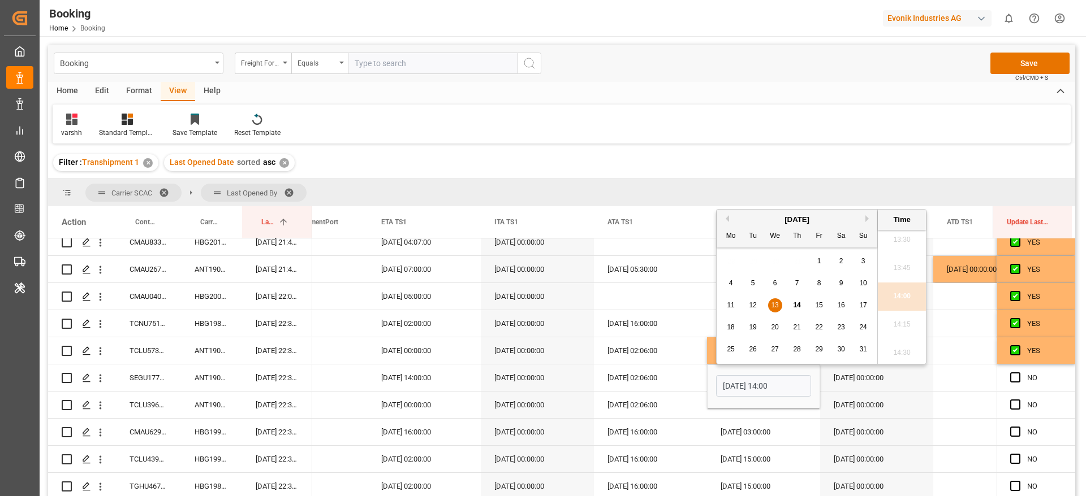
click at [730, 329] on span "18" at bounding box center [730, 327] width 7 height 8
type input "18.08.2025 14:00"
click at [729, 403] on div "18.08.2025 14:00" at bounding box center [763, 387] width 113 height 44
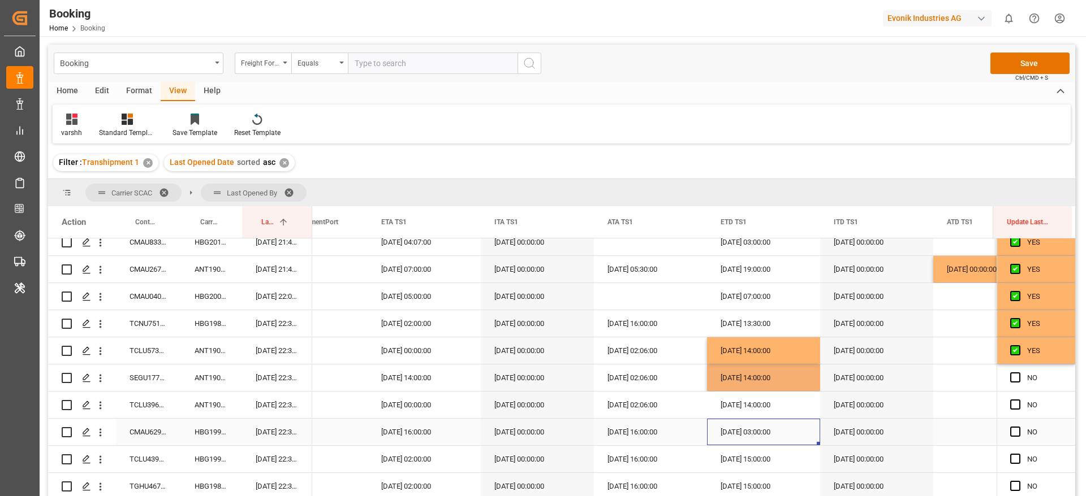
click at [760, 439] on div "22.08.2025 03:00:00" at bounding box center [763, 432] width 113 height 27
click at [755, 386] on div "18.08.2025 14:00:00" at bounding box center [763, 378] width 113 height 27
drag, startPoint x: 819, startPoint y: 388, endPoint x: 812, endPoint y: 400, distance: 12.9
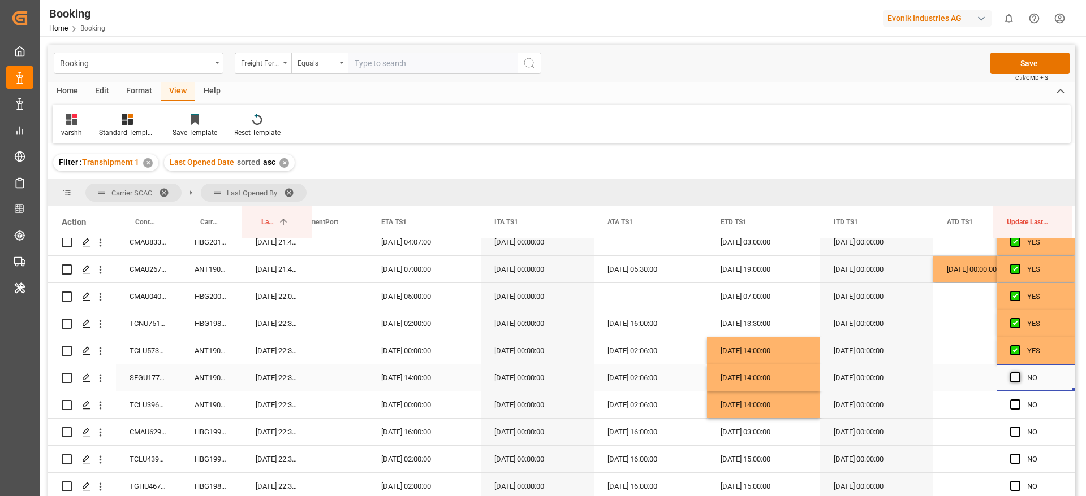
click at [1015, 377] on span "Press SPACE to select this row." at bounding box center [1015, 378] width 10 height 10
click at [1018, 373] on input "Press SPACE to select this row." at bounding box center [1018, 373] width 0 height 0
click at [1013, 400] on span "Press SPACE to select this row." at bounding box center [1015, 405] width 10 height 10
click at [1018, 400] on input "Press SPACE to select this row." at bounding box center [1018, 400] width 0 height 0
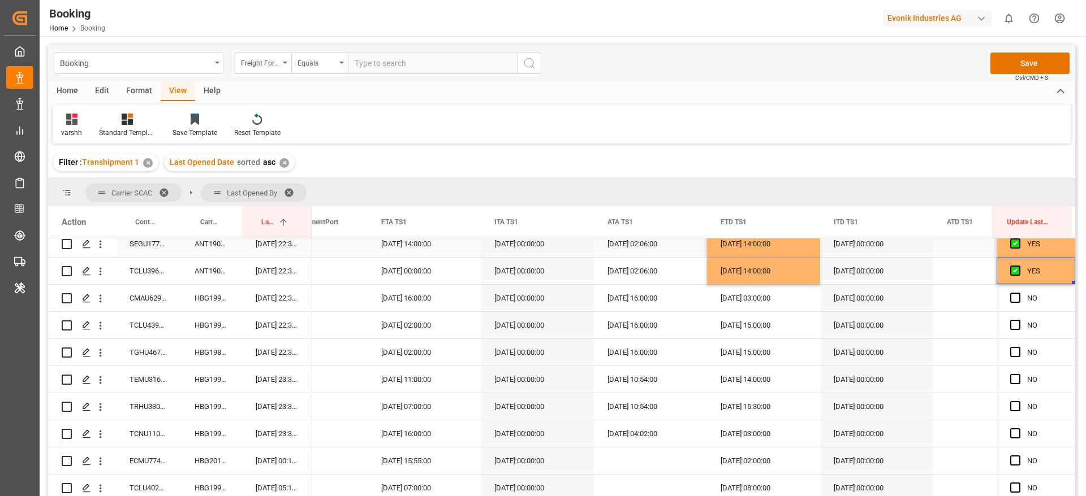
scroll to position [904, 0]
click at [997, 63] on button "Save" at bounding box center [1029, 63] width 79 height 21
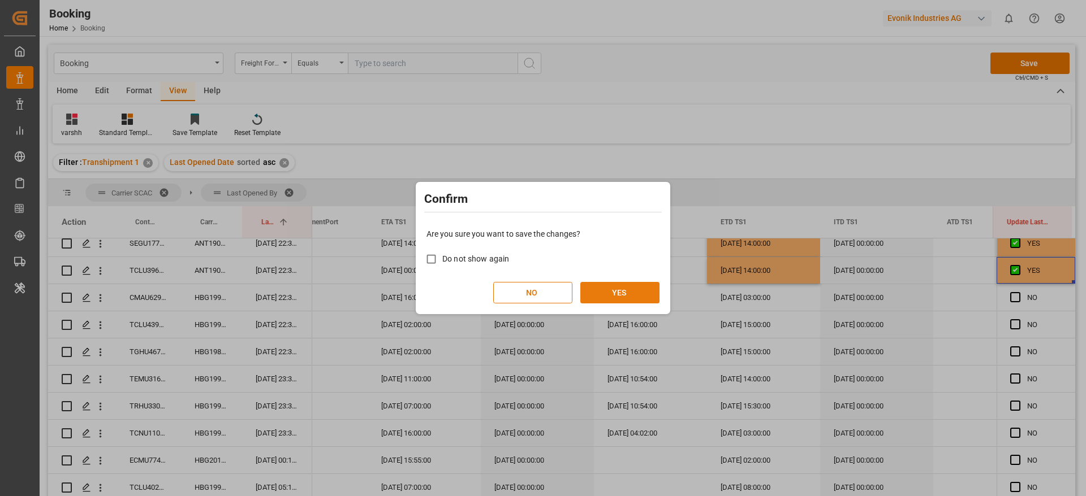
click at [626, 285] on button "YES" at bounding box center [619, 292] width 79 height 21
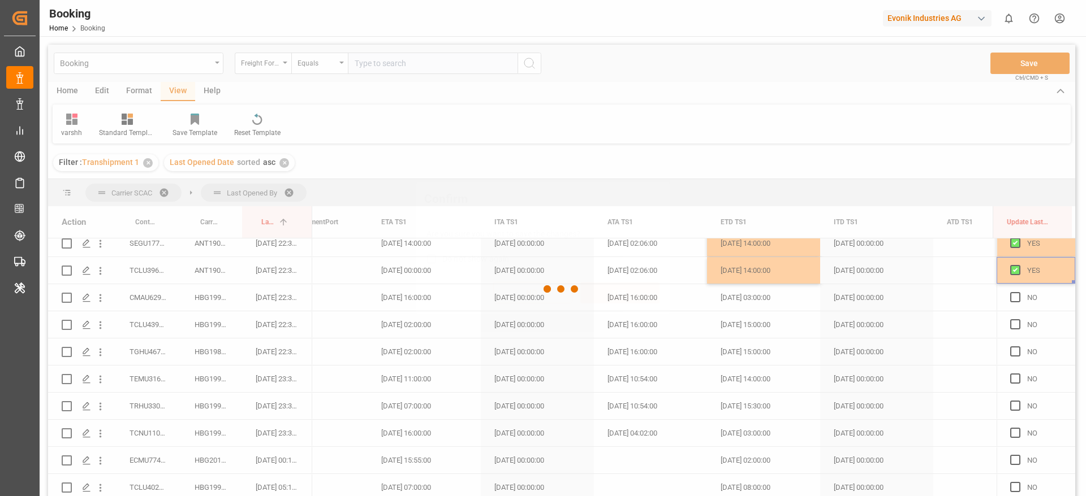
click at [626, 285] on button "YES" at bounding box center [619, 292] width 79 height 21
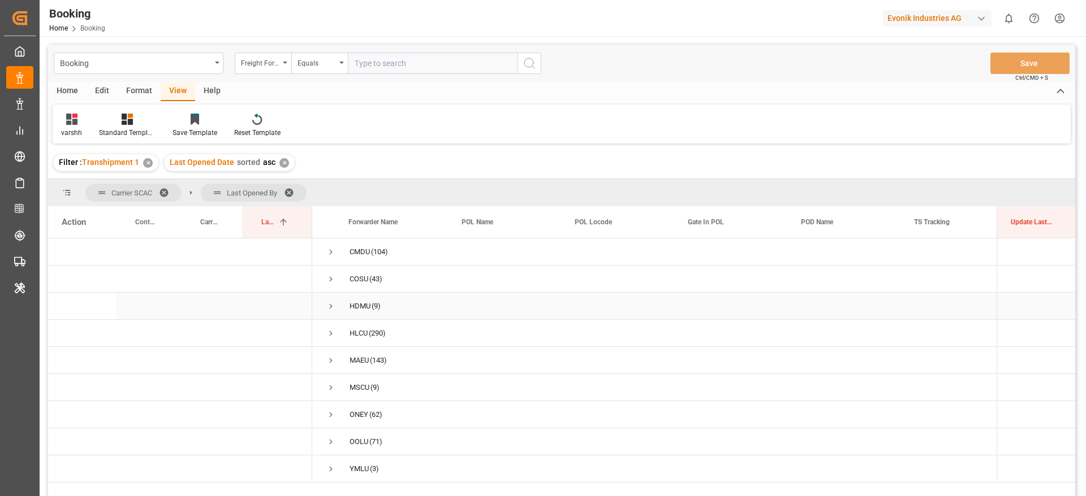
scroll to position [0, 0]
click at [328, 252] on span "Press SPACE to select this row." at bounding box center [331, 252] width 10 height 10
click at [352, 307] on span "Press SPACE to select this row." at bounding box center [354, 306] width 10 height 10
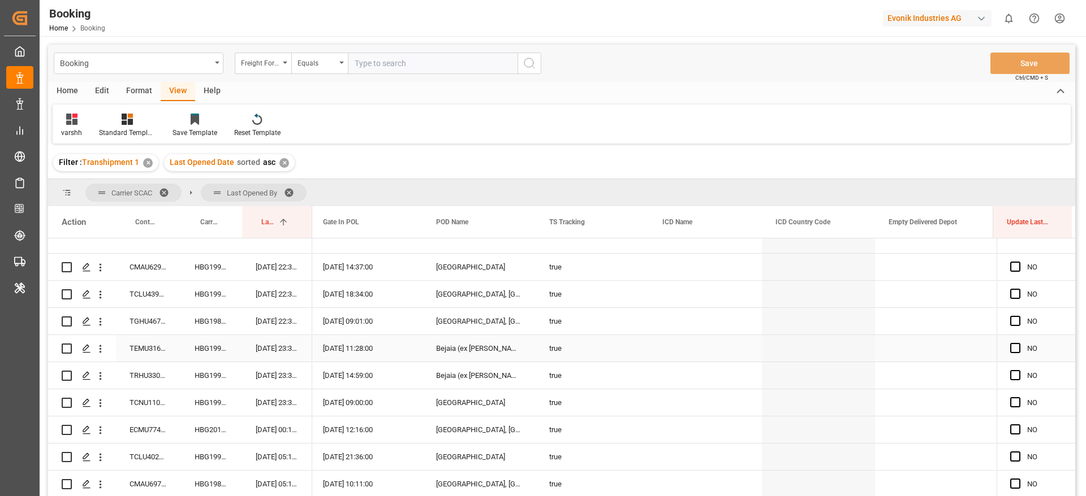
scroll to position [0, 636]
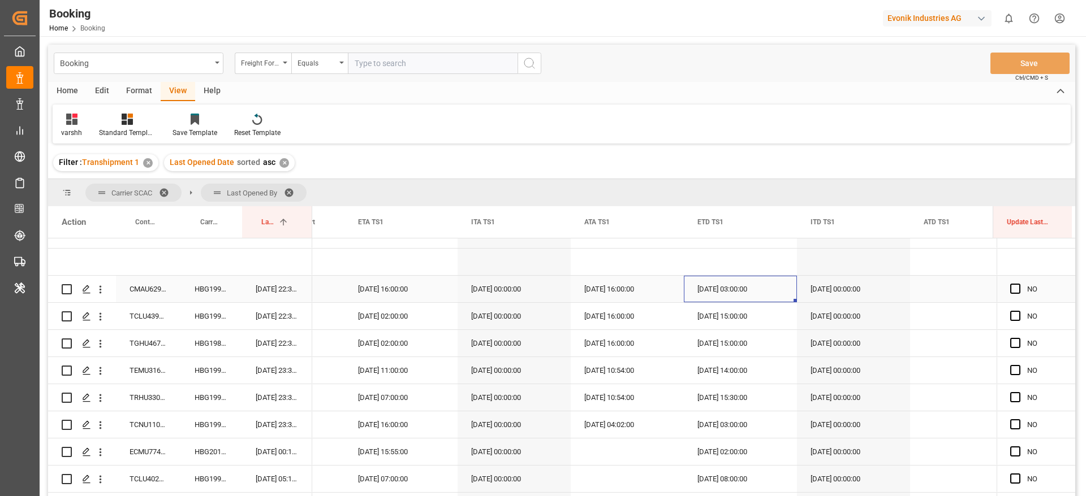
click at [777, 299] on div "22.08.2025 03:00:00" at bounding box center [740, 289] width 113 height 27
click at [760, 320] on div "21.08.2025 15:00:00" at bounding box center [740, 316] width 113 height 27
click at [749, 335] on div "21.08.2025 15:00:00" at bounding box center [740, 343] width 113 height 27
drag, startPoint x: 737, startPoint y: 351, endPoint x: 727, endPoint y: 364, distance: 16.6
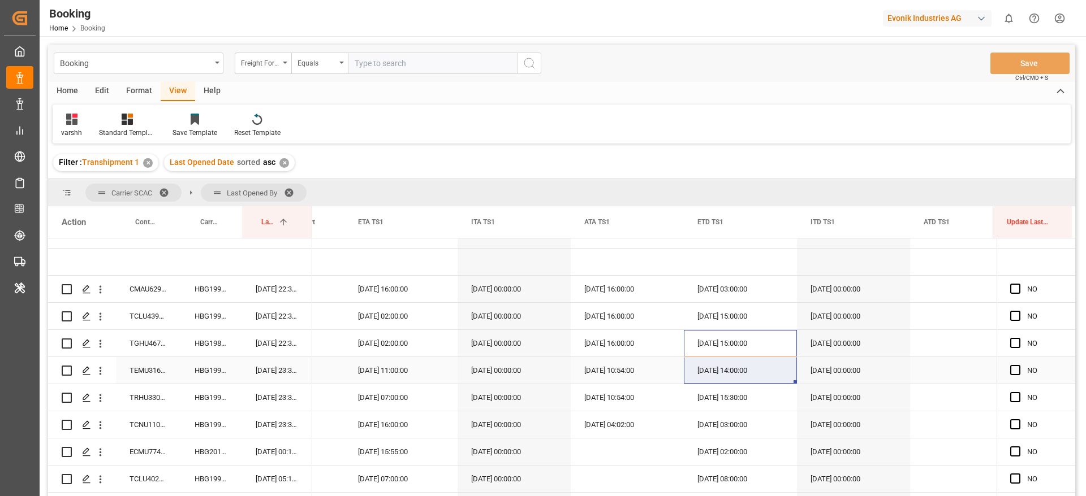
click at [727, 364] on div "13.08.2025 14:00:00" at bounding box center [740, 370] width 113 height 27
click at [718, 394] on div "18.08.2025 15:30:00" at bounding box center [740, 397] width 113 height 27
click at [720, 282] on div "22.08.2025 03:00:00" at bounding box center [740, 289] width 113 height 27
click at [717, 313] on div "21.08.2025 15:00:00" at bounding box center [740, 316] width 113 height 27
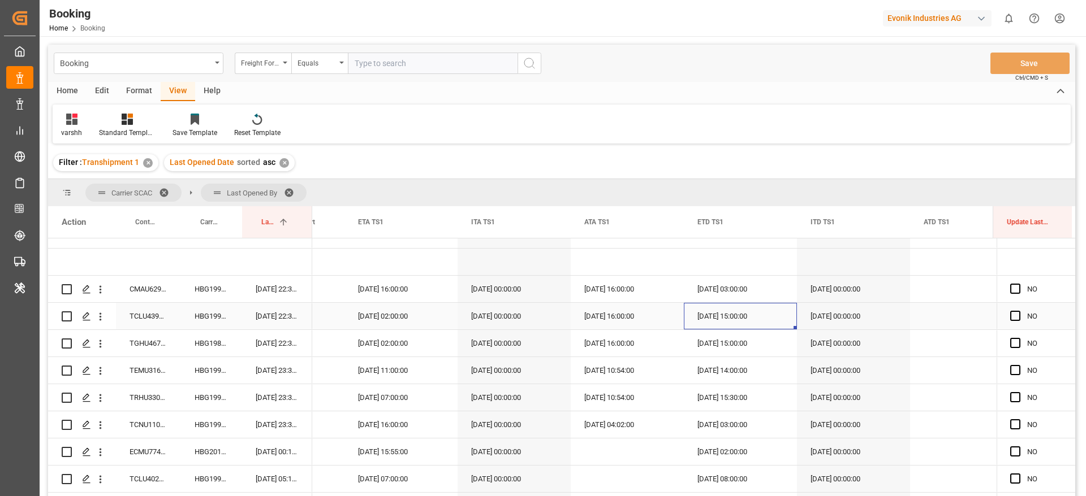
click at [717, 313] on div "21.08.2025 15:00:00" at bounding box center [740, 316] width 113 height 27
click at [457, 348] on div "05.08.2025 00:00:00" at bounding box center [513, 343] width 113 height 27
click at [431, 321] on div "07.08.2025 02:00:00" at bounding box center [400, 316] width 113 height 27
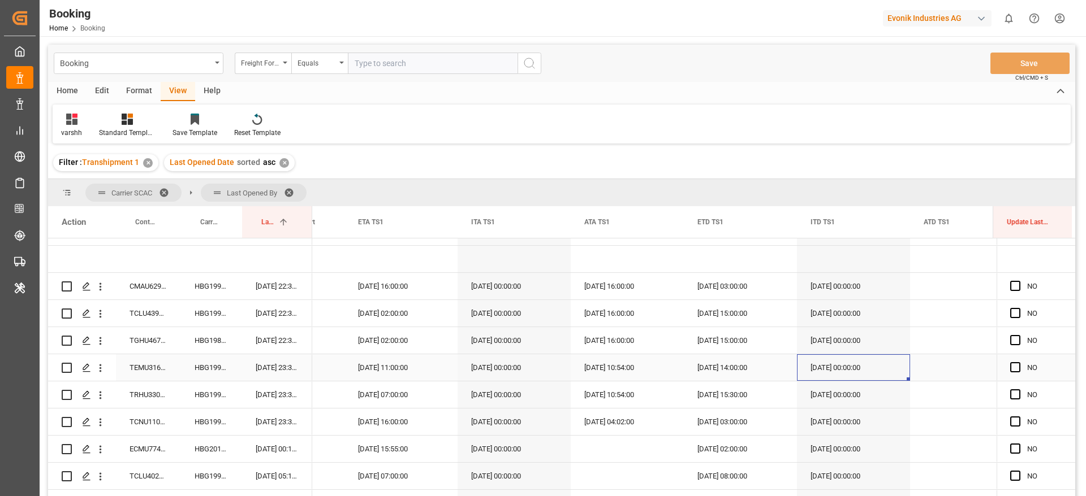
click at [826, 359] on div "13.07.2025 00:00:00" at bounding box center [853, 368] width 113 height 27
click at [763, 373] on div "13.08.2025 14:00:00" at bounding box center [740, 368] width 113 height 27
click at [1010, 288] on span "Press SPACE to select this row." at bounding box center [1015, 286] width 10 height 10
click at [1018, 281] on input "Press SPACE to select this row." at bounding box center [1018, 281] width 0 height 0
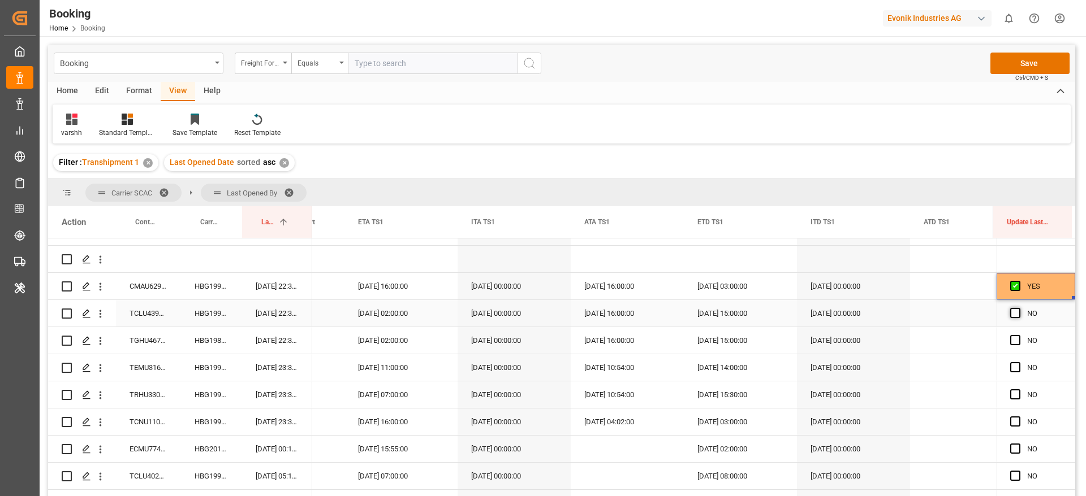
click at [1010, 317] on span "Press SPACE to select this row." at bounding box center [1015, 313] width 10 height 10
click at [1018, 308] on input "Press SPACE to select this row." at bounding box center [1018, 308] width 0 height 0
click at [1014, 341] on span "Press SPACE to select this row." at bounding box center [1015, 340] width 10 height 10
click at [1018, 335] on input "Press SPACE to select this row." at bounding box center [1018, 335] width 0 height 0
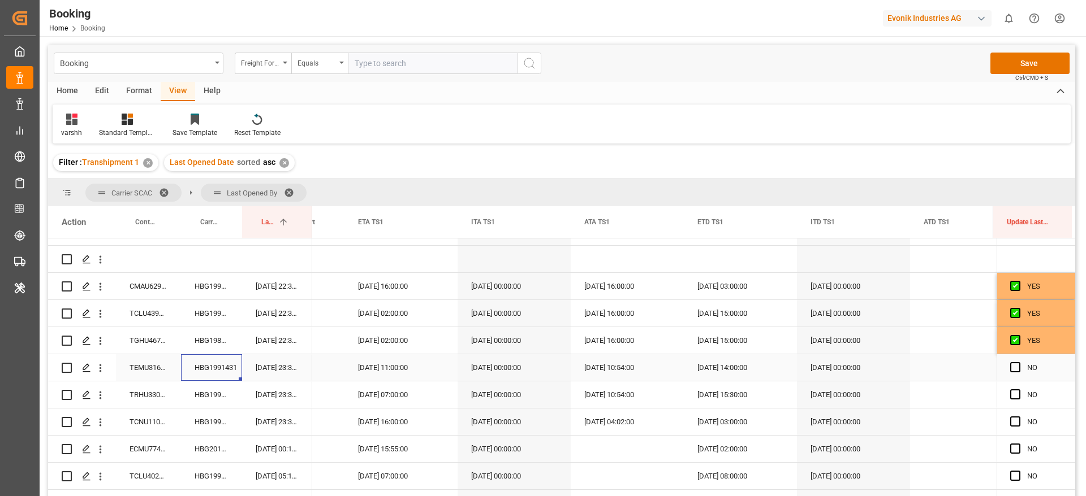
click at [213, 361] on div "HBG1991431" at bounding box center [211, 368] width 61 height 27
click at [729, 369] on div "13.08.2025 14:00:00" at bounding box center [740, 368] width 113 height 27
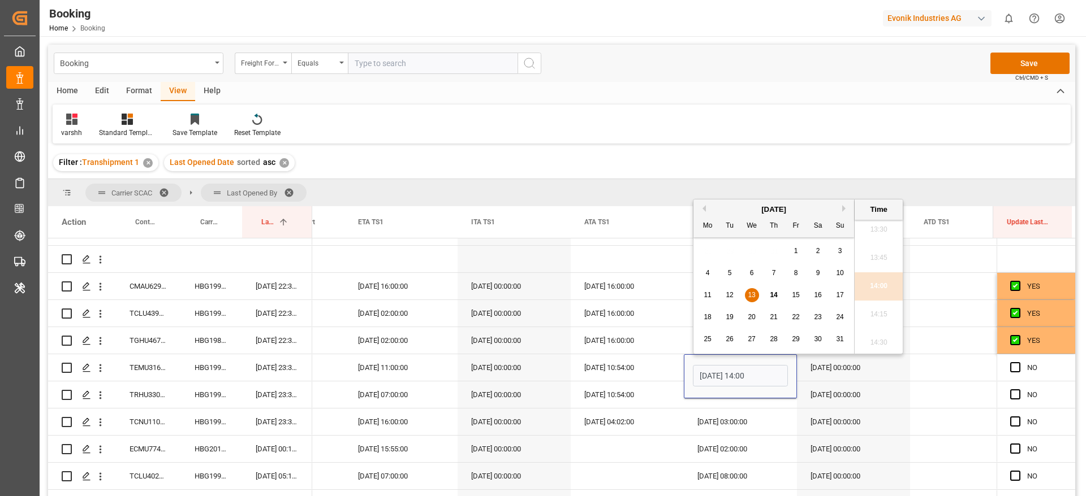
click at [707, 318] on span "18" at bounding box center [706, 317] width 7 height 8
type input "18.08.2025 14:00"
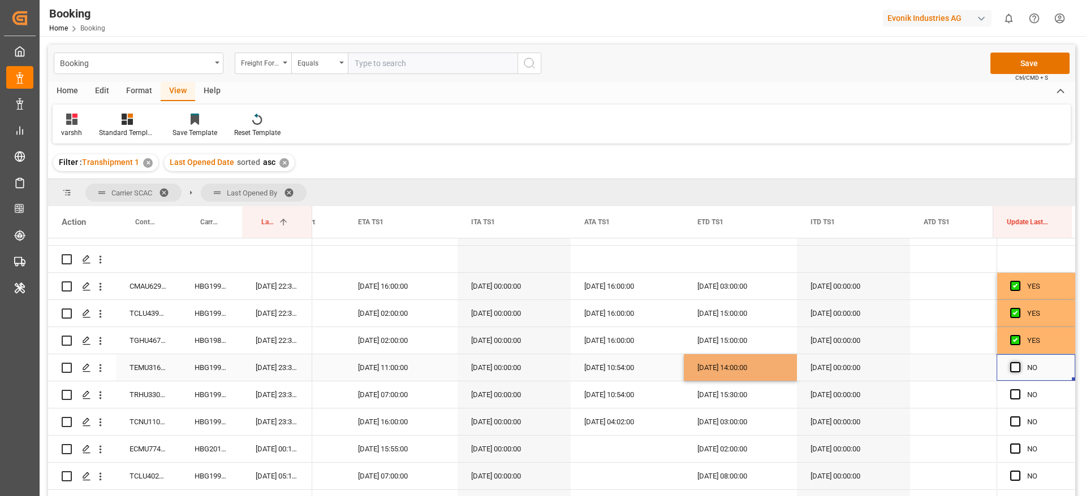
click at [1010, 369] on span "Press SPACE to select this row." at bounding box center [1015, 367] width 10 height 10
click at [1018, 362] on input "Press SPACE to select this row." at bounding box center [1018, 362] width 0 height 0
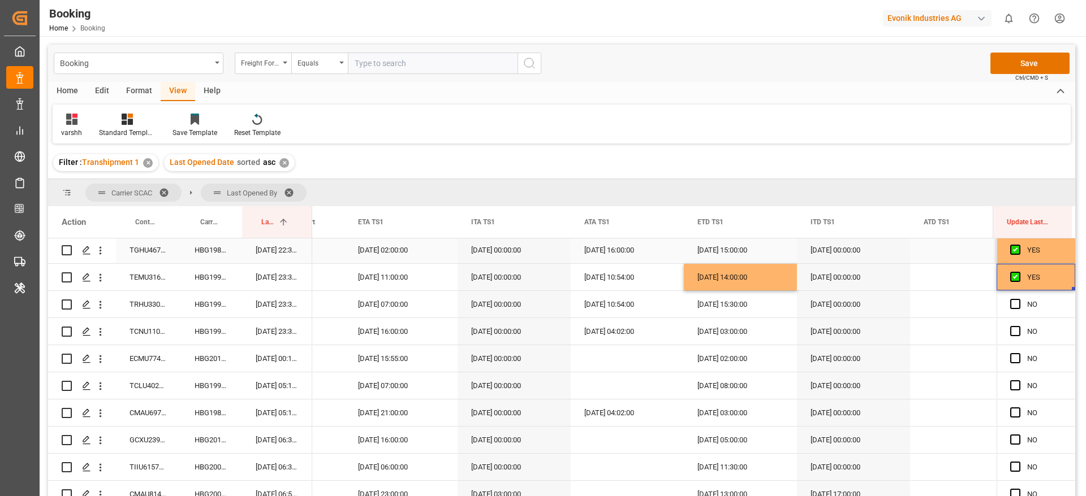
scroll to position [137, 0]
click at [1010, 305] on span "Press SPACE to select this row." at bounding box center [1015, 305] width 10 height 10
click at [1018, 300] on input "Press SPACE to select this row." at bounding box center [1018, 300] width 0 height 0
click at [1013, 327] on span "Press SPACE to select this row." at bounding box center [1015, 332] width 10 height 10
click at [1018, 327] on input "Press SPACE to select this row." at bounding box center [1018, 327] width 0 height 0
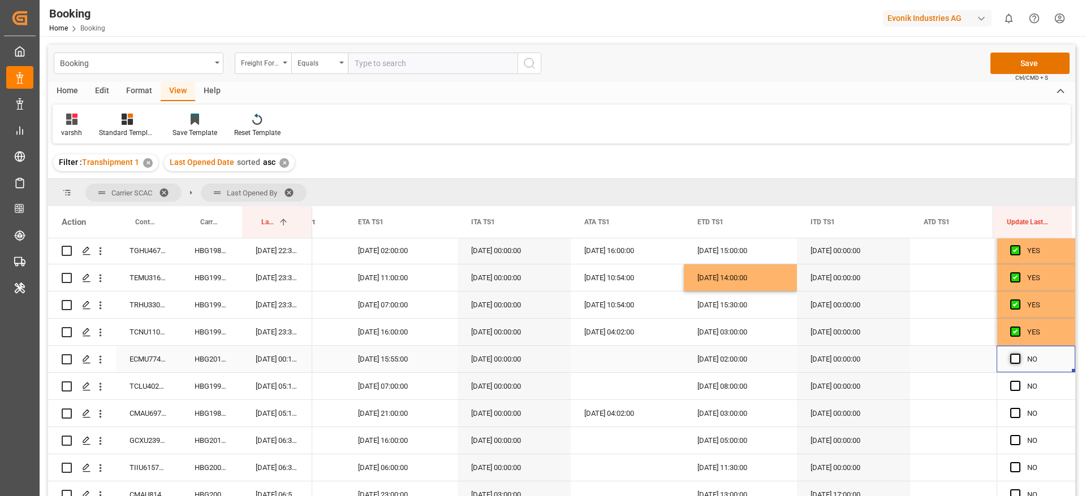
click at [1010, 361] on span "Press SPACE to select this row." at bounding box center [1015, 359] width 10 height 10
click at [1018, 354] on input "Press SPACE to select this row." at bounding box center [1018, 354] width 0 height 0
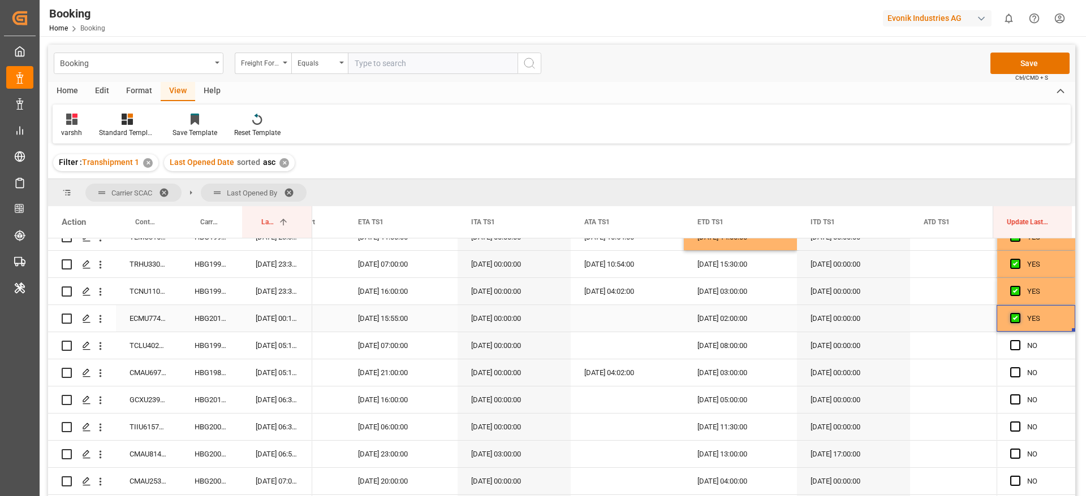
scroll to position [178, 0]
click at [1010, 343] on span "Press SPACE to select this row." at bounding box center [1015, 345] width 10 height 10
click at [1018, 340] on input "Press SPACE to select this row." at bounding box center [1018, 340] width 0 height 0
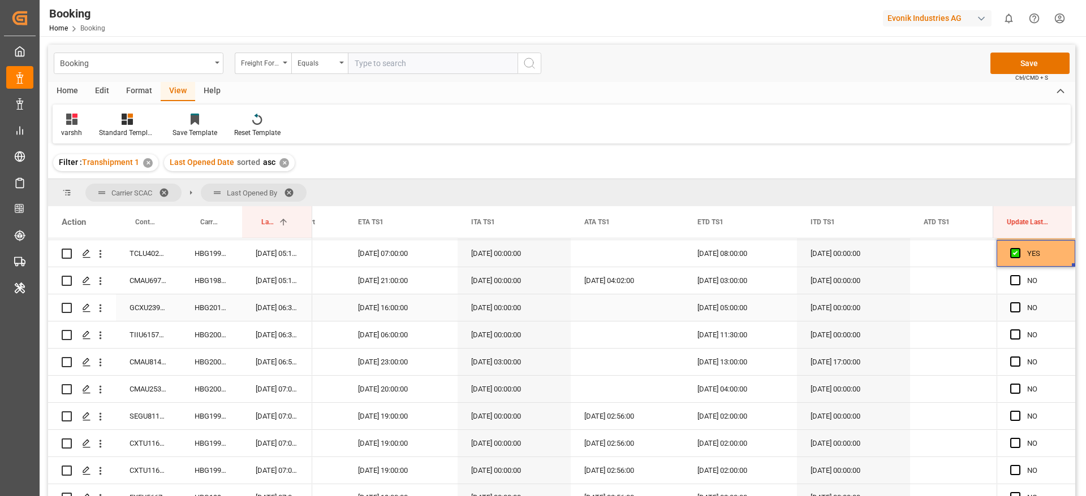
scroll to position [264, 0]
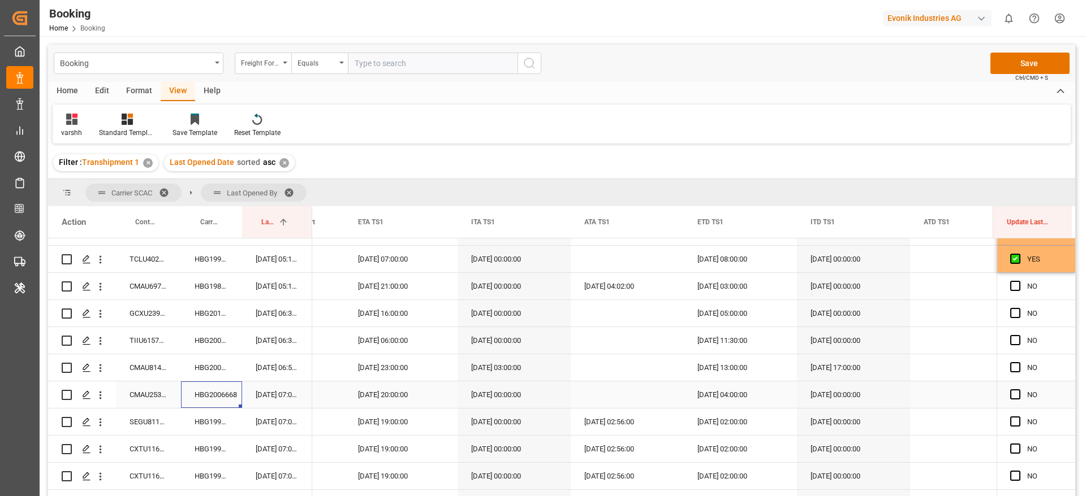
click at [206, 401] on div "HBG2006668" at bounding box center [211, 395] width 61 height 27
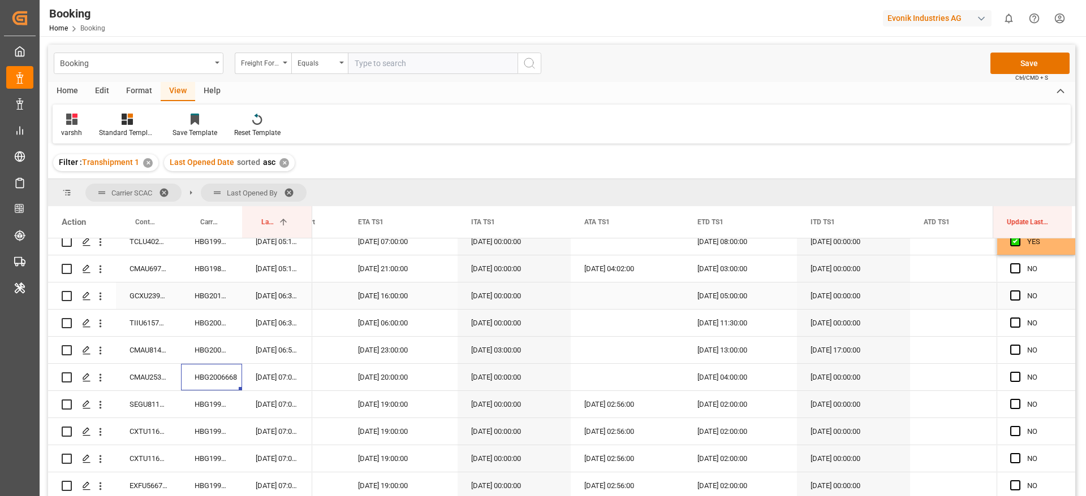
scroll to position [285, 0]
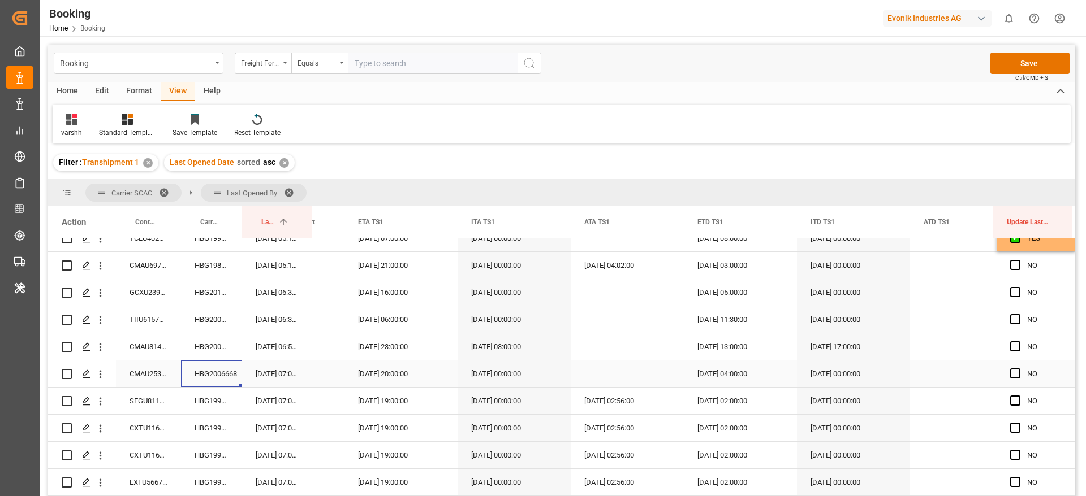
click at [613, 364] on div "Press SPACE to select this row." at bounding box center [626, 374] width 113 height 27
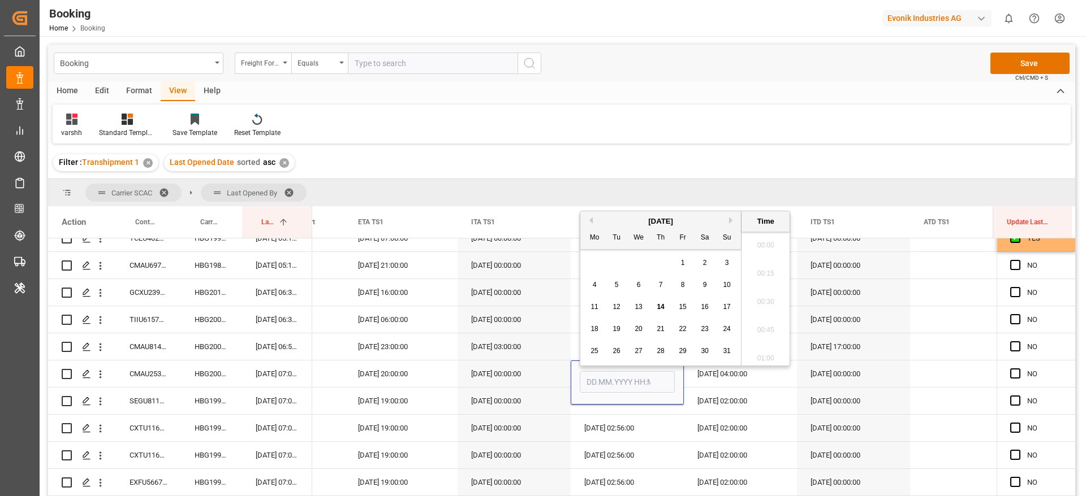
scroll to position [1389, 0]
click at [634, 302] on div "13" at bounding box center [639, 302] width 14 height 14
type input "[DATE] 00:00"
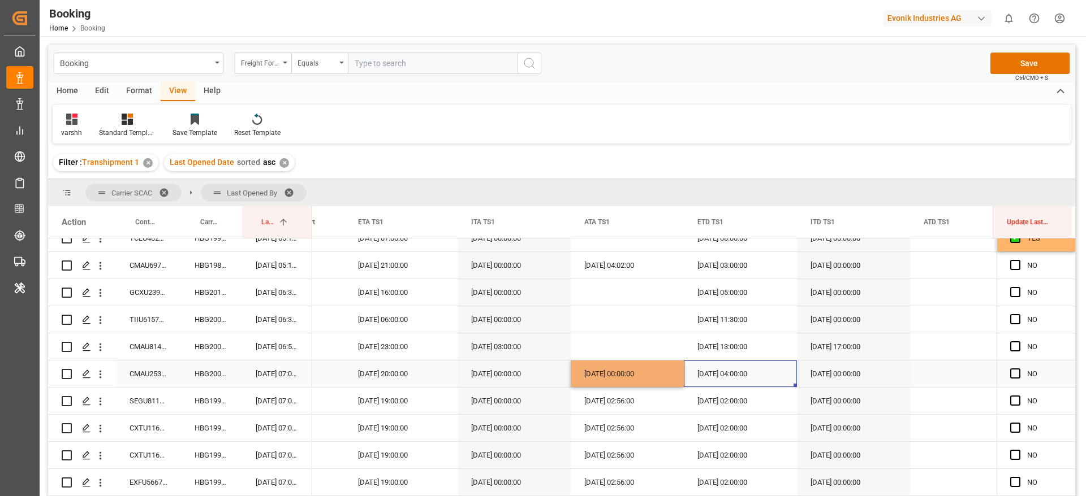
click at [696, 375] on div "19.08.2025 04:00:00" at bounding box center [740, 374] width 113 height 27
click at [1014, 370] on span "Press SPACE to select this row." at bounding box center [1015, 374] width 10 height 10
click at [1018, 369] on input "Press SPACE to select this row." at bounding box center [1018, 369] width 0 height 0
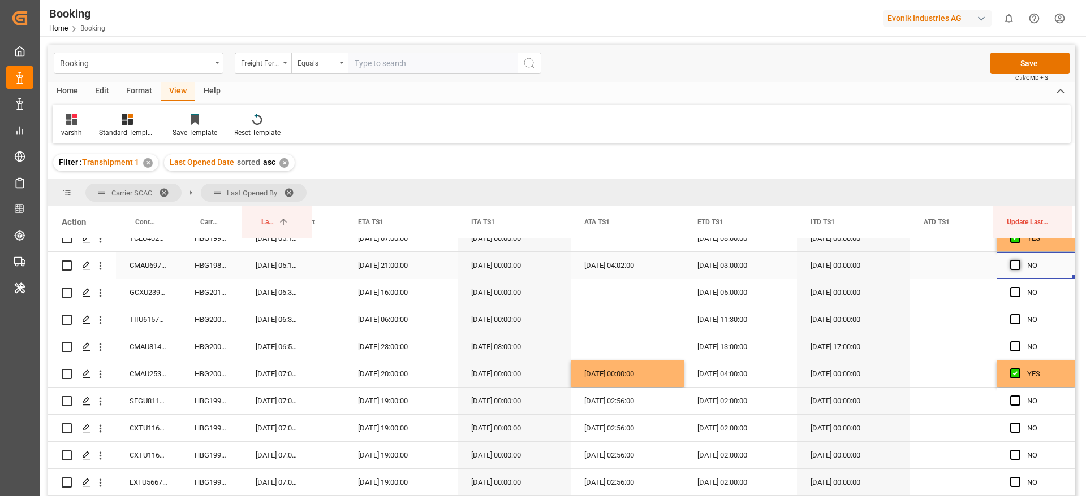
click at [1011, 265] on span "Press SPACE to select this row." at bounding box center [1015, 265] width 10 height 10
click at [1018, 260] on input "Press SPACE to select this row." at bounding box center [1018, 260] width 0 height 0
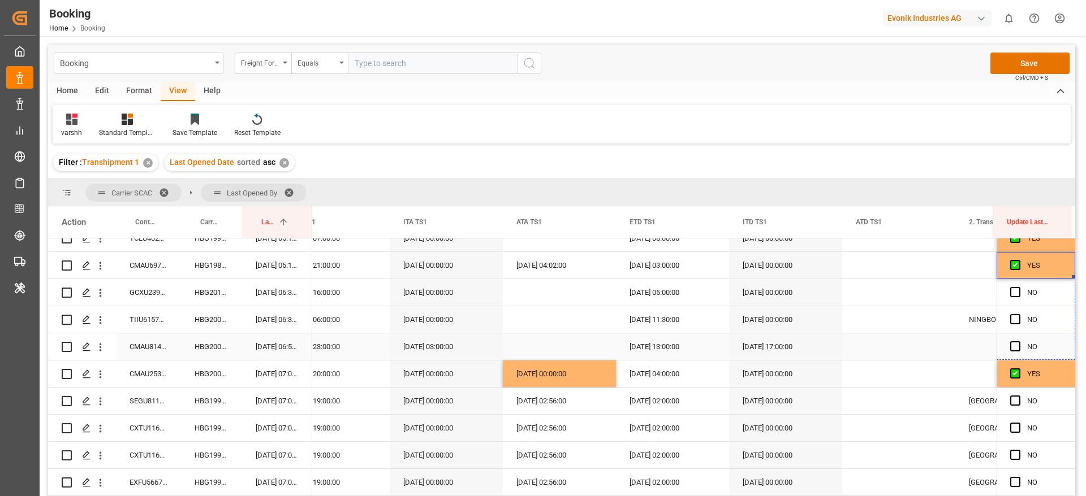
scroll to position [0, 2863]
drag, startPoint x: 1068, startPoint y: 275, endPoint x: 1058, endPoint y: 356, distance: 81.4
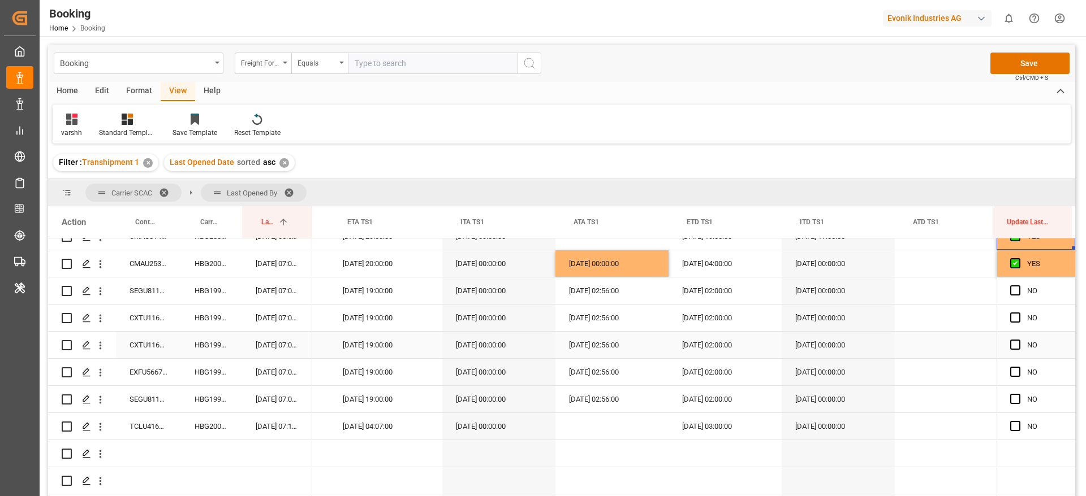
scroll to position [0, 2802]
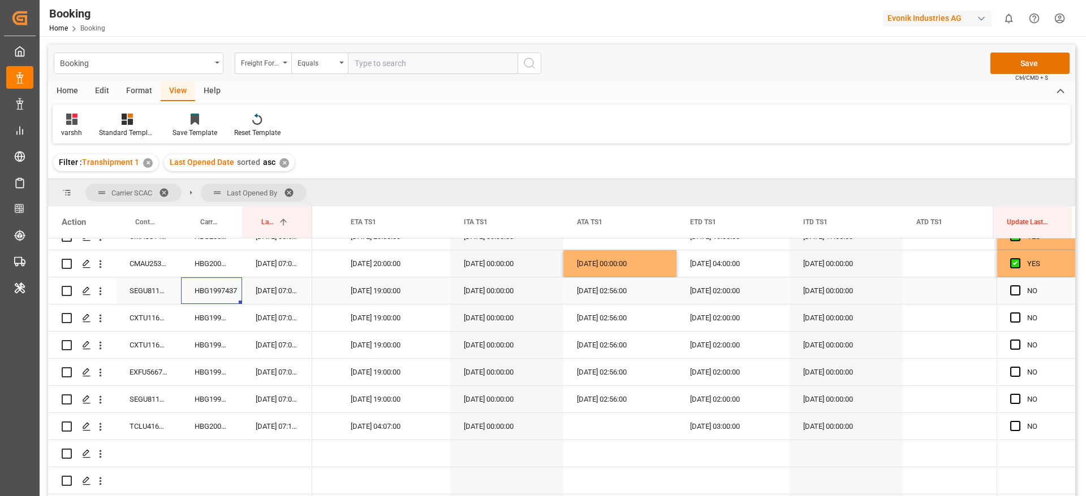
click at [233, 288] on div "HBG1997437" at bounding box center [211, 291] width 61 height 27
click at [1003, 287] on div "NO" at bounding box center [1035, 291] width 79 height 27
click at [1011, 289] on span "Press SPACE to select this row." at bounding box center [1015, 291] width 10 height 10
click at [1018, 286] on input "Press SPACE to select this row." at bounding box center [1018, 286] width 0 height 0
click at [1014, 317] on span "Press SPACE to select this row." at bounding box center [1015, 318] width 10 height 10
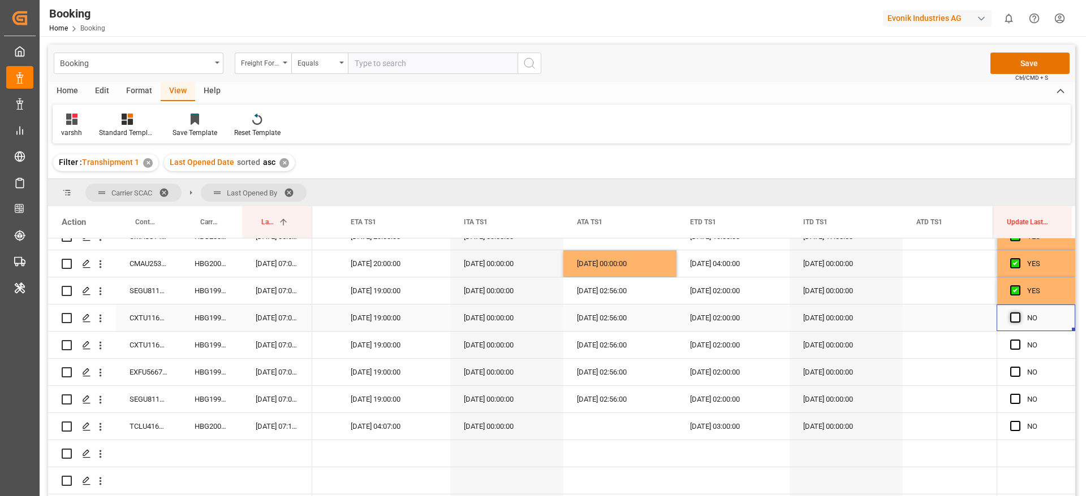
click at [1018, 313] on input "Press SPACE to select this row." at bounding box center [1018, 313] width 0 height 0
click at [1012, 342] on span "Press SPACE to select this row." at bounding box center [1015, 345] width 10 height 10
click at [1018, 340] on input "Press SPACE to select this row." at bounding box center [1018, 340] width 0 height 0
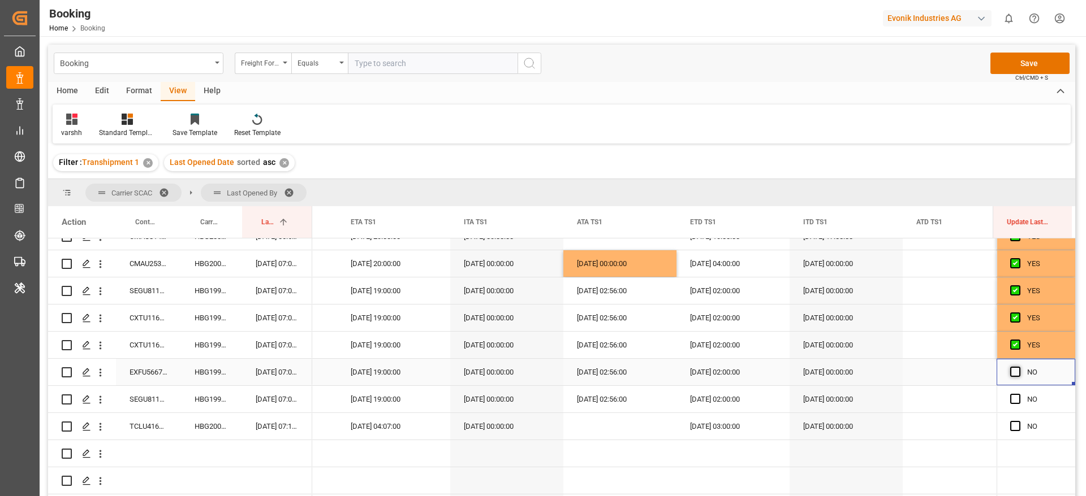
click at [1012, 373] on span "Press SPACE to select this row." at bounding box center [1015, 372] width 10 height 10
click at [1018, 367] on input "Press SPACE to select this row." at bounding box center [1018, 367] width 0 height 0
click at [1010, 397] on span "Press SPACE to select this row." at bounding box center [1015, 399] width 10 height 10
click at [1018, 394] on input "Press SPACE to select this row." at bounding box center [1018, 394] width 0 height 0
click at [1010, 421] on span "Press SPACE to select this row." at bounding box center [1015, 426] width 10 height 10
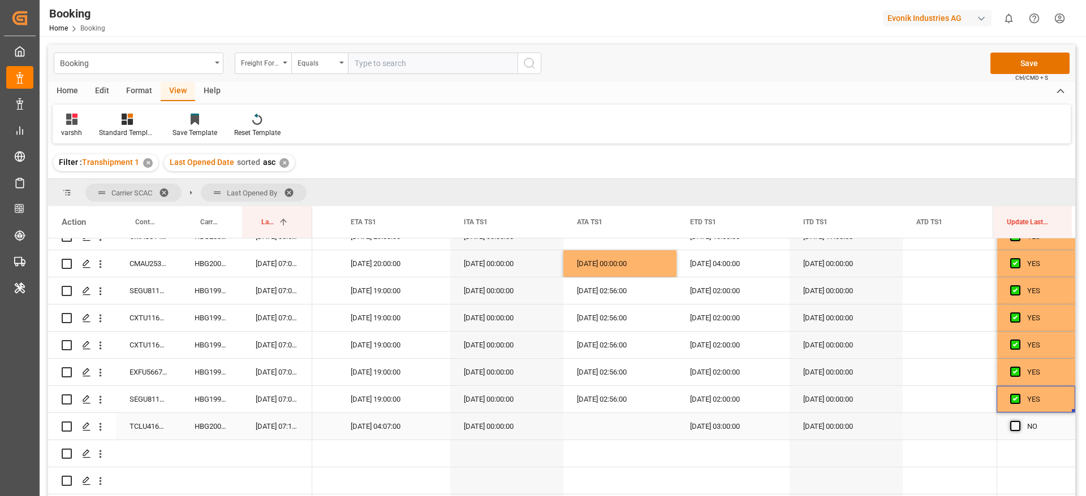
click at [1018, 421] on input "Press SPACE to select this row." at bounding box center [1018, 421] width 0 height 0
click at [1027, 64] on button "Save" at bounding box center [1029, 63] width 79 height 21
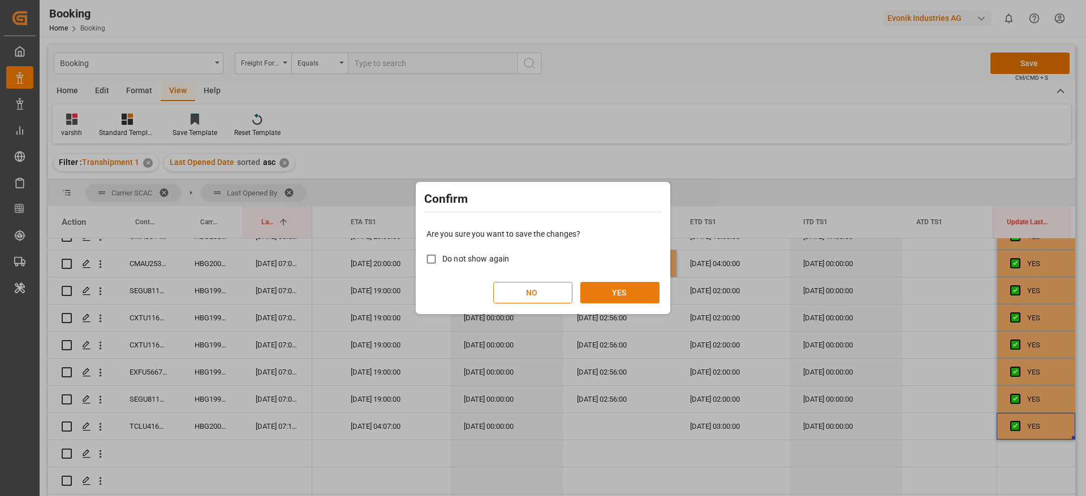
click at [629, 295] on button "YES" at bounding box center [619, 292] width 79 height 21
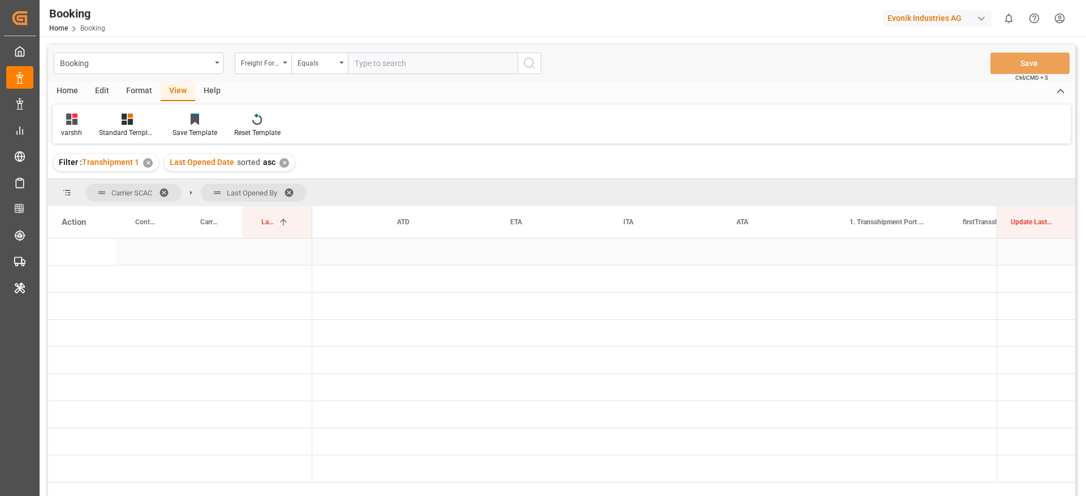
scroll to position [0, 1877]
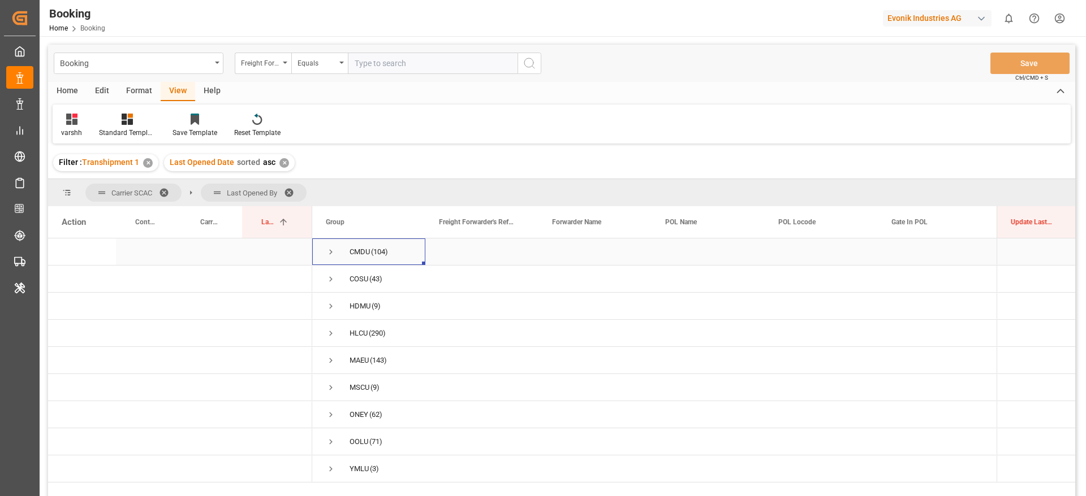
click at [331, 249] on span "Press SPACE to select this row." at bounding box center [331, 252] width 10 height 10
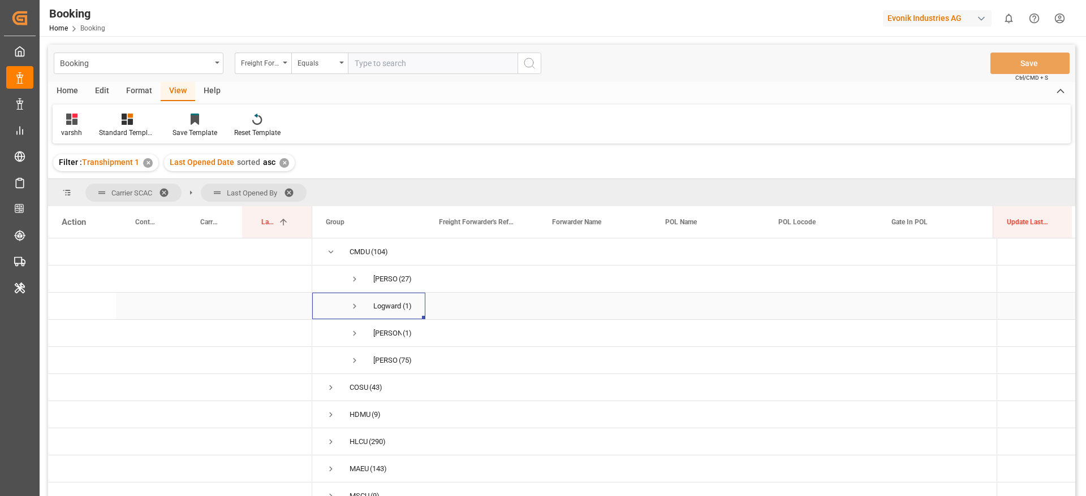
click at [355, 305] on span "Press SPACE to select this row." at bounding box center [354, 306] width 10 height 10
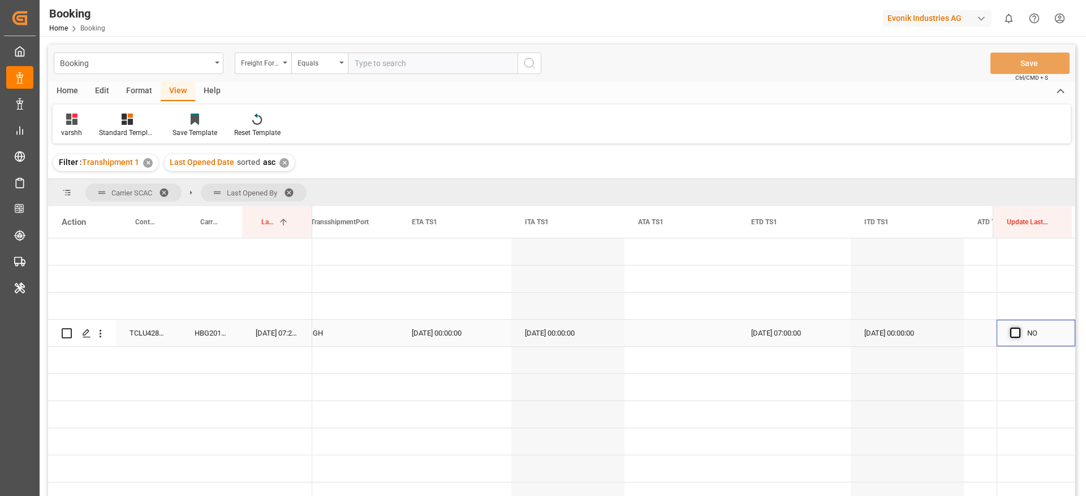
click at [1013, 335] on span "Press SPACE to select this row." at bounding box center [1015, 333] width 10 height 10
click at [1018, 328] on input "Press SPACE to select this row." at bounding box center [1018, 328] width 0 height 0
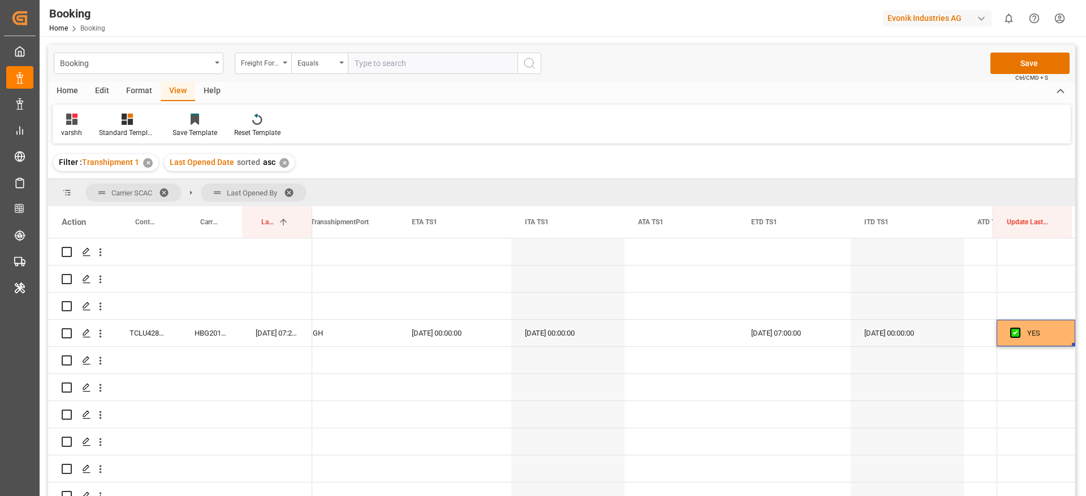
click at [1006, 75] on div "Booking Freight Forwarder's Reference No. Equals Save Ctrl/CMD + S" at bounding box center [561, 63] width 1027 height 37
click at [1002, 65] on button "Save" at bounding box center [1029, 63] width 79 height 21
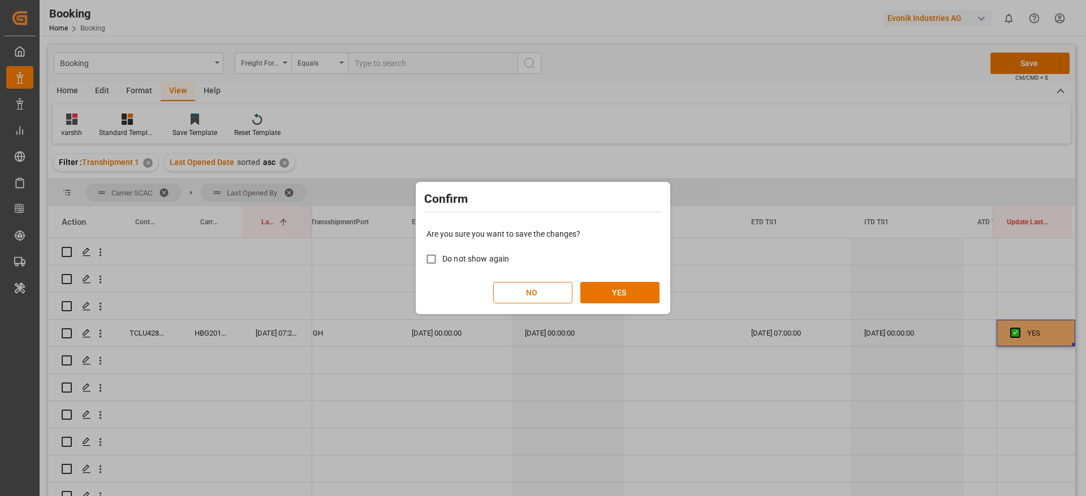
click at [632, 279] on div "Are you sure you want to save the changes? Do not show again NO YES" at bounding box center [542, 266] width 249 height 91
click at [629, 281] on div "Are you sure you want to save the changes? Do not show again NO YES" at bounding box center [542, 266] width 249 height 91
click at [623, 288] on button "YES" at bounding box center [619, 292] width 79 height 21
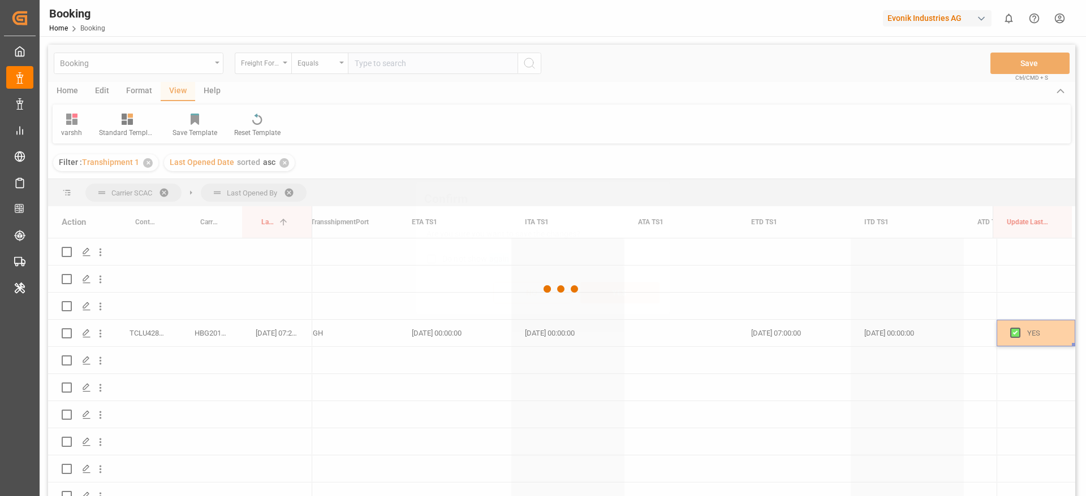
click at [623, 288] on button "YES" at bounding box center [619, 292] width 79 height 21
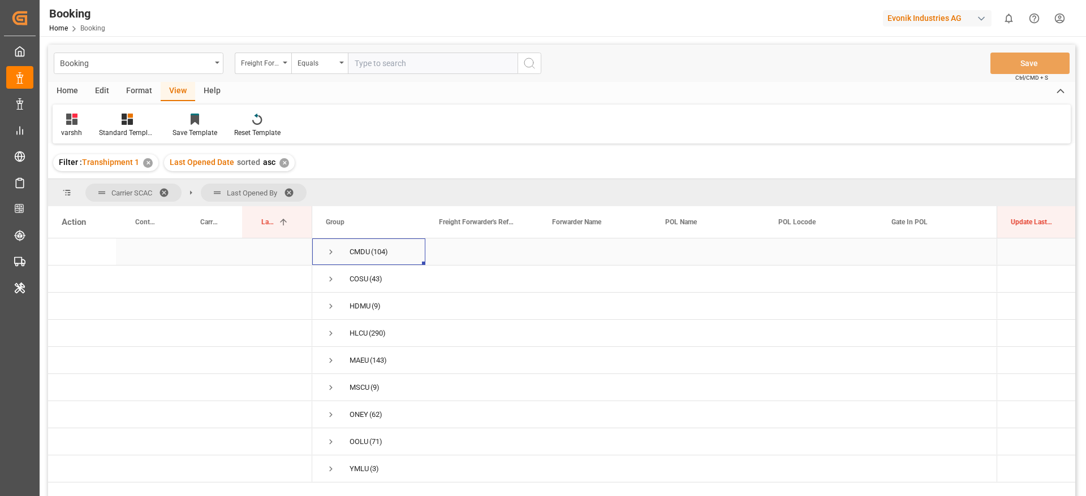
click at [327, 252] on span "Press SPACE to select this row." at bounding box center [331, 252] width 10 height 10
click at [293, 189] on span at bounding box center [293, 193] width 18 height 10
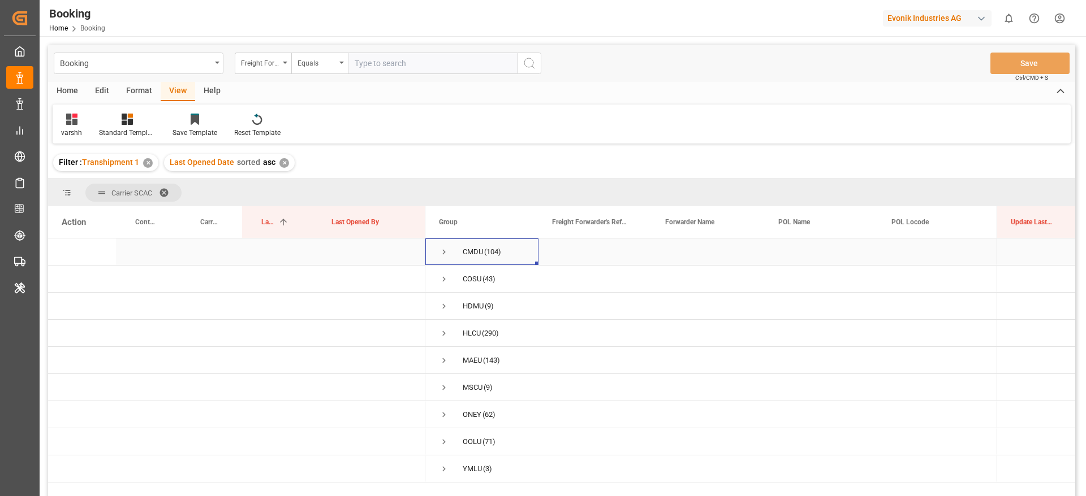
click at [443, 252] on span "Press SPACE to select this row." at bounding box center [444, 252] width 10 height 10
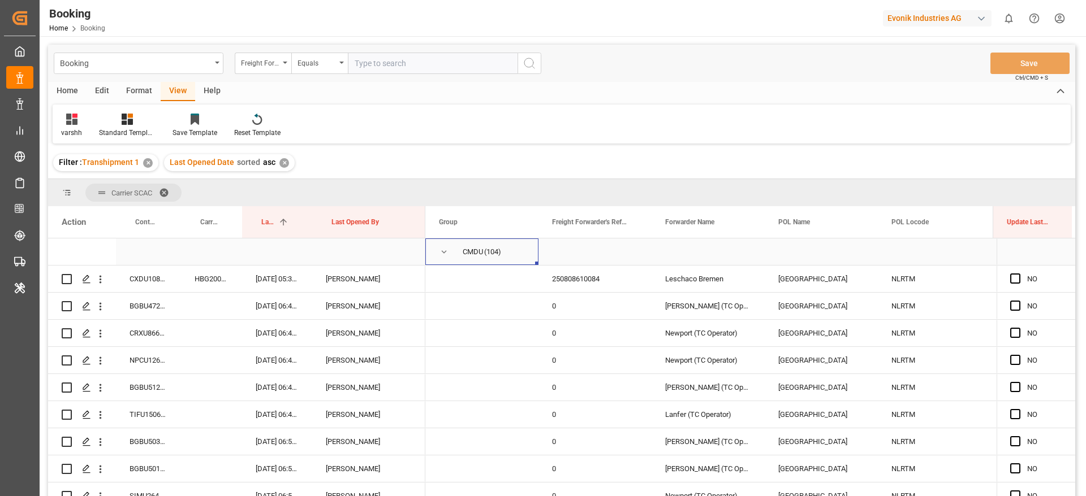
click at [444, 252] on span "Press SPACE to select this row." at bounding box center [444, 252] width 10 height 10
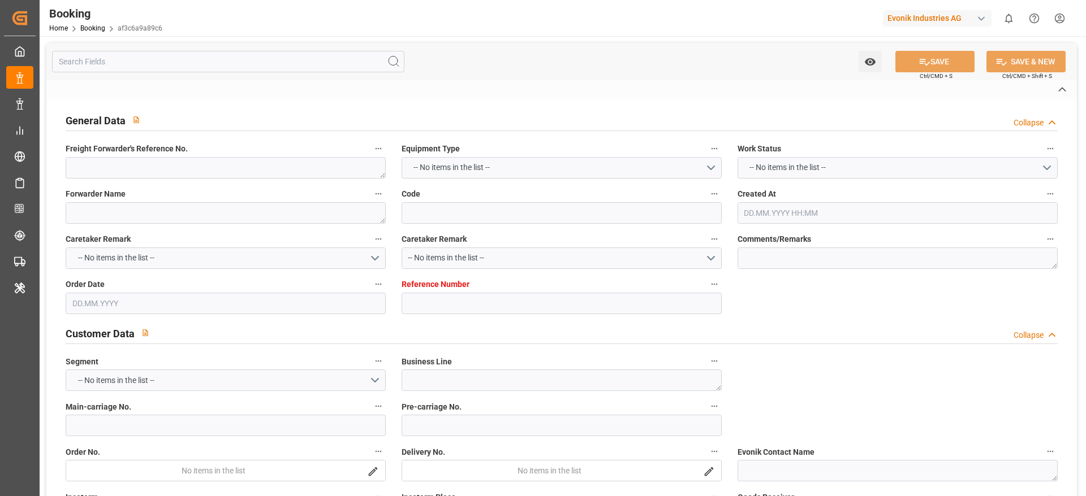
type textarea "250708610497"
type textarea "Leschaco Bremen"
type input "af3c6a9a89c6"
type input "7001196144"
type textarea "AT-CL"
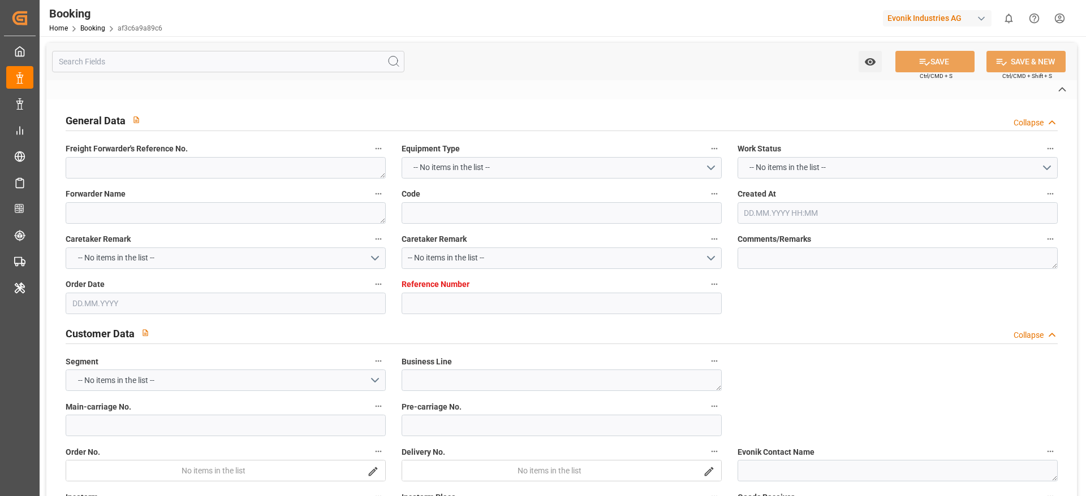
type input "7001196143"
type textarea "[PERSON_NAME][EMAIL_ADDRESS][PERSON_NAME][DOMAIN_NAME]"
type textarea "CIF"
type textarea "MANGALORE"
type textarea "8"
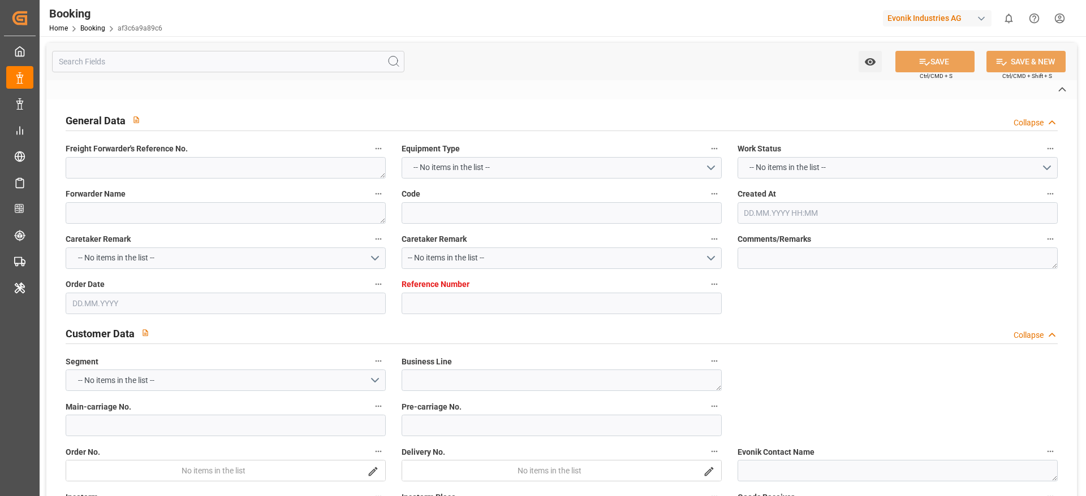
type textarea "Marl"
type textarea "GCXU2357140"
type input "EVER ATOP"
type input "CMDU"
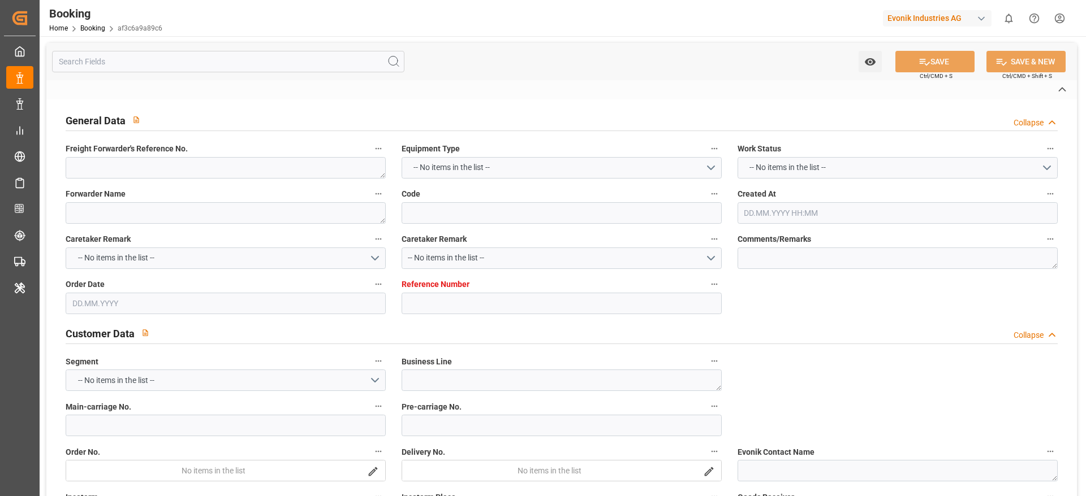
type textarea "HBG2006648"
type input "[GEOGRAPHIC_DATA]"
type input "New Mangalore"
type input "[GEOGRAPHIC_DATA]"
type textarea "vesselName etd [PERSON_NAME]"
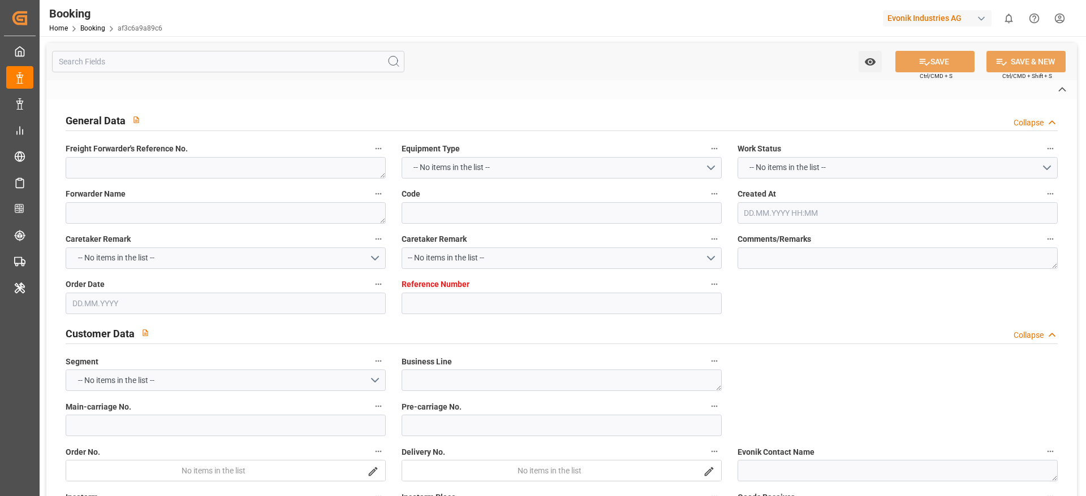
type textarea "INPUT_Evonik_Seeburger_IFTSTA_1003047511_20250813095851731.edi"
type textarea "NWC/[GEOGRAPHIC_DATA] [GEOGRAPHIC_DATA] Continent / [GEOGRAPHIC_DATA]-CL"
type textarea "INPUT_Evonik_Seeburger_IFTMIN_1002863672_20250616121055460.edi,INPUT_Evonik_See…"
type textarea "1003047511"
type textarea "Logward System"
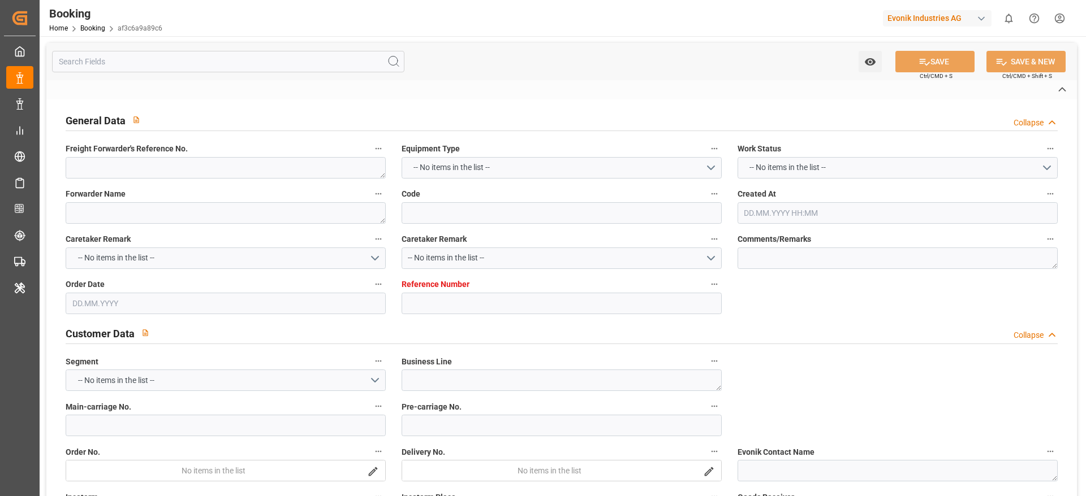
type textarea "Pod-businessLine-"
type textarea "IFTSTA"
type textarea "a011t00000LcJC5AAN"
type textarea "Yes"
type input "[GEOGRAPHIC_DATA]"
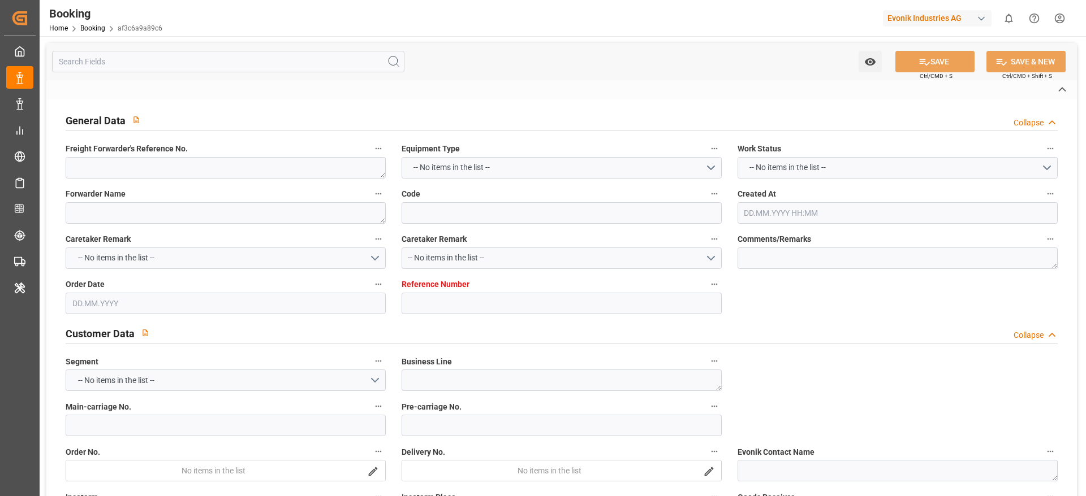
type input "MANGALORE"
type input "[GEOGRAPHIC_DATA]"
type input "DE"
type input "TRUCK"
type input "0LAKAE1MA"
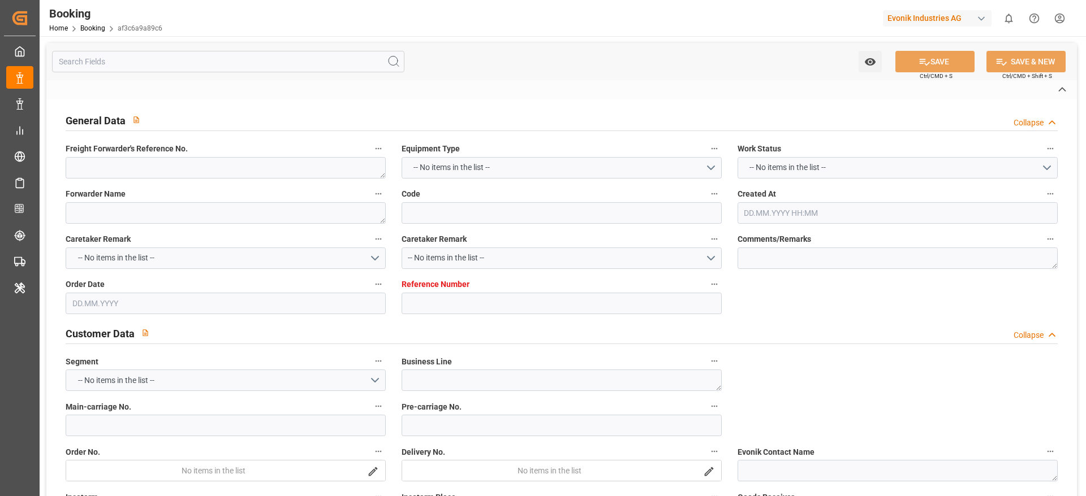
type input "VESSEL"
type input "[PERSON_NAME] 66"
type input "0TO2GW1MA"
type input "[PERSON_NAME] 66"
type input "TRUCK"
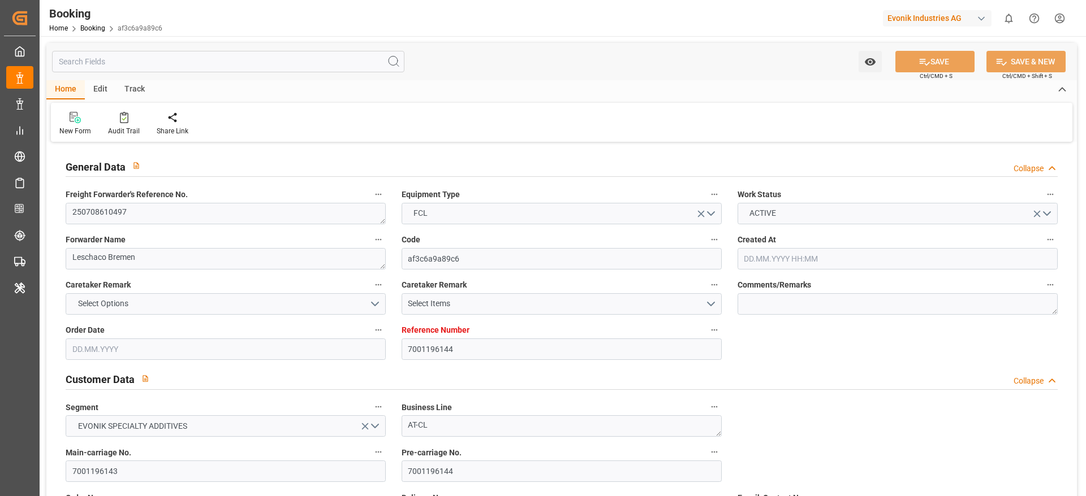
type input "7001196144"
type input "9893993"
type input "CMACGM"
type input "CMA CGM Group"
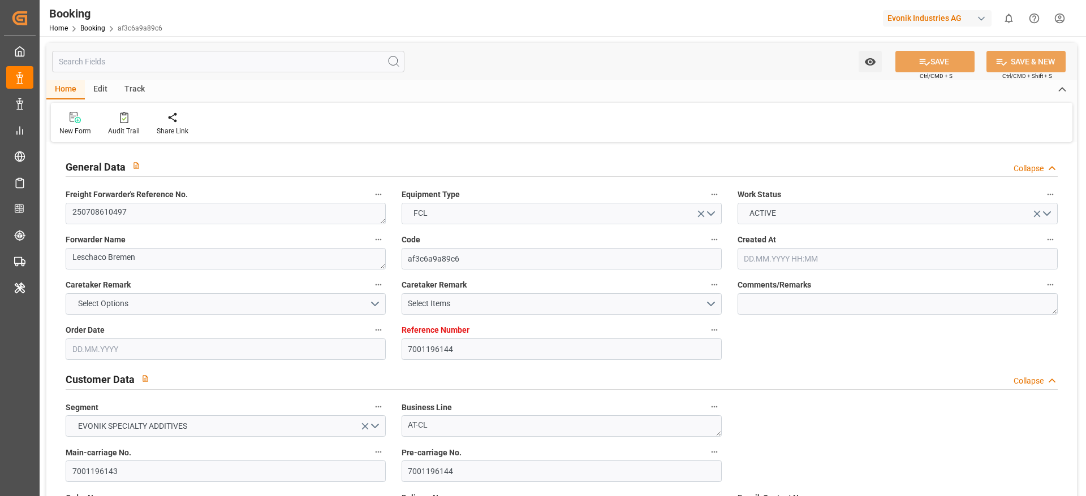
type input "NLRTM"
type input "INNML"
type input "LKCMB"
type input "0"
type input "NLRTM"
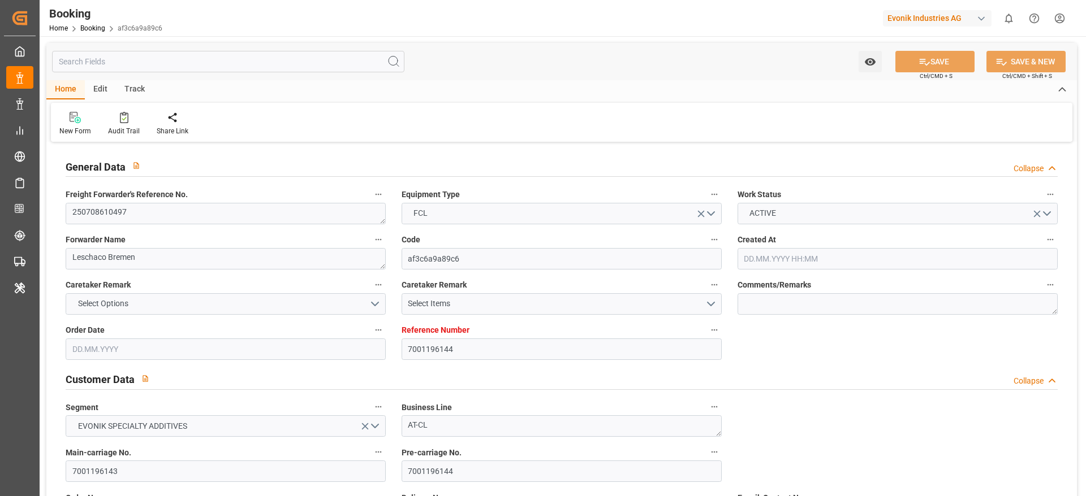
type input "INIXE"
type input "1033602"
type input "[DATE] 12:46"
type input "[DATE]"
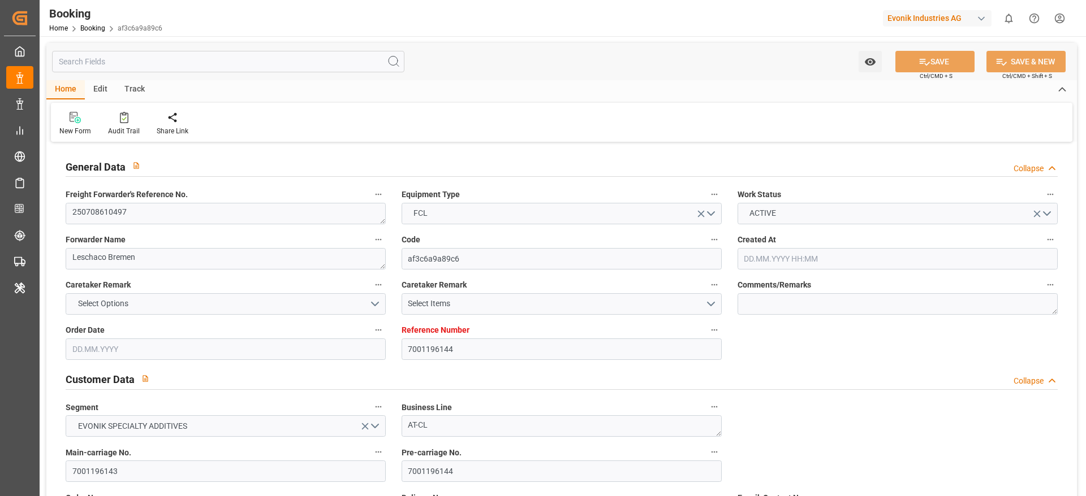
type input "[DATE]"
type input "[DATE] 16:00"
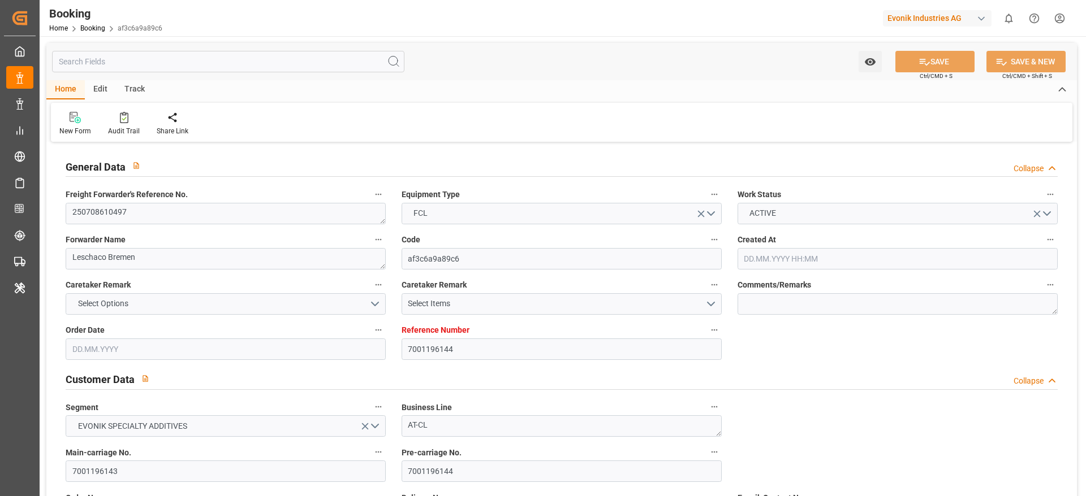
type input "[DATE] 00:00"
type input "[DATE] 16:00"
type input "[DATE] 19:30"
type input "[DATE] 17:00"
type input "[DATE] 00:00"
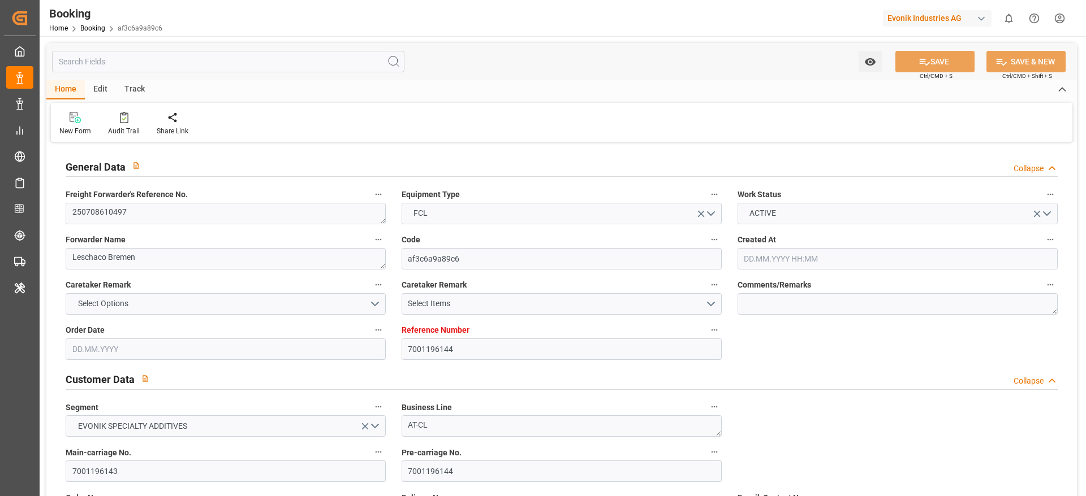
type input "[DATE] 20:00"
type input "[DATE] 00:00"
type input "[DATE] 04:00"
type input "[DATE] 00:00"
type input "[DATE]"
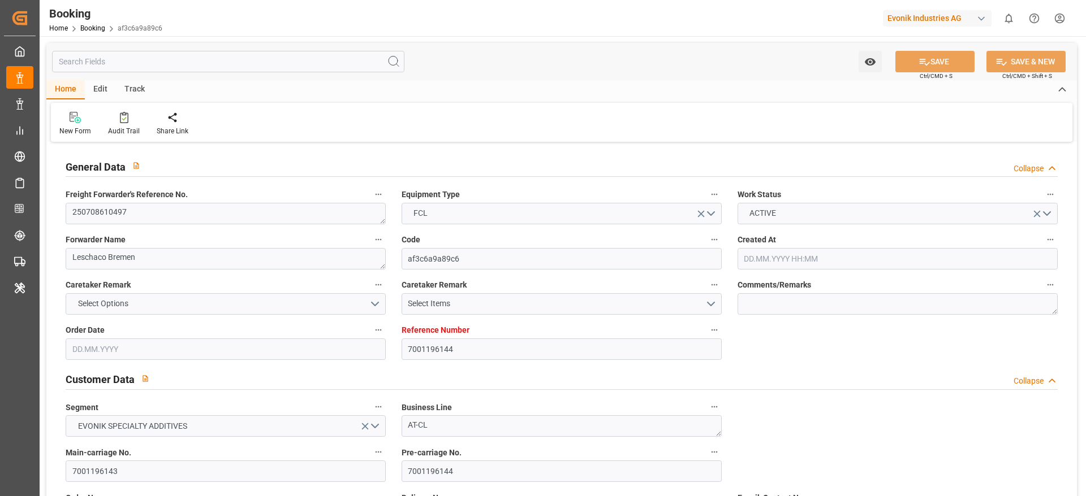
type input "[DATE] 17:18"
type input "[DATE]"
type input "[DATE] 12:55"
type input "[DATE] 13:48"
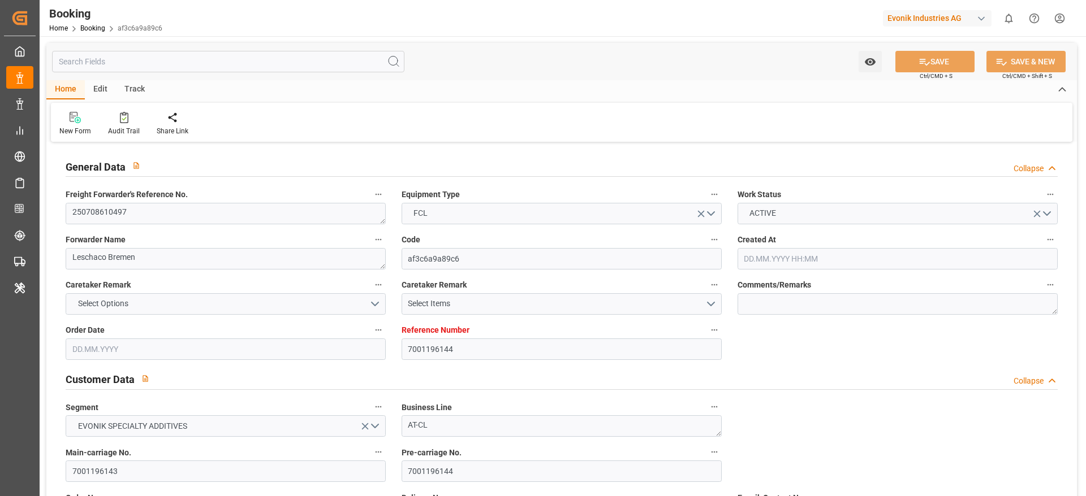
type input "[DATE] 11:53"
type input "[DATE] 20:00"
type input "[DATE] 11:08"
type input "[DATE] 02:38"
type input "[DATE] 04:00"
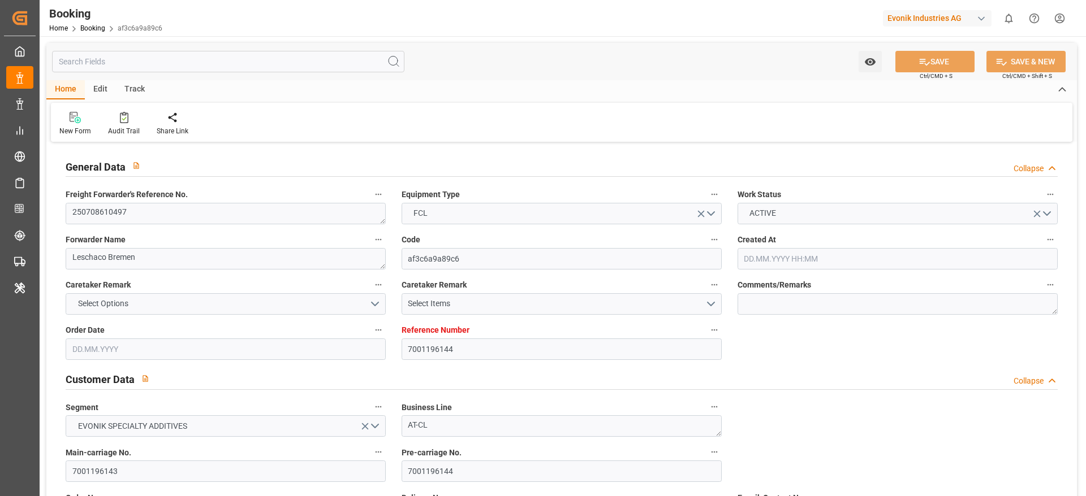
type input "[DATE] 17:00"
type input "[DATE] 05:06"
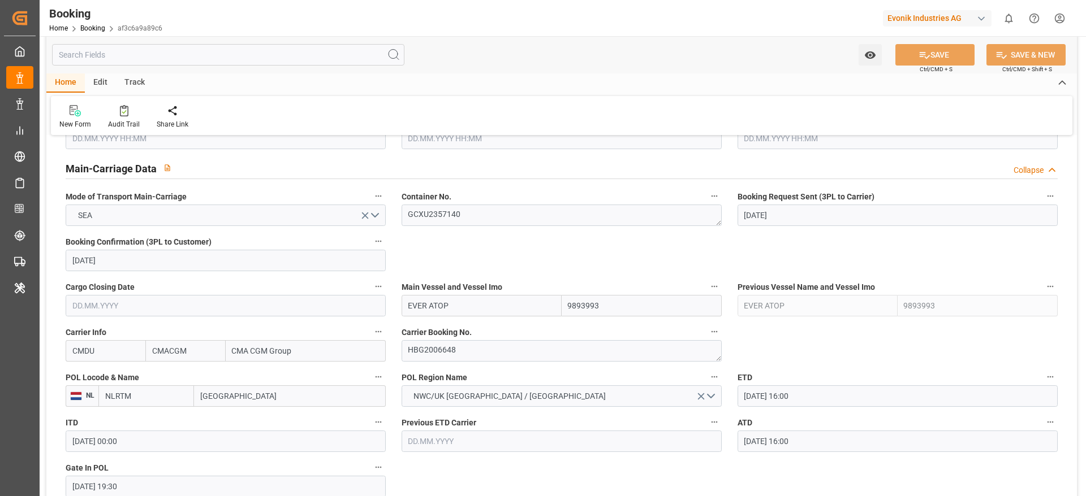
scroll to position [746, 0]
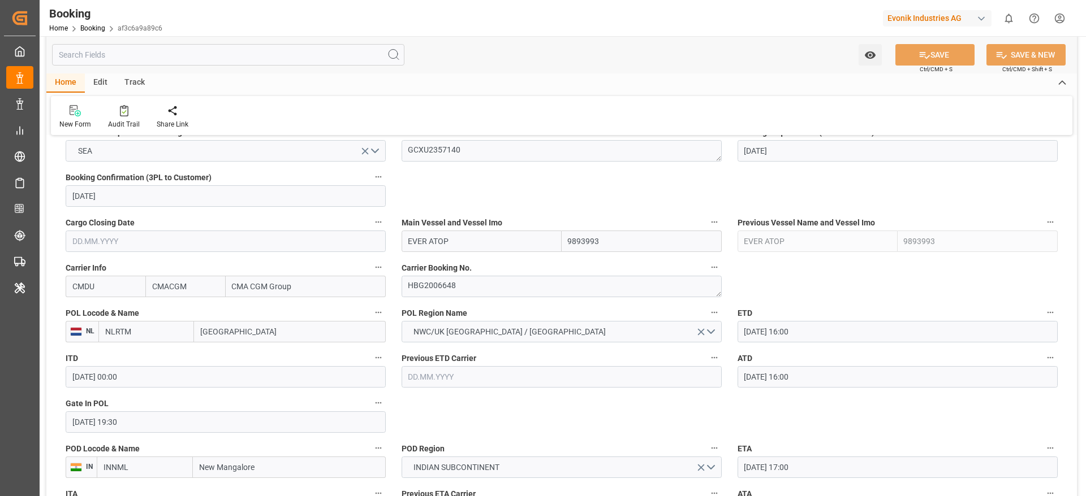
click at [388, 363] on div "ITD [DATE] 00:00" at bounding box center [226, 369] width 336 height 45
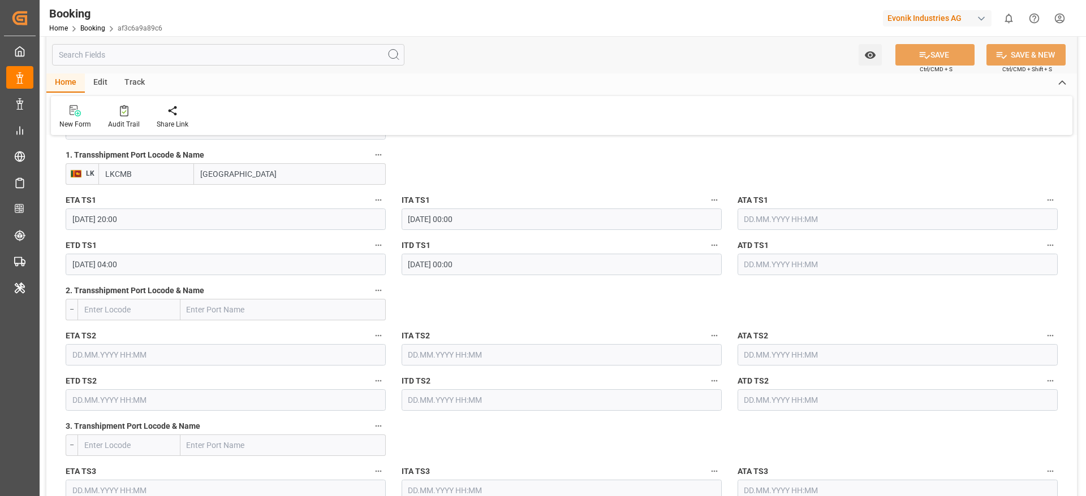
scroll to position [1252, 0]
click at [830, 215] on input "text" at bounding box center [897, 220] width 320 height 21
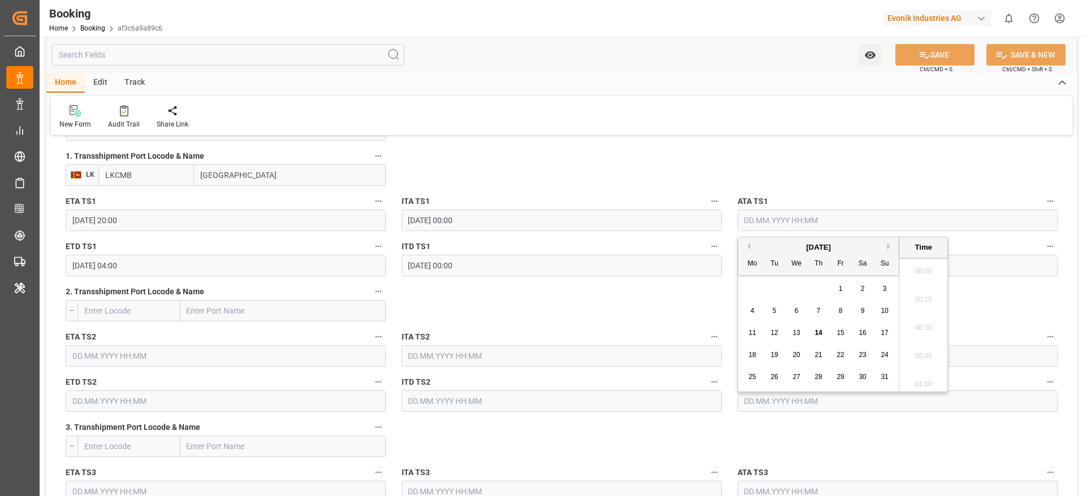
scroll to position [1389, 0]
click at [801, 338] on div "13" at bounding box center [796, 334] width 14 height 14
type input "[DATE] 00:00"
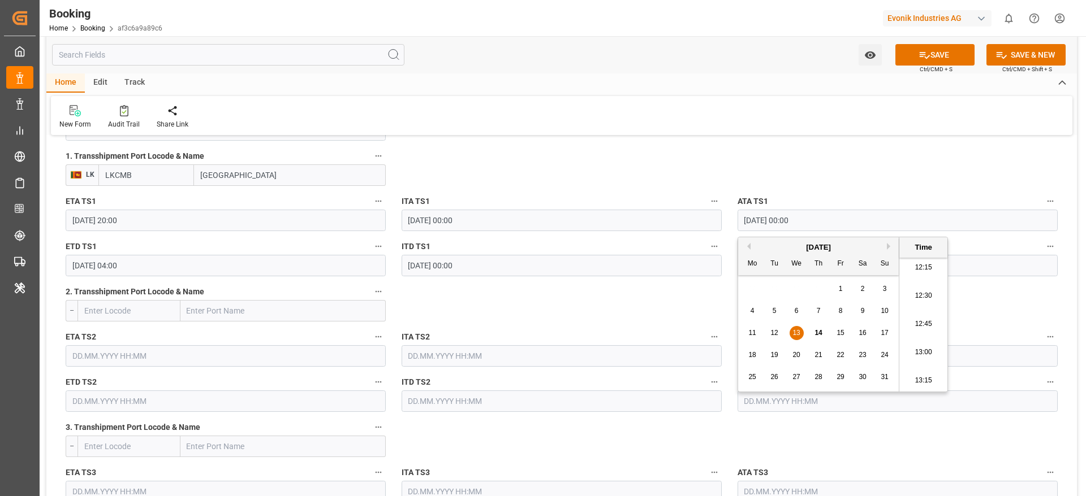
click at [684, 327] on div "ITA TS2" at bounding box center [562, 348] width 336 height 45
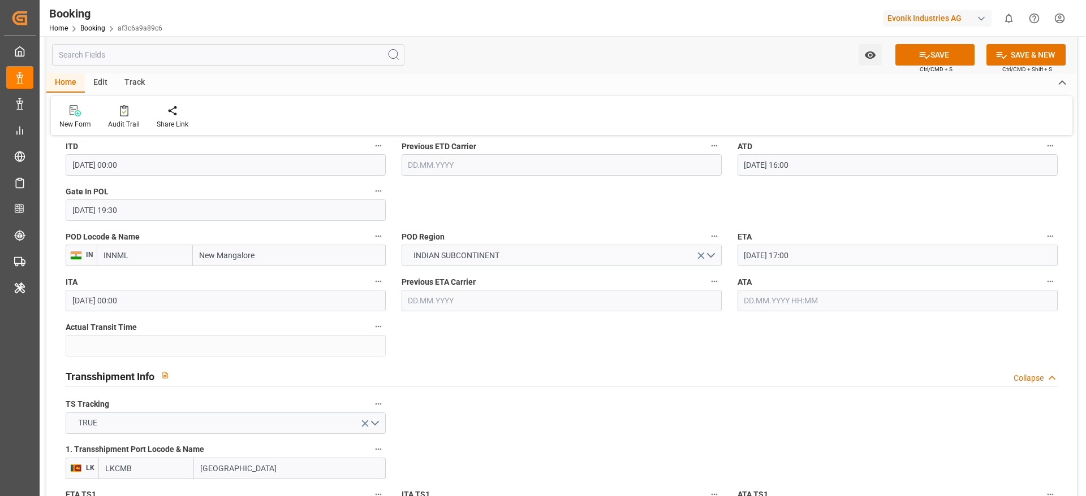
scroll to position [958, 0]
click at [927, 49] on icon at bounding box center [924, 55] width 12 height 12
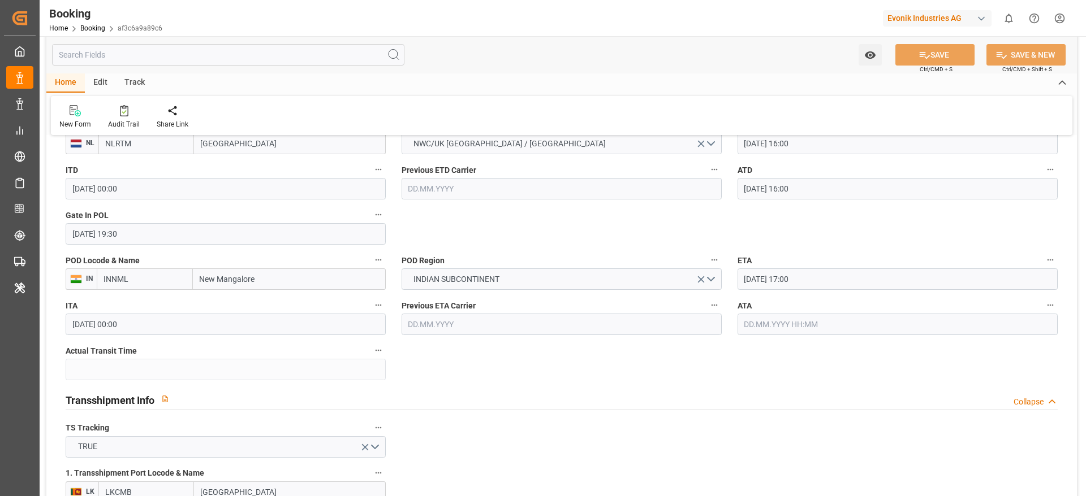
scroll to position [934, 0]
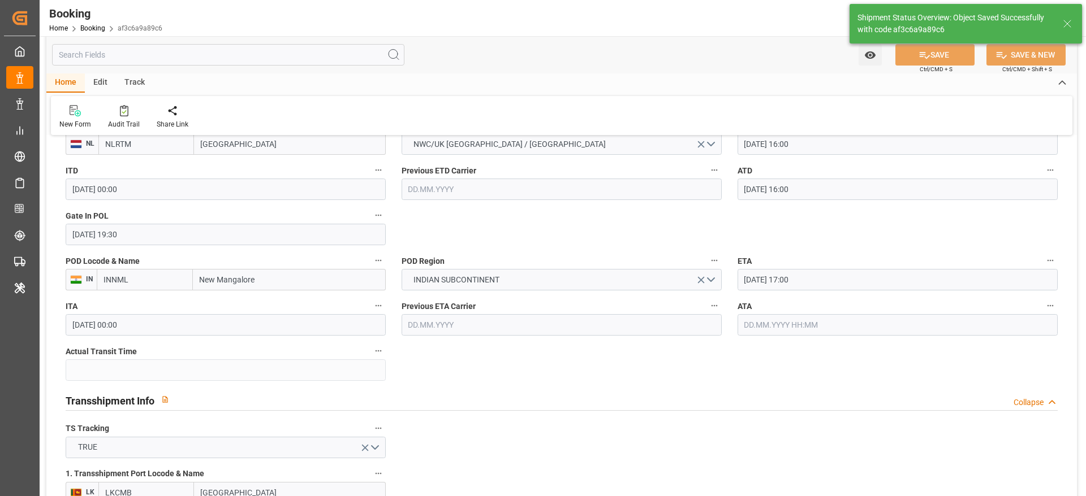
type textarea "[PERSON_NAME]"
type input "[DATE] 07:20"
